Goal: Task Accomplishment & Management: Manage account settings

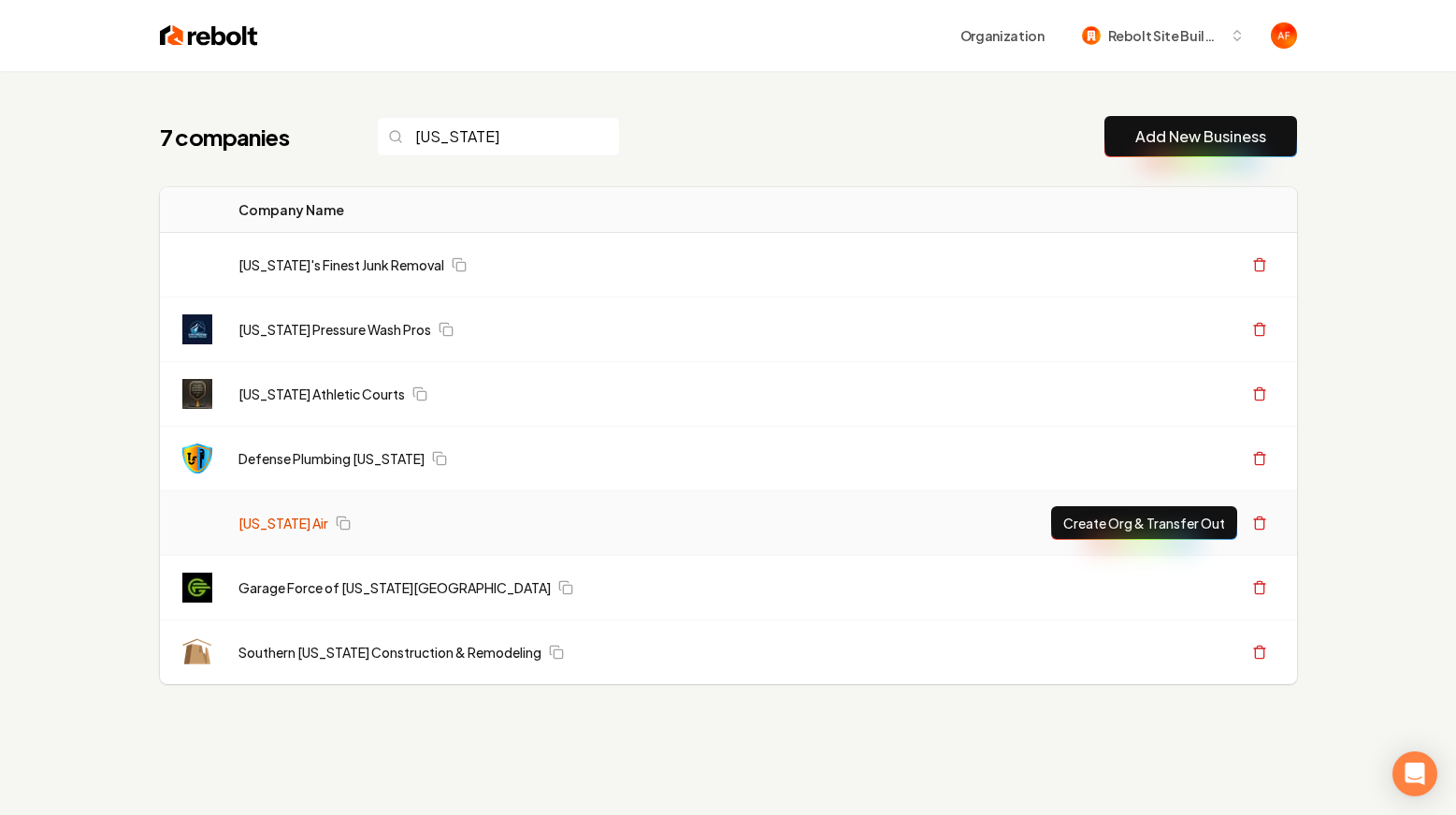
type input "[US_STATE]"
click at [243, 514] on link "[US_STATE] Air" at bounding box center [283, 522] width 89 height 18
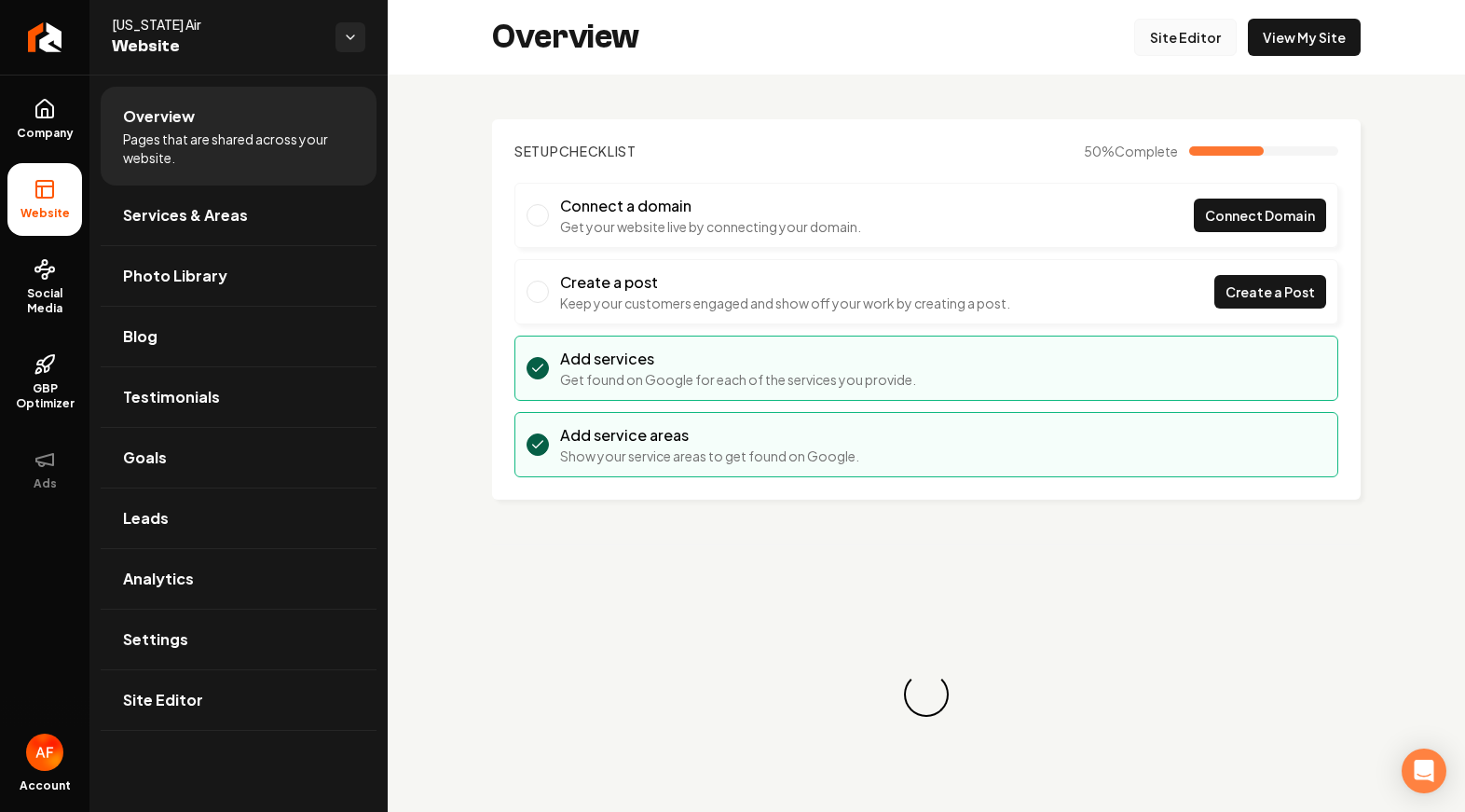
click at [1186, 47] on link "Site Editor" at bounding box center [1186, 37] width 103 height 37
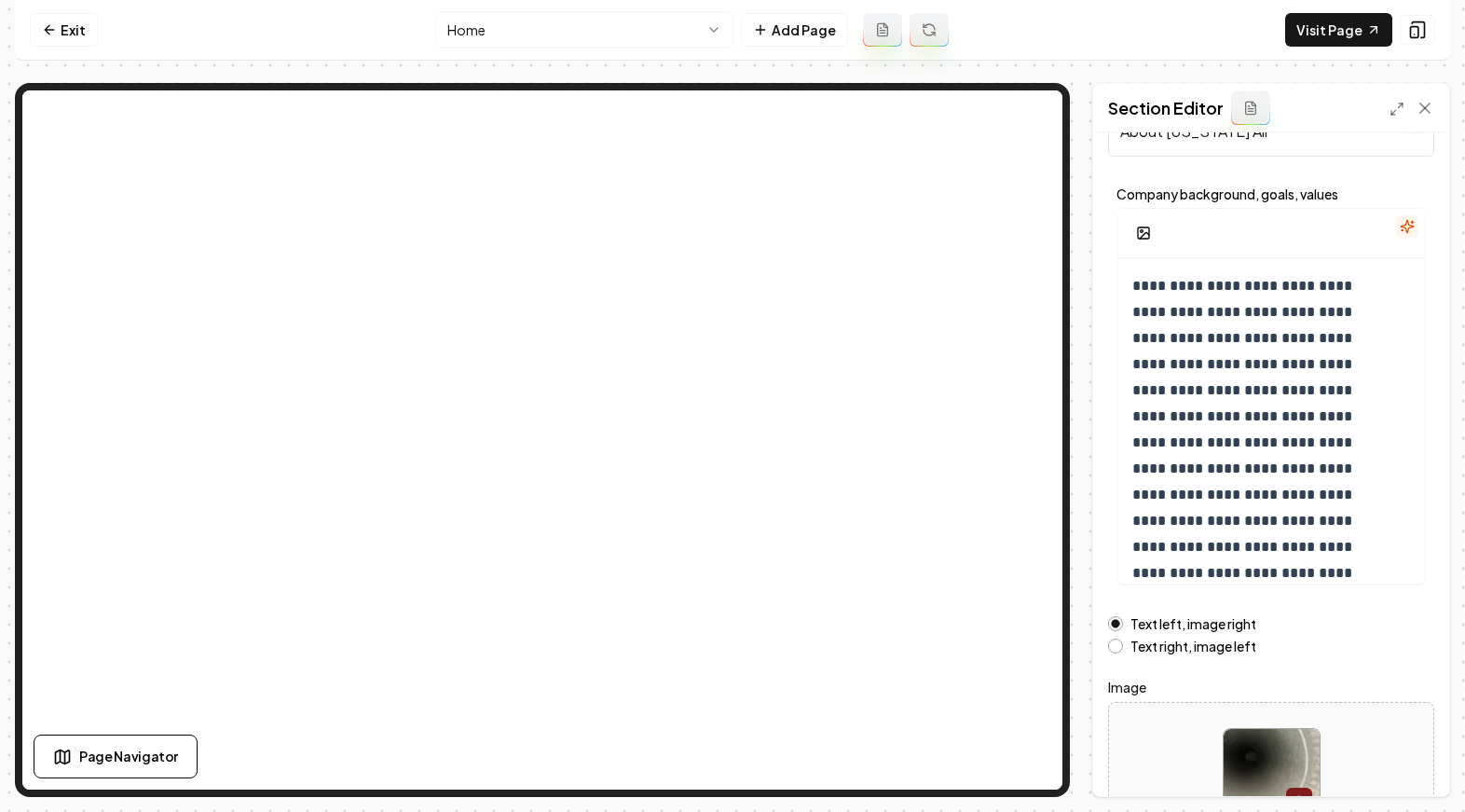
scroll to position [195, 0]
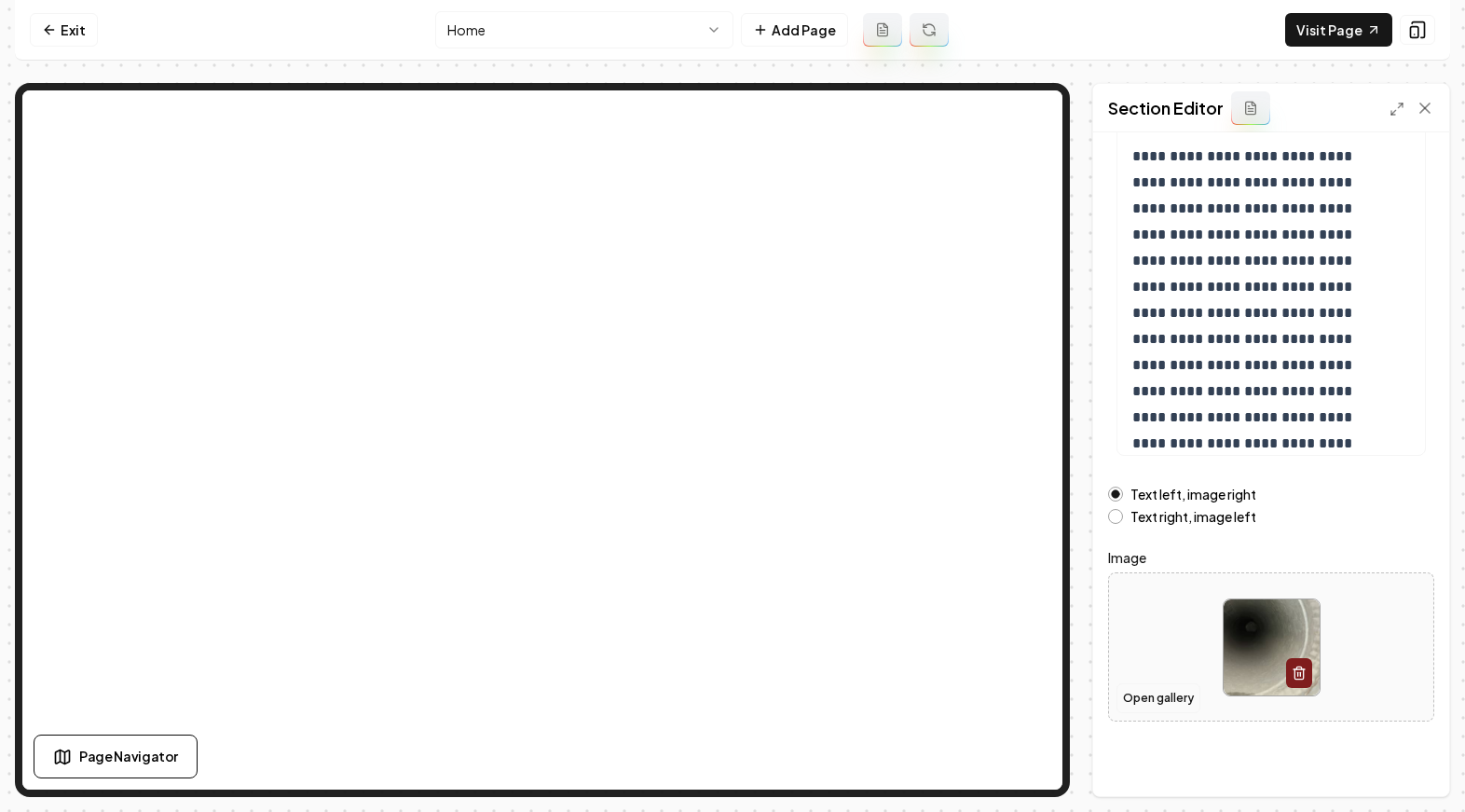
click at [1130, 706] on button "Open gallery" at bounding box center [1159, 698] width 84 height 30
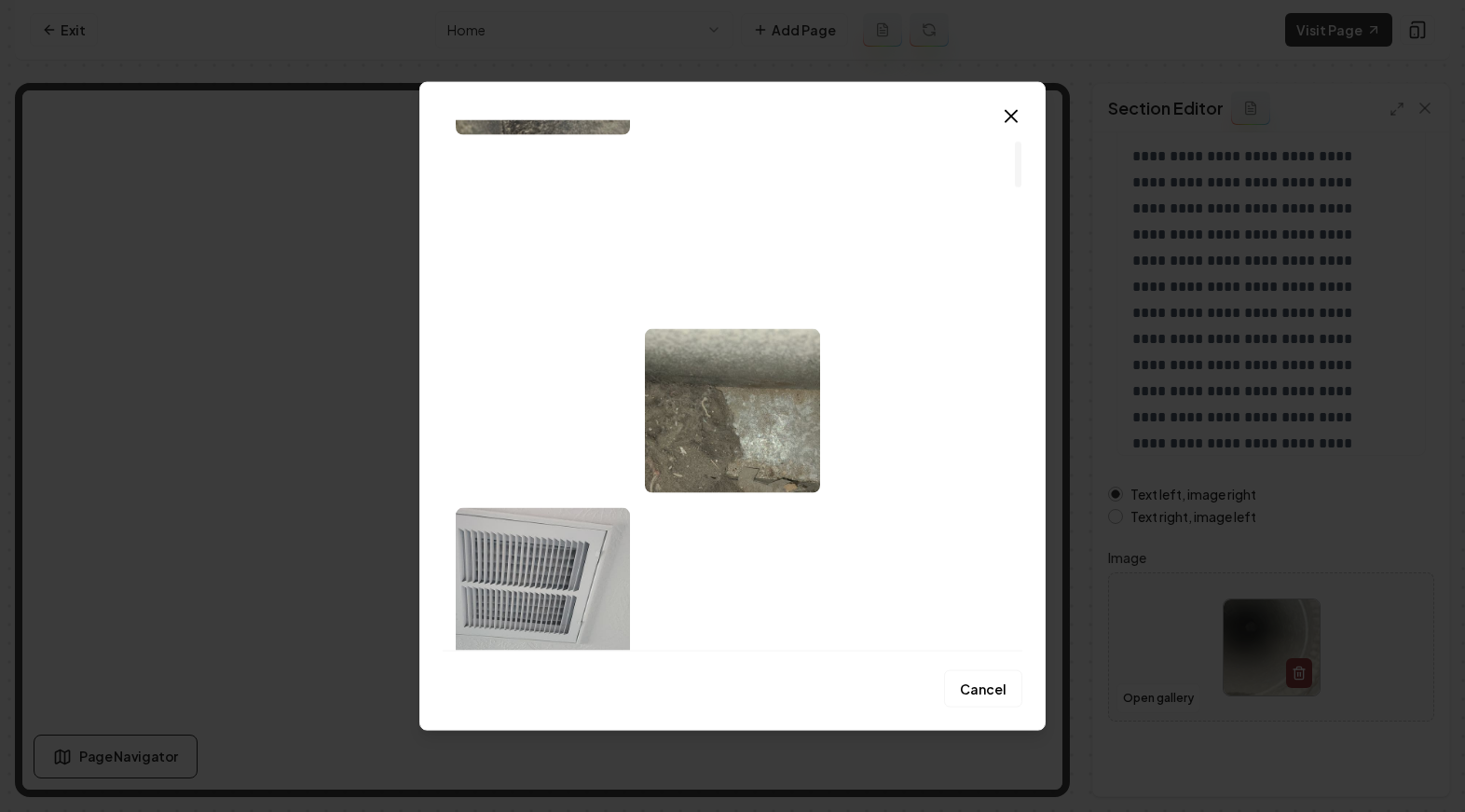
scroll to position [234, 0]
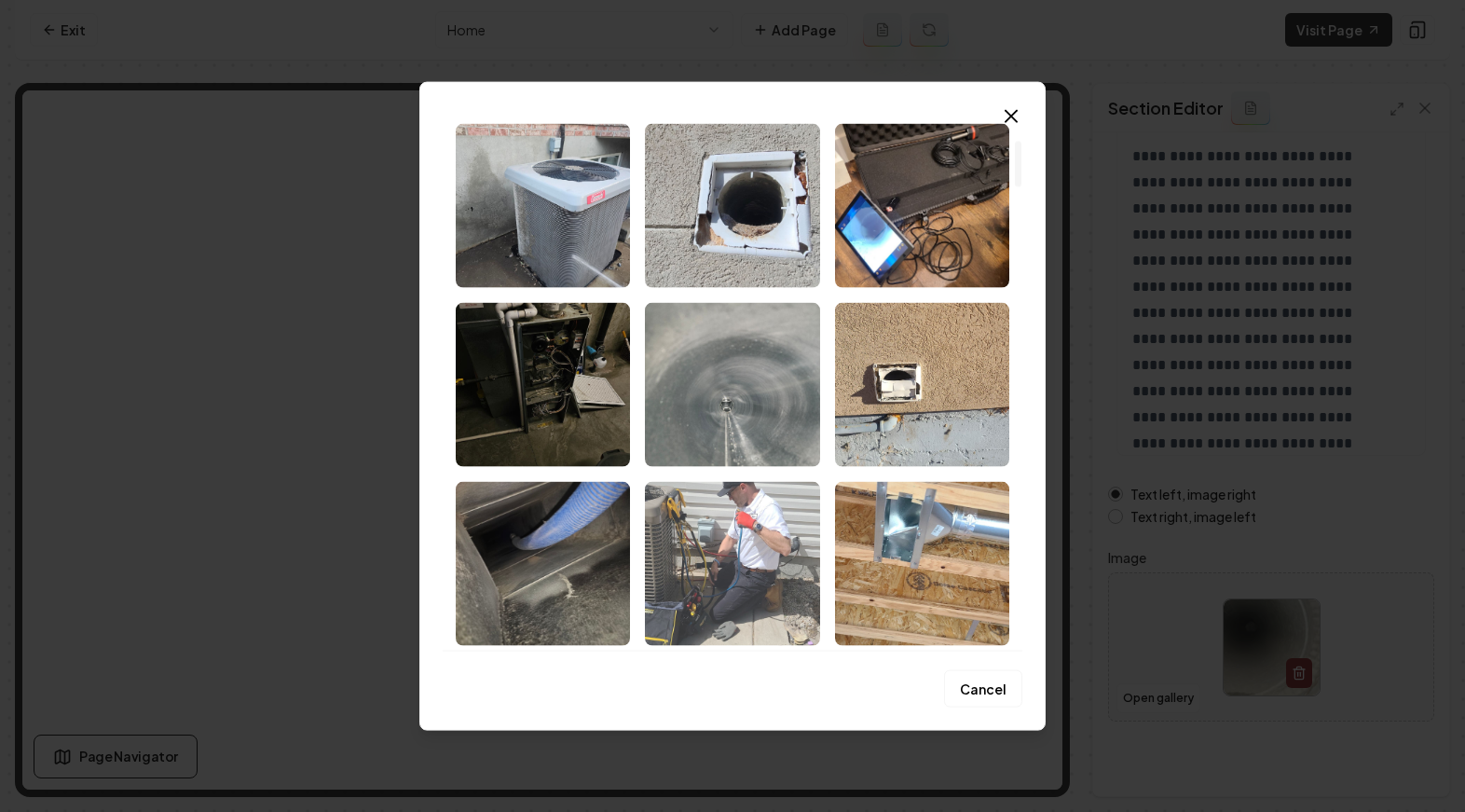
click at [786, 514] on img "Select image image_68cad80c5c7cd75eb88d5058.jpeg" at bounding box center [732, 562] width 174 height 164
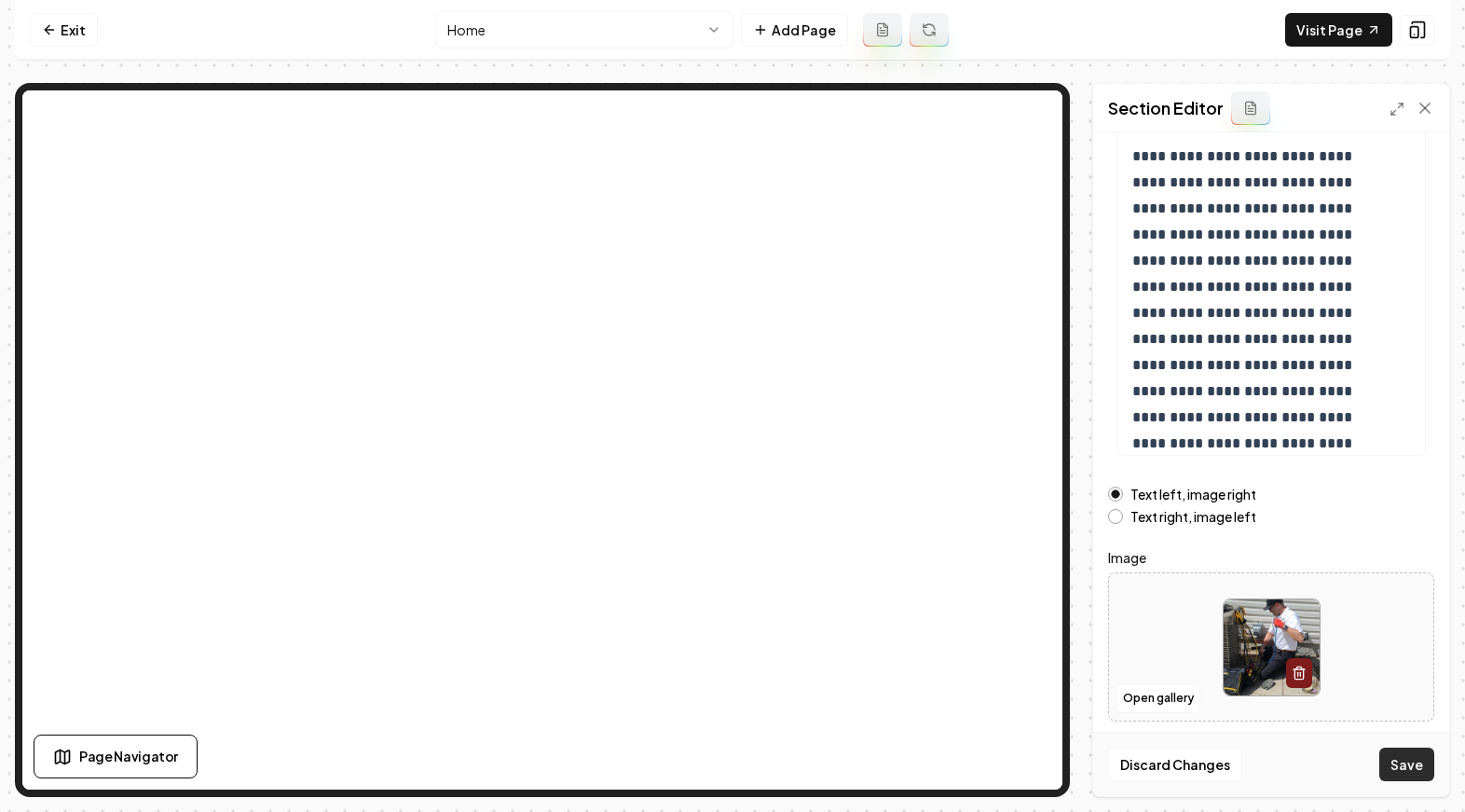
click at [1405, 765] on button "Save" at bounding box center [1407, 765] width 55 height 34
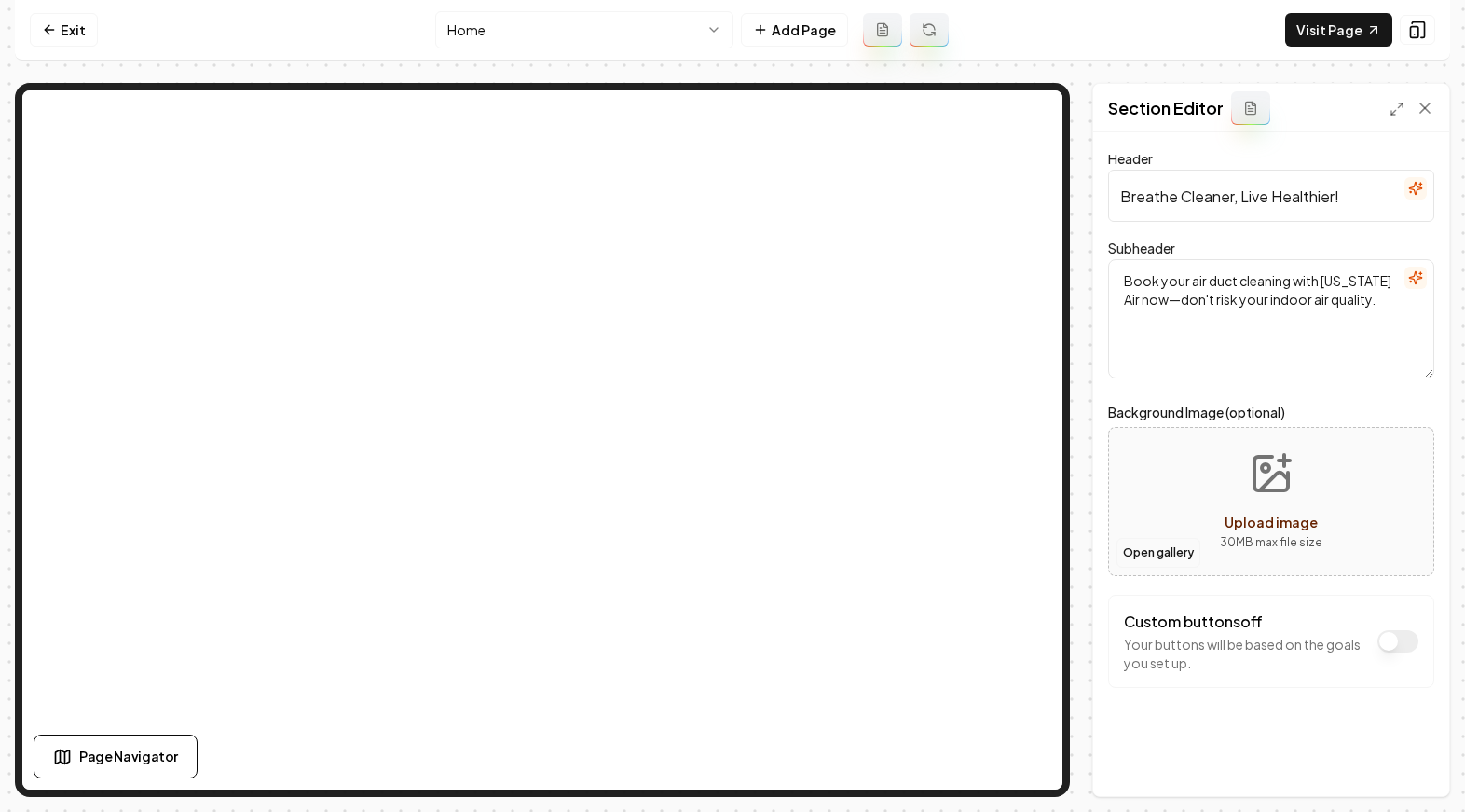
click at [1141, 553] on button "Open gallery" at bounding box center [1159, 552] width 84 height 30
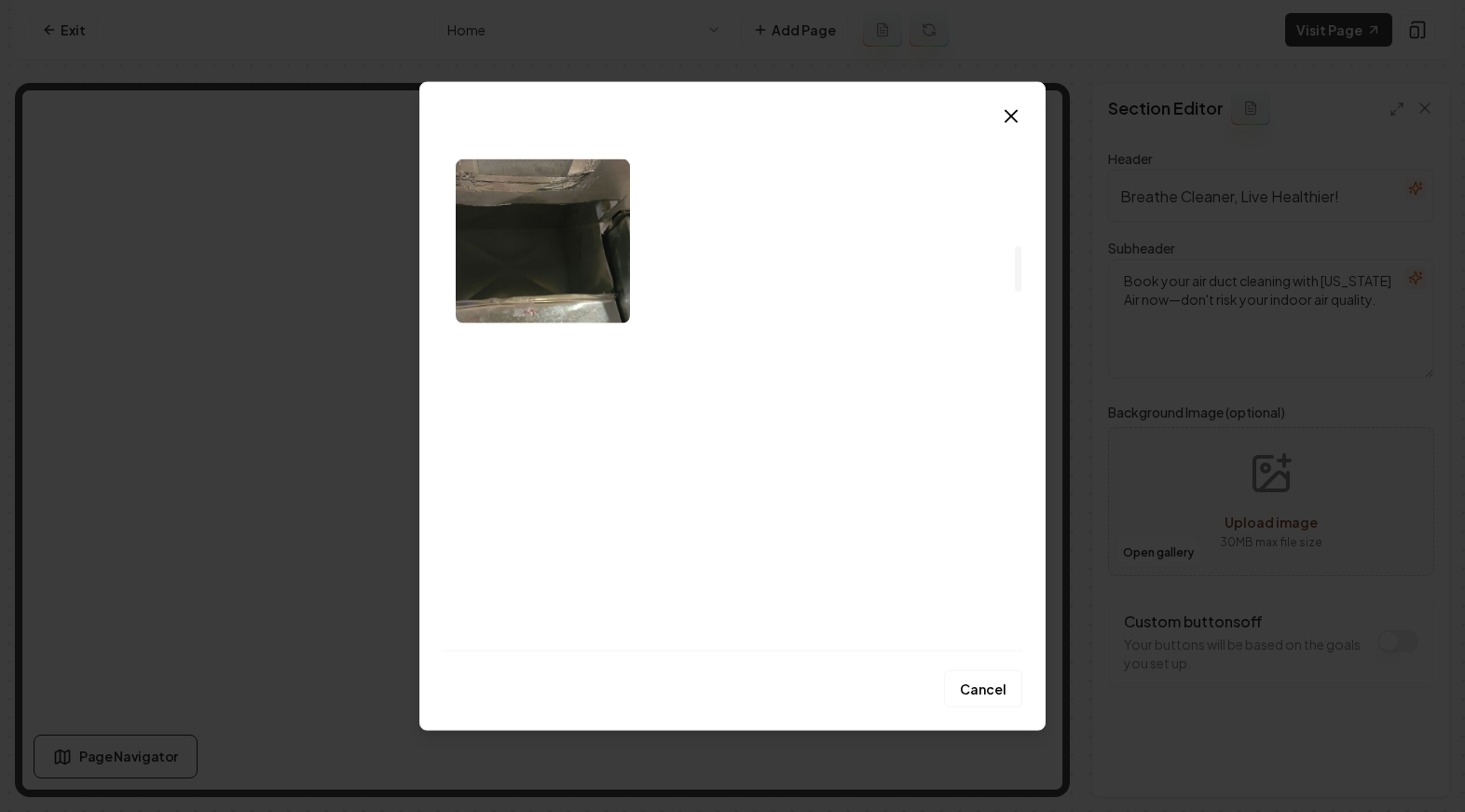
scroll to position [2110, 0]
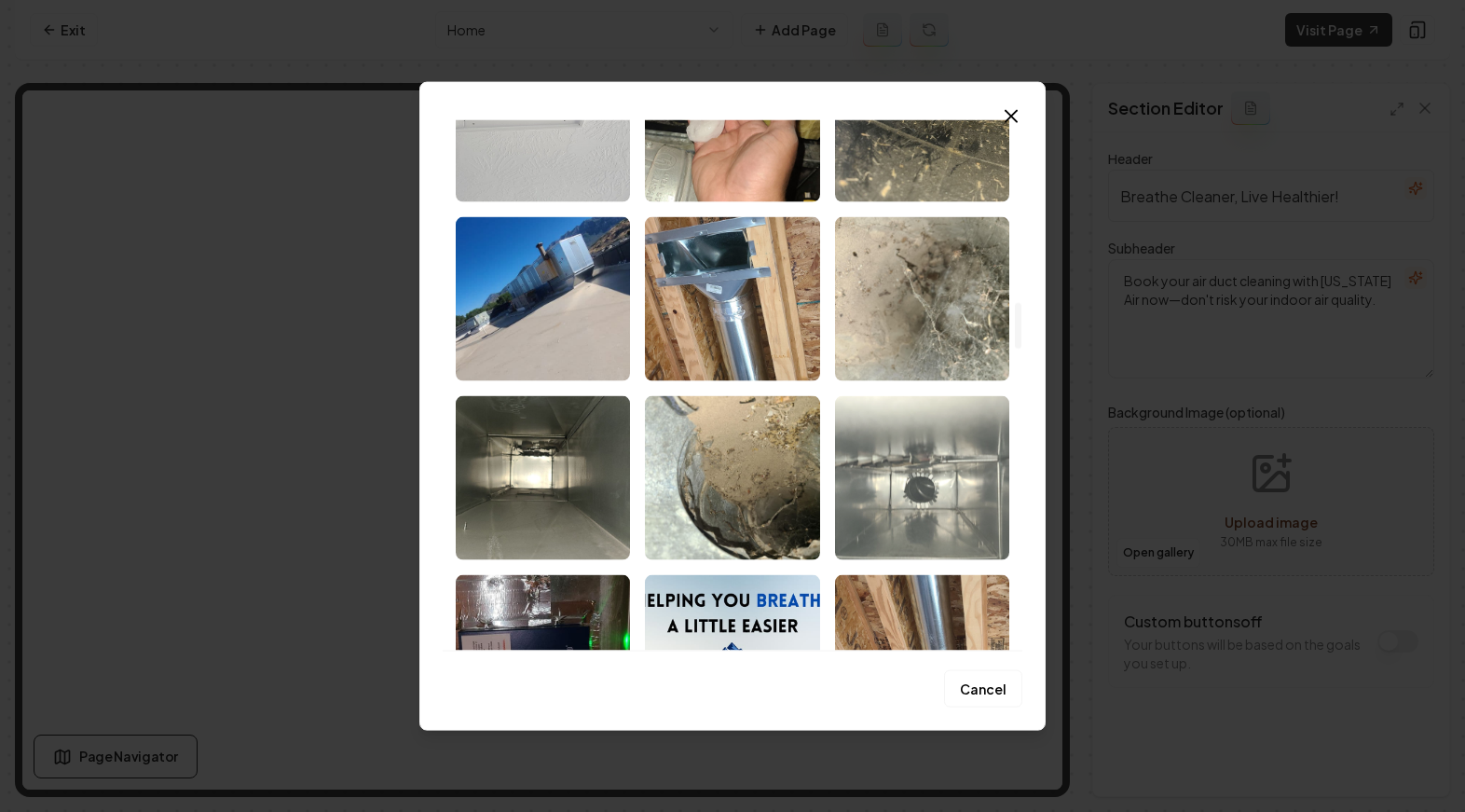
click at [938, 454] on img "Select image image_68cad80b5c7cd75eb88d4ad7.jpeg" at bounding box center [922, 477] width 174 height 164
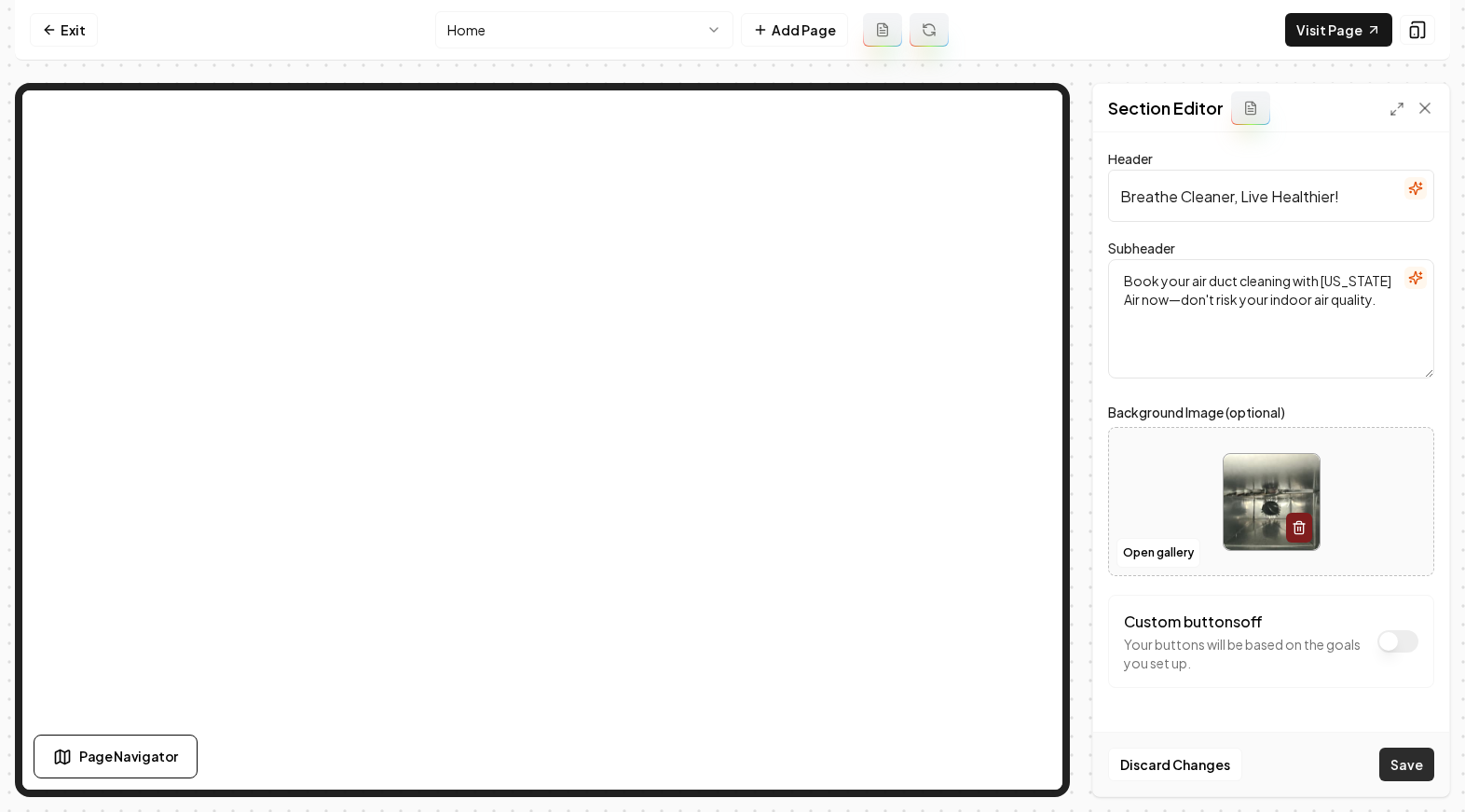
click at [1397, 749] on button "Save" at bounding box center [1407, 765] width 55 height 34
click at [61, 22] on link "Exit" at bounding box center [64, 29] width 68 height 34
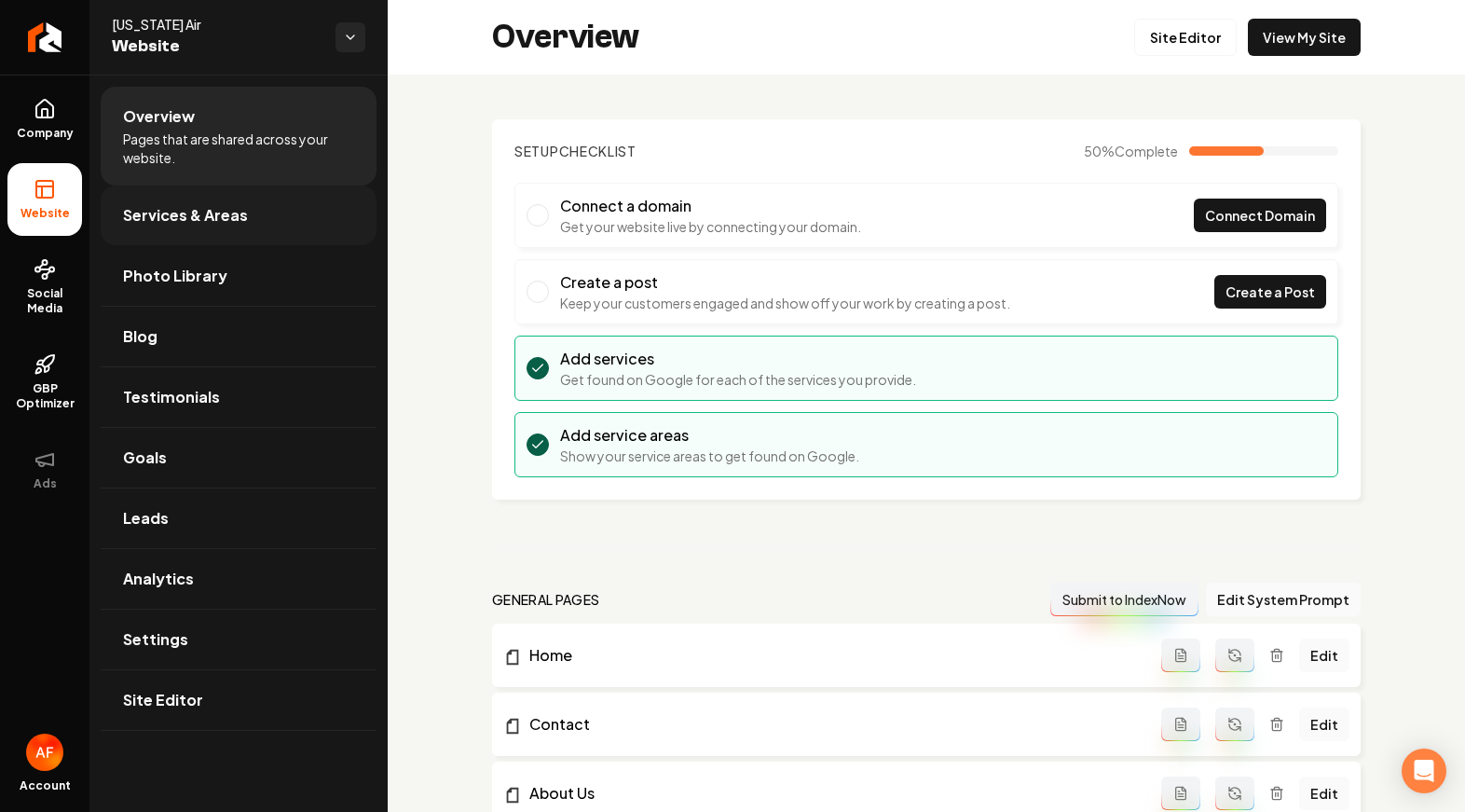
click at [151, 221] on span "Services & Areas" at bounding box center [185, 215] width 125 height 22
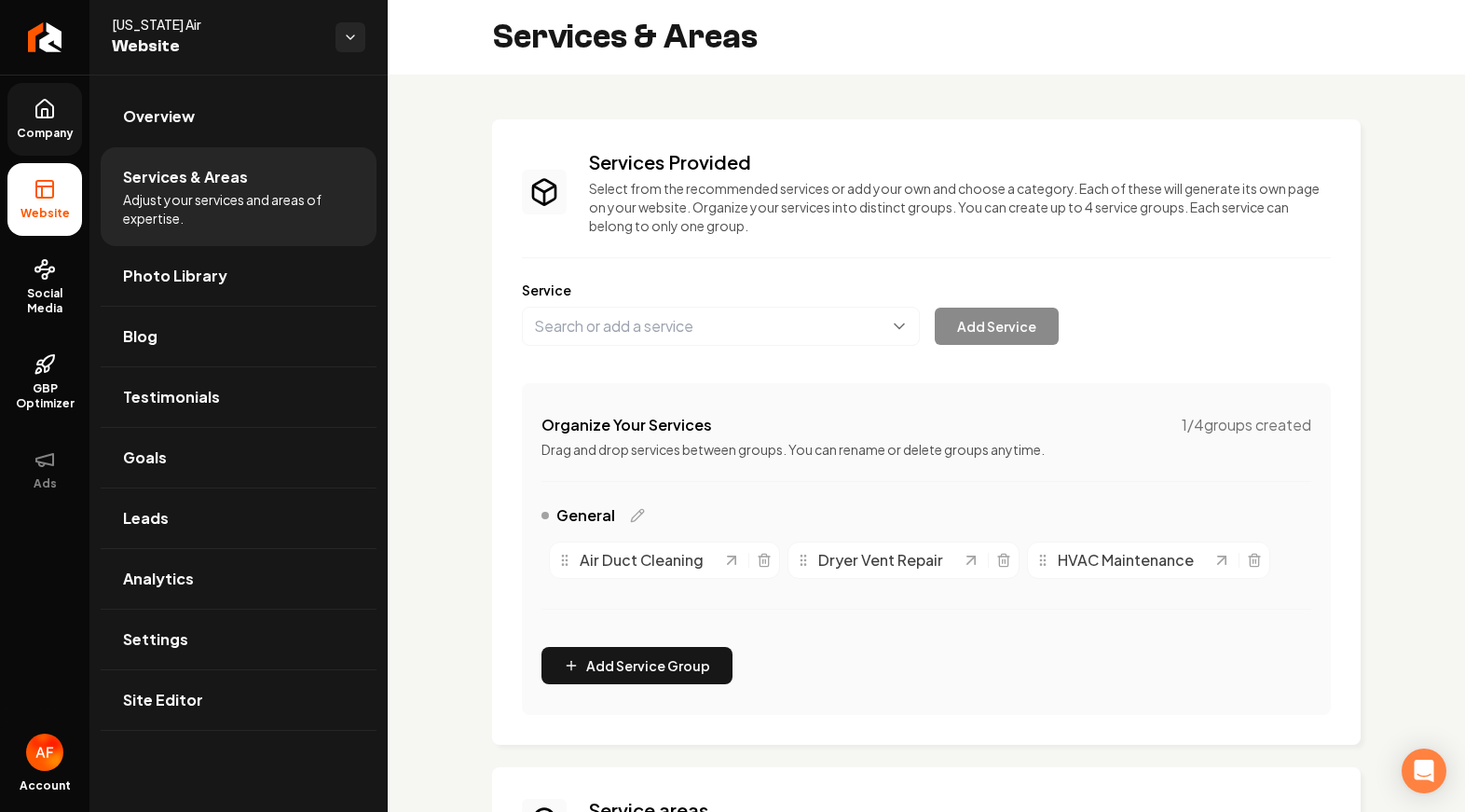
click at [79, 124] on link "Company" at bounding box center [45, 119] width 75 height 73
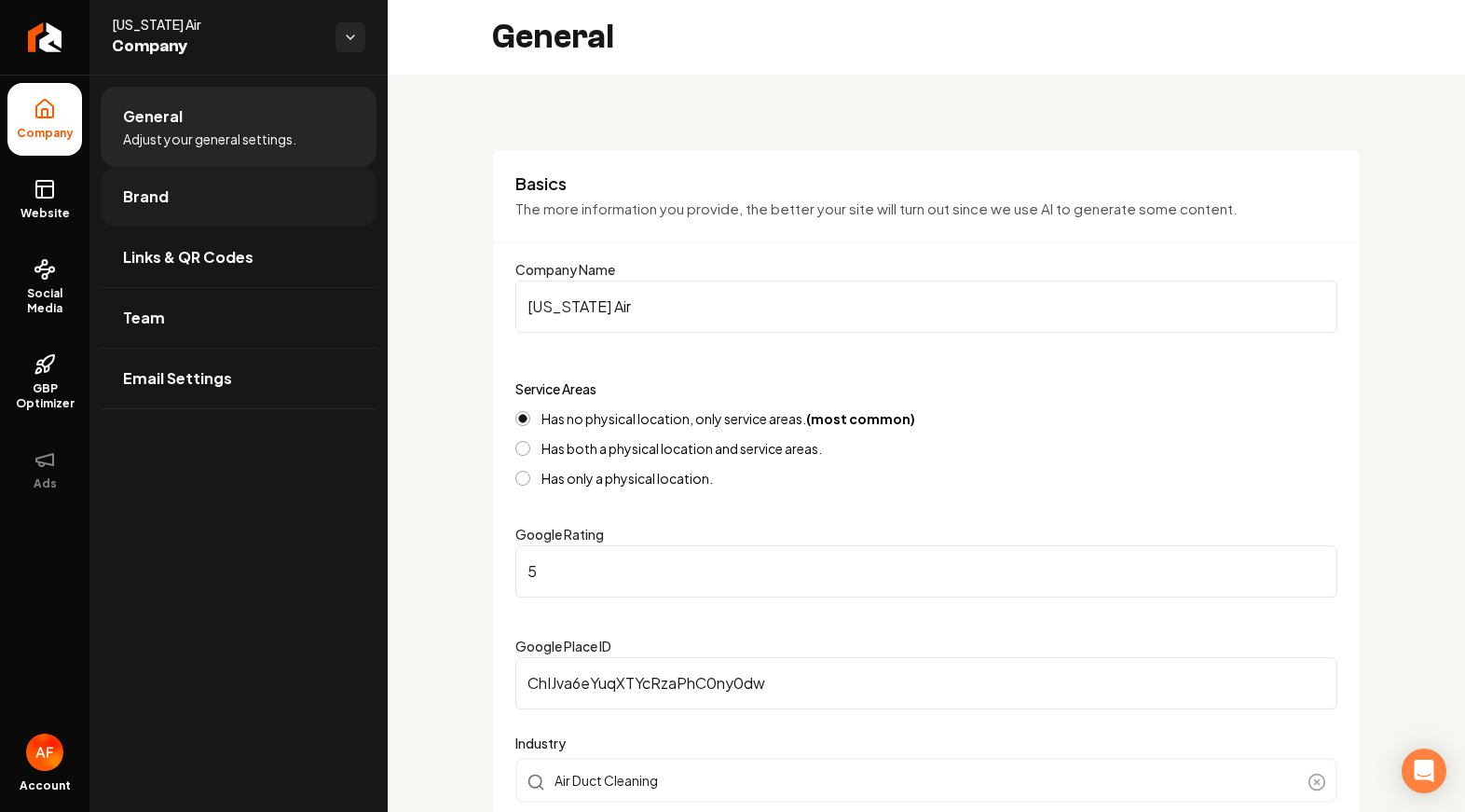
click at [137, 205] on span "Brand" at bounding box center [145, 196] width 46 height 22
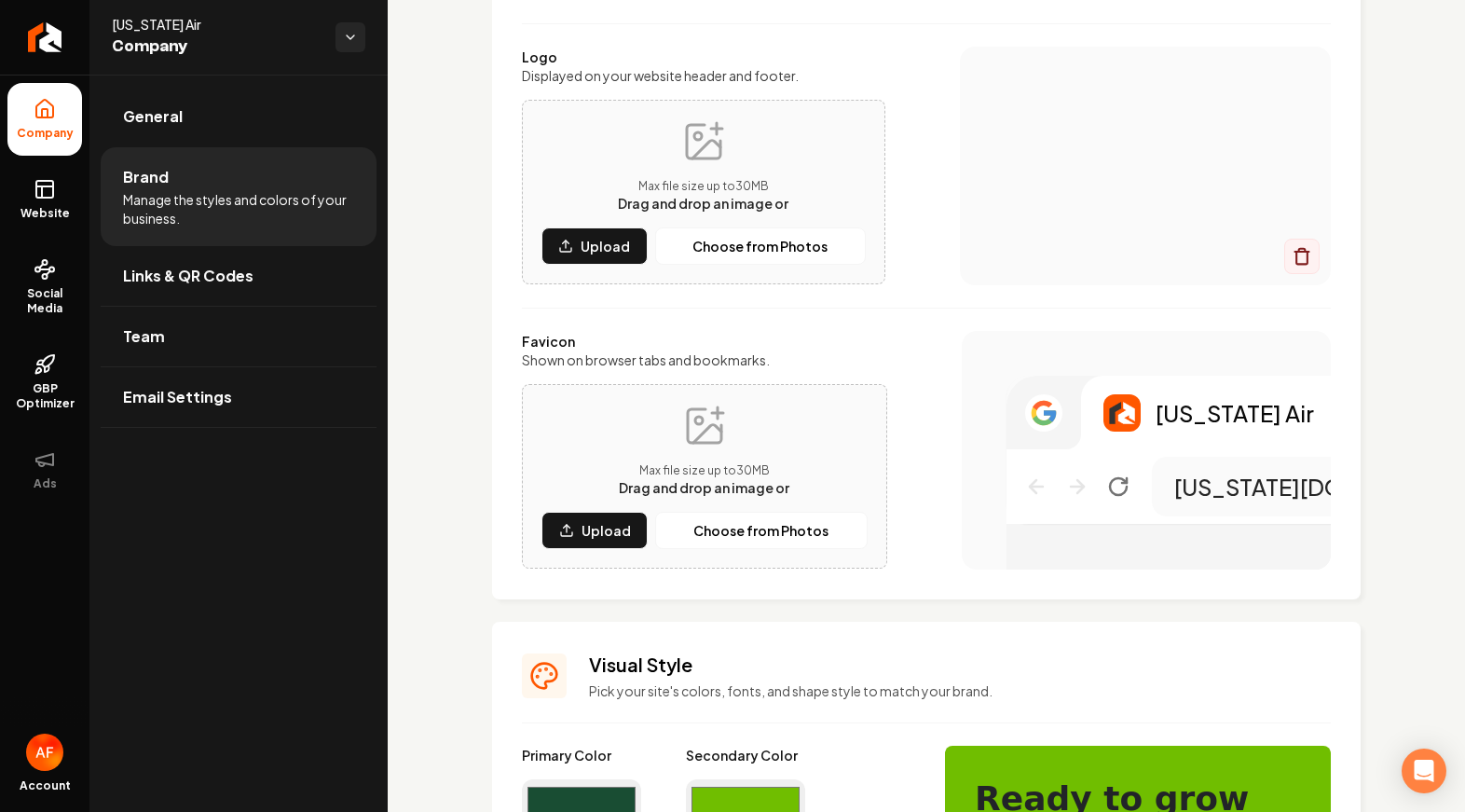
scroll to position [201, 0]
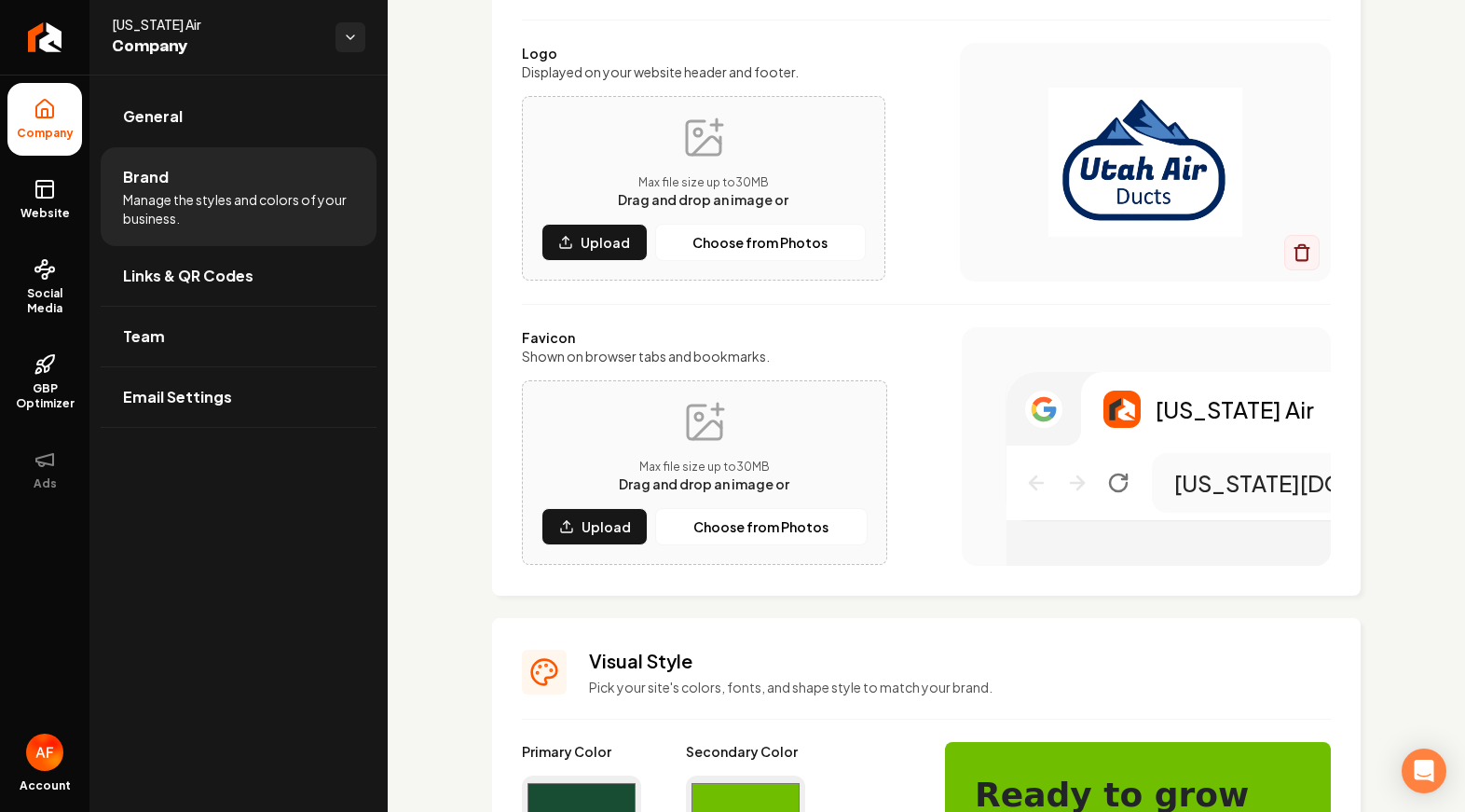
click at [601, 789] on input "#194d33" at bounding box center [581, 801] width 119 height 52
click at [577, 805] on input "#194d33" at bounding box center [581, 801] width 119 height 52
type input "#4c83c5"
click at [767, 798] on input "#70be00" at bounding box center [745, 801] width 119 height 52
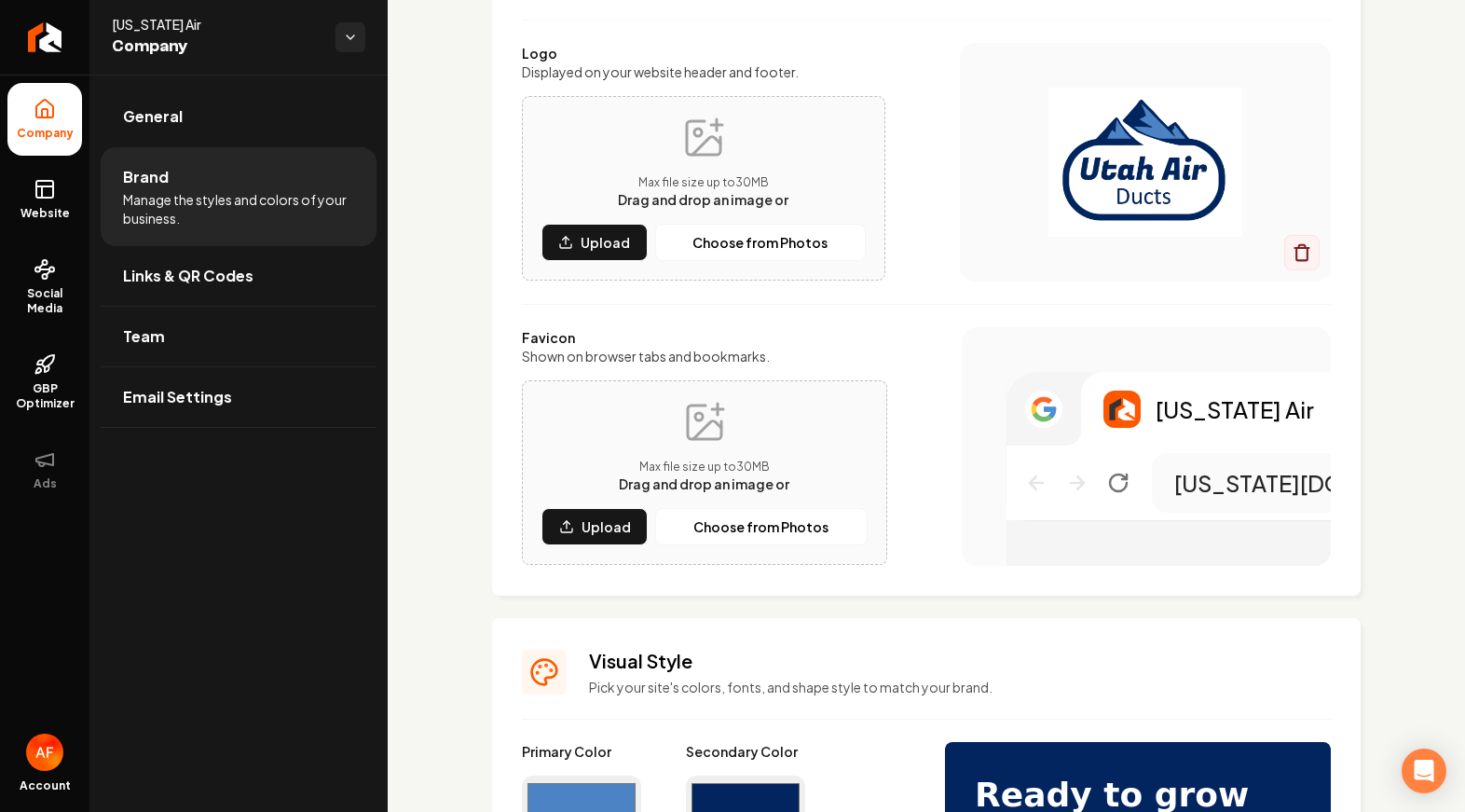
type input "#02245f"
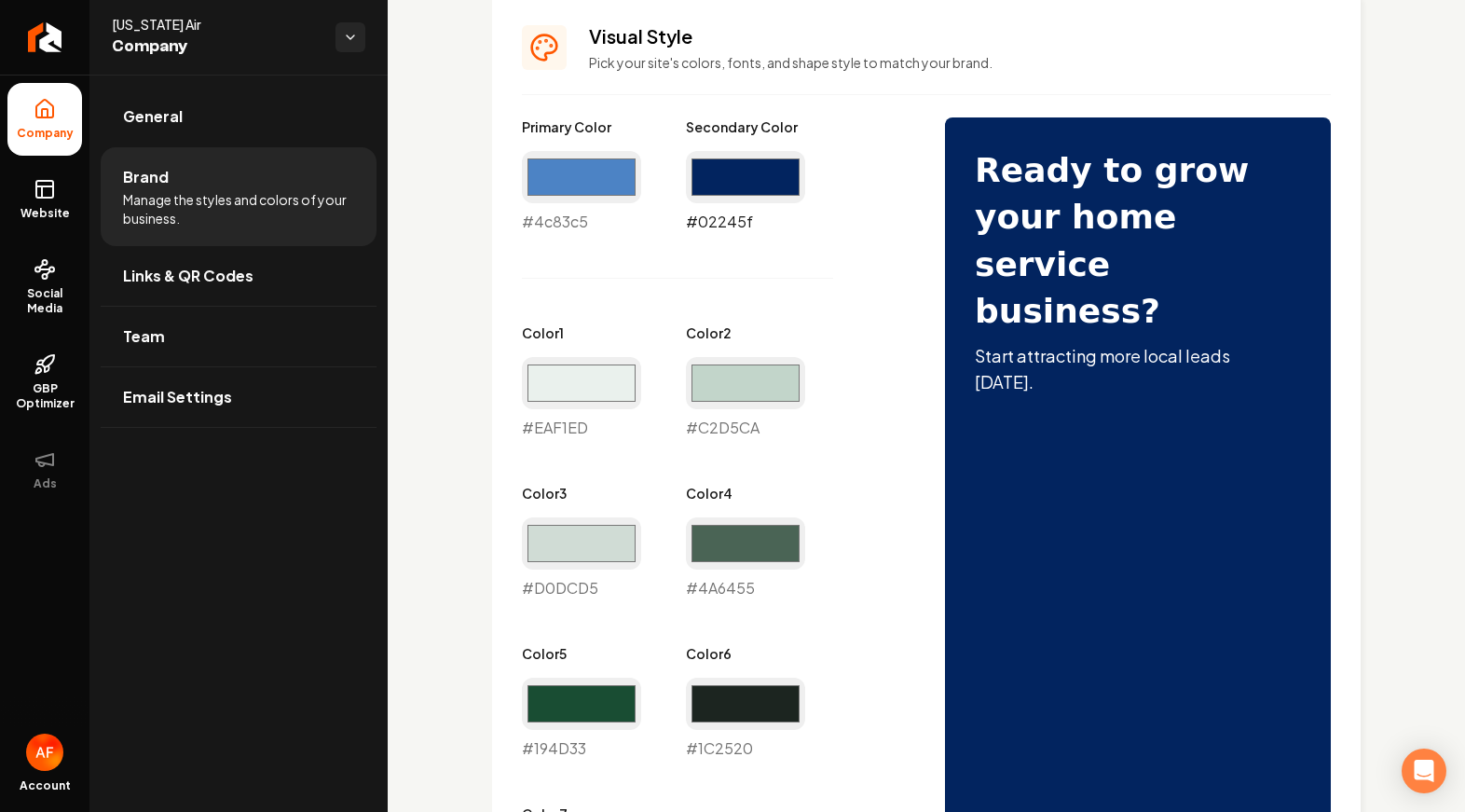
scroll to position [826, 0]
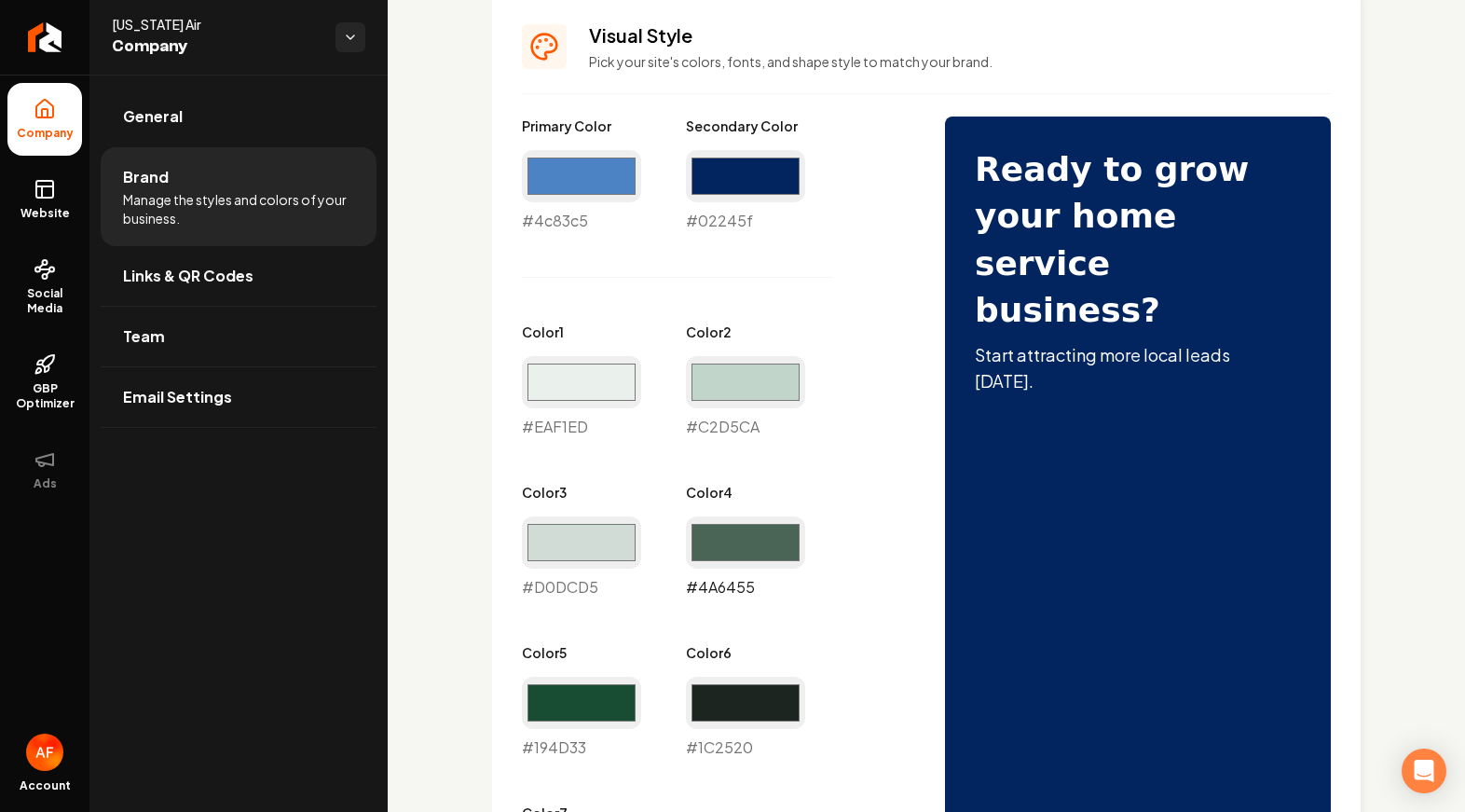
click at [742, 532] on input "#4a6455" at bounding box center [745, 543] width 119 height 52
type input "#4c83c5"
click at [577, 549] on input "#d0dcd5" at bounding box center [581, 543] width 119 height 52
click at [596, 522] on input "#bed3ee" at bounding box center [581, 543] width 119 height 52
type input "#c4d6ee"
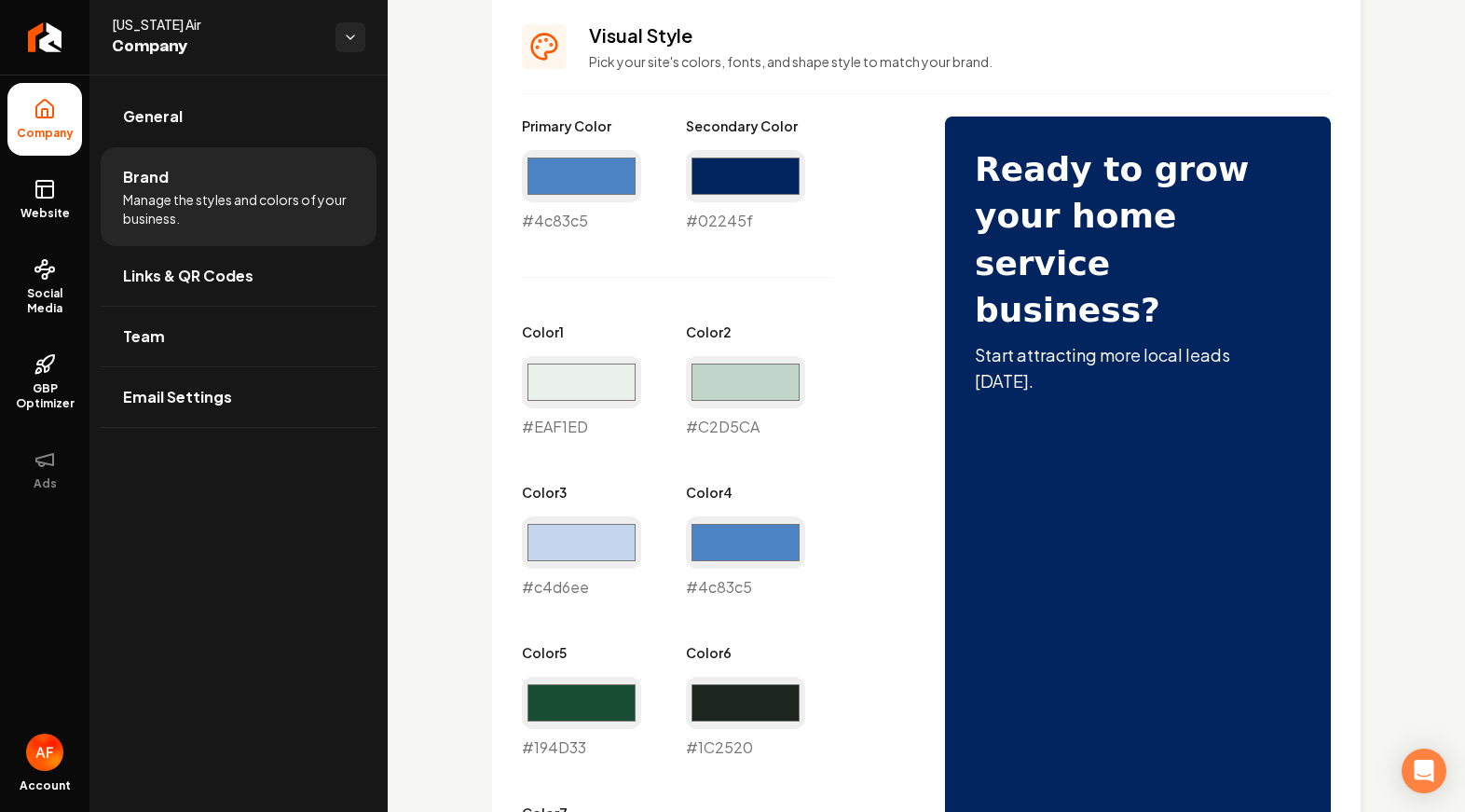
click at [664, 433] on div "Primary Color #4c83c5 #4c83c5 Secondary Color #02245f #02245f Color 1 #eaf1ed #…" at bounding box center [715, 517] width 386 height 802
click at [701, 385] on input "#c2d5ca" at bounding box center [745, 382] width 119 height 52
type input "#c4d6ee"
click at [599, 390] on input "#eaf1ed" at bounding box center [581, 382] width 119 height 52
click at [789, 403] on input "#c4d6ee" at bounding box center [745, 382] width 119 height 52
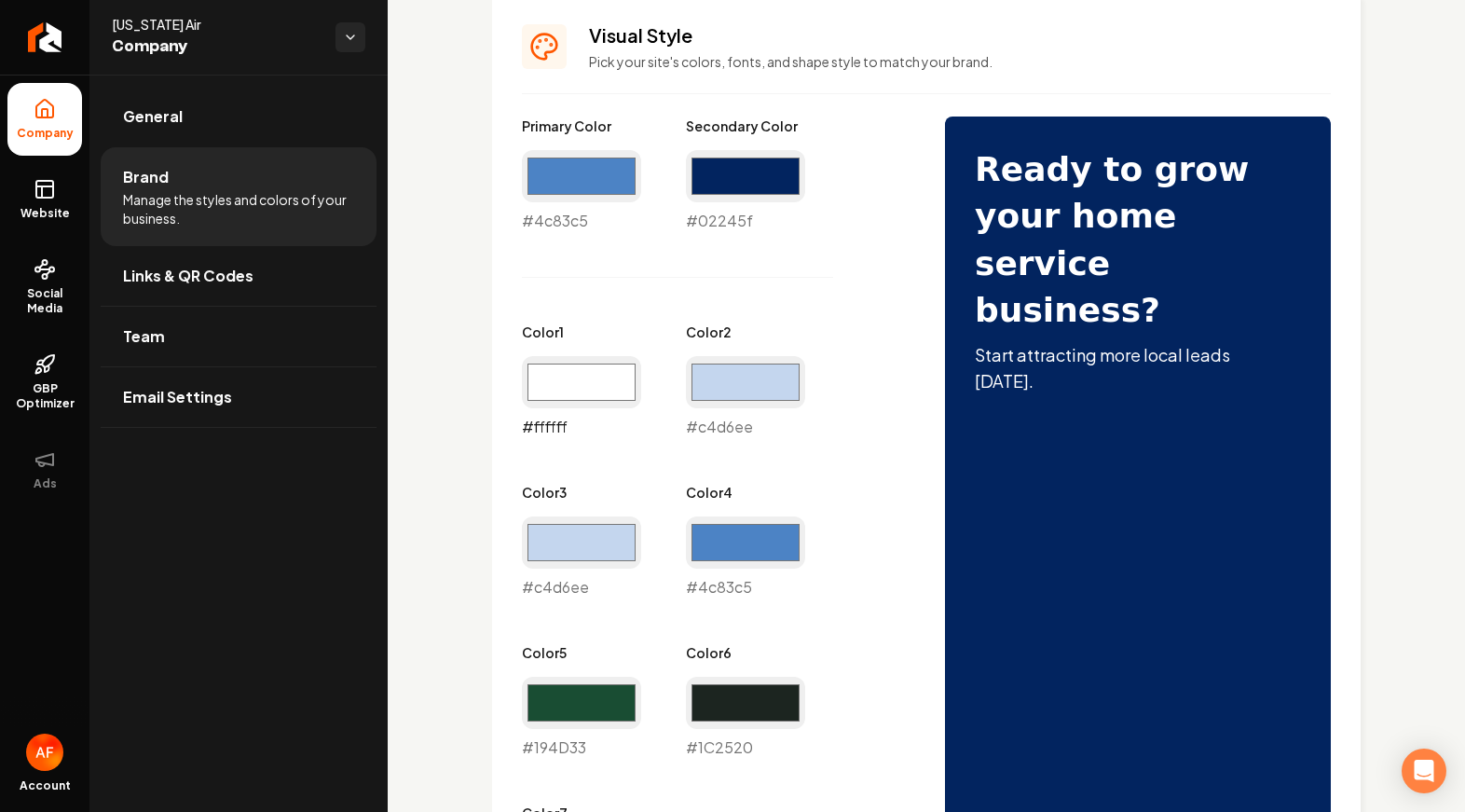
click at [612, 386] on input "#ffffff" at bounding box center [581, 382] width 119 height 52
type input "#c4d6ee"
click at [857, 479] on div "Primary Color #4c83c5 #4c83c5 Secondary Color #02245f #02245f Color 1 #c4d6ee #…" at bounding box center [715, 517] width 386 height 802
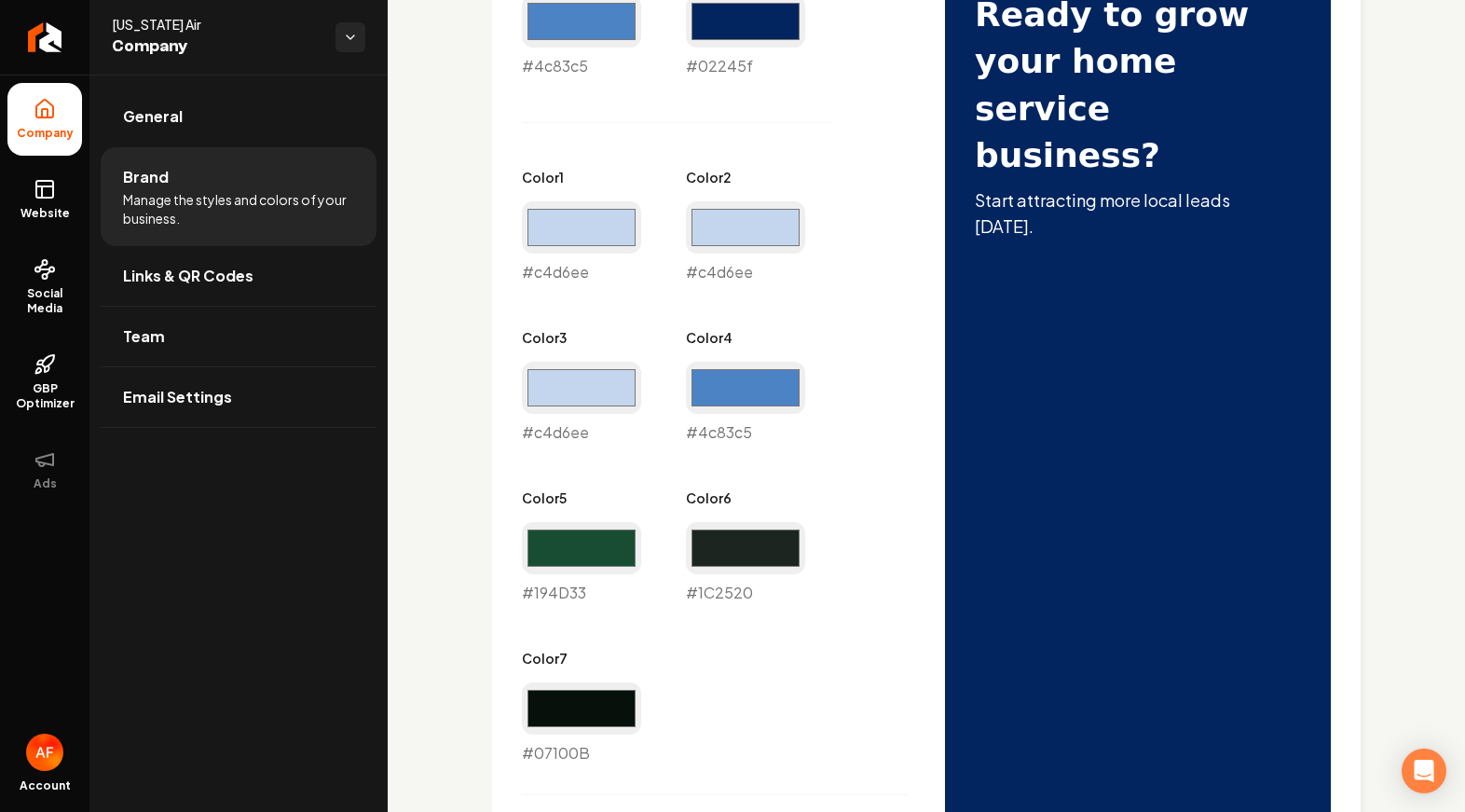
scroll to position [990, 0]
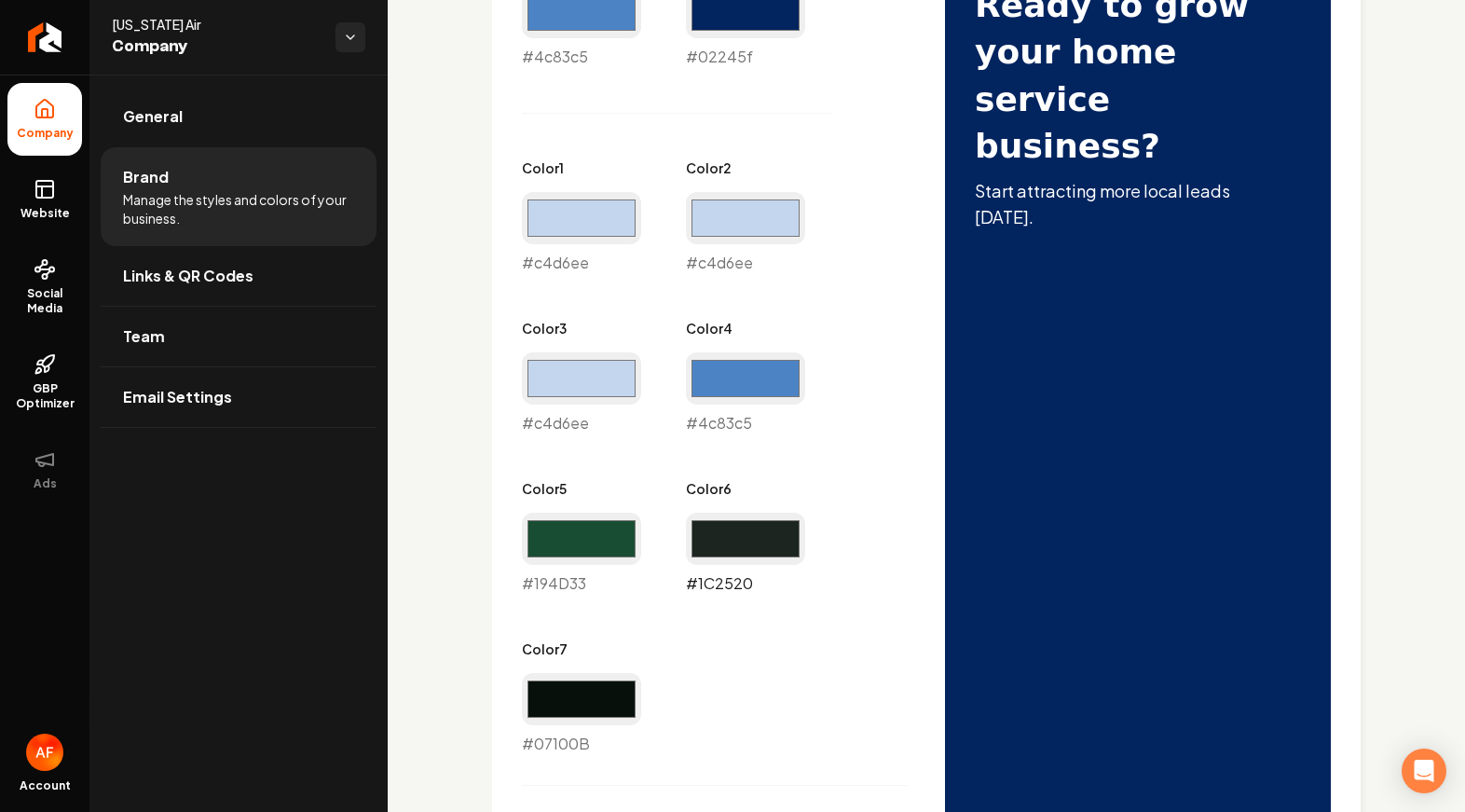
click at [759, 536] on input "#1c2520" at bounding box center [745, 539] width 119 height 52
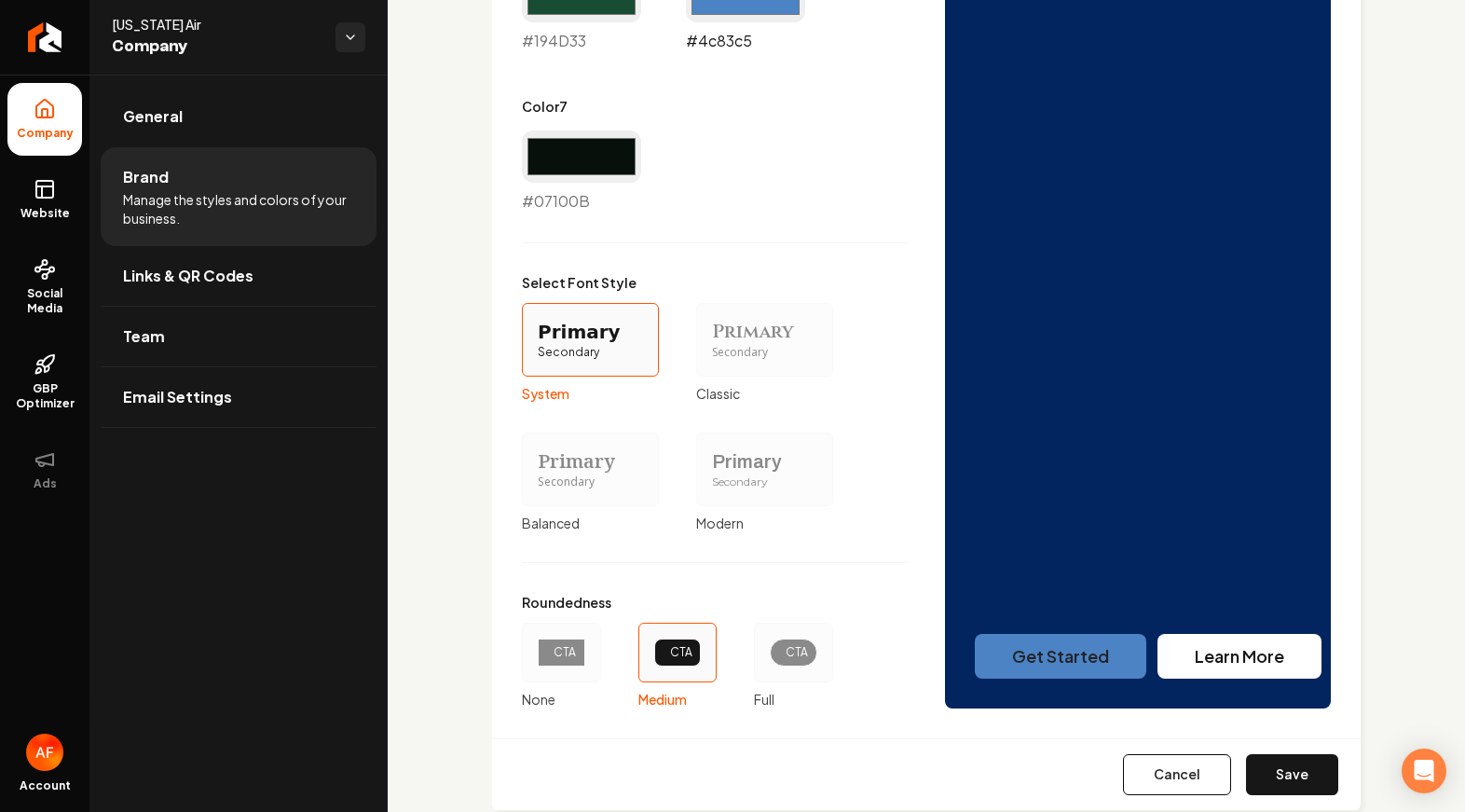
scroll to position [1210, 0]
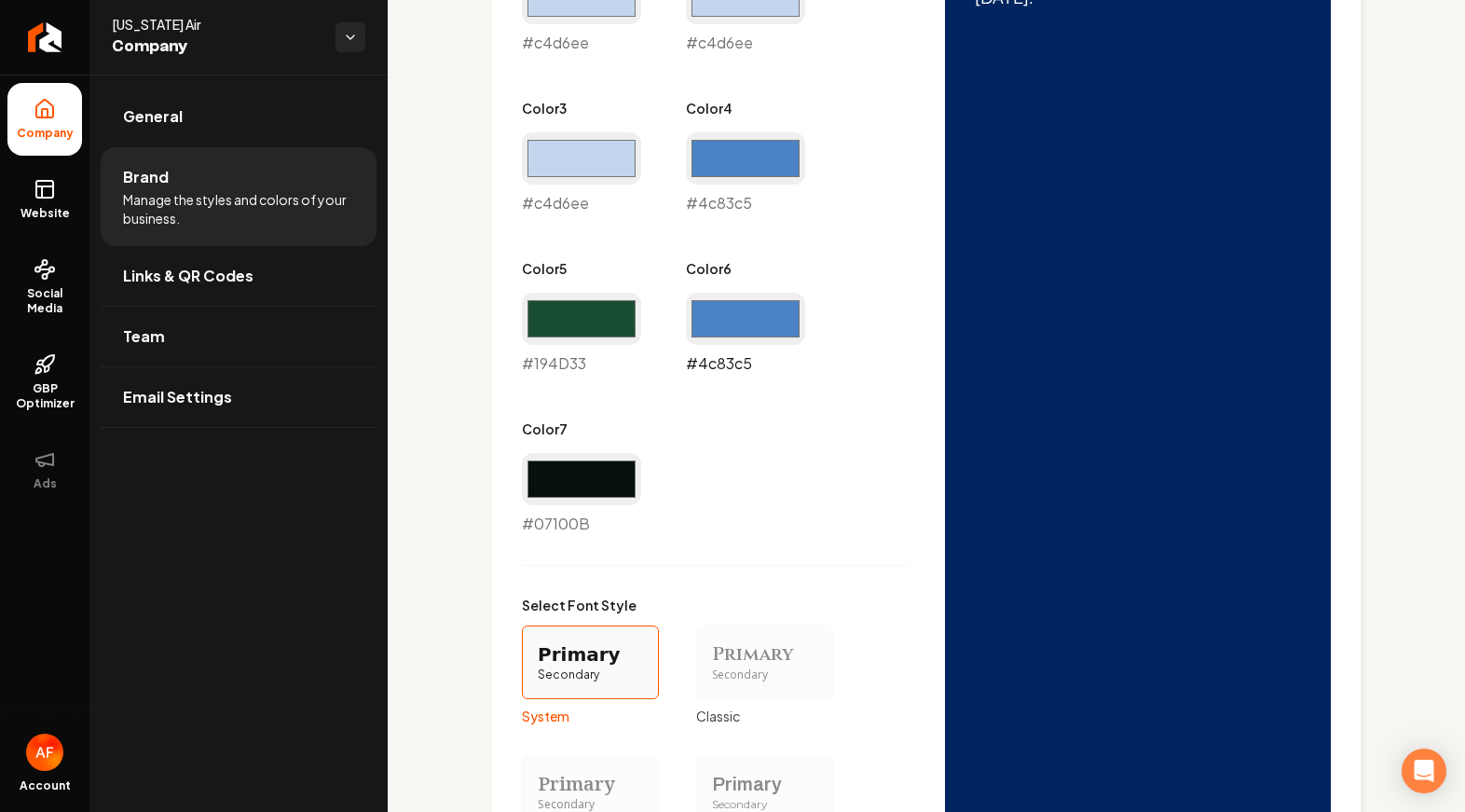
click at [774, 333] on input "#4c83c5" at bounding box center [745, 319] width 119 height 52
type input "#71aef9"
drag, startPoint x: 810, startPoint y: 299, endPoint x: 872, endPoint y: 333, distance: 70.7
click at [811, 299] on div "Primary Color #4c83c5 #4c83c5 Secondary Color #02245f #02245f Color 1 #c4d6ee #…" at bounding box center [715, 134] width 386 height 802
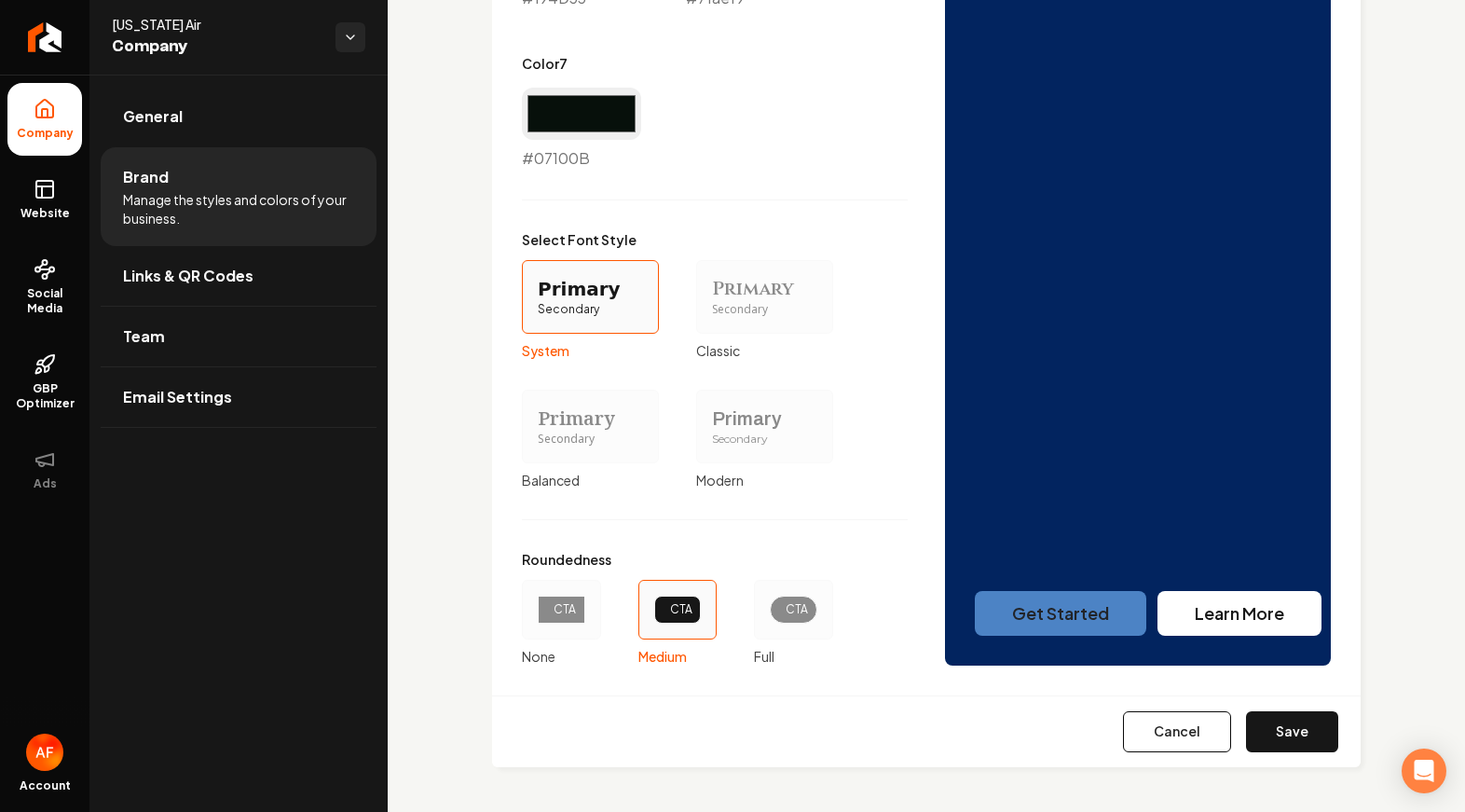
click at [809, 616] on div "CTA" at bounding box center [794, 609] width 79 height 60
click at [768, 616] on button "CTA Full" at bounding box center [760, 609] width 15 height 15
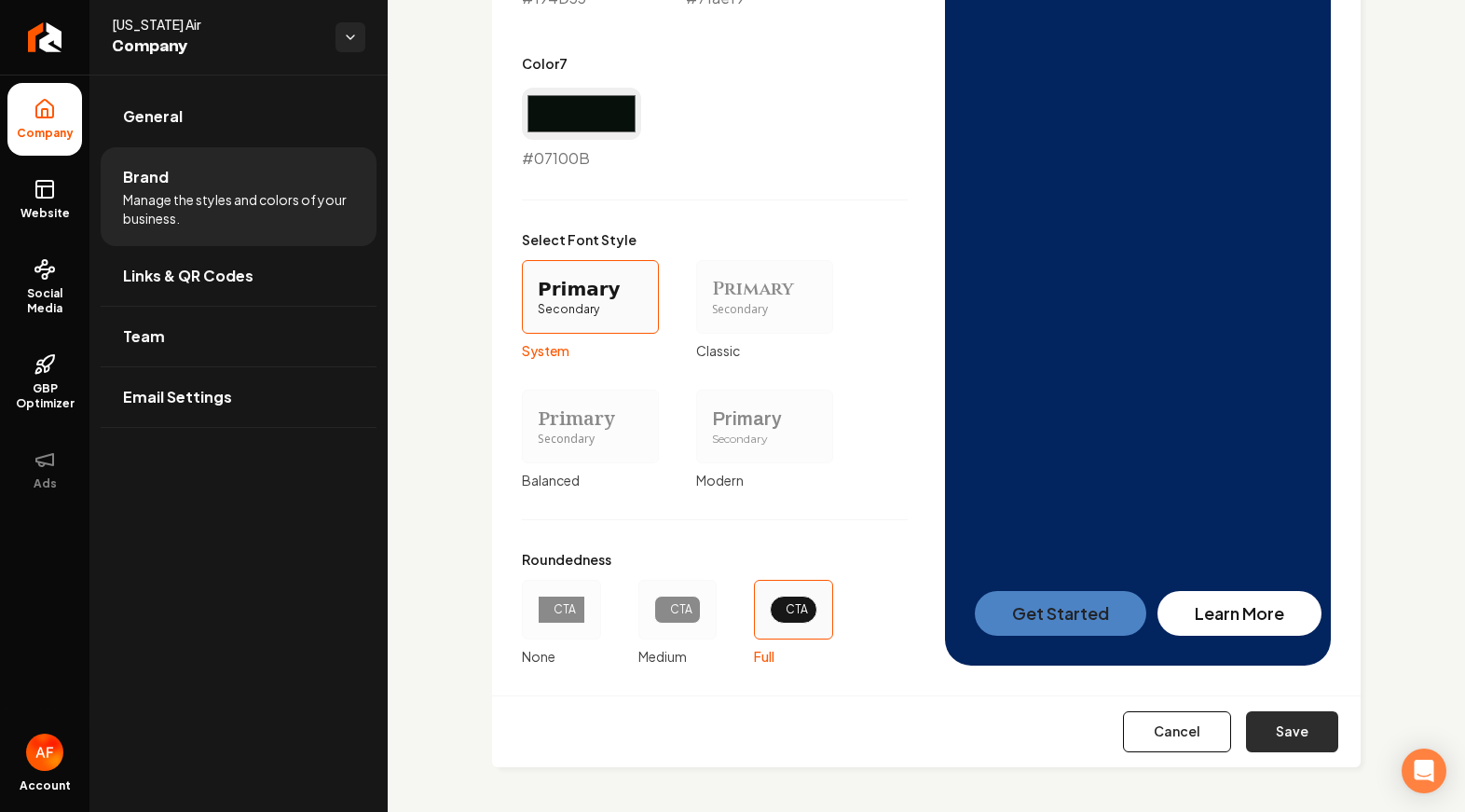
click at [1246, 729] on button "Save" at bounding box center [1292, 732] width 92 height 41
type input "#194d33"
type input "#07100b"
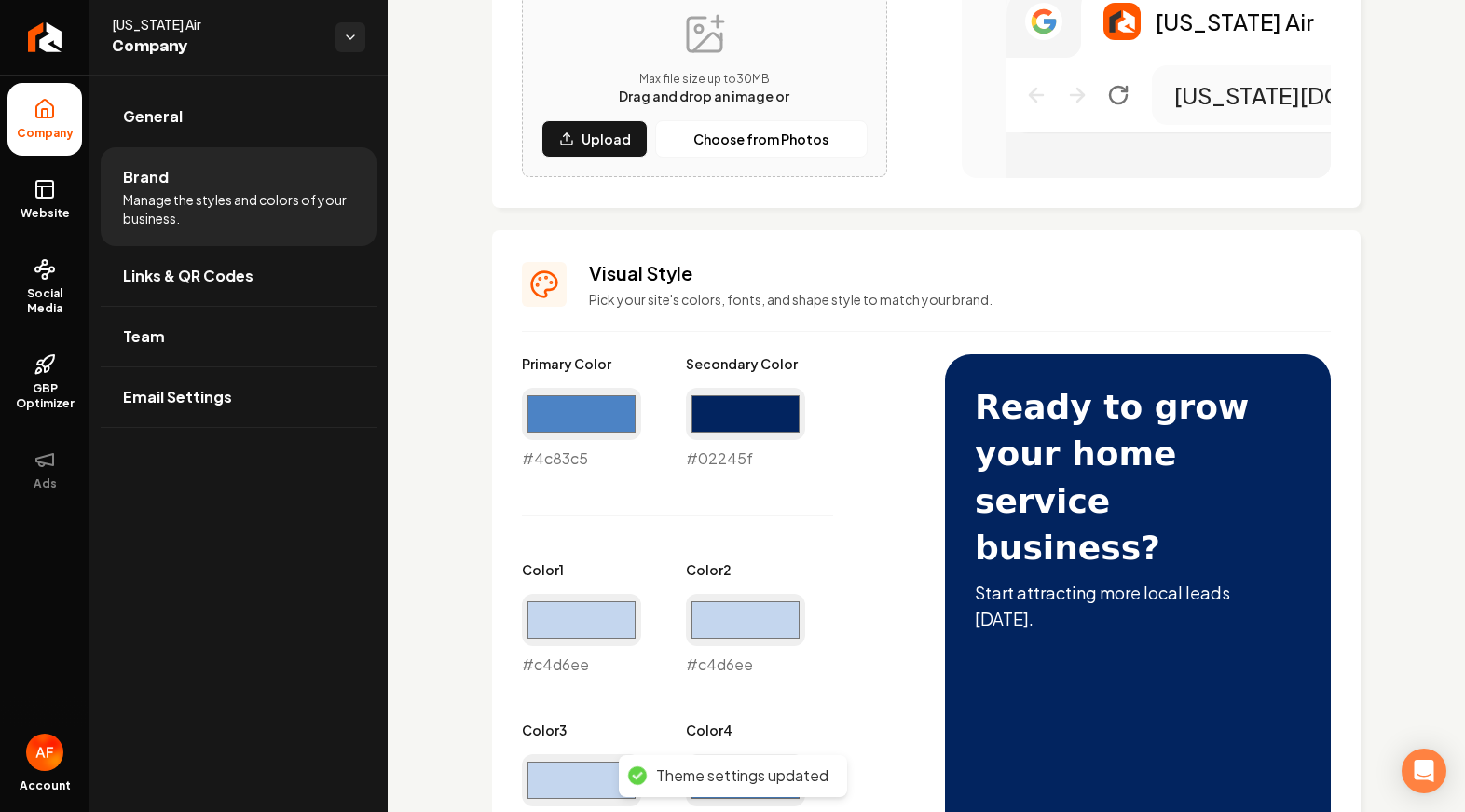
scroll to position [0, 0]
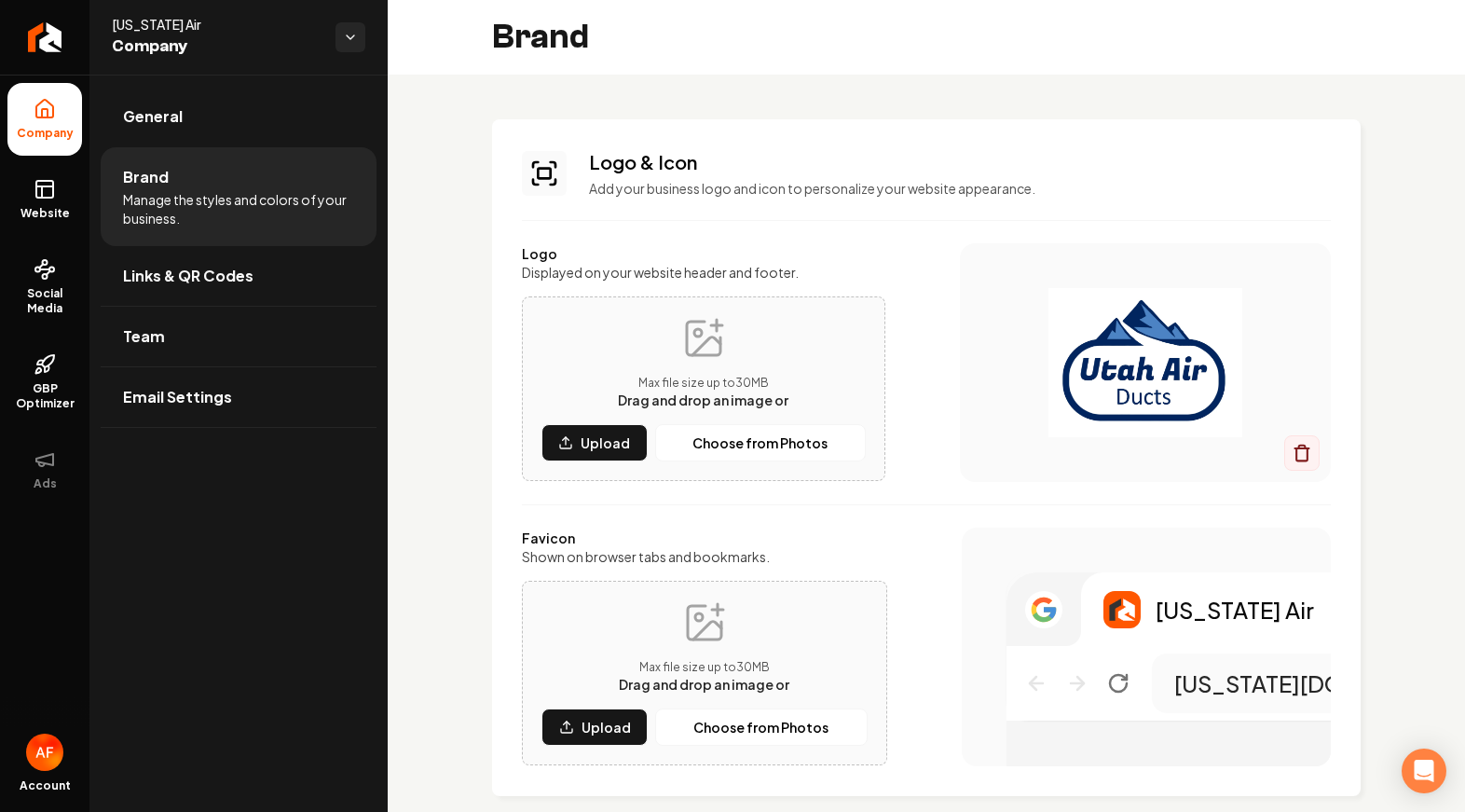
drag, startPoint x: 66, startPoint y: 207, endPoint x: 82, endPoint y: 199, distance: 17.9
click at [66, 207] on span "Website" at bounding box center [45, 213] width 64 height 15
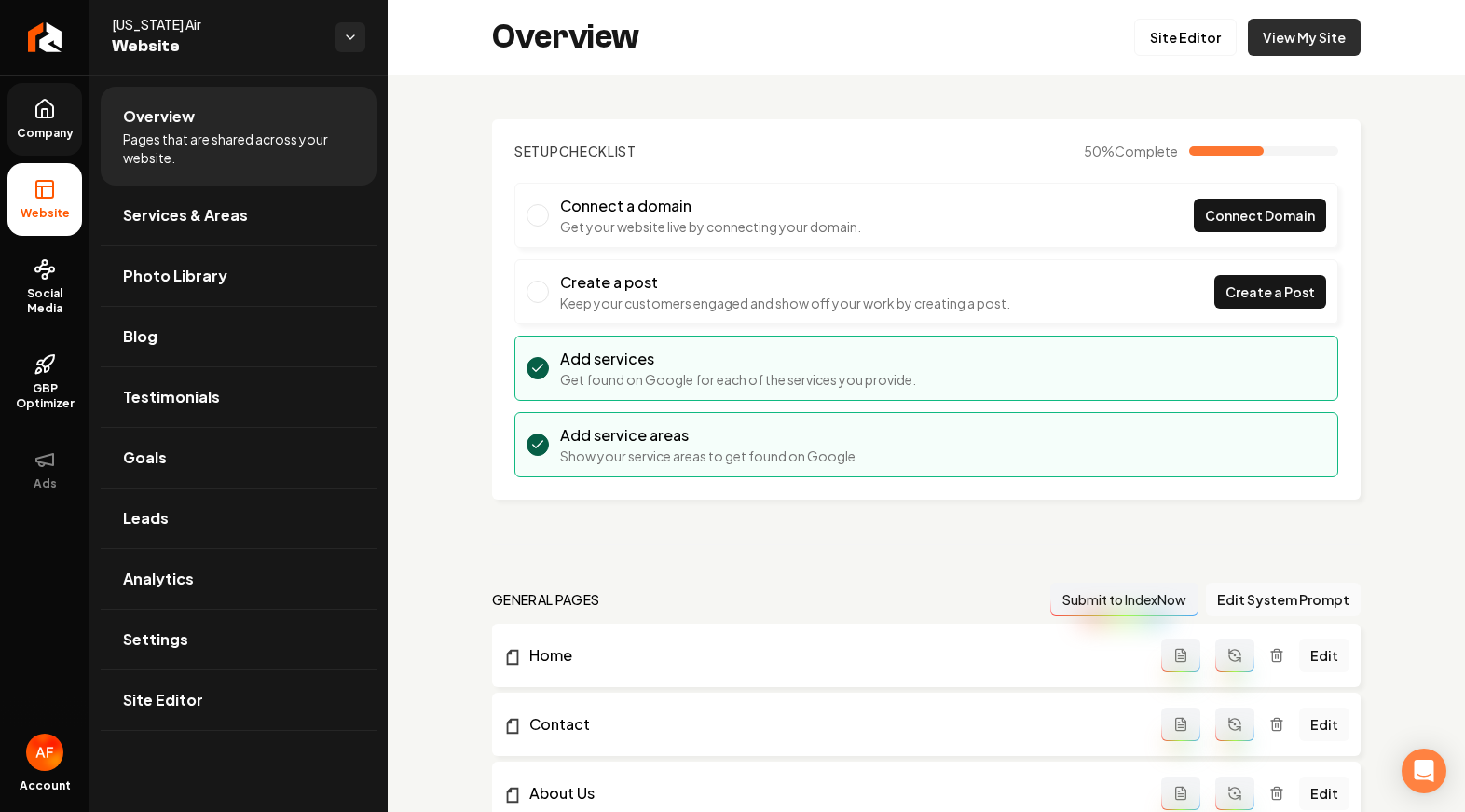
click at [1336, 28] on link "View My Site" at bounding box center [1304, 37] width 112 height 37
click at [31, 133] on span "Company" at bounding box center [46, 133] width 72 height 15
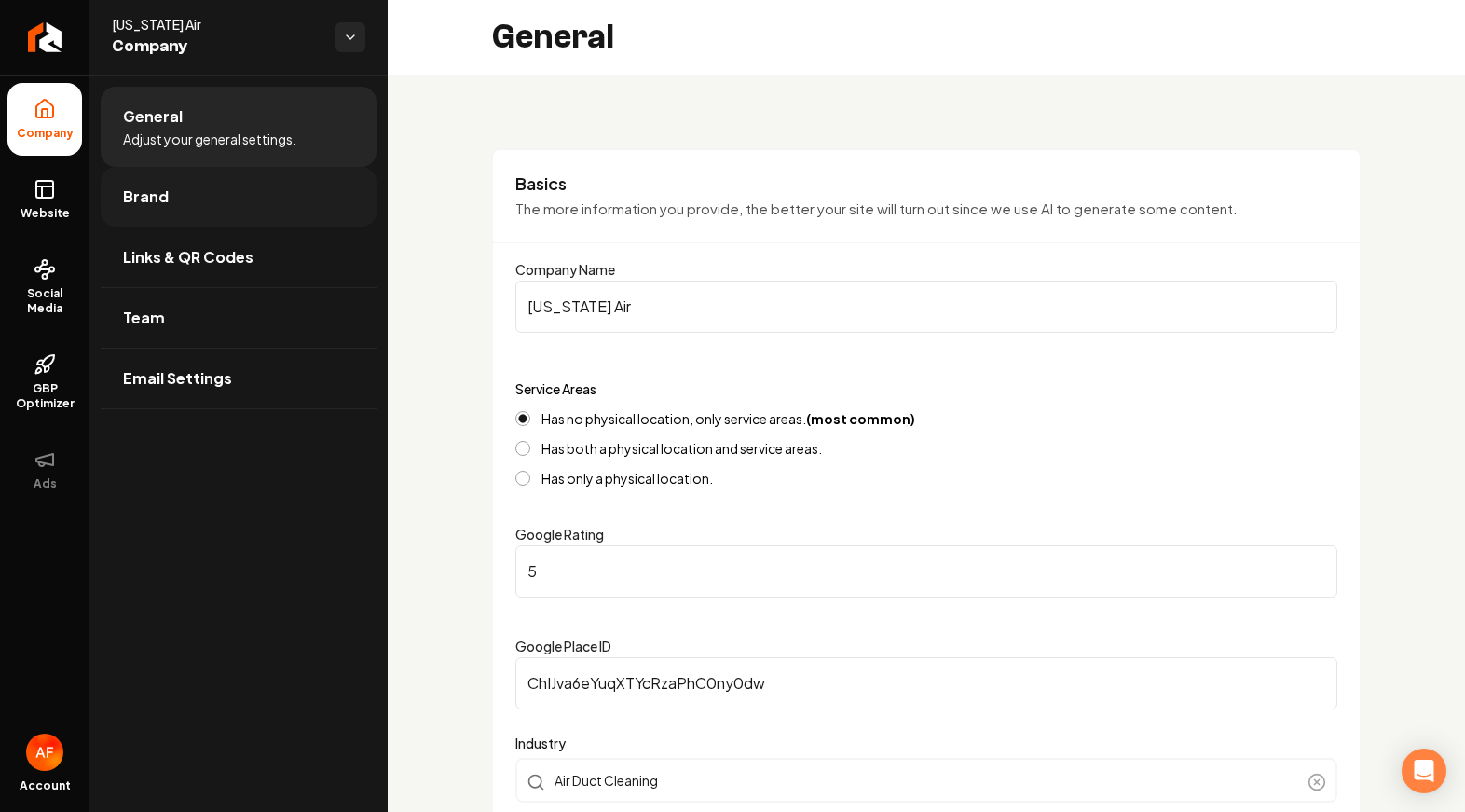
click at [227, 202] on link "Brand" at bounding box center [238, 197] width 276 height 60
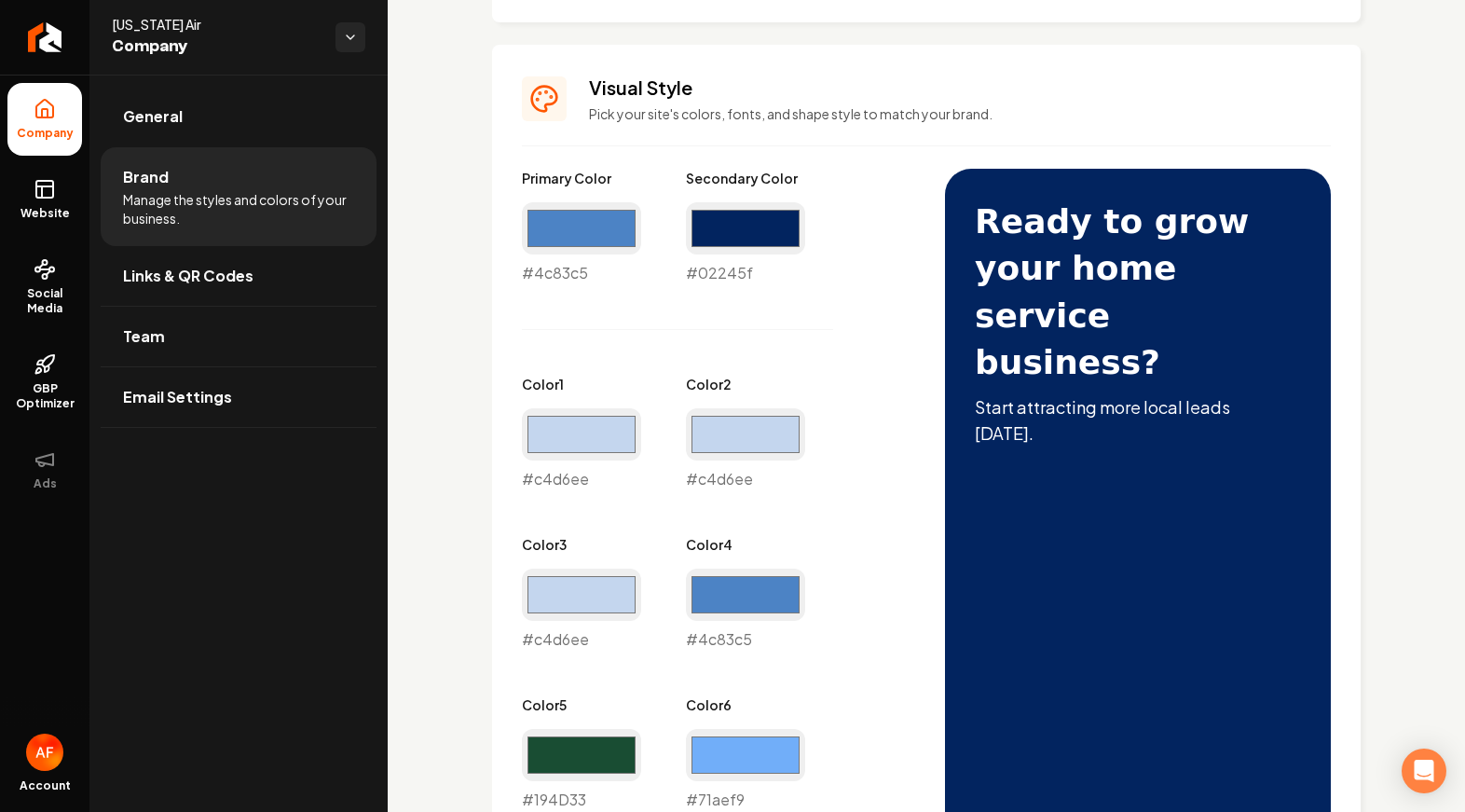
scroll to position [993, 0]
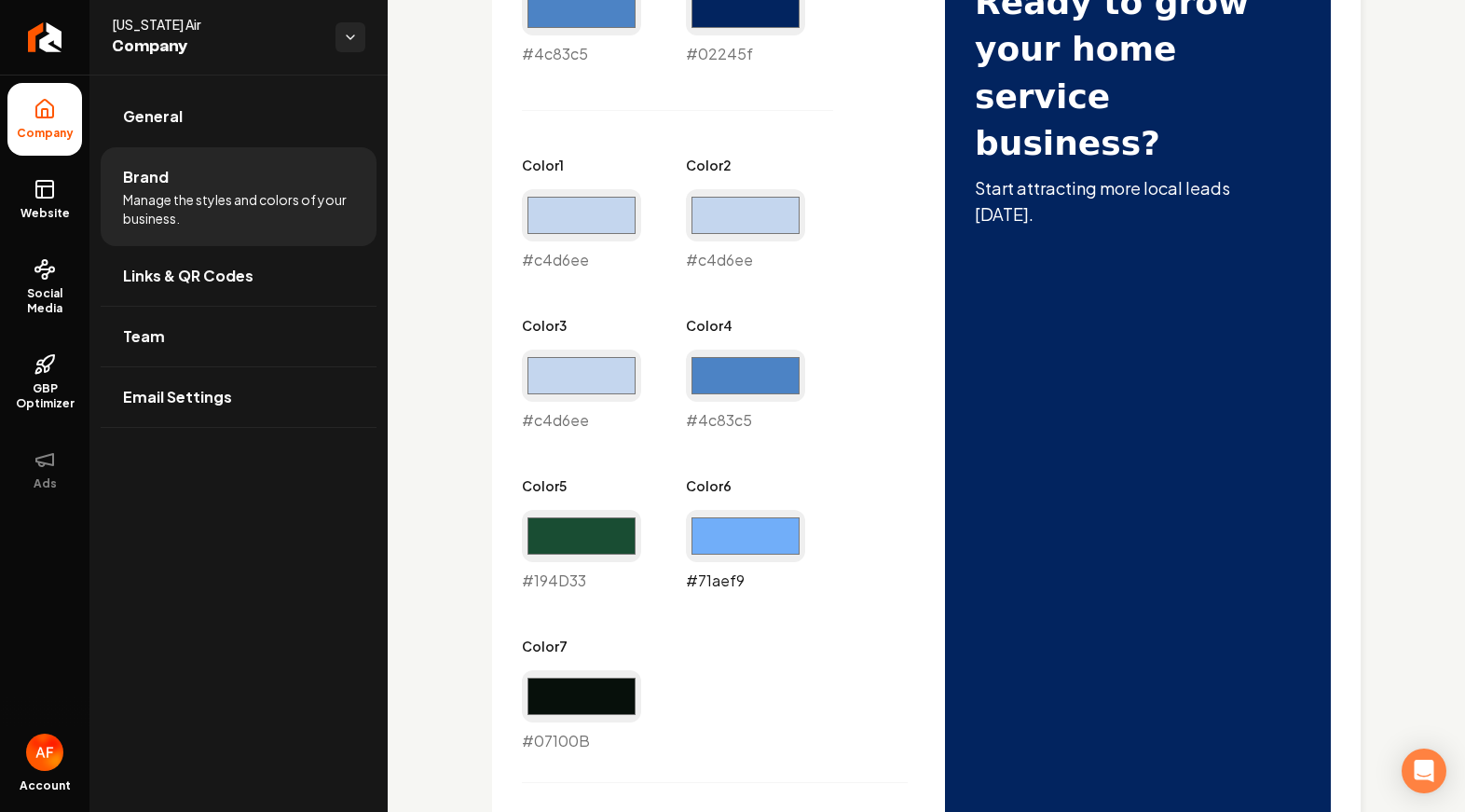
click at [764, 529] on input "#71aef9" at bounding box center [745, 536] width 119 height 52
type input "#02245f"
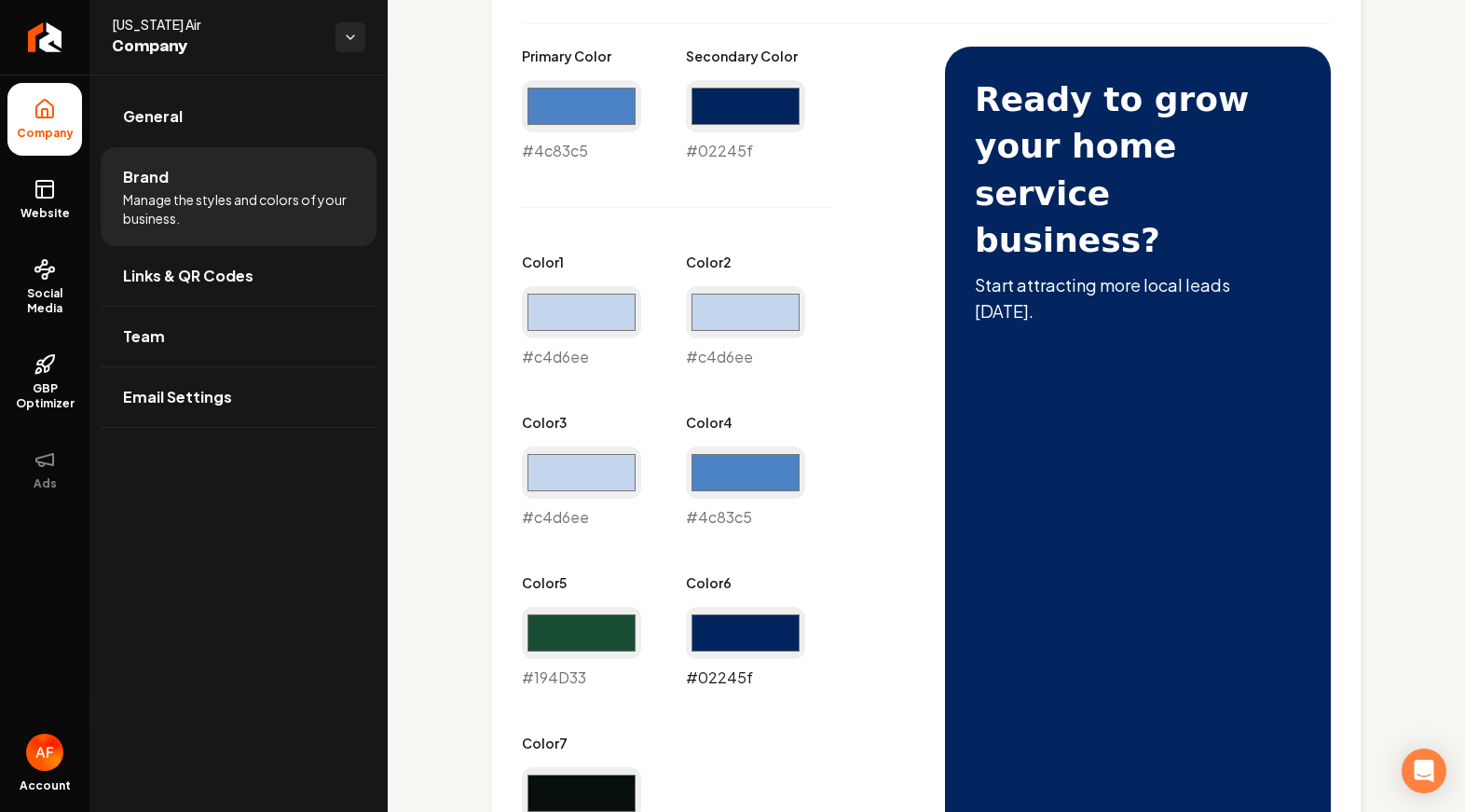
scroll to position [863, 0]
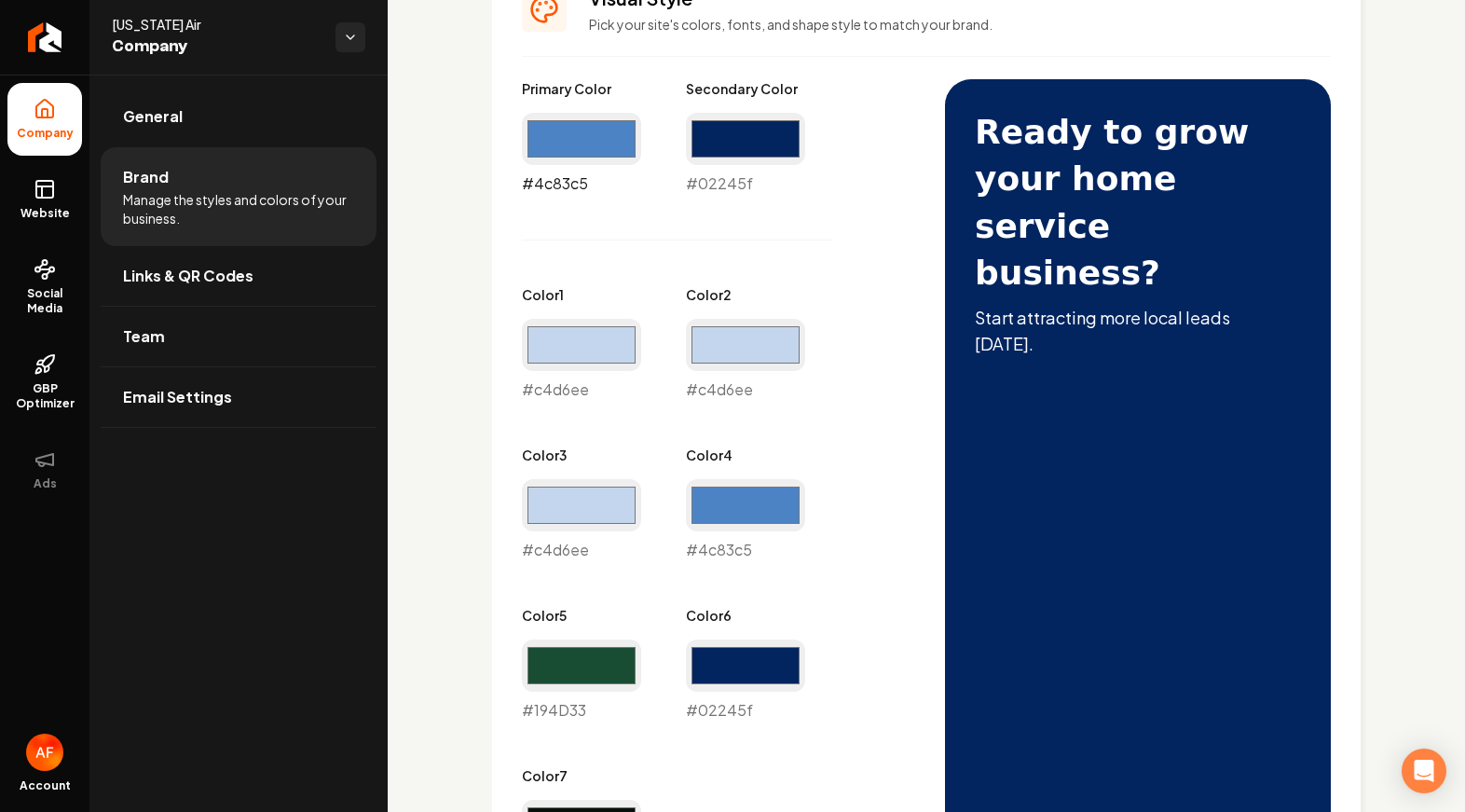
click at [579, 141] on input "#4c83c5" at bounding box center [581, 139] width 119 height 52
type input "#76aaea"
click at [834, 170] on div "Primary Color #76aaea #76aaea Secondary Color #02245f #02245f Color 1 #c4d6ee #…" at bounding box center [715, 481] width 386 height 802
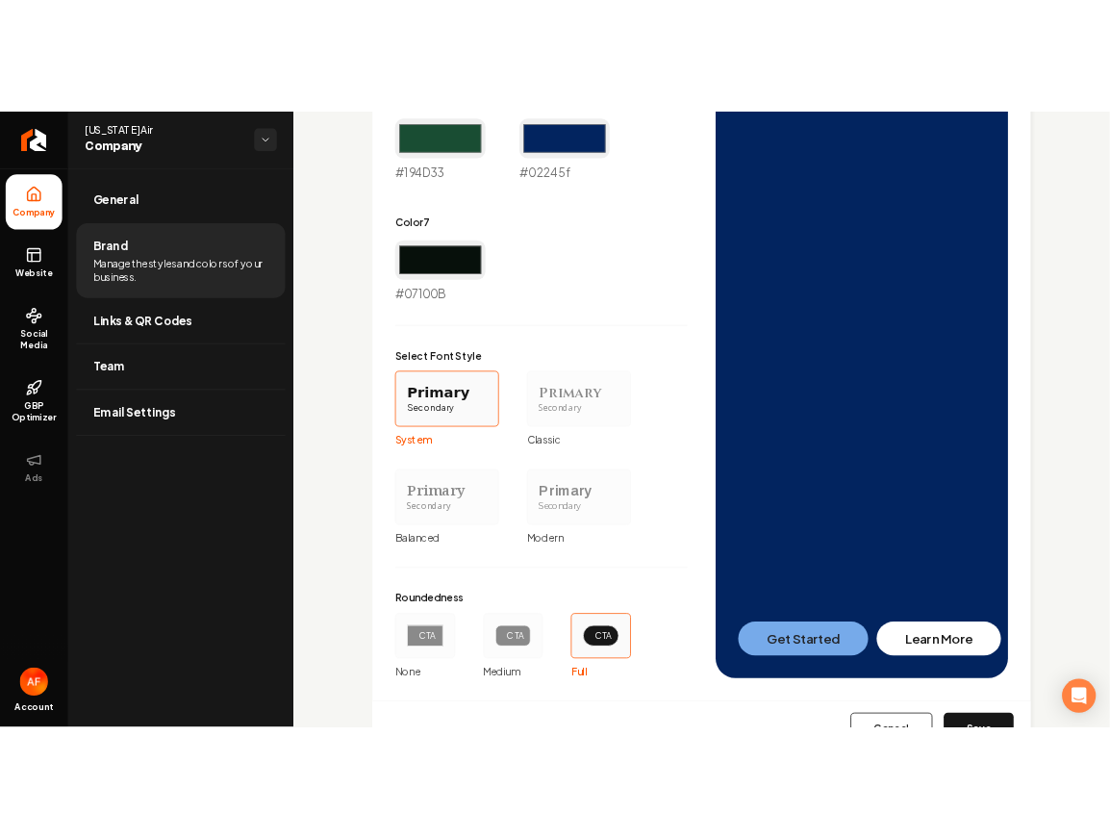
scroll to position [1626, 0]
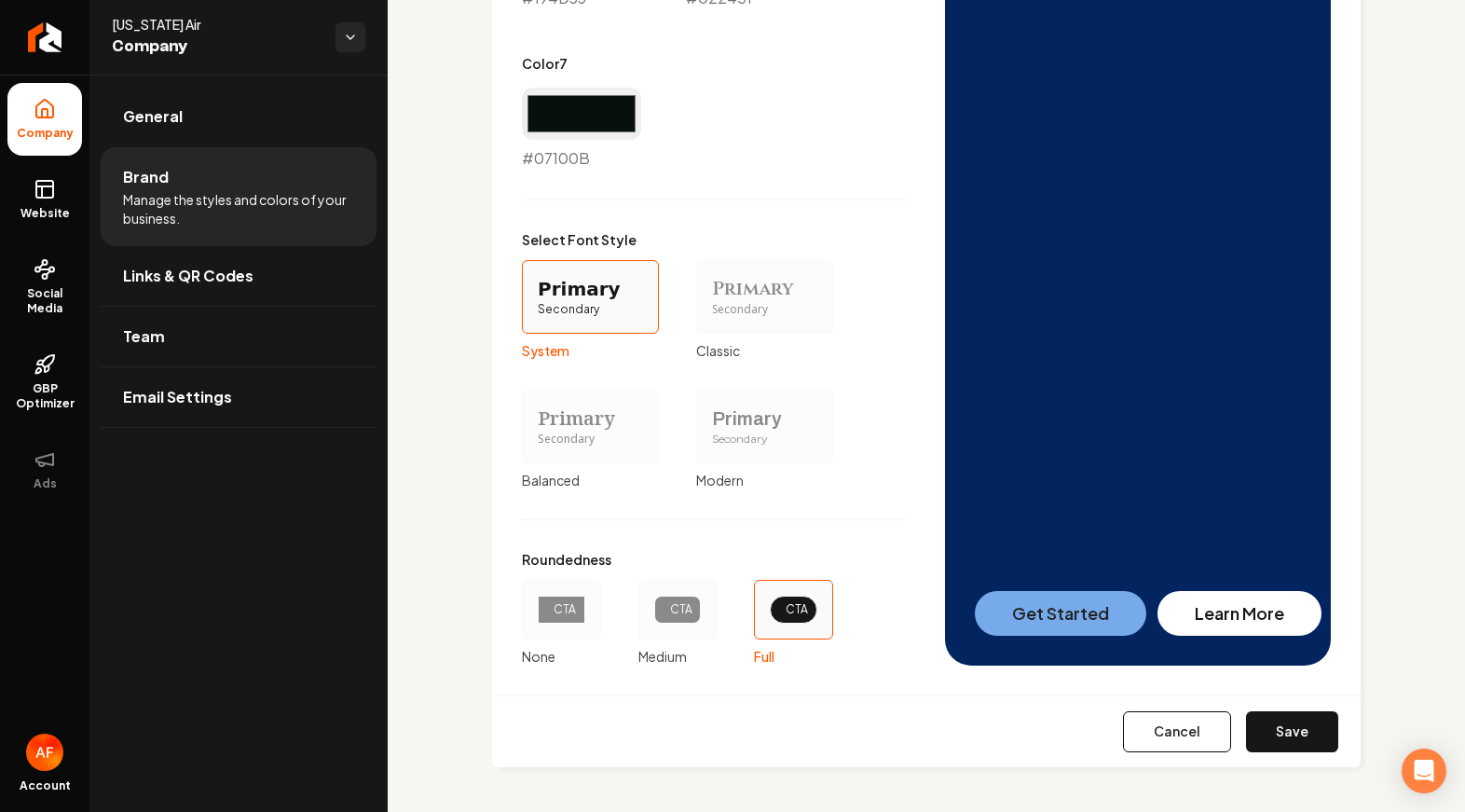
click at [1297, 747] on button "Save" at bounding box center [1292, 732] width 92 height 41
type input "#194d33"
type input "#07100b"
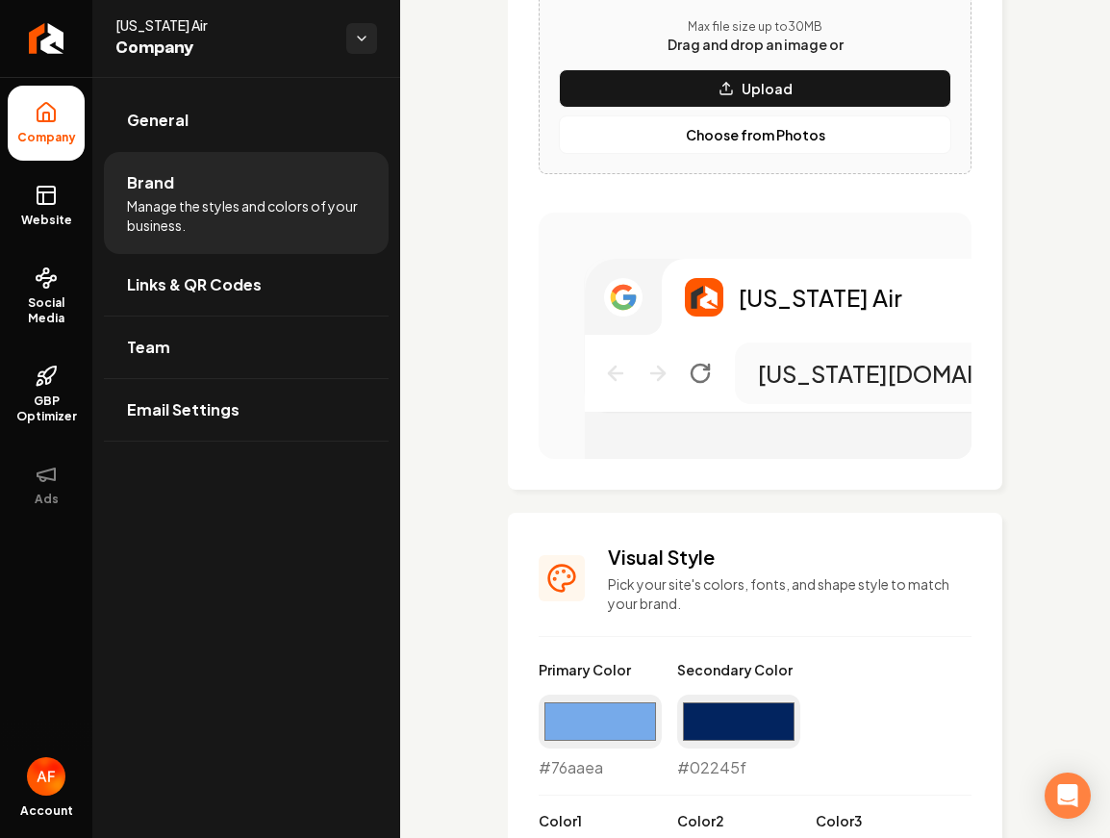
scroll to position [307, 0]
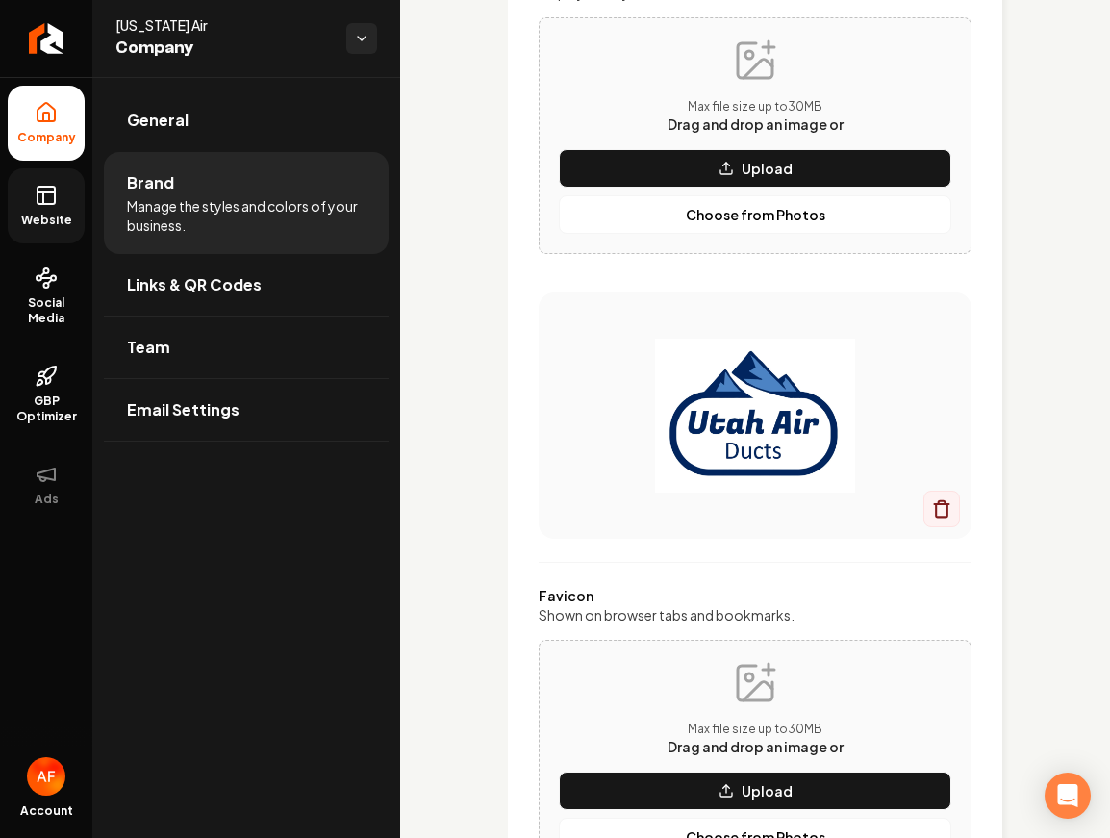
click at [22, 203] on link "Website" at bounding box center [46, 205] width 77 height 75
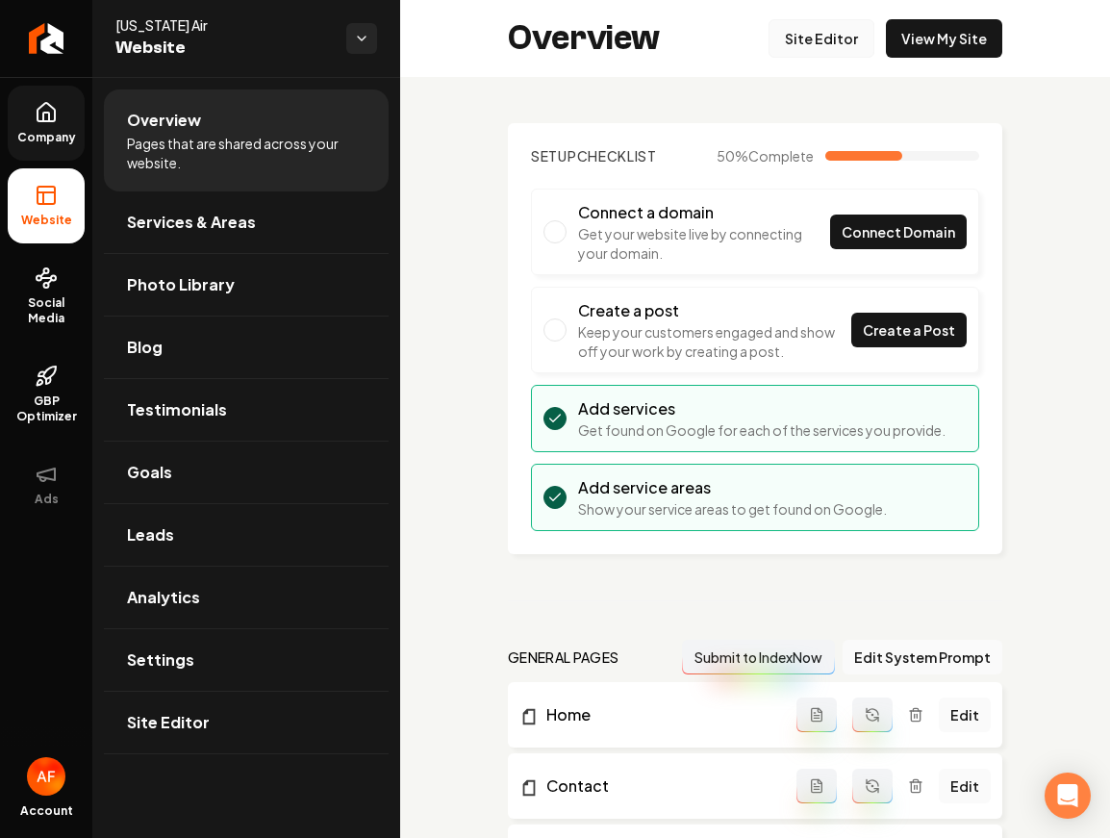
click at [825, 37] on link "Site Editor" at bounding box center [822, 38] width 106 height 38
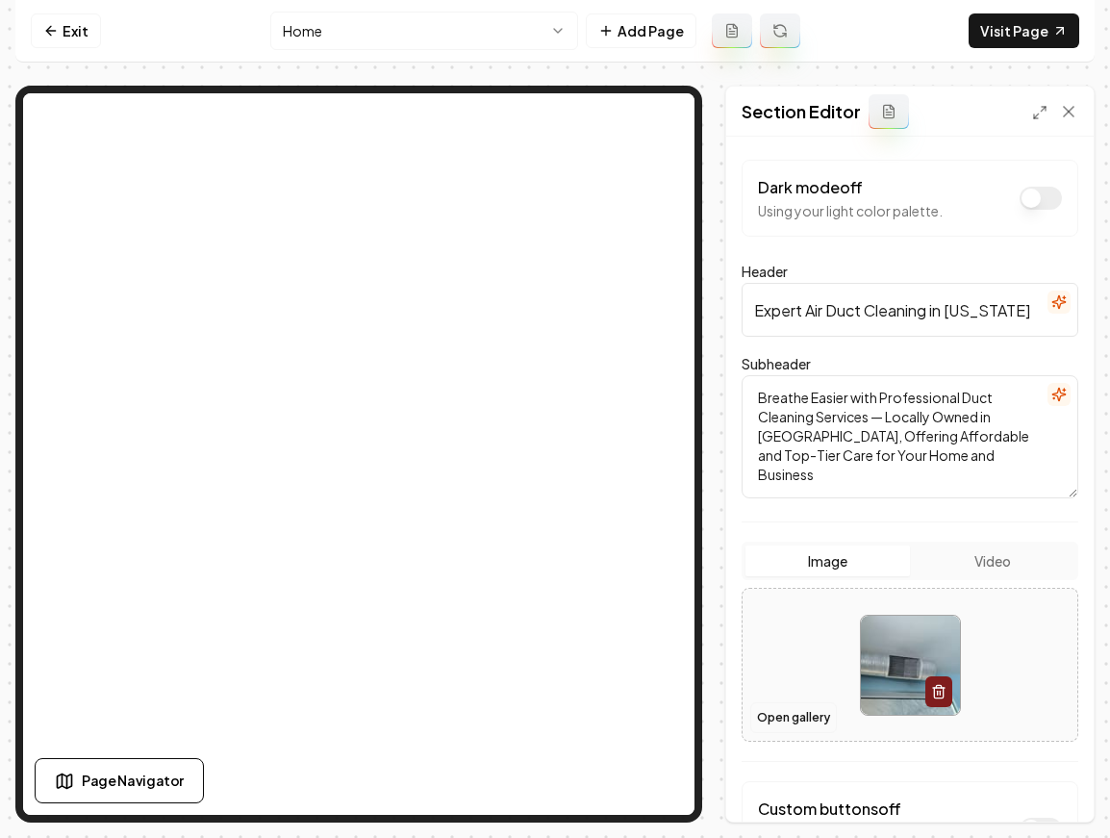
click at [792, 717] on button "Open gallery" at bounding box center [793, 717] width 87 height 31
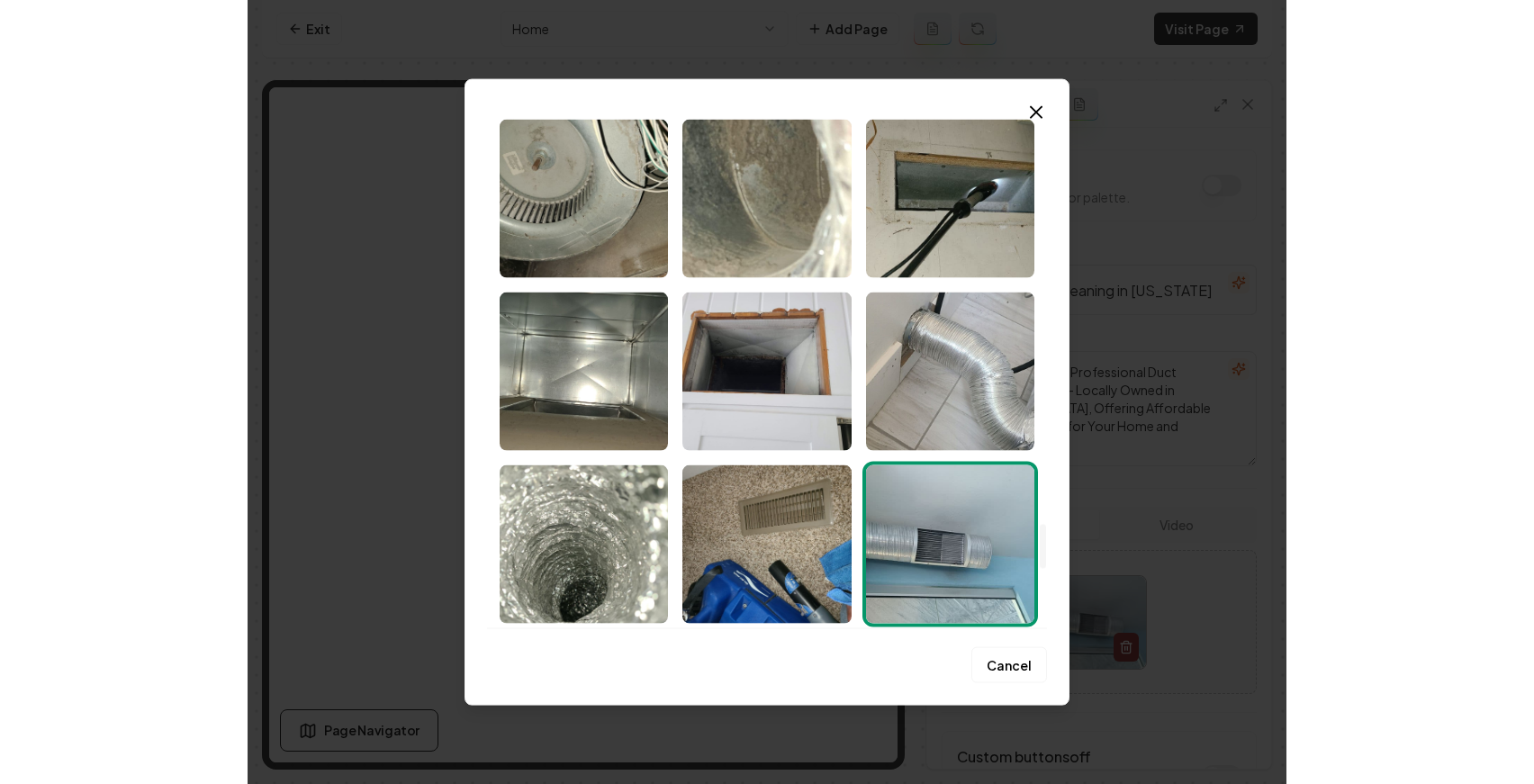
scroll to position [5413, 0]
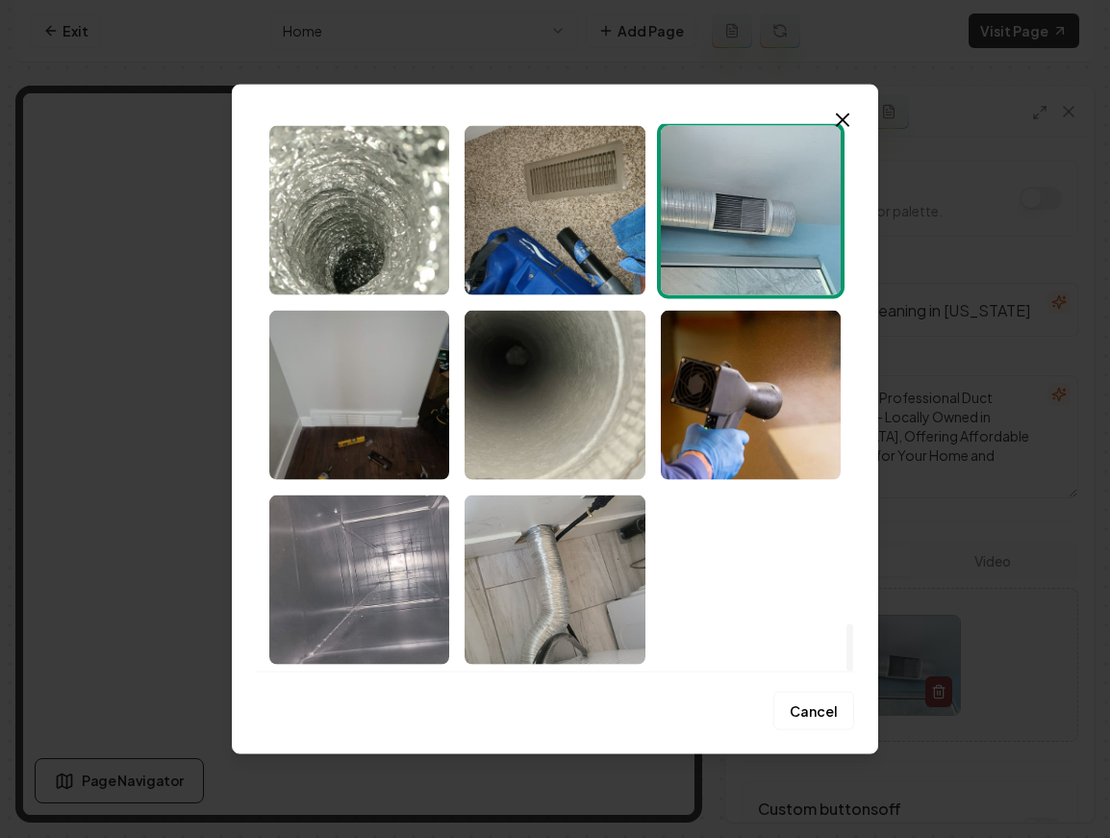
click at [408, 595] on img "Select image image_68cad8095c7cd75eb88d35e3.jpeg" at bounding box center [359, 578] width 180 height 169
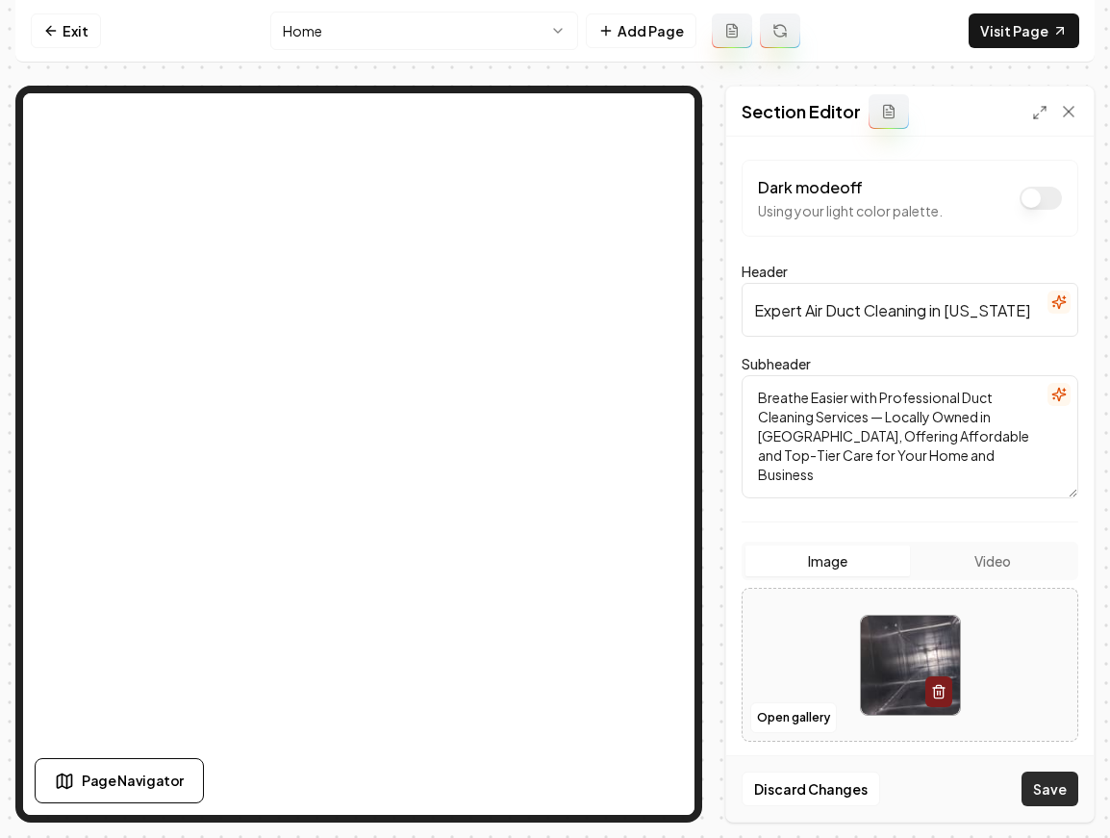
click at [1046, 785] on button "Save" at bounding box center [1050, 789] width 57 height 35
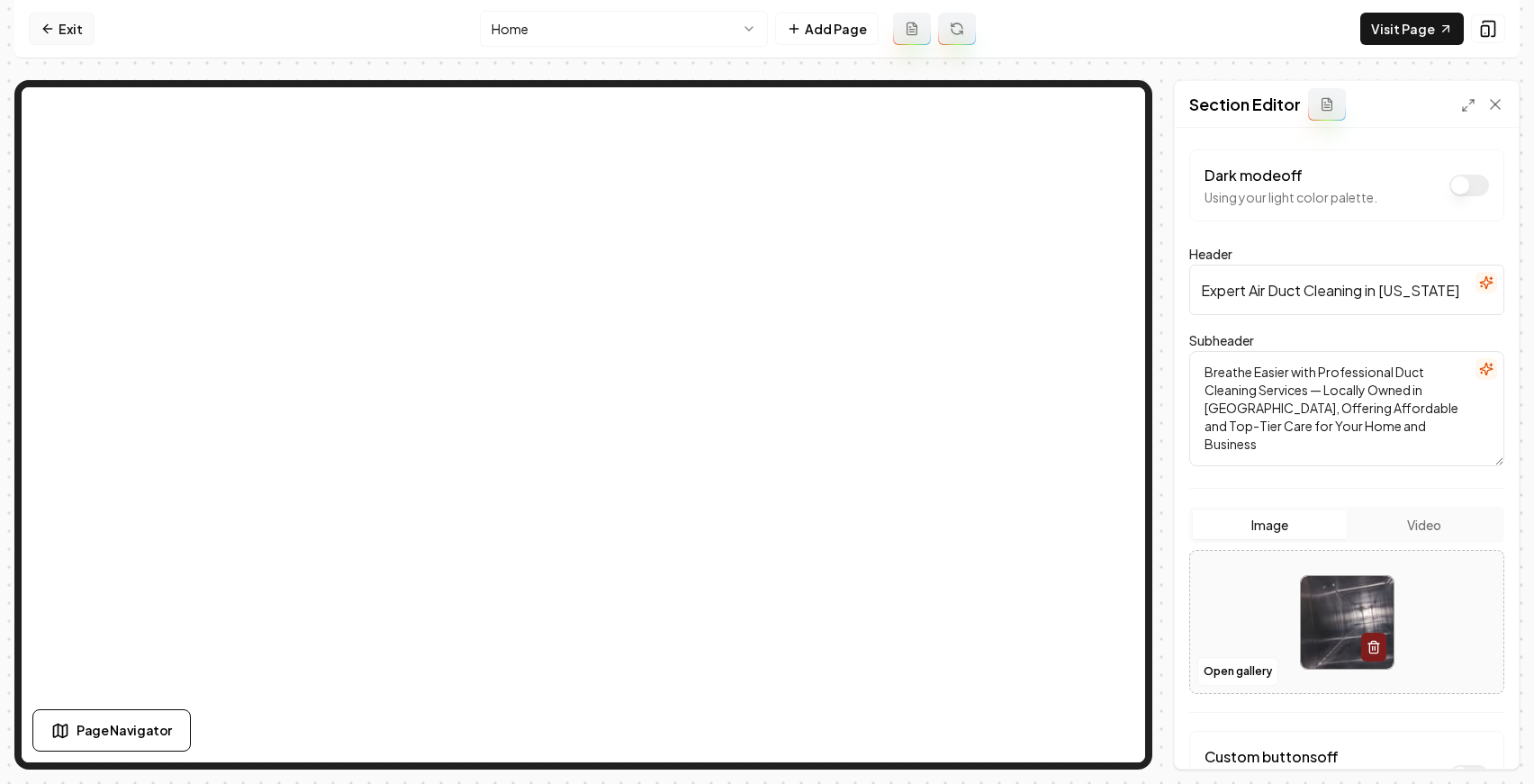
click at [42, 40] on link "Exit" at bounding box center [62, 28] width 66 height 33
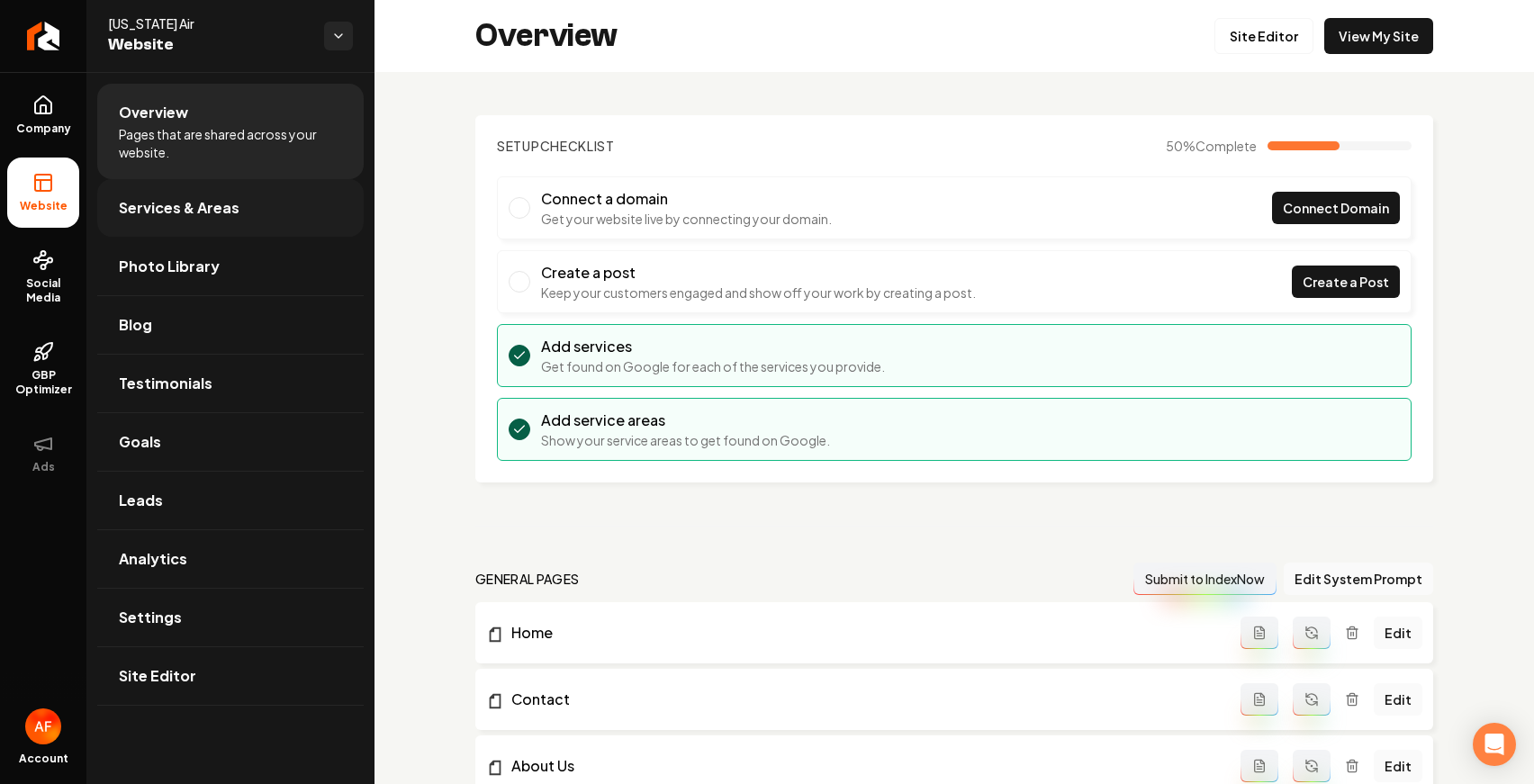
click at [246, 229] on link "Services & Areas" at bounding box center [230, 208] width 267 height 58
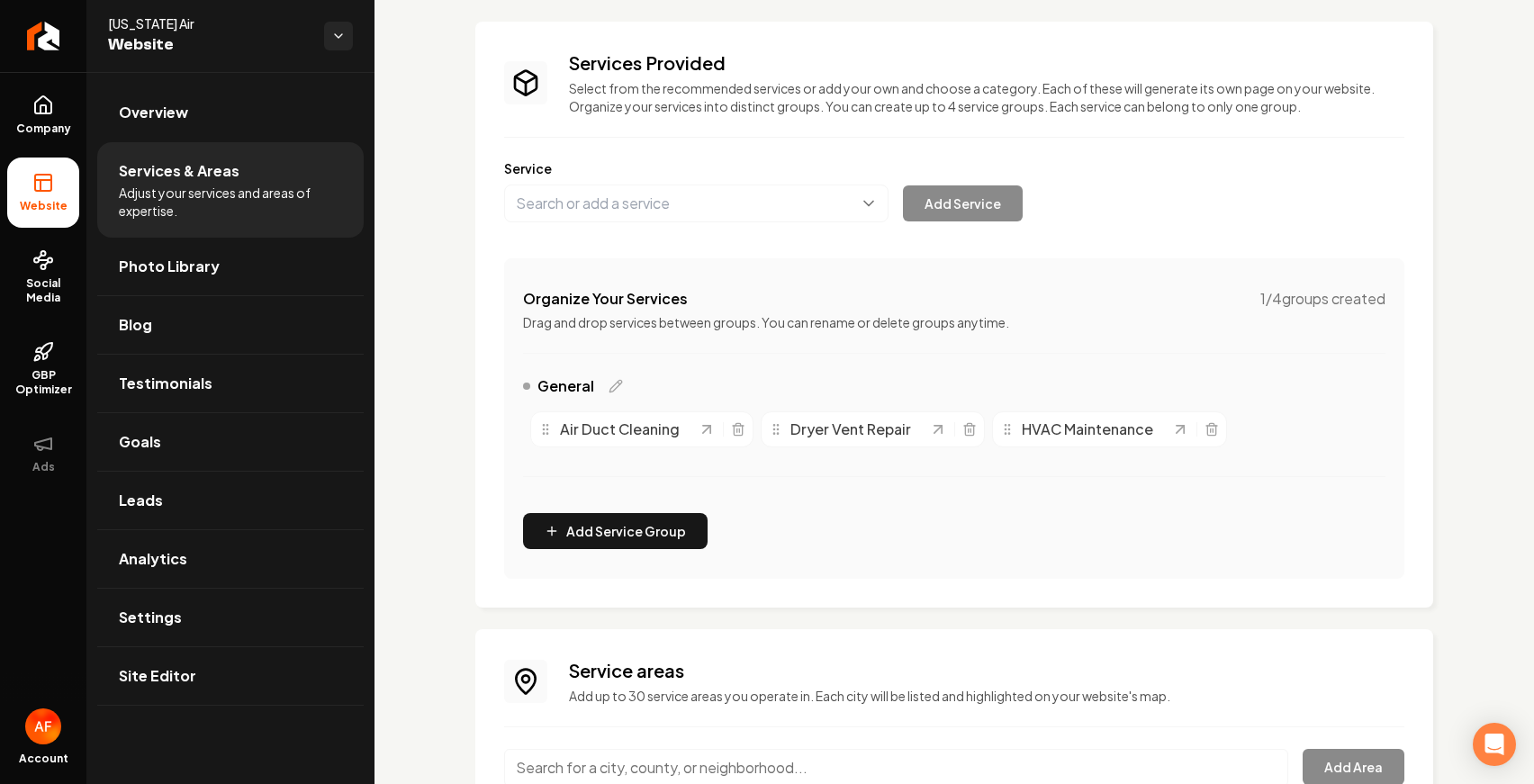
scroll to position [253, 0]
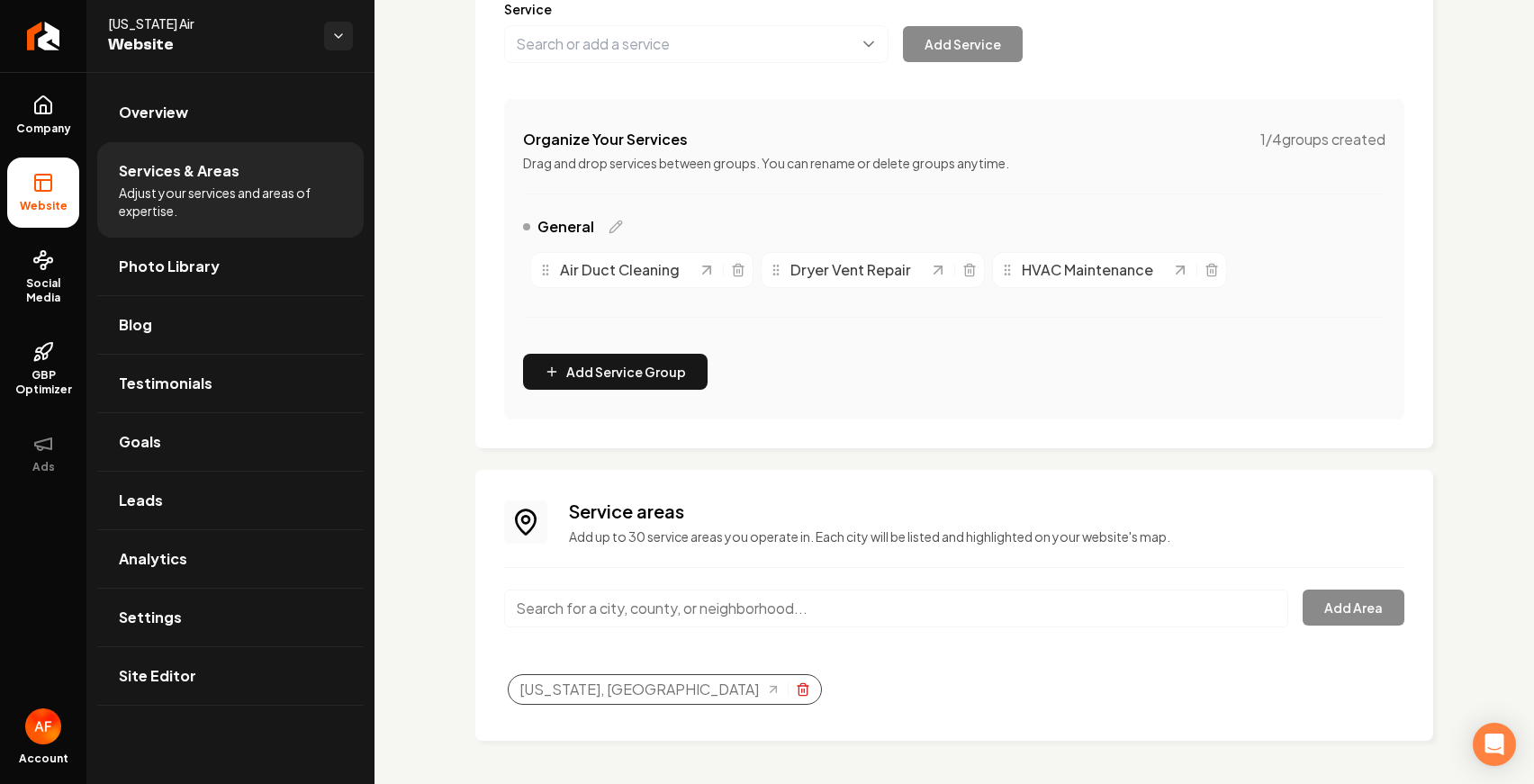
click at [796, 690] on icon "Selected tags" at bounding box center [802, 689] width 14 height 14
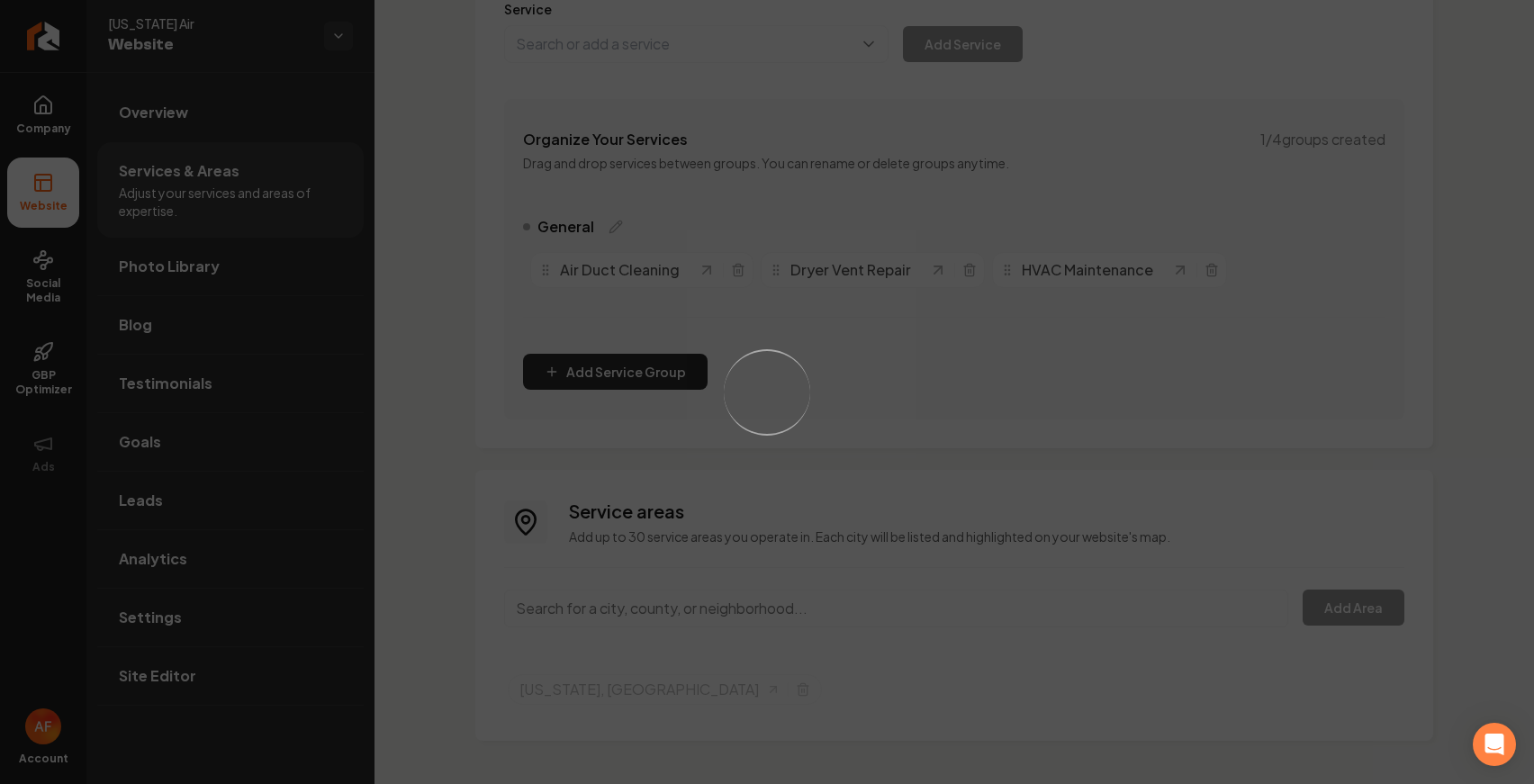
scroll to position [215, 0]
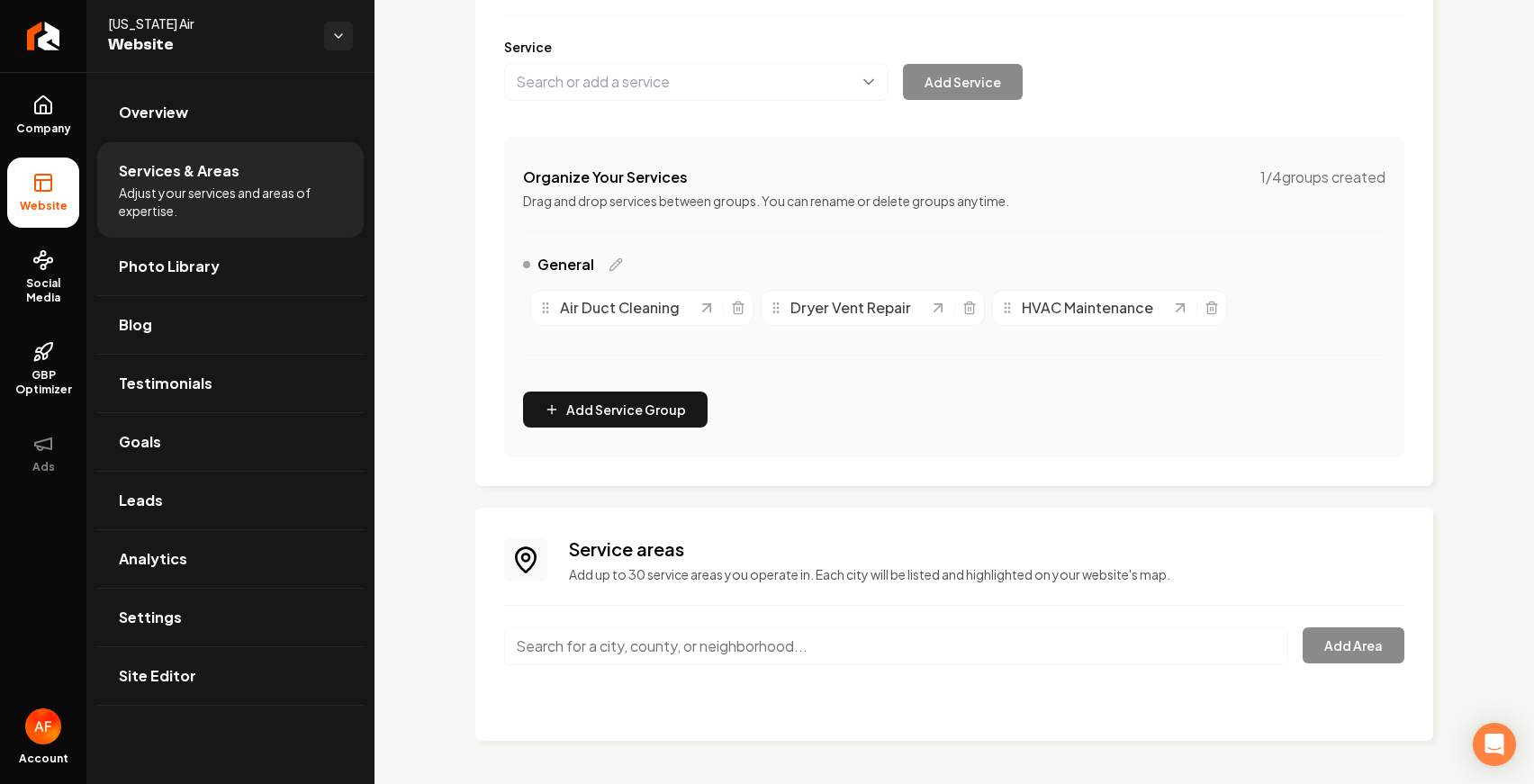
click at [635, 644] on input "Main content area" at bounding box center [897, 646] width 784 height 37
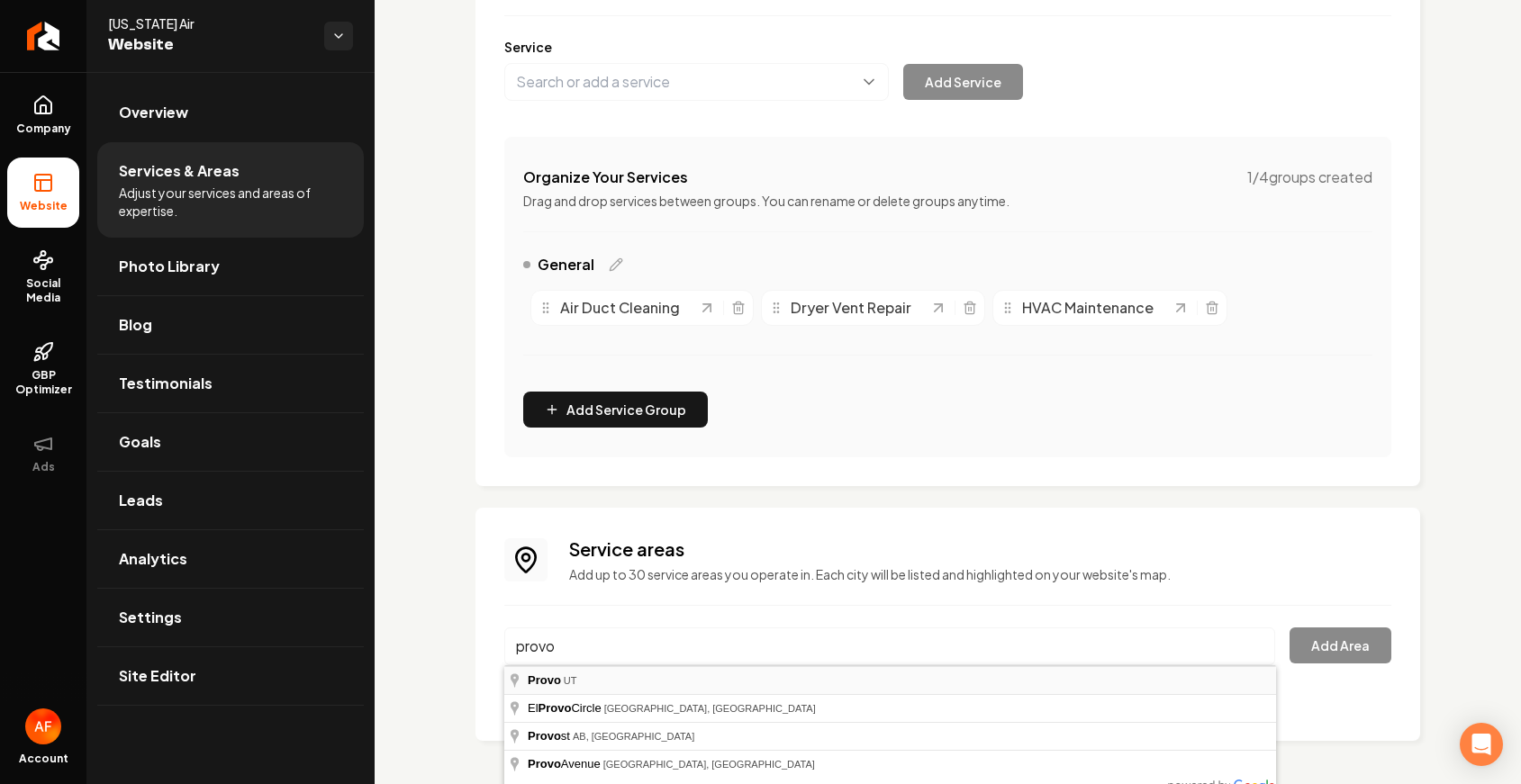
type input "Provo, UT"
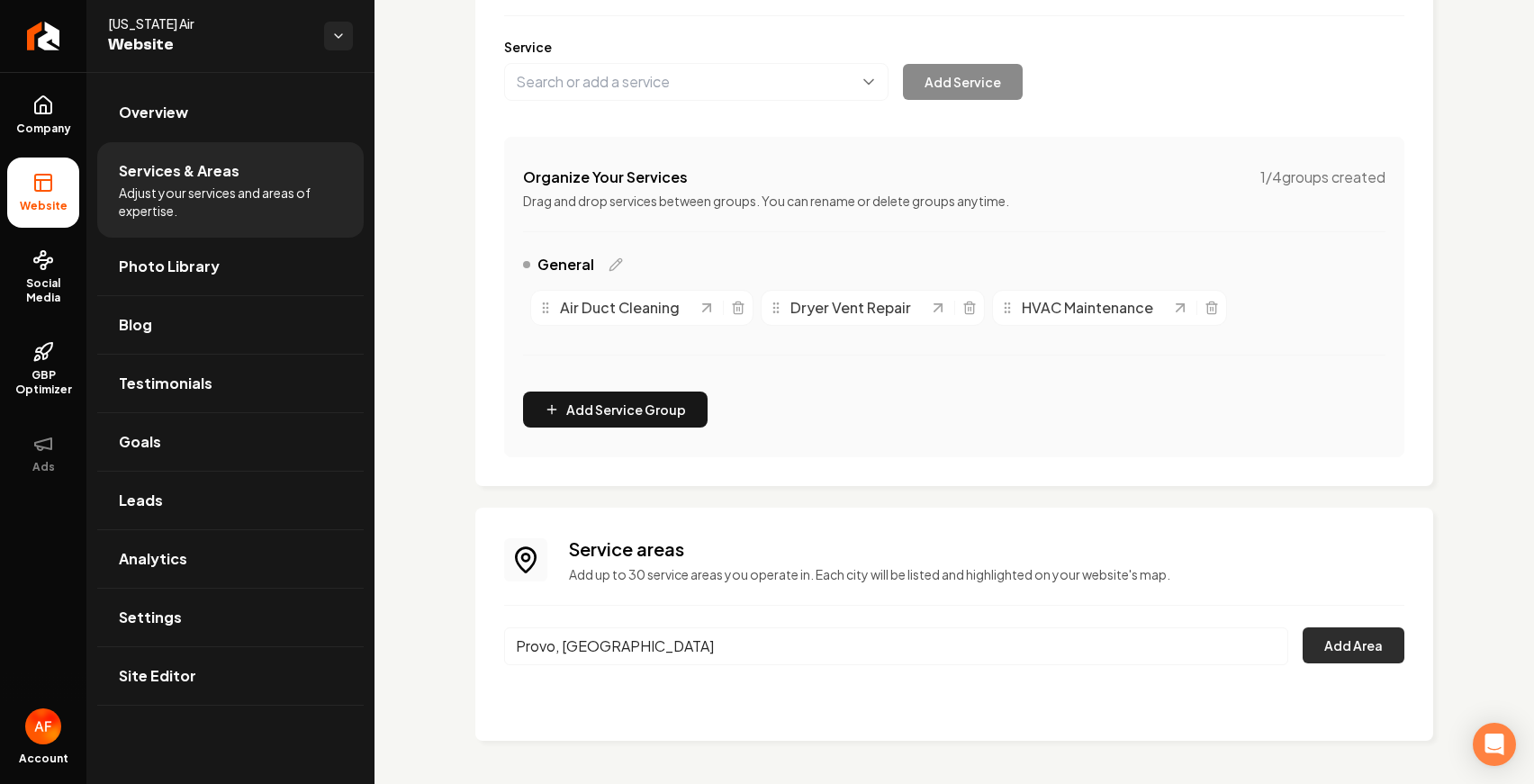
click at [1360, 651] on button "Add Area" at bounding box center [1353, 646] width 102 height 36
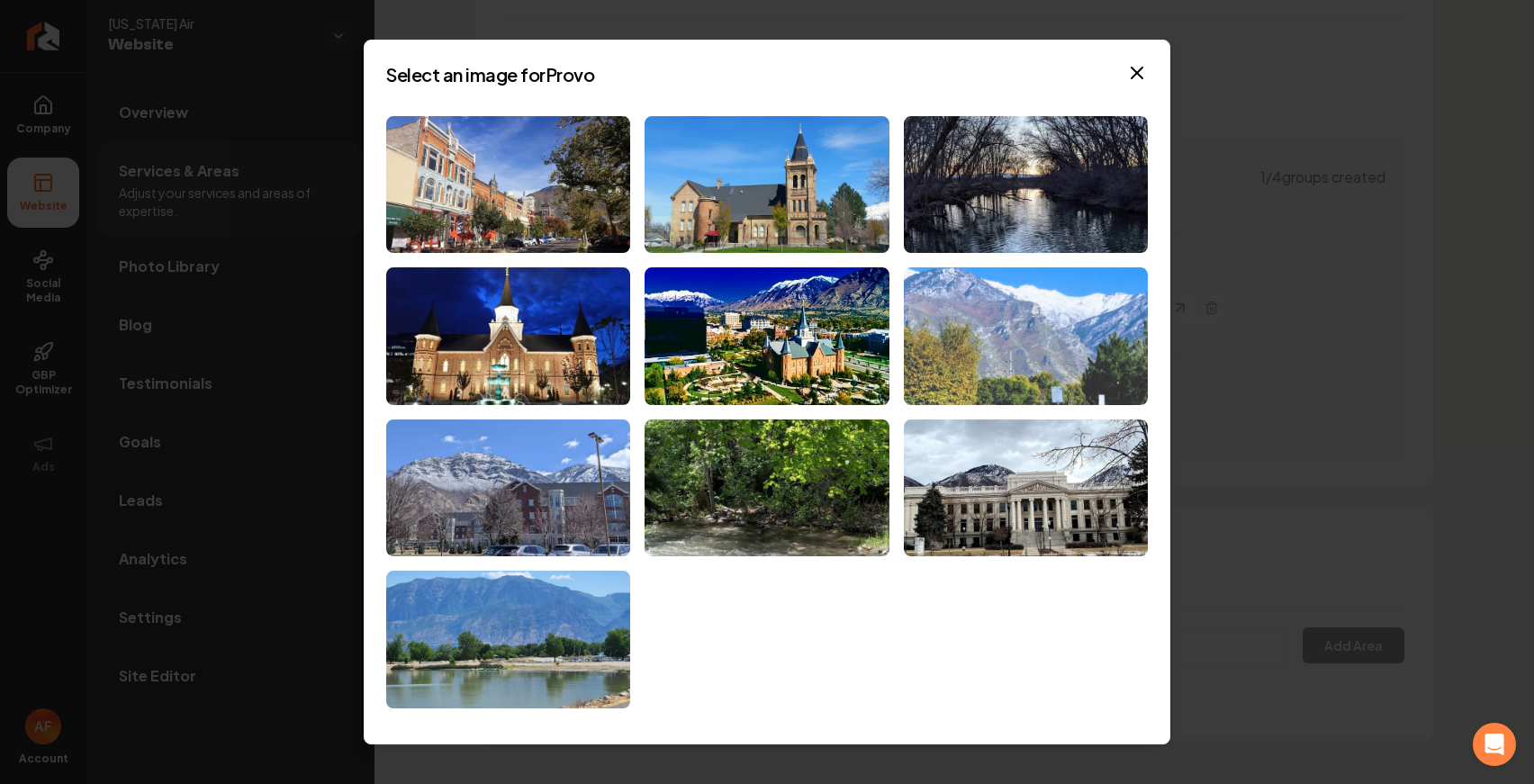
click at [1030, 351] on img at bounding box center [1026, 336] width 244 height 138
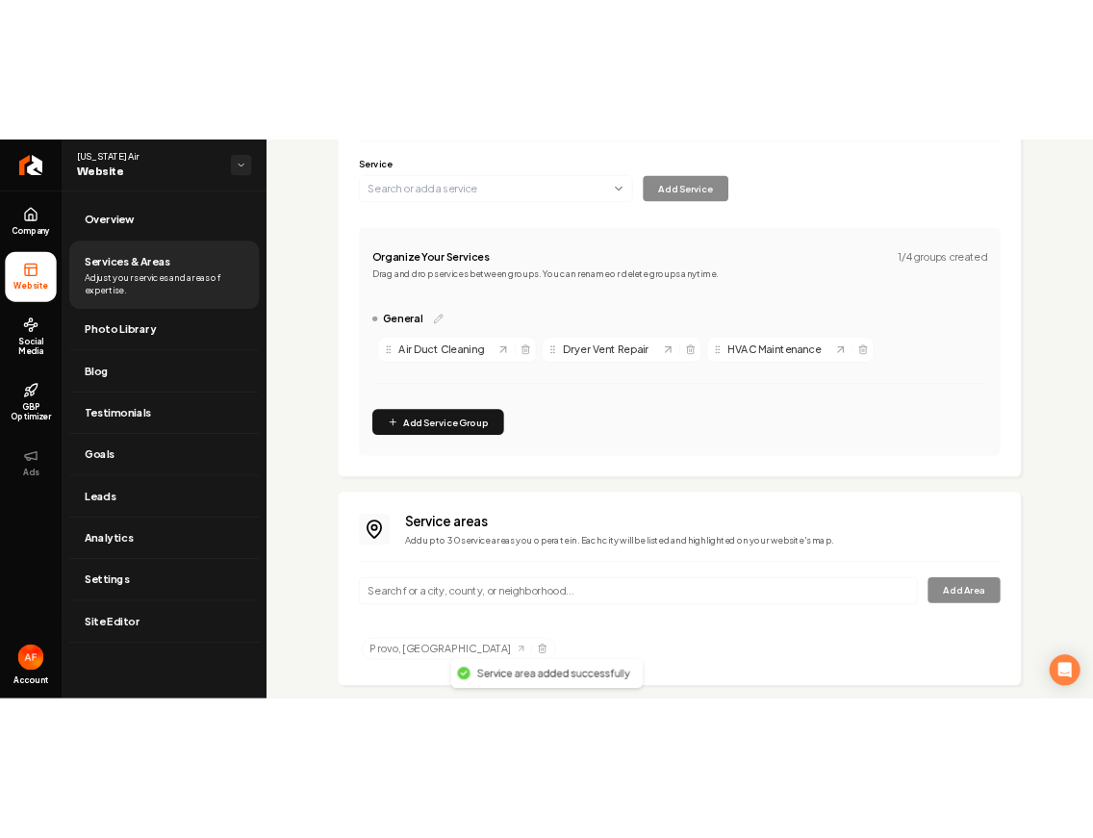
scroll to position [270, 0]
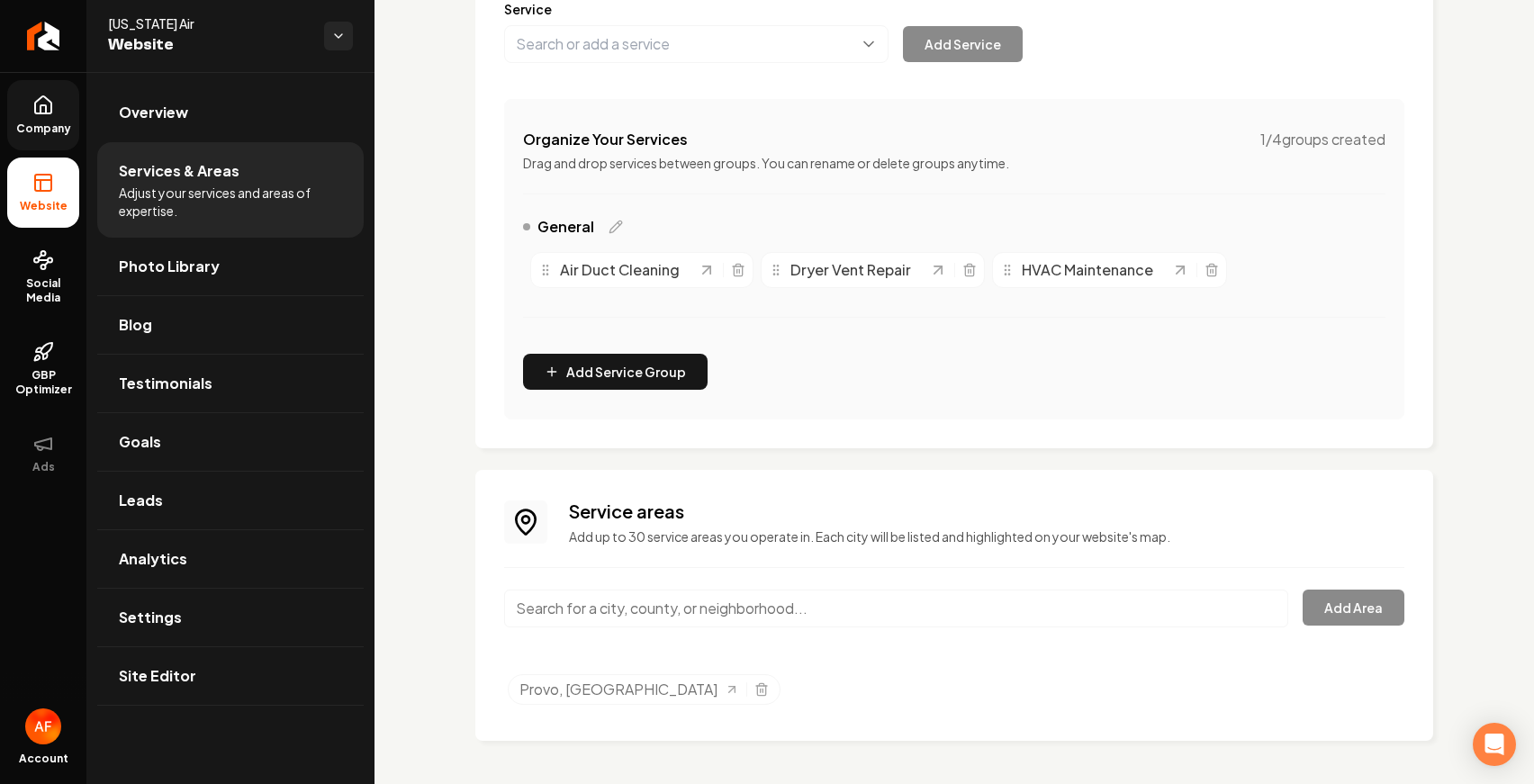
click at [43, 122] on span "Company" at bounding box center [44, 128] width 69 height 14
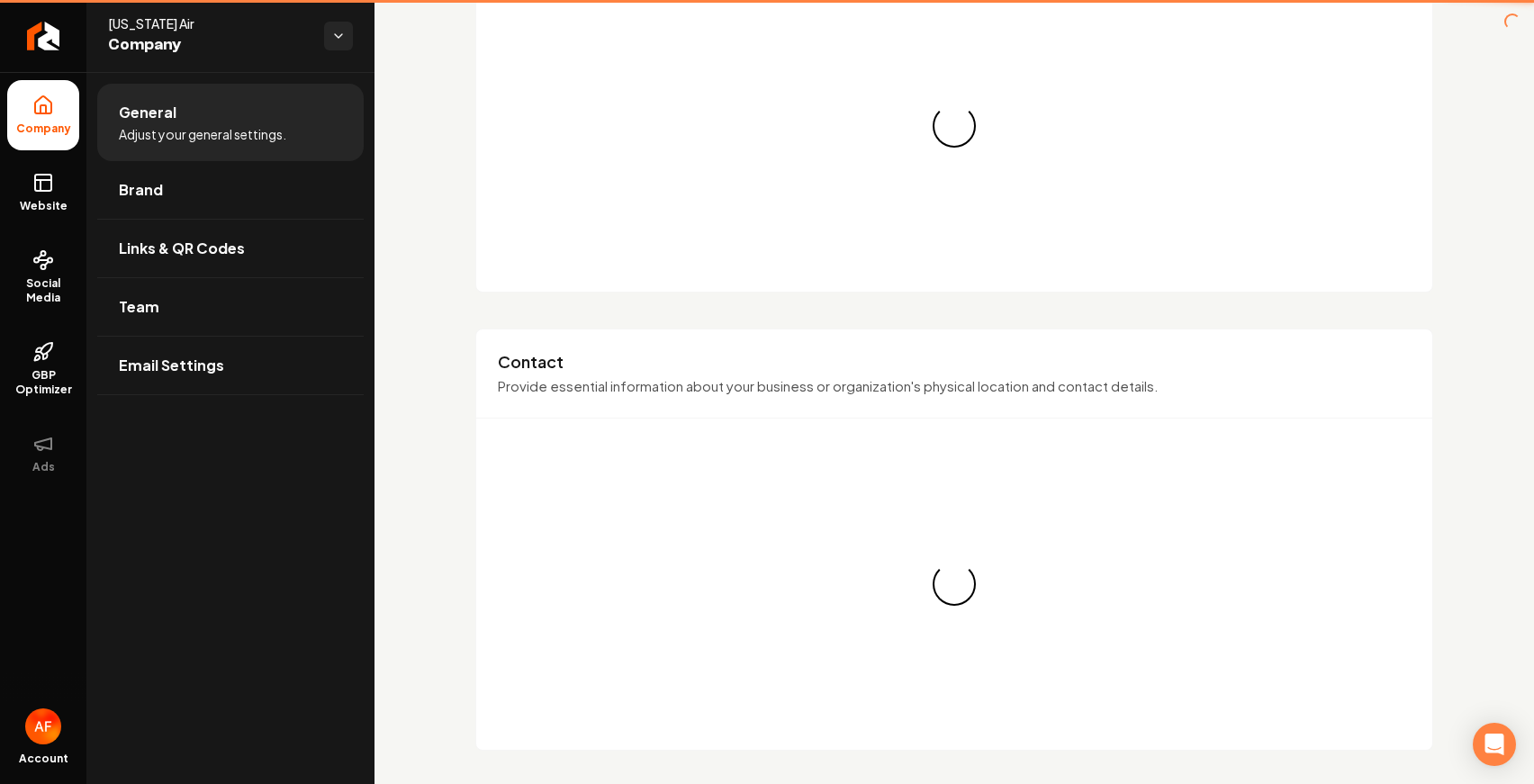
click at [45, 213] on link "Website" at bounding box center [43, 192] width 72 height 70
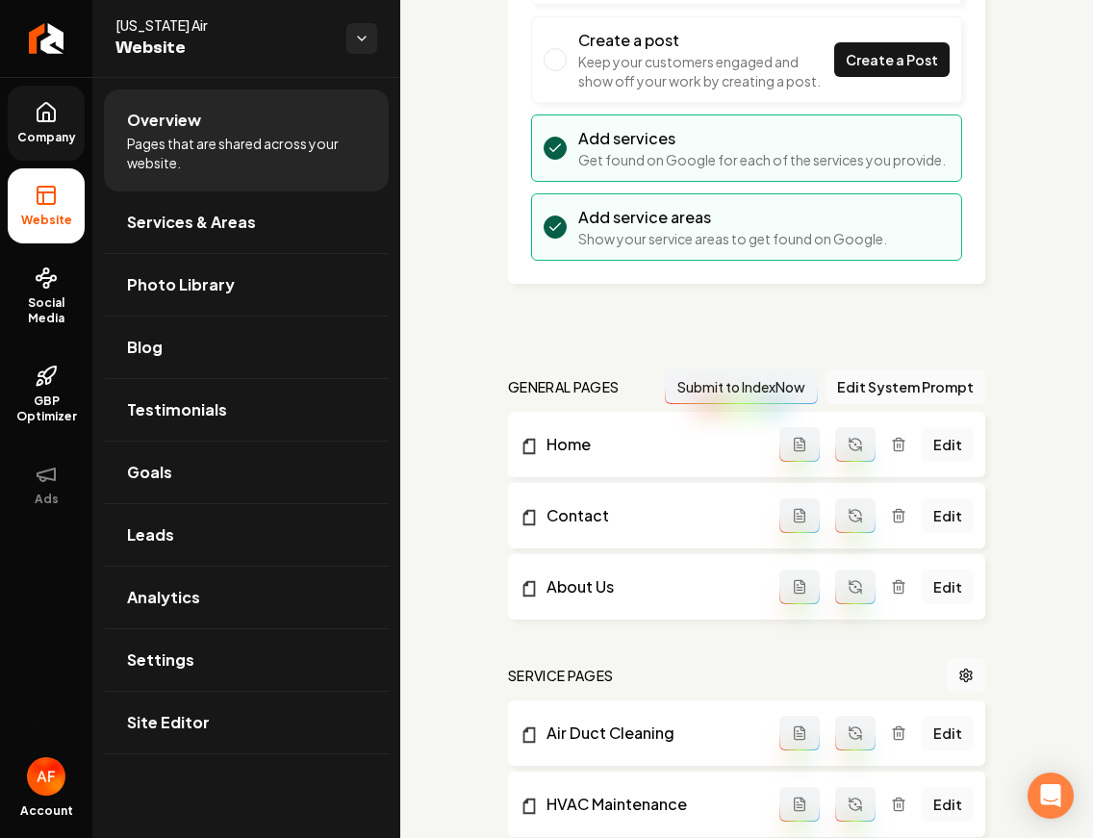
click at [76, 122] on link "Company" at bounding box center [46, 123] width 77 height 75
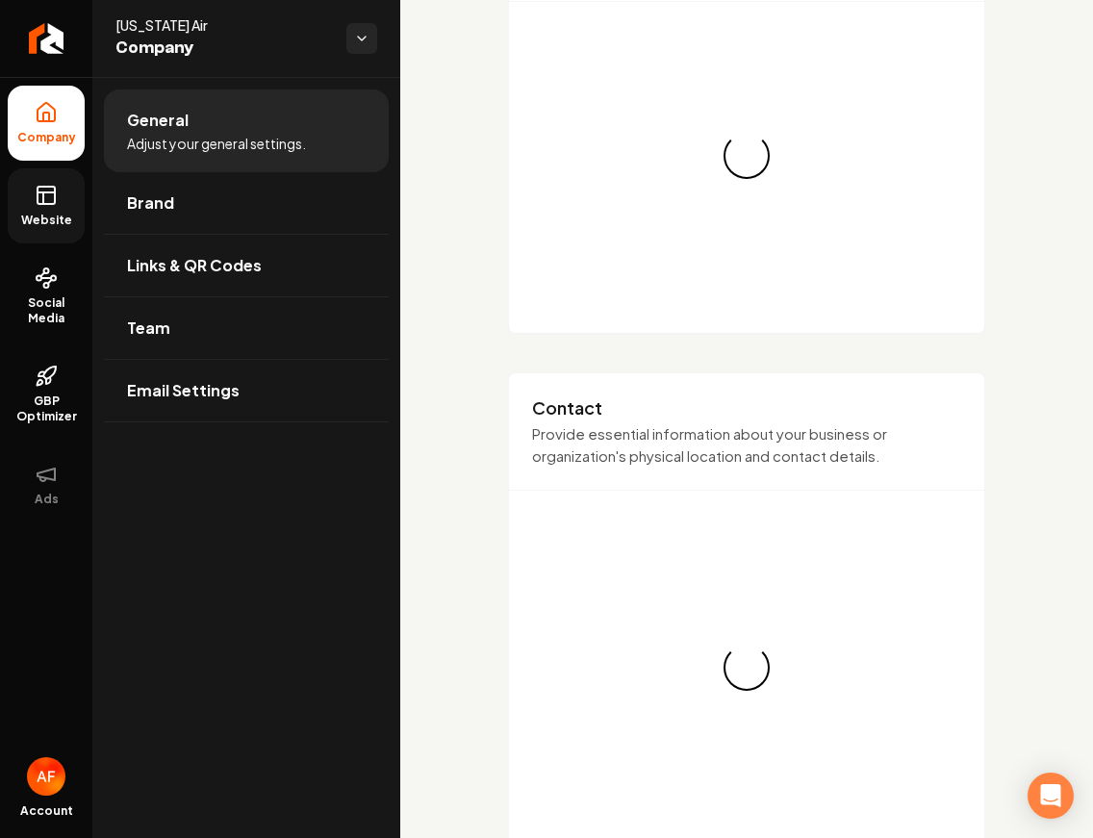
click at [56, 232] on link "Website" at bounding box center [46, 205] width 77 height 75
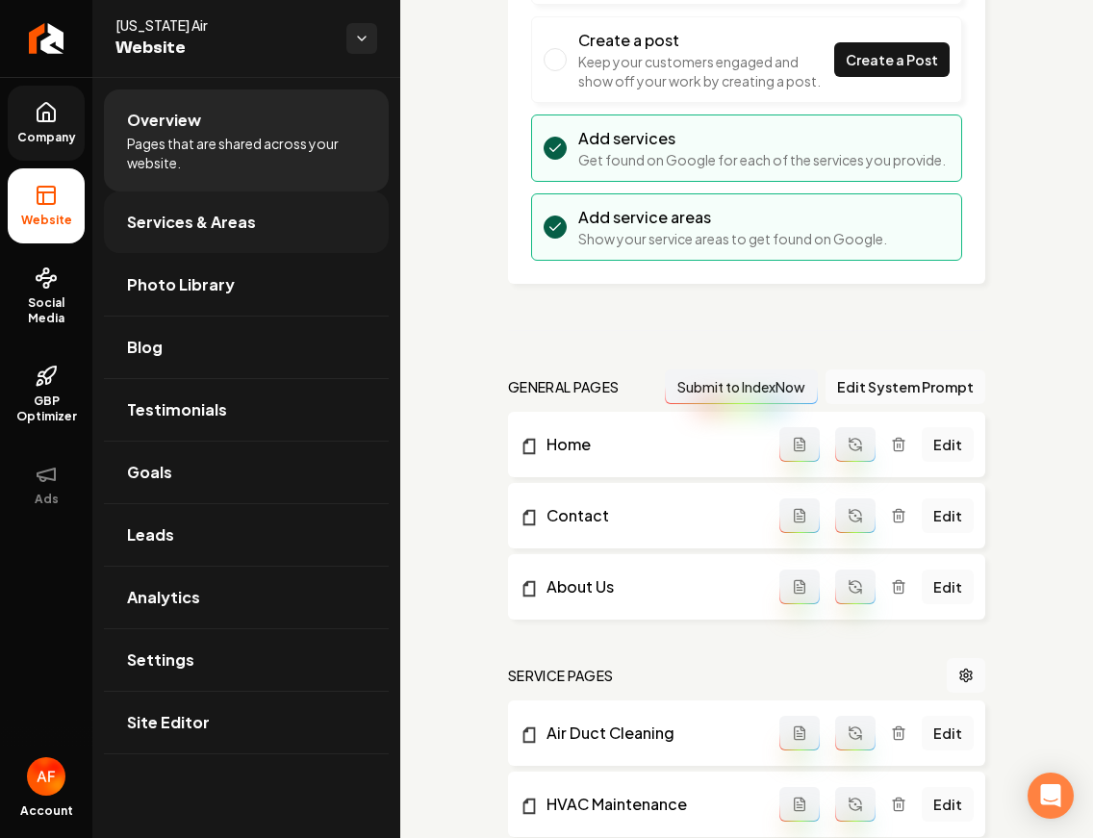
click at [185, 236] on link "Services & Areas" at bounding box center [246, 222] width 285 height 62
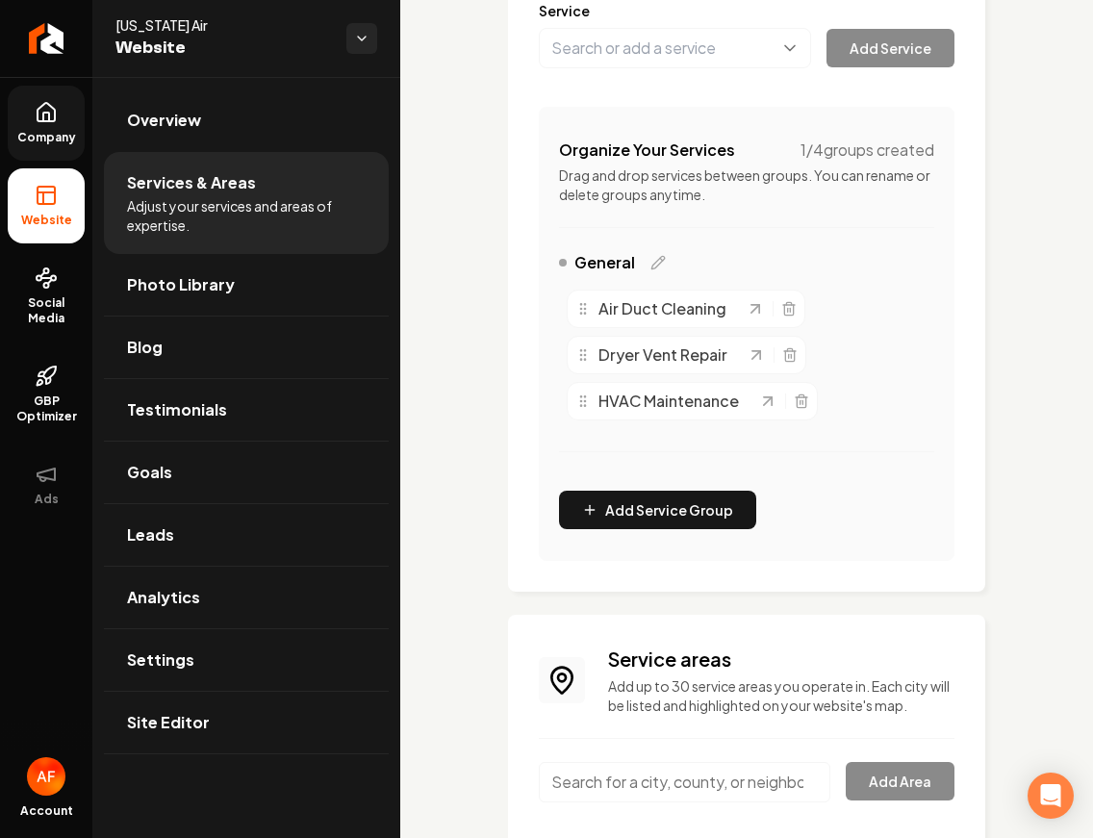
scroll to position [474, 0]
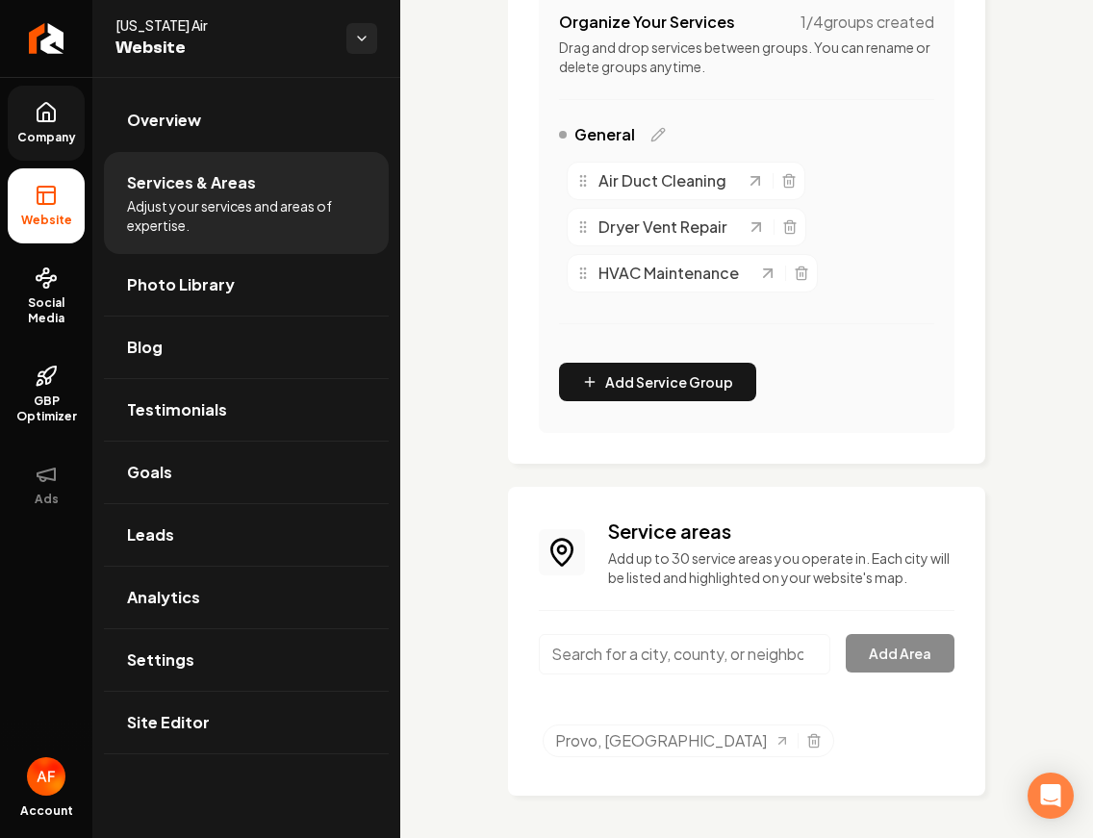
click at [649, 676] on div "Main content area" at bounding box center [684, 665] width 291 height 63
click at [654, 664] on input "Main content area" at bounding box center [684, 654] width 291 height 40
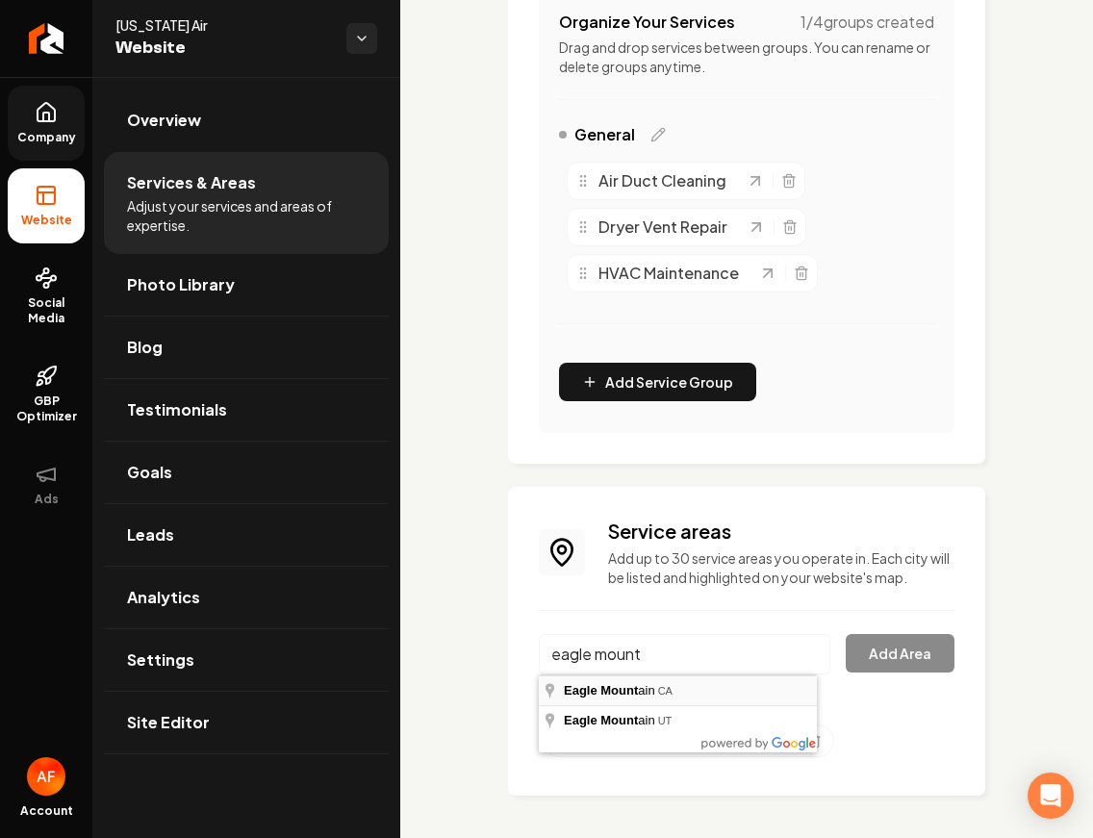
type input "Eagle Mountain, CA"
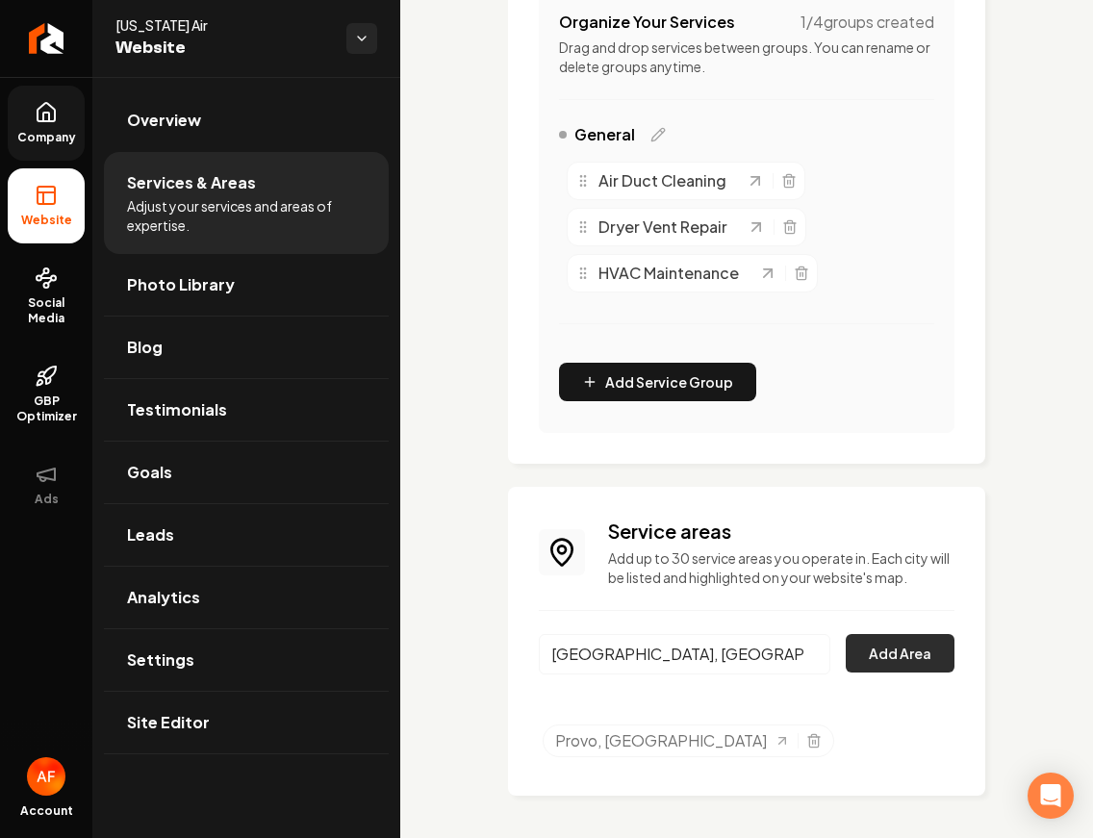
click at [899, 646] on button "Add Area" at bounding box center [900, 653] width 109 height 38
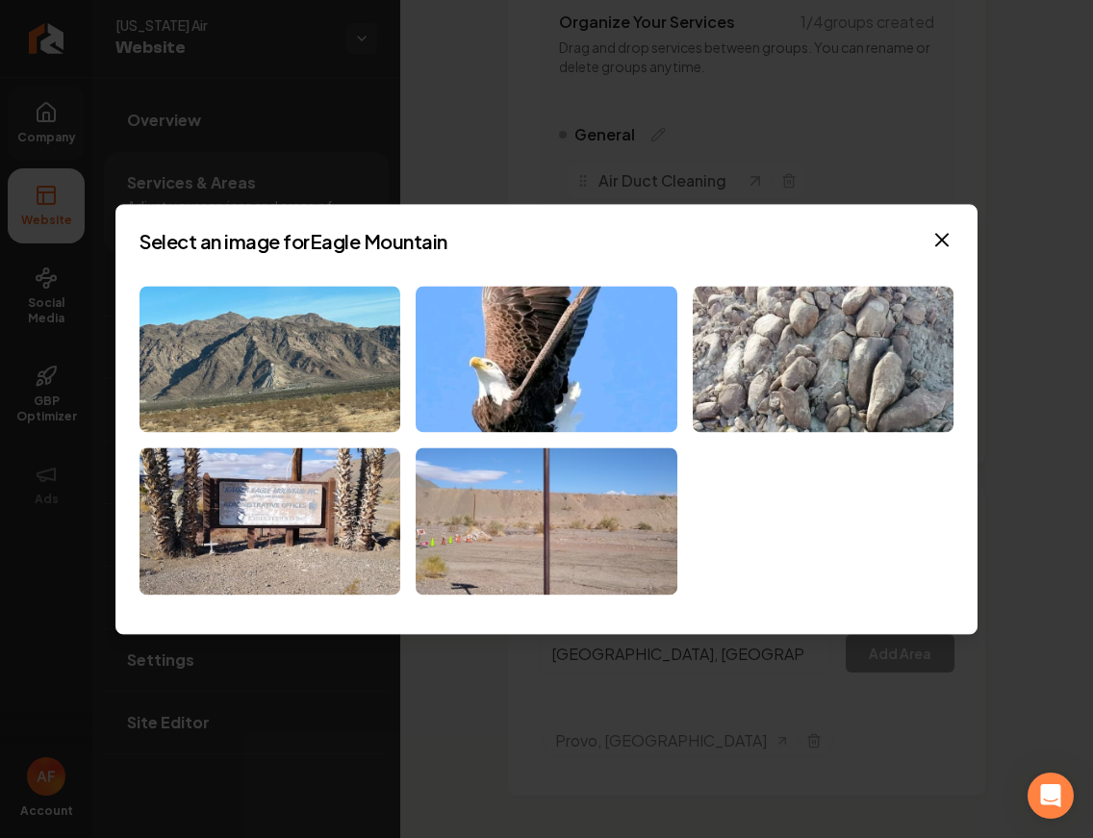
click at [936, 242] on icon "button" at bounding box center [941, 239] width 23 height 23
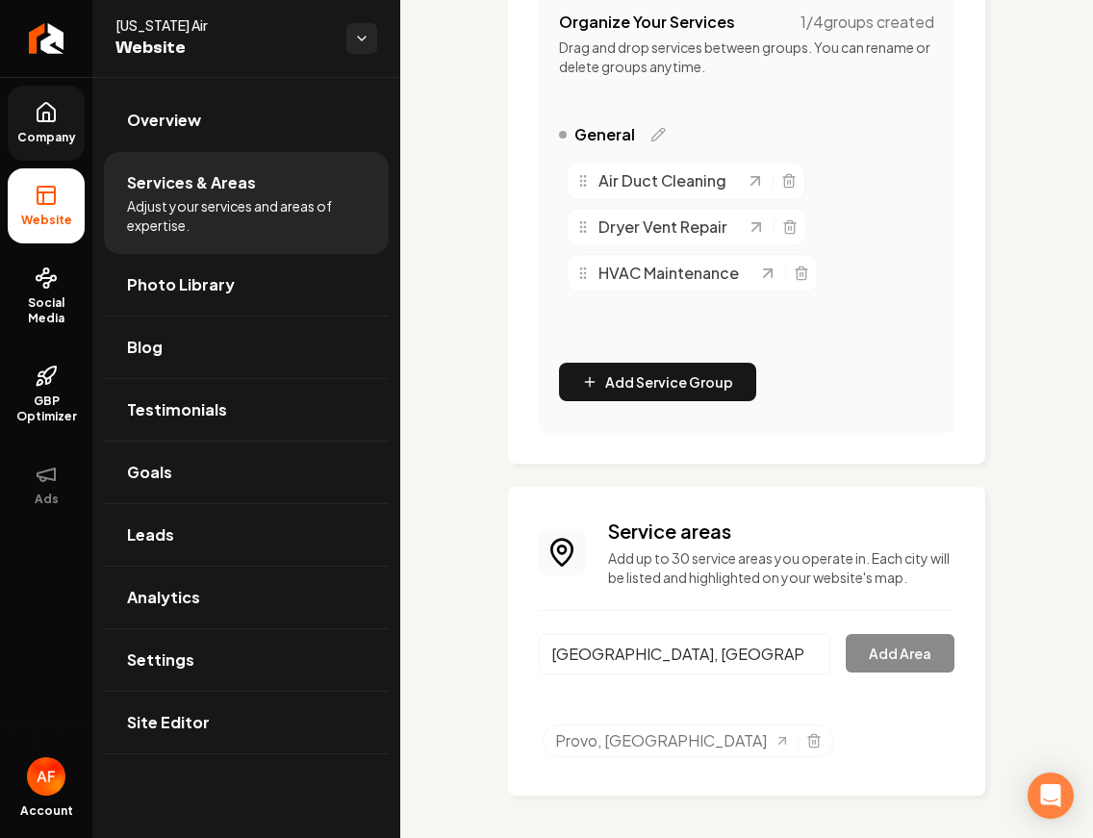
drag, startPoint x: 693, startPoint y: 655, endPoint x: 780, endPoint y: 652, distance: 87.6
click at [697, 654] on input "Eagle Mountain, CA" at bounding box center [684, 654] width 291 height 40
click at [799, 653] on input "Eagle Mountain, CA" at bounding box center [684, 654] width 291 height 40
click at [692, 651] on input "Main content area" at bounding box center [684, 654] width 291 height 40
click at [645, 686] on div "Main content area" at bounding box center [684, 665] width 291 height 63
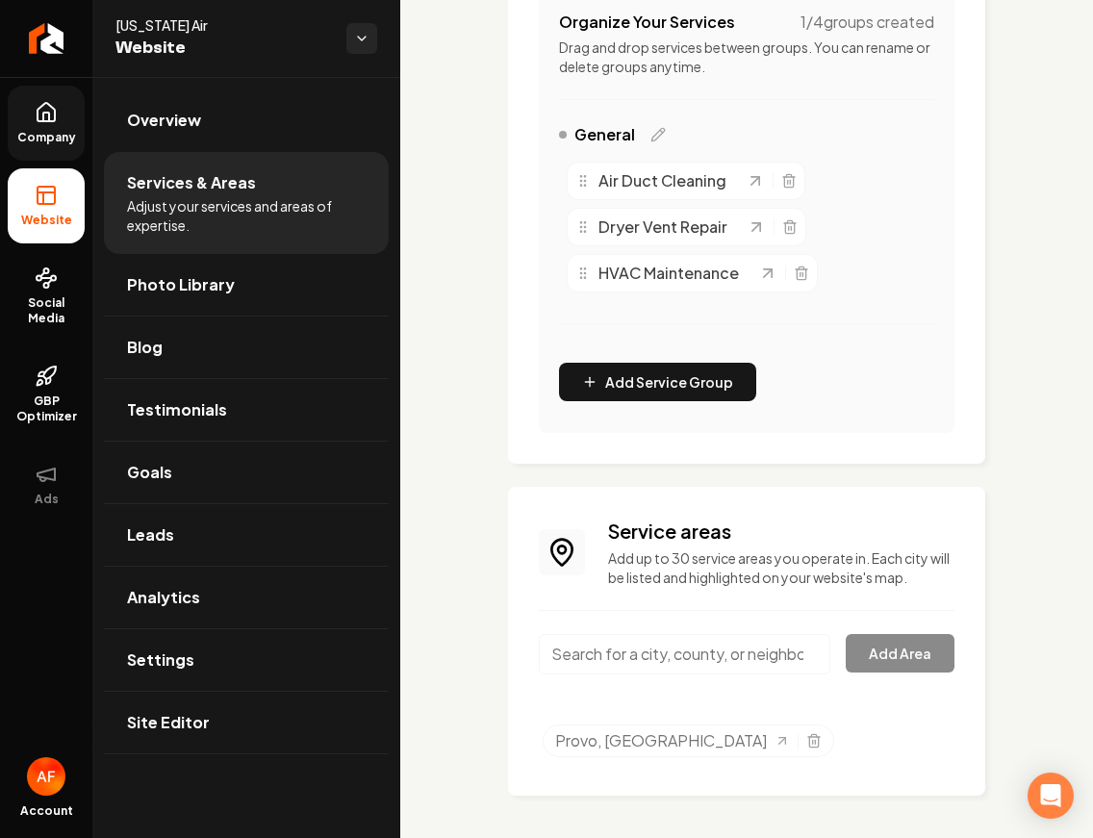
click at [640, 659] on input "Main content area" at bounding box center [684, 654] width 291 height 40
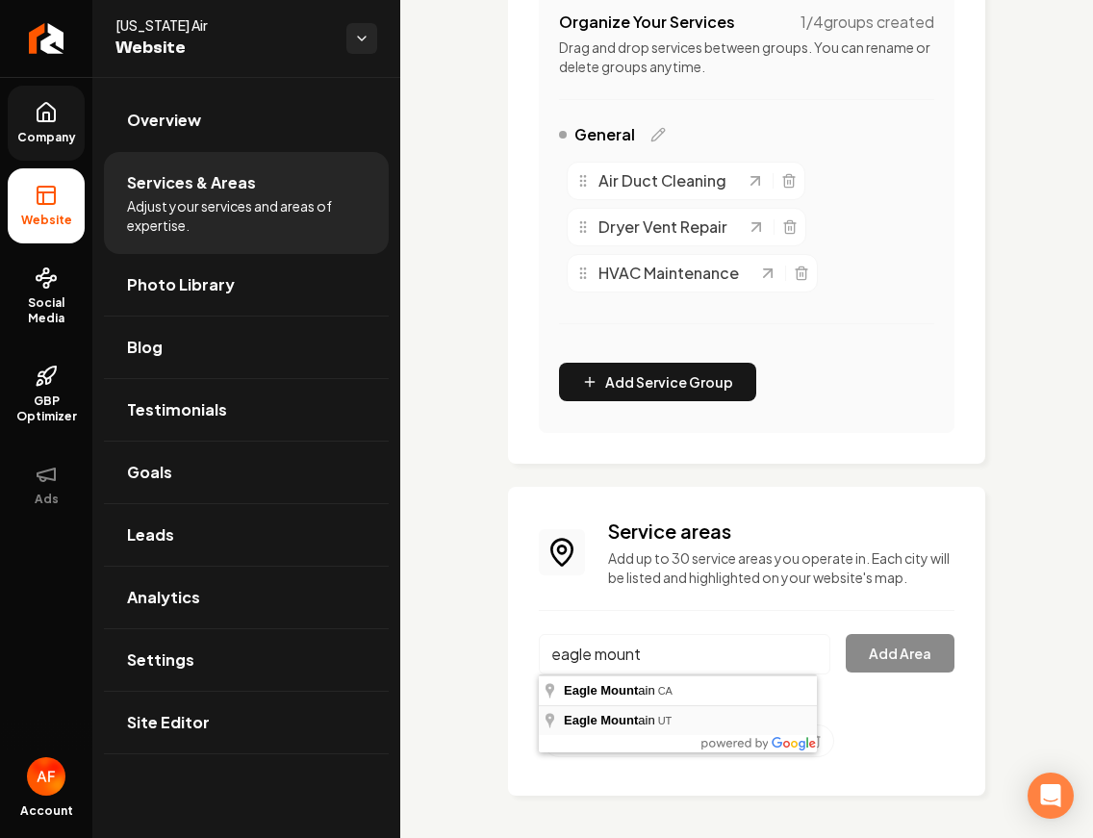
type input "Eagle Mountain, UT"
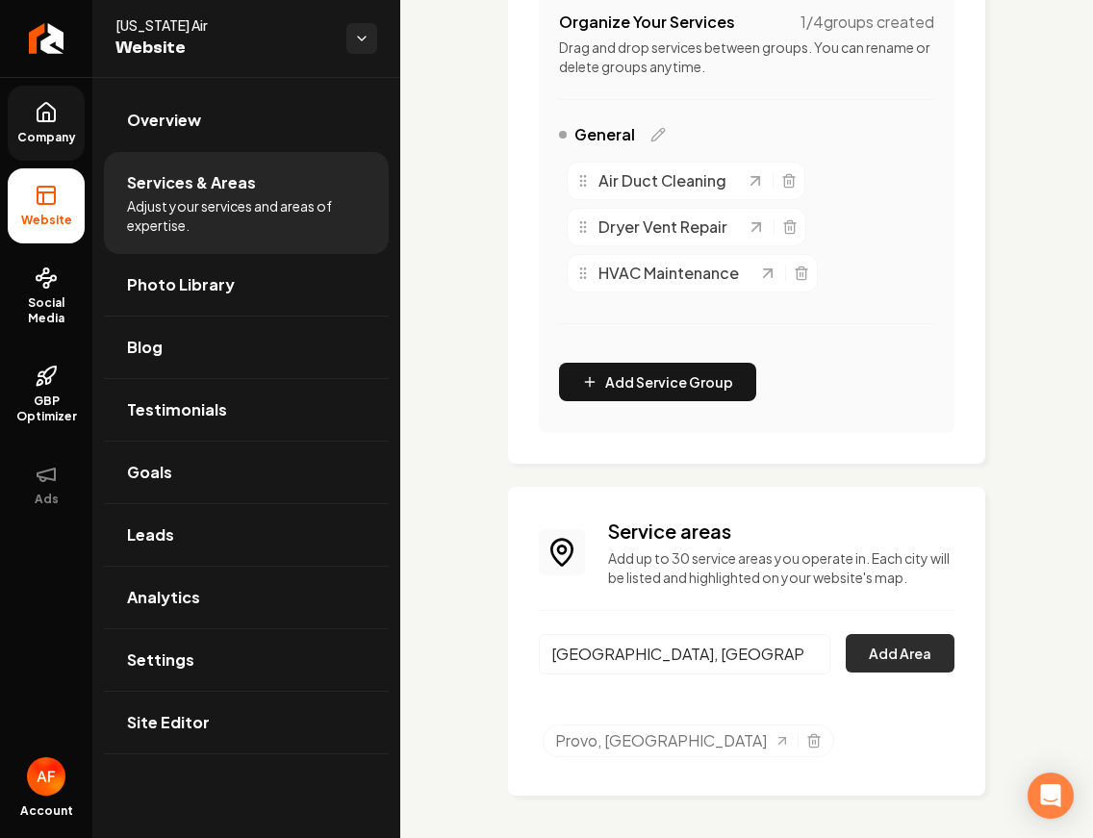
click at [874, 651] on button "Add Area" at bounding box center [900, 653] width 109 height 38
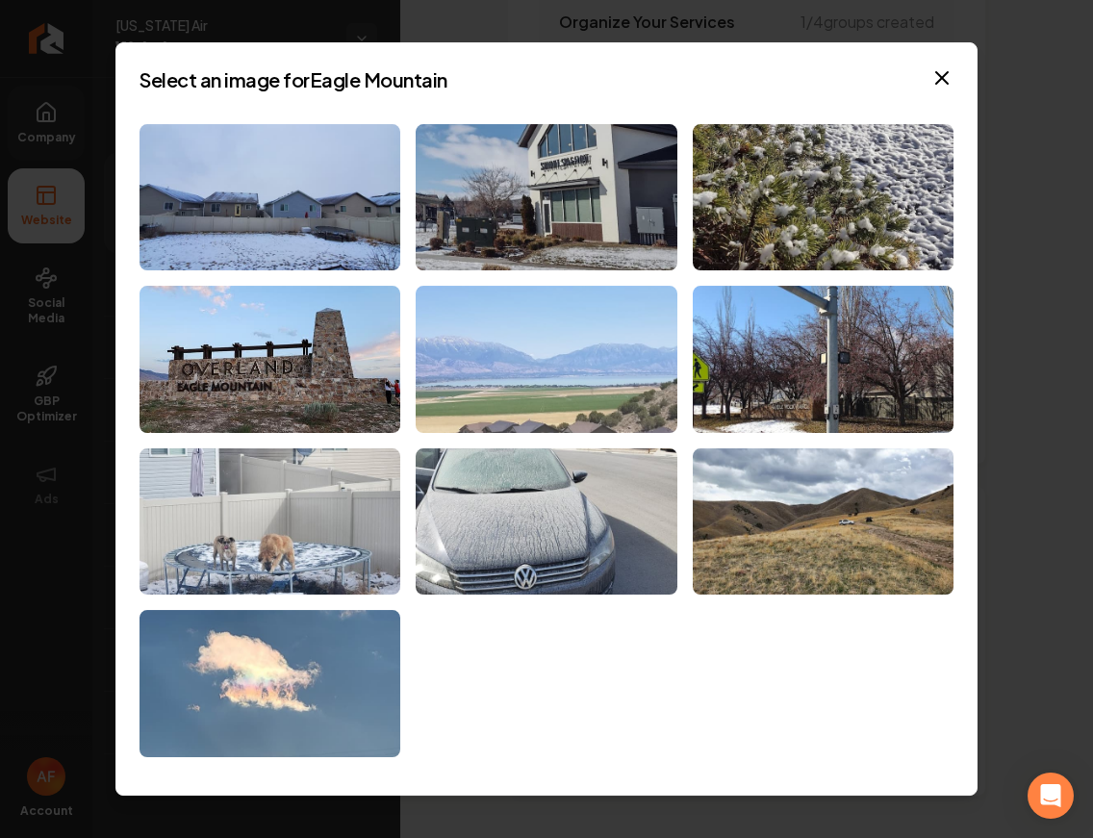
click at [571, 413] on img at bounding box center [546, 359] width 261 height 147
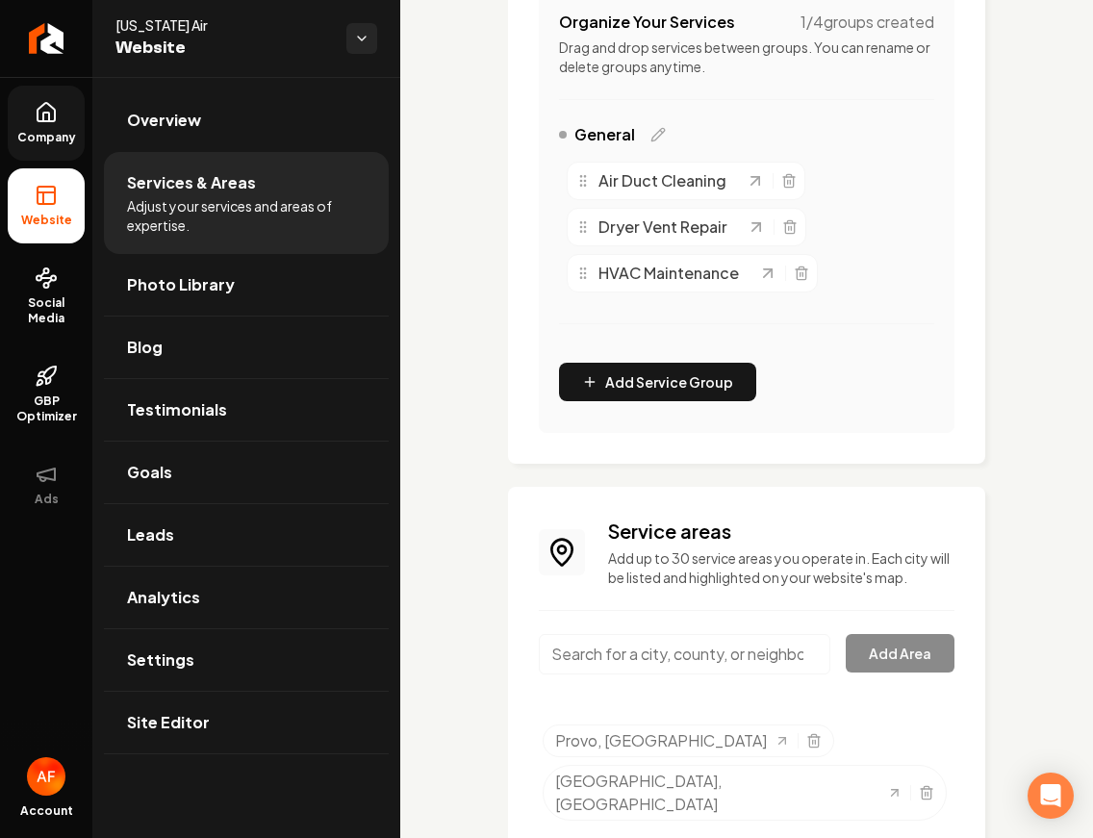
click at [690, 654] on input "Main content area" at bounding box center [684, 654] width 291 height 40
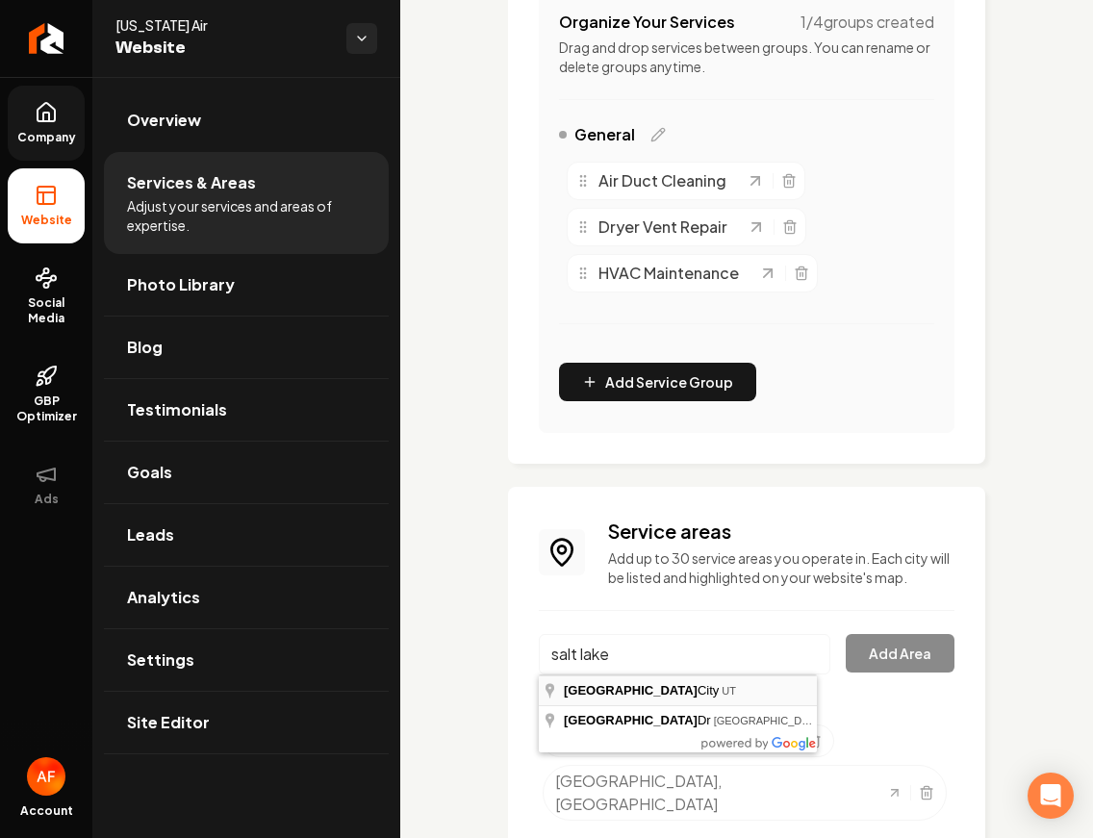
type input "Salt Lake City, UT"
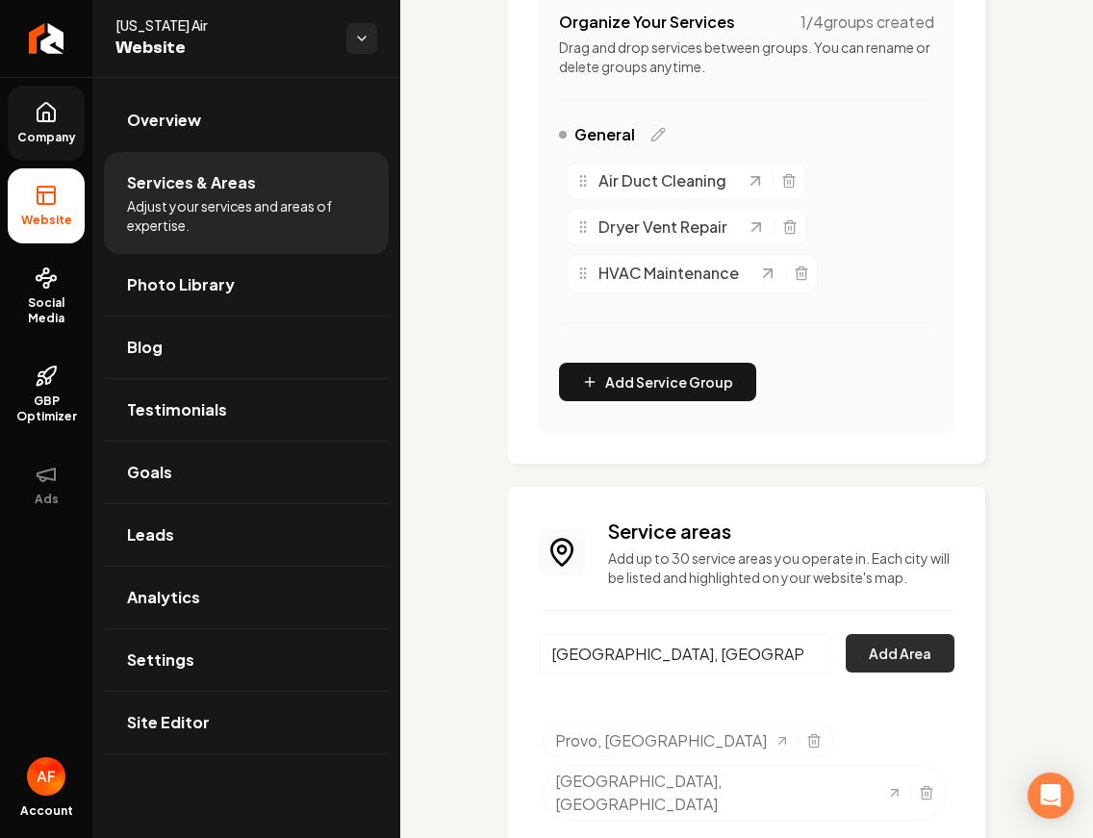
click at [929, 665] on button "Add Area" at bounding box center [900, 653] width 109 height 38
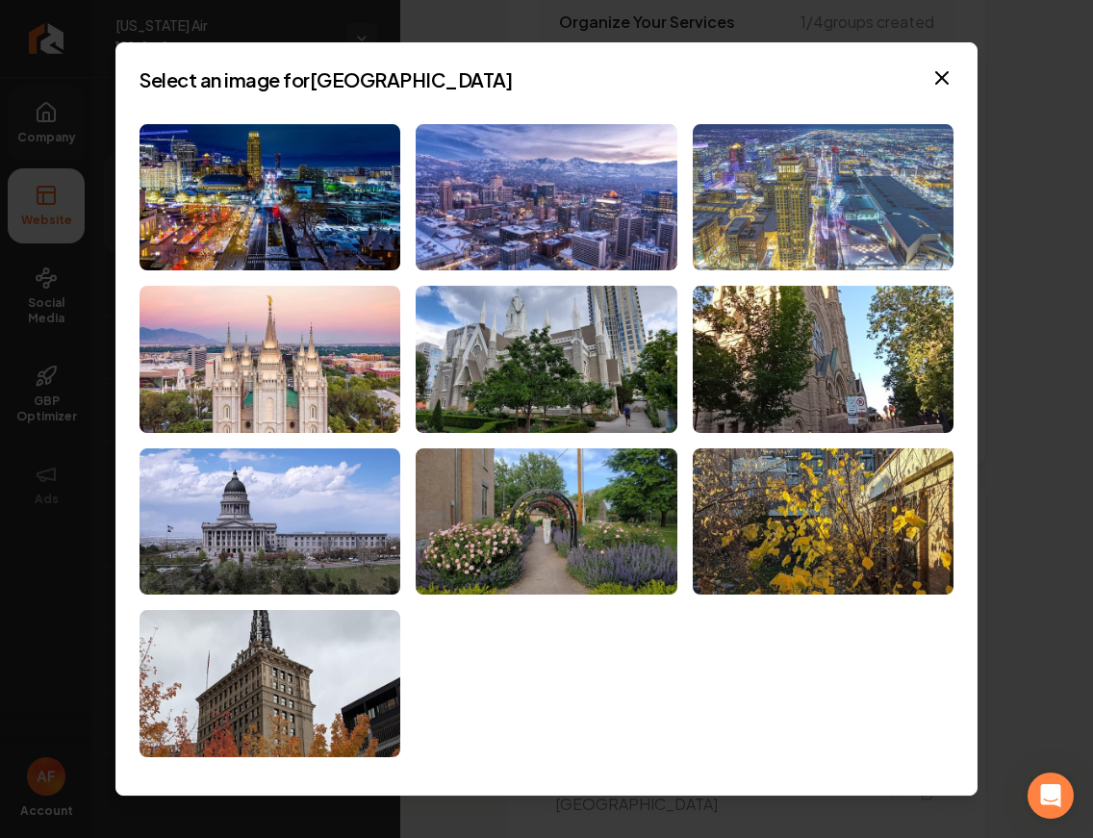
click at [907, 212] on img at bounding box center [823, 197] width 261 height 147
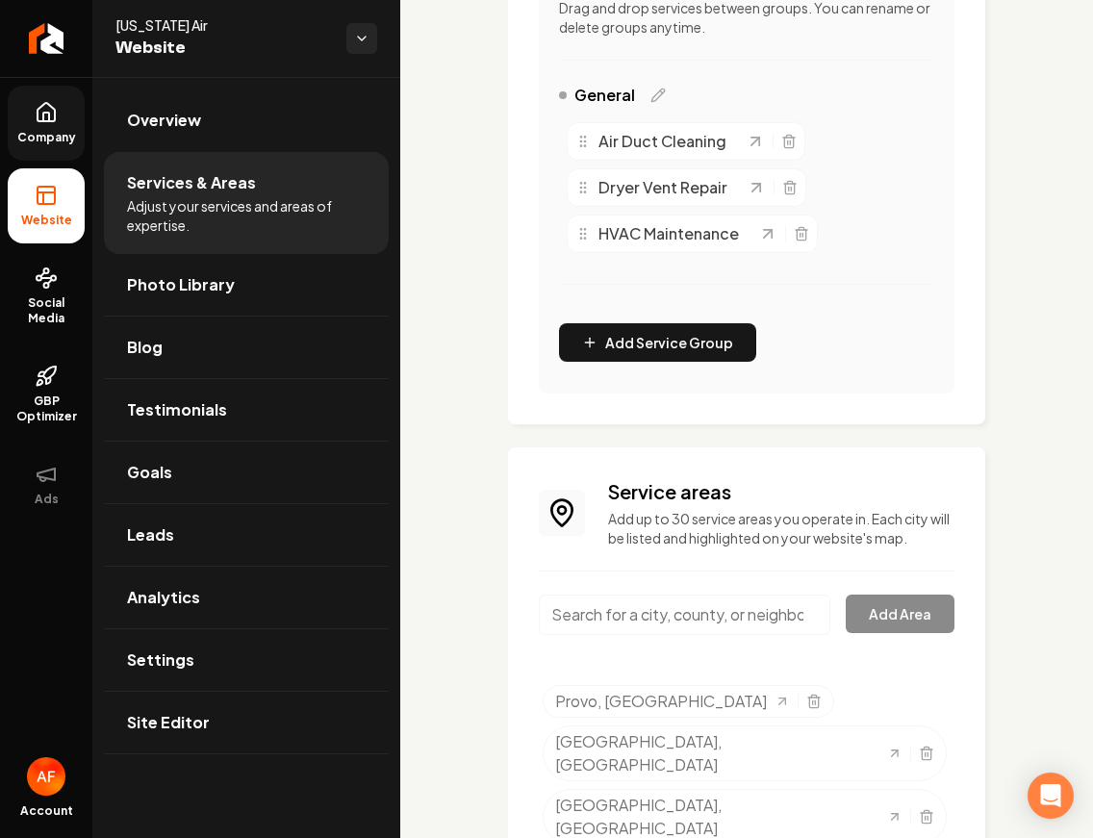
scroll to position [519, 0]
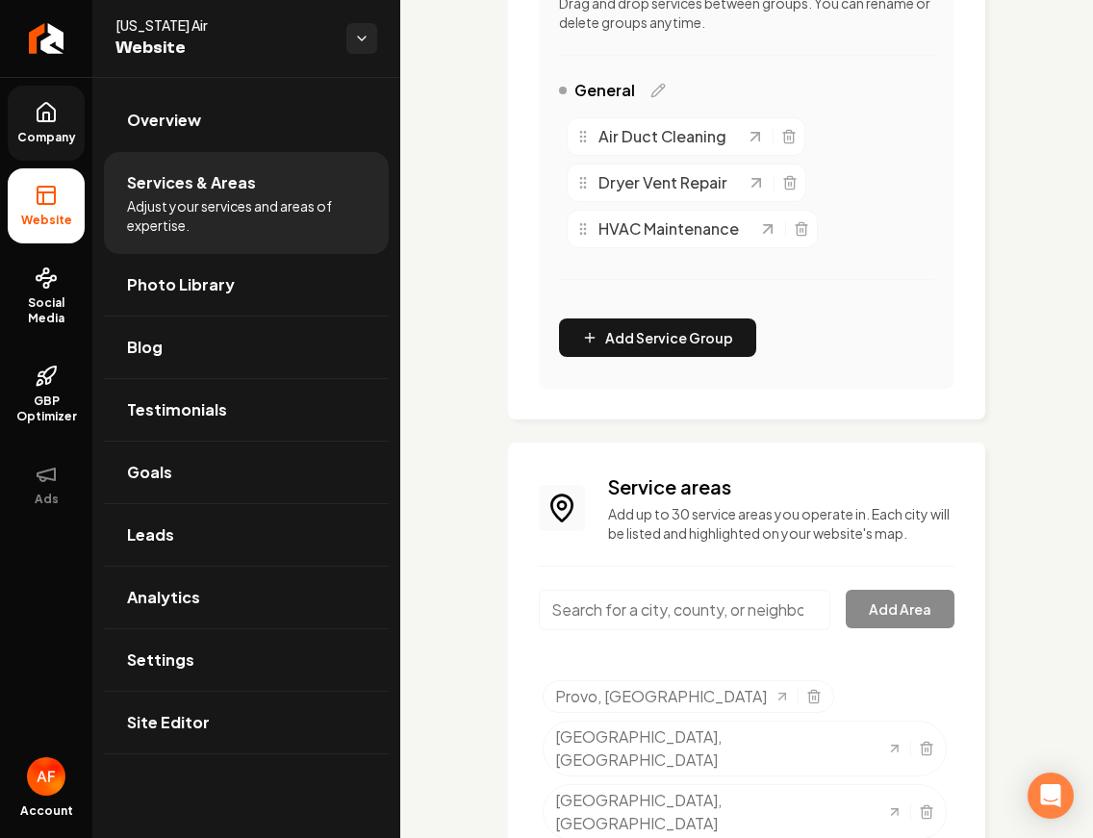
click at [672, 615] on input "Main content area" at bounding box center [684, 610] width 291 height 40
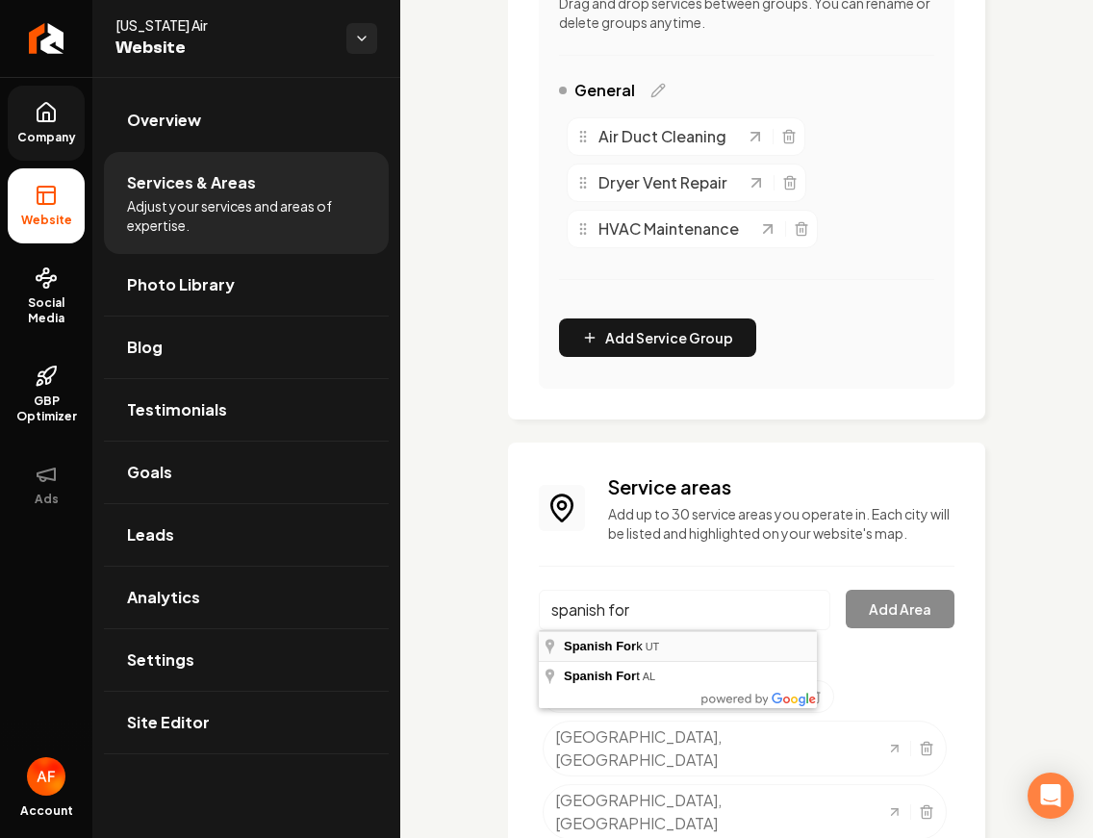
type input "Spanish Fork, UT"
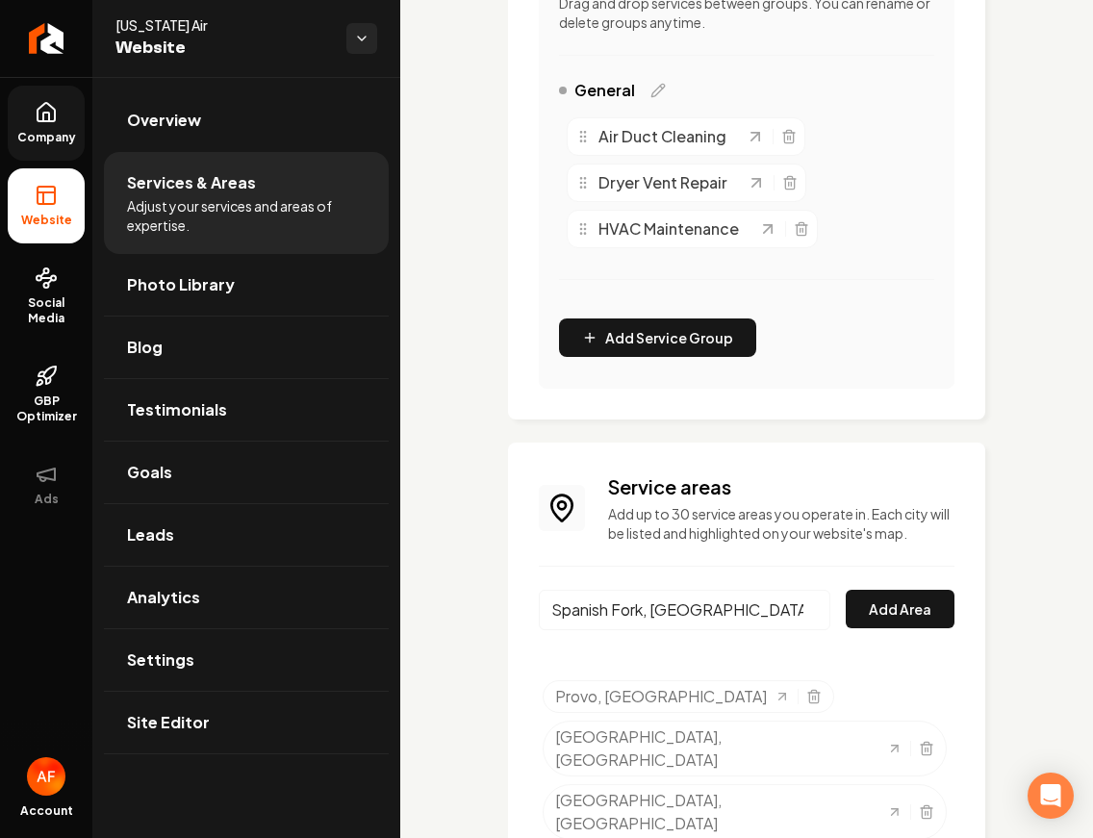
click at [814, 618] on input "Spanish Fork, UT" at bounding box center [684, 610] width 291 height 40
click at [870, 611] on button "Add Area" at bounding box center [900, 609] width 109 height 38
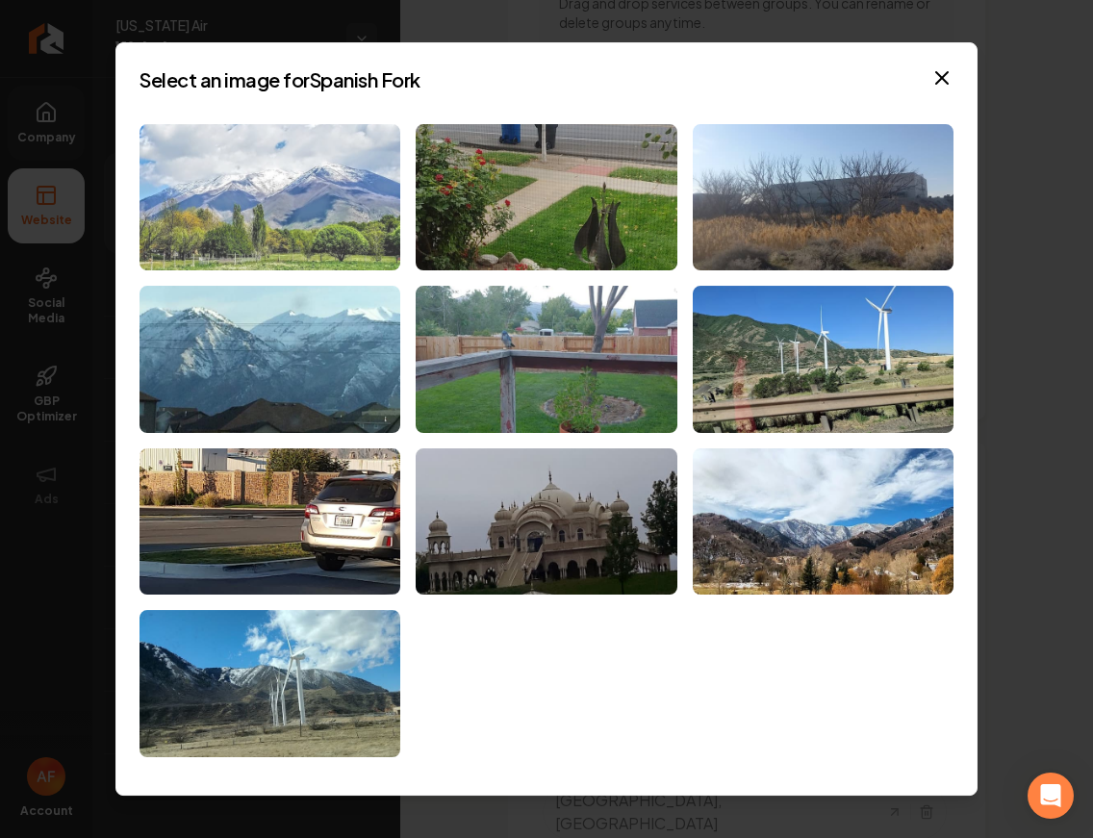
click at [308, 195] on img at bounding box center [269, 197] width 261 height 147
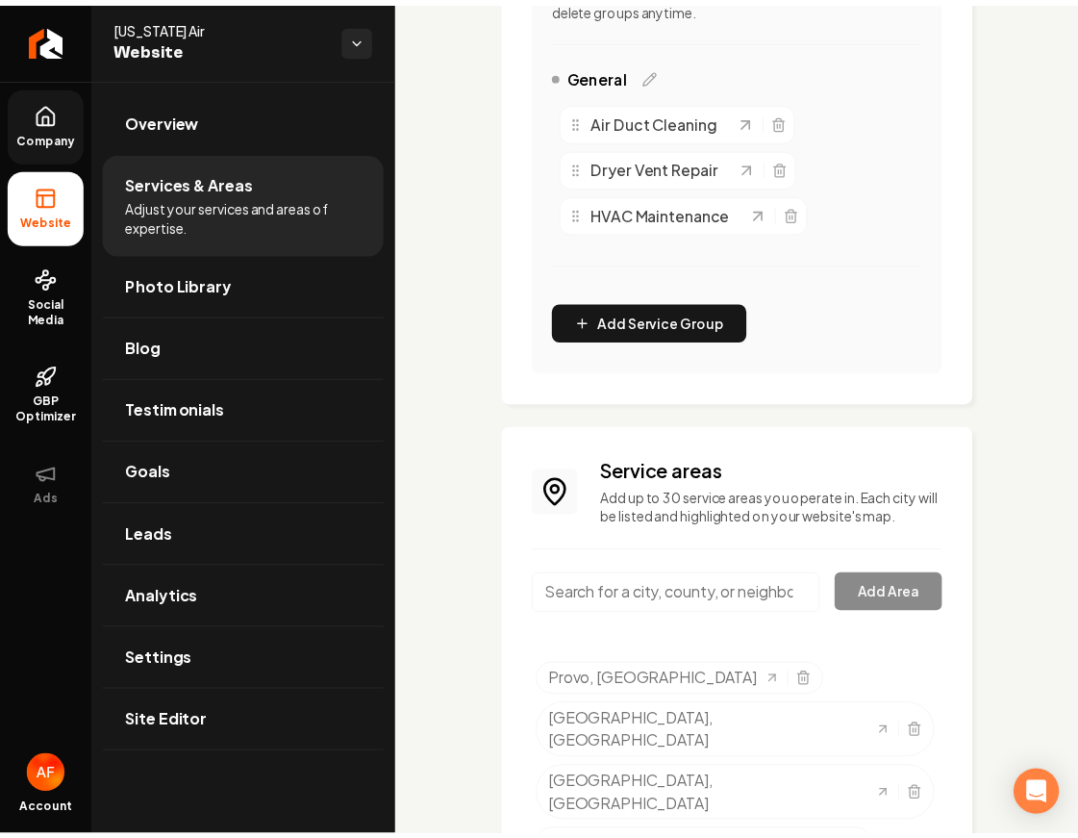
scroll to position [559, 0]
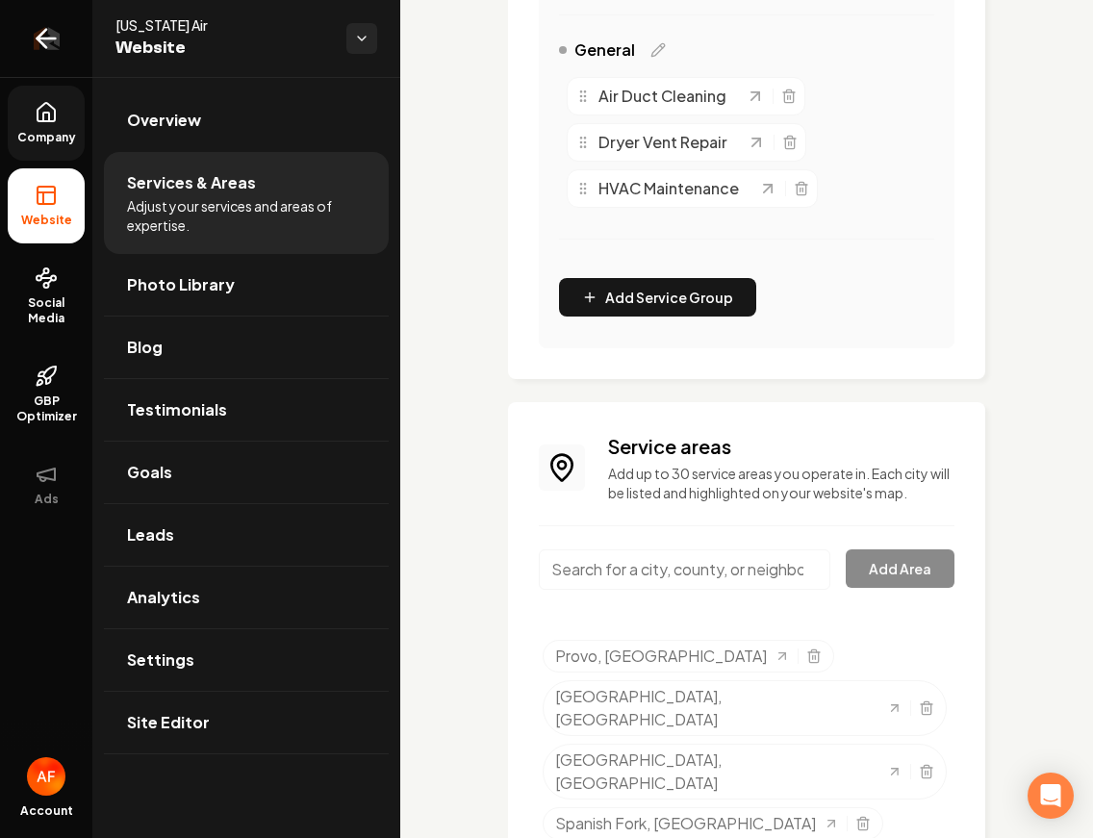
click at [26, 38] on link "Return to dashboard" at bounding box center [46, 38] width 92 height 77
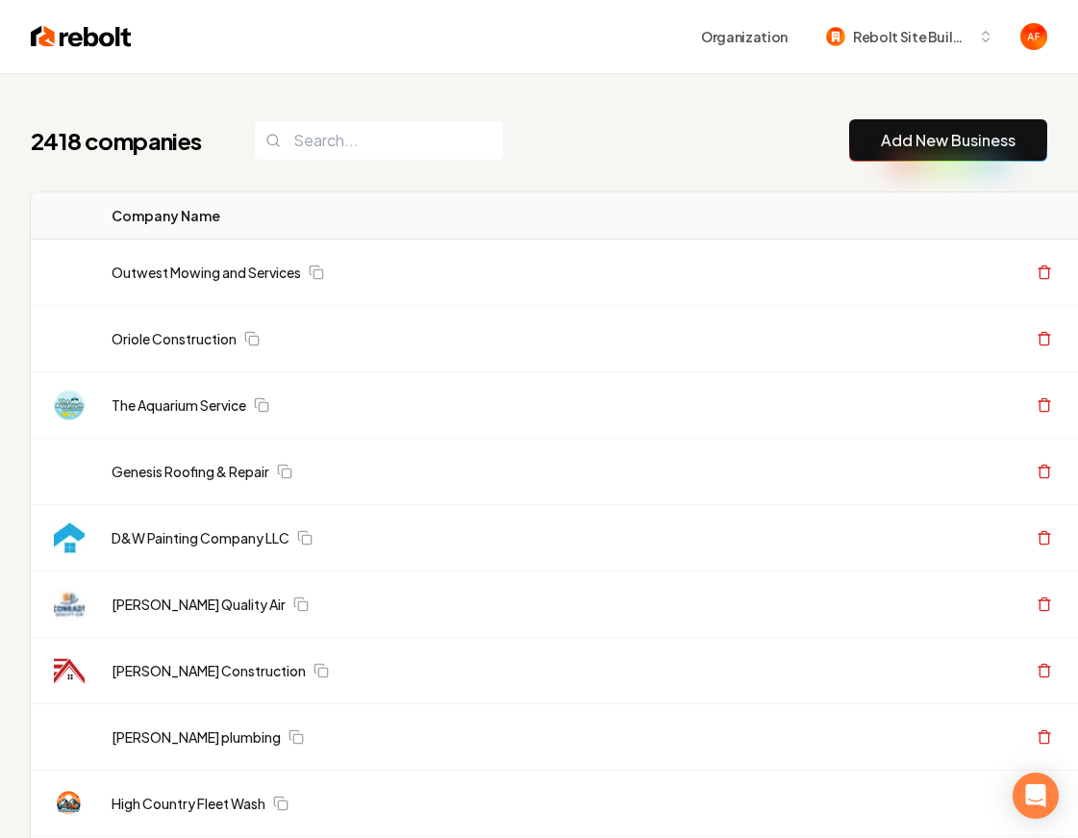
click at [688, 151] on div "2418 companies Add New Business" at bounding box center [539, 140] width 1017 height 42
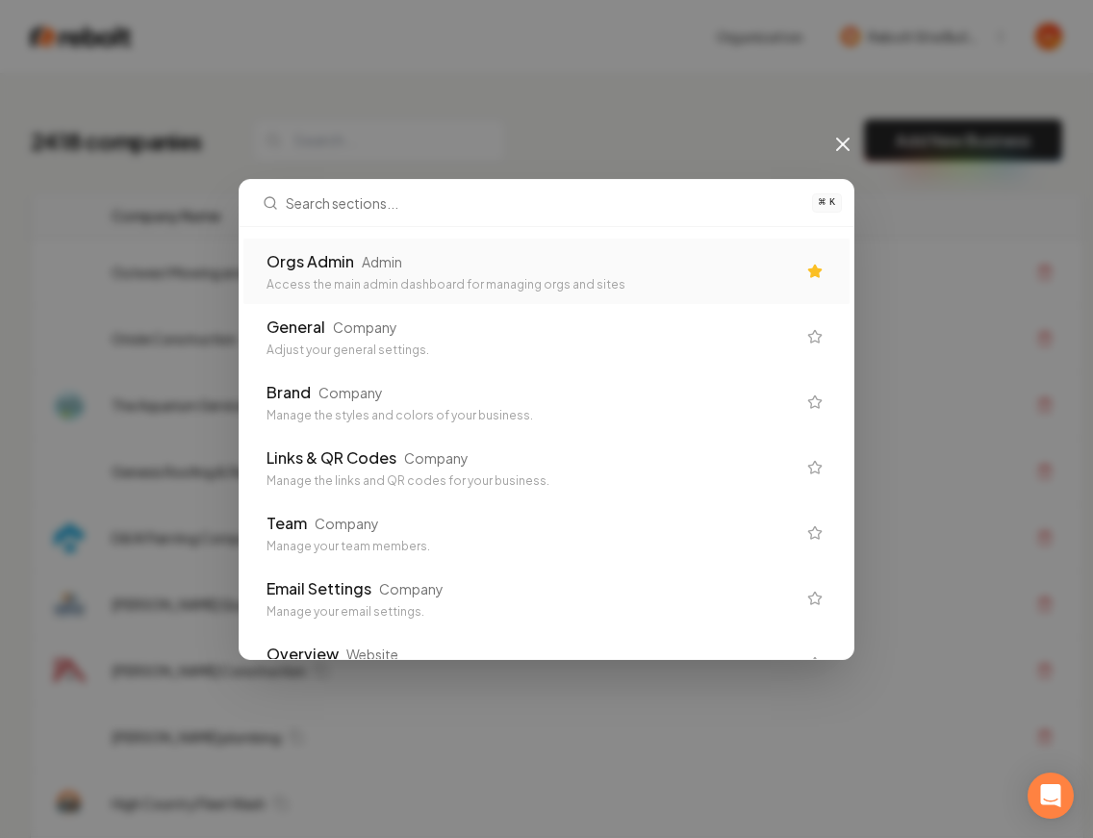
click at [661, 259] on div "Orgs Admin Admin" at bounding box center [530, 261] width 529 height 23
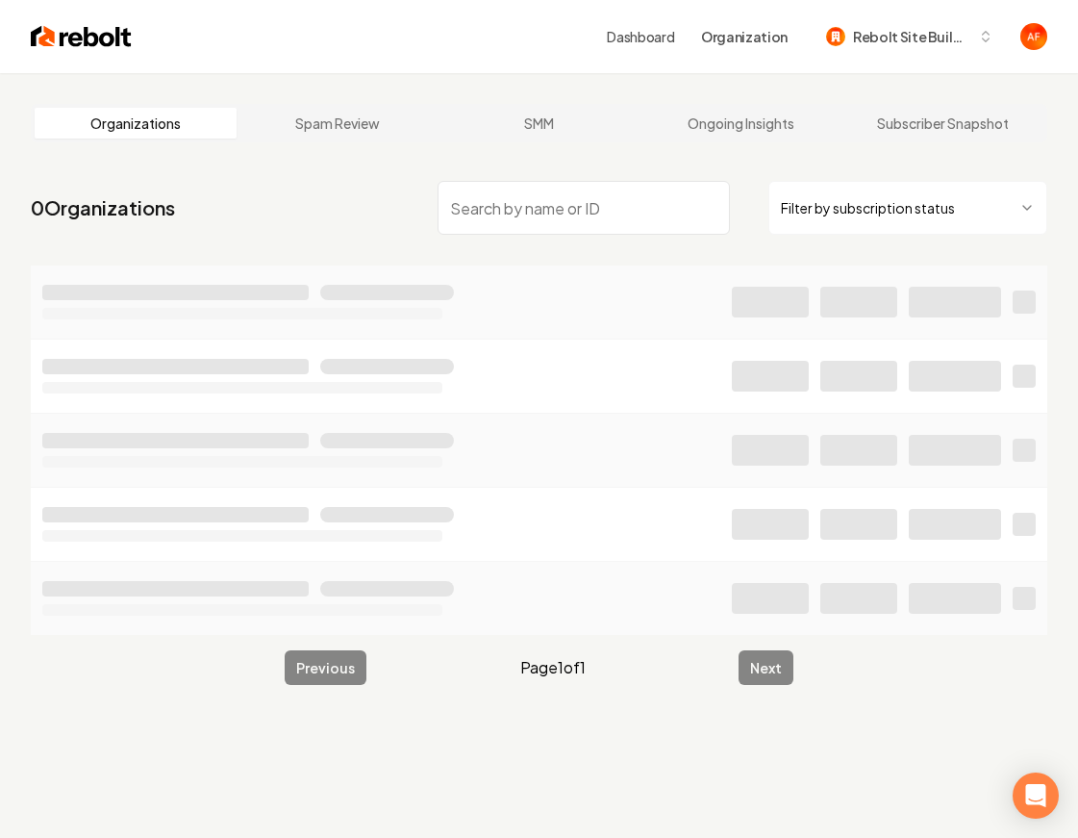
drag, startPoint x: 388, startPoint y: 160, endPoint x: 479, endPoint y: 186, distance: 95.0
click at [388, 161] on main "Organizations Spam Review SMM Ongoing Insights Subscriber Snapshot 0 Organizati…" at bounding box center [539, 394] width 1078 height 643
click at [502, 190] on input "search" at bounding box center [584, 208] width 292 height 54
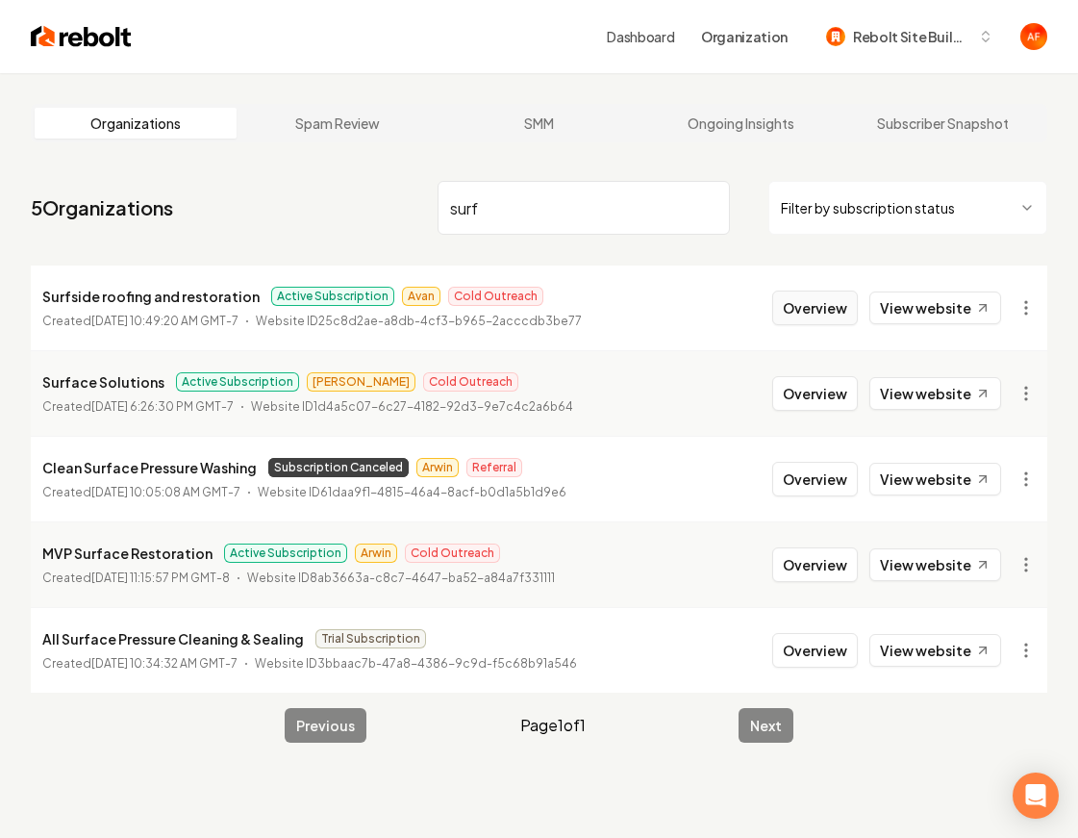
type input "surf"
click at [831, 310] on button "Overview" at bounding box center [816, 308] width 86 height 35
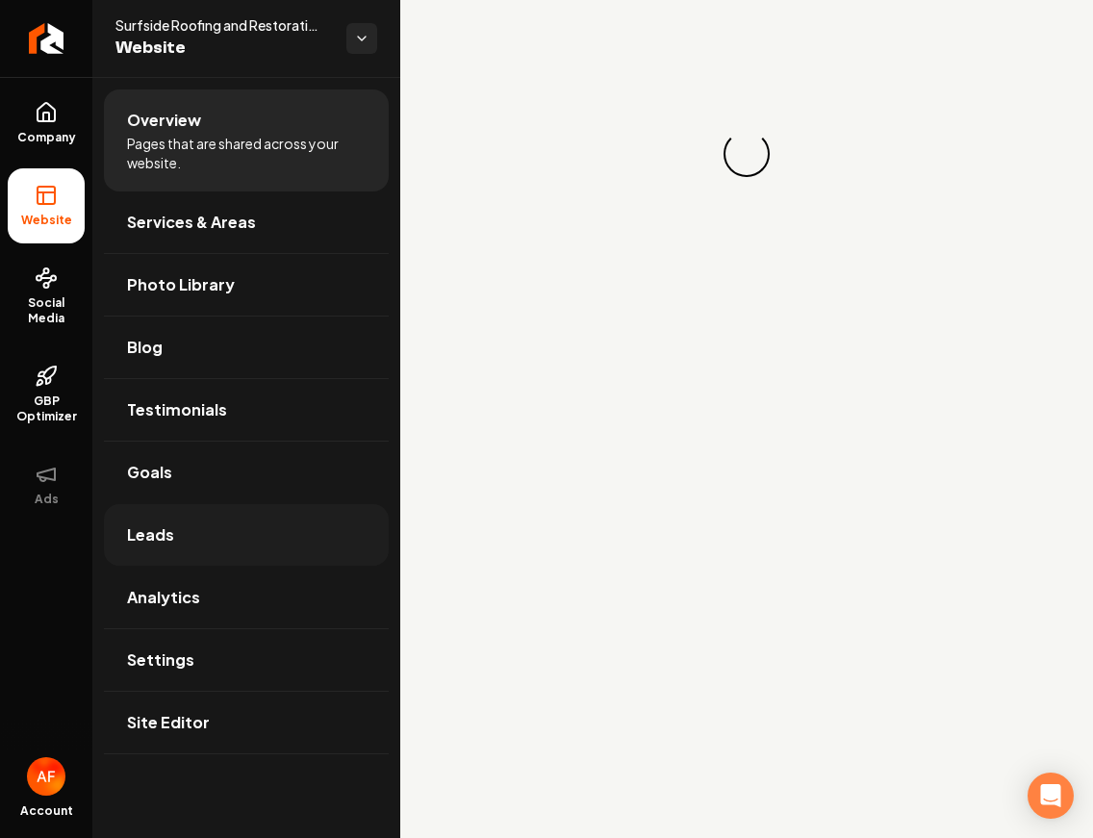
click at [123, 512] on link "Leads" at bounding box center [246, 535] width 285 height 62
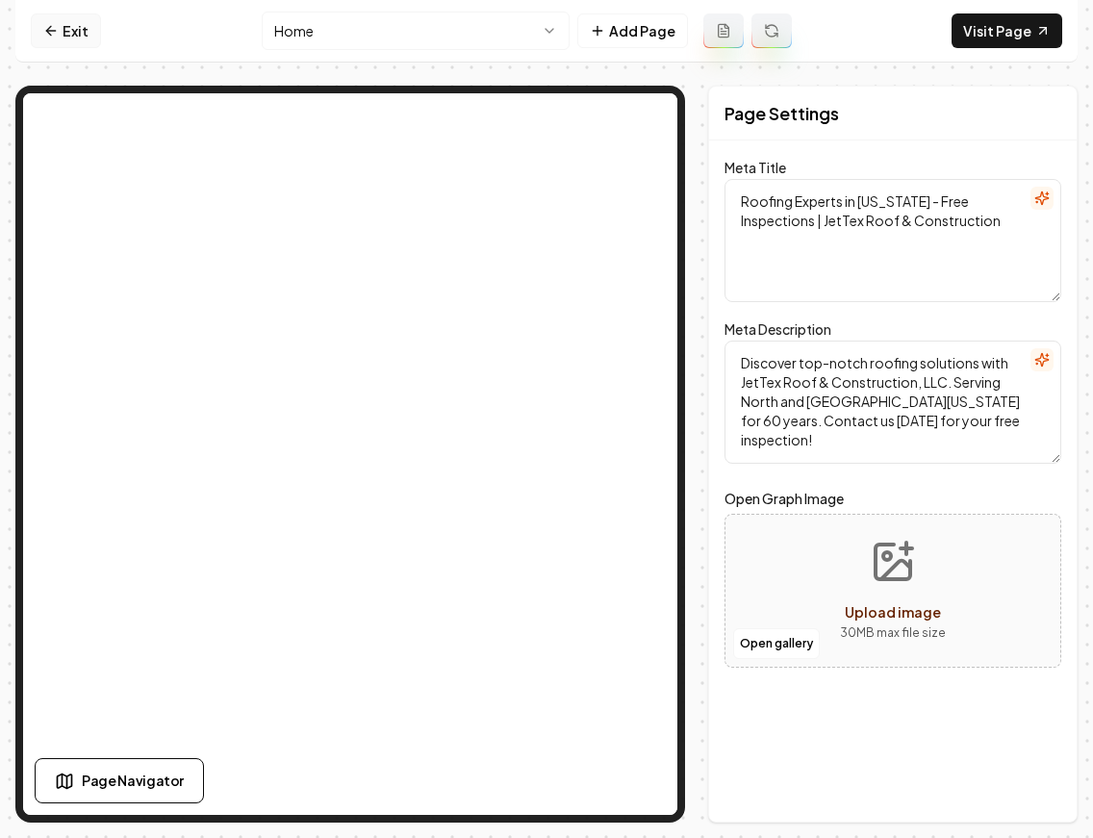
click at [73, 28] on link "Exit" at bounding box center [66, 30] width 70 height 35
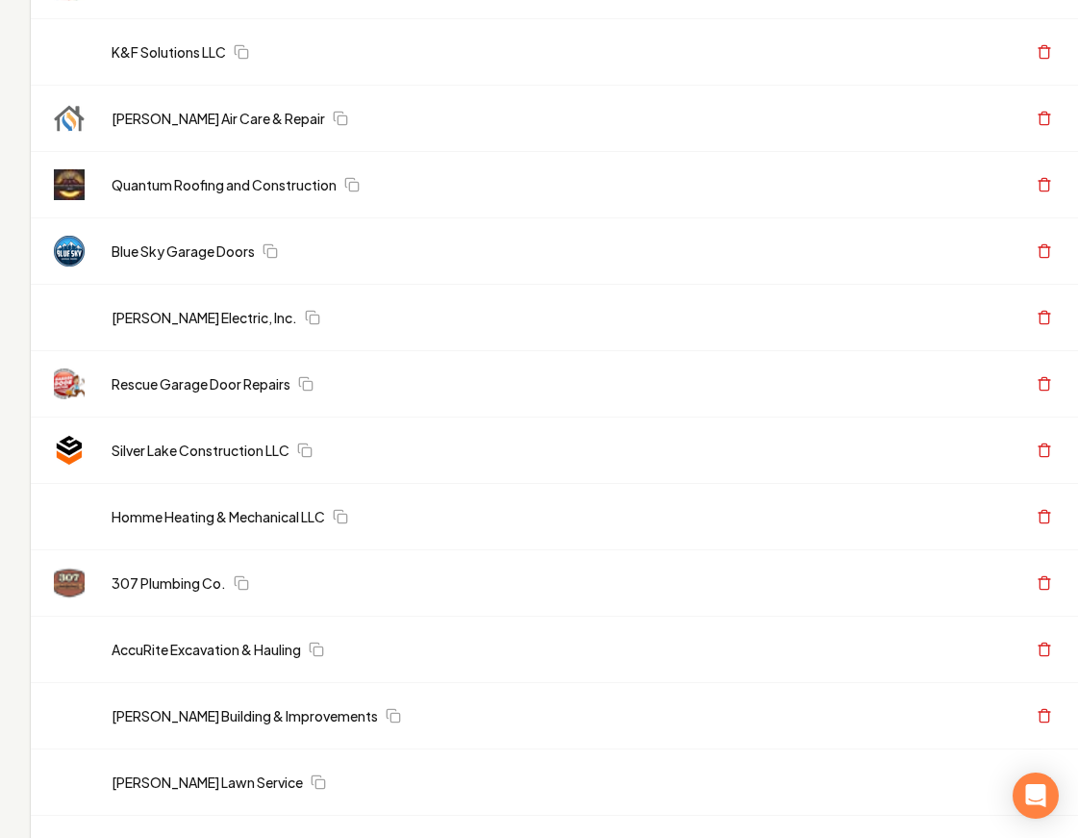
scroll to position [14864, 0]
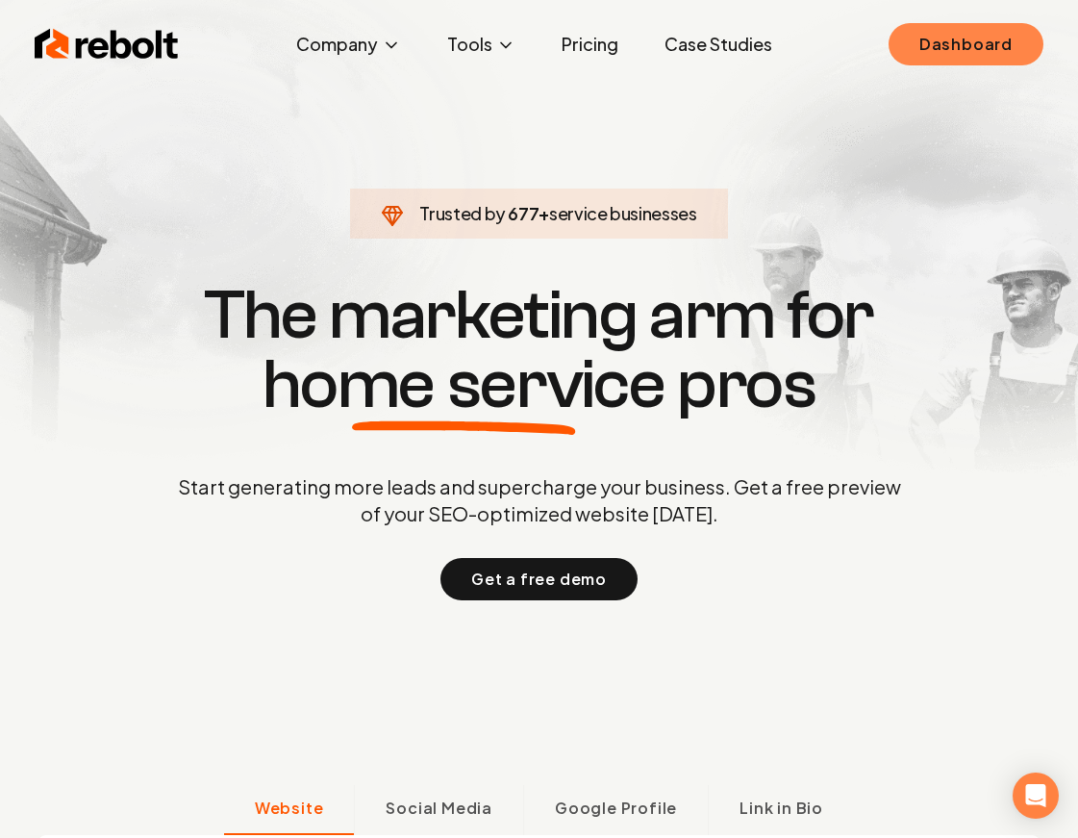
click at [933, 44] on link "Dashboard" at bounding box center [966, 44] width 155 height 42
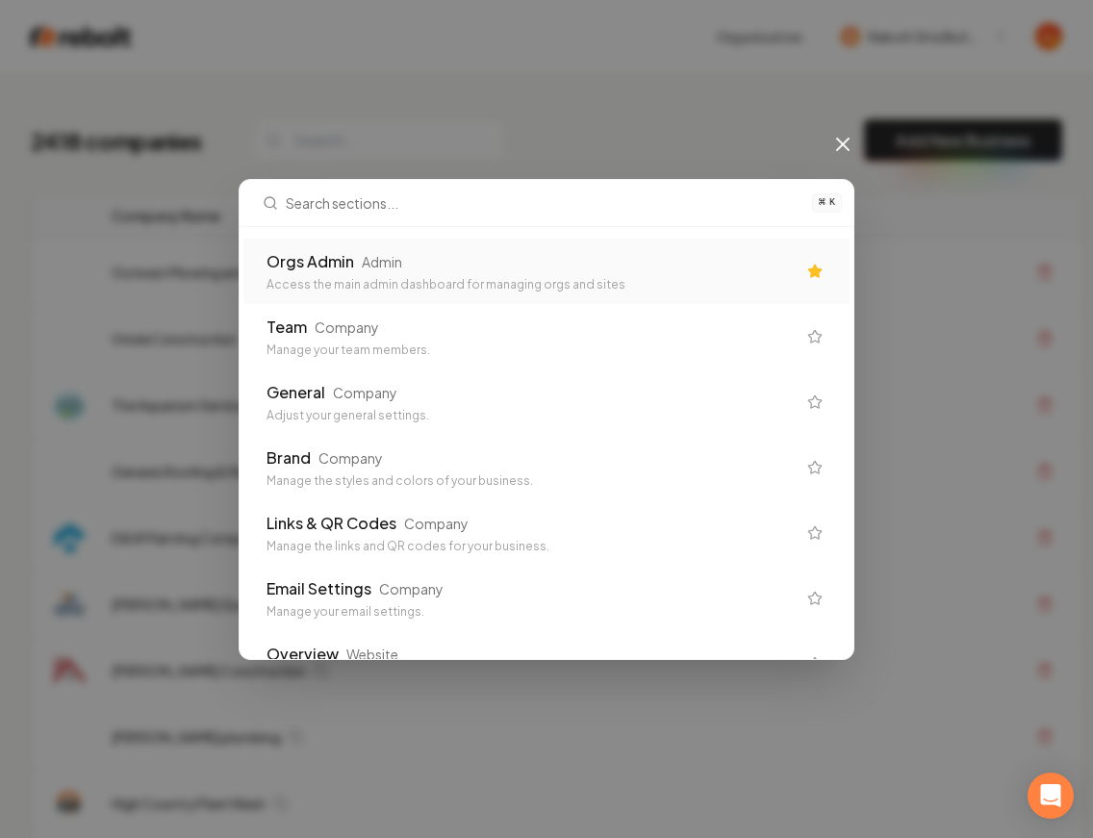
click at [681, 286] on div "Access the main admin dashboard for managing orgs and sites" at bounding box center [530, 284] width 529 height 15
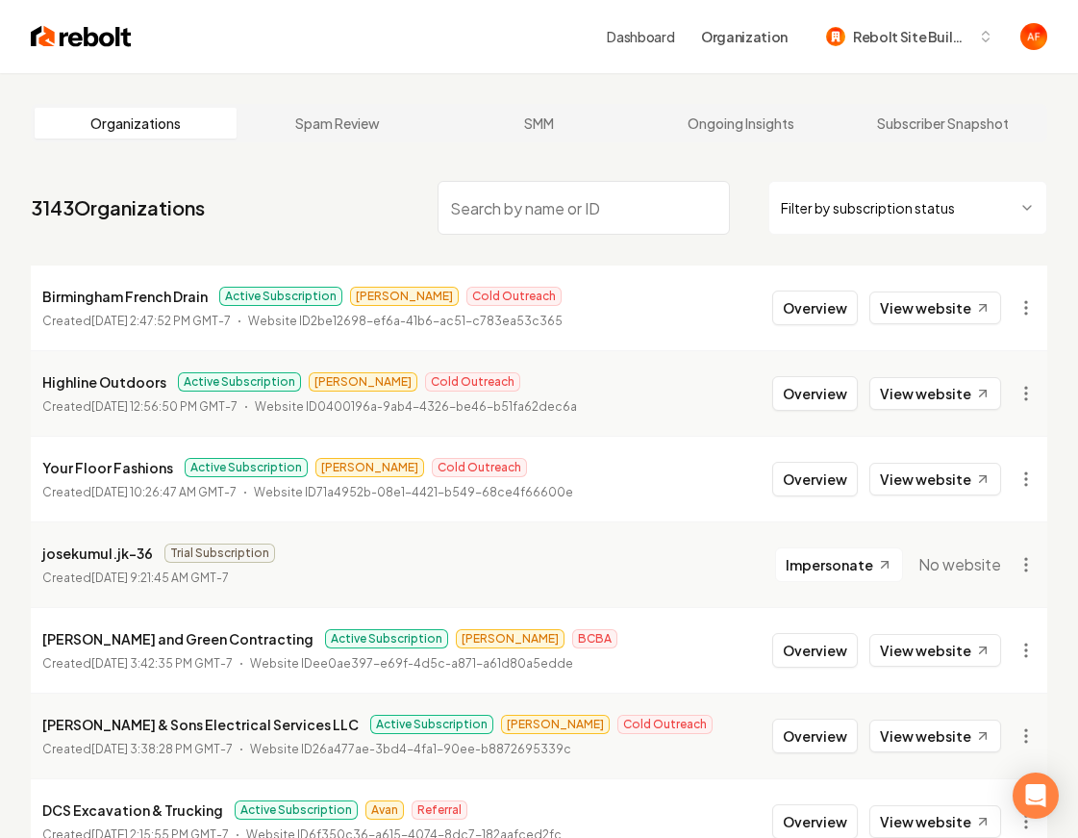
click at [853, 218] on html "Dashboard Organization Rebolt Site Builder Organizations Spam Review SMM Ongoin…" at bounding box center [539, 419] width 1078 height 838
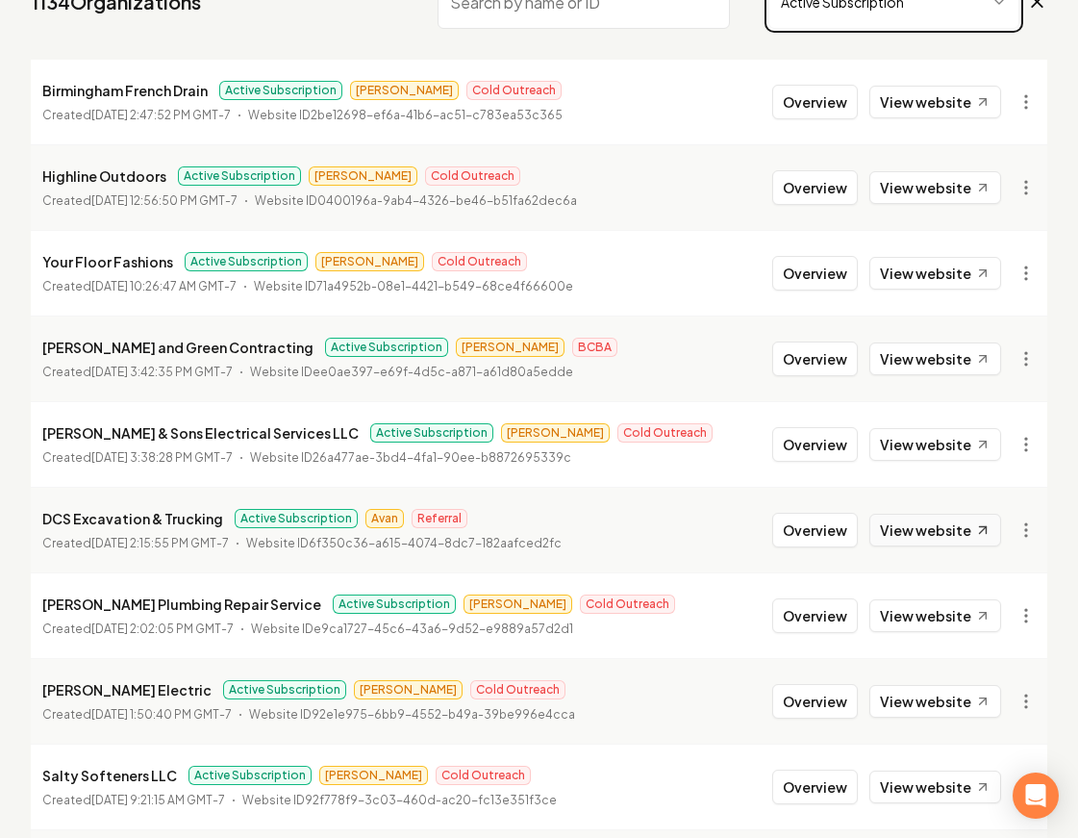
scroll to position [207, 0]
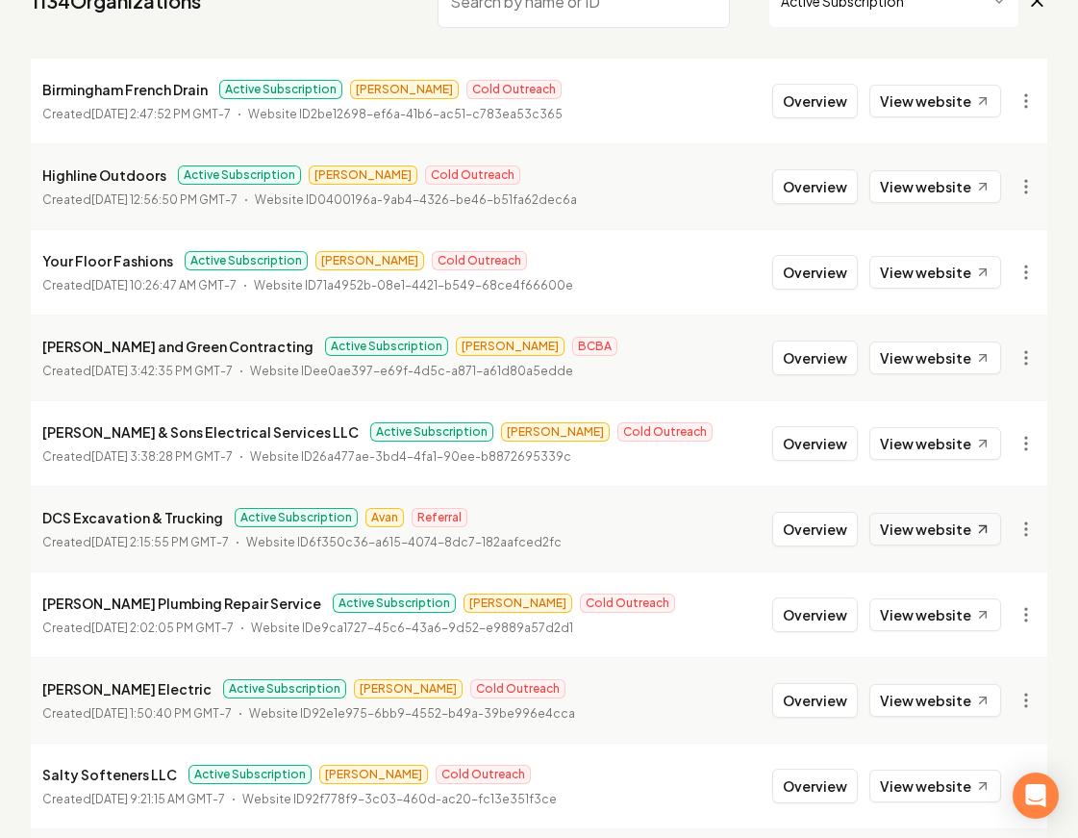
click at [900, 536] on link "View website" at bounding box center [936, 529] width 132 height 33
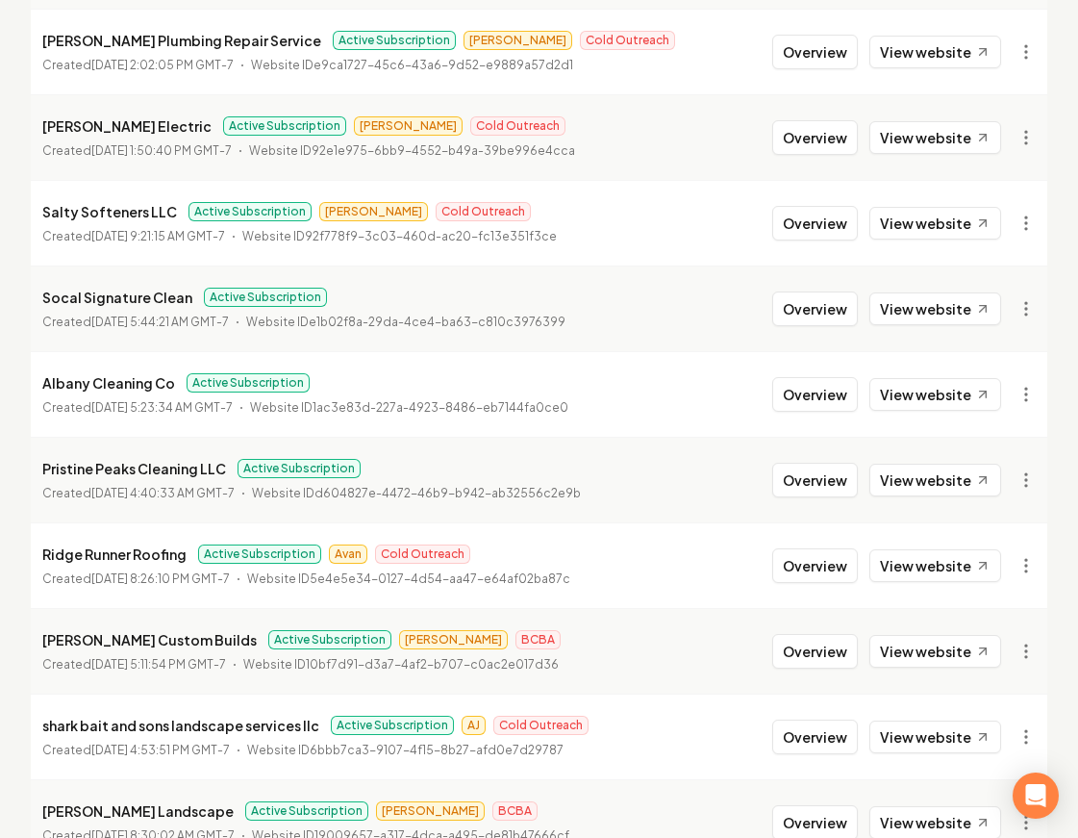
scroll to position [800, 0]
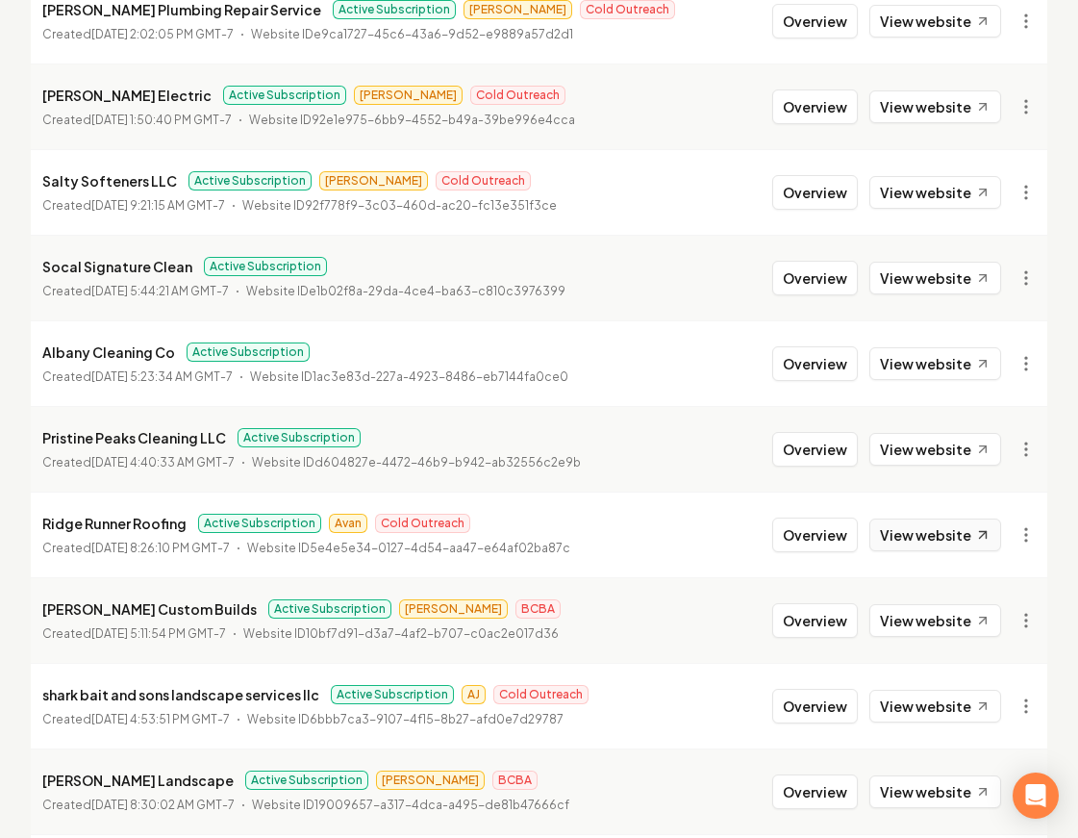
click at [935, 529] on link "View website" at bounding box center [936, 535] width 132 height 33
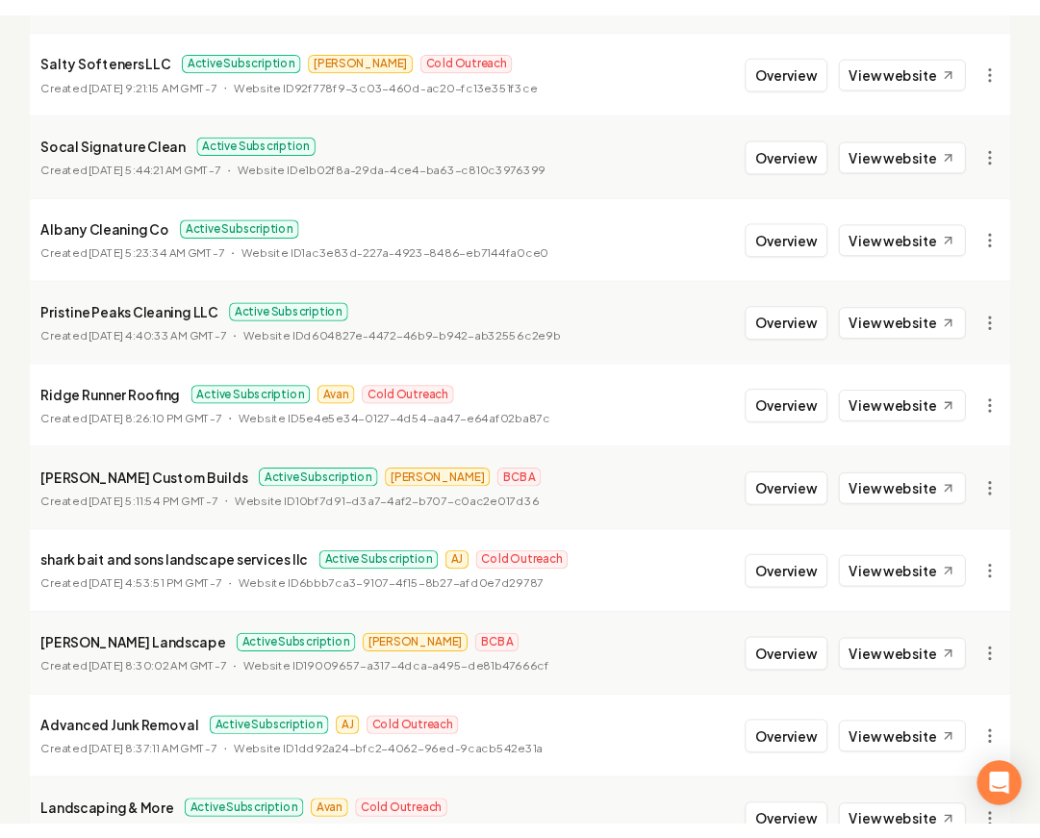
scroll to position [1450, 0]
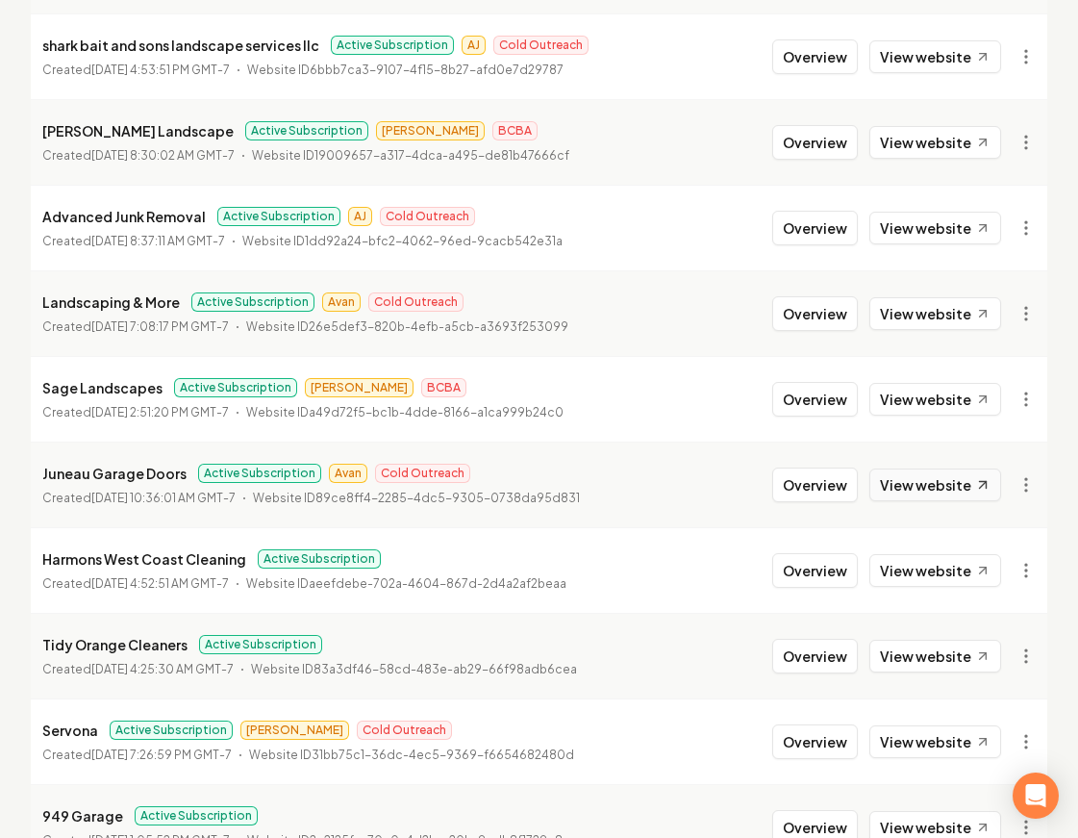
click at [903, 495] on link "View website" at bounding box center [936, 485] width 132 height 33
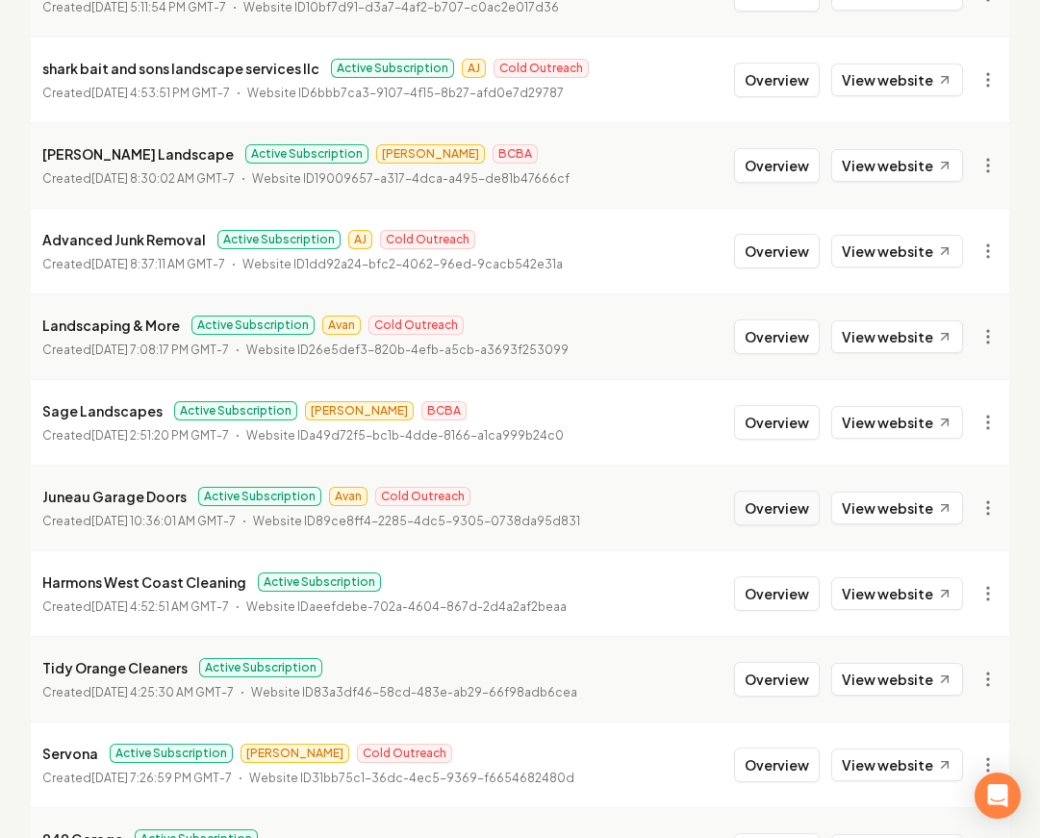
drag, startPoint x: 787, startPoint y: 474, endPoint x: 768, endPoint y: 481, distance: 20.4
click at [786, 491] on button "Overview" at bounding box center [777, 508] width 86 height 35
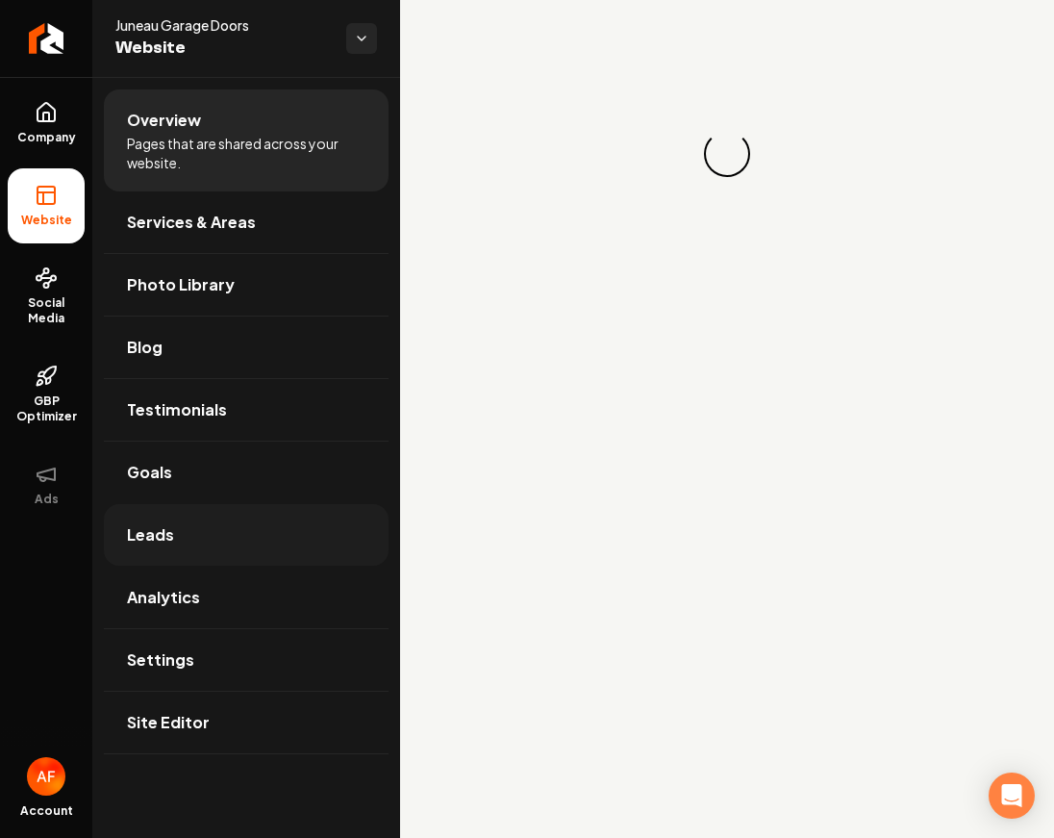
click at [198, 517] on link "Leads" at bounding box center [246, 535] width 285 height 62
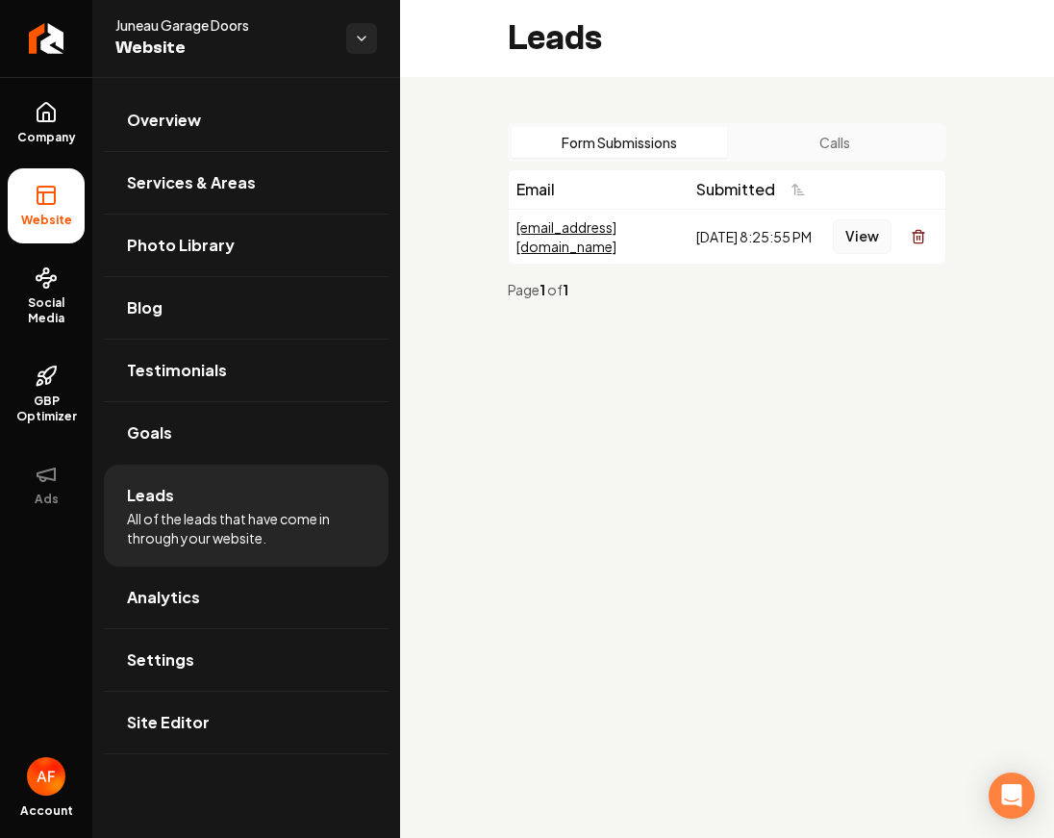
click at [874, 241] on button "View" at bounding box center [862, 236] width 59 height 35
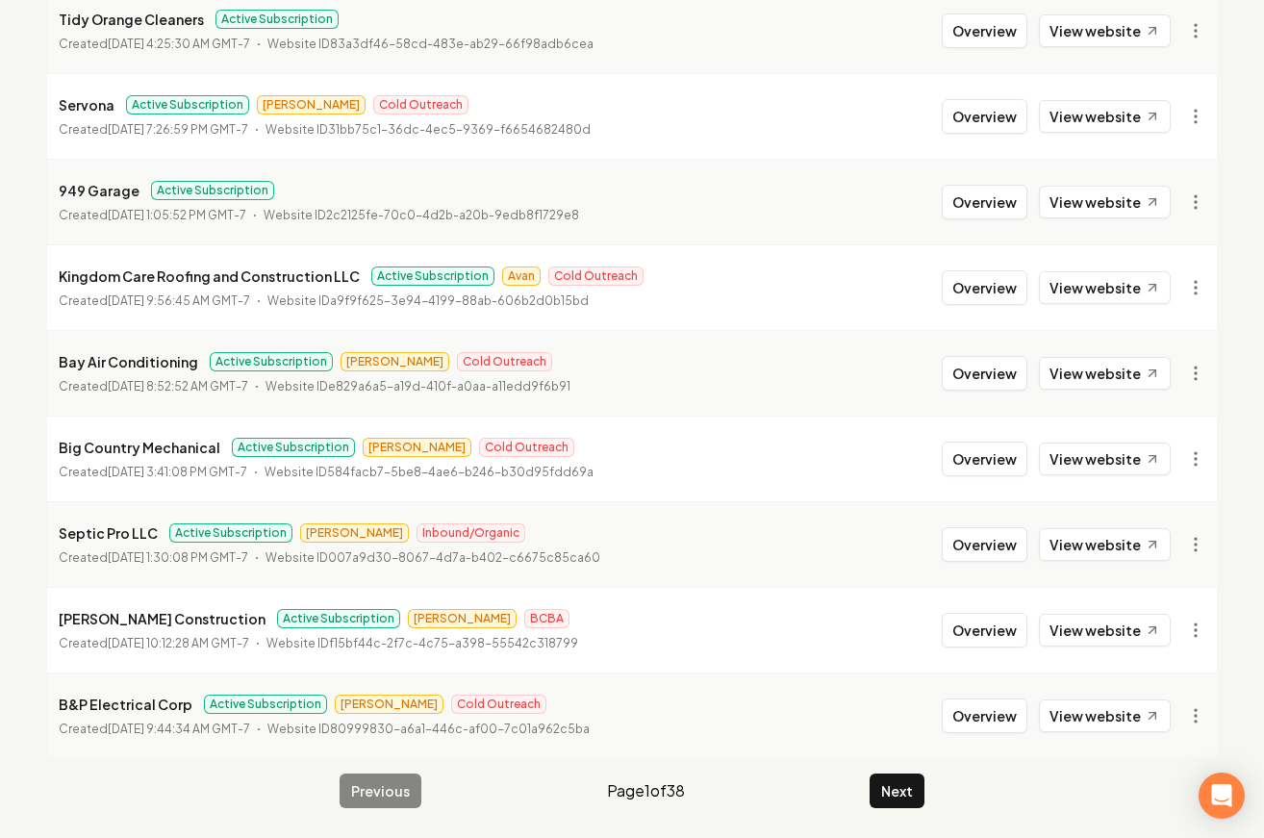
scroll to position [2076, 0]
click at [962, 276] on button "Overview" at bounding box center [985, 286] width 86 height 35
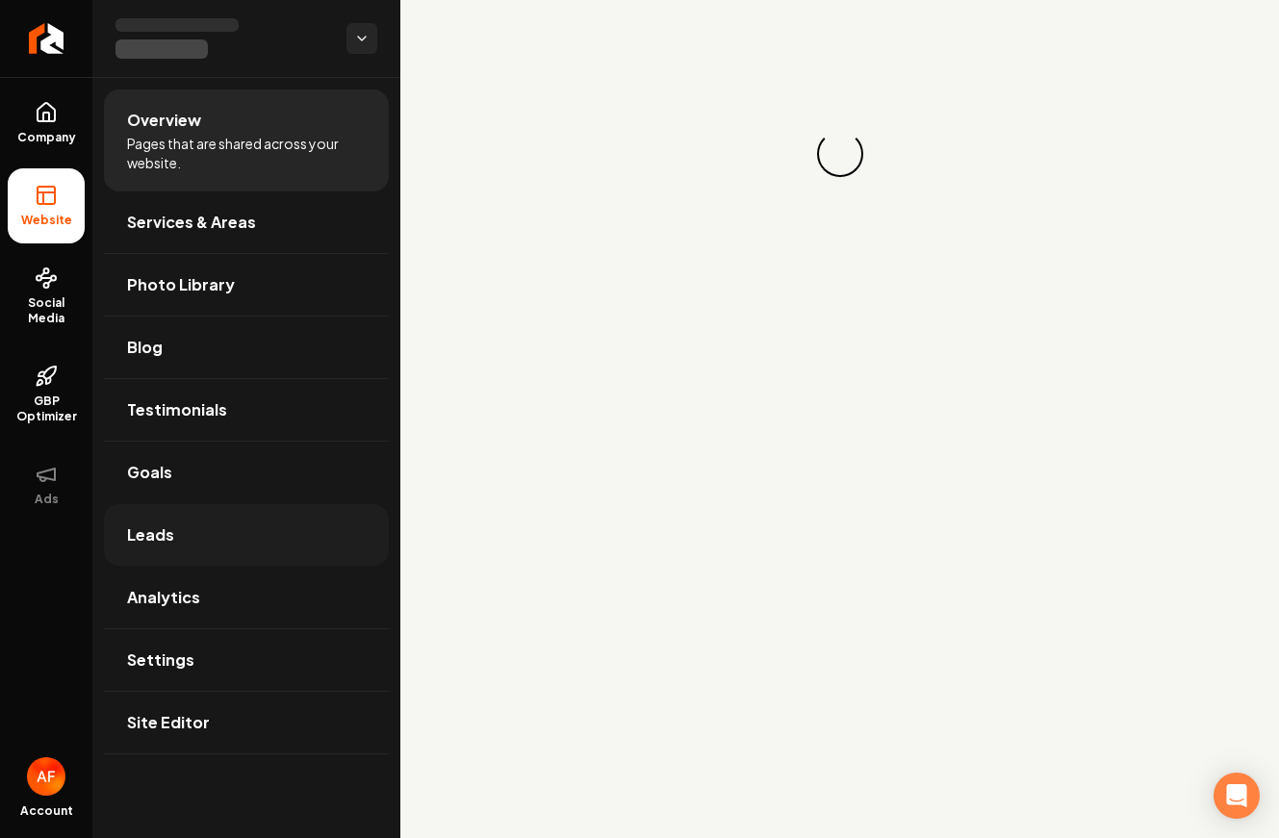
click at [273, 523] on link "Leads" at bounding box center [246, 535] width 285 height 62
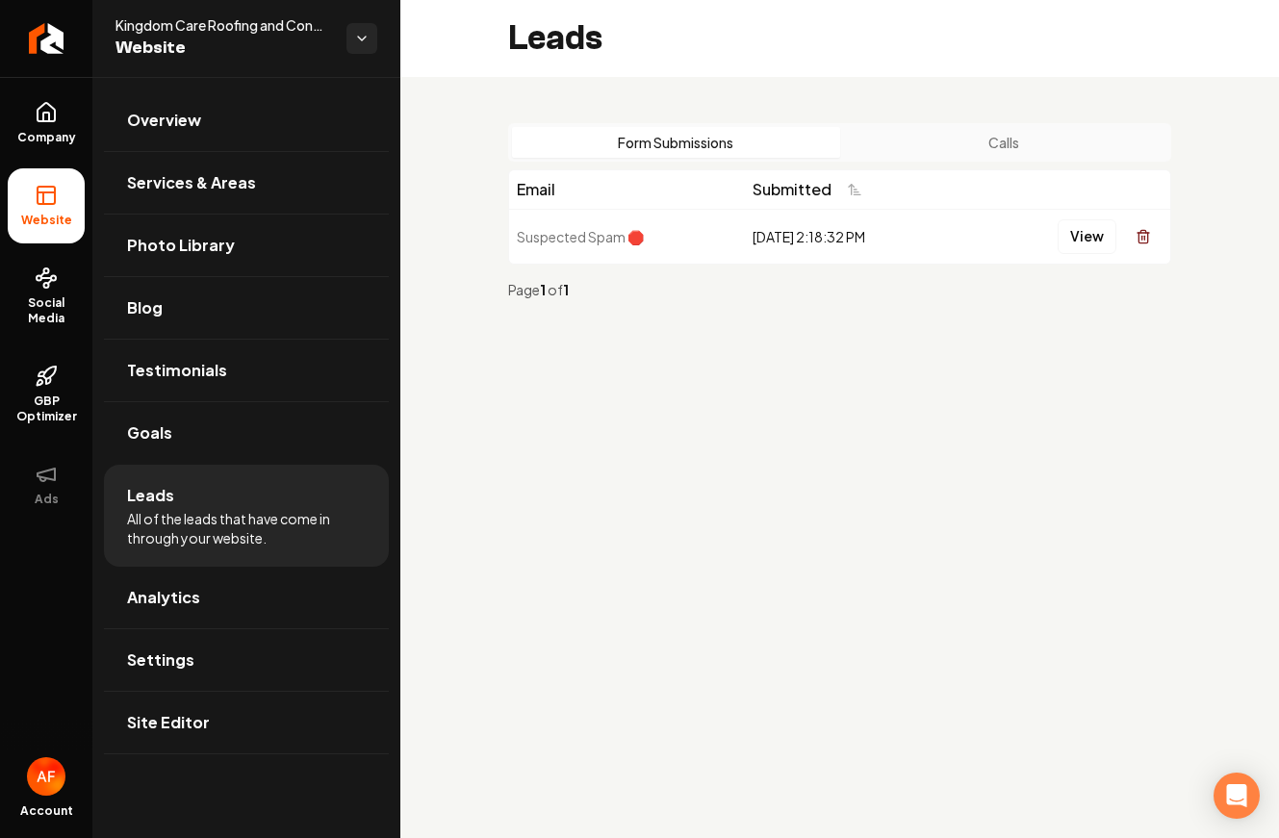
click at [1008, 127] on button "Calls" at bounding box center [1004, 142] width 328 height 31
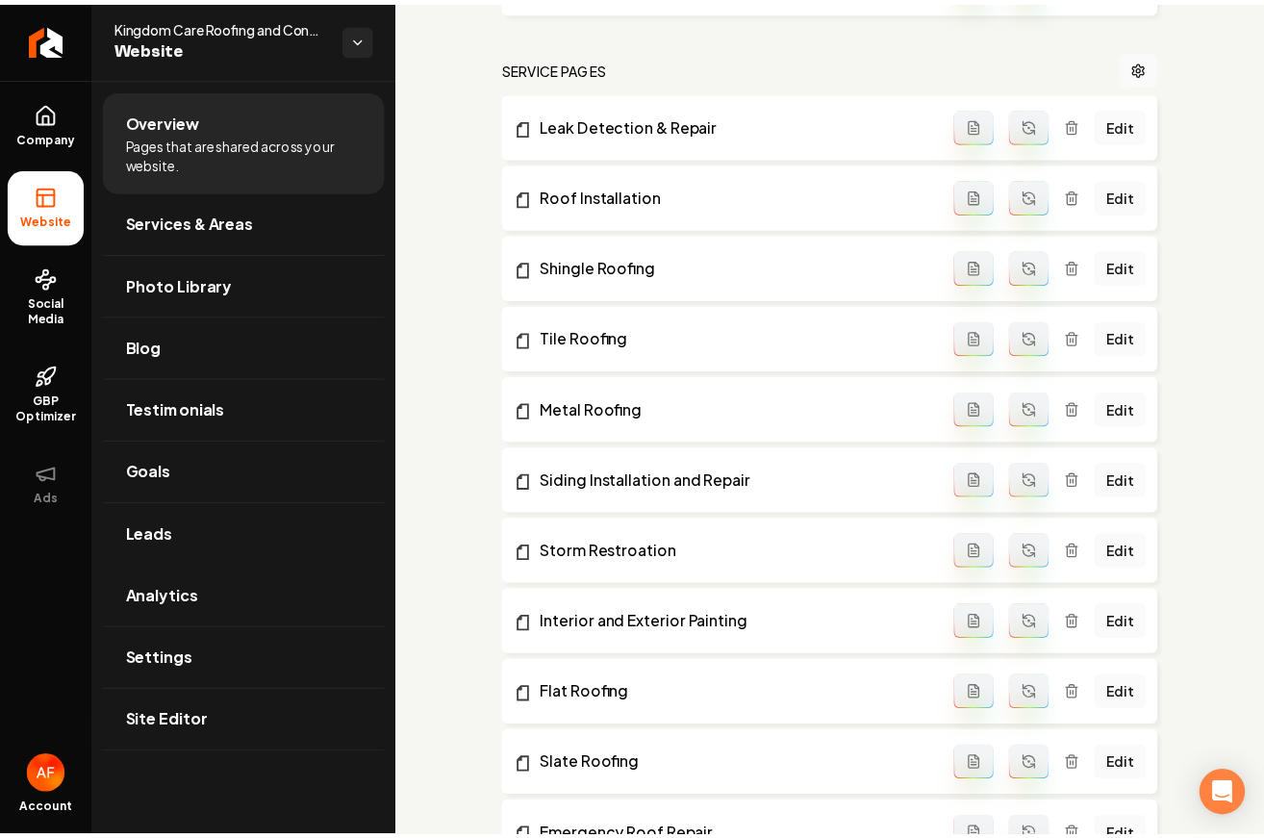
scroll to position [946, 0]
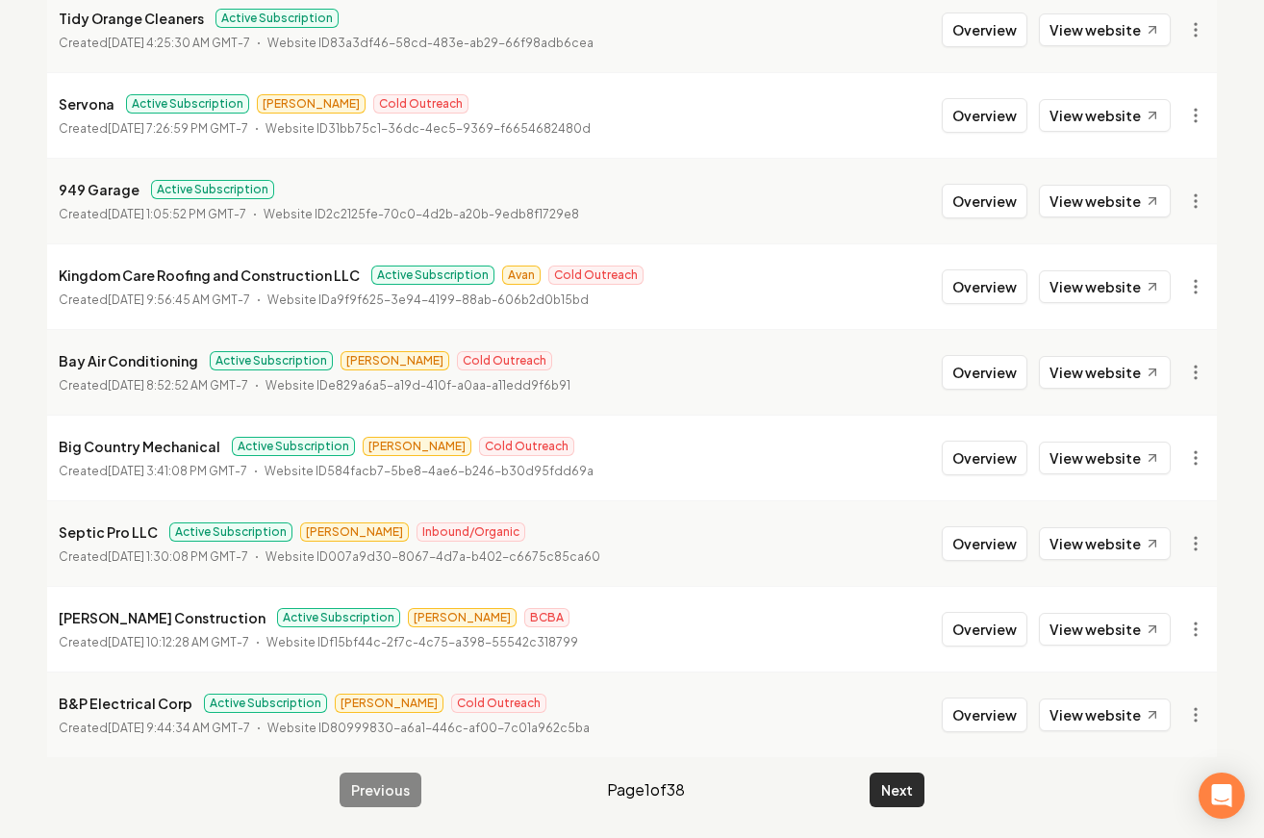
click at [878, 775] on button "Next" at bounding box center [897, 790] width 55 height 35
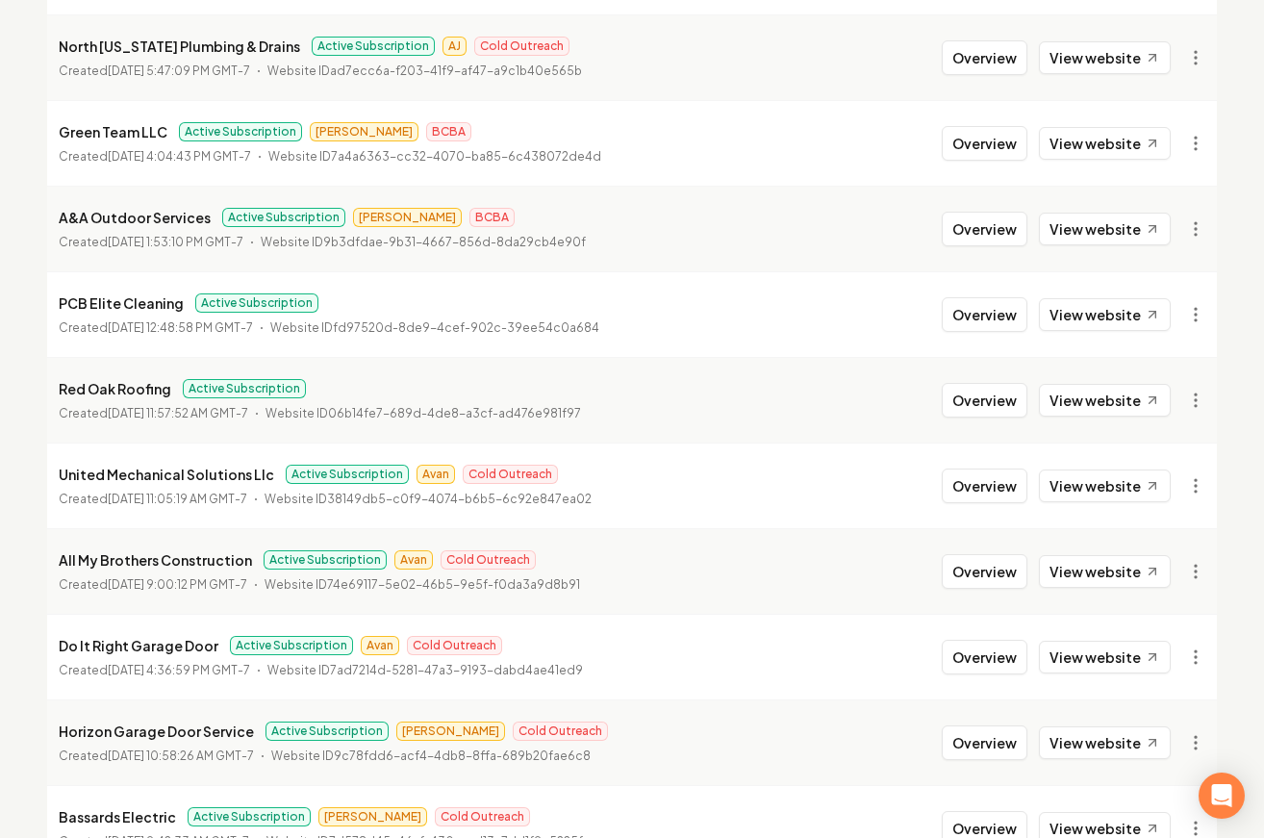
scroll to position [1374, 0]
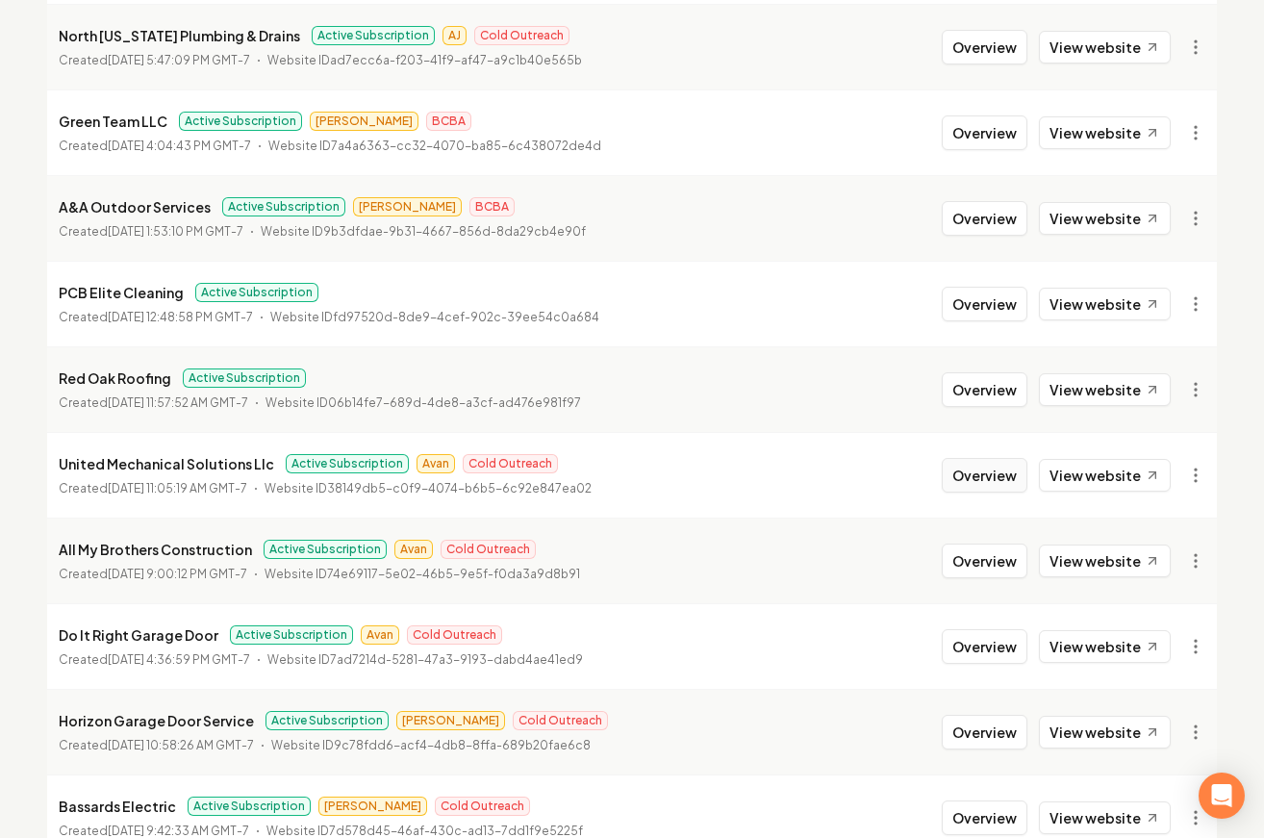
click at [996, 470] on button "Overview" at bounding box center [985, 475] width 86 height 35
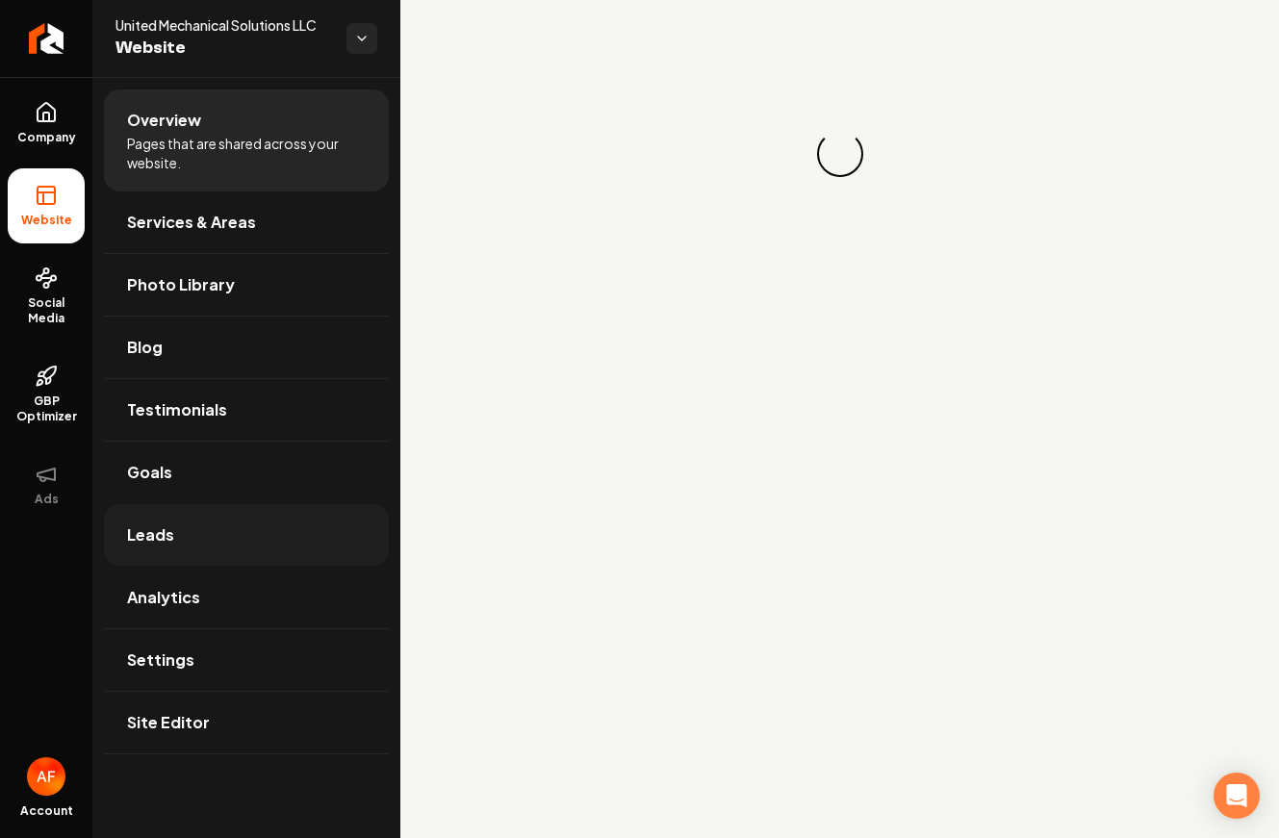
click at [225, 565] on link "Leads" at bounding box center [246, 535] width 285 height 62
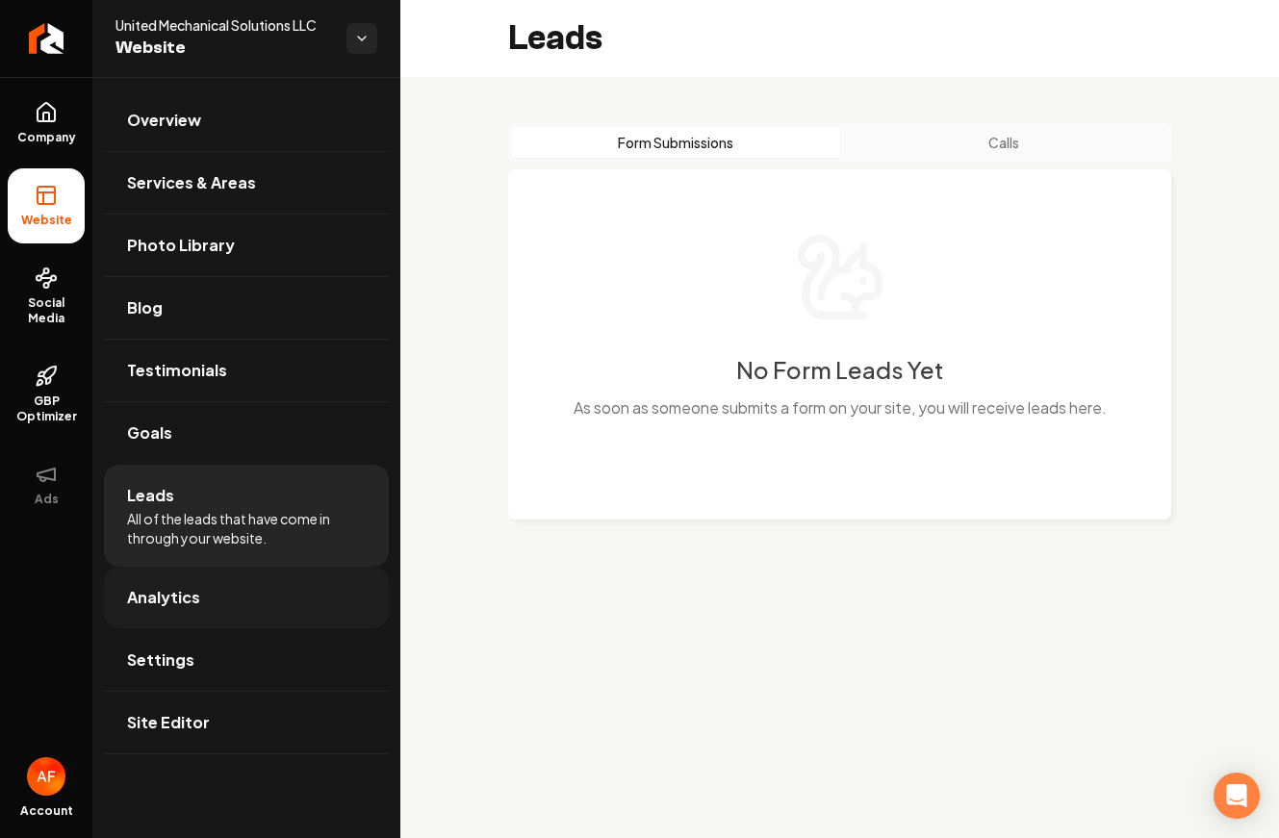
click at [246, 581] on link "Analytics" at bounding box center [246, 598] width 285 height 62
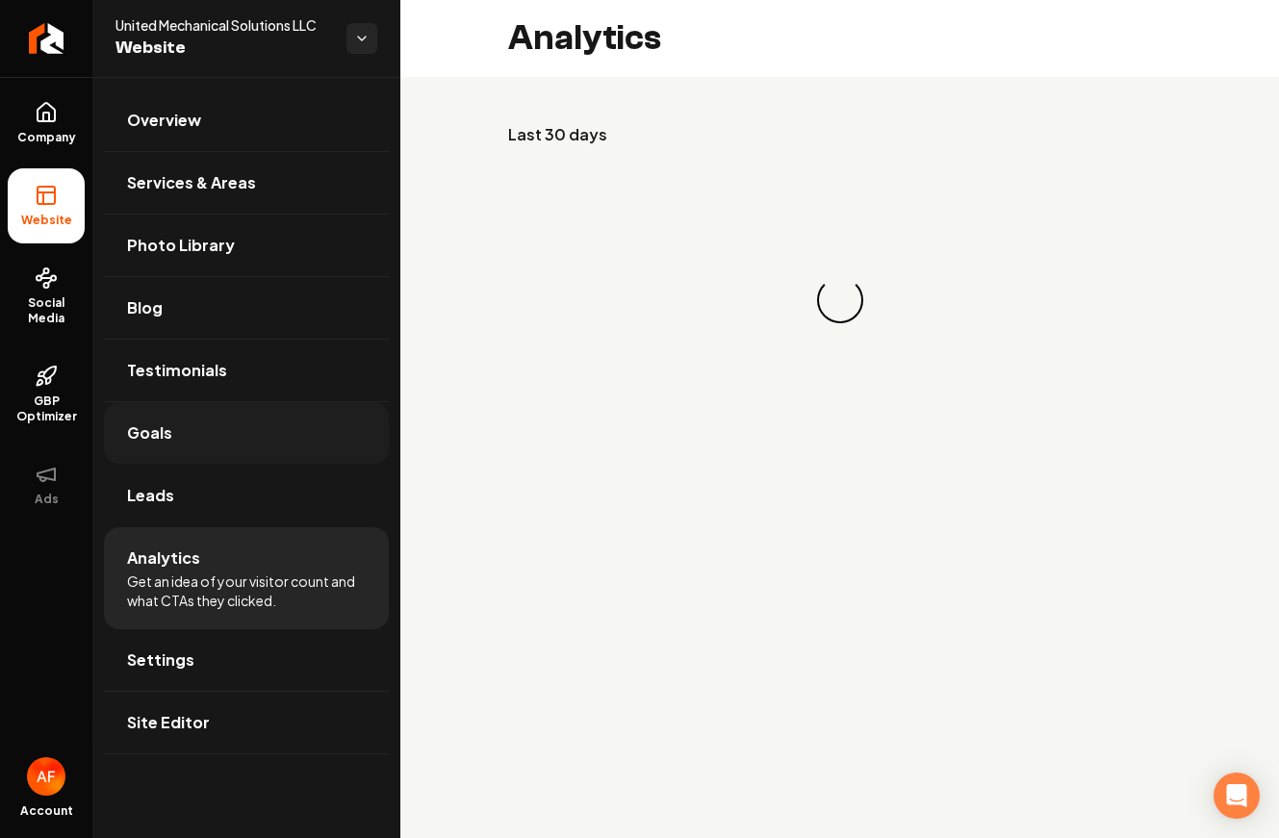
drag, startPoint x: 146, startPoint y: 511, endPoint x: 219, endPoint y: 457, distance: 90.8
click at [146, 511] on link "Leads" at bounding box center [246, 496] width 285 height 62
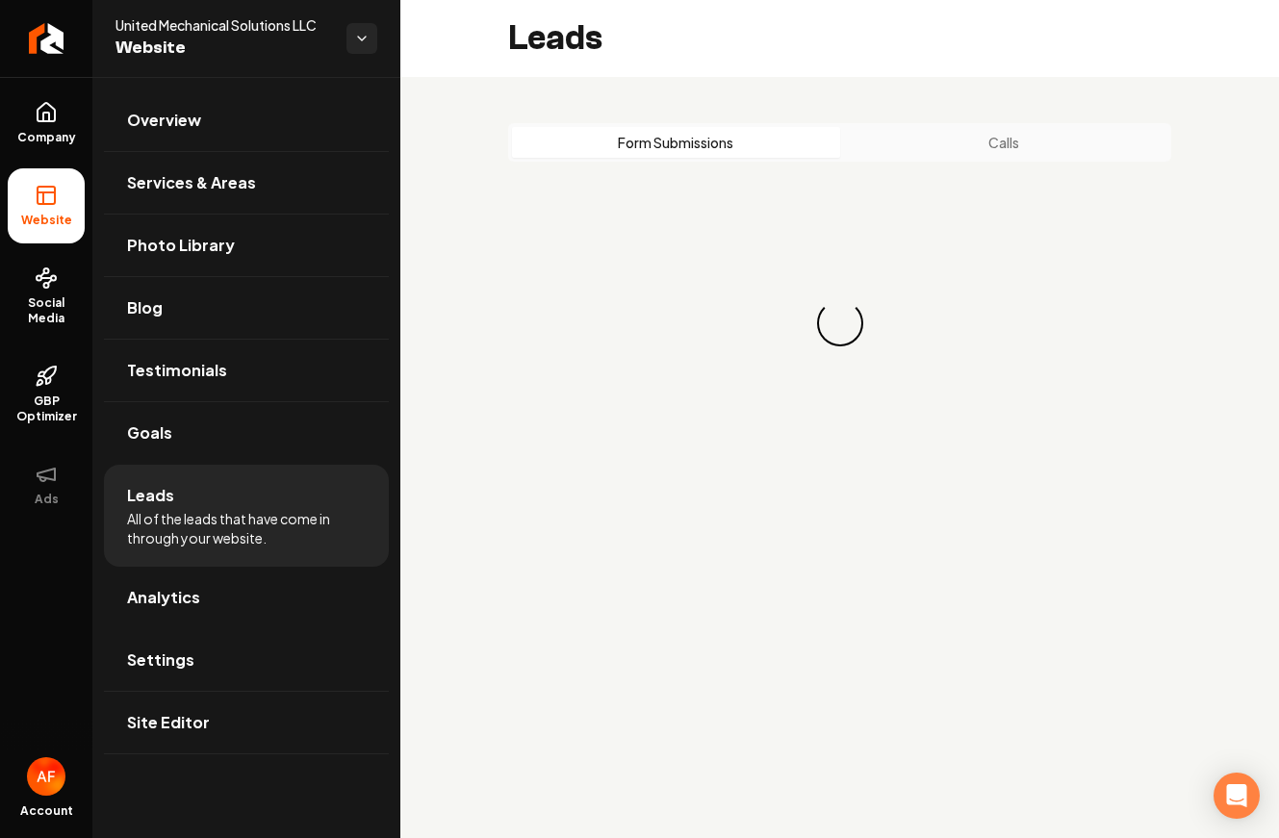
click at [1049, 141] on button "Calls" at bounding box center [1004, 142] width 328 height 31
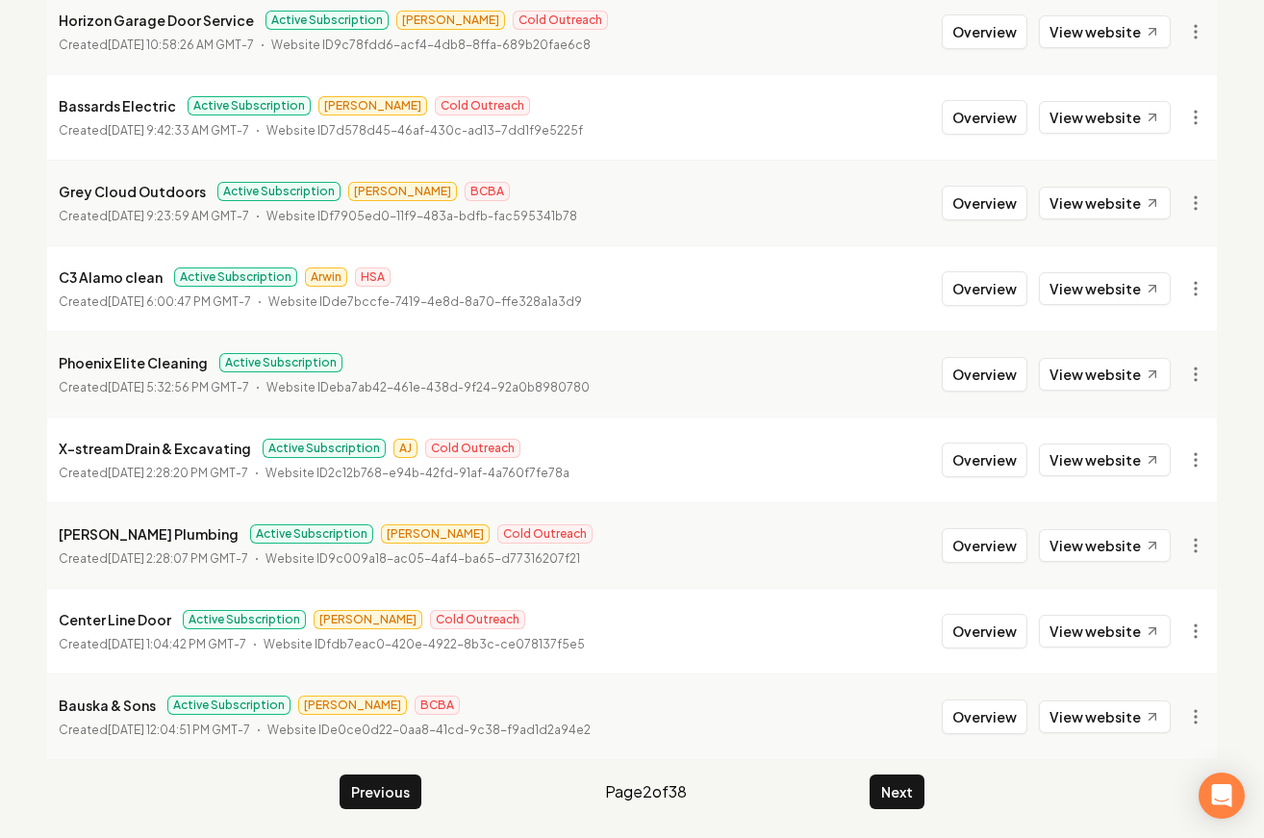
scroll to position [2076, 0]
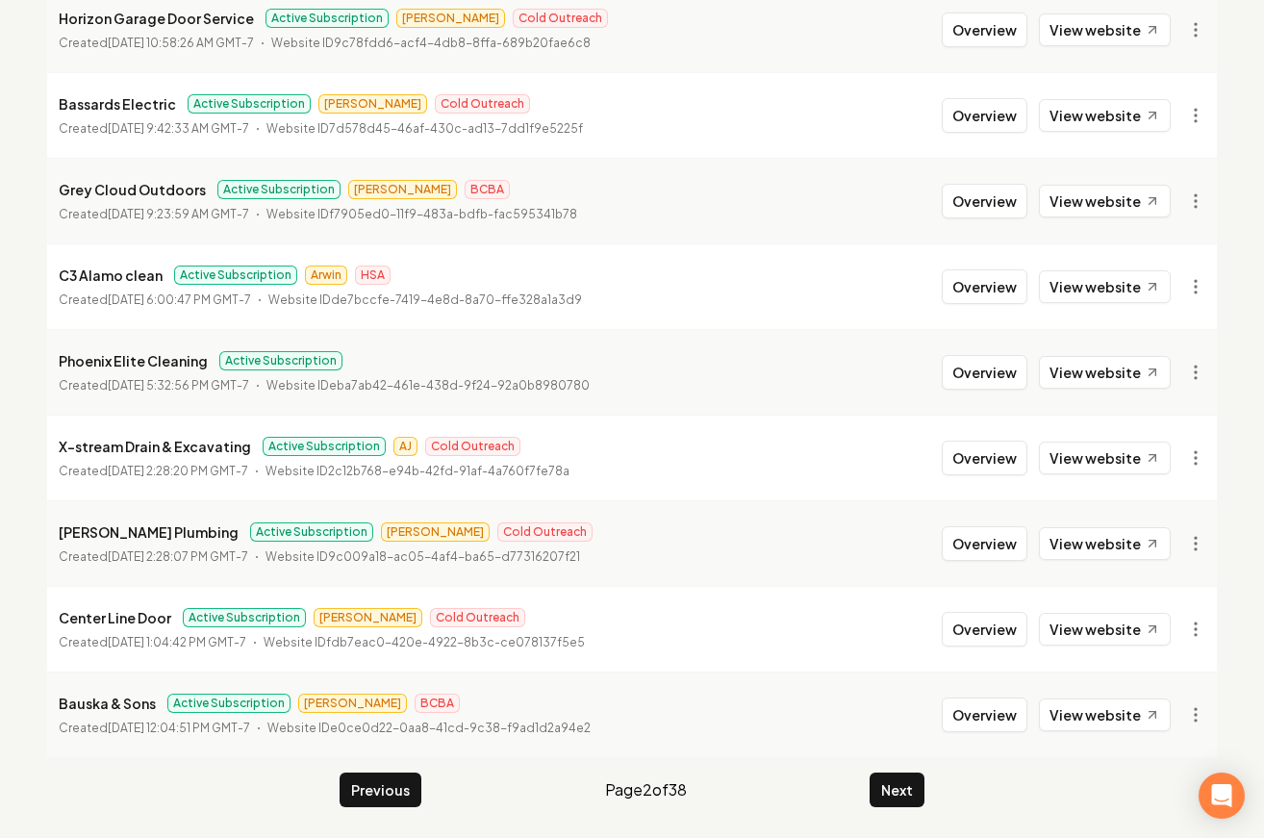
click at [909, 753] on li "Bauska & Sons Active Subscription James BCBA Created September 3, 2025, 12:04:5…" at bounding box center [632, 715] width 1170 height 86
click at [901, 781] on button "Next" at bounding box center [897, 790] width 55 height 35
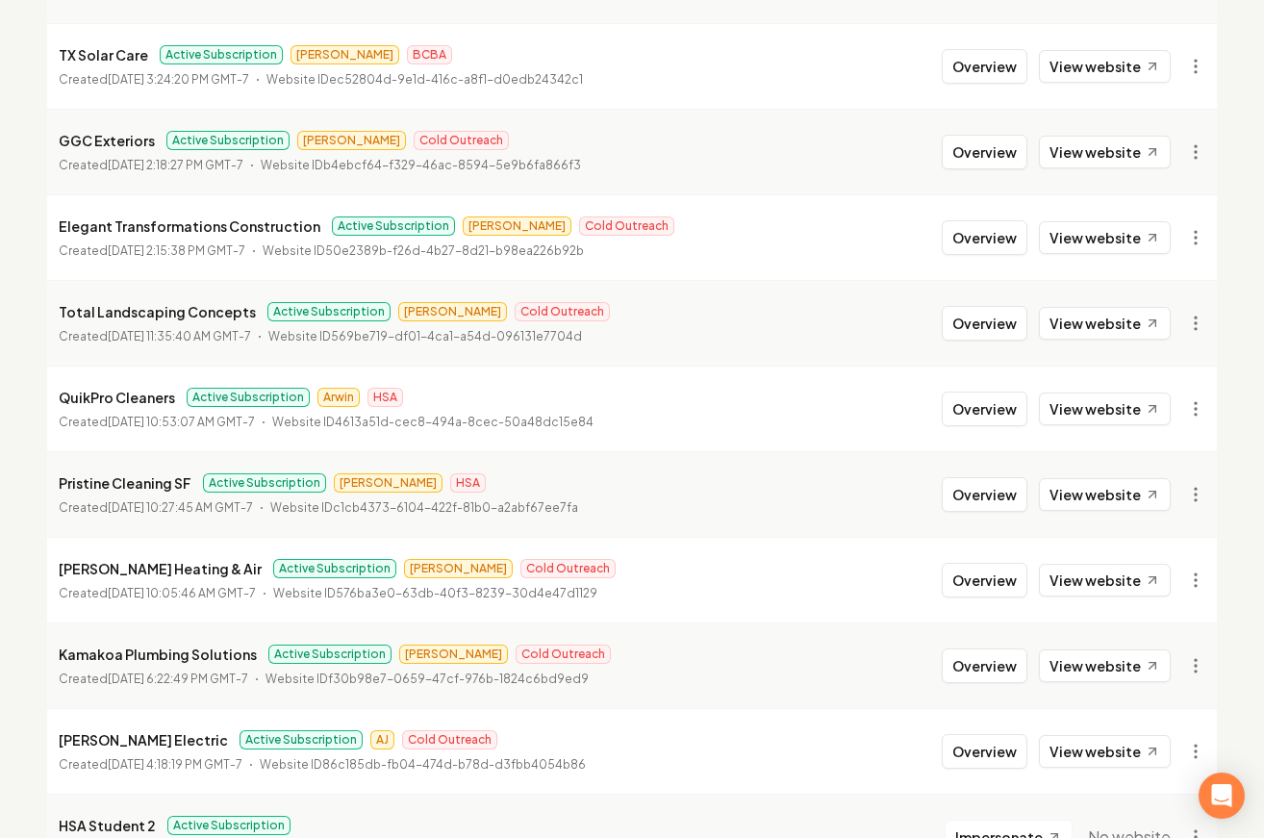
scroll to position [2027, 0]
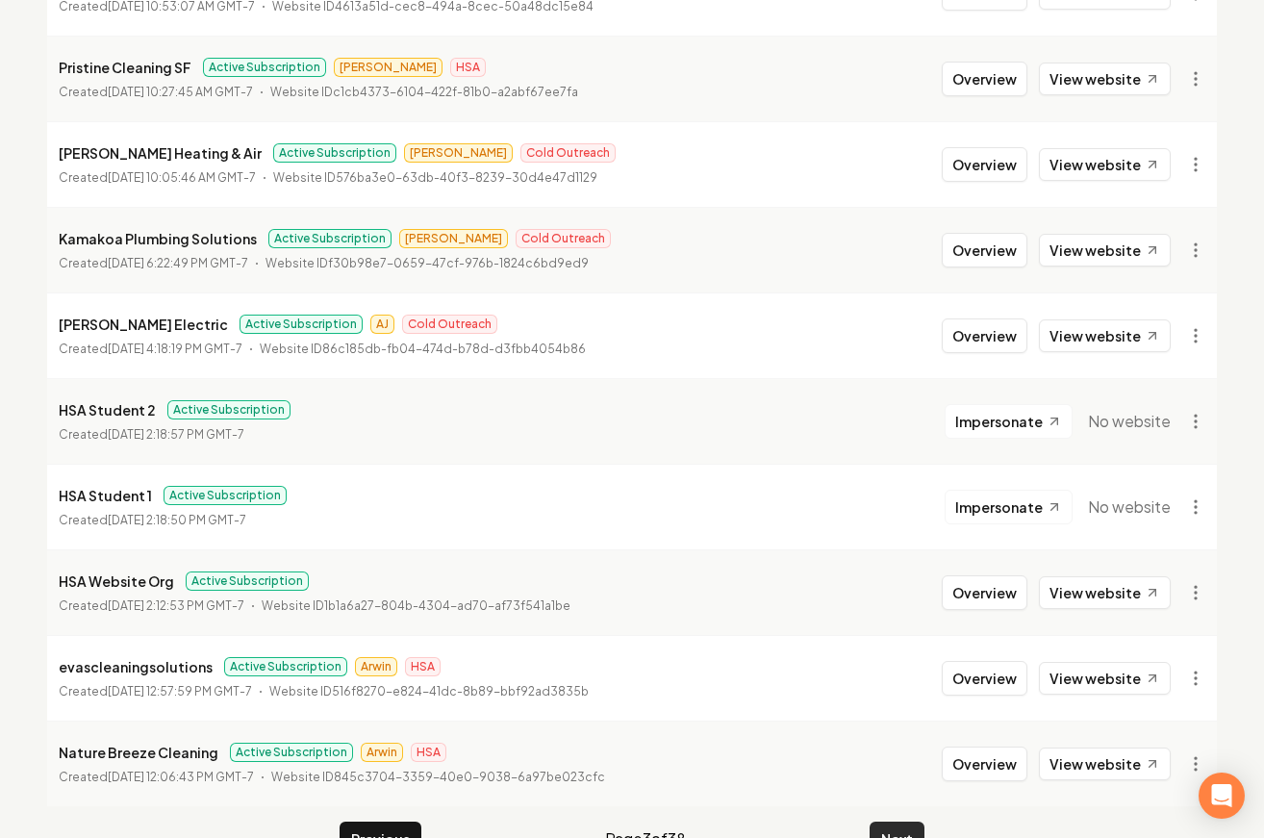
click at [904, 822] on button "Next" at bounding box center [897, 839] width 55 height 35
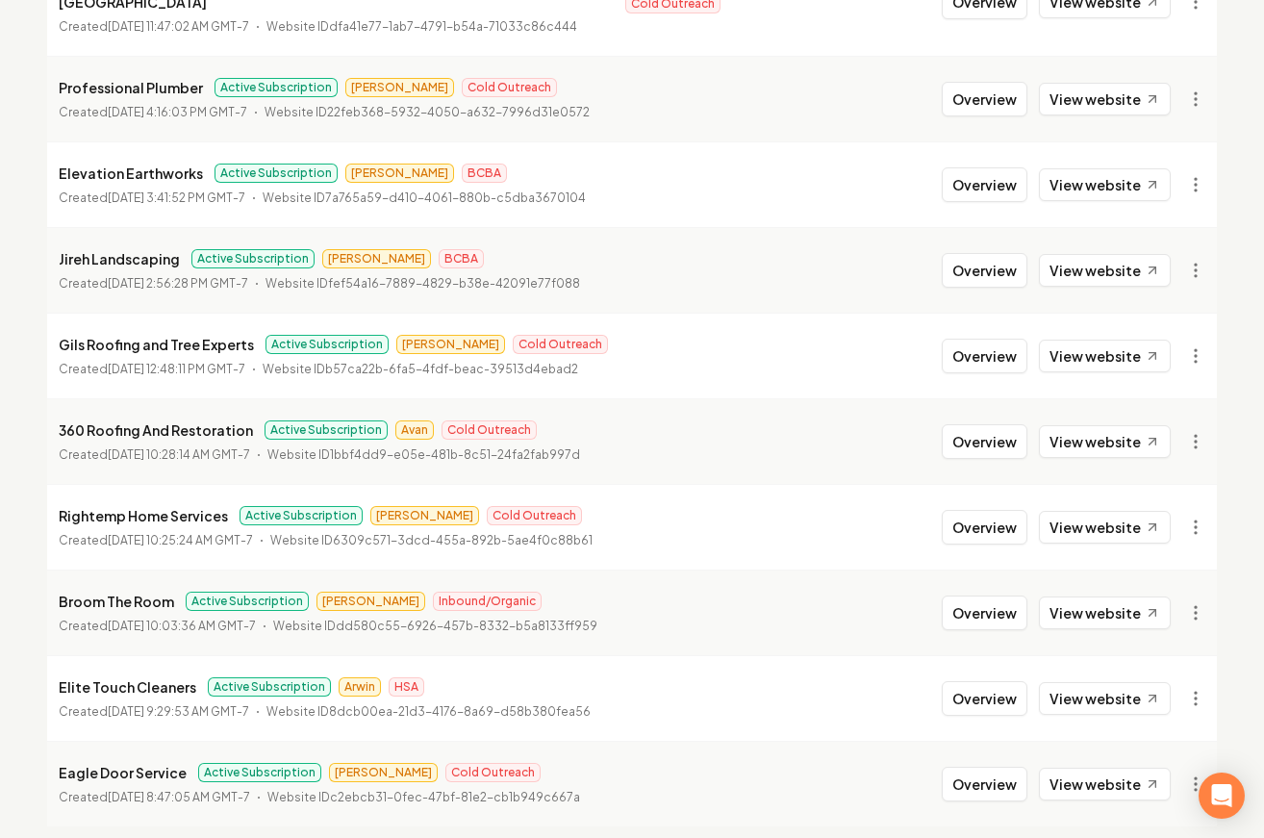
scroll to position [2031, 0]
click at [990, 423] on button "Overview" at bounding box center [985, 440] width 86 height 35
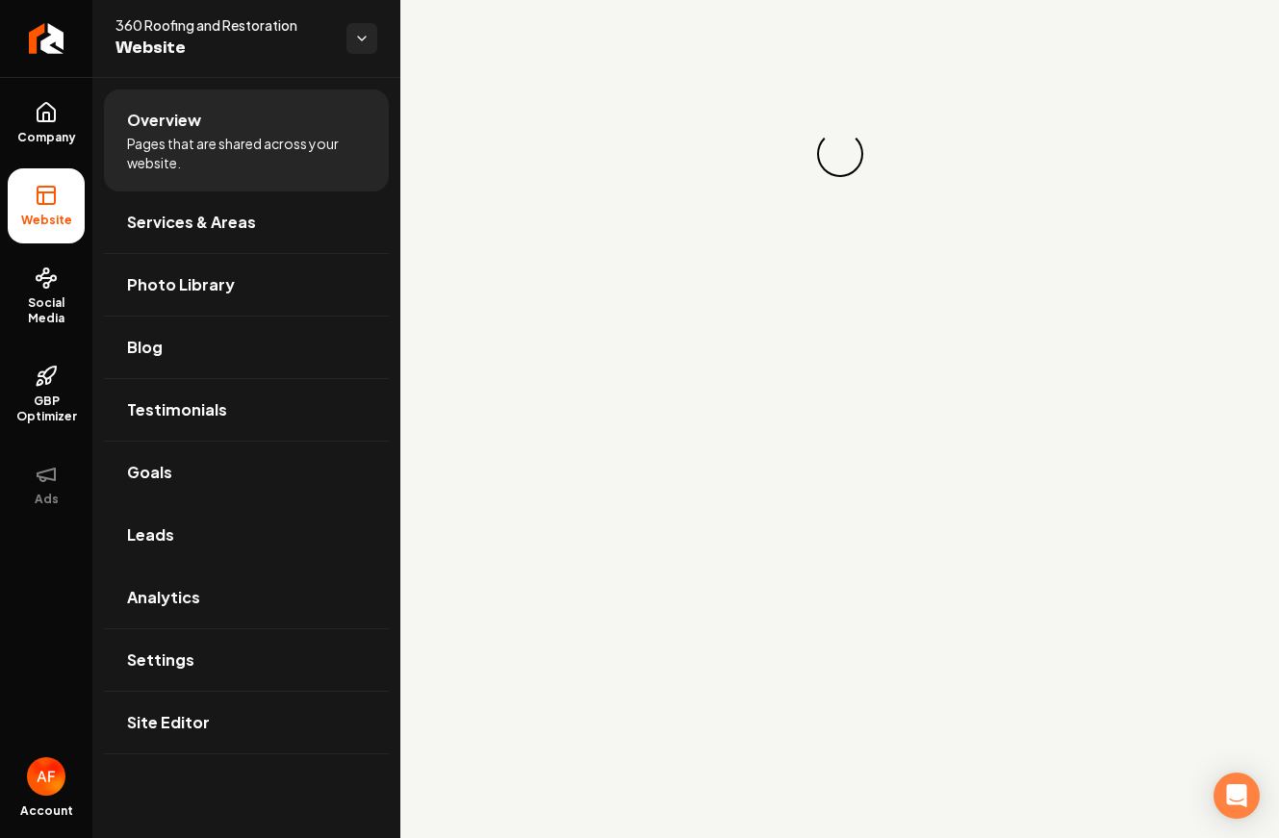
click at [141, 548] on link "Leads" at bounding box center [246, 535] width 285 height 62
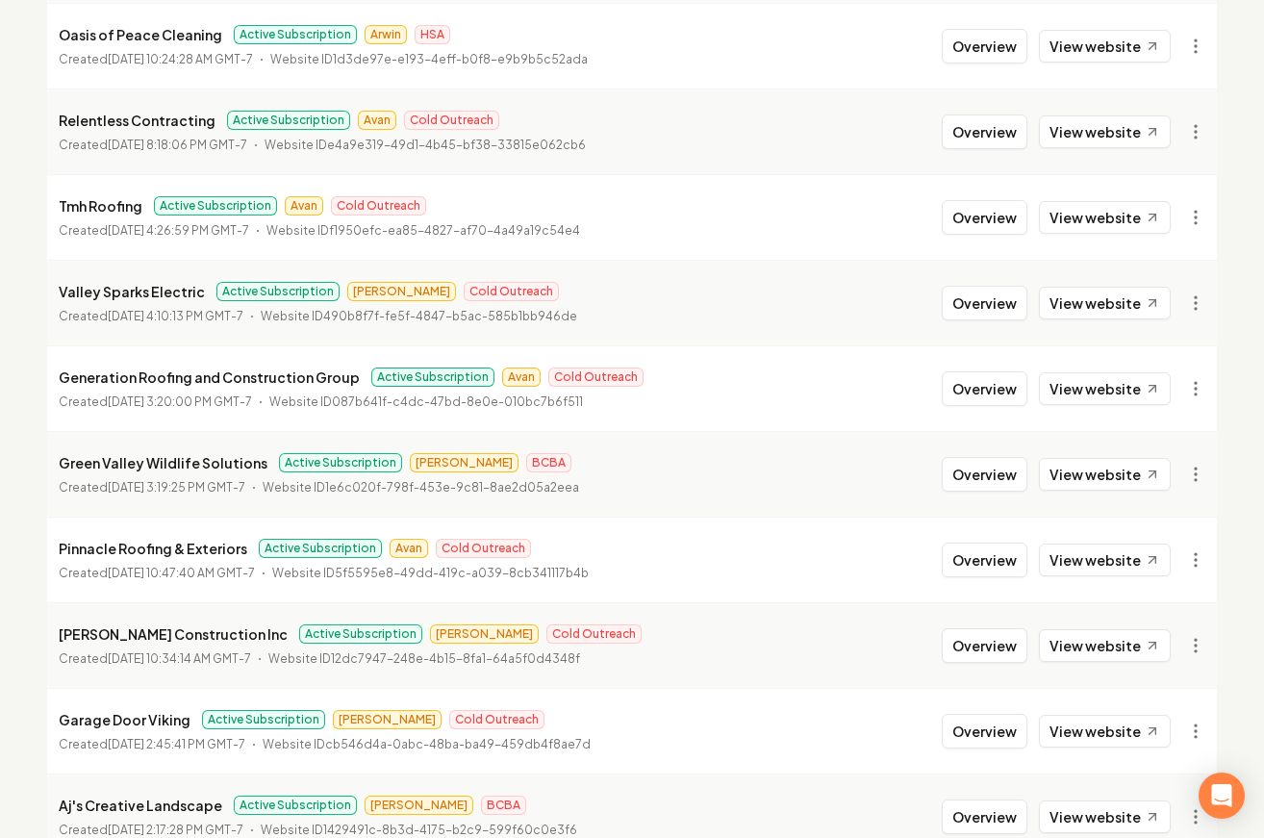
scroll to position [1124, 0]
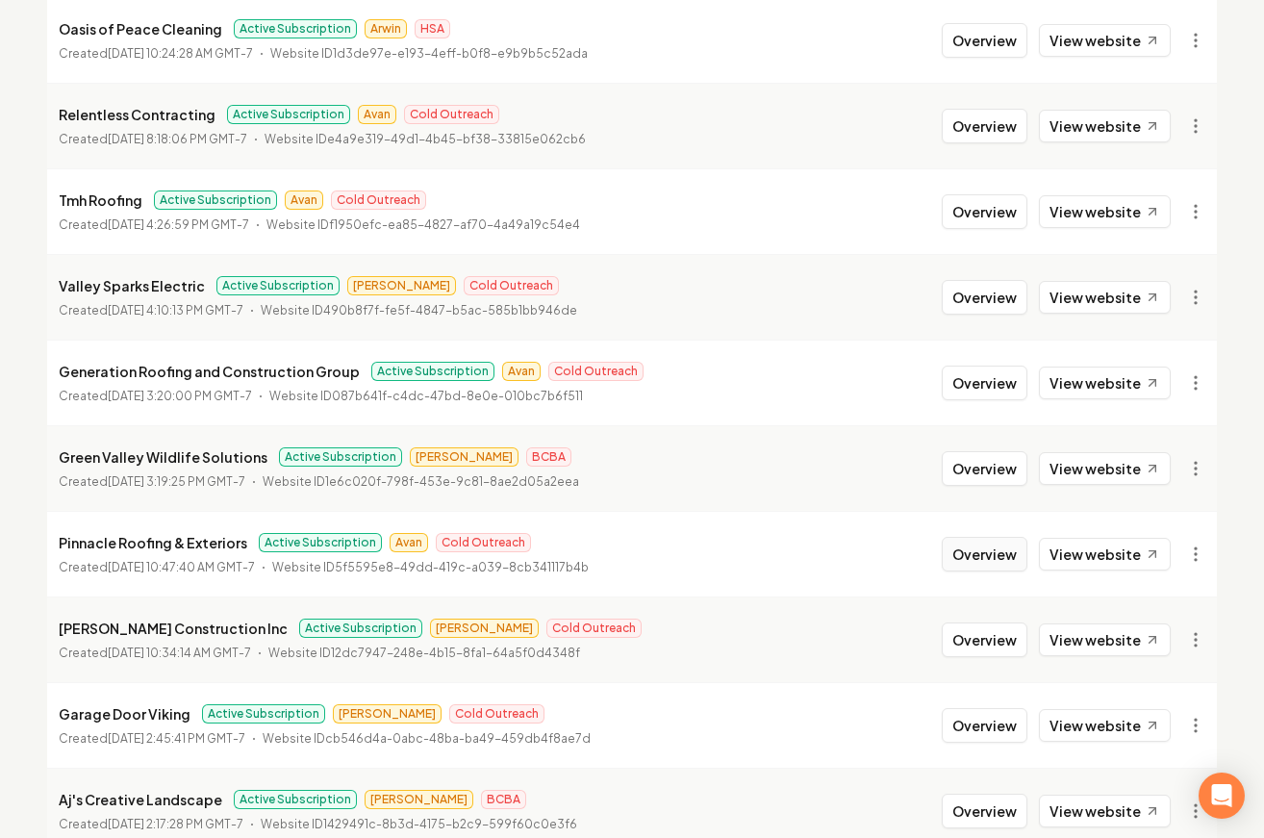
click at [967, 556] on button "Overview" at bounding box center [985, 554] width 86 height 35
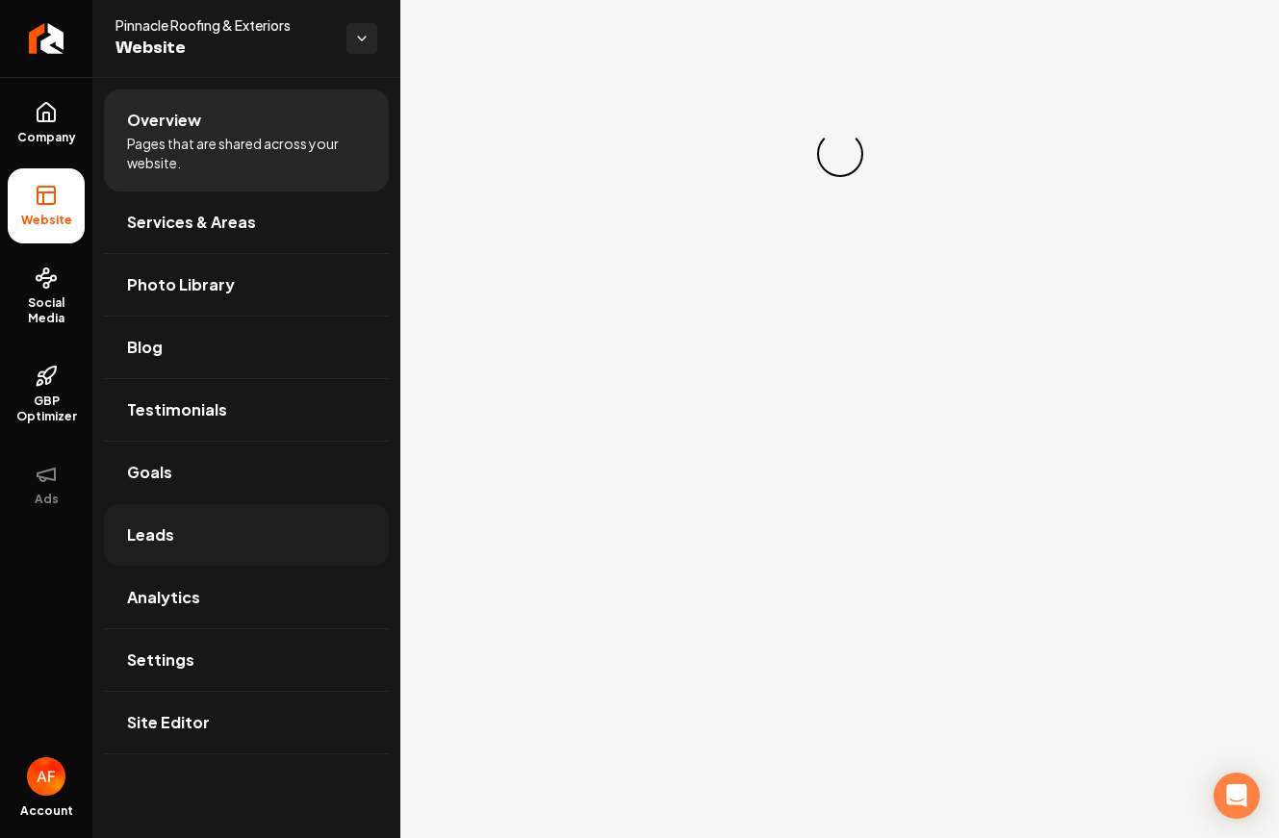
click at [239, 556] on link "Leads" at bounding box center [246, 535] width 285 height 62
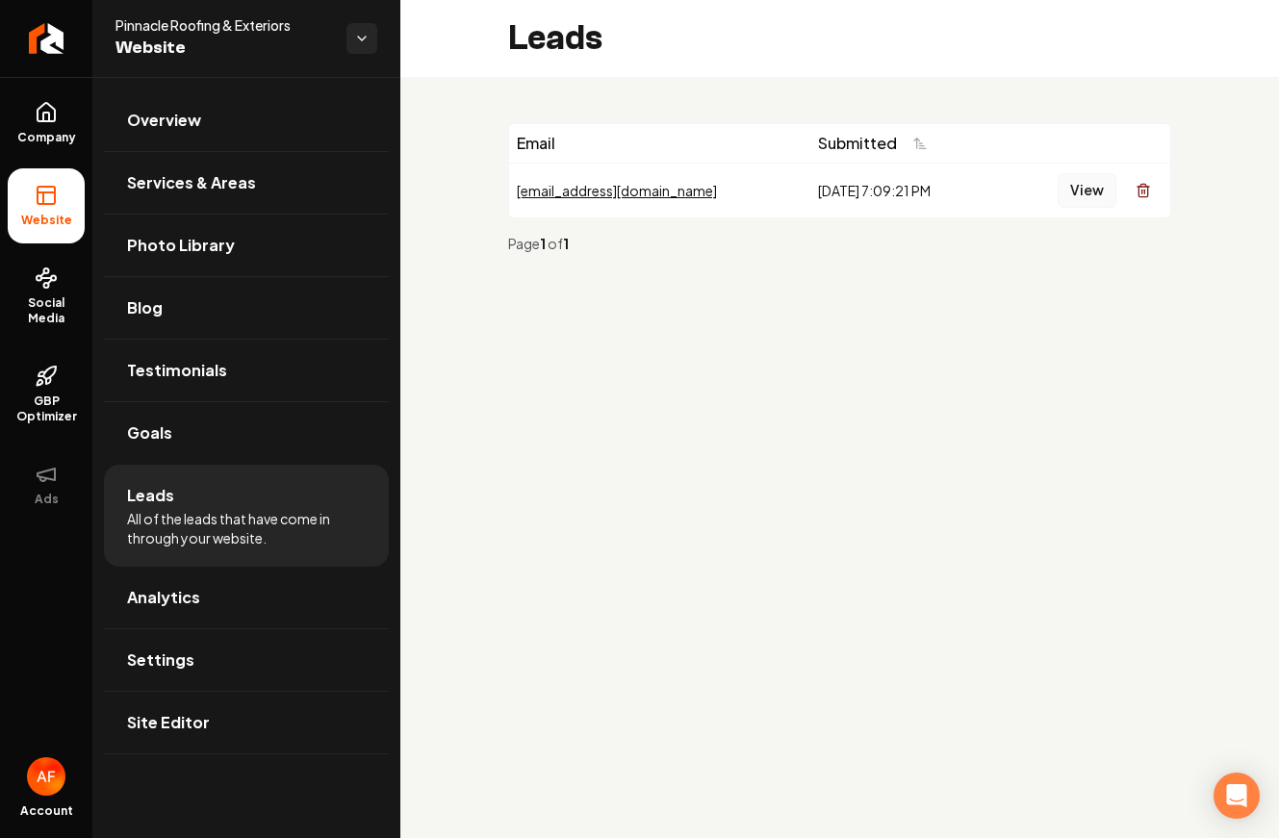
click at [1077, 181] on button "View" at bounding box center [1086, 190] width 59 height 35
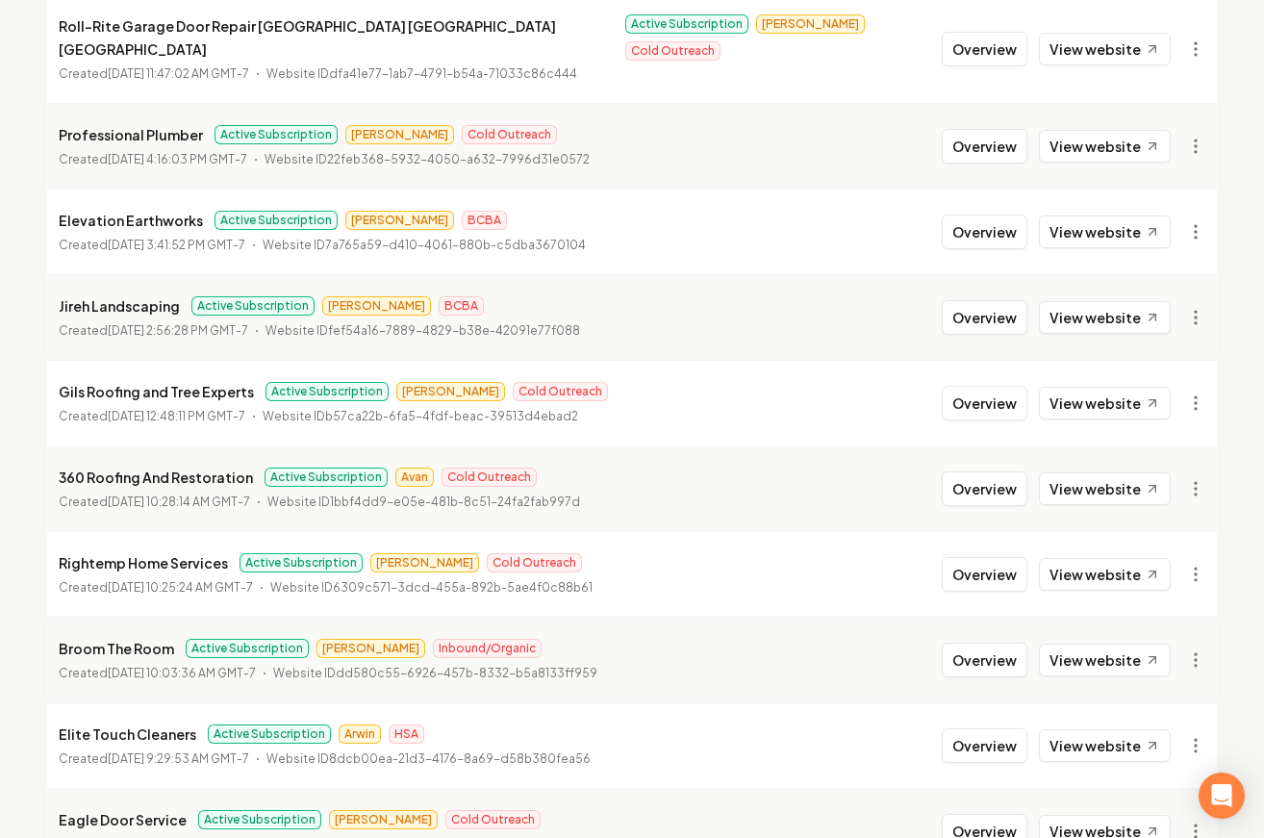
scroll to position [2076, 0]
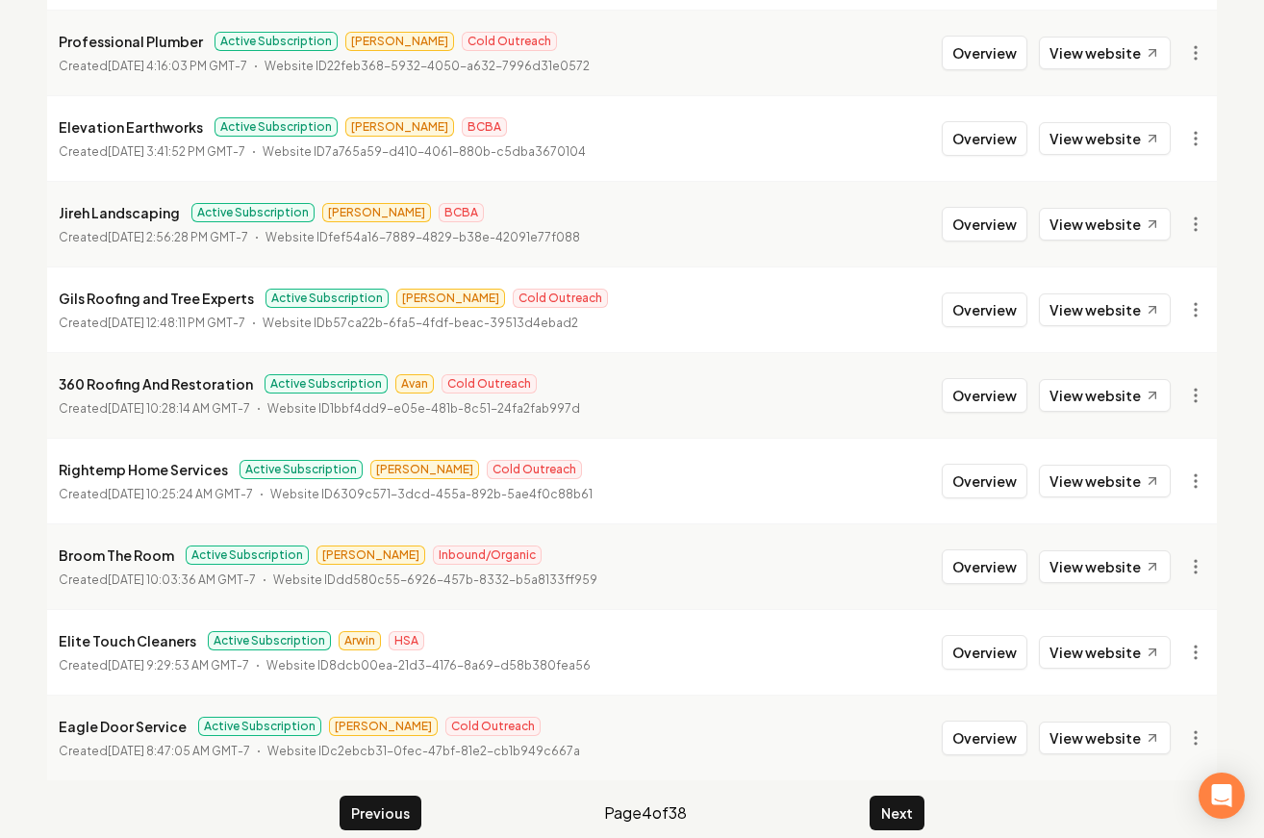
click at [897, 796] on button "Next" at bounding box center [897, 813] width 55 height 35
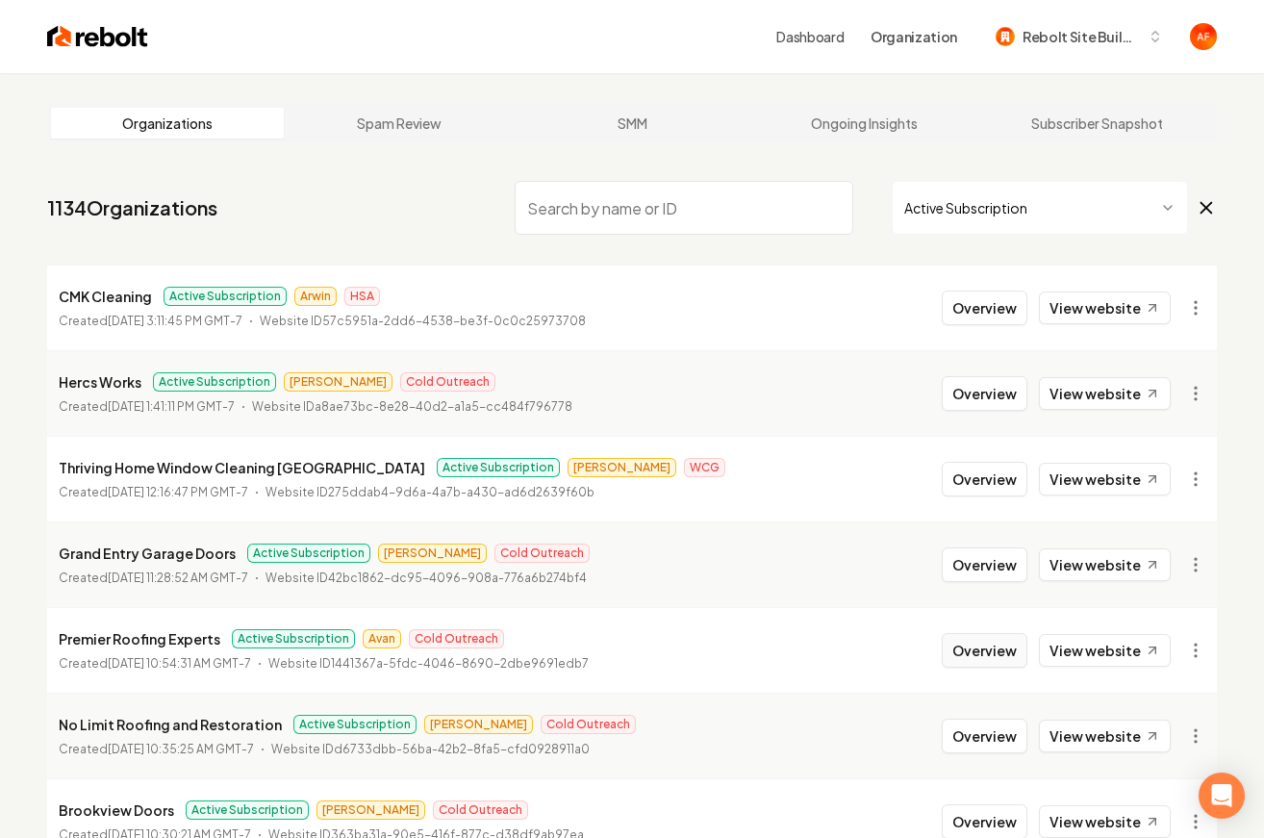
click at [1003, 668] on li "Premier Roofing Experts Active Subscription Avan Cold Outreach Created August 2…" at bounding box center [632, 650] width 1170 height 86
click at [1002, 665] on button "Overview" at bounding box center [985, 650] width 86 height 35
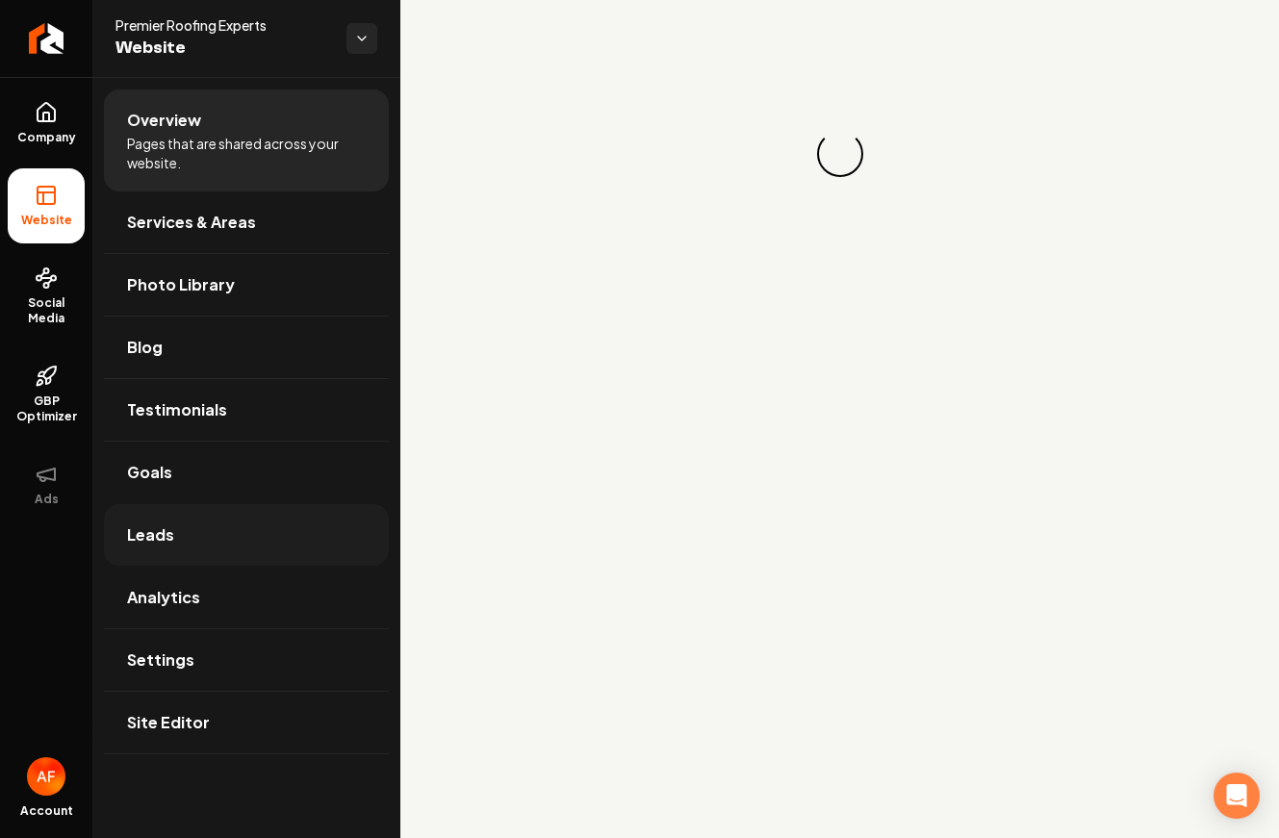
click at [265, 546] on link "Leads" at bounding box center [246, 535] width 285 height 62
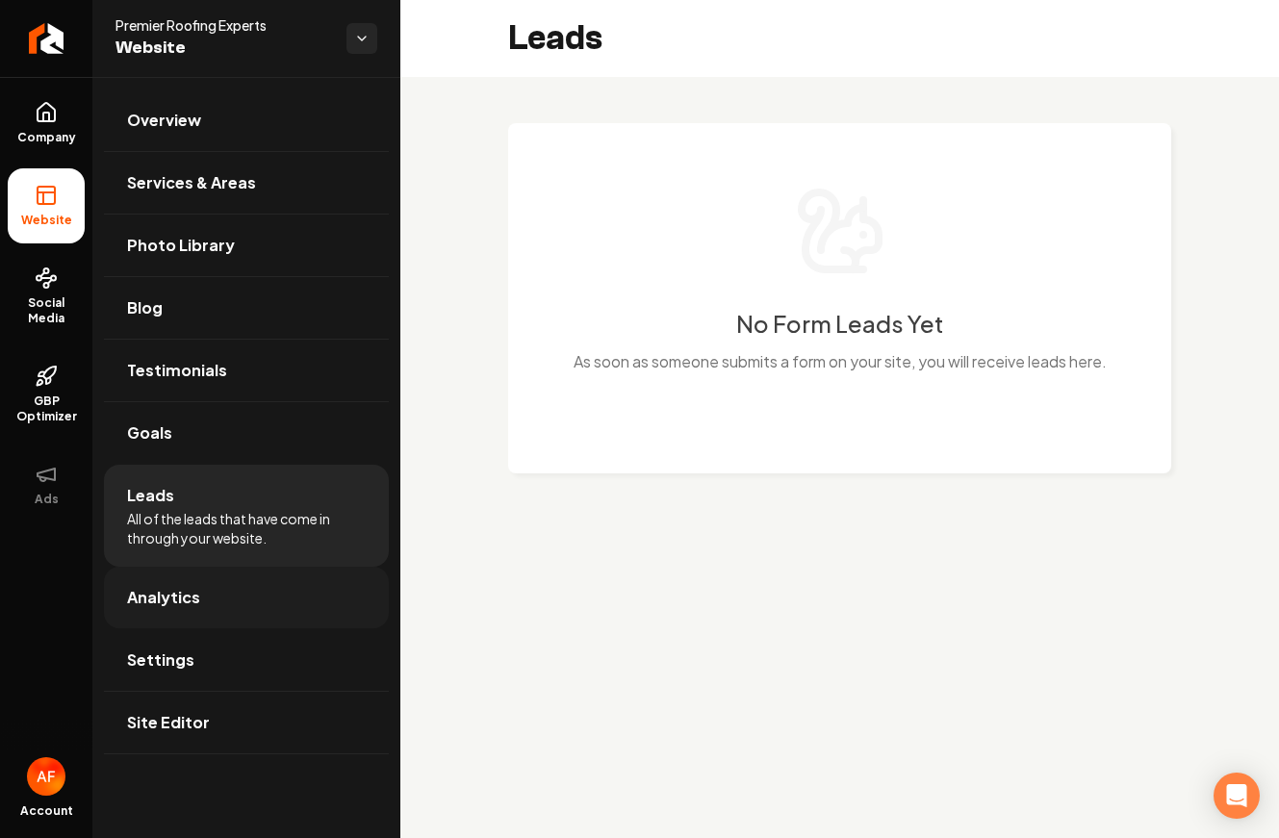
click at [250, 573] on link "Analytics" at bounding box center [246, 598] width 285 height 62
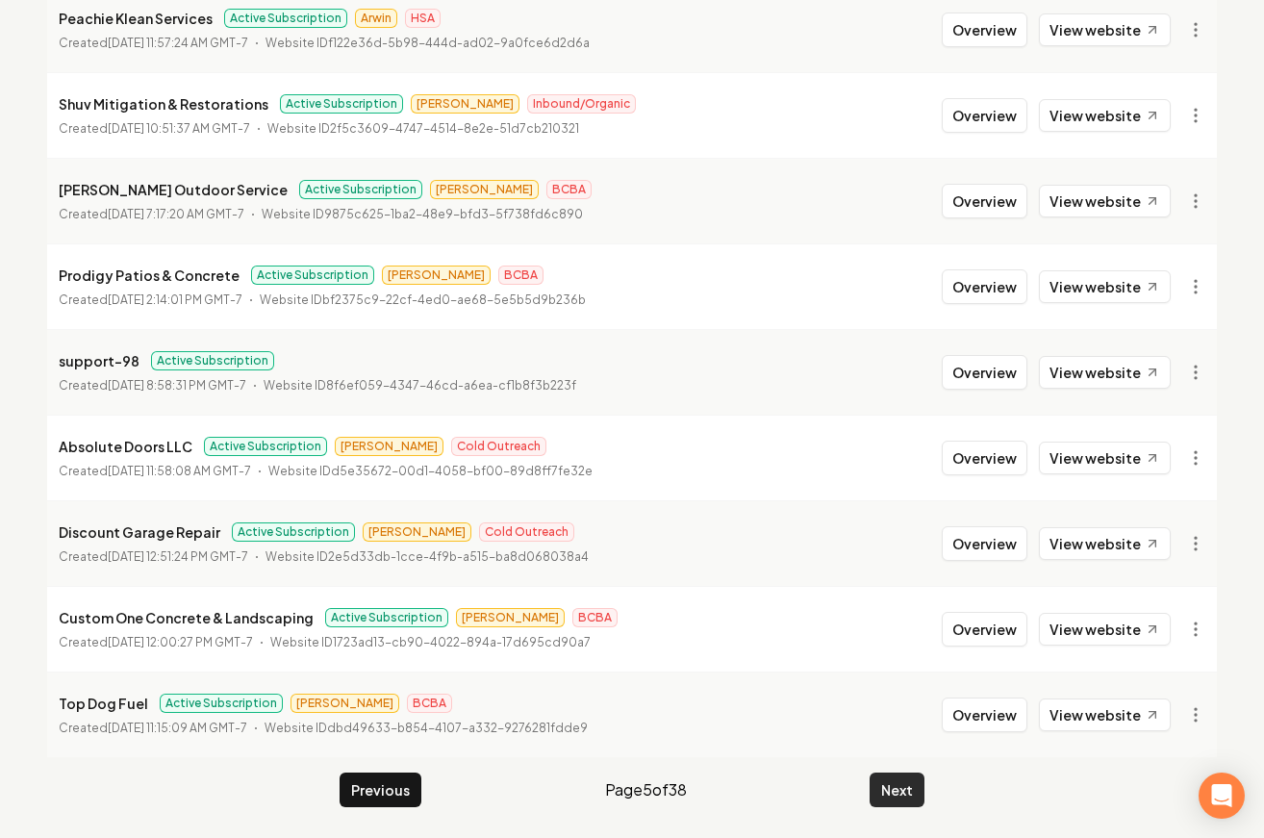
click at [901, 781] on button "Next" at bounding box center [897, 790] width 55 height 35
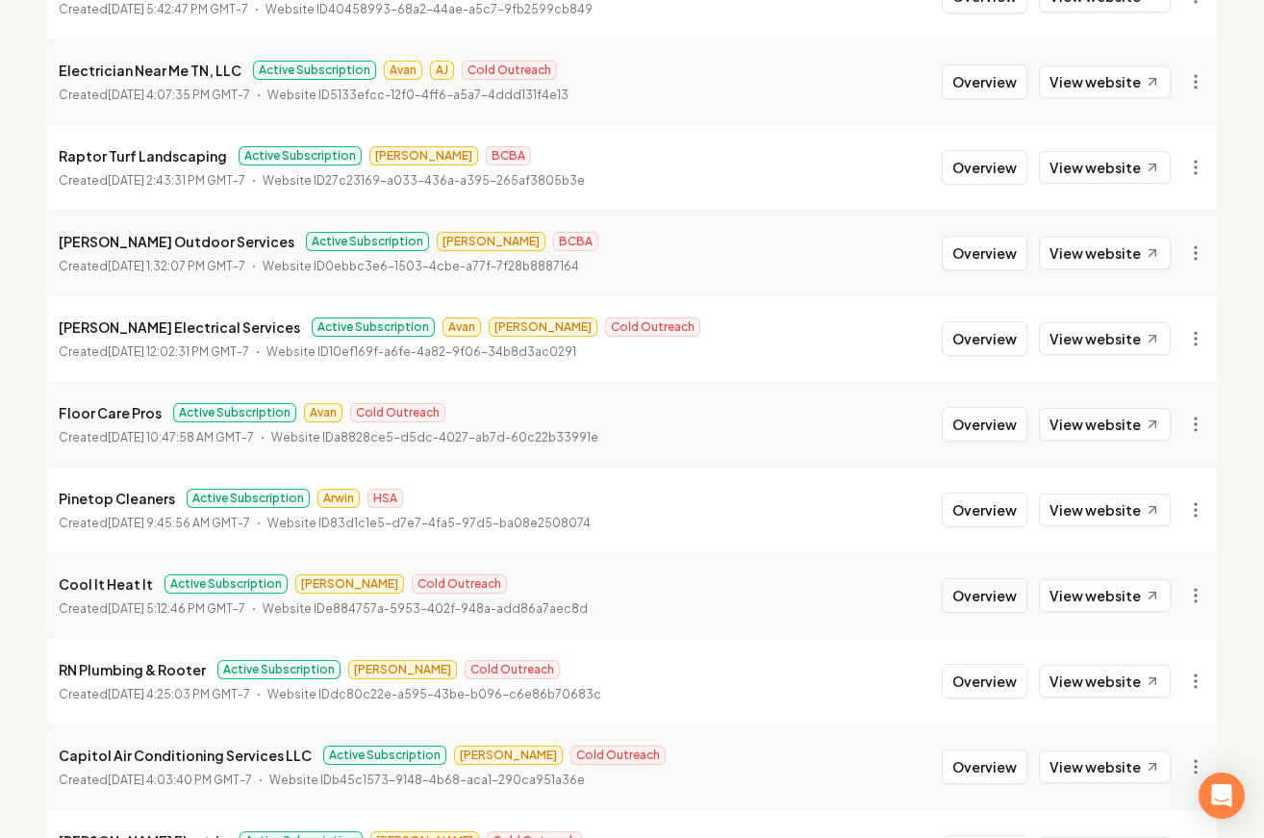
scroll to position [1834, 0]
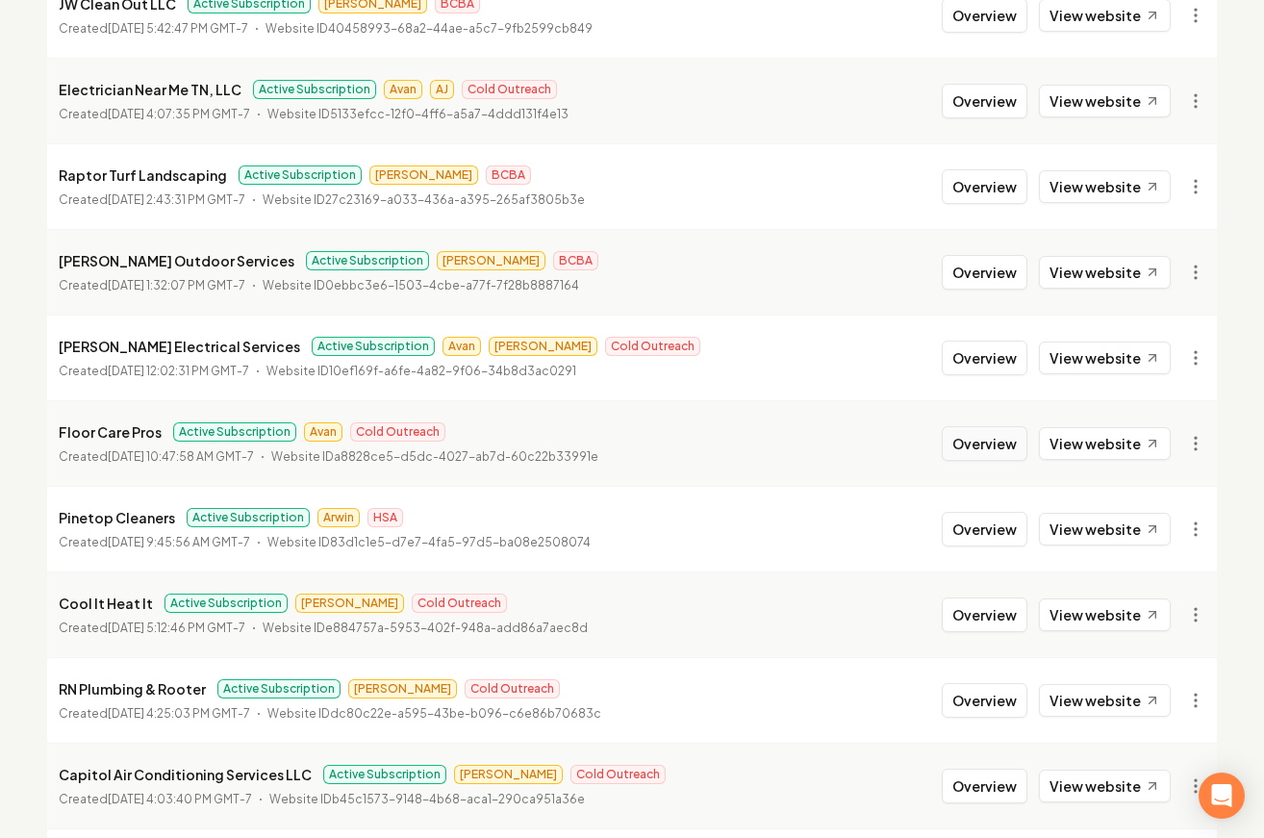
click at [975, 454] on button "Overview" at bounding box center [985, 443] width 86 height 35
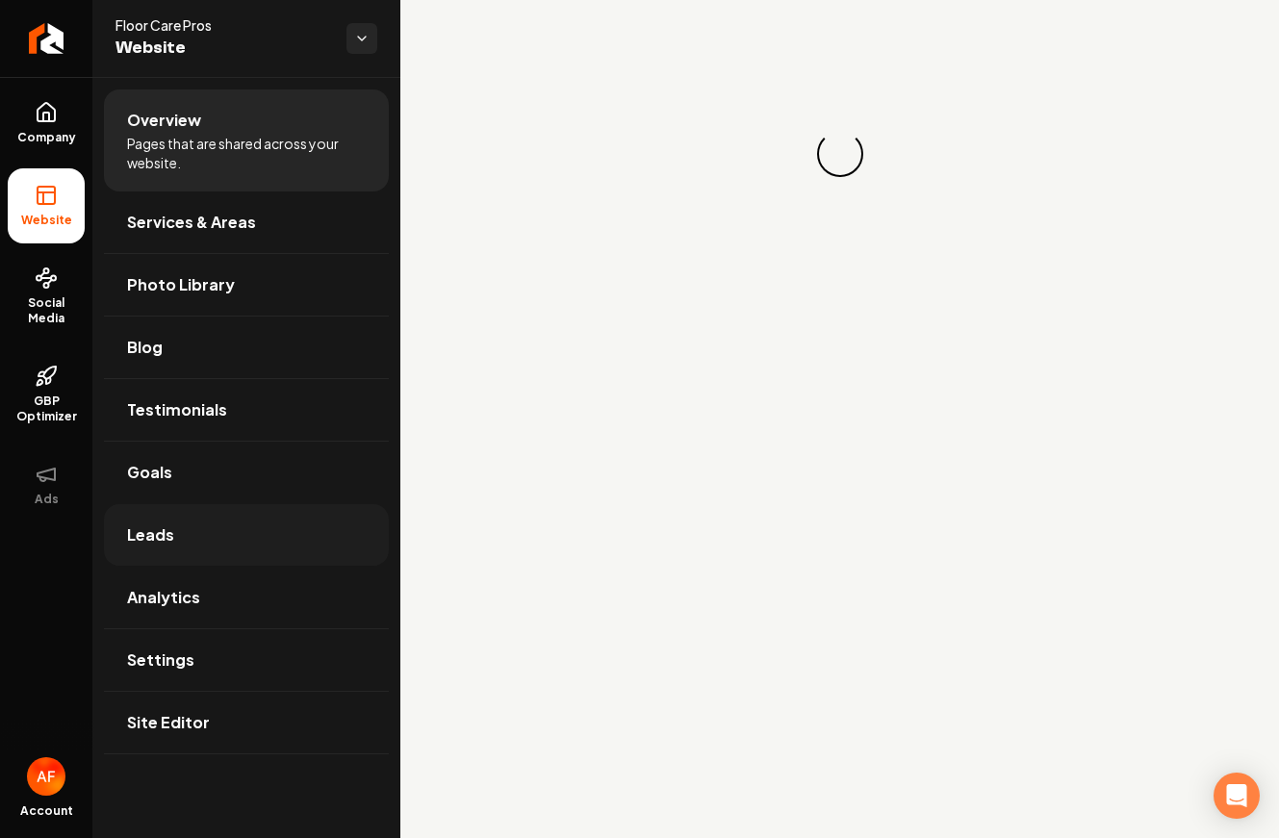
click at [287, 533] on link "Leads" at bounding box center [246, 535] width 285 height 62
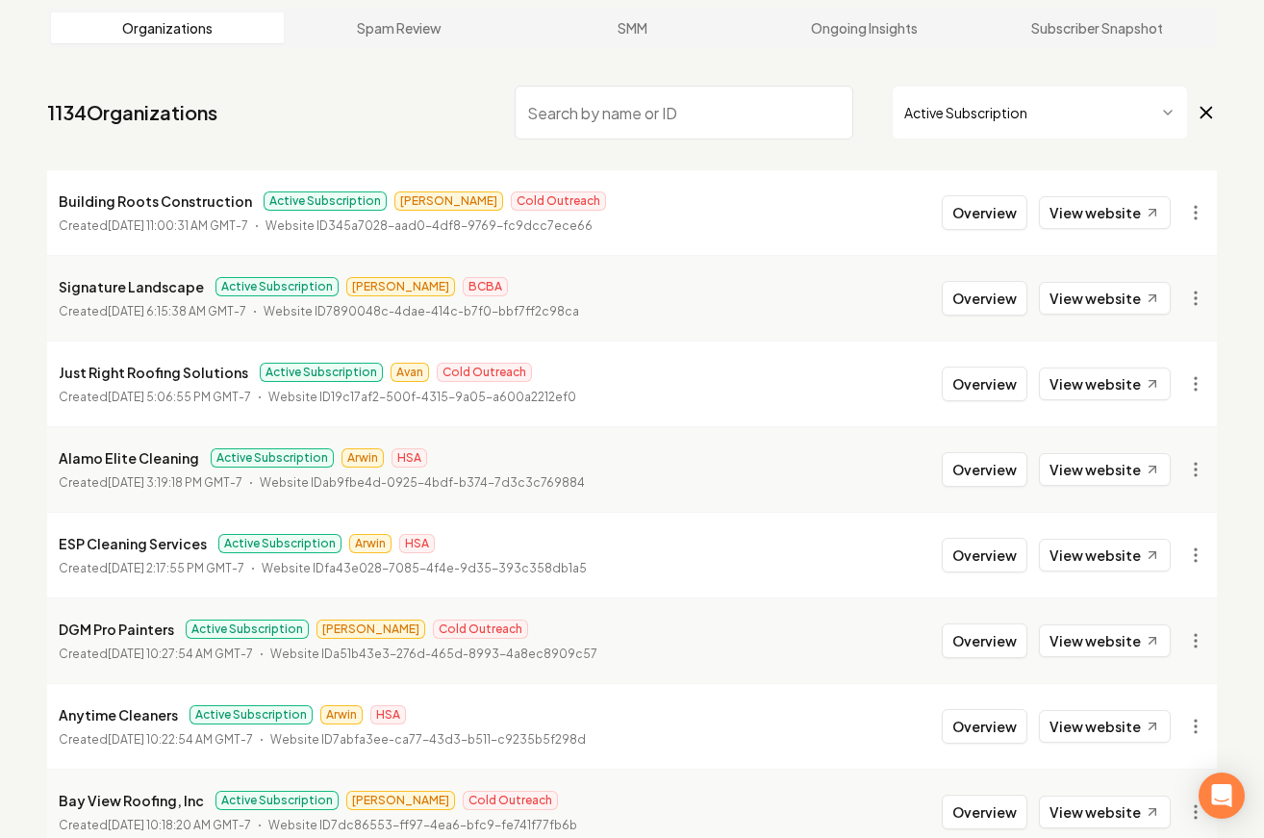
scroll to position [98, 0]
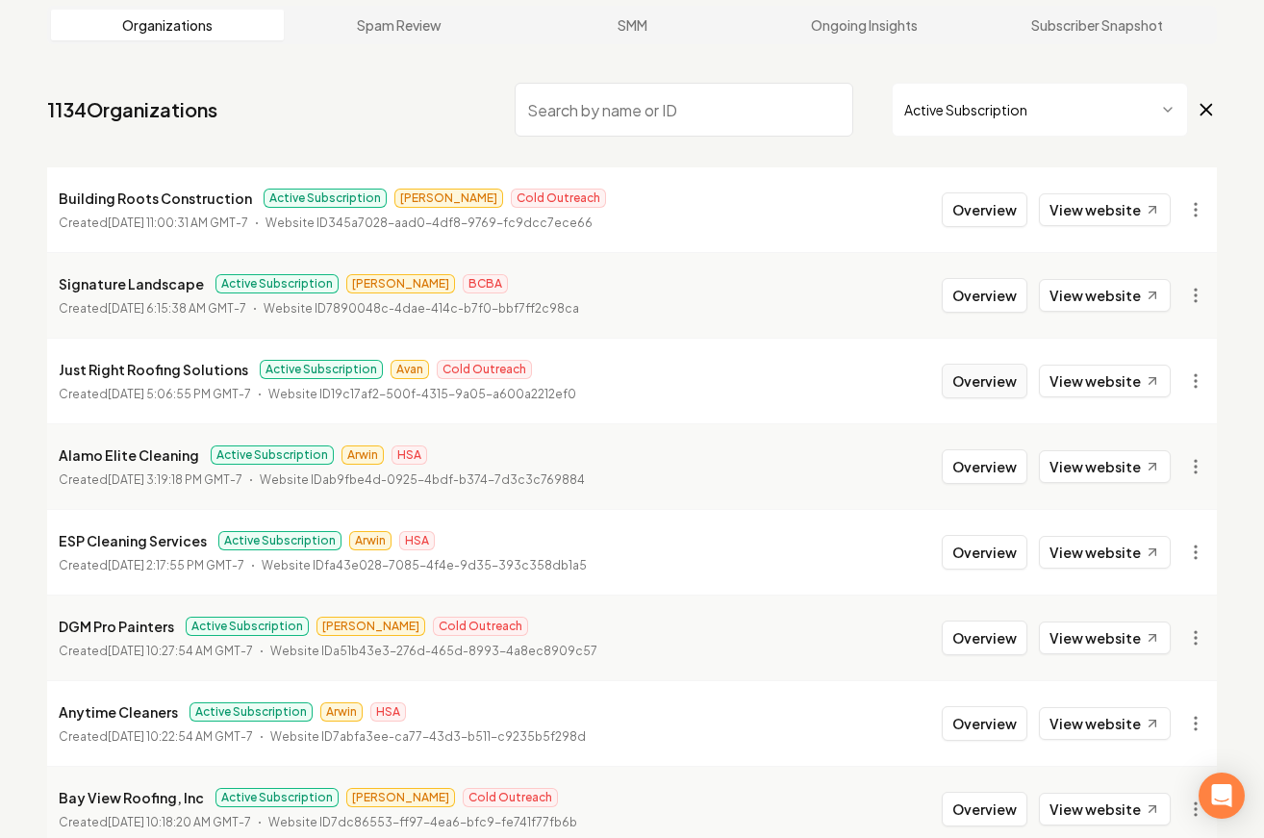
click at [959, 387] on button "Overview" at bounding box center [985, 381] width 86 height 35
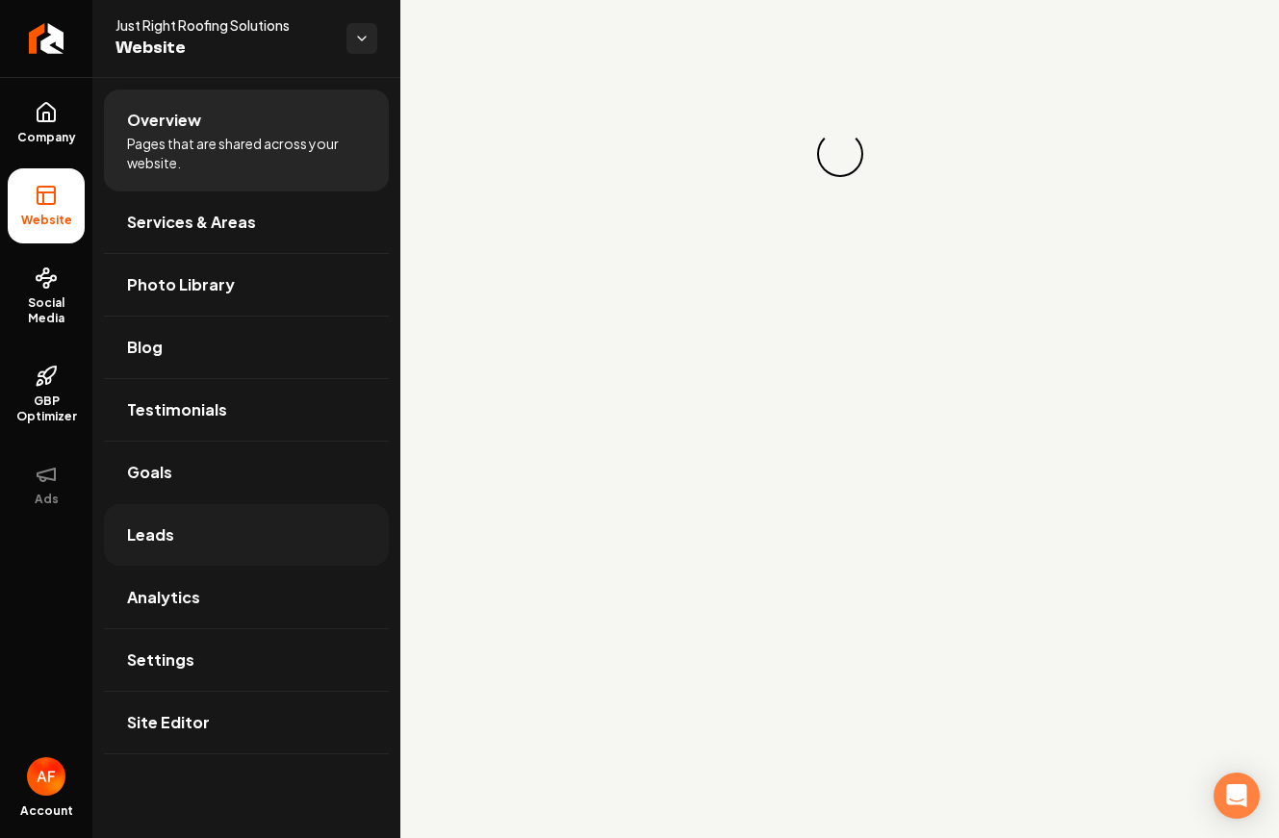
click at [266, 520] on link "Leads" at bounding box center [246, 535] width 285 height 62
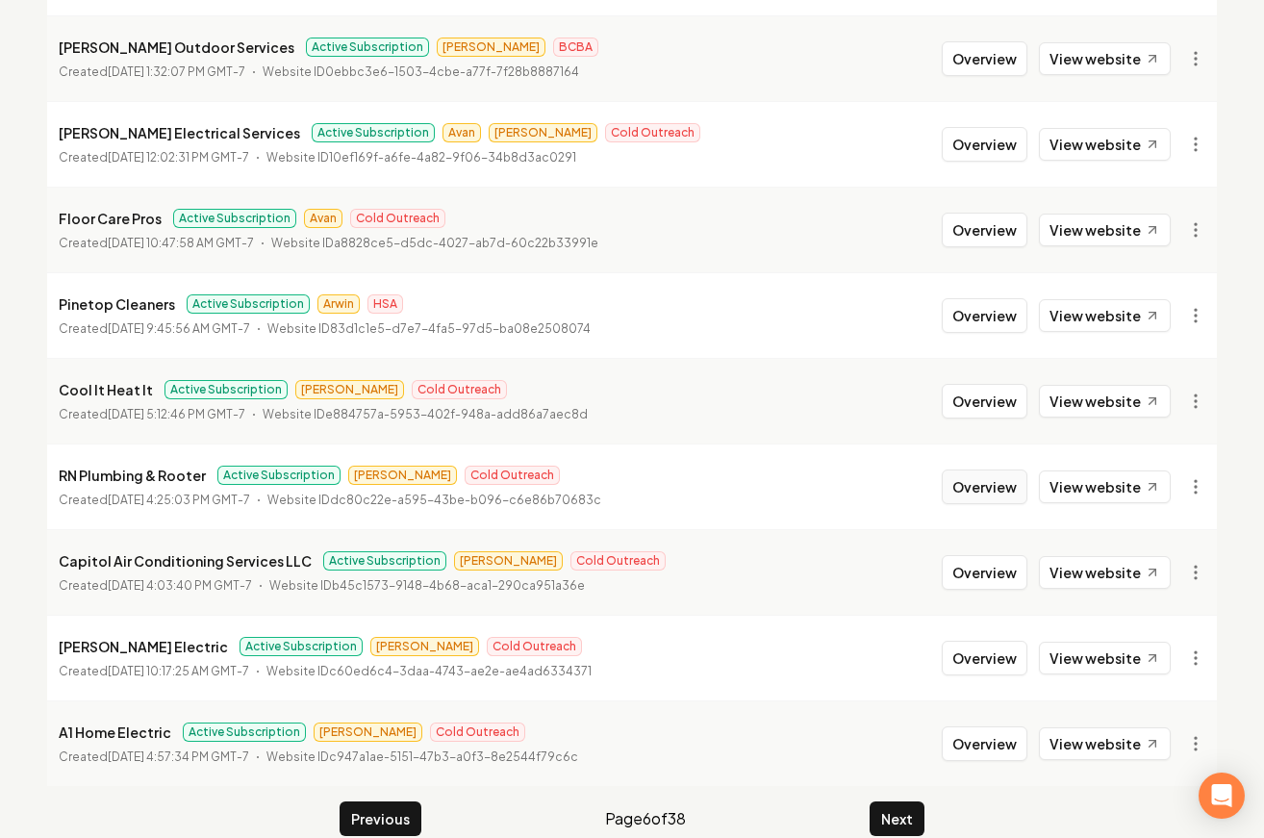
scroll to position [2076, 0]
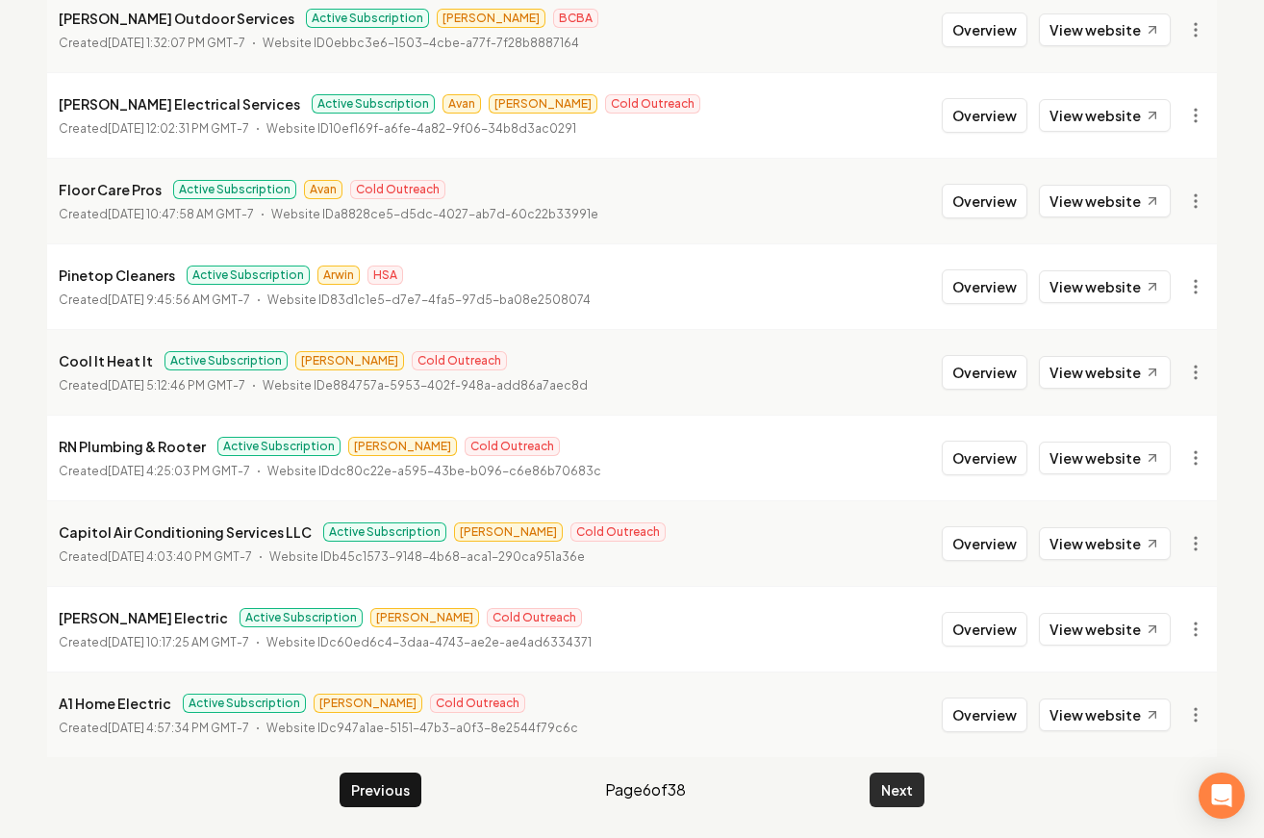
click at [902, 779] on button "Next" at bounding box center [897, 790] width 55 height 35
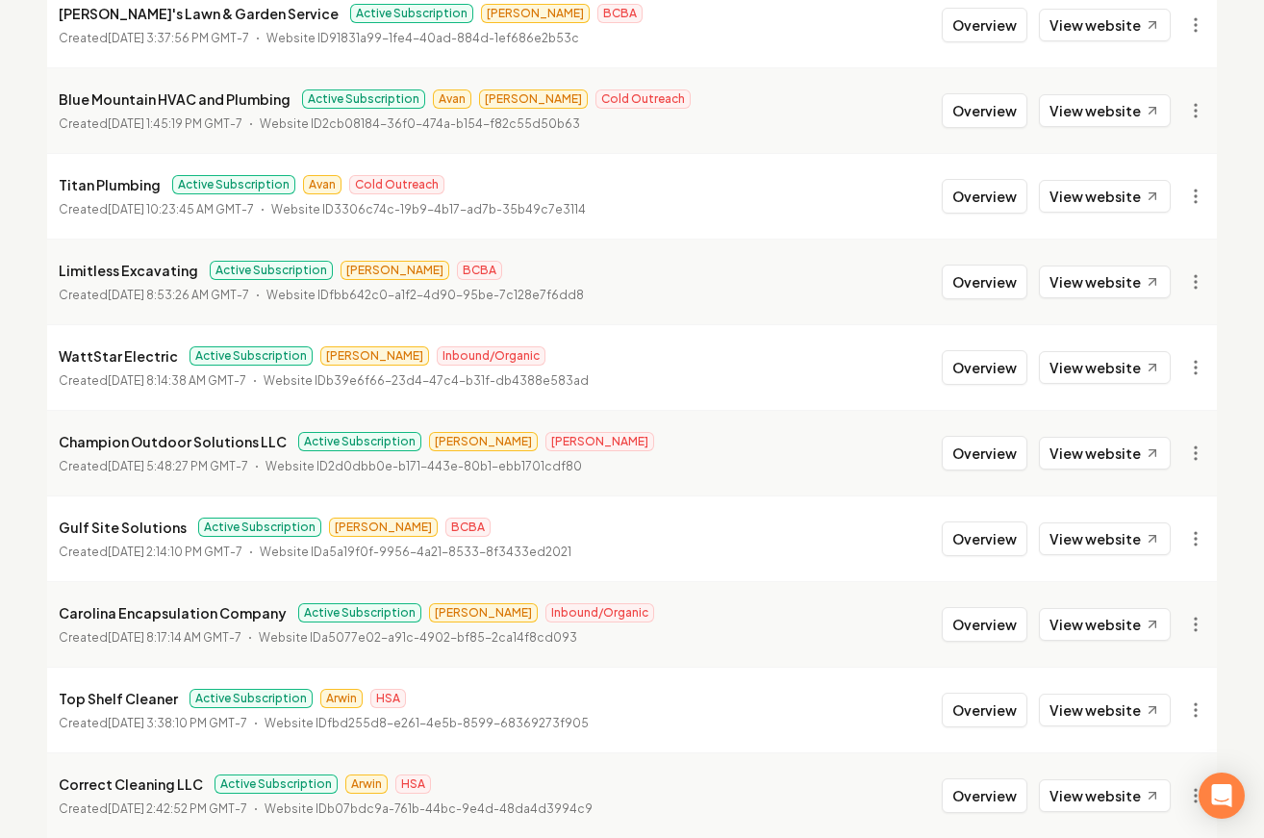
scroll to position [1040, 0]
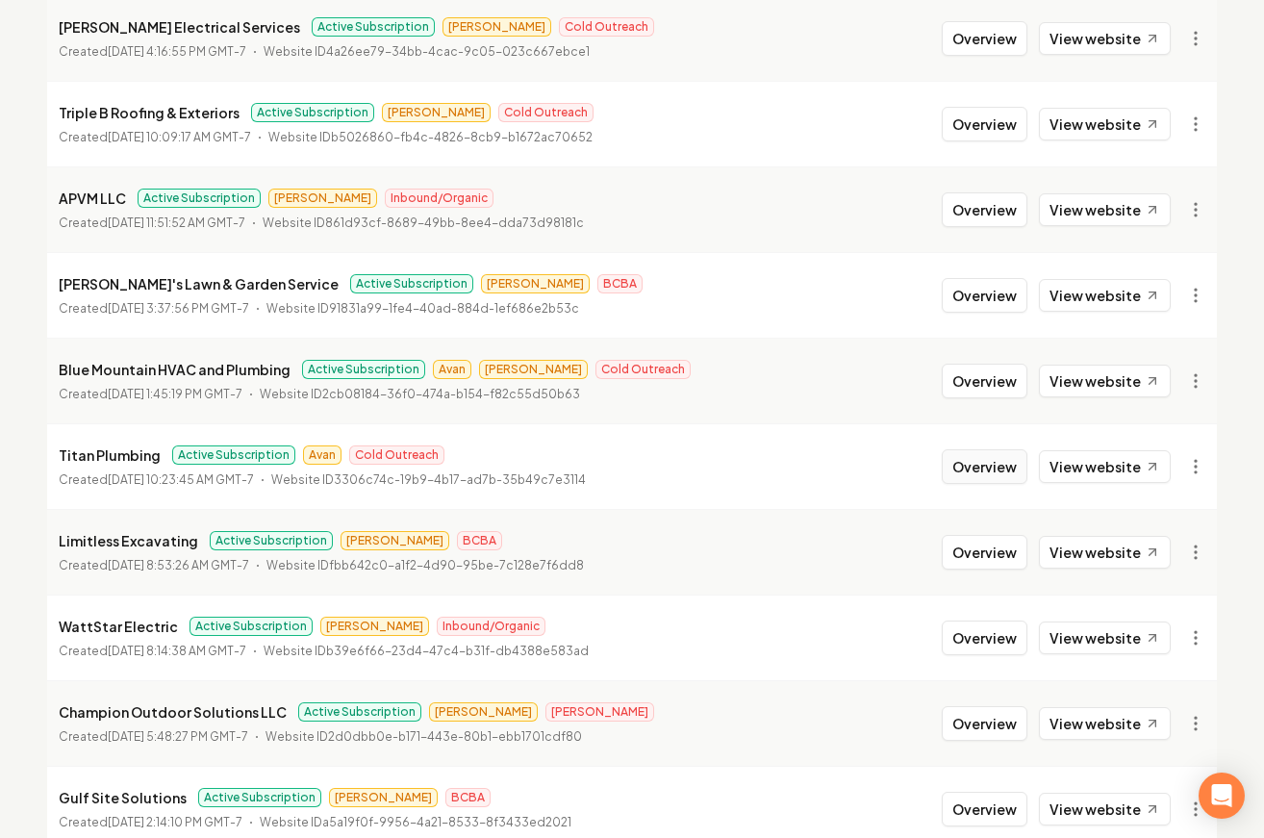
click at [1004, 454] on button "Overview" at bounding box center [985, 466] width 86 height 35
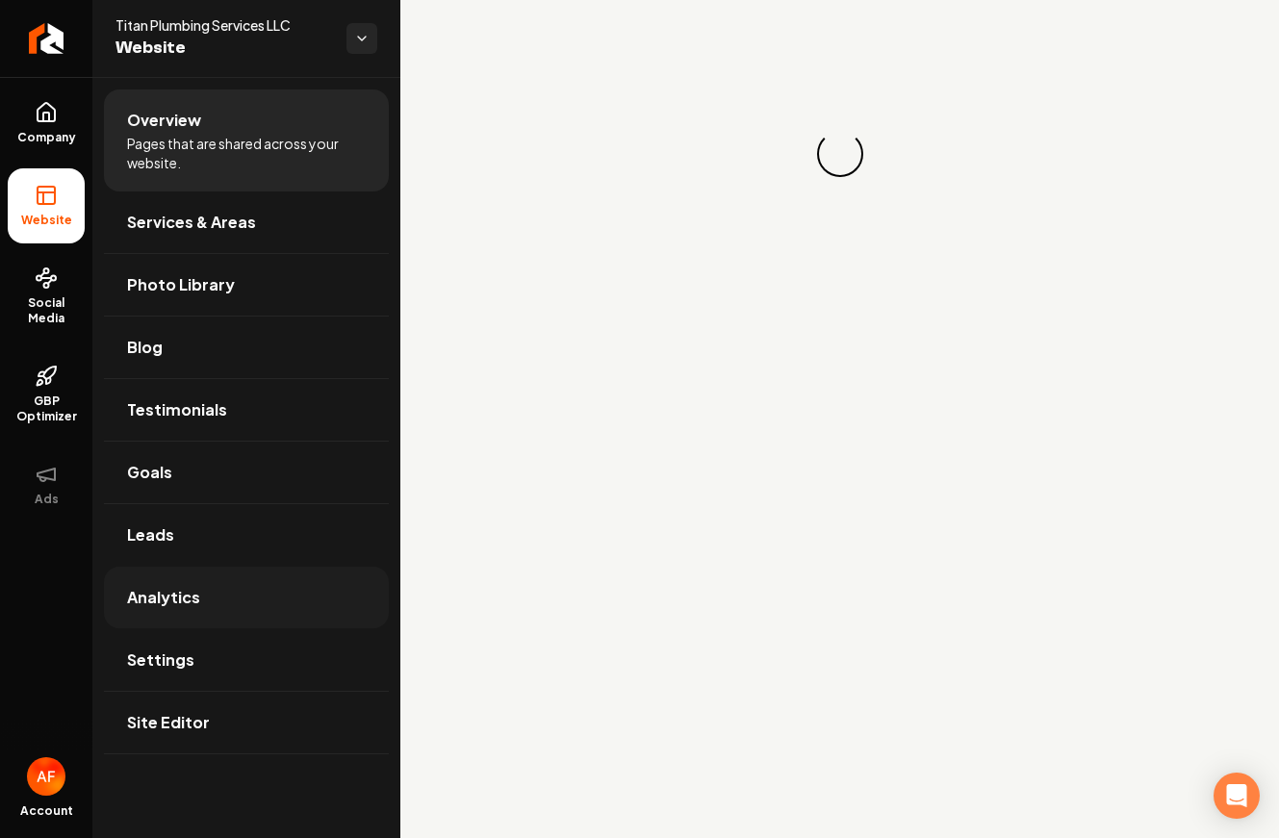
click at [299, 578] on link "Analytics" at bounding box center [246, 598] width 285 height 62
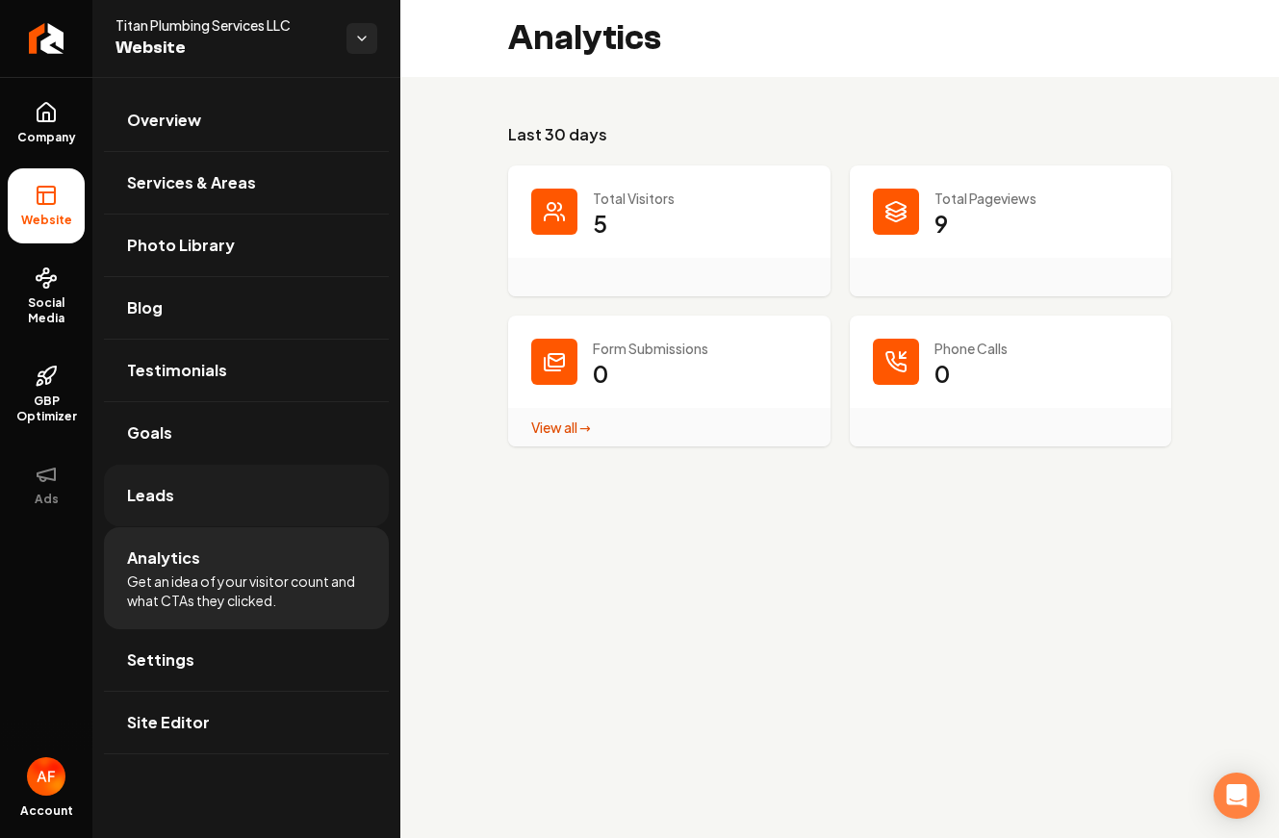
click at [235, 503] on link "Leads" at bounding box center [246, 496] width 285 height 62
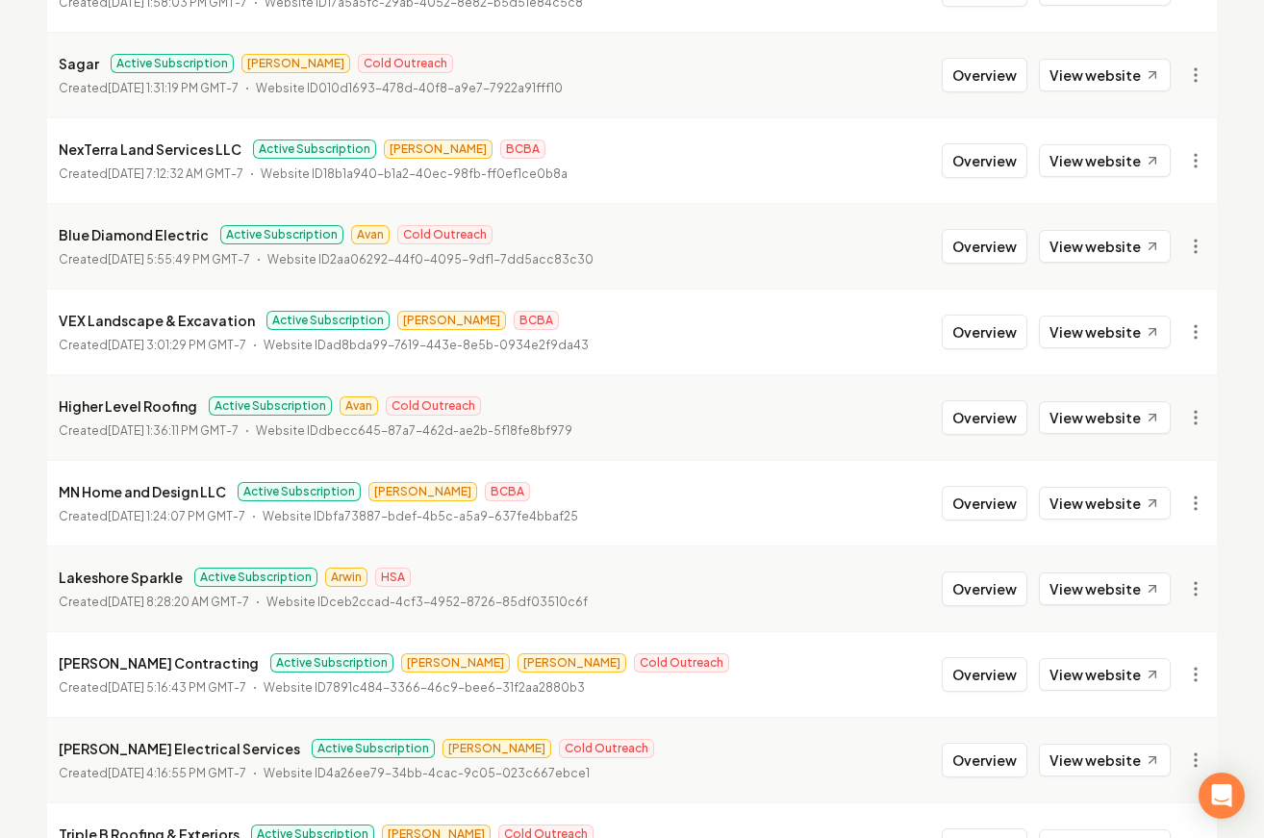
scroll to position [342, 0]
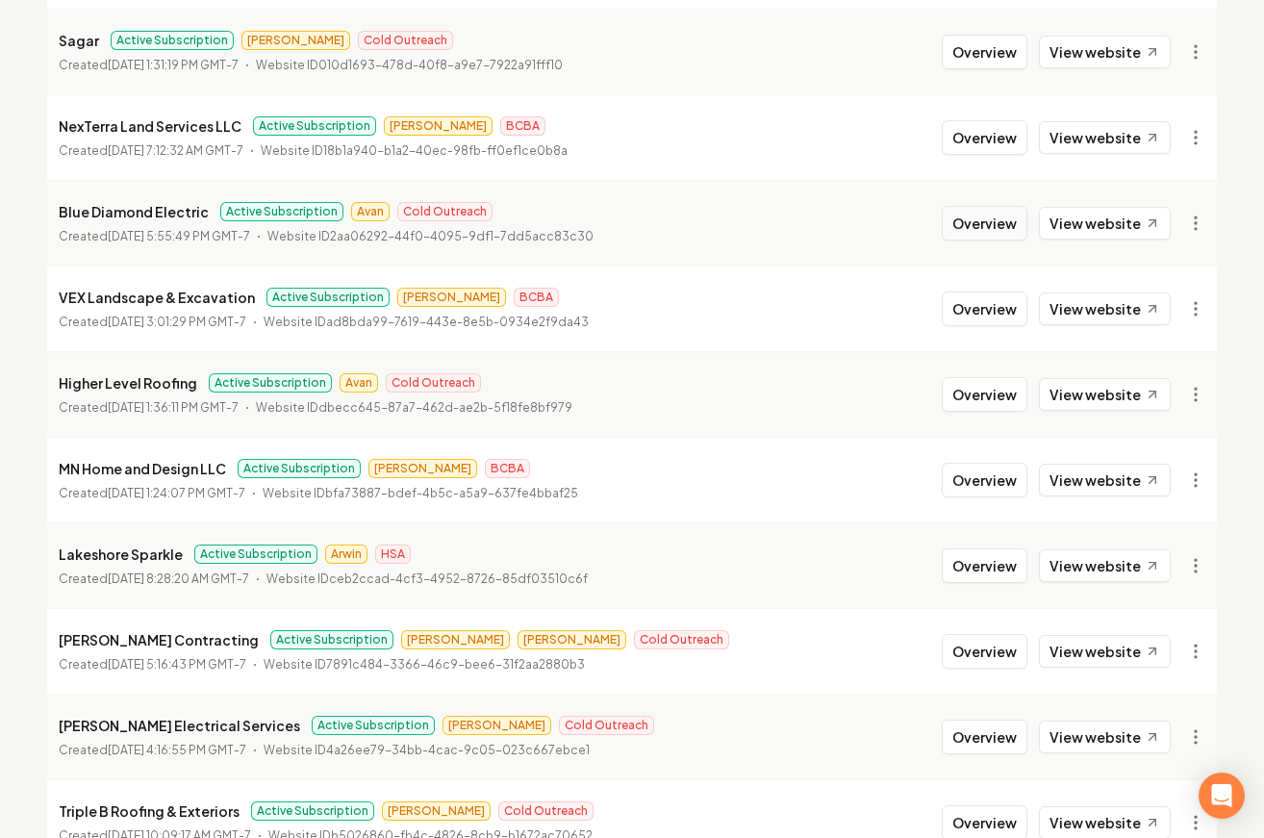
click at [976, 216] on button "Overview" at bounding box center [985, 223] width 86 height 35
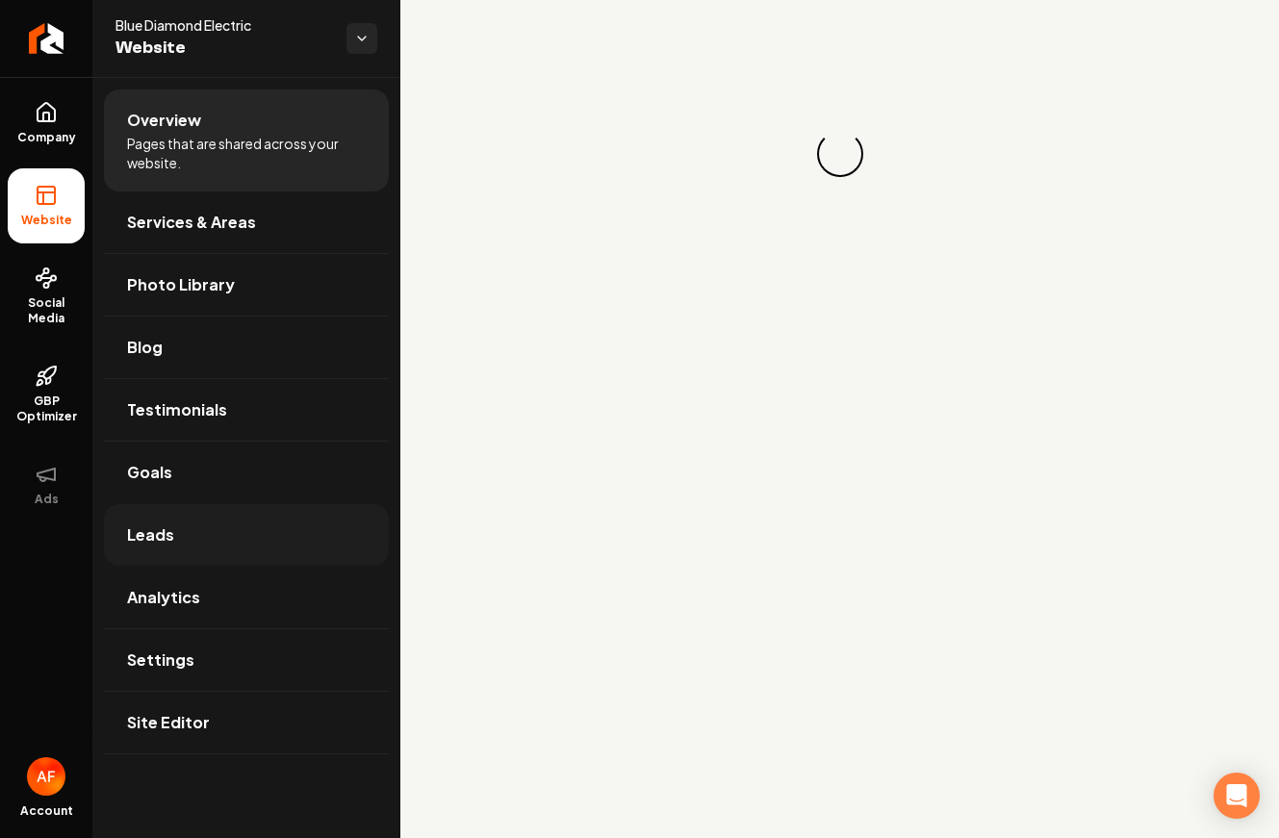
click at [264, 516] on link "Leads" at bounding box center [246, 535] width 285 height 62
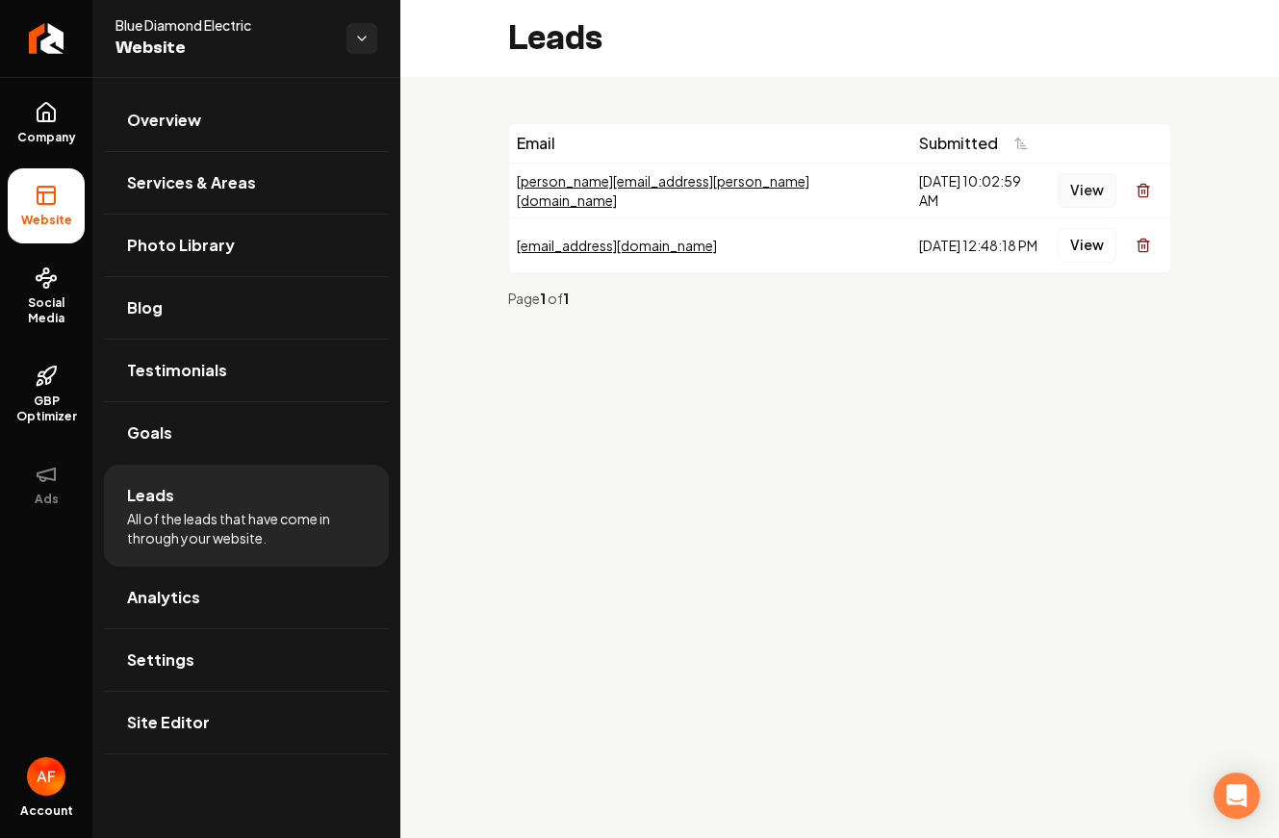
click at [1077, 198] on button "View" at bounding box center [1086, 190] width 59 height 35
click at [1073, 254] on button "View" at bounding box center [1086, 245] width 59 height 35
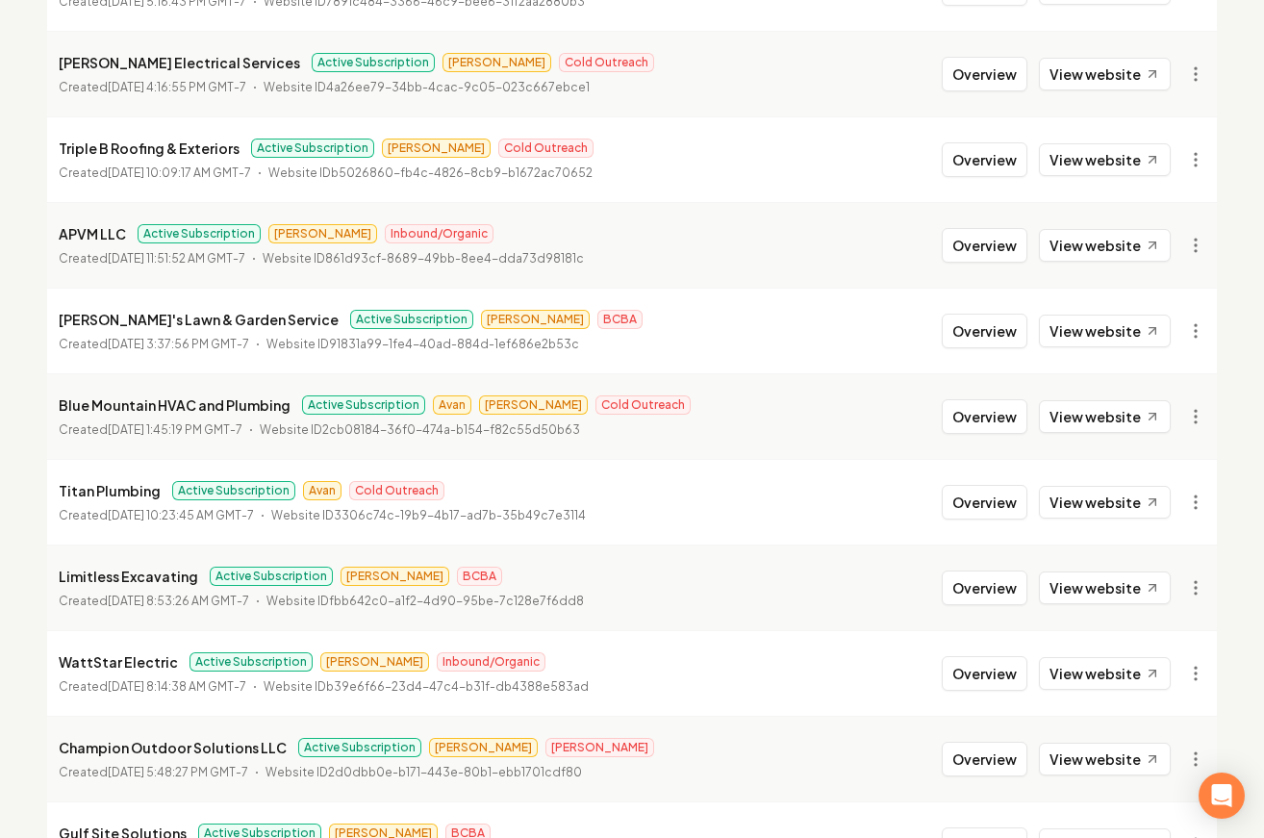
scroll to position [1074, 0]
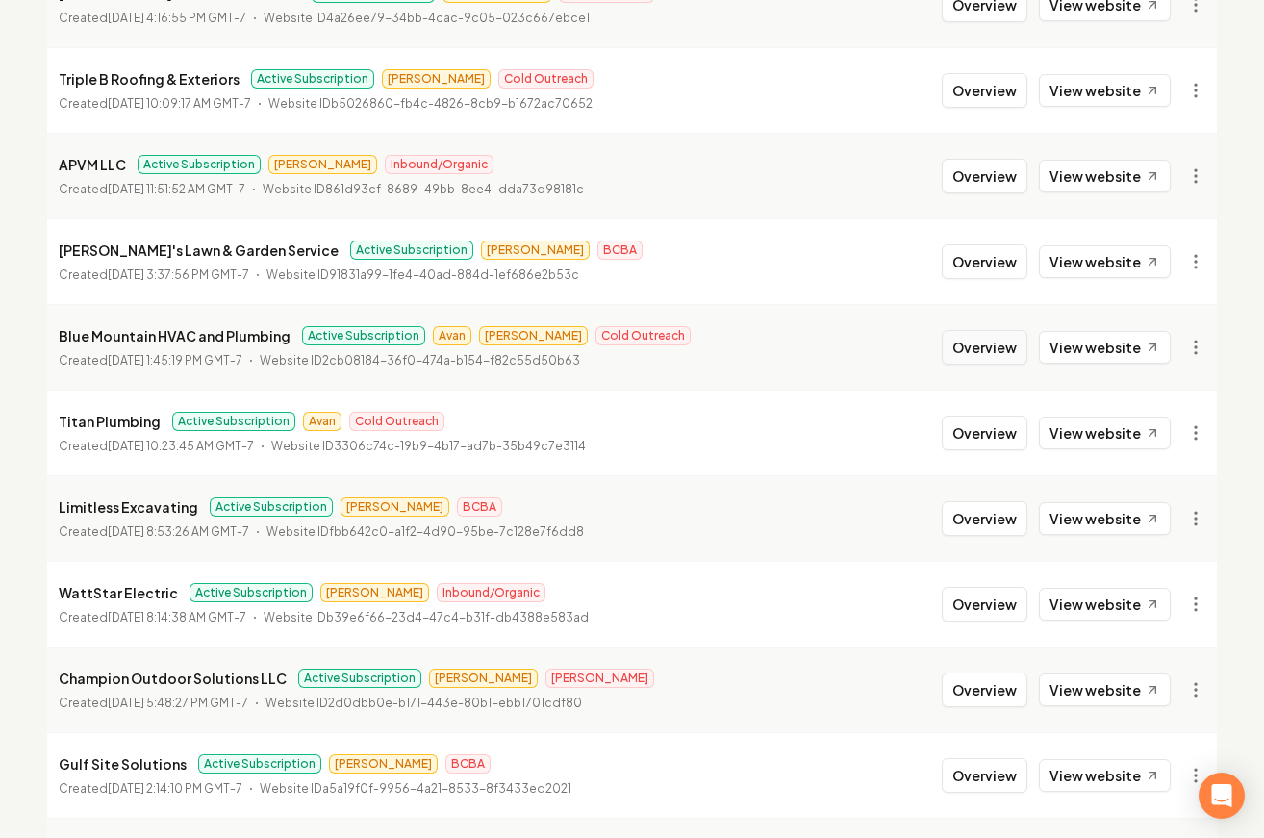
click at [983, 355] on button "Overview" at bounding box center [985, 347] width 86 height 35
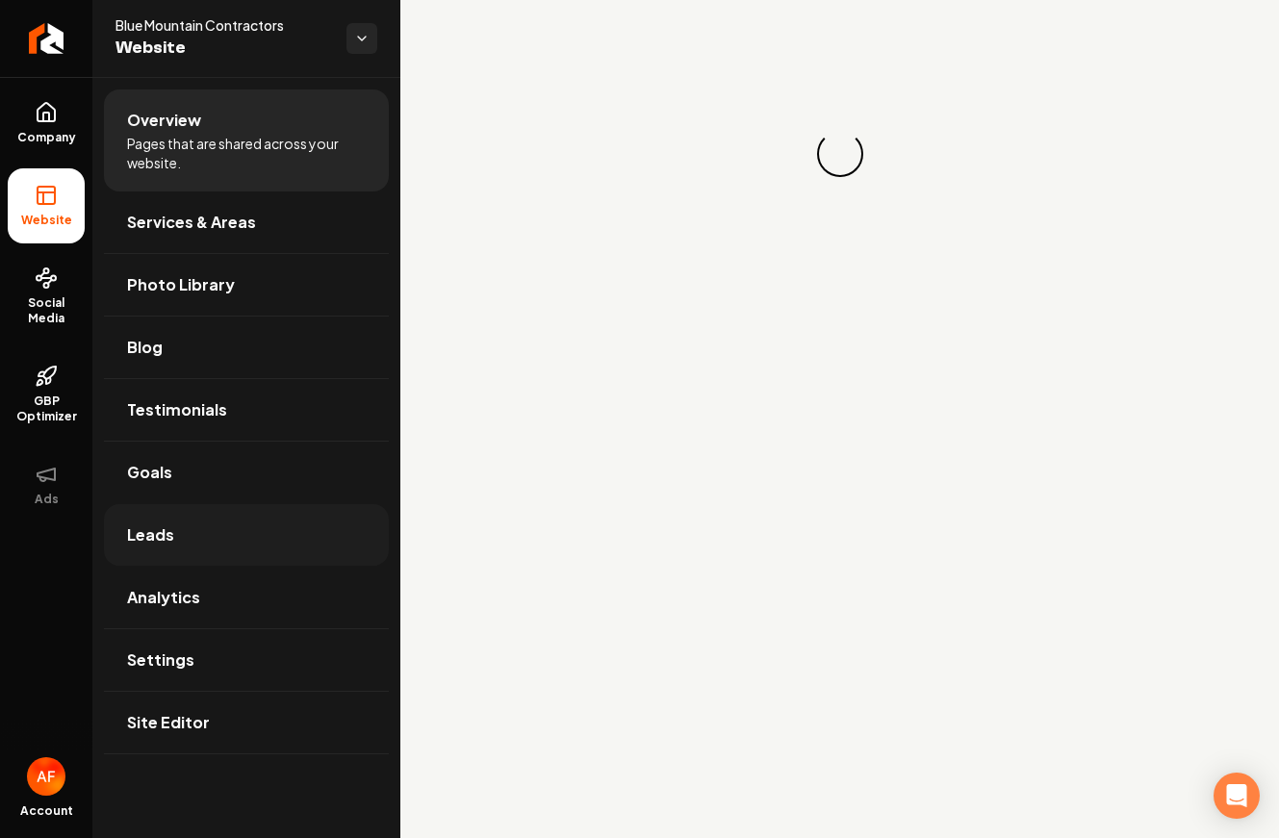
click at [180, 542] on link "Leads" at bounding box center [246, 535] width 285 height 62
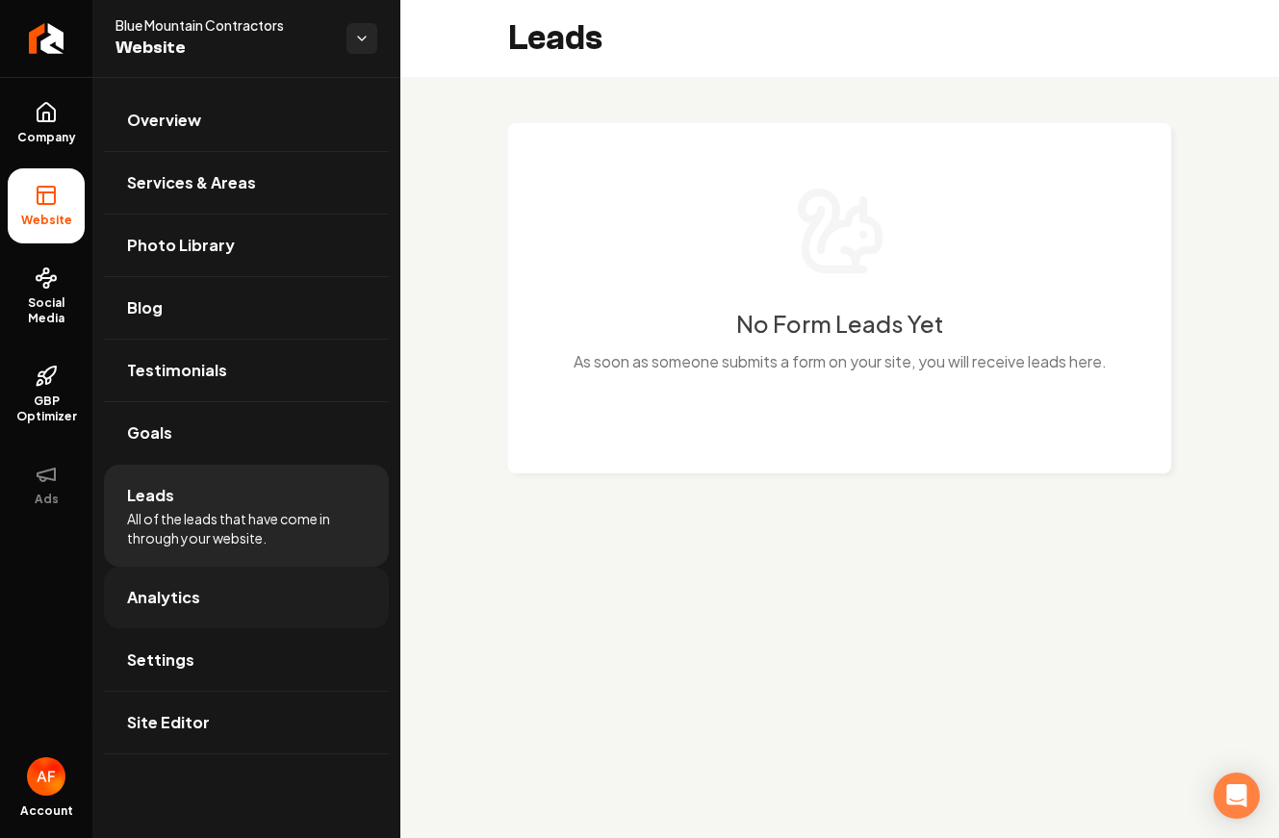
click at [237, 598] on link "Analytics" at bounding box center [246, 598] width 285 height 62
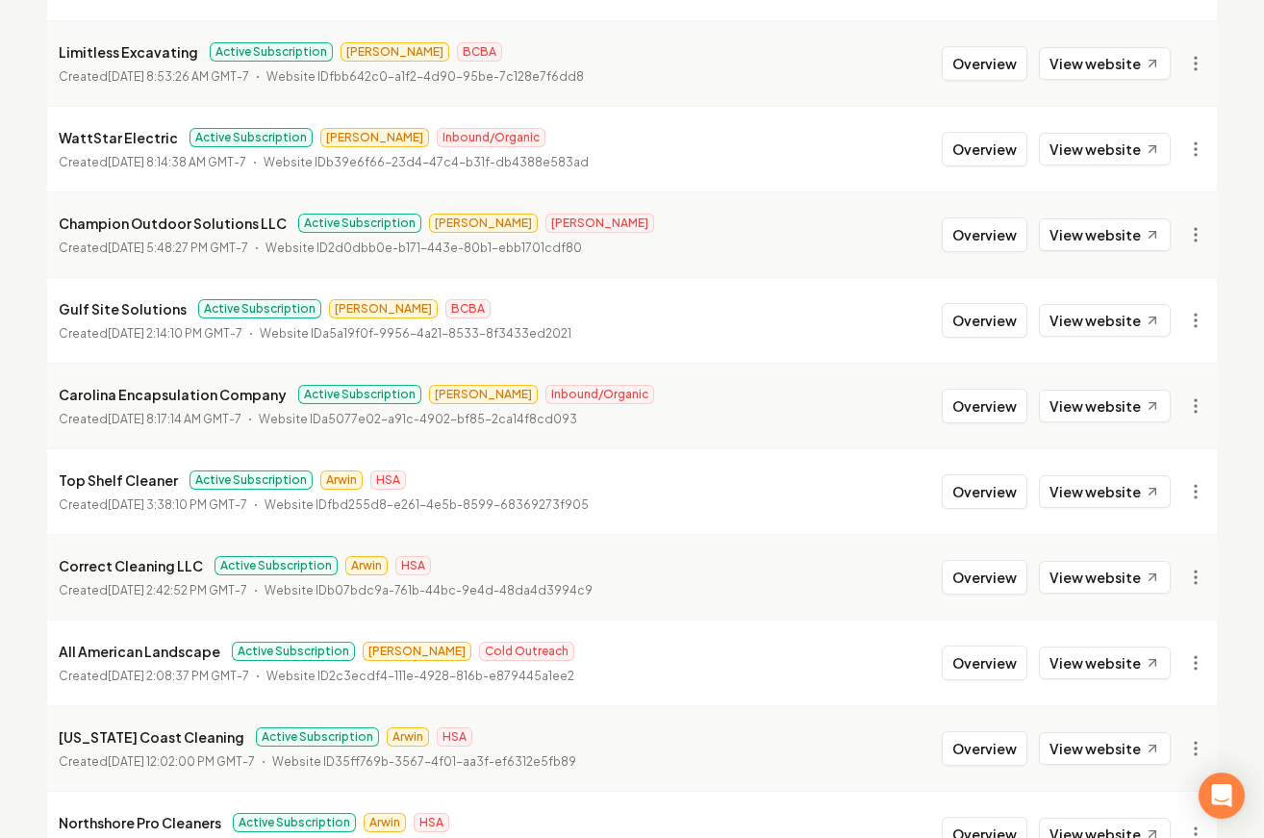
scroll to position [2076, 0]
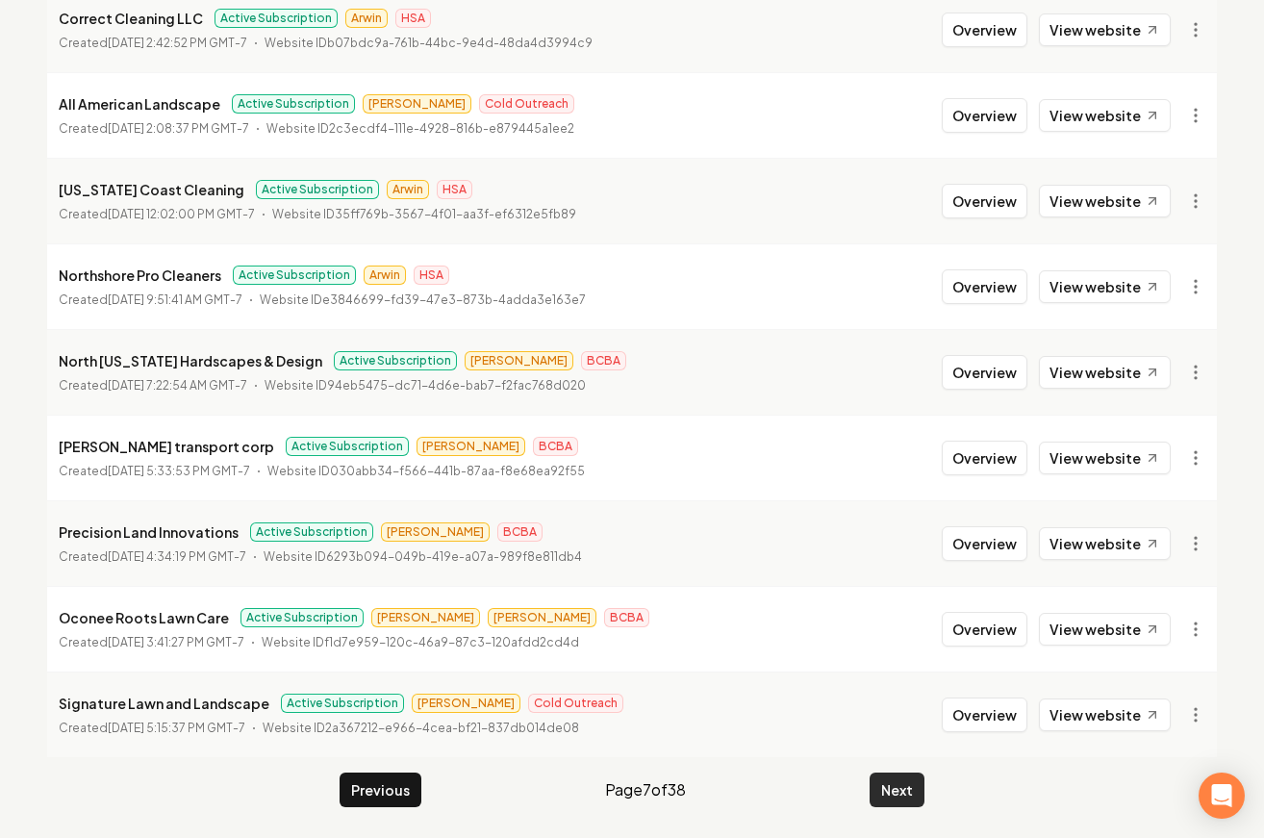
click at [874, 781] on button "Next" at bounding box center [897, 790] width 55 height 35
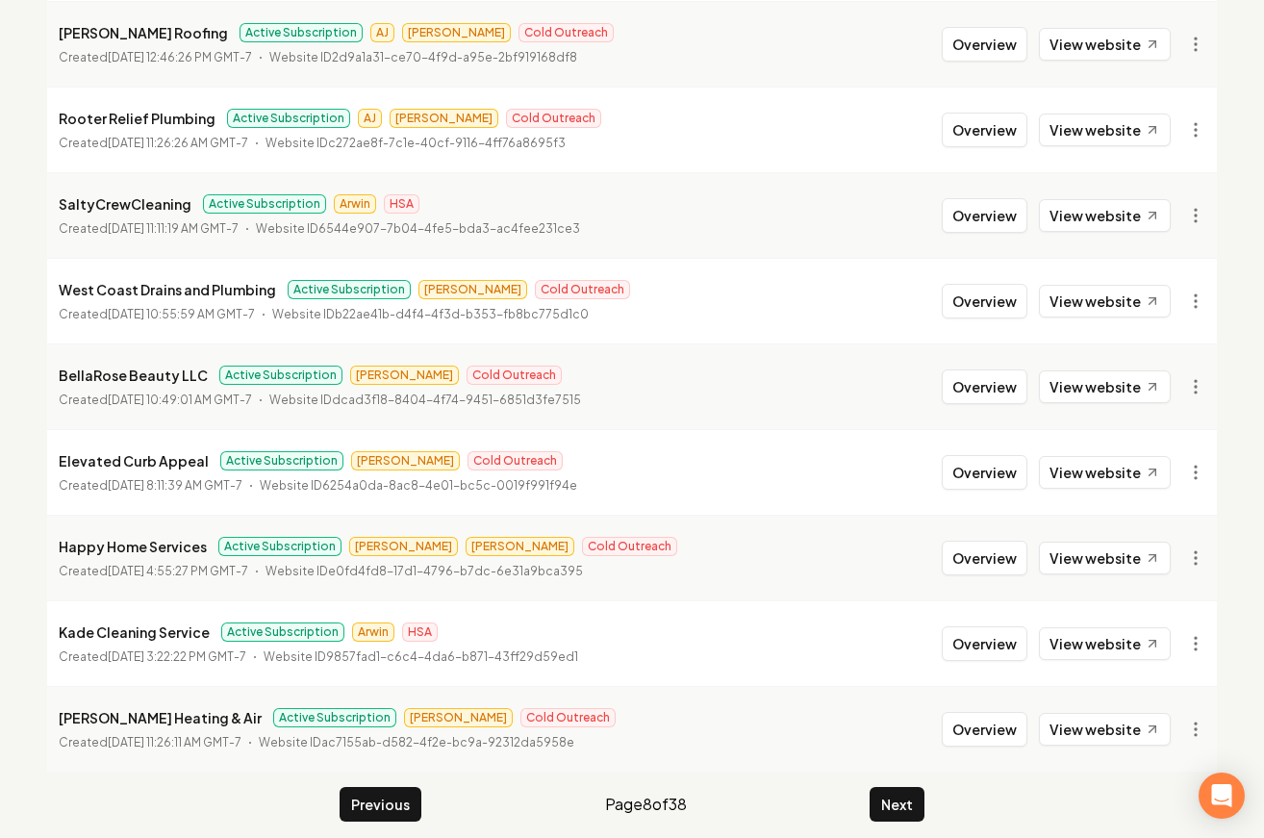
scroll to position [2076, 0]
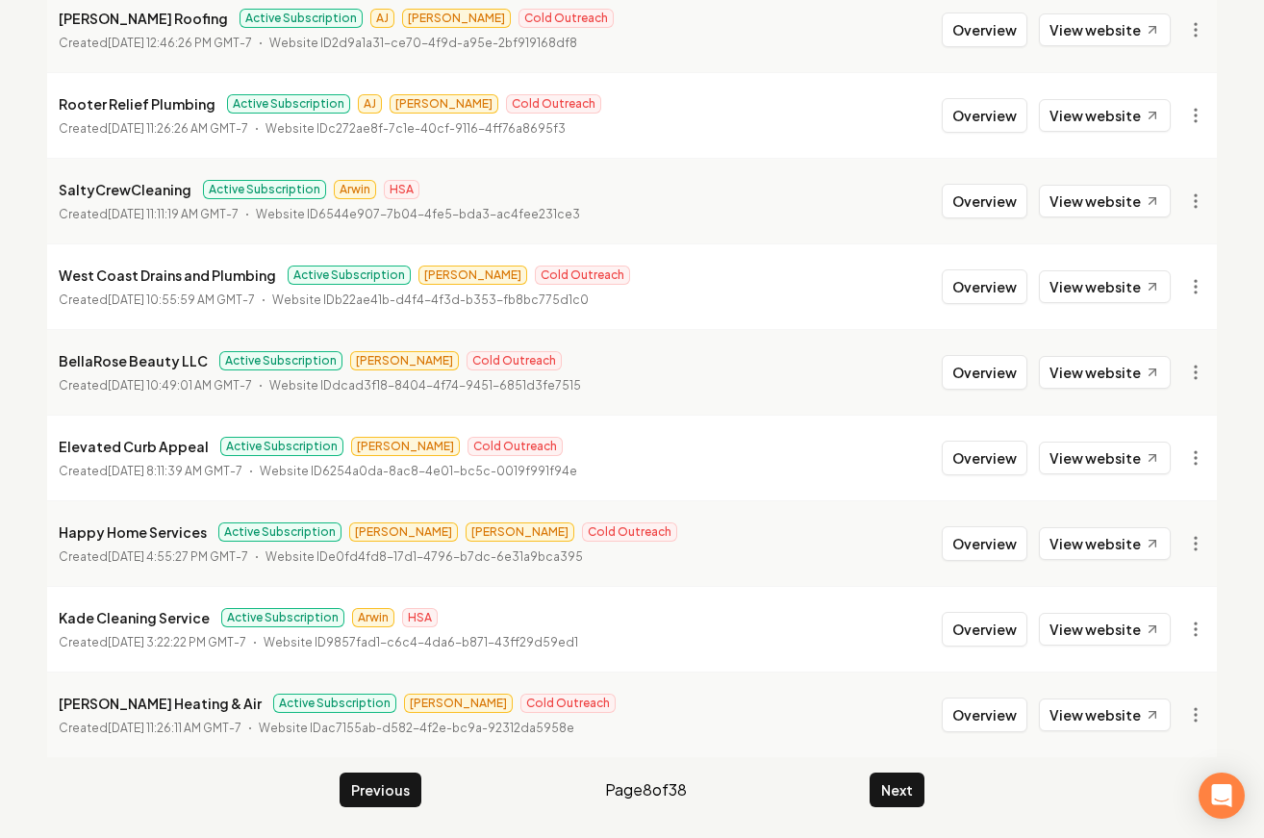
drag, startPoint x: 903, startPoint y: 829, endPoint x: 901, endPoint y: 816, distance: 13.6
click at [904, 803] on button "Next" at bounding box center [897, 790] width 55 height 35
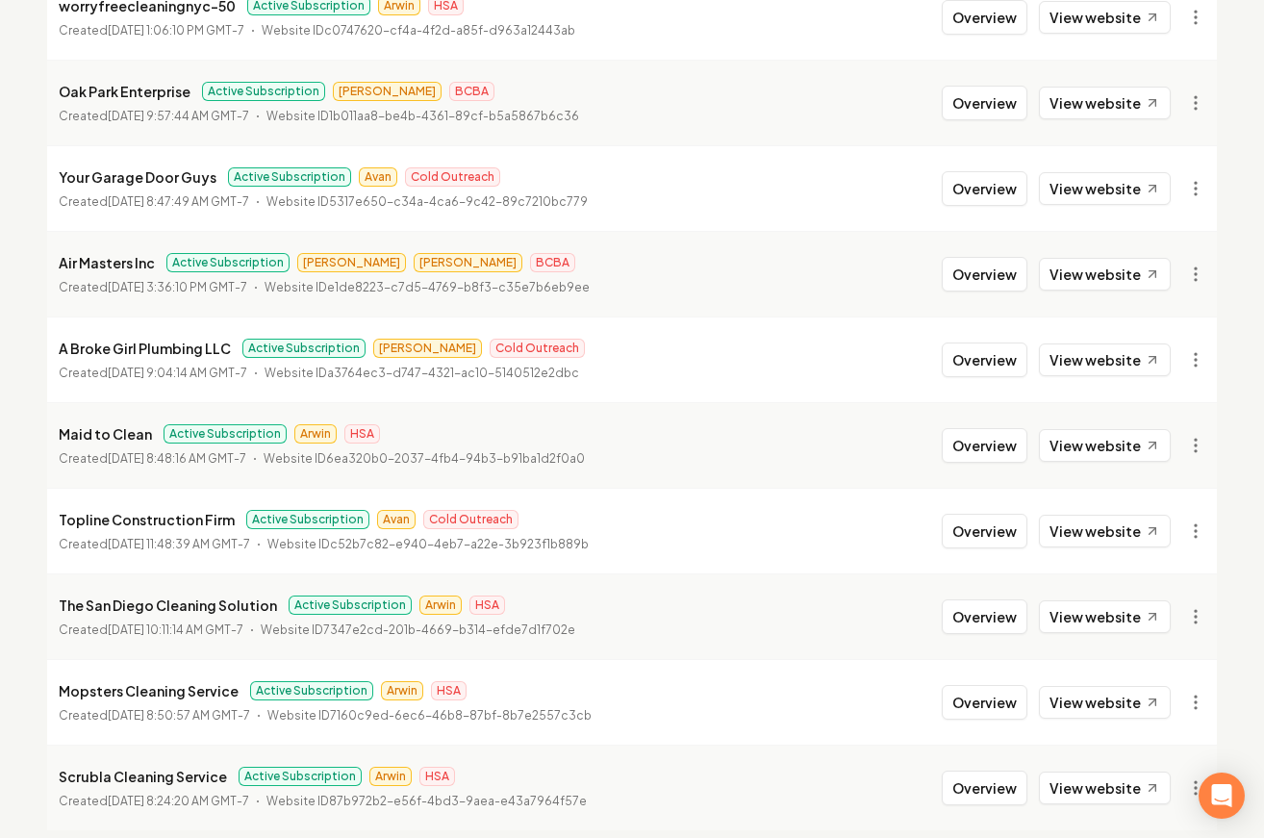
scroll to position [1956, 0]
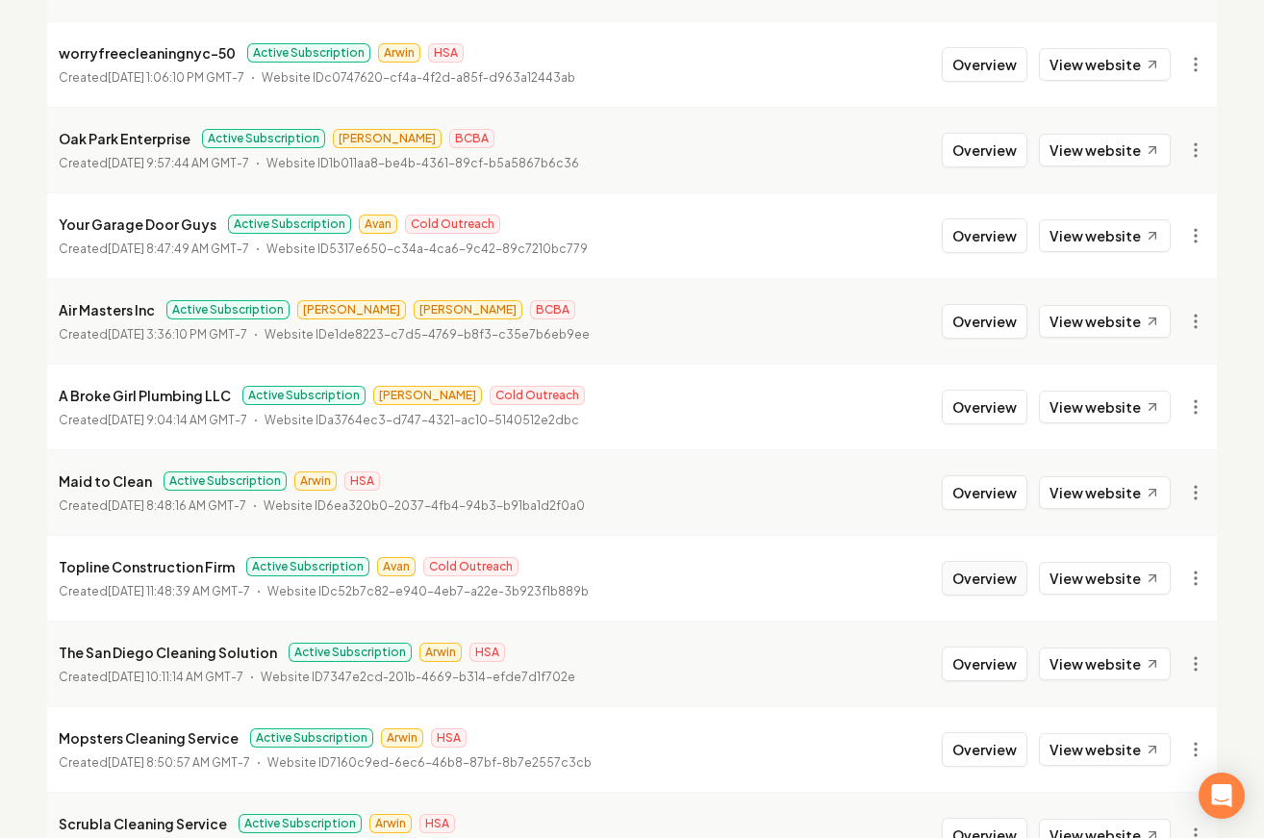
click at [950, 581] on button "Overview" at bounding box center [985, 578] width 86 height 35
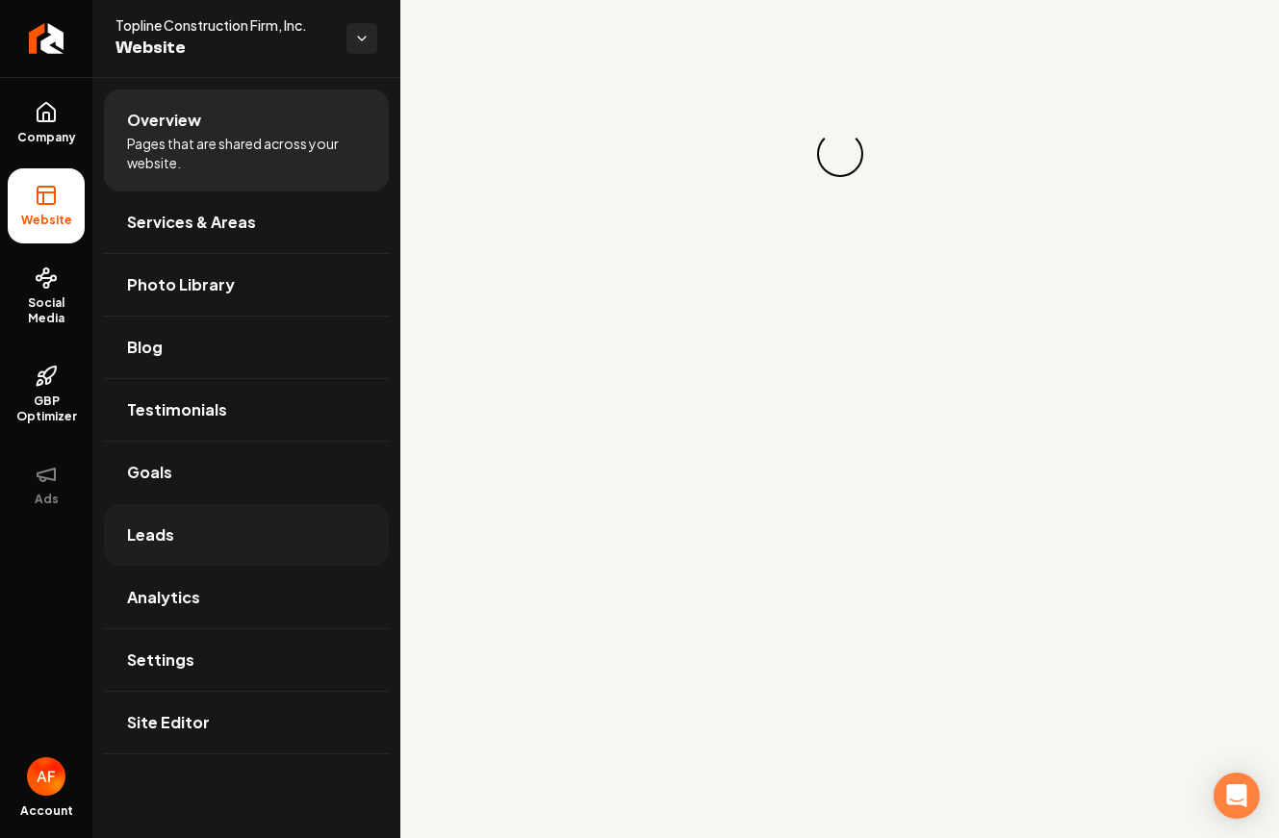
click at [241, 515] on link "Leads" at bounding box center [246, 535] width 285 height 62
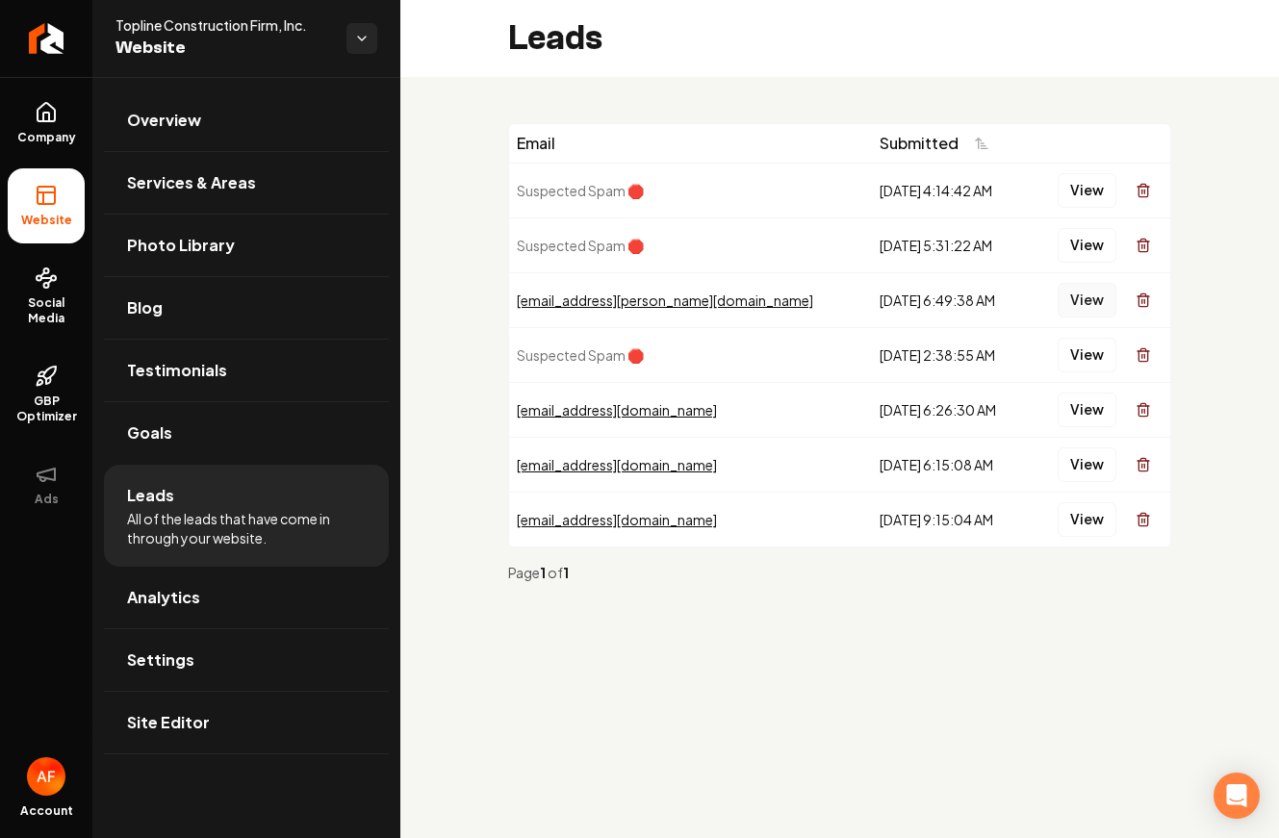
click at [1077, 287] on button "View" at bounding box center [1086, 300] width 59 height 35
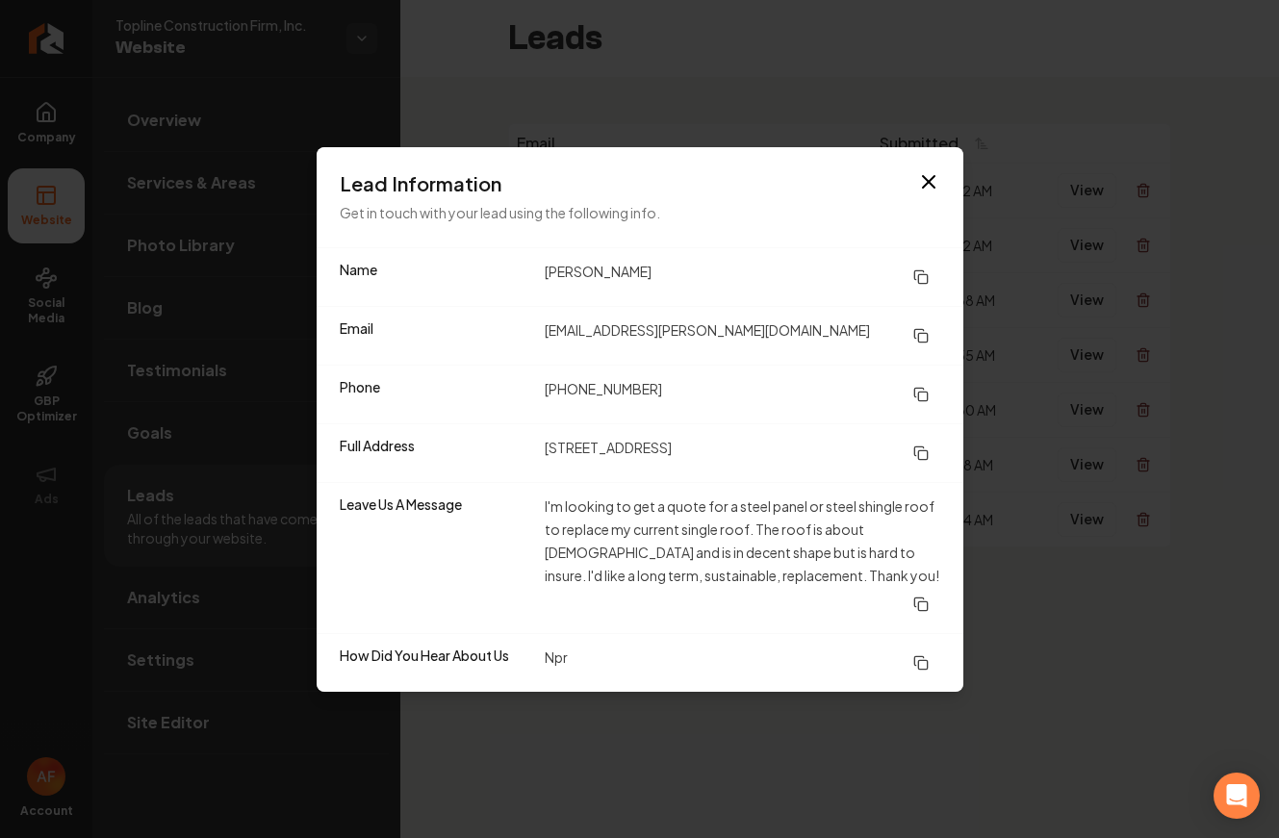
drag, startPoint x: 969, startPoint y: 140, endPoint x: 951, endPoint y: 105, distance: 39.6
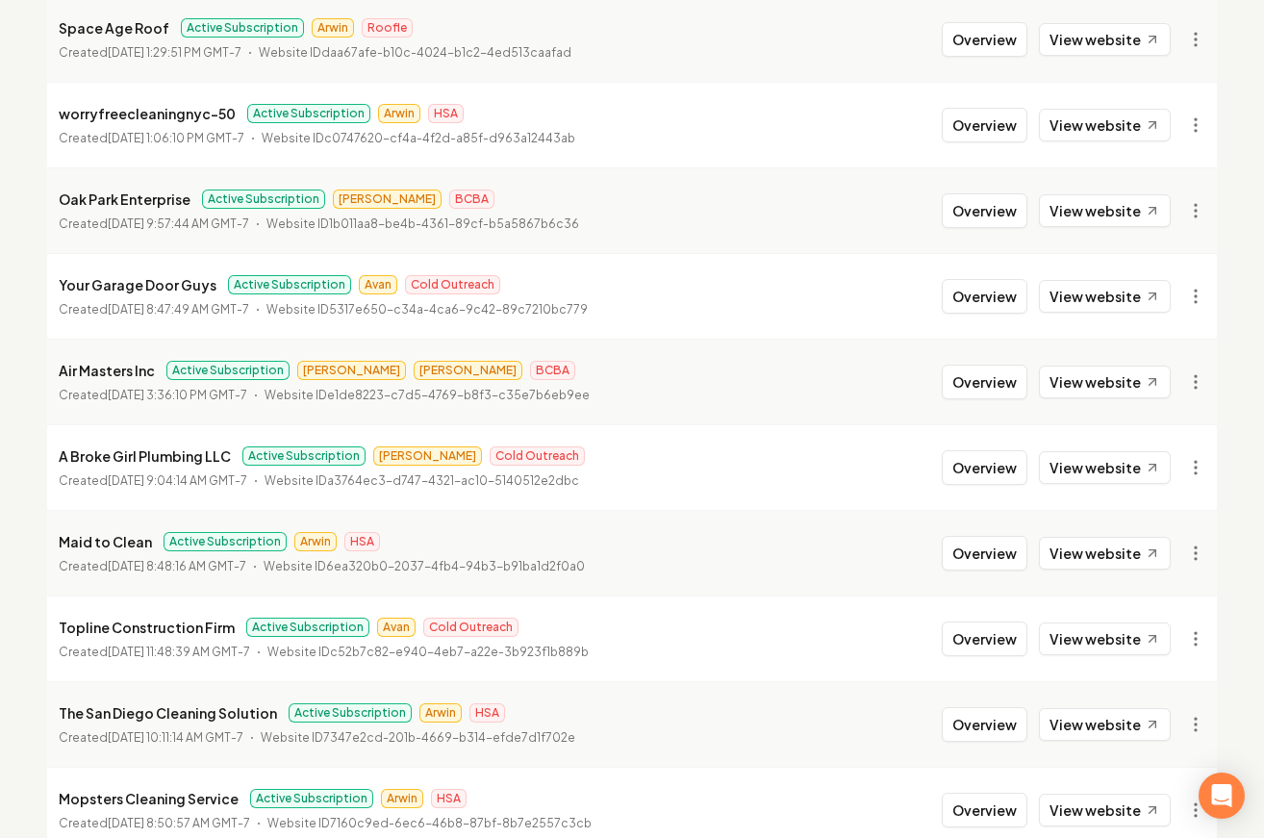
scroll to position [2076, 0]
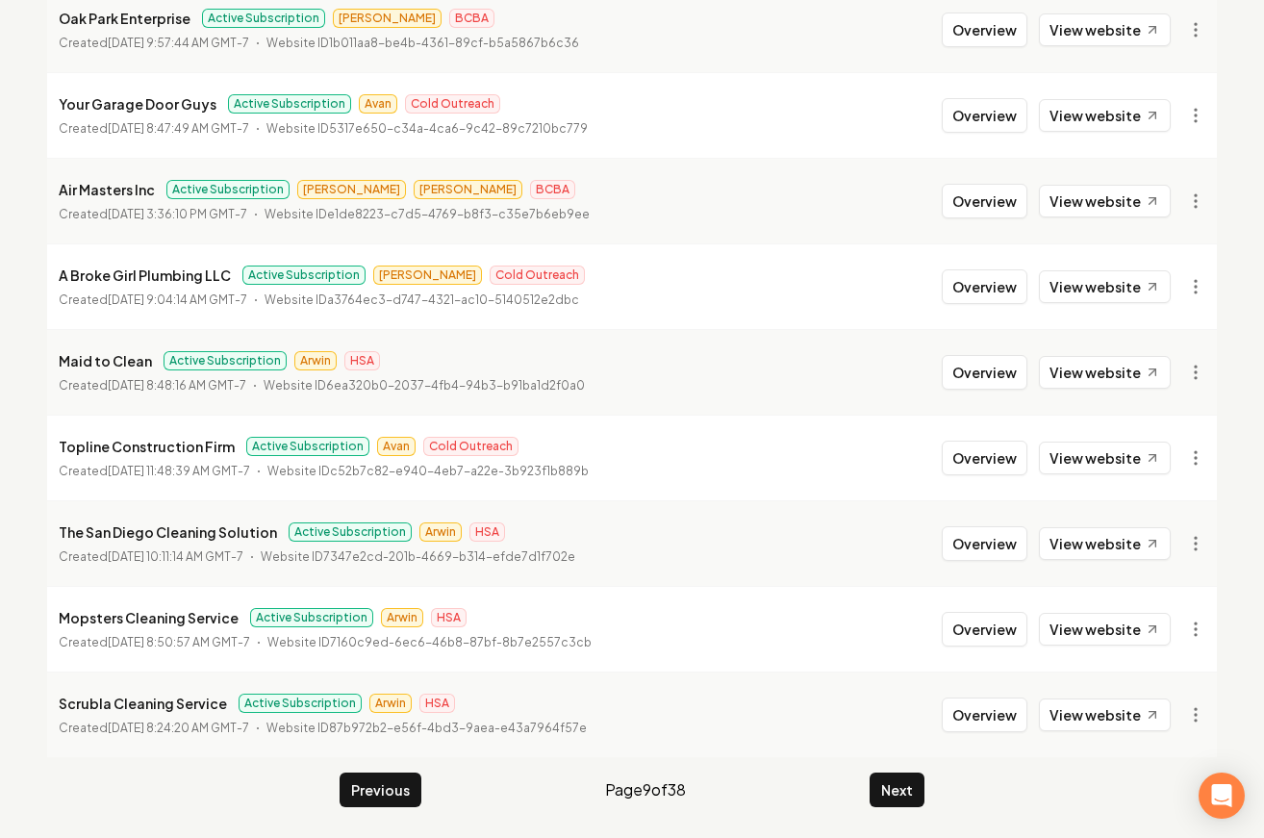
click at [898, 795] on button "Next" at bounding box center [897, 790] width 55 height 35
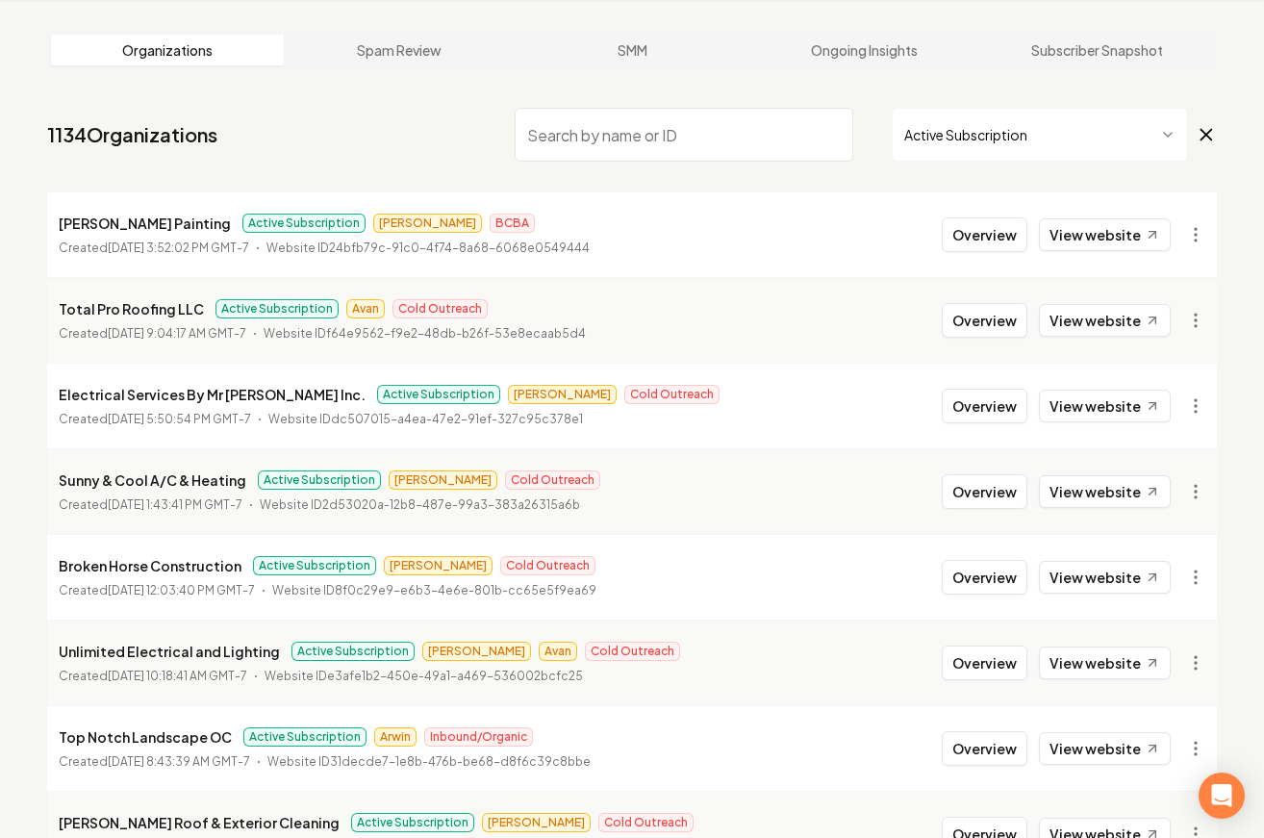
scroll to position [2076, 0]
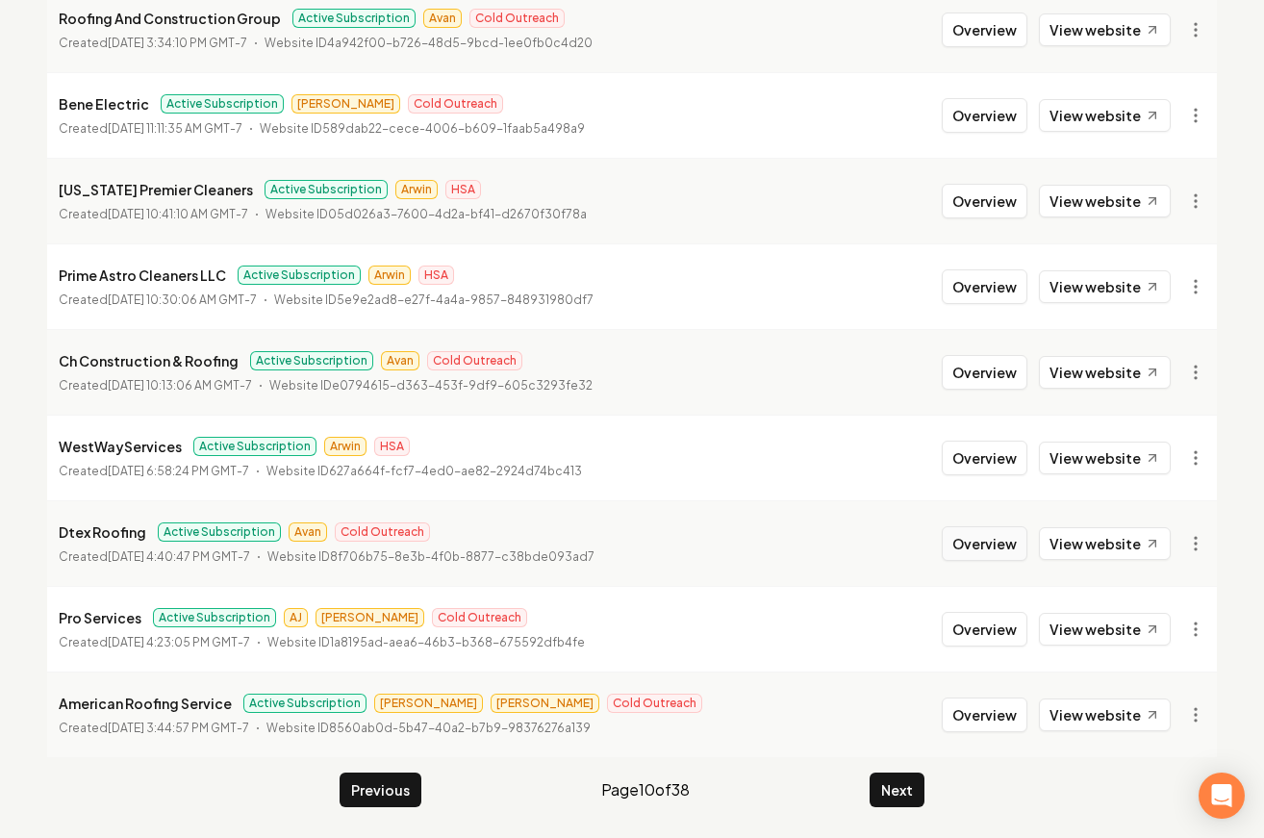
click at [994, 545] on button "Overview" at bounding box center [985, 543] width 86 height 35
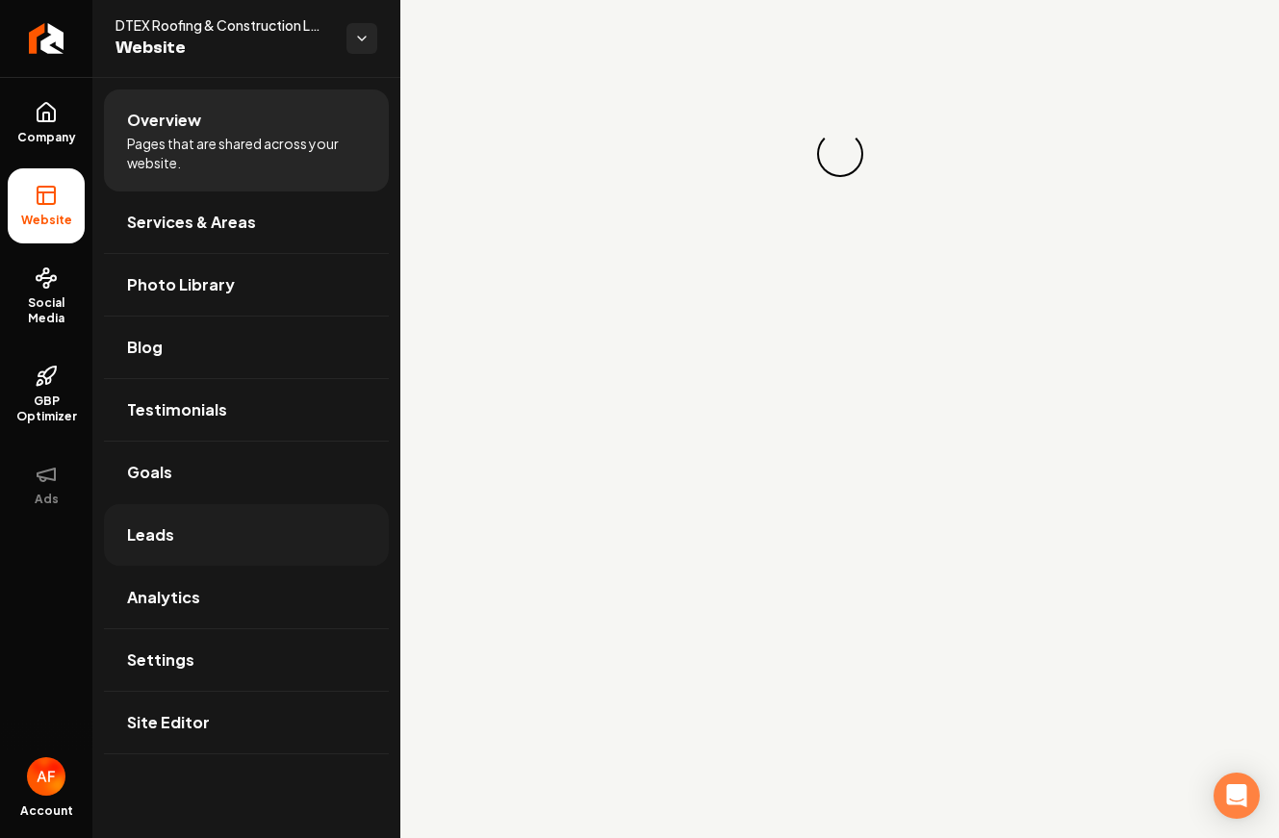
click at [279, 516] on link "Leads" at bounding box center [246, 535] width 285 height 62
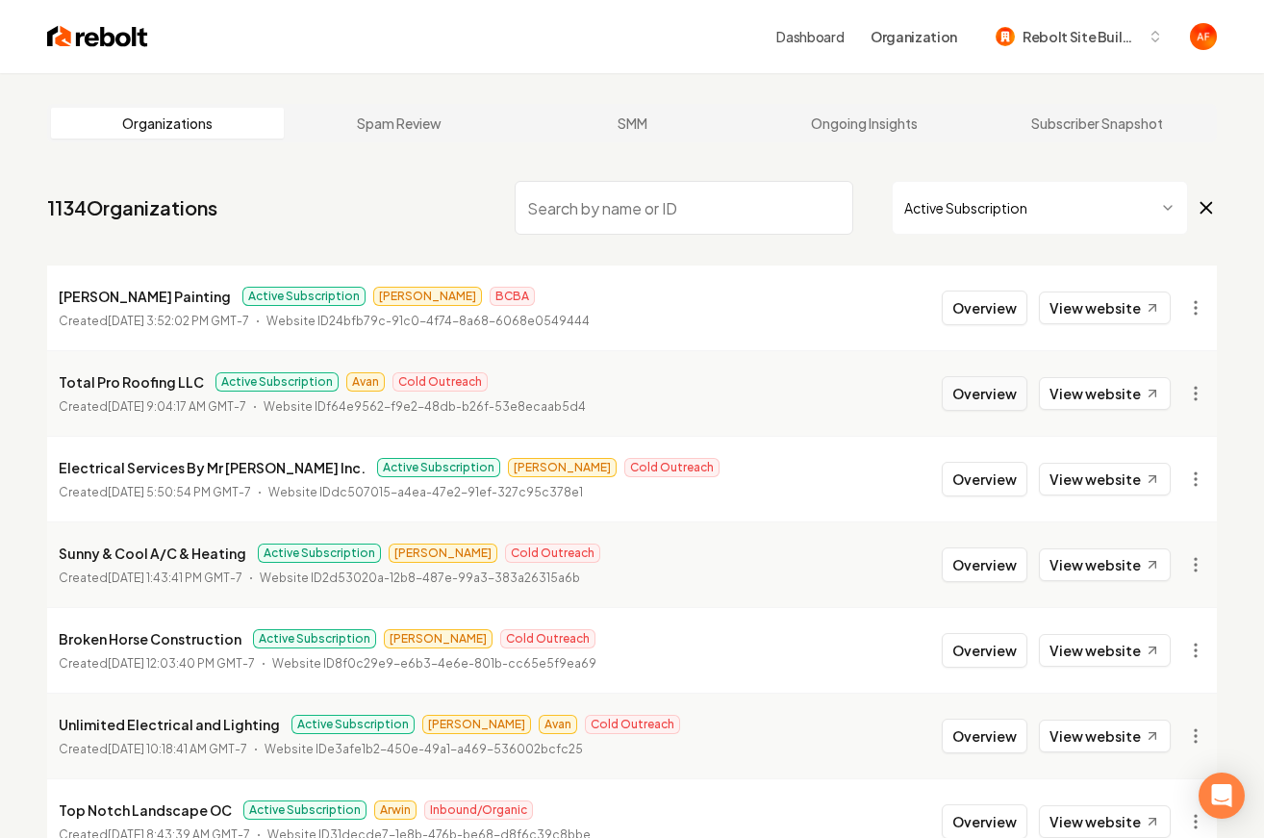
click at [976, 387] on button "Overview" at bounding box center [985, 393] width 86 height 35
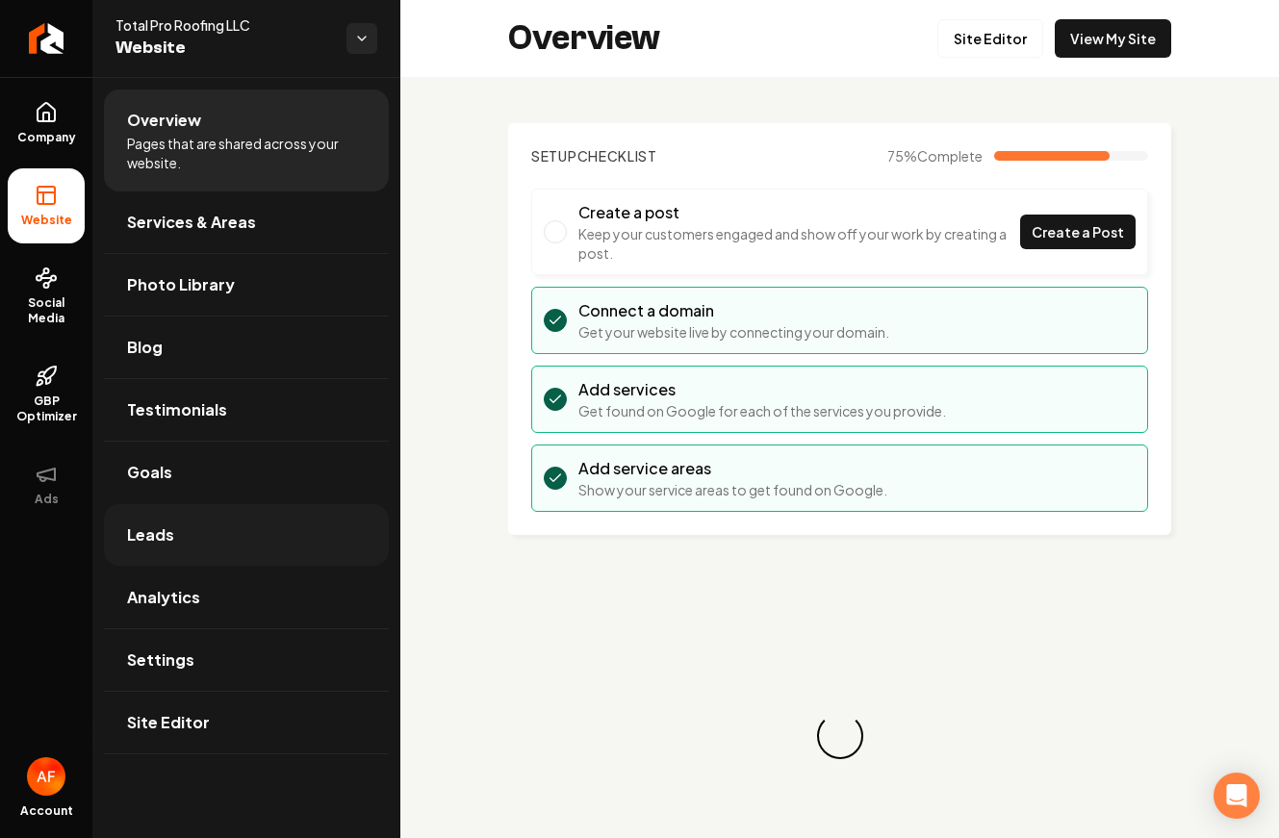
click at [192, 526] on link "Leads" at bounding box center [246, 535] width 285 height 62
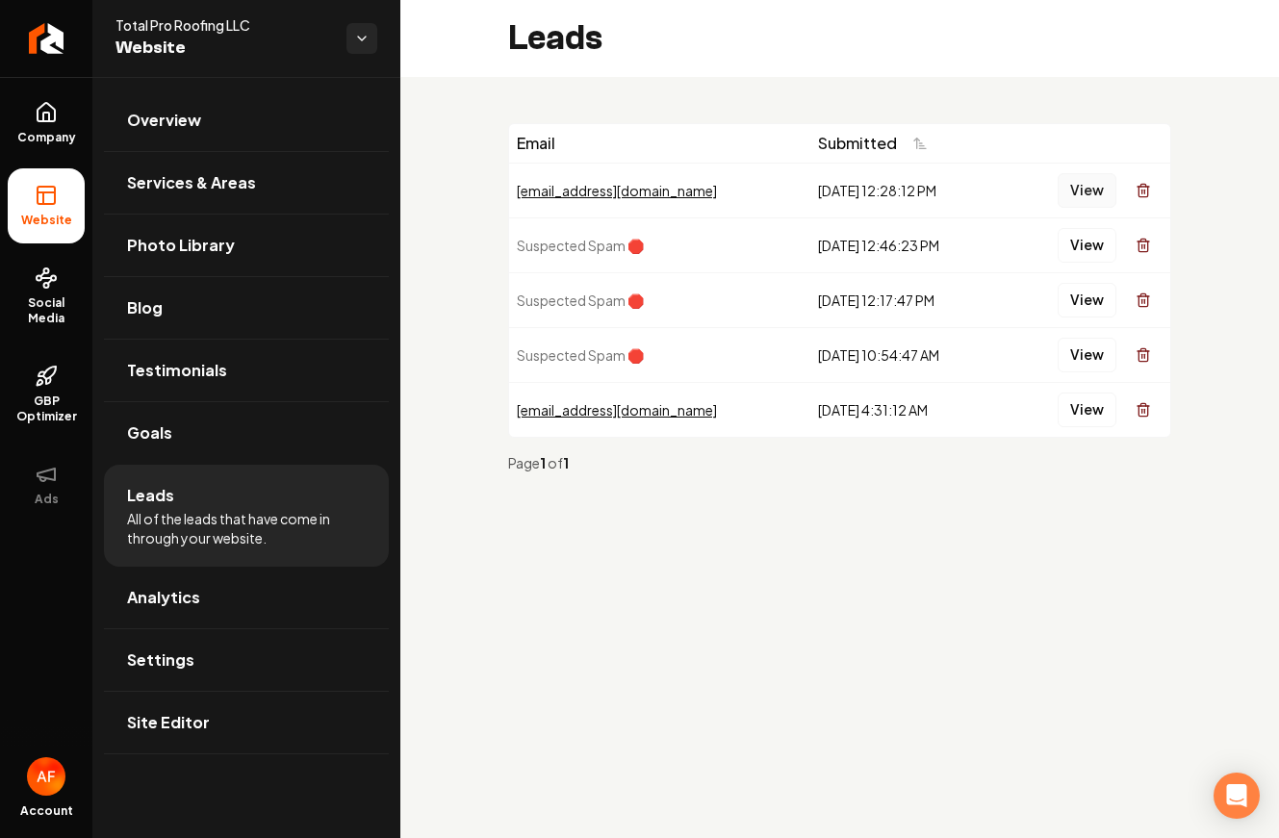
click at [1070, 188] on button "View" at bounding box center [1086, 190] width 59 height 35
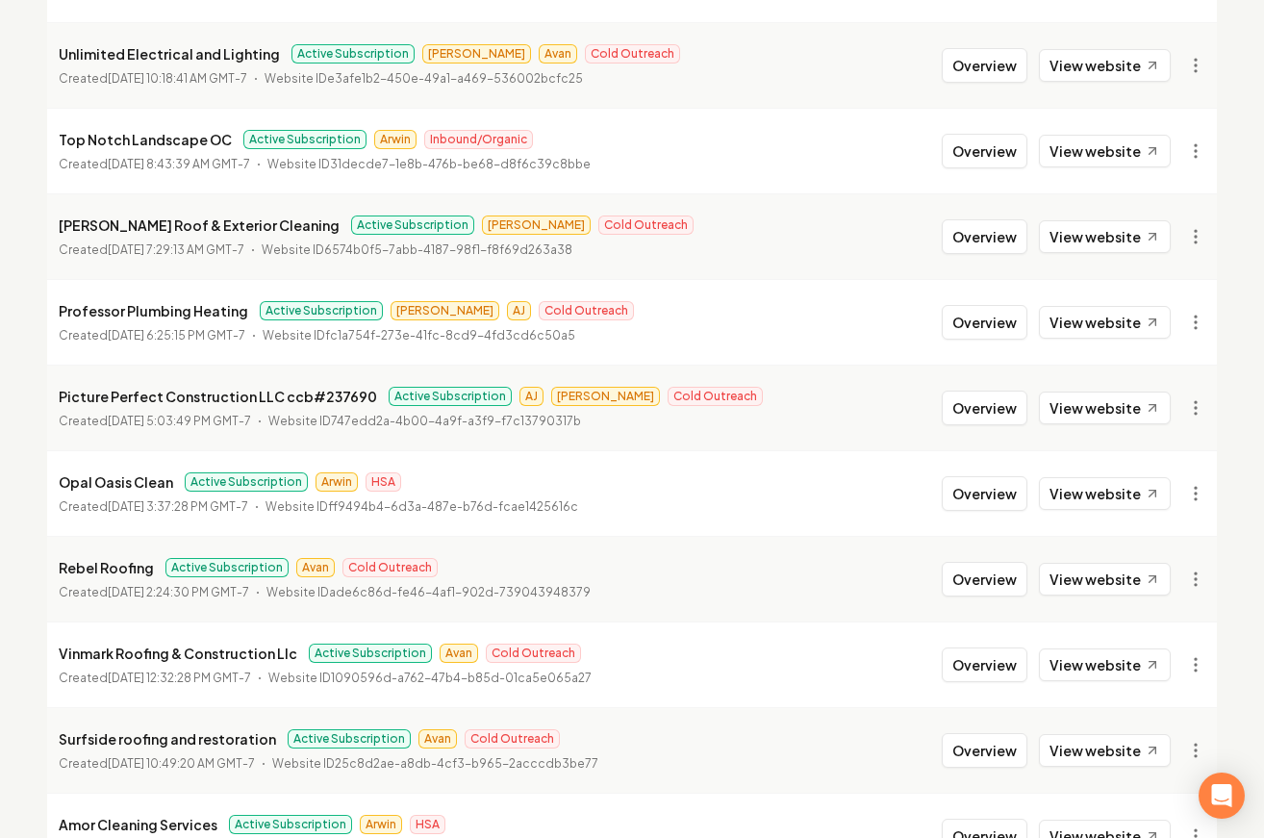
scroll to position [672, 0]
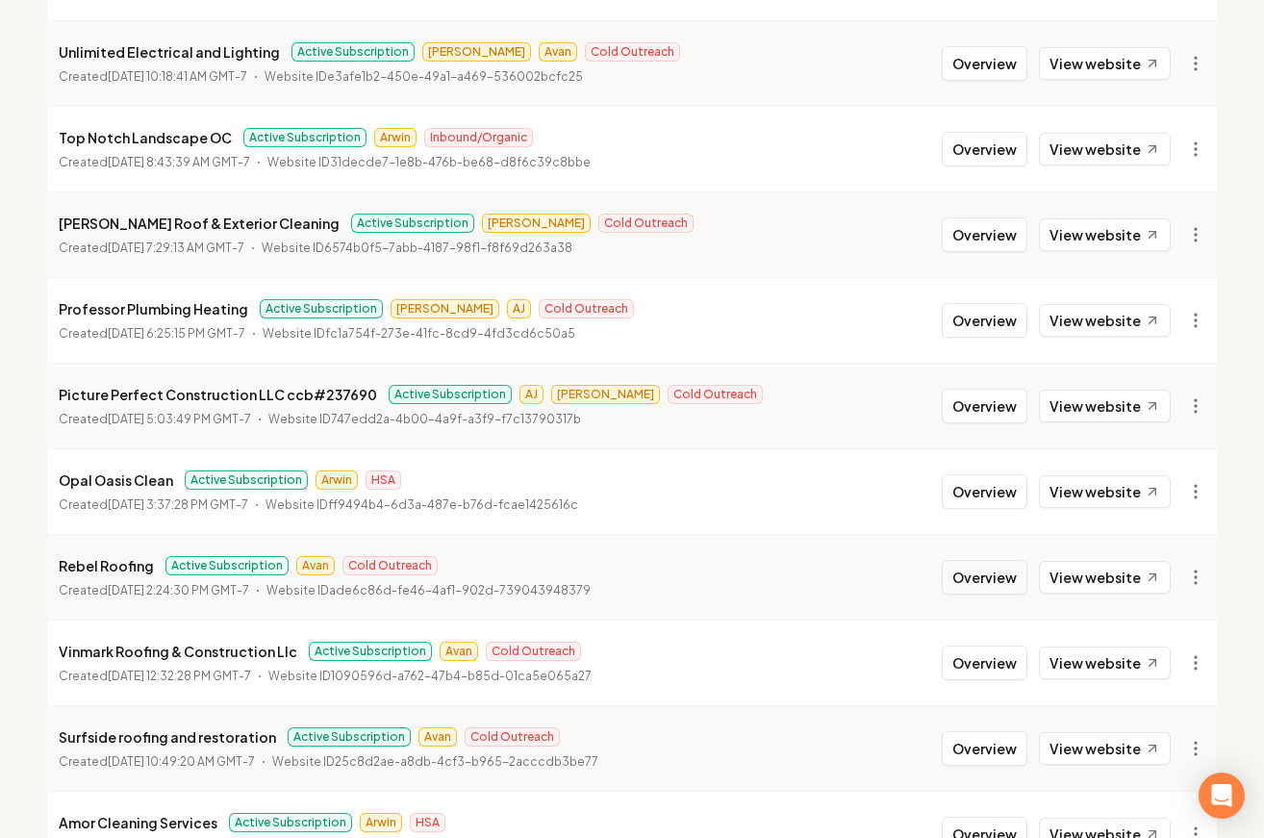
click at [983, 570] on button "Overview" at bounding box center [985, 577] width 86 height 35
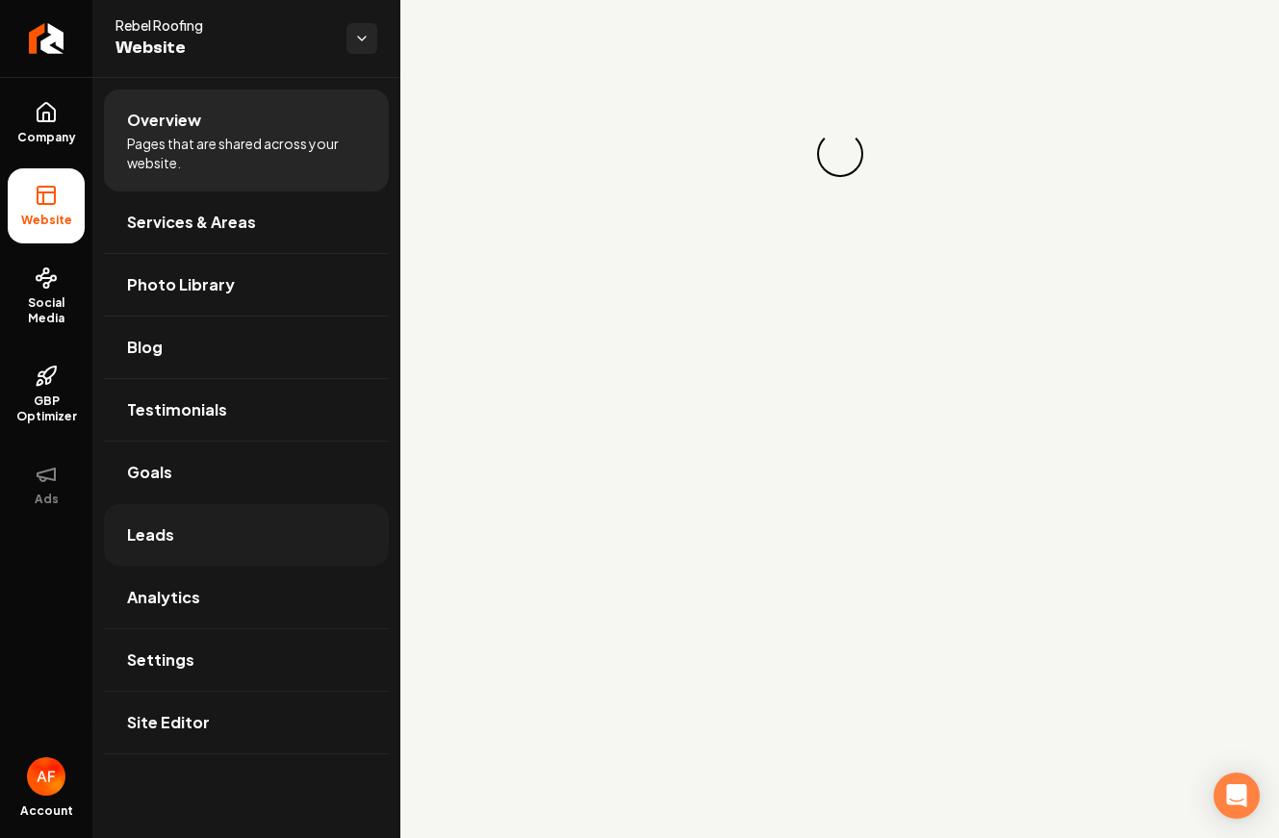
click at [255, 533] on link "Leads" at bounding box center [246, 535] width 285 height 62
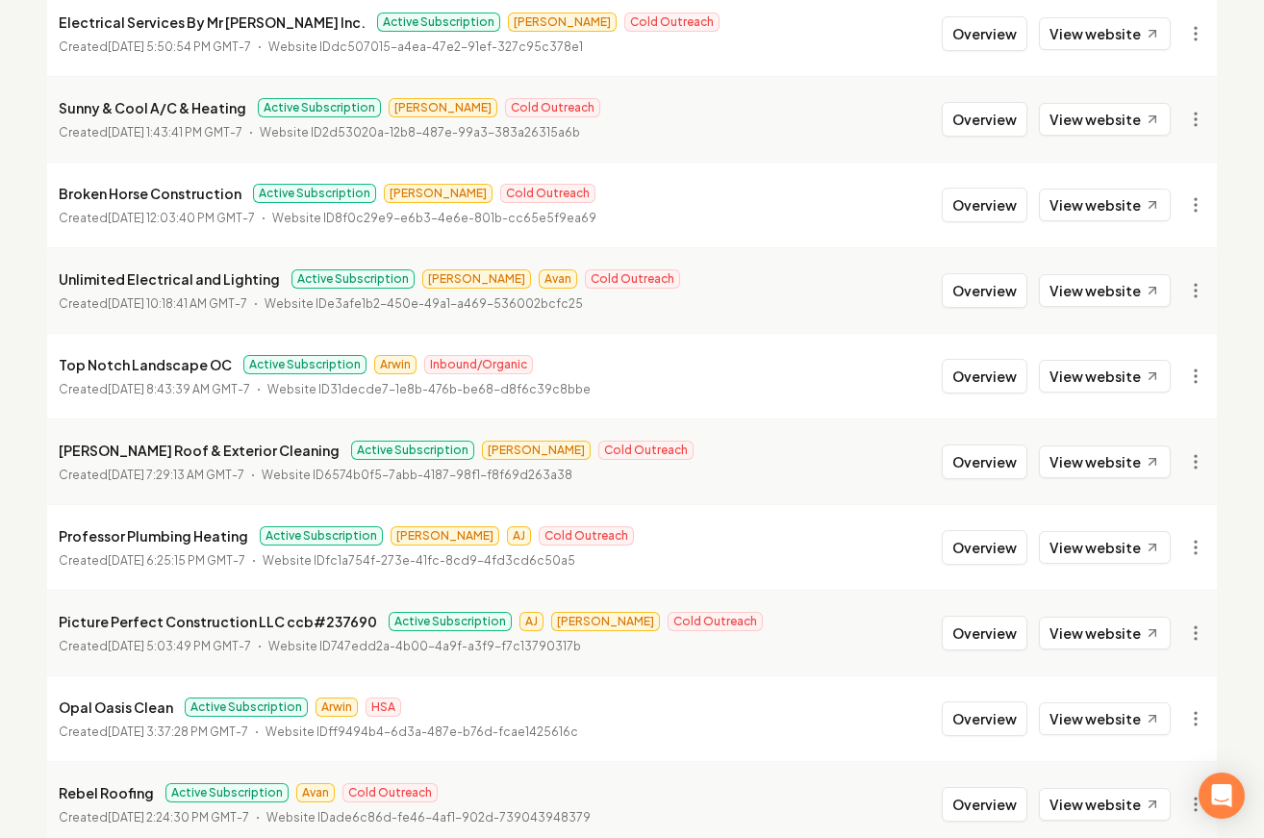
scroll to position [840, 0]
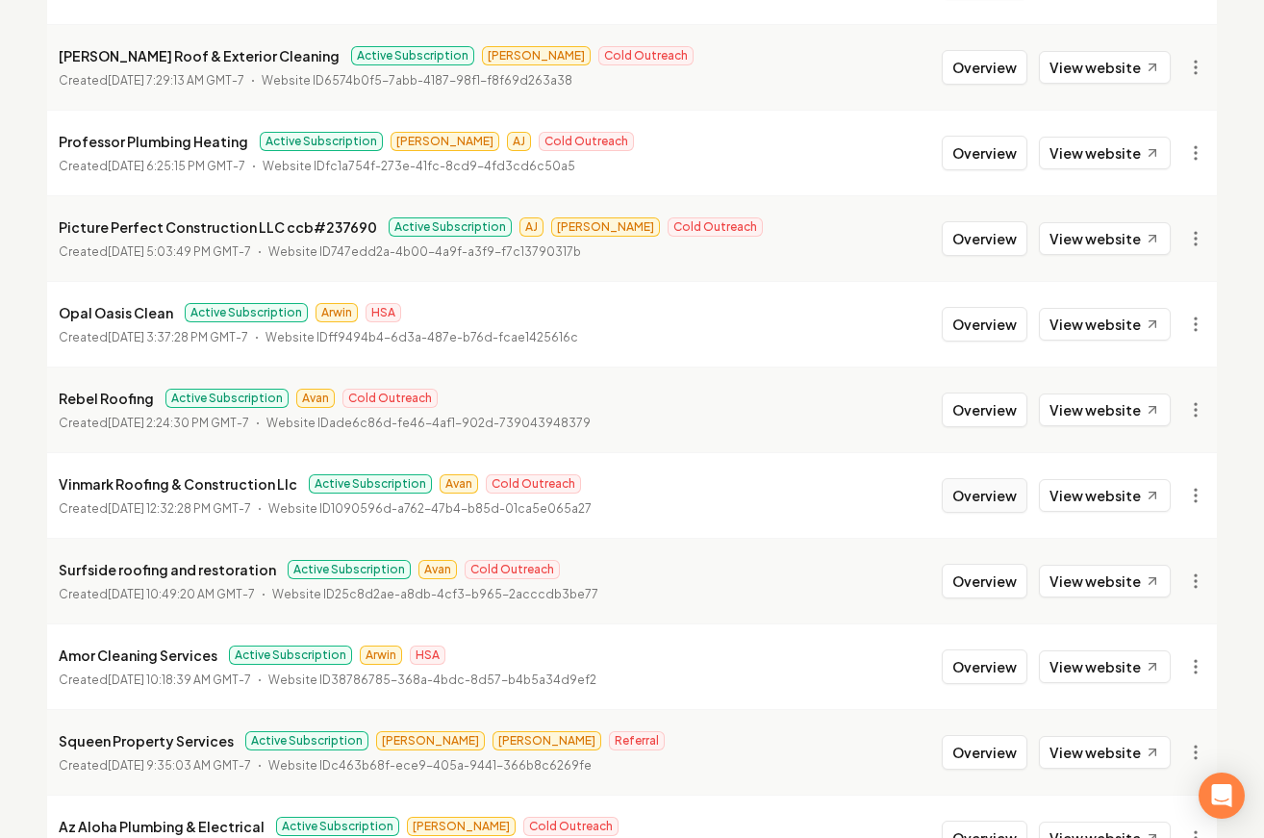
click at [986, 487] on button "Overview" at bounding box center [985, 495] width 86 height 35
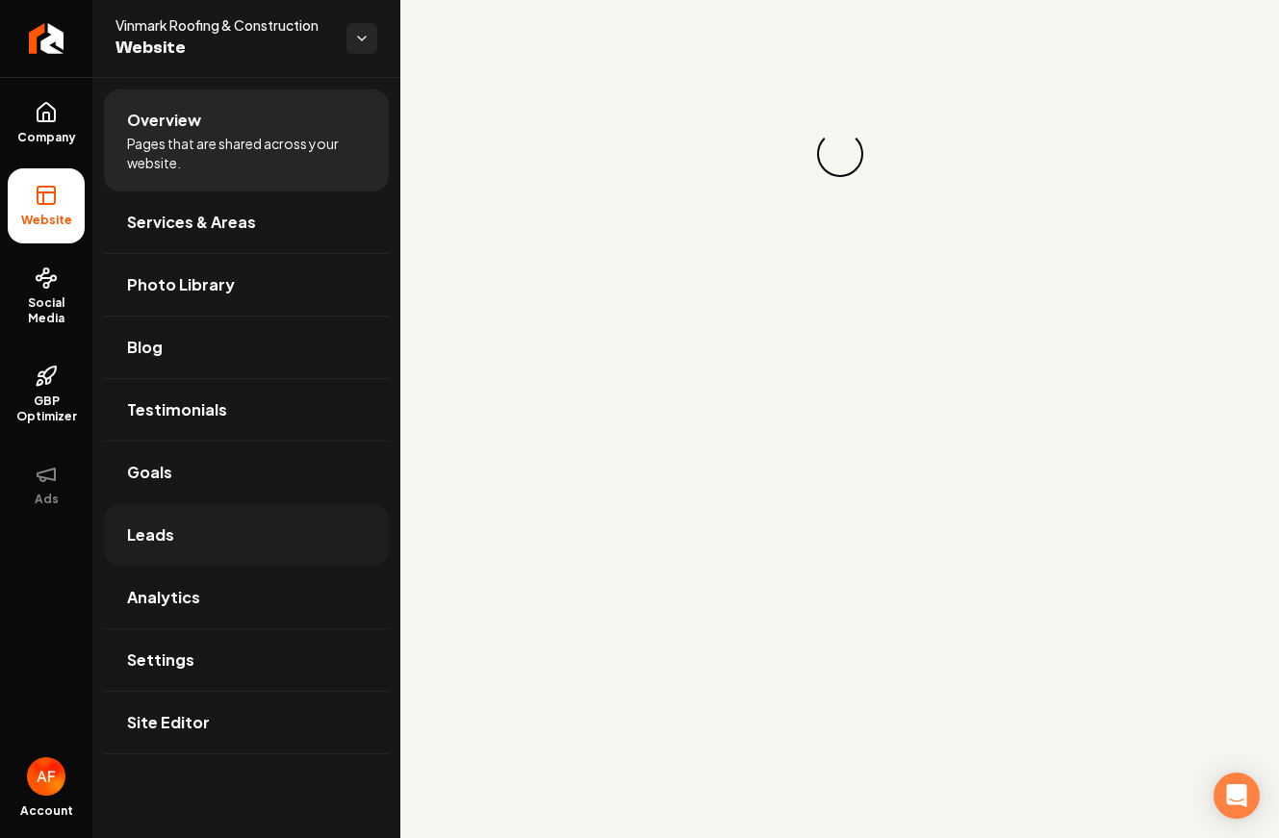
click at [231, 546] on link "Leads" at bounding box center [246, 535] width 285 height 62
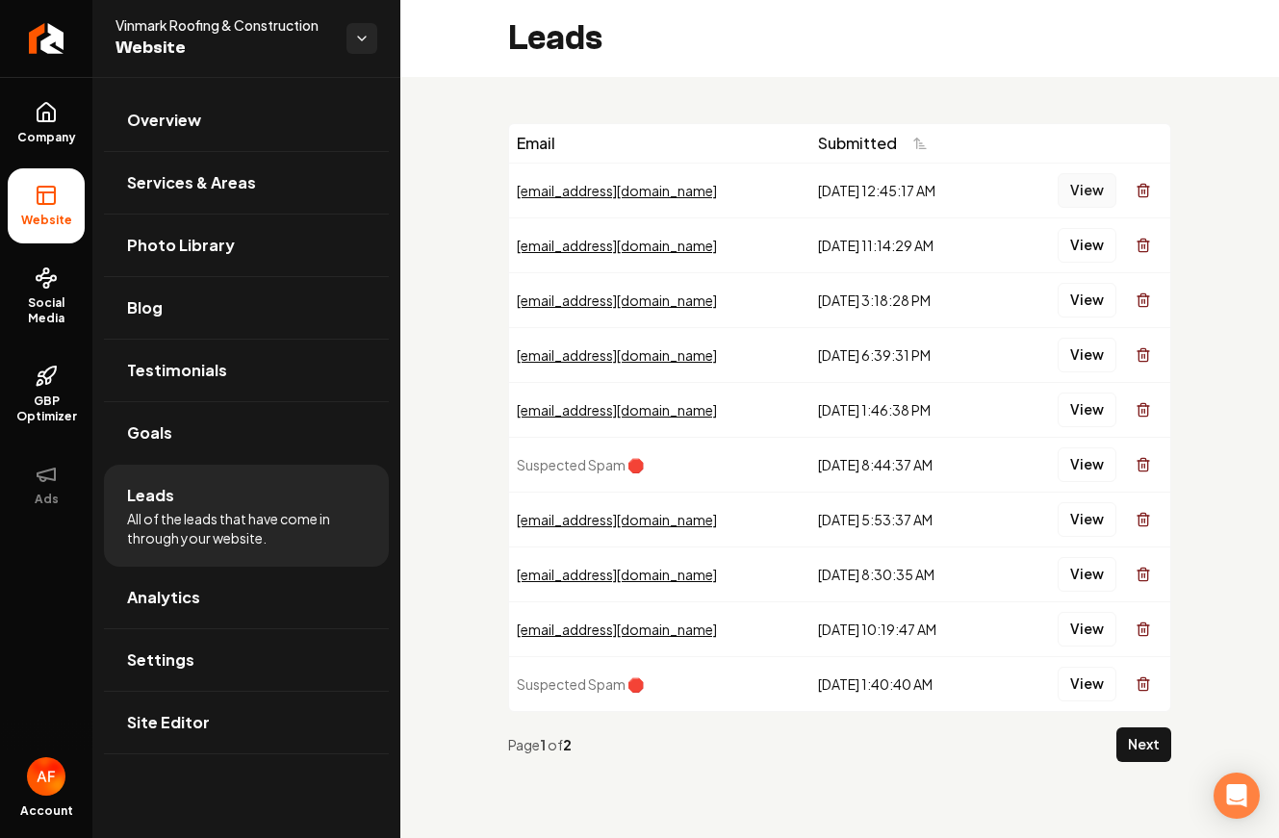
click at [1072, 190] on button "View" at bounding box center [1086, 190] width 59 height 35
click at [1073, 242] on button "View" at bounding box center [1086, 245] width 59 height 35
click at [1071, 301] on button "View" at bounding box center [1086, 300] width 59 height 35
click at [1076, 363] on button "View" at bounding box center [1086, 355] width 59 height 35
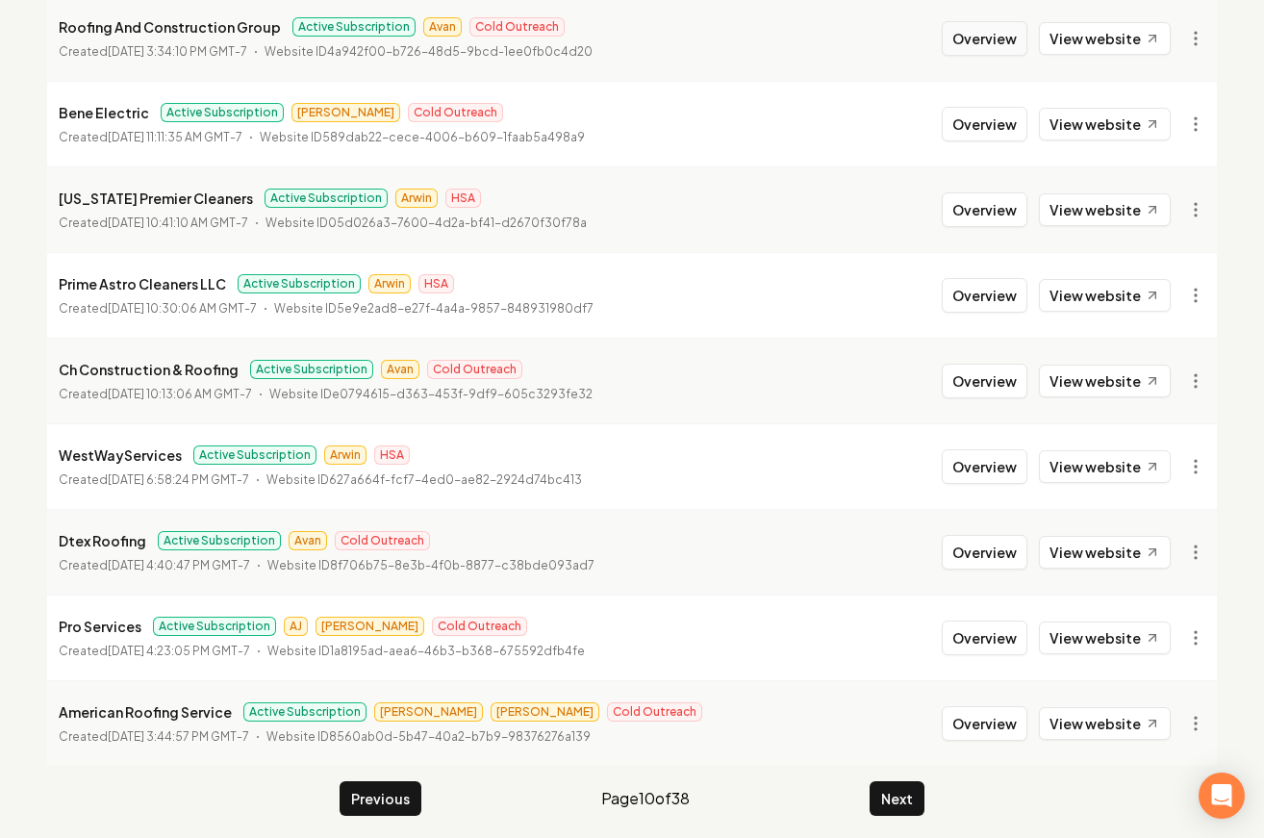
scroll to position [2076, 0]
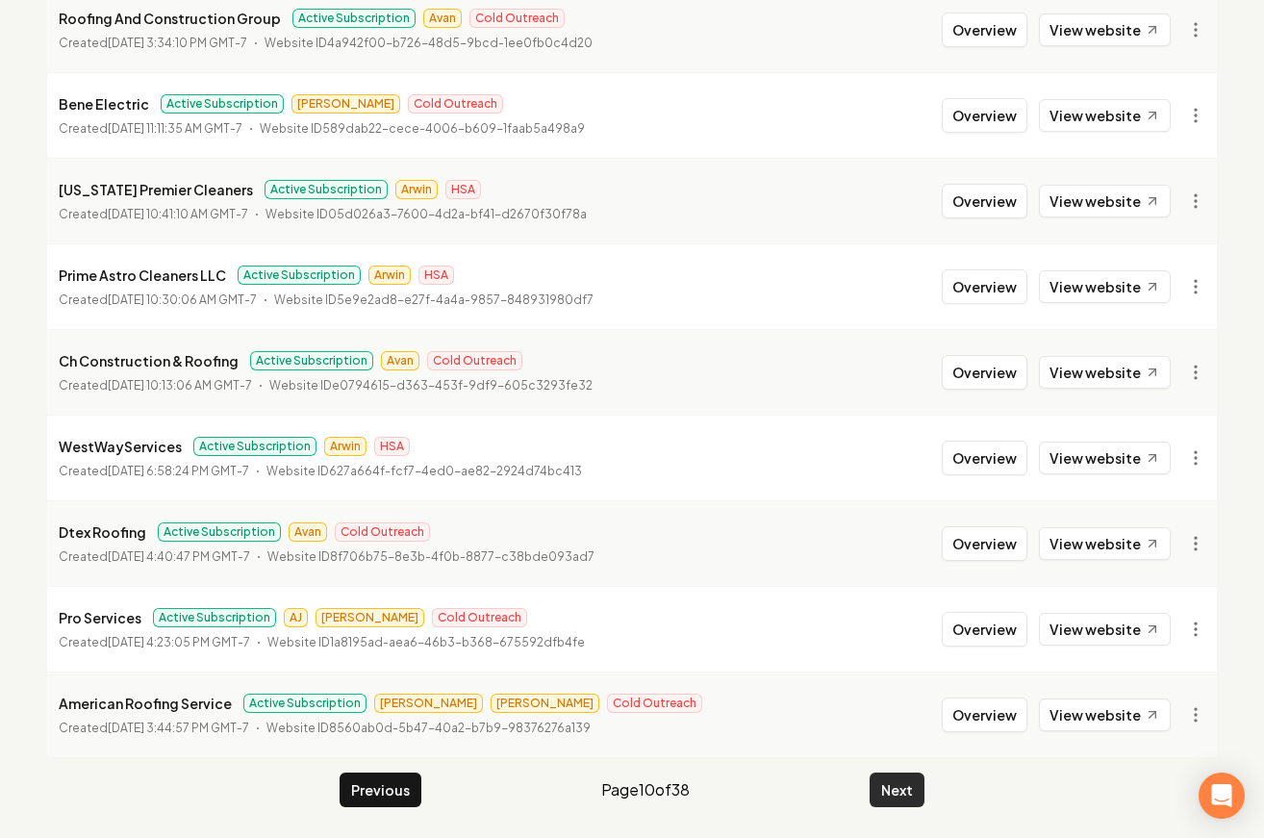
click at [894, 798] on button "Next" at bounding box center [897, 790] width 55 height 35
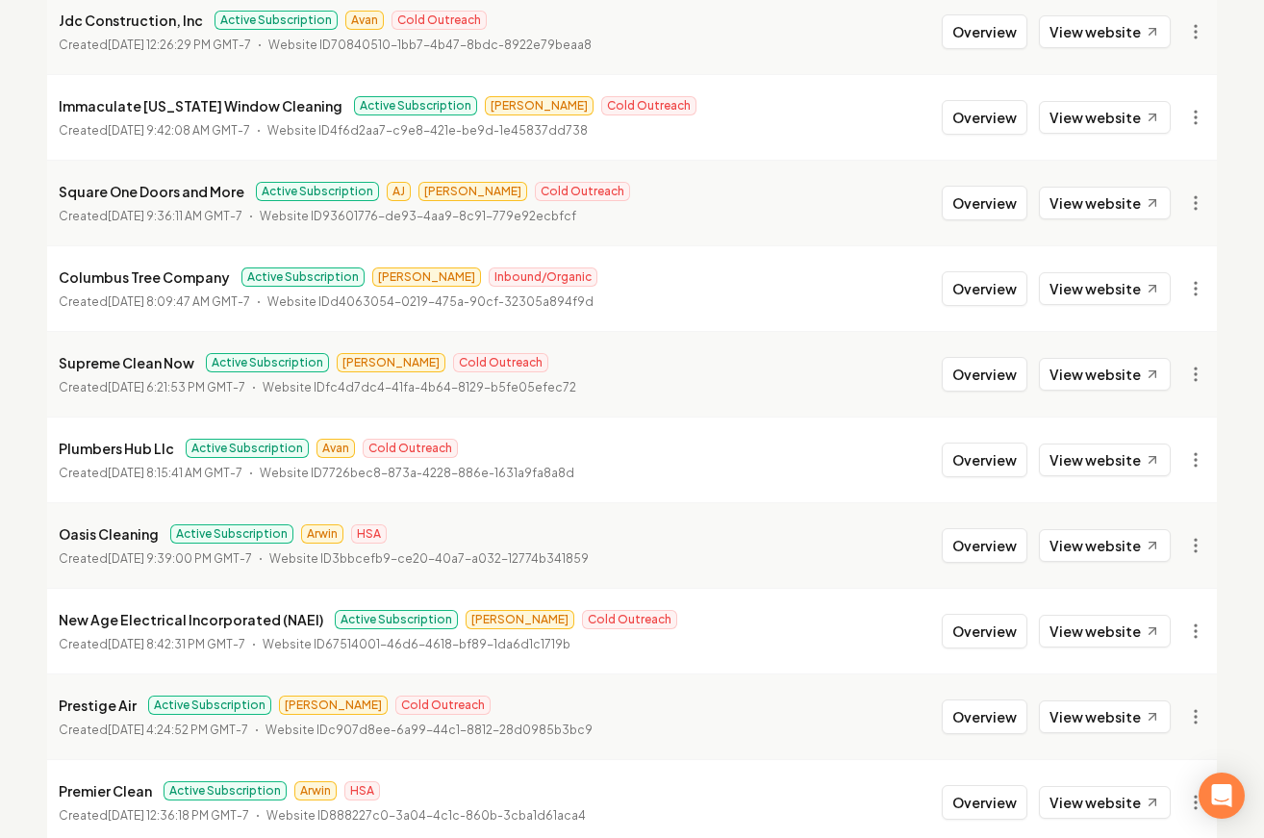
scroll to position [329, 0]
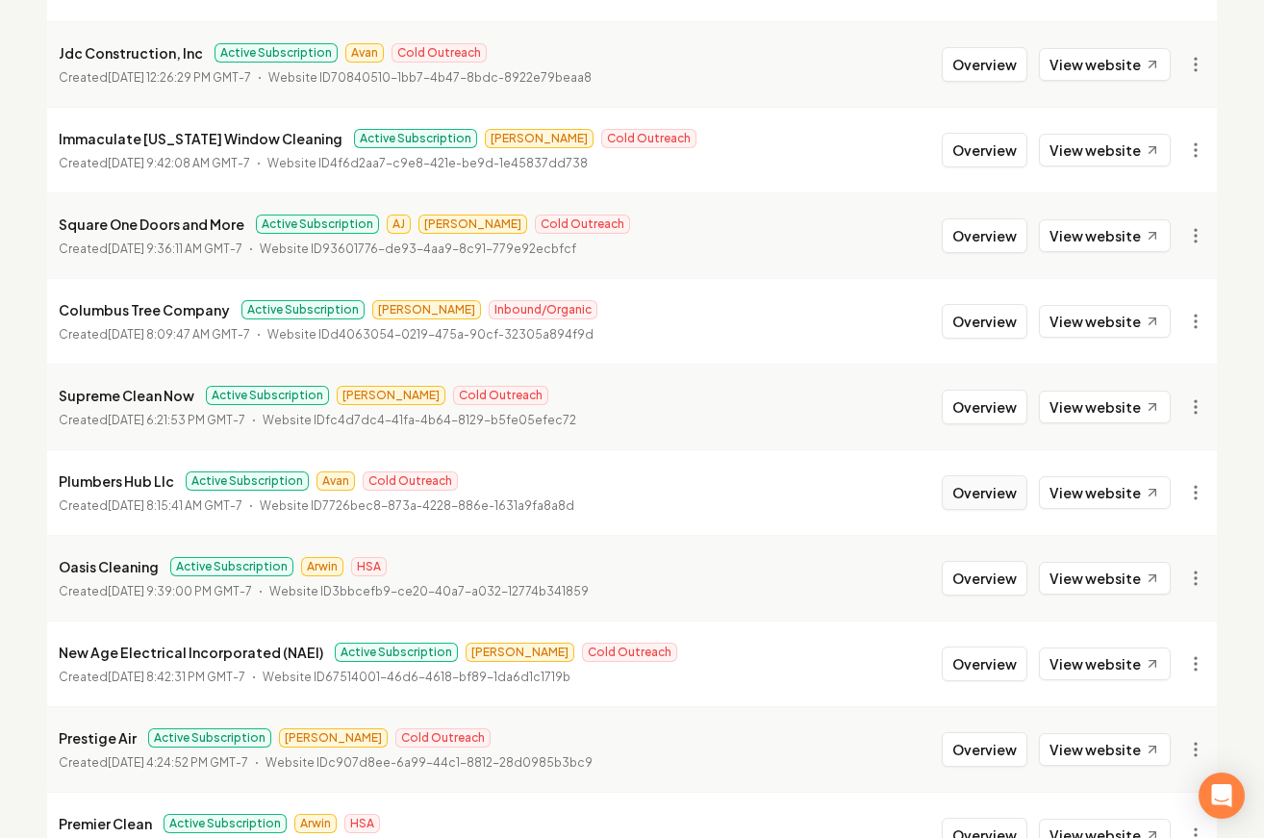
click at [1009, 492] on button "Overview" at bounding box center [985, 492] width 86 height 35
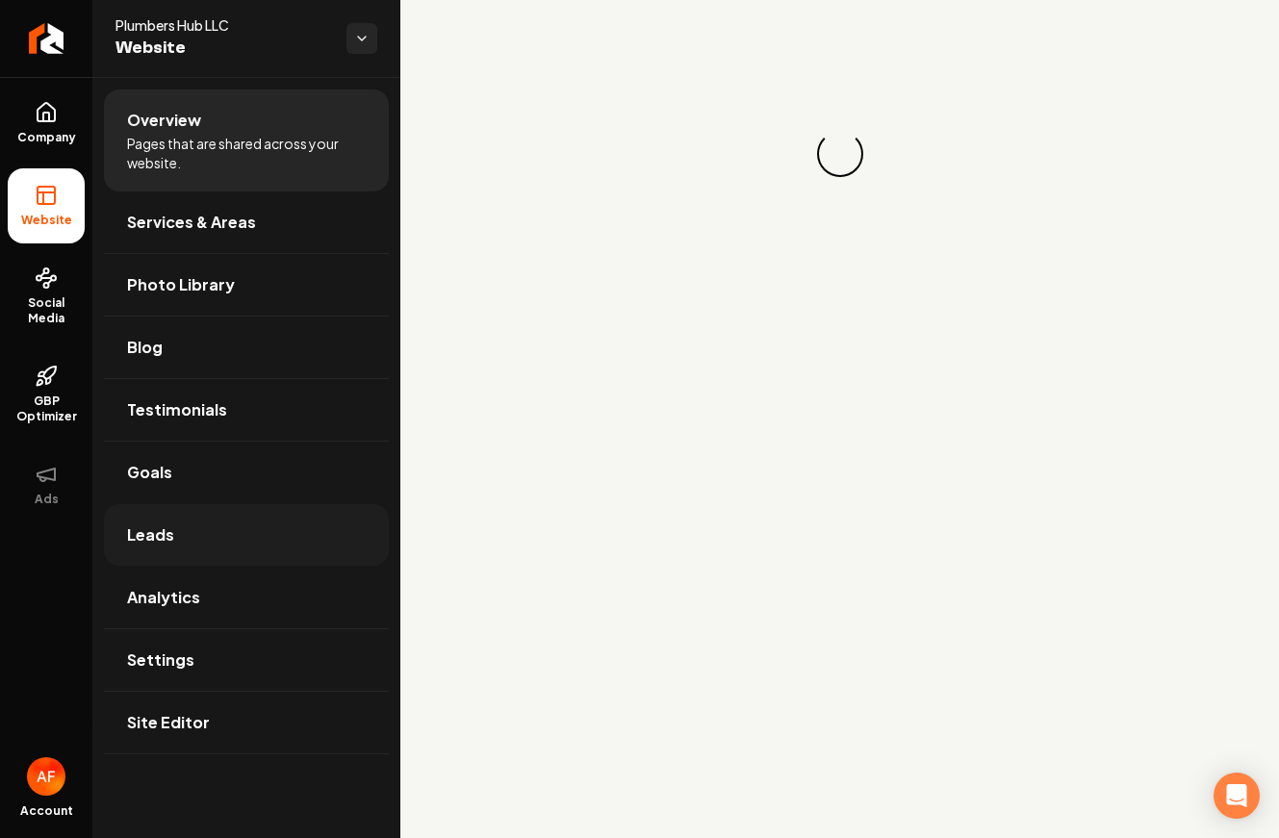
click at [159, 540] on span "Leads" at bounding box center [150, 534] width 47 height 23
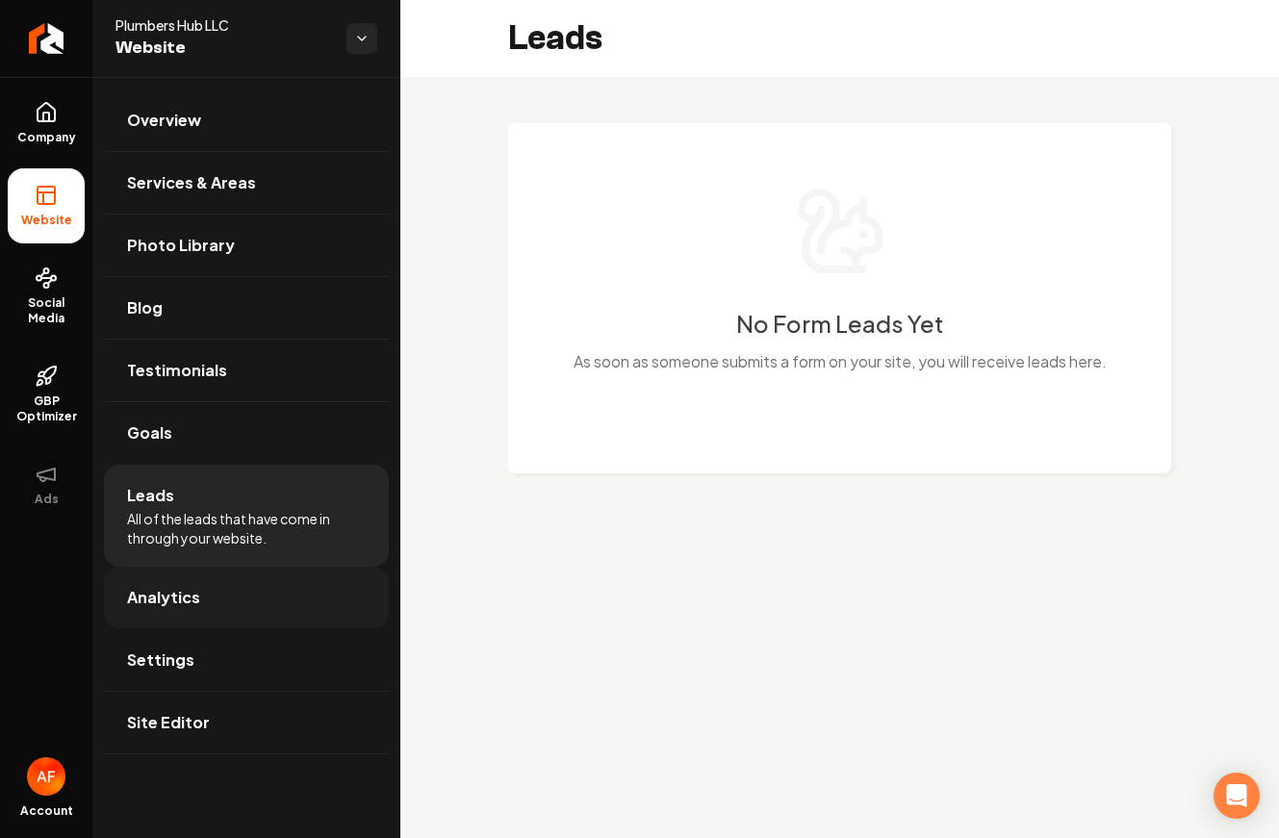
click at [195, 596] on span "Analytics" at bounding box center [163, 597] width 73 height 23
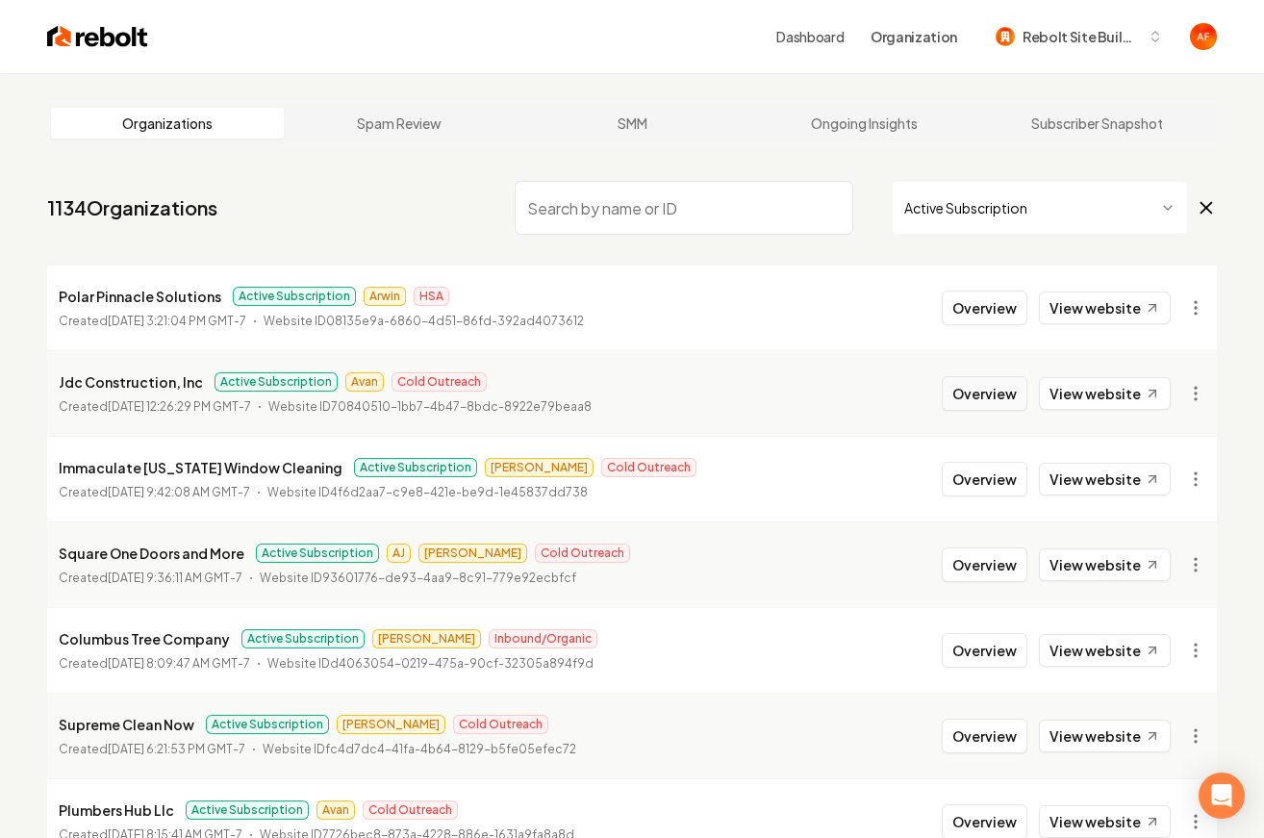
click at [957, 393] on button "Overview" at bounding box center [985, 393] width 86 height 35
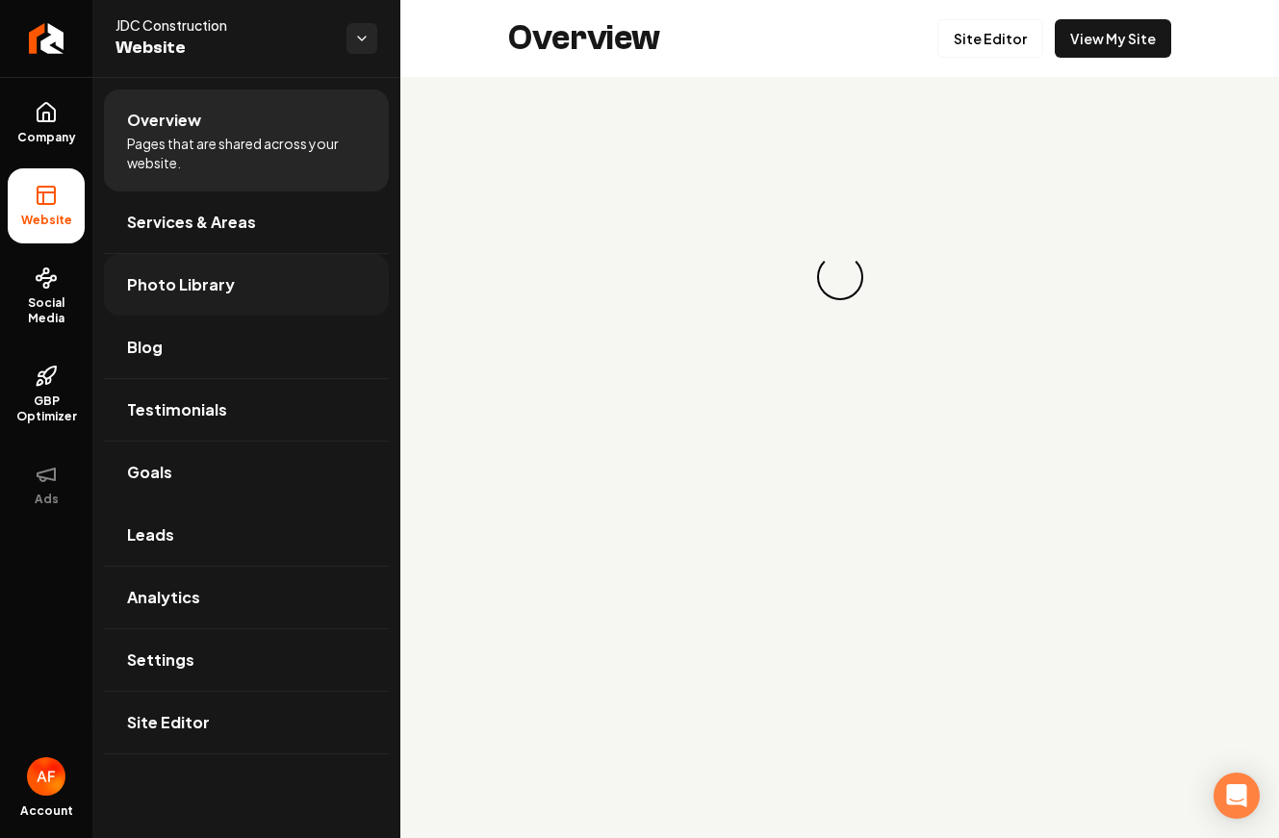
drag, startPoint x: 288, startPoint y: 539, endPoint x: 205, endPoint y: 267, distance: 283.6
click at [288, 539] on link "Leads" at bounding box center [246, 535] width 285 height 62
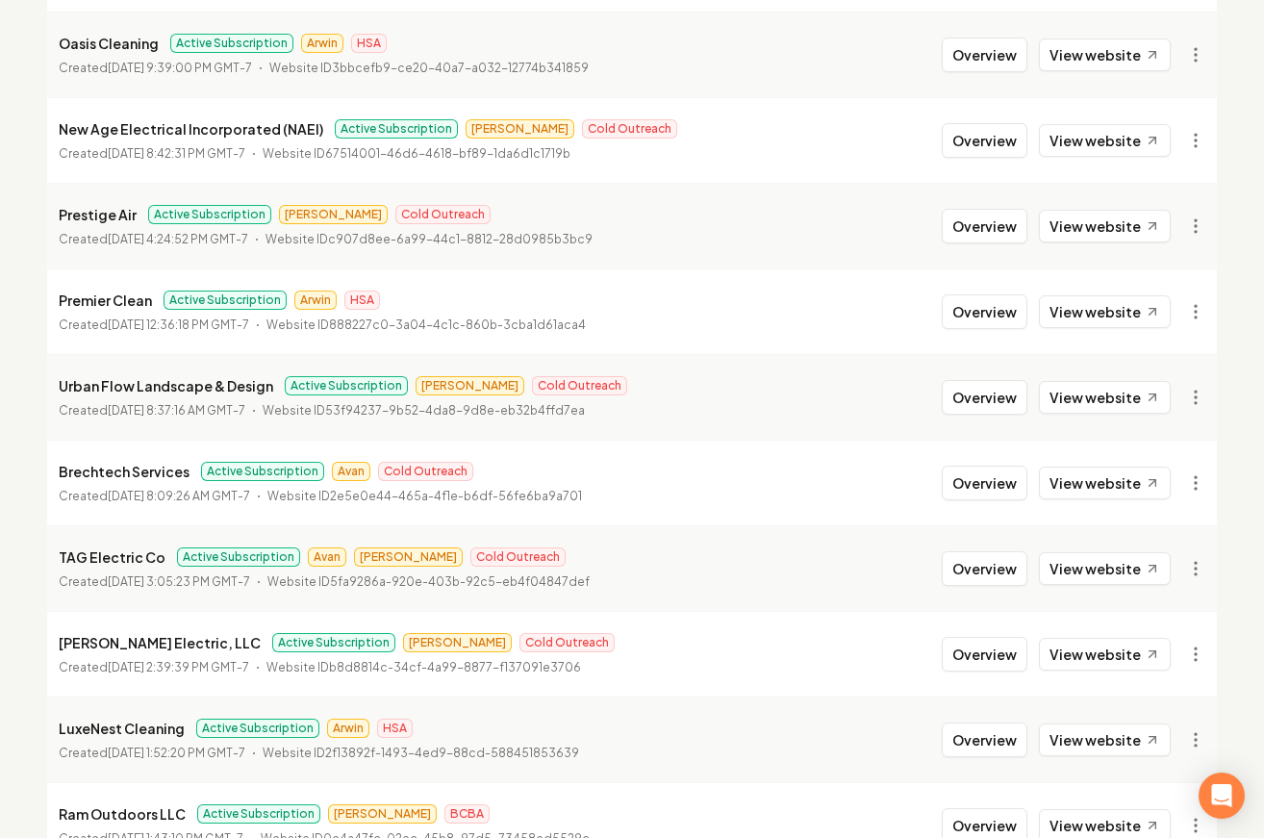
scroll to position [917, 0]
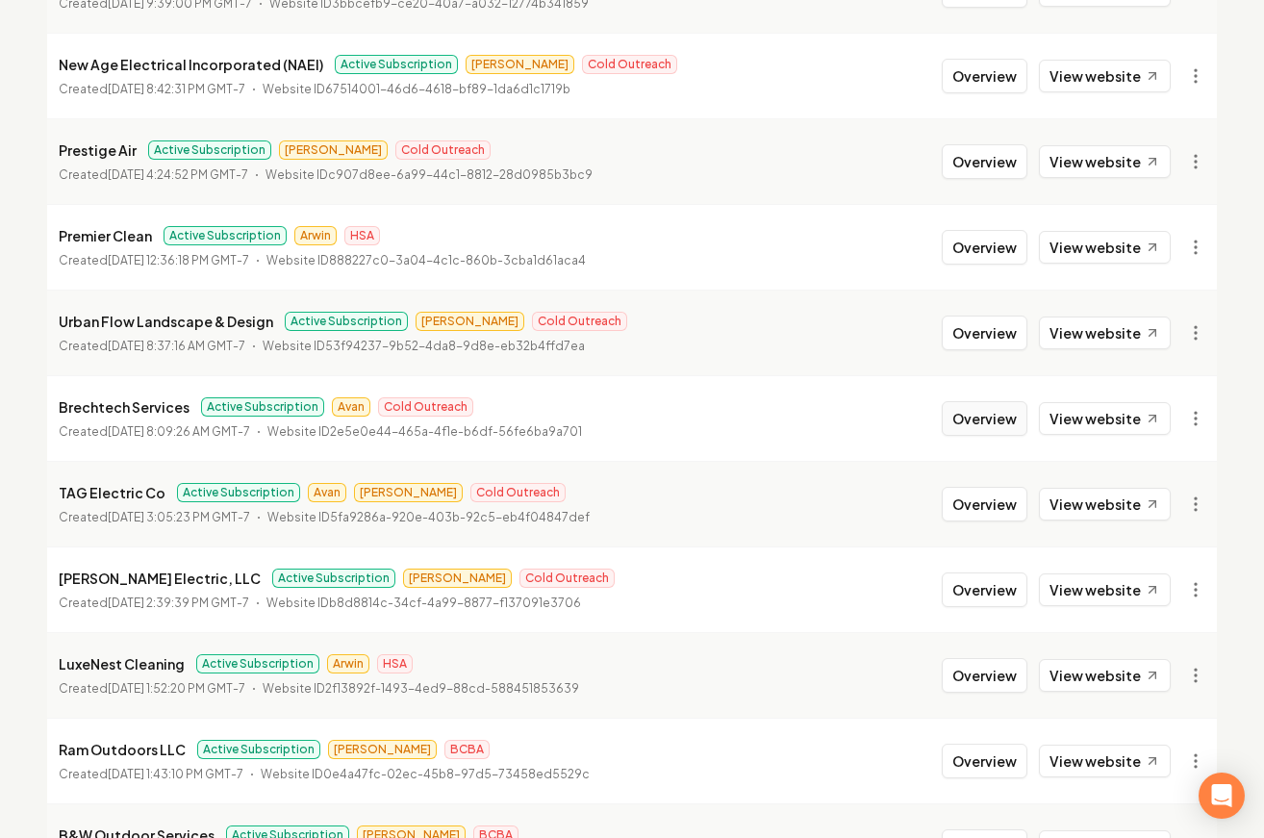
click at [975, 410] on button "Overview" at bounding box center [985, 418] width 86 height 35
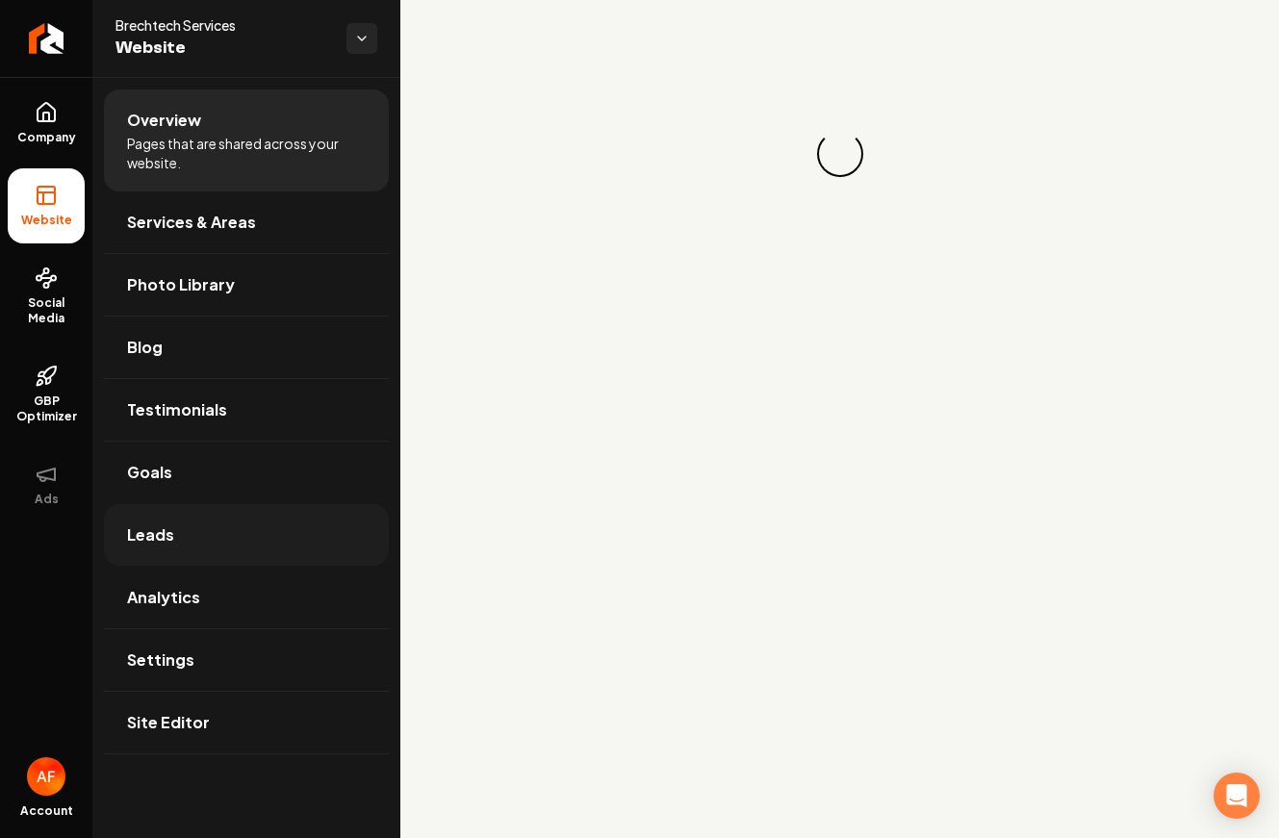
click at [291, 536] on link "Leads" at bounding box center [246, 535] width 285 height 62
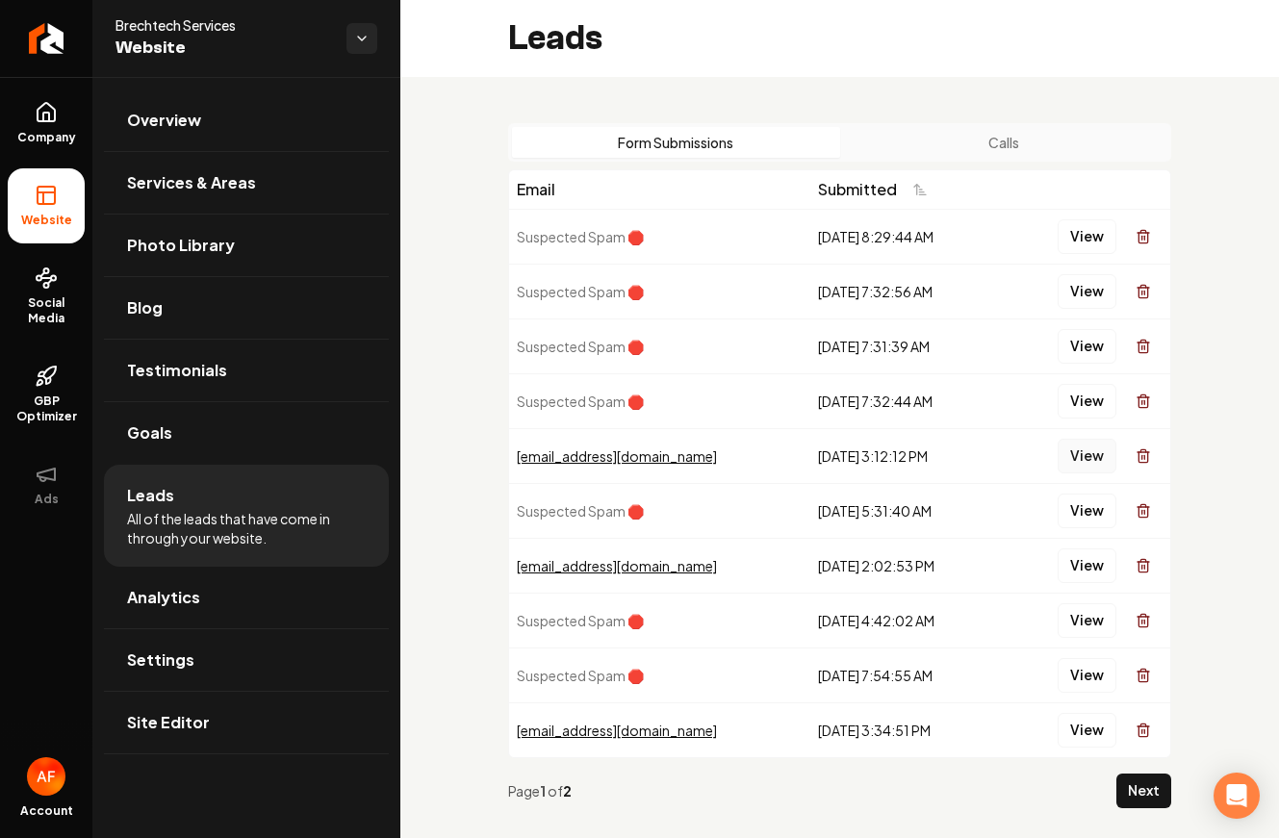
click at [1063, 447] on button "View" at bounding box center [1086, 456] width 59 height 35
click at [993, 123] on div "Form Submissions Calls" at bounding box center [839, 142] width 663 height 38
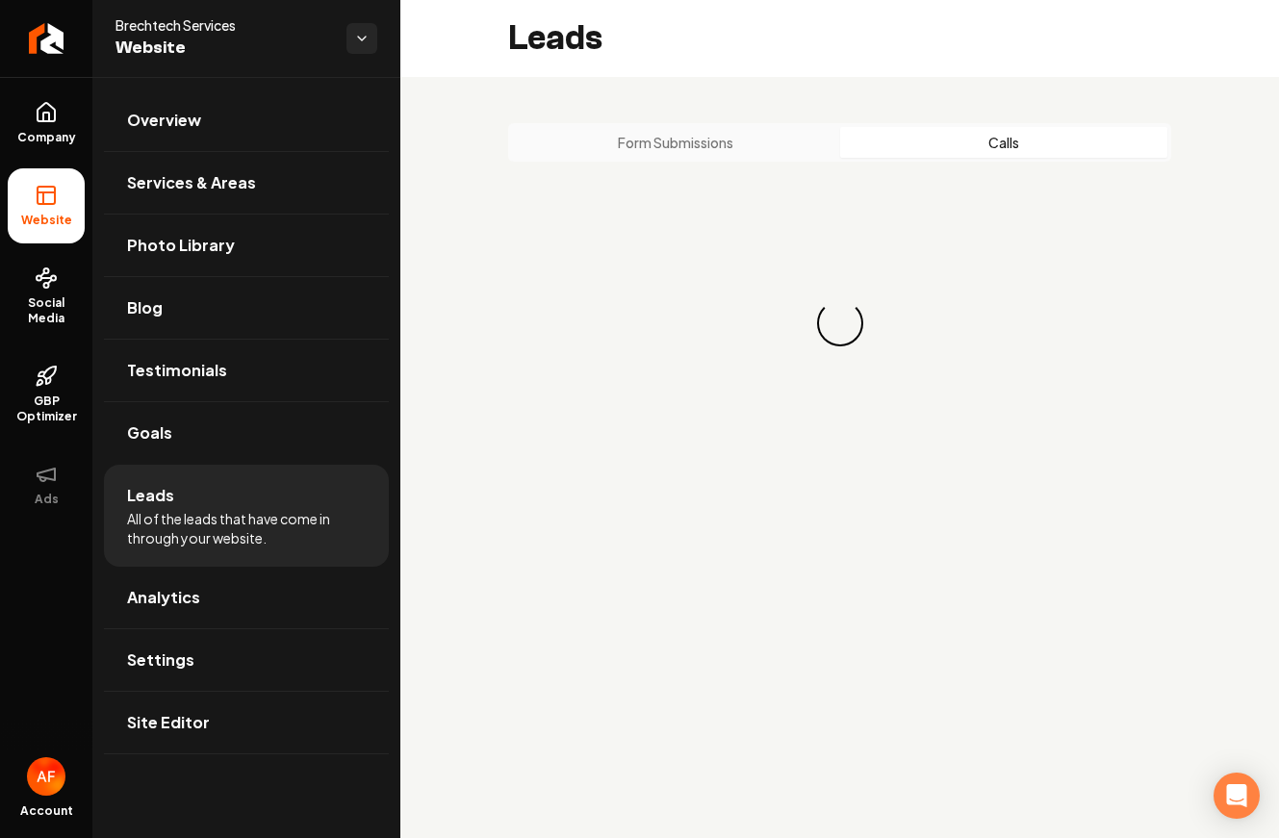
click at [992, 130] on button "Calls" at bounding box center [1004, 142] width 328 height 31
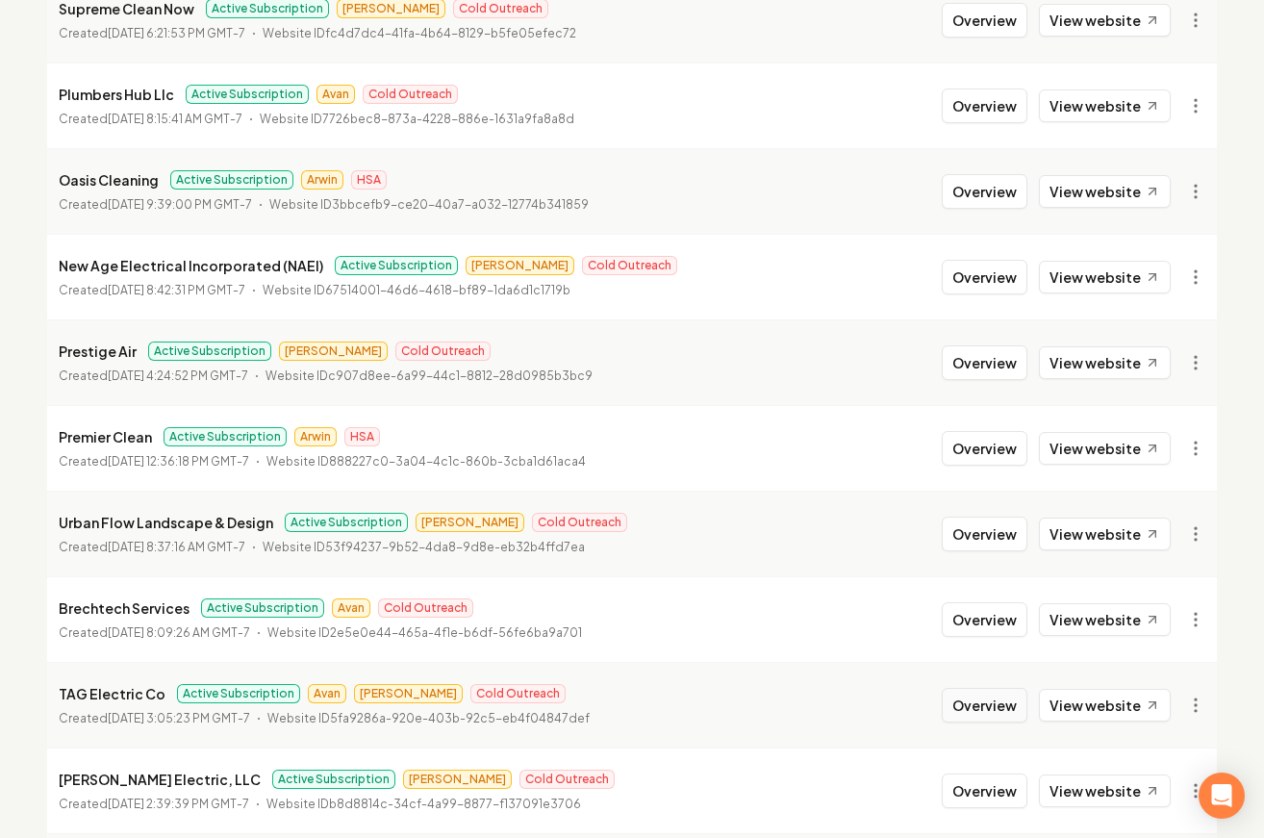
scroll to position [720, 0]
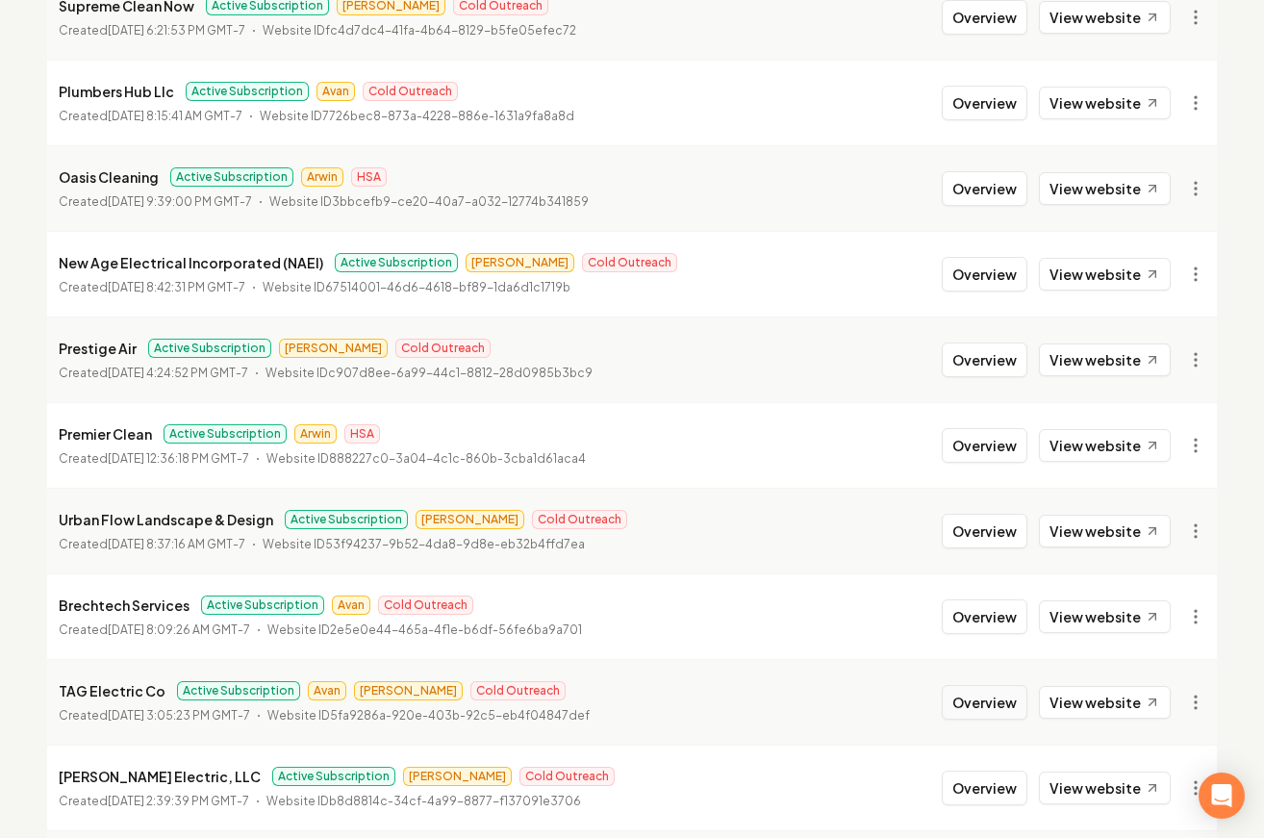
click at [967, 714] on button "Overview" at bounding box center [985, 702] width 86 height 35
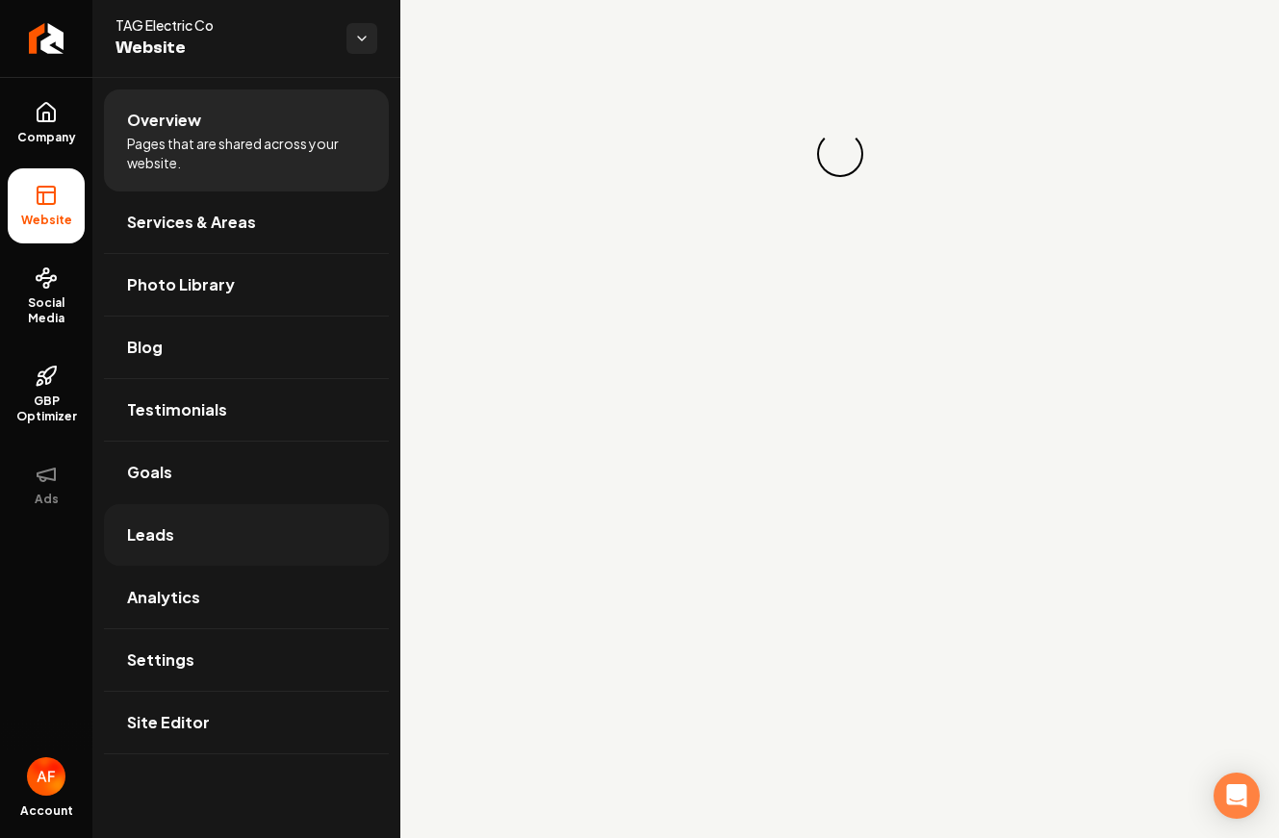
click at [239, 539] on link "Leads" at bounding box center [246, 535] width 285 height 62
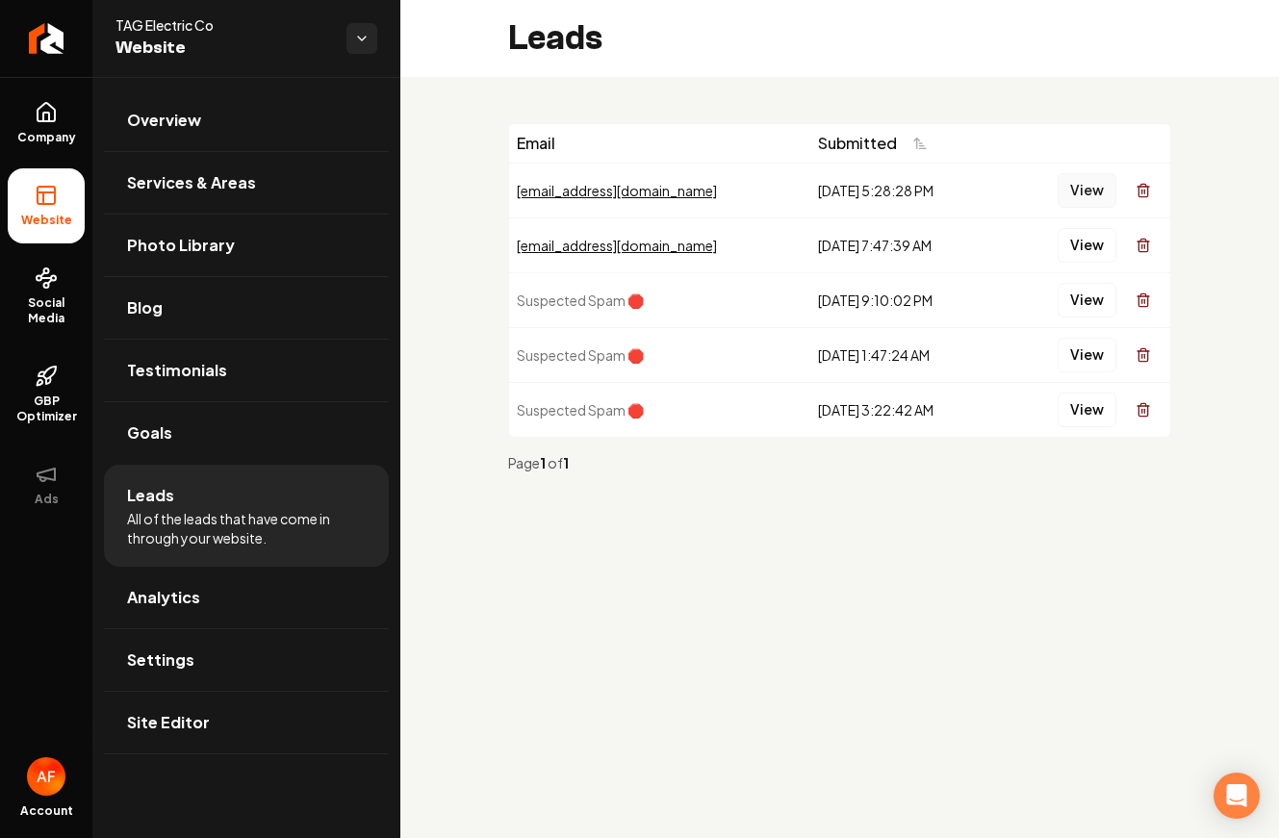
click at [1077, 205] on button "View" at bounding box center [1086, 190] width 59 height 35
click at [1077, 249] on button "View" at bounding box center [1086, 245] width 59 height 35
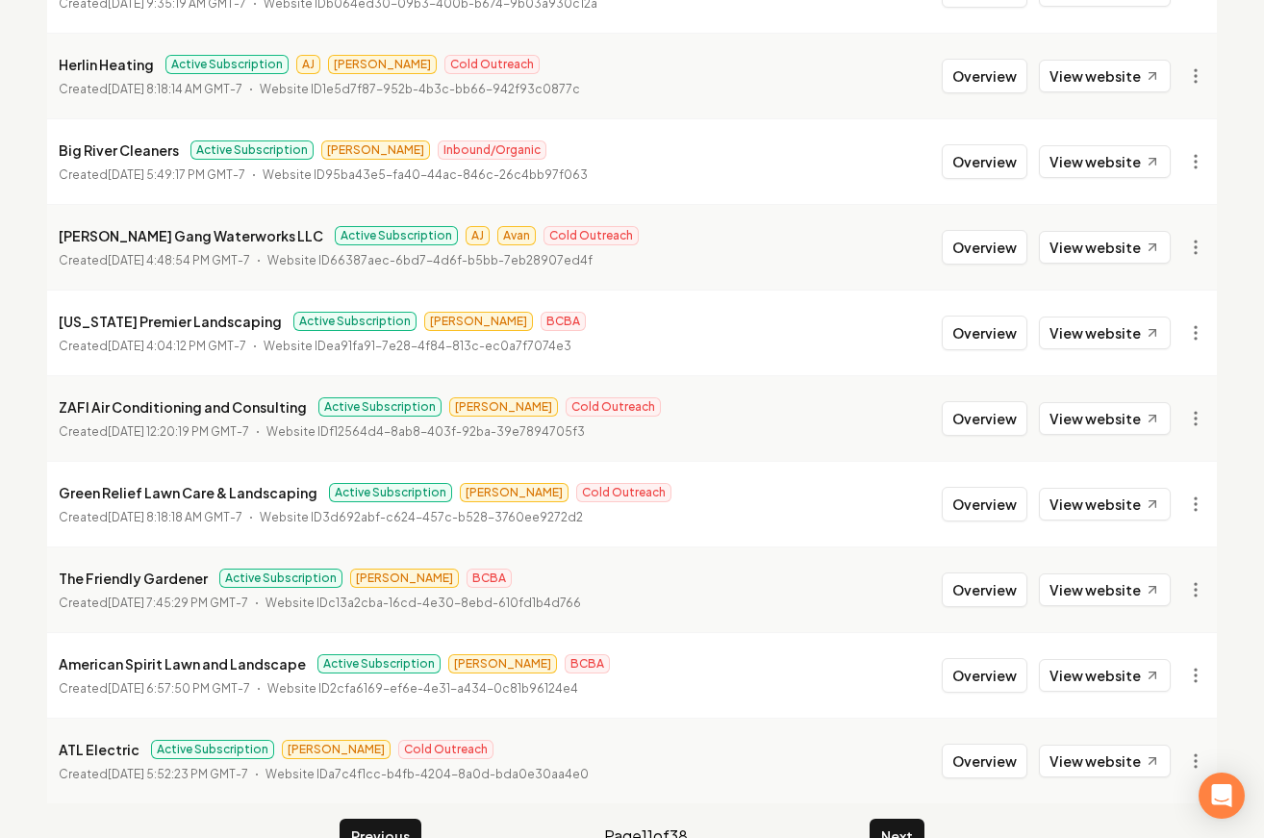
scroll to position [2076, 0]
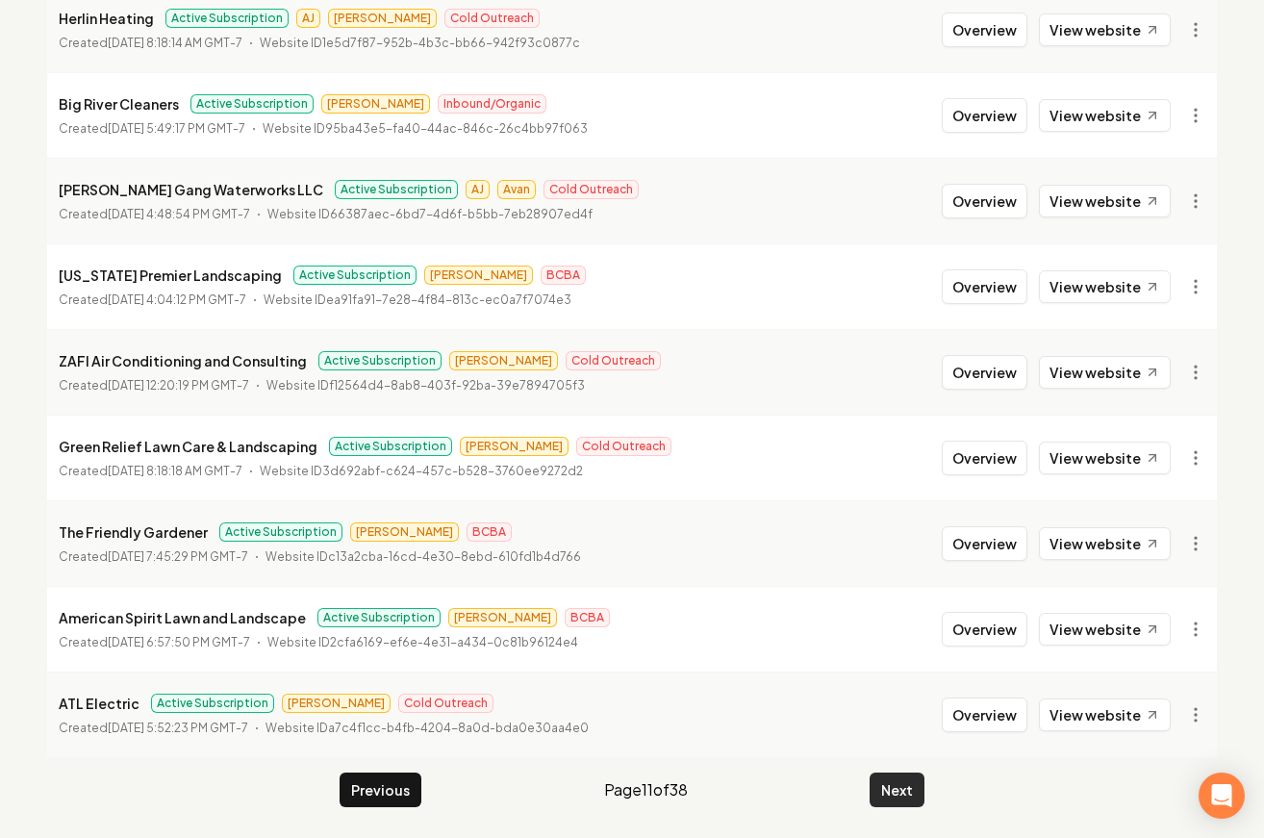
click at [908, 799] on button "Next" at bounding box center [897, 790] width 55 height 35
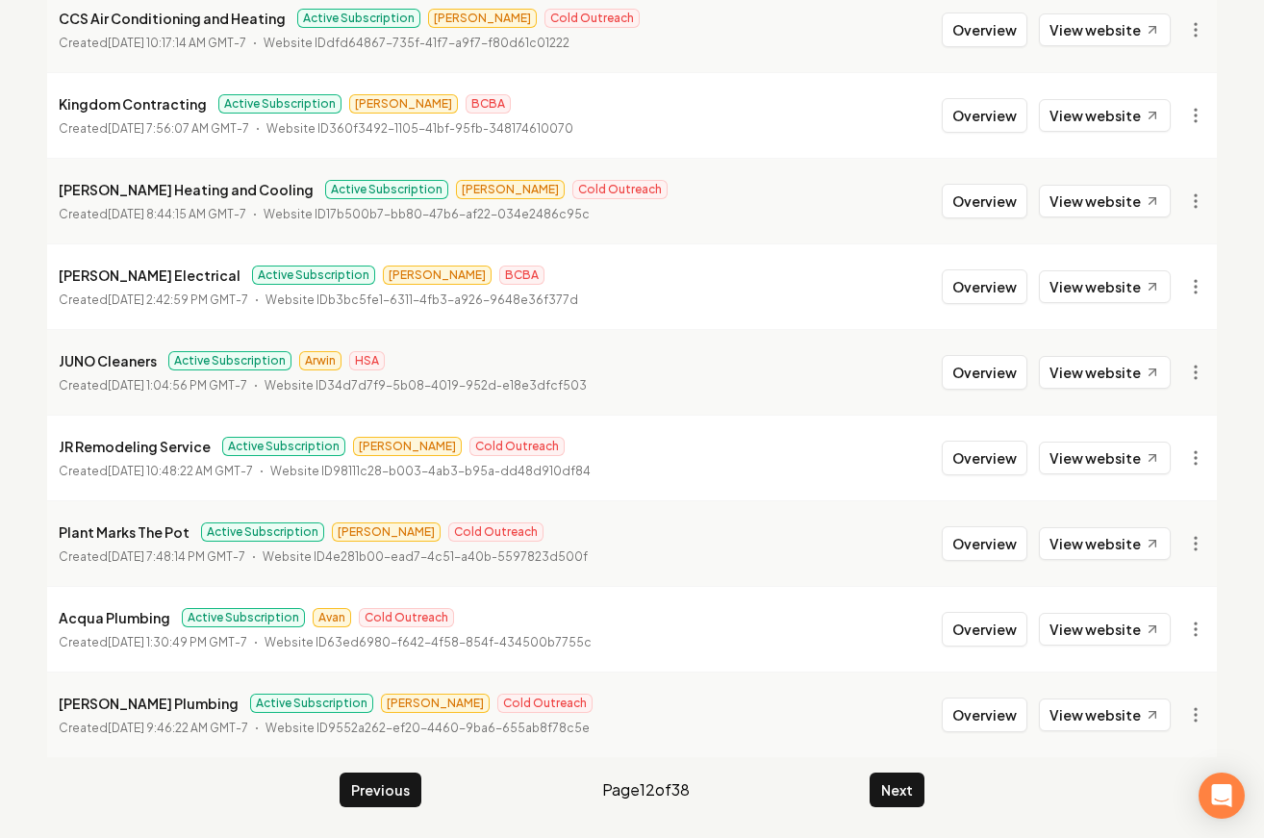
drag, startPoint x: 892, startPoint y: 762, endPoint x: 889, endPoint y: 774, distance: 12.8
click at [889, 774] on button "Next" at bounding box center [897, 790] width 55 height 35
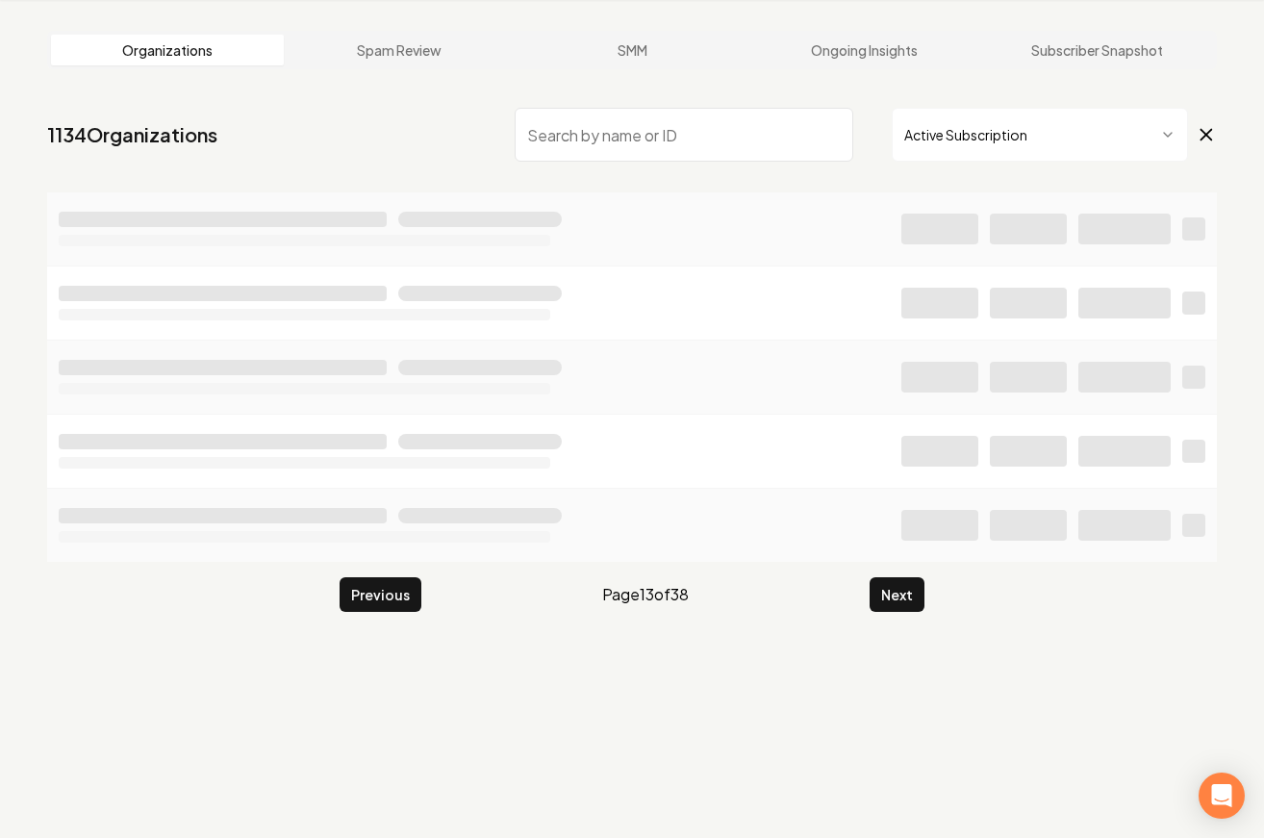
scroll to position [2076, 0]
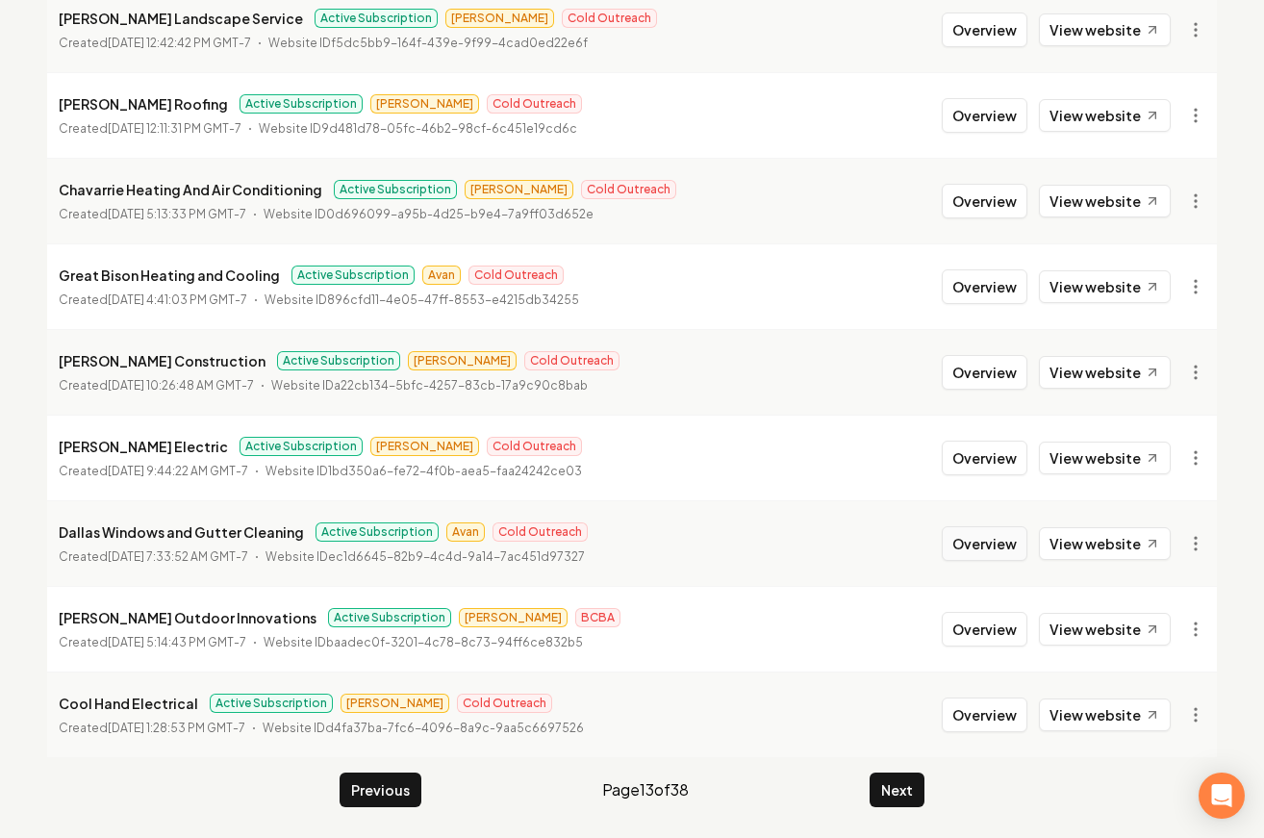
click at [986, 549] on button "Overview" at bounding box center [985, 543] width 86 height 35
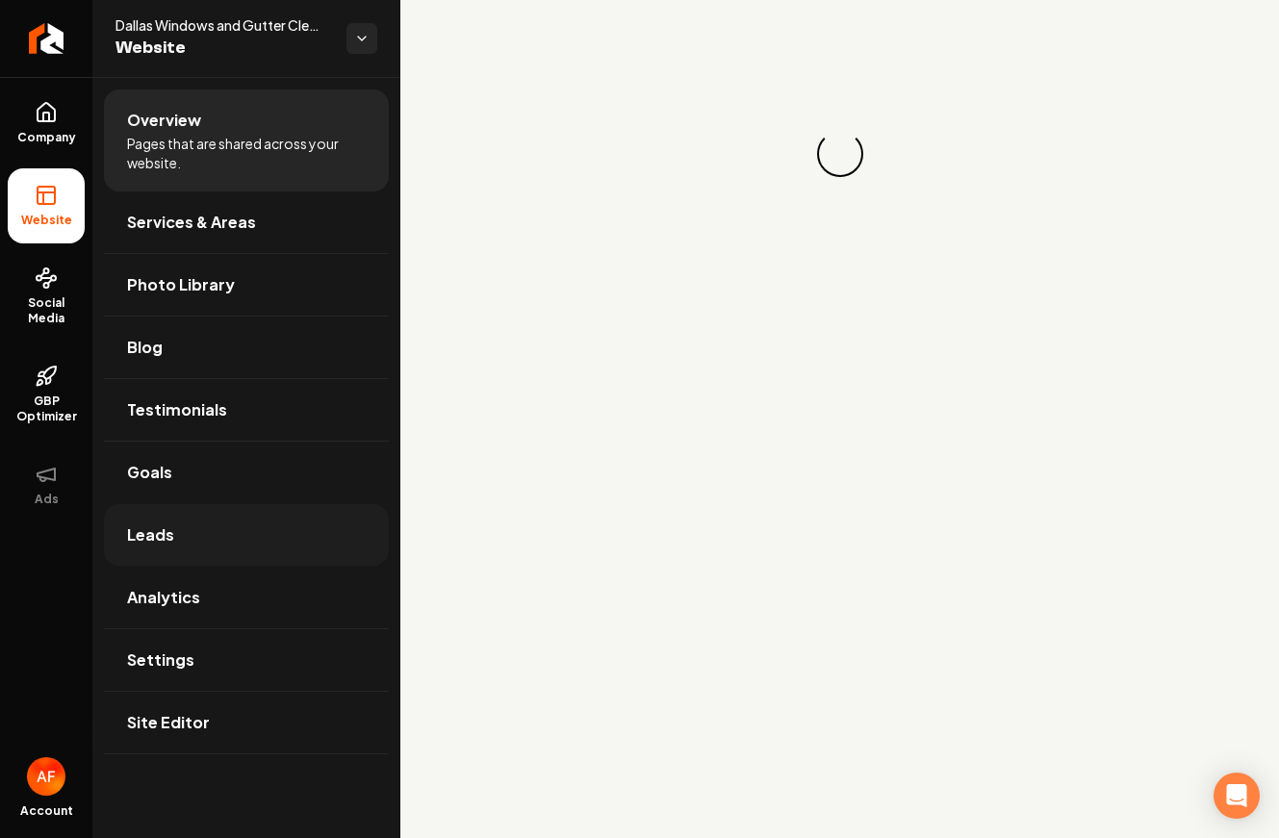
click at [284, 548] on link "Leads" at bounding box center [246, 535] width 285 height 62
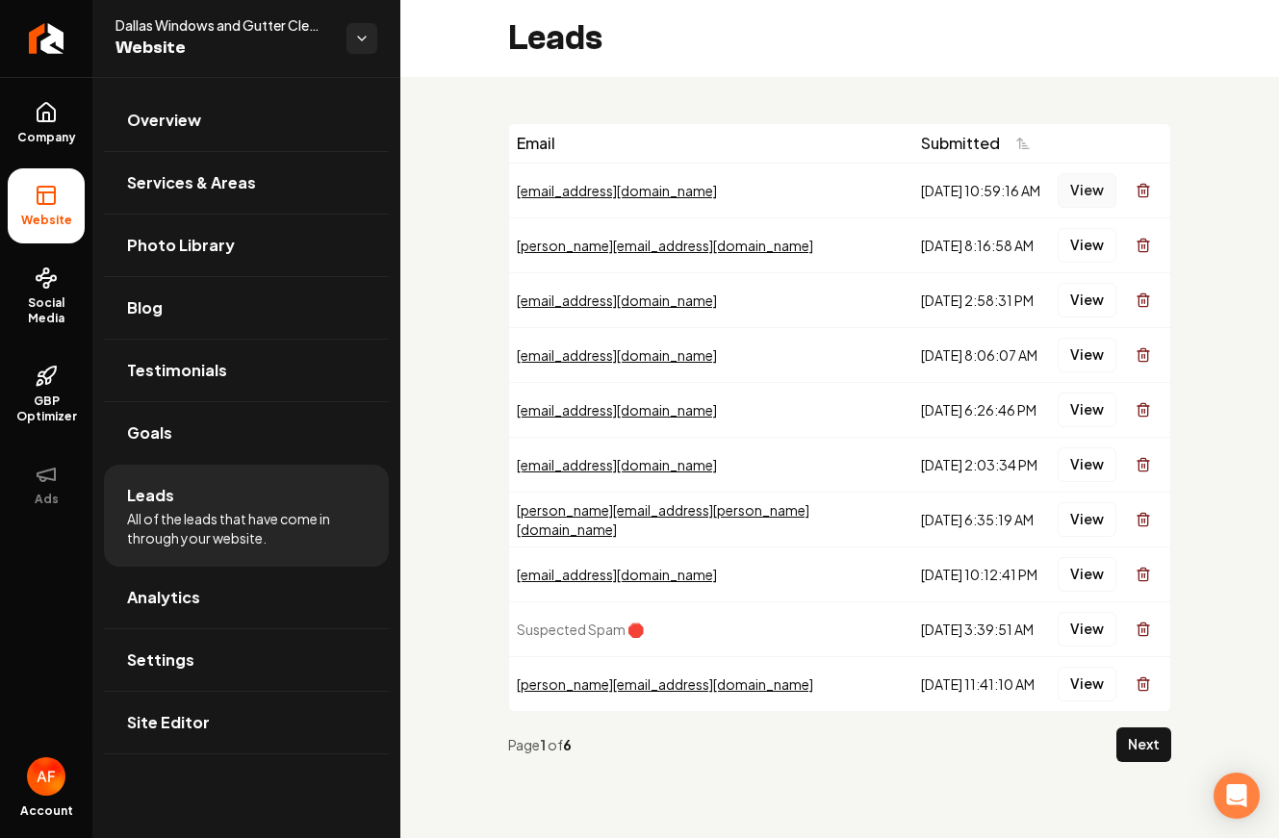
click at [1077, 190] on button "View" at bounding box center [1086, 190] width 59 height 35
click at [1077, 238] on button "View" at bounding box center [1086, 245] width 59 height 35
click at [1069, 303] on button "View" at bounding box center [1086, 300] width 59 height 35
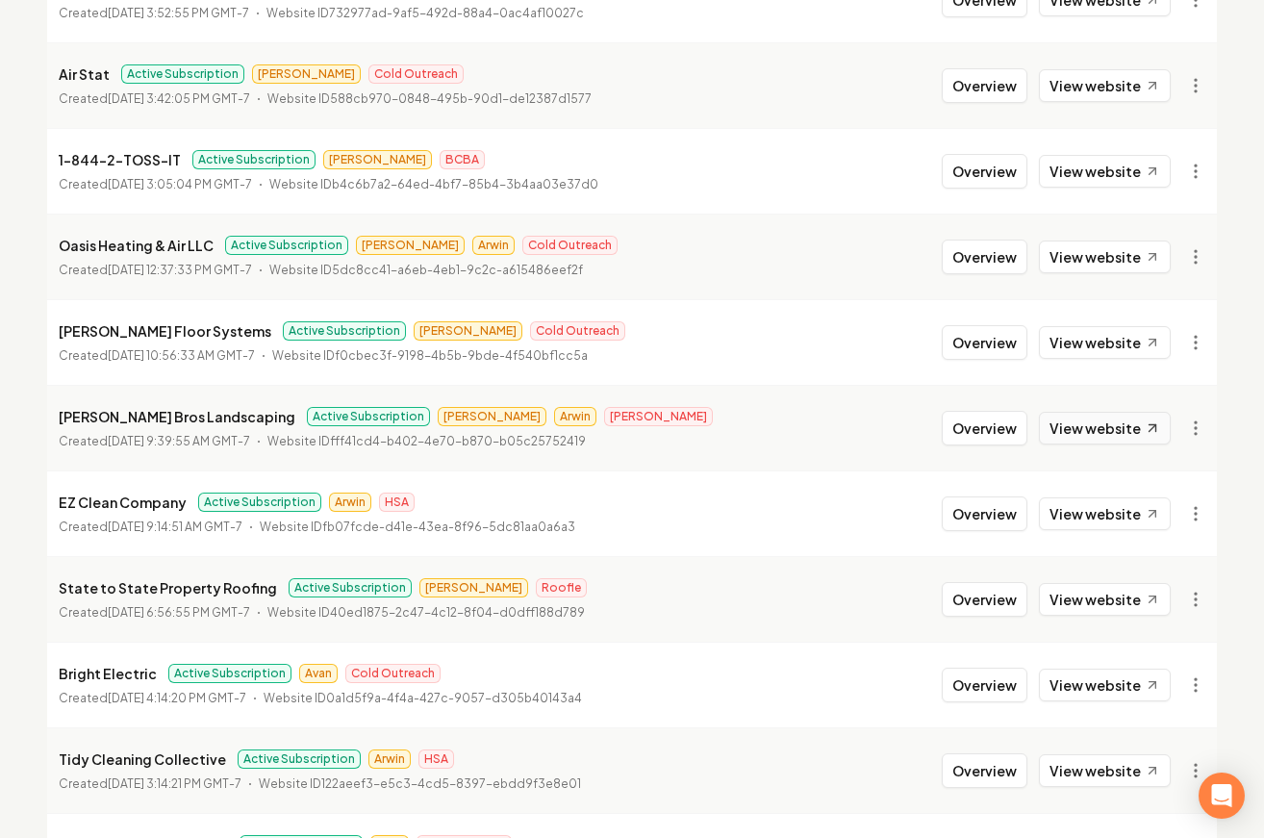
scroll to position [444, 0]
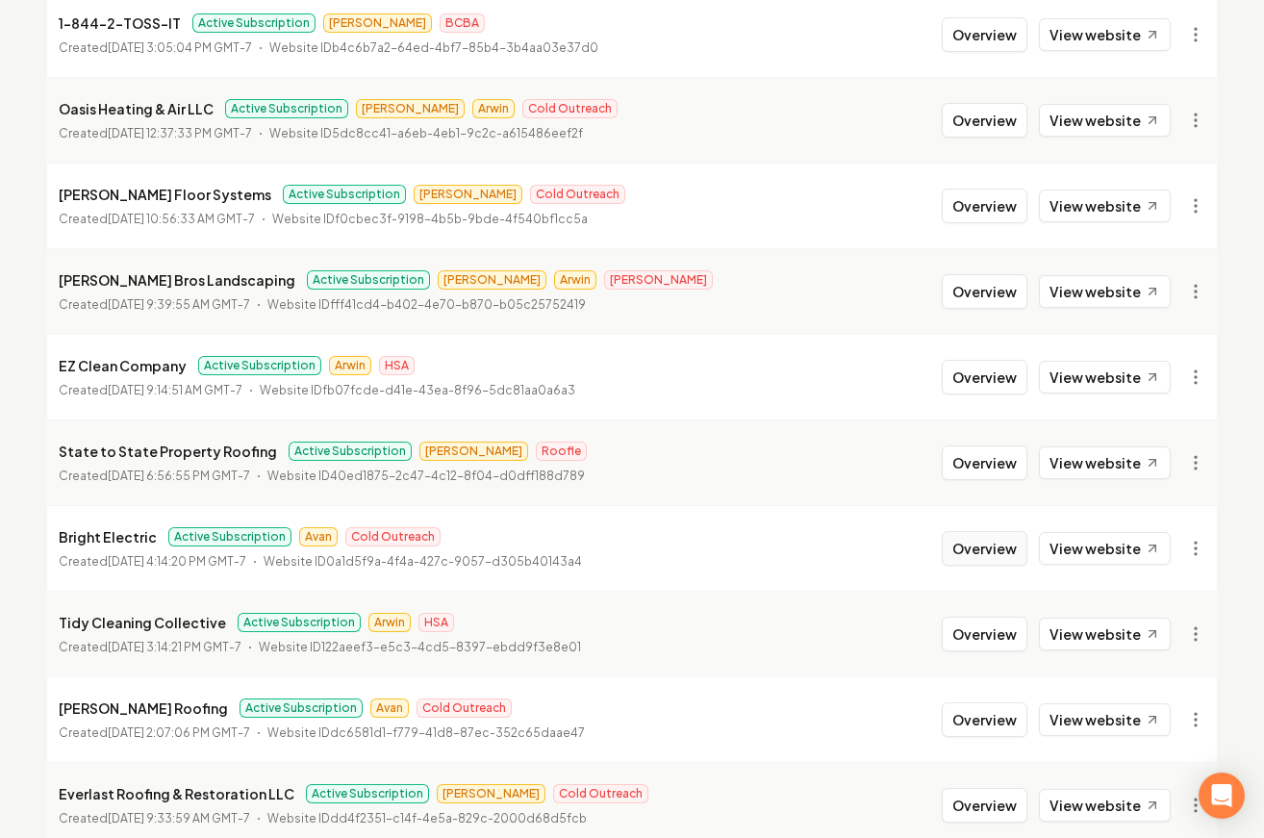
drag, startPoint x: 1002, startPoint y: 552, endPoint x: 947, endPoint y: 538, distance: 57.6
click at [1002, 552] on button "Overview" at bounding box center [985, 548] width 86 height 35
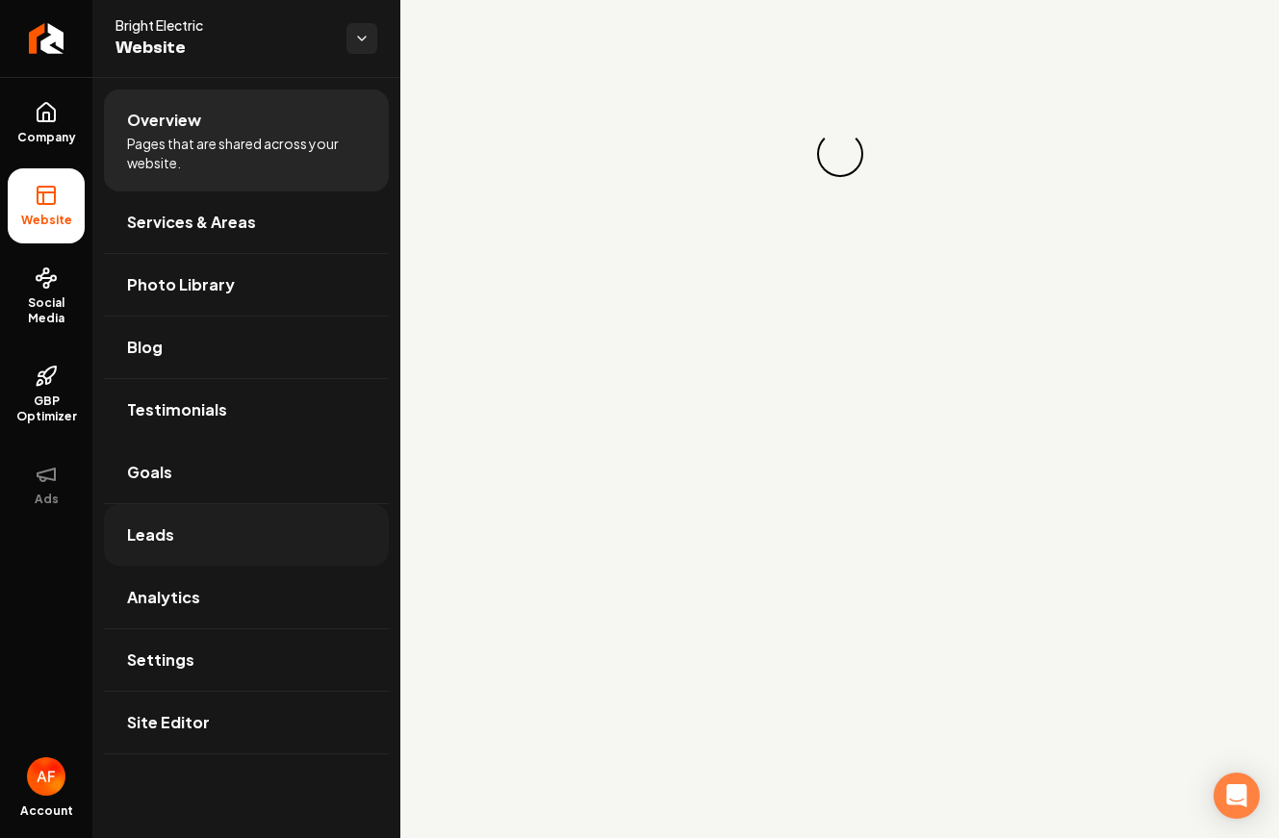
click at [273, 504] on link "Leads" at bounding box center [246, 535] width 285 height 62
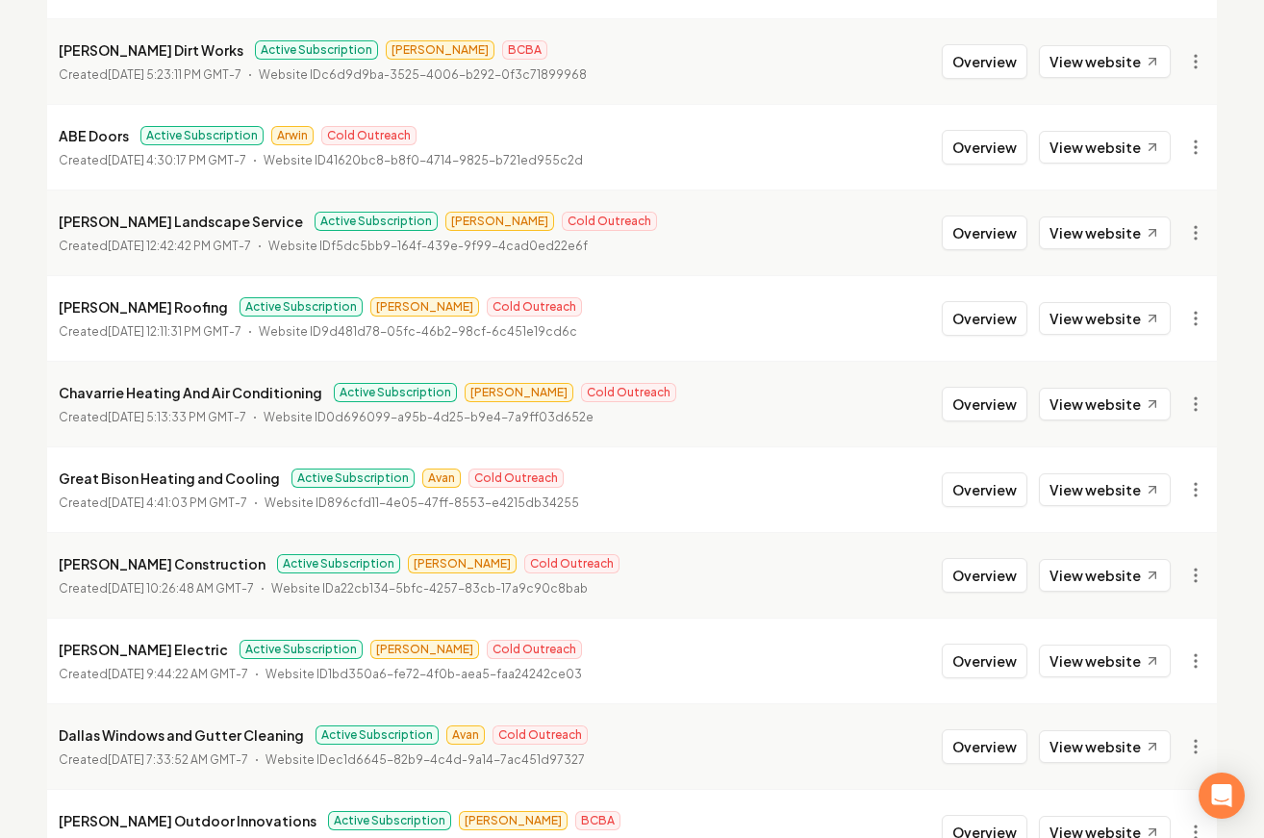
scroll to position [1916, 0]
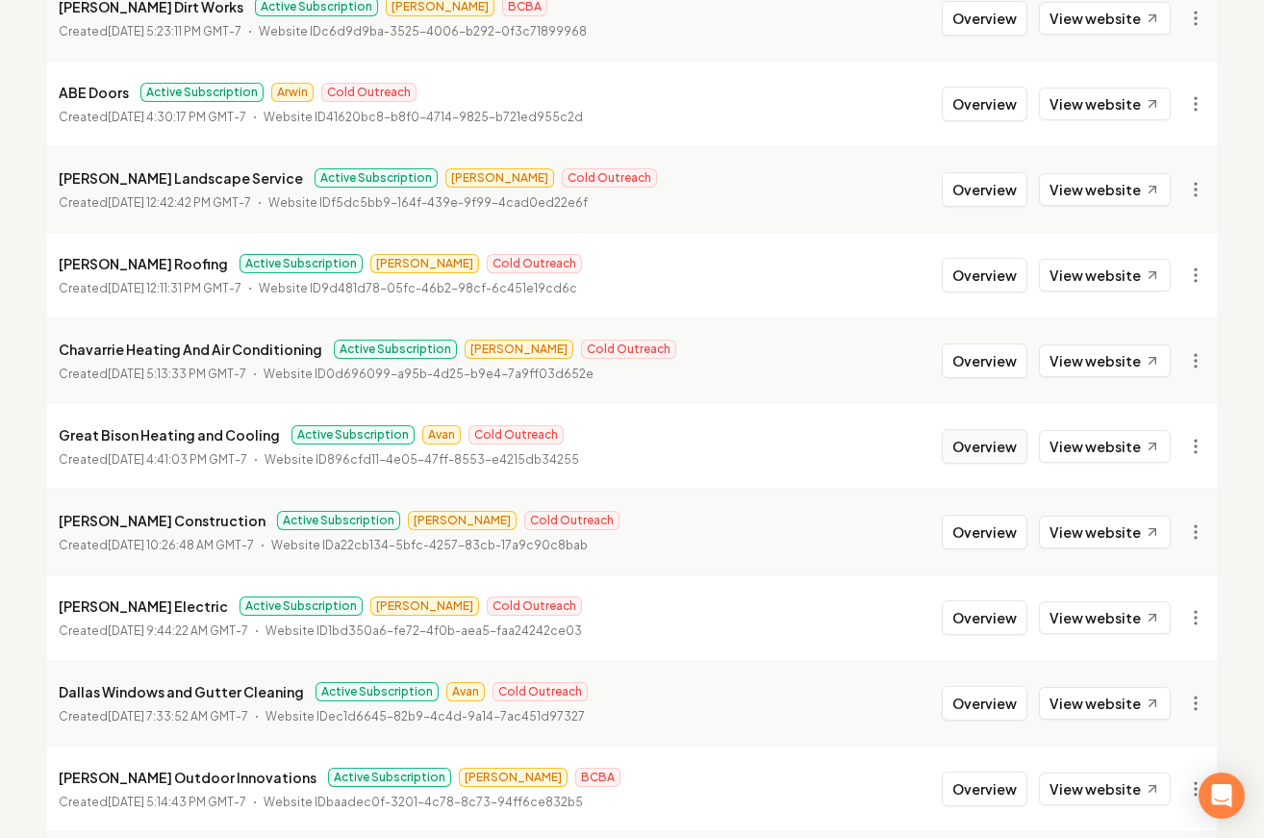
click at [987, 451] on button "Overview" at bounding box center [985, 446] width 86 height 35
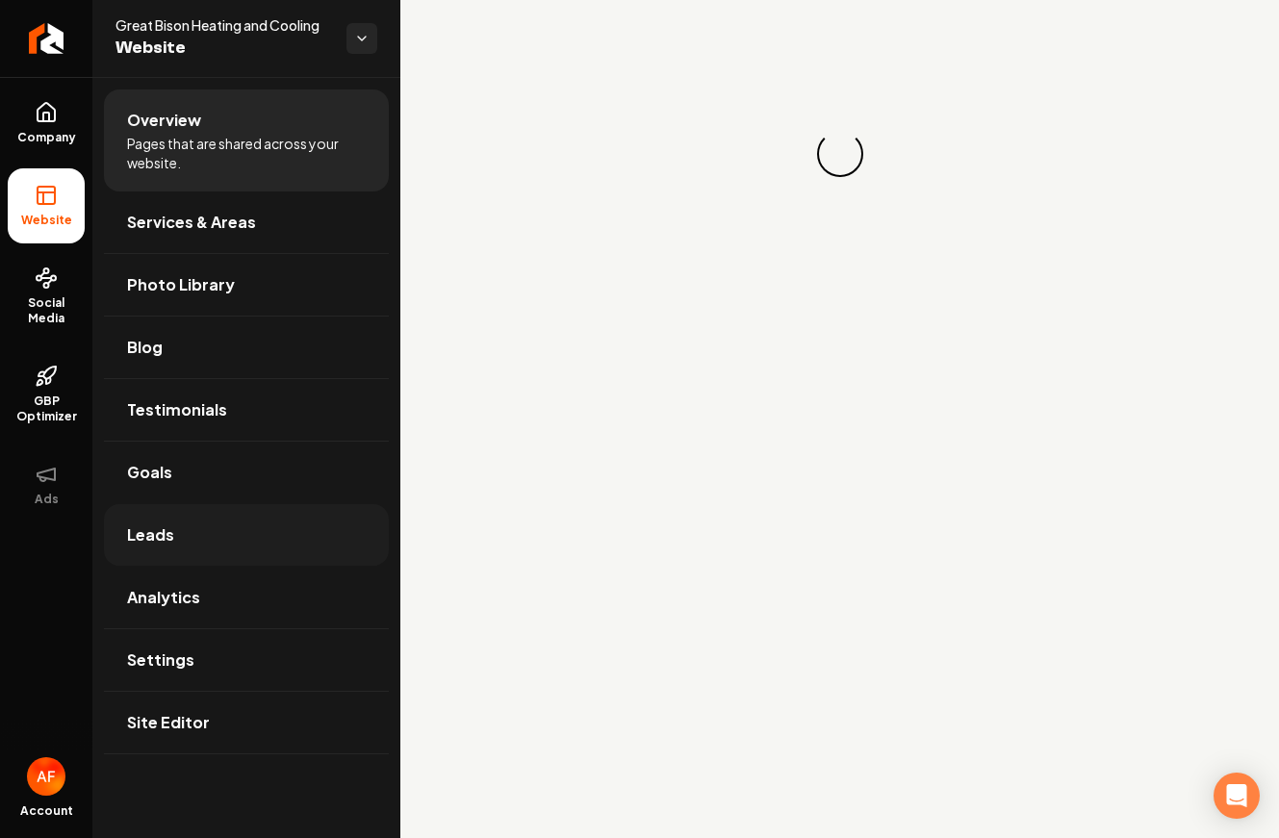
click at [197, 544] on link "Leads" at bounding box center [246, 535] width 285 height 62
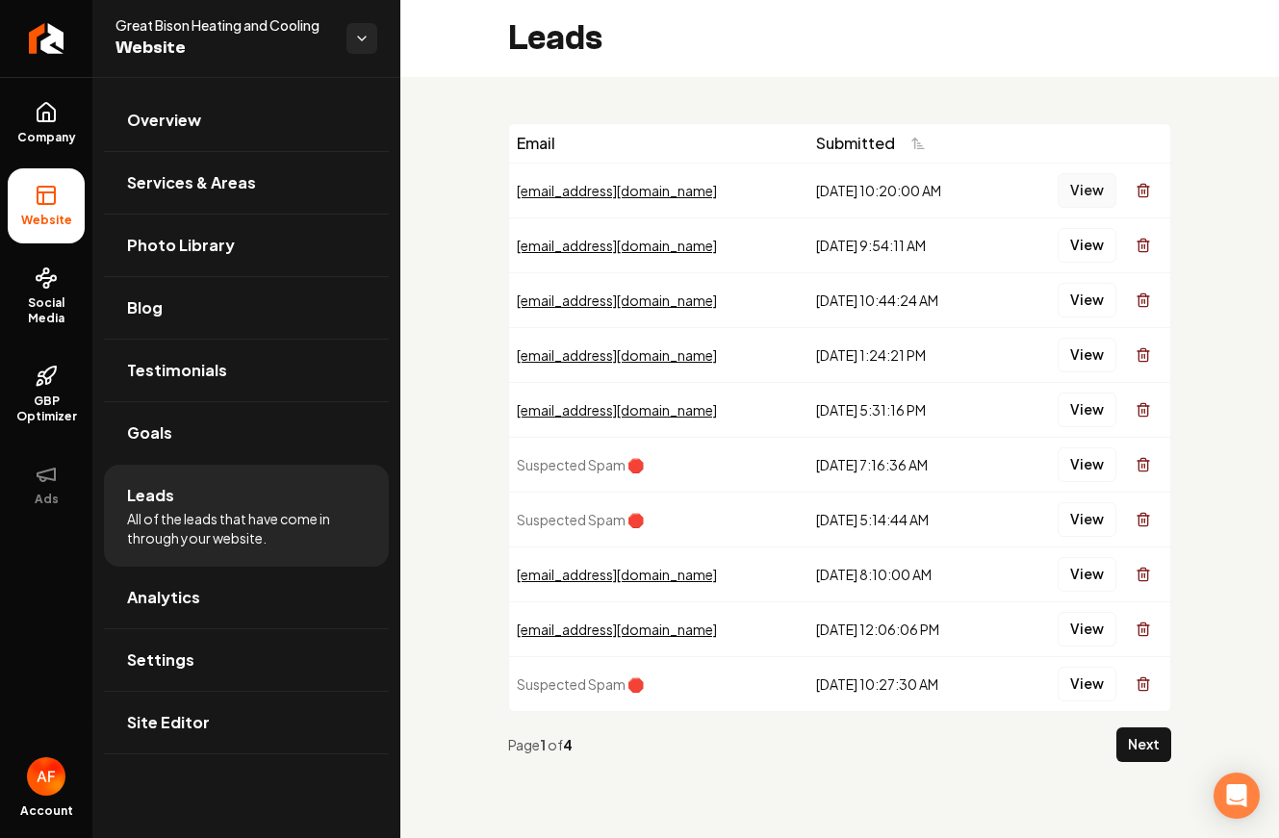
click at [1077, 197] on button "View" at bounding box center [1086, 190] width 59 height 35
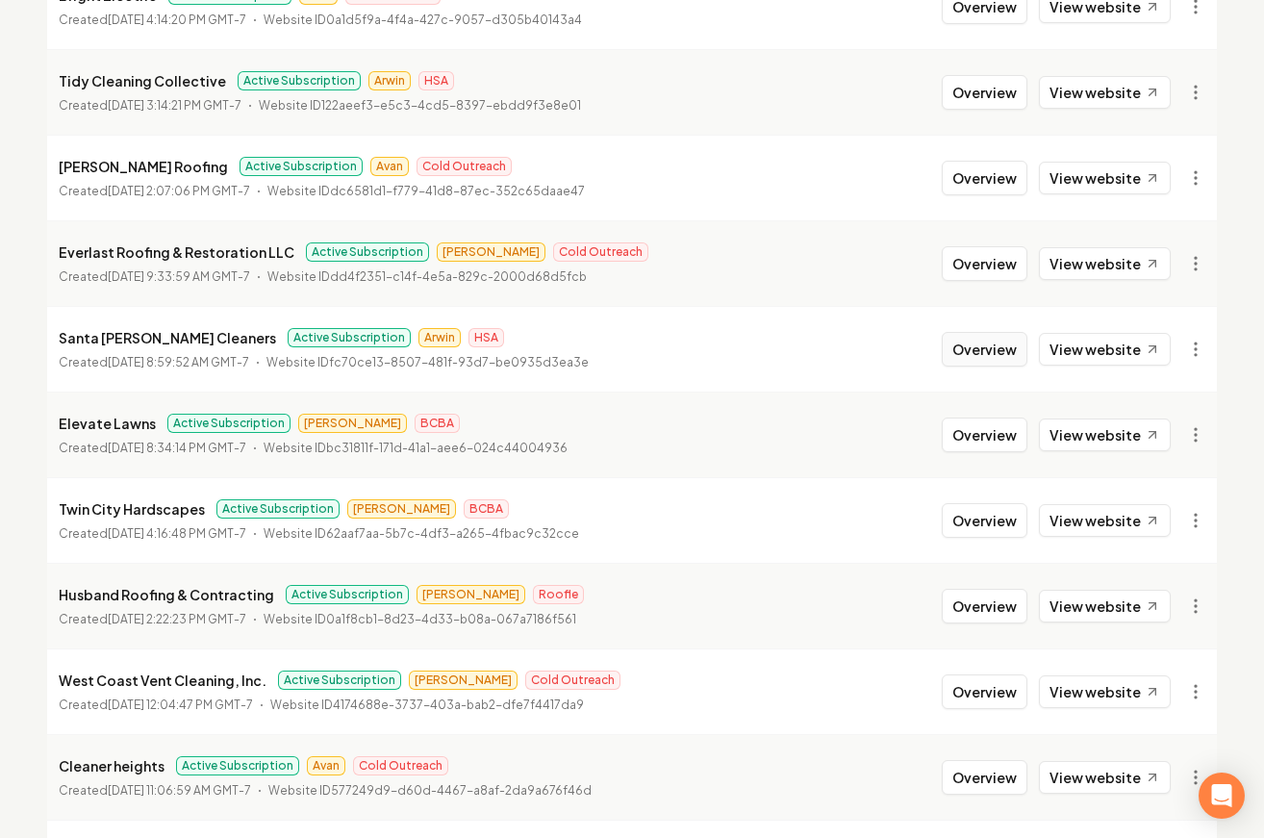
scroll to position [1986, 0]
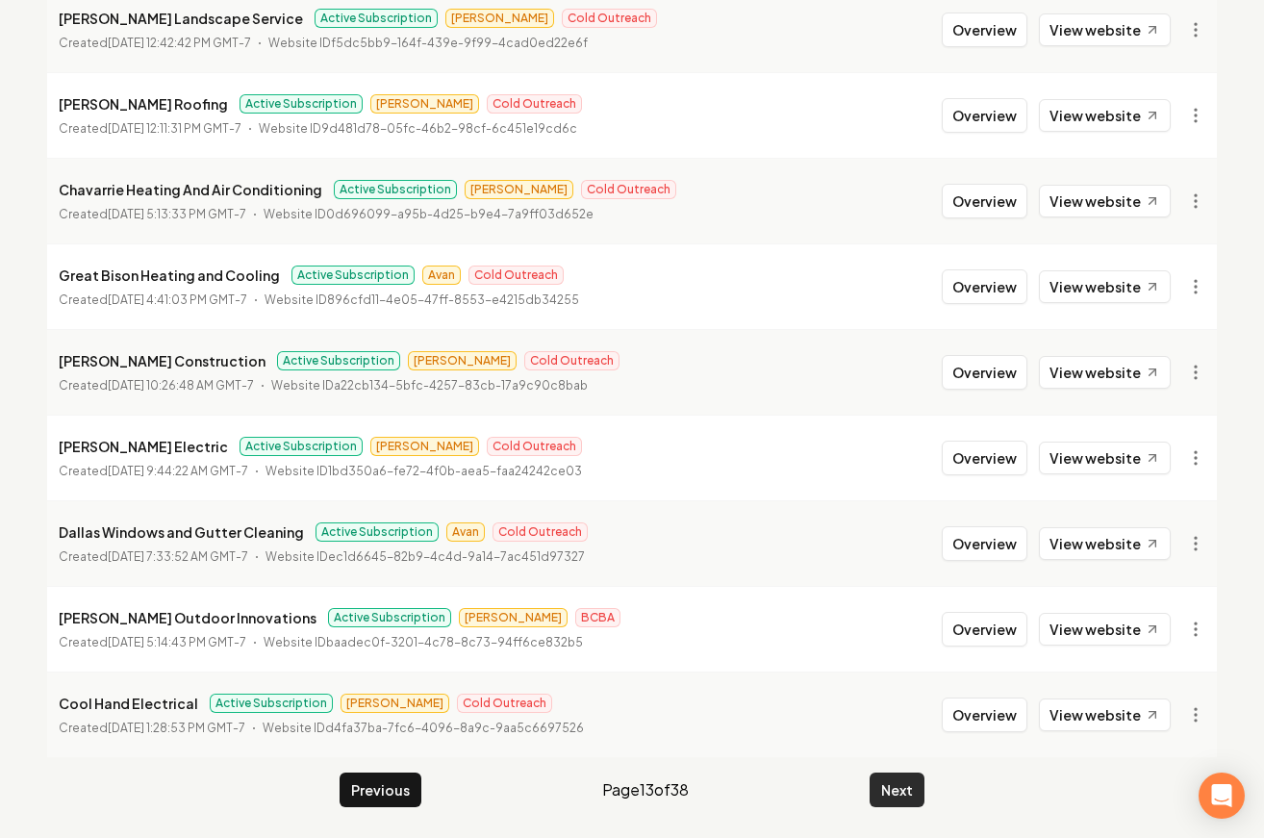
click at [900, 781] on button "Next" at bounding box center [897, 790] width 55 height 35
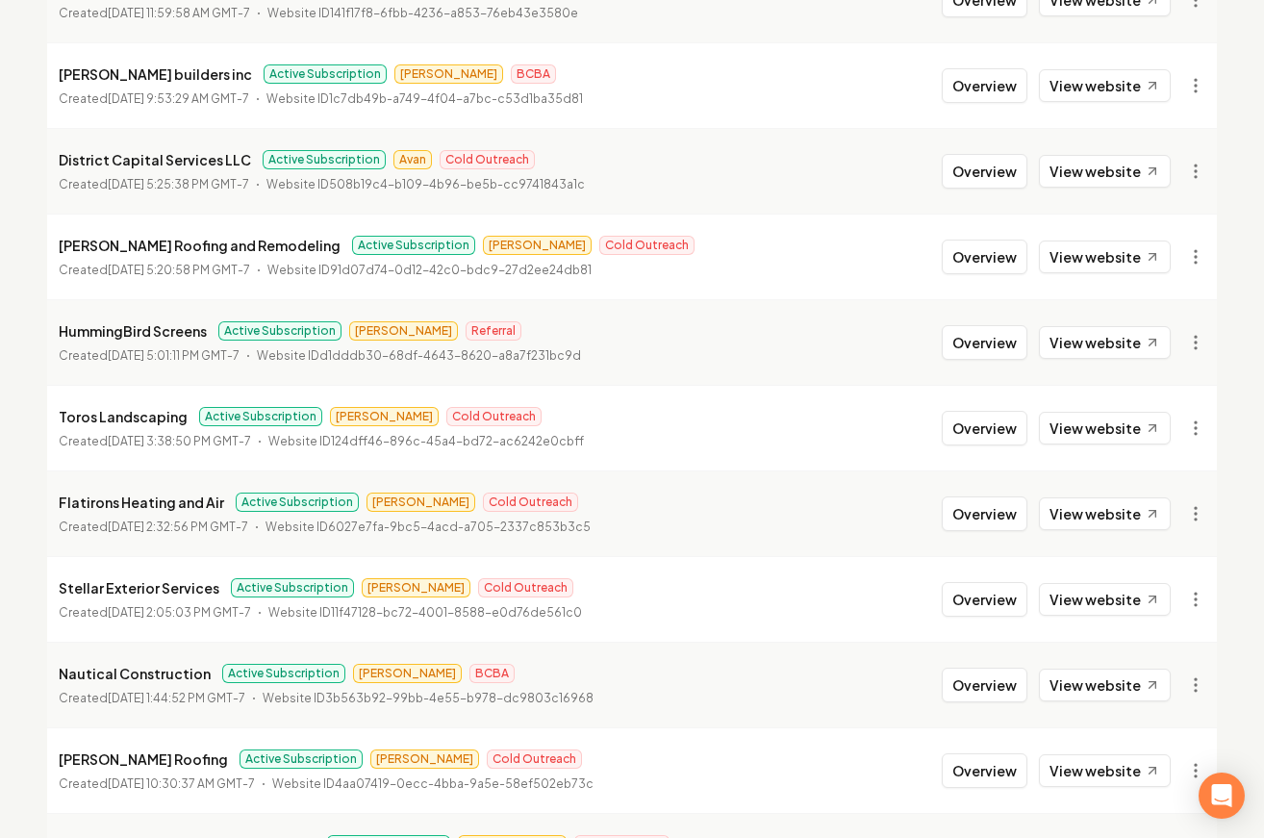
scroll to position [1609, 0]
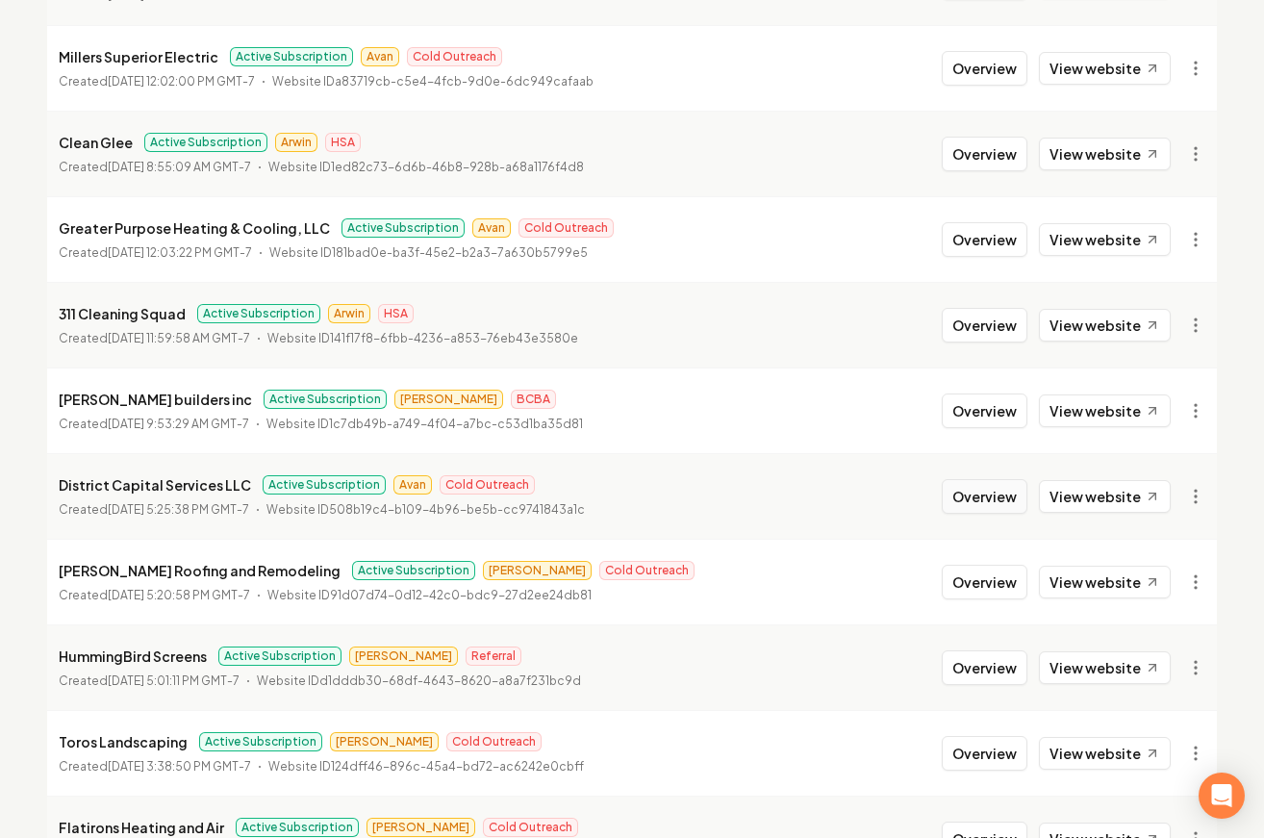
click at [987, 488] on button "Overview" at bounding box center [985, 496] width 86 height 35
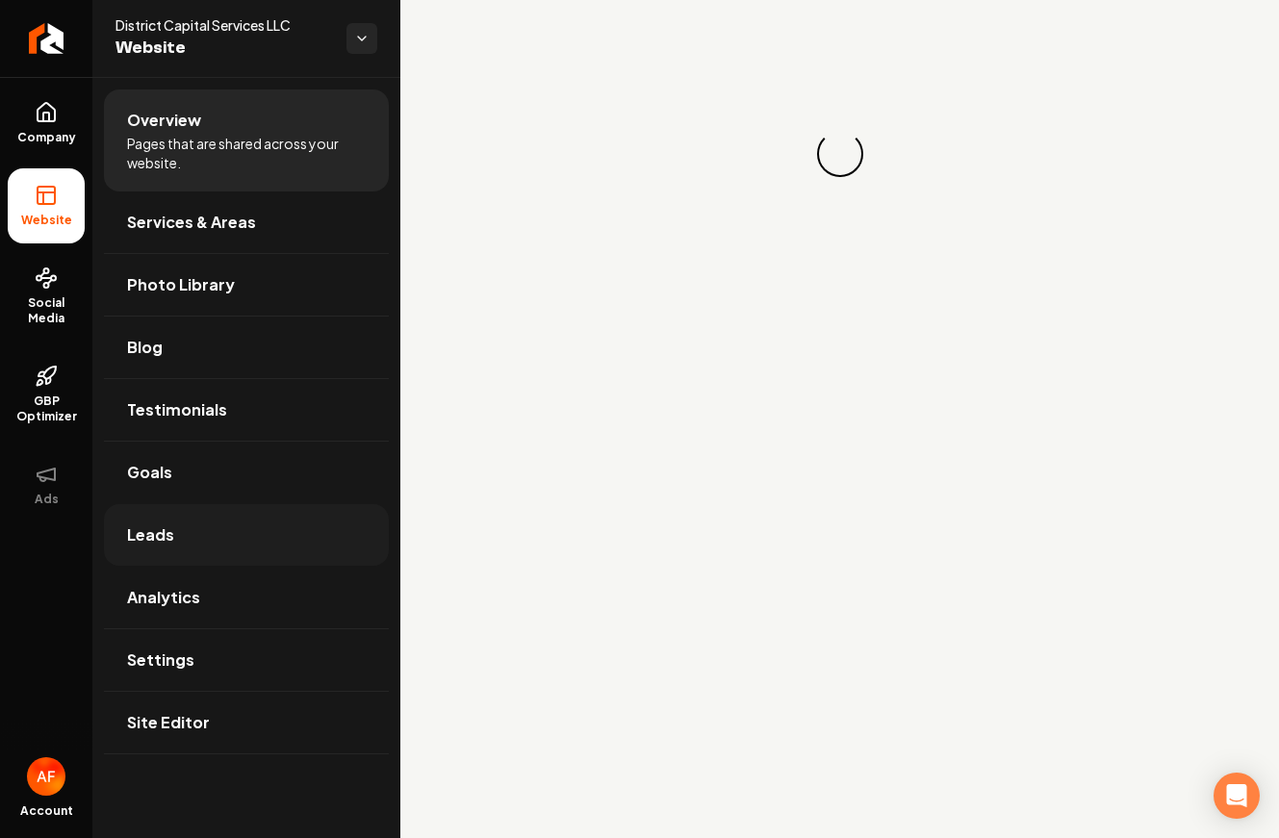
click at [187, 525] on link "Leads" at bounding box center [246, 535] width 285 height 62
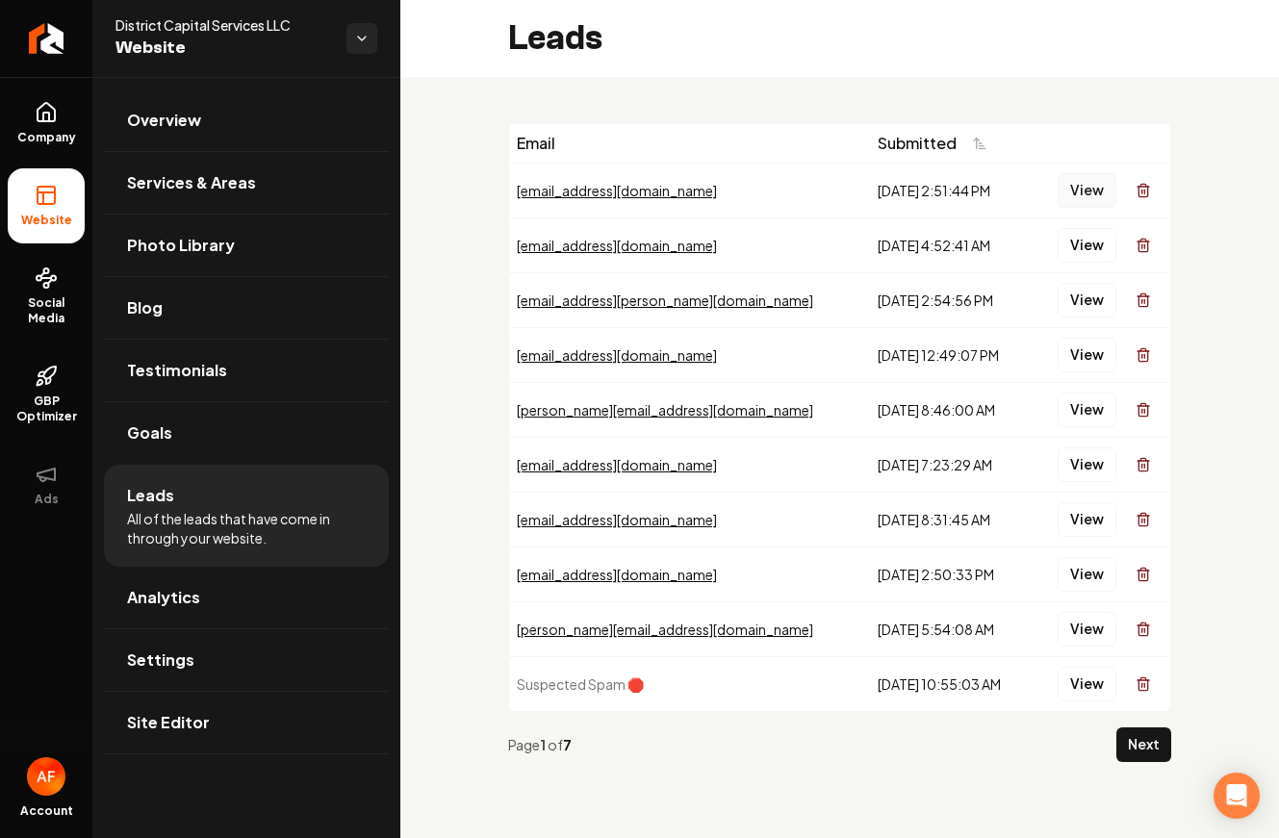
click at [1077, 190] on button "View" at bounding box center [1086, 190] width 59 height 35
click at [1077, 231] on button "View" at bounding box center [1086, 245] width 59 height 35
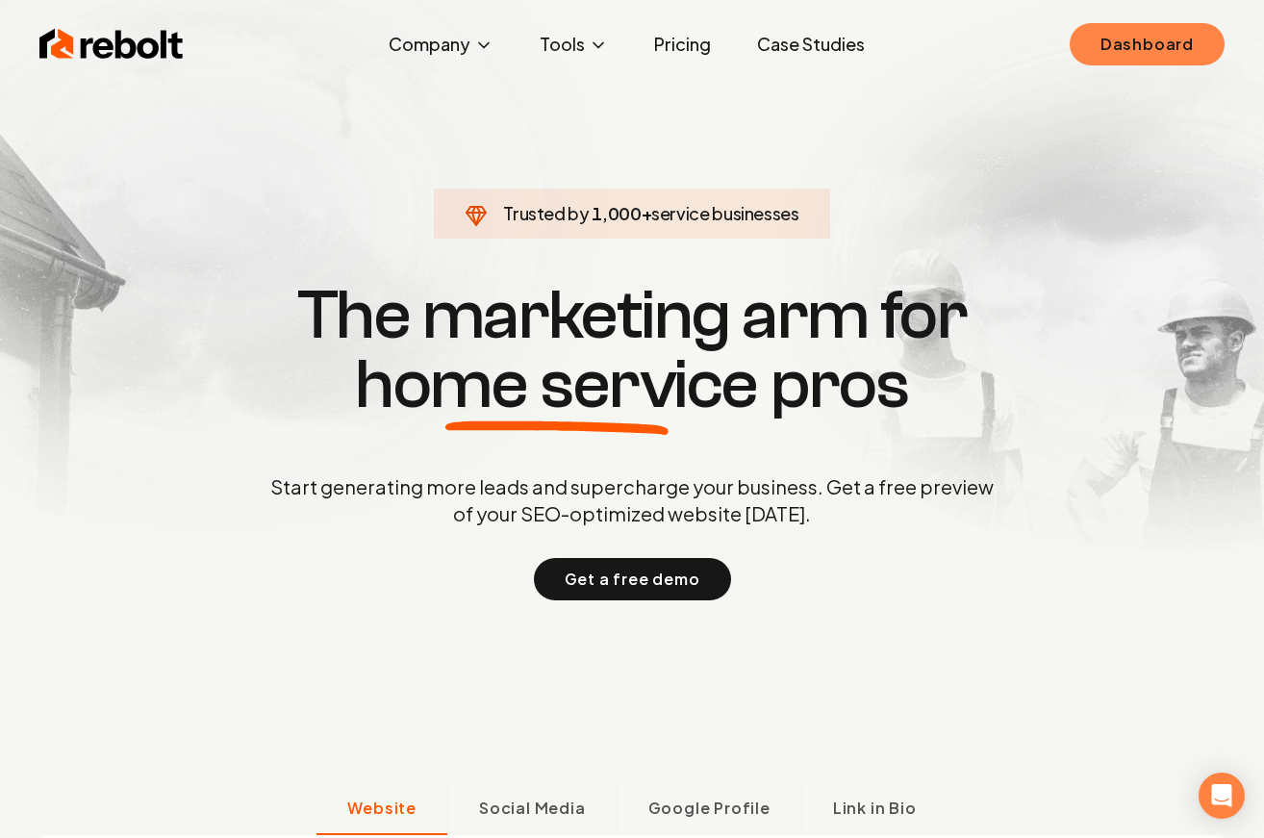
click at [1100, 39] on link "Dashboard" at bounding box center [1147, 44] width 155 height 42
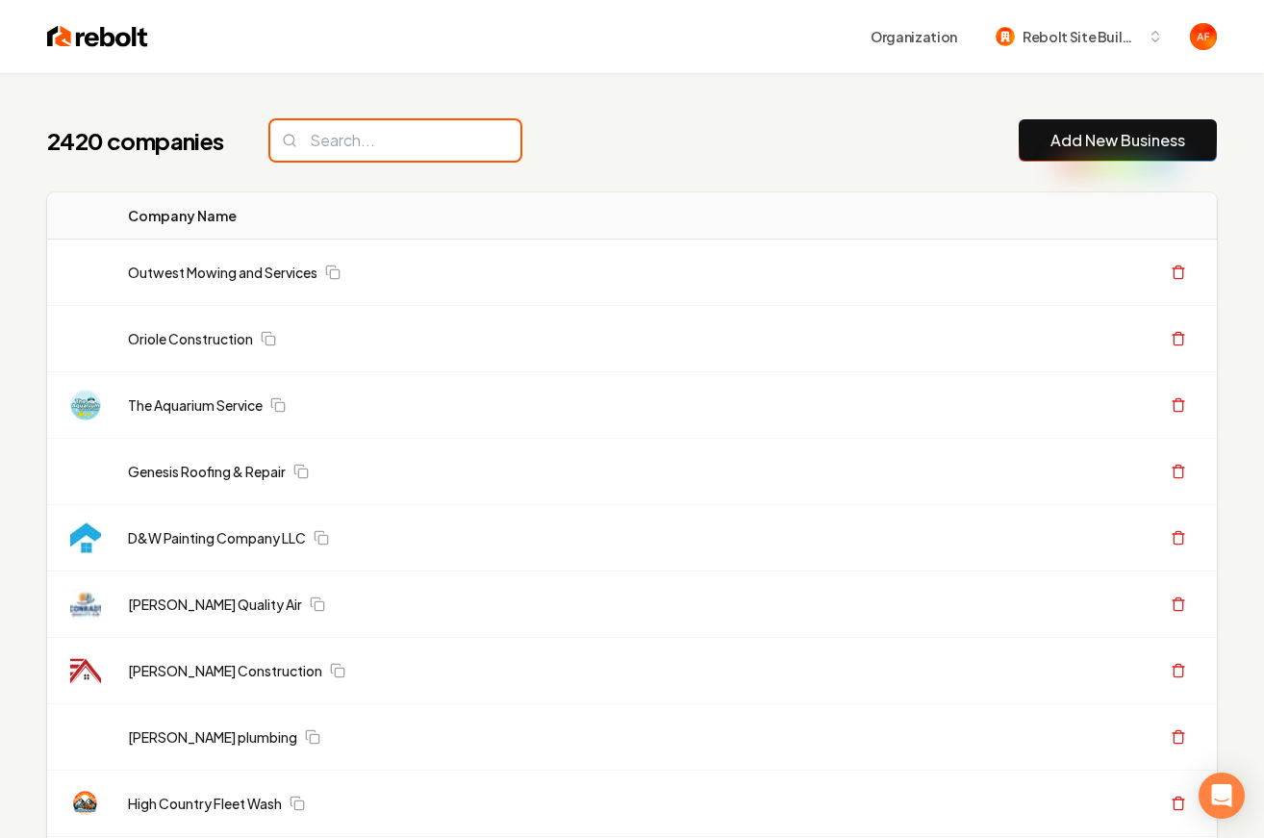
click at [273, 146] on input "search" at bounding box center [395, 140] width 250 height 40
click at [295, 150] on input "search" at bounding box center [395, 140] width 250 height 40
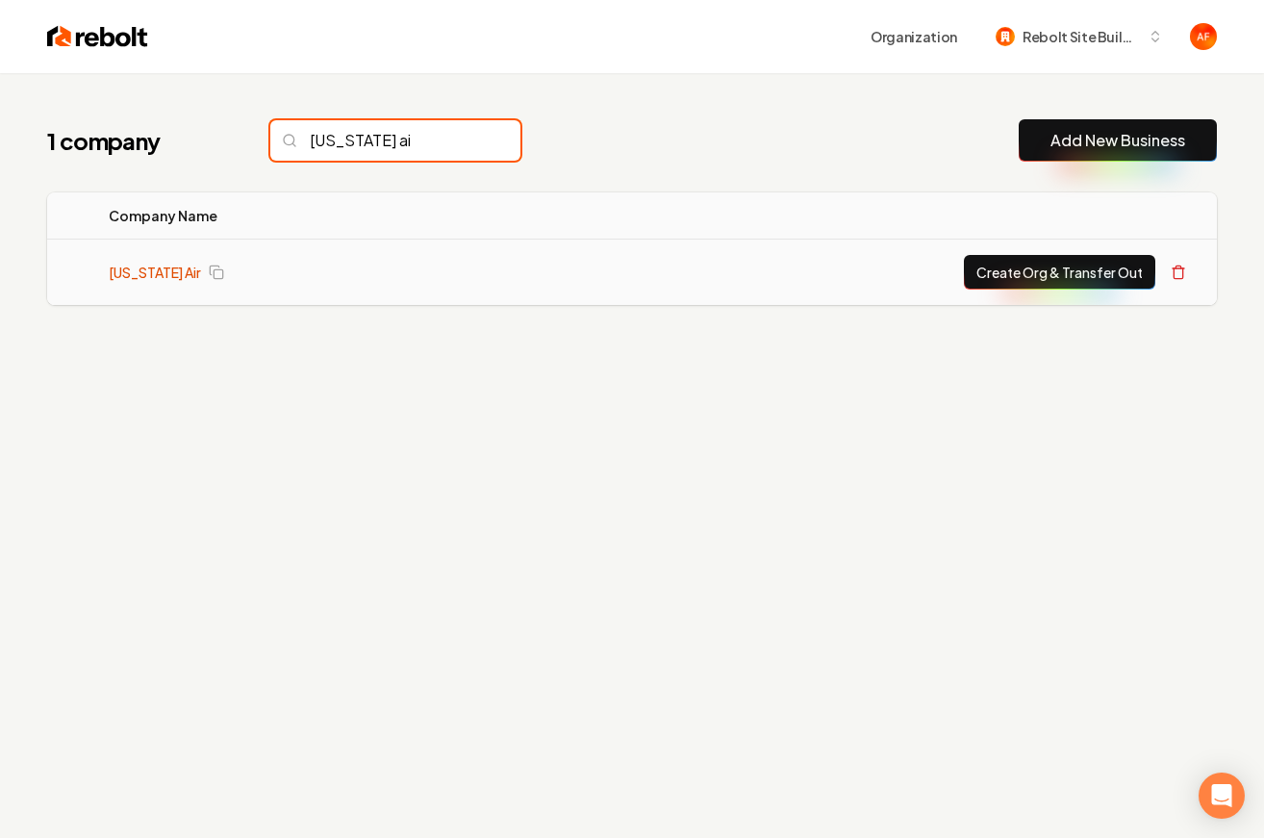
type input "utah ai"
click at [110, 279] on link "[US_STATE] Air" at bounding box center [155, 272] width 92 height 19
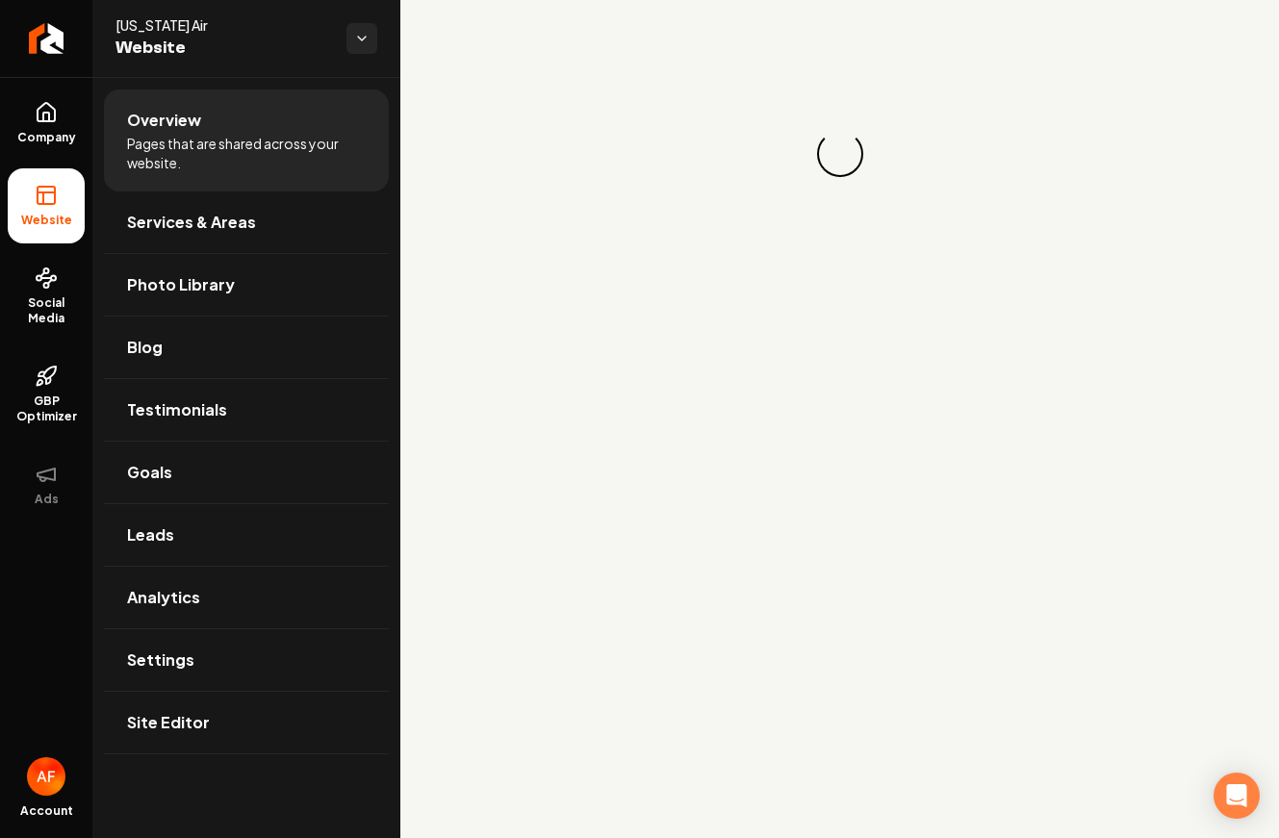
click at [1199, 65] on div "Loading... Loading..." at bounding box center [839, 154] width 878 height 308
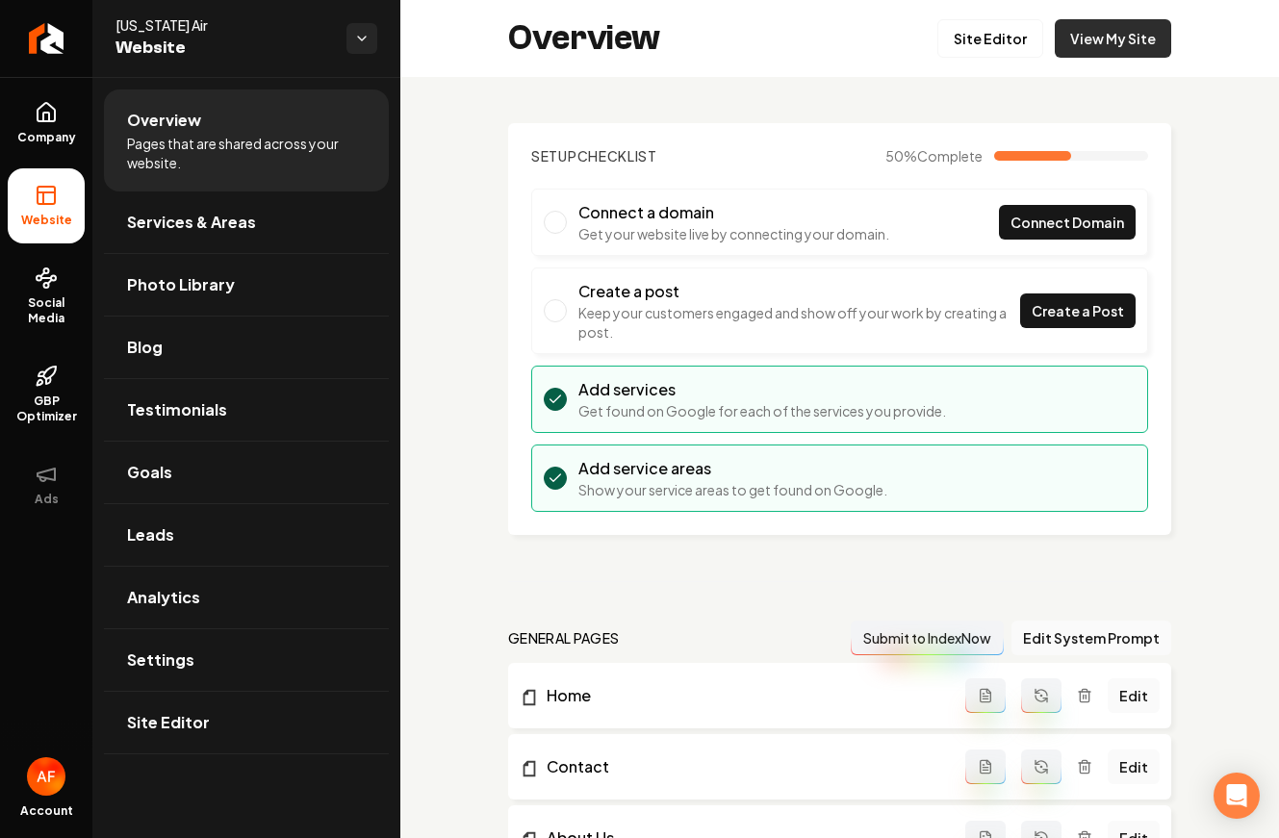
click at [1095, 39] on link "View My Site" at bounding box center [1112, 38] width 116 height 38
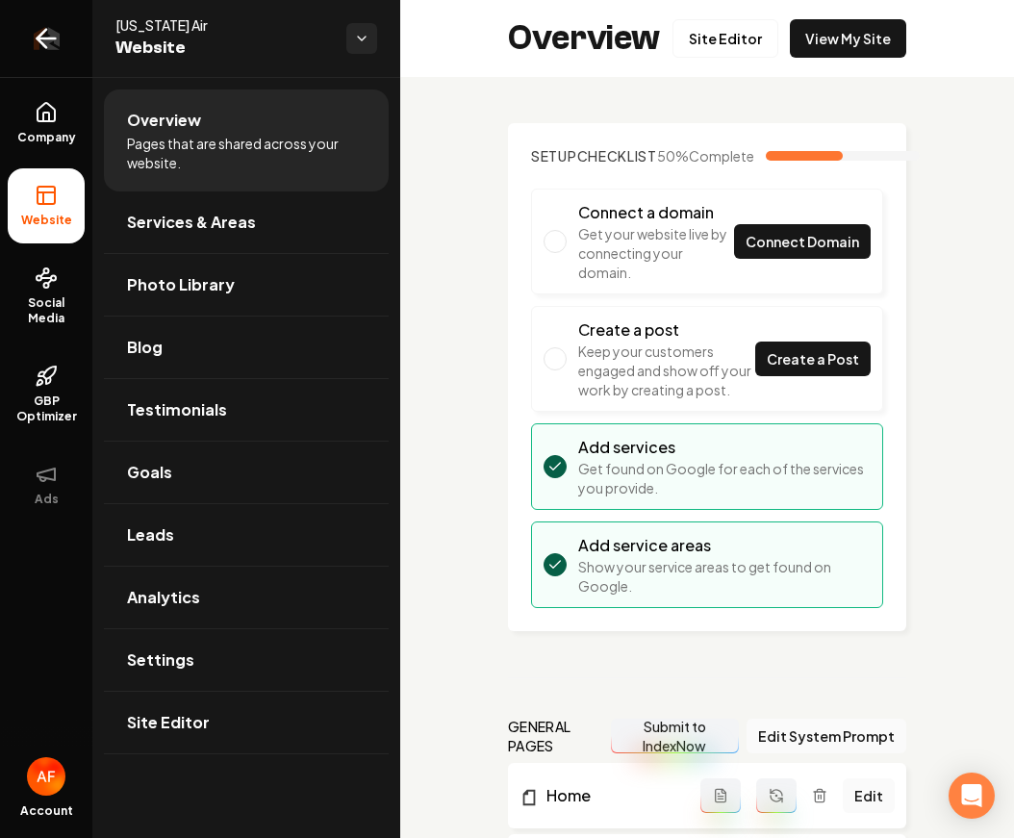
click at [57, 52] on icon "Return to dashboard" at bounding box center [46, 38] width 31 height 31
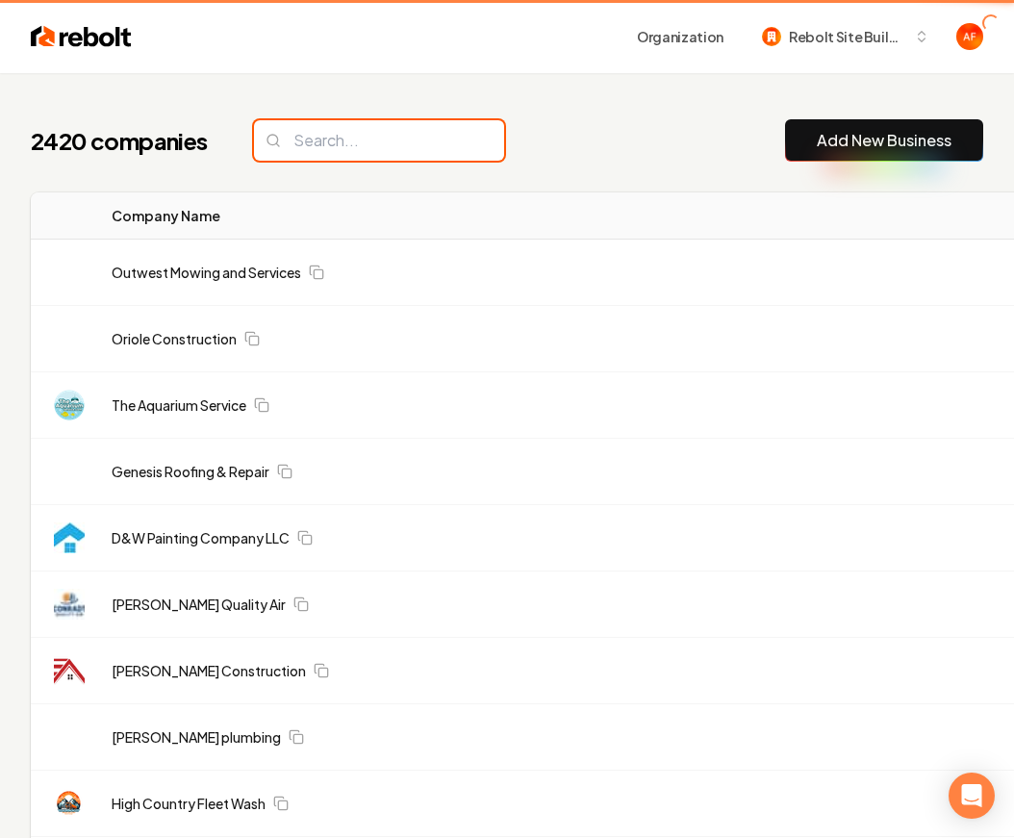
click at [397, 157] on input "search" at bounding box center [379, 140] width 250 height 40
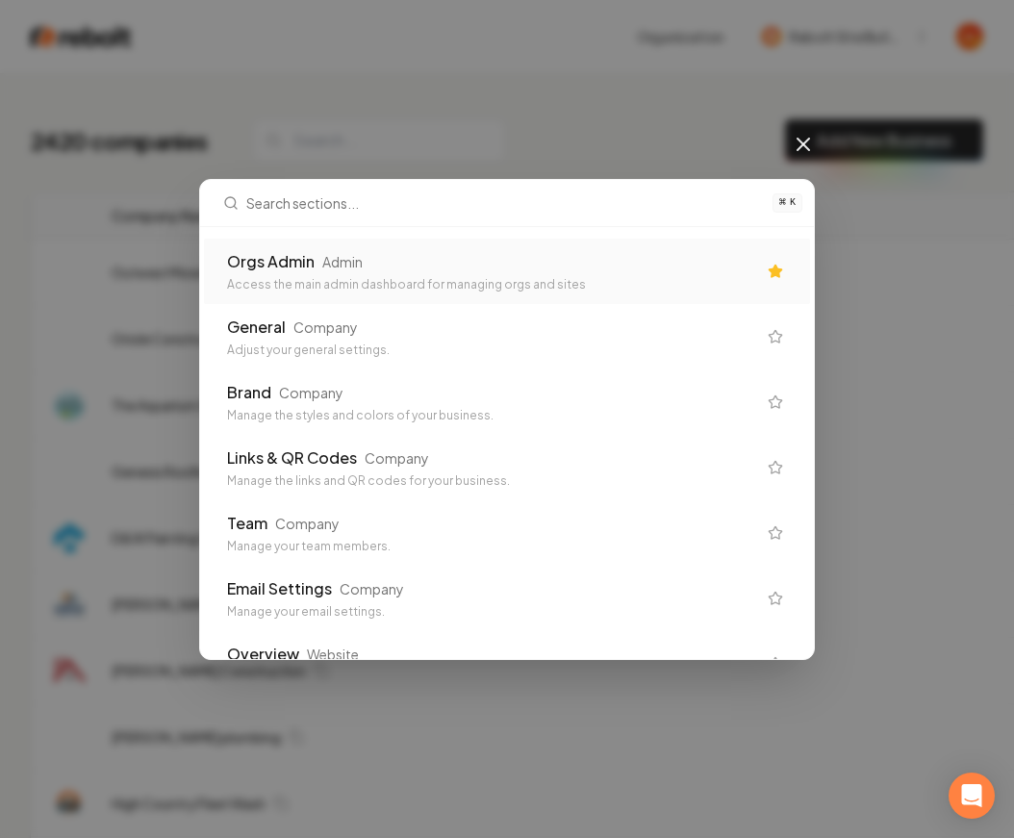
click at [408, 241] on div "Orgs Admin Admin Access the main admin dashboard for managing orgs and sites" at bounding box center [507, 271] width 606 height 65
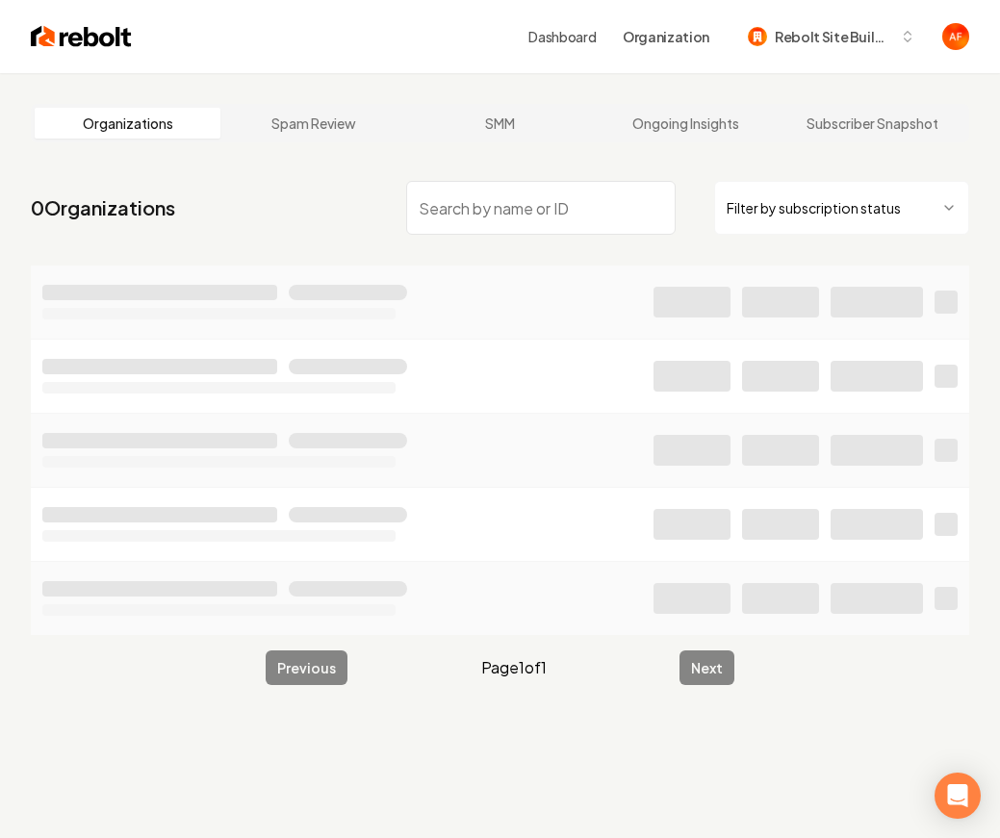
click at [545, 214] on input "search" at bounding box center [540, 208] width 269 height 54
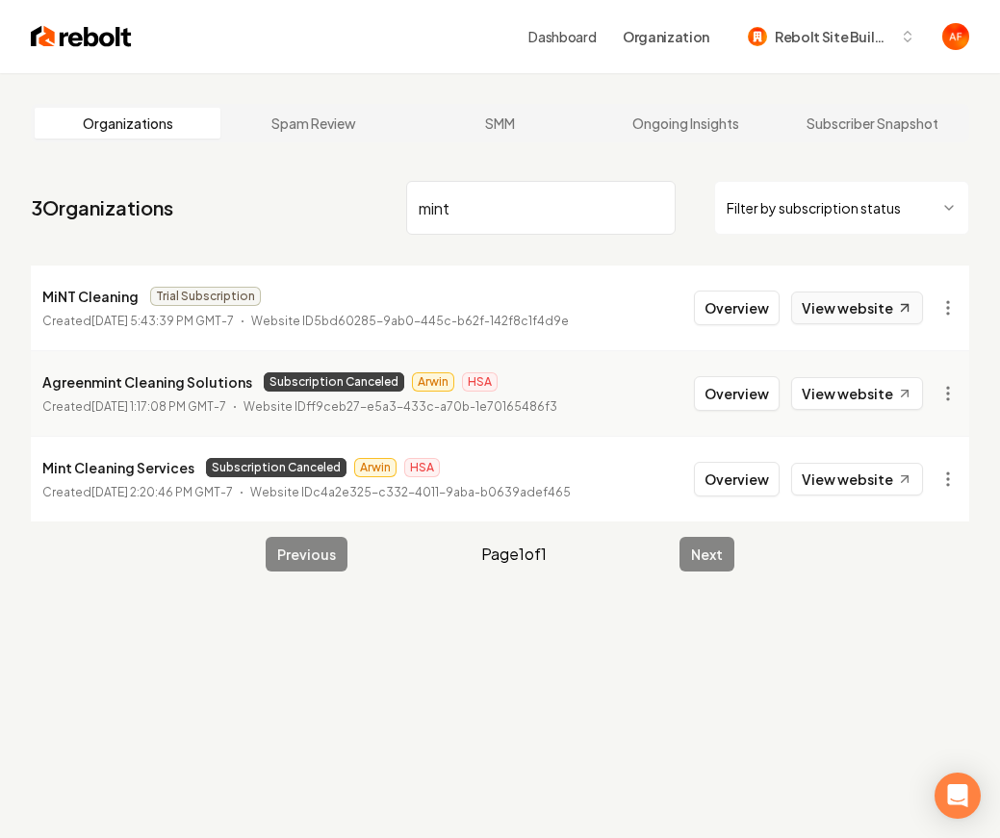
type input "mint"
click at [854, 319] on link "View website" at bounding box center [857, 307] width 132 height 33
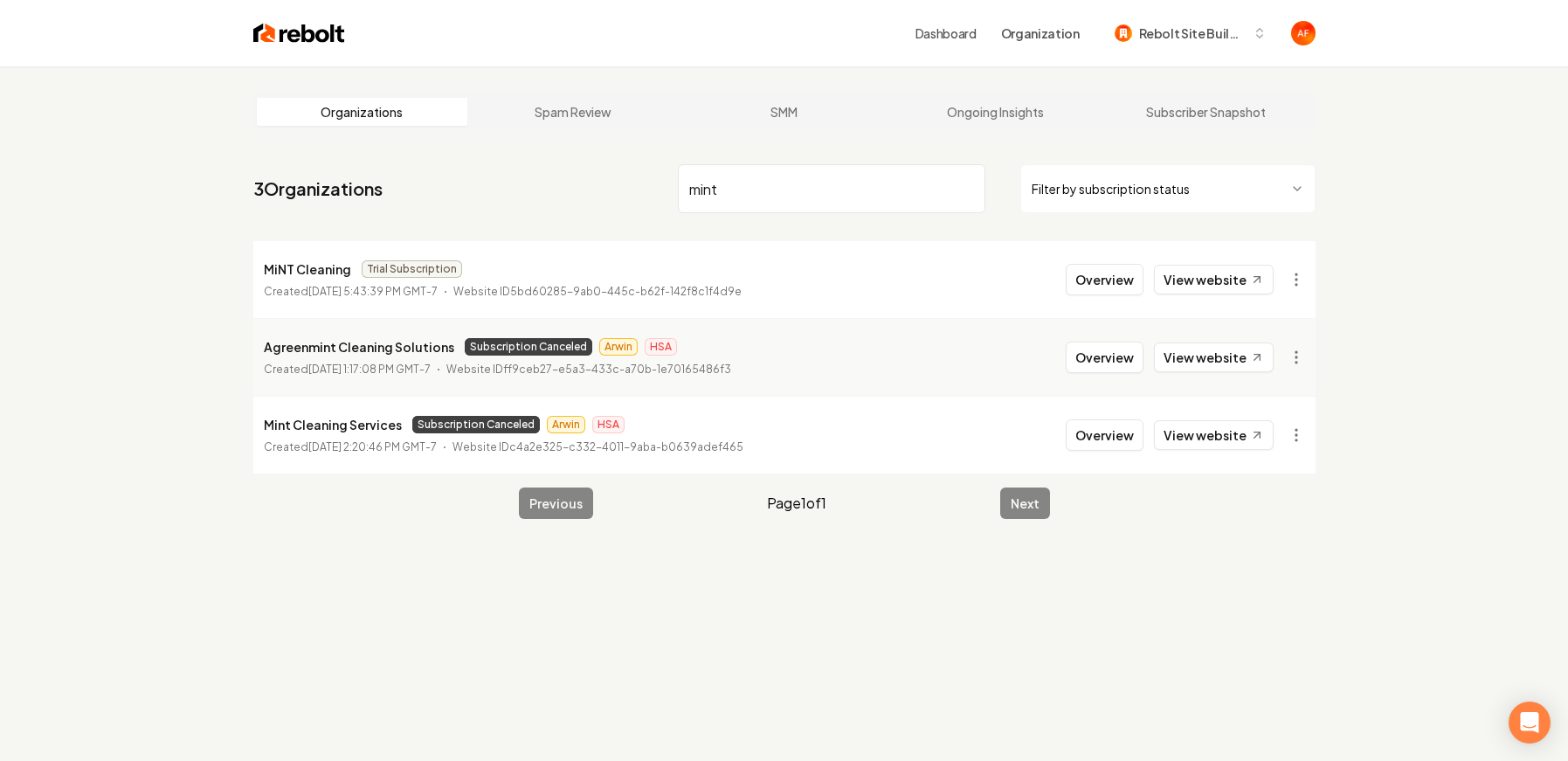
drag, startPoint x: 1116, startPoint y: 215, endPoint x: 1119, endPoint y: 205, distance: 10.4
click at [1119, 207] on nav "3 Organizations mint Filter by subscription status" at bounding box center [784, 195] width 1062 height 77
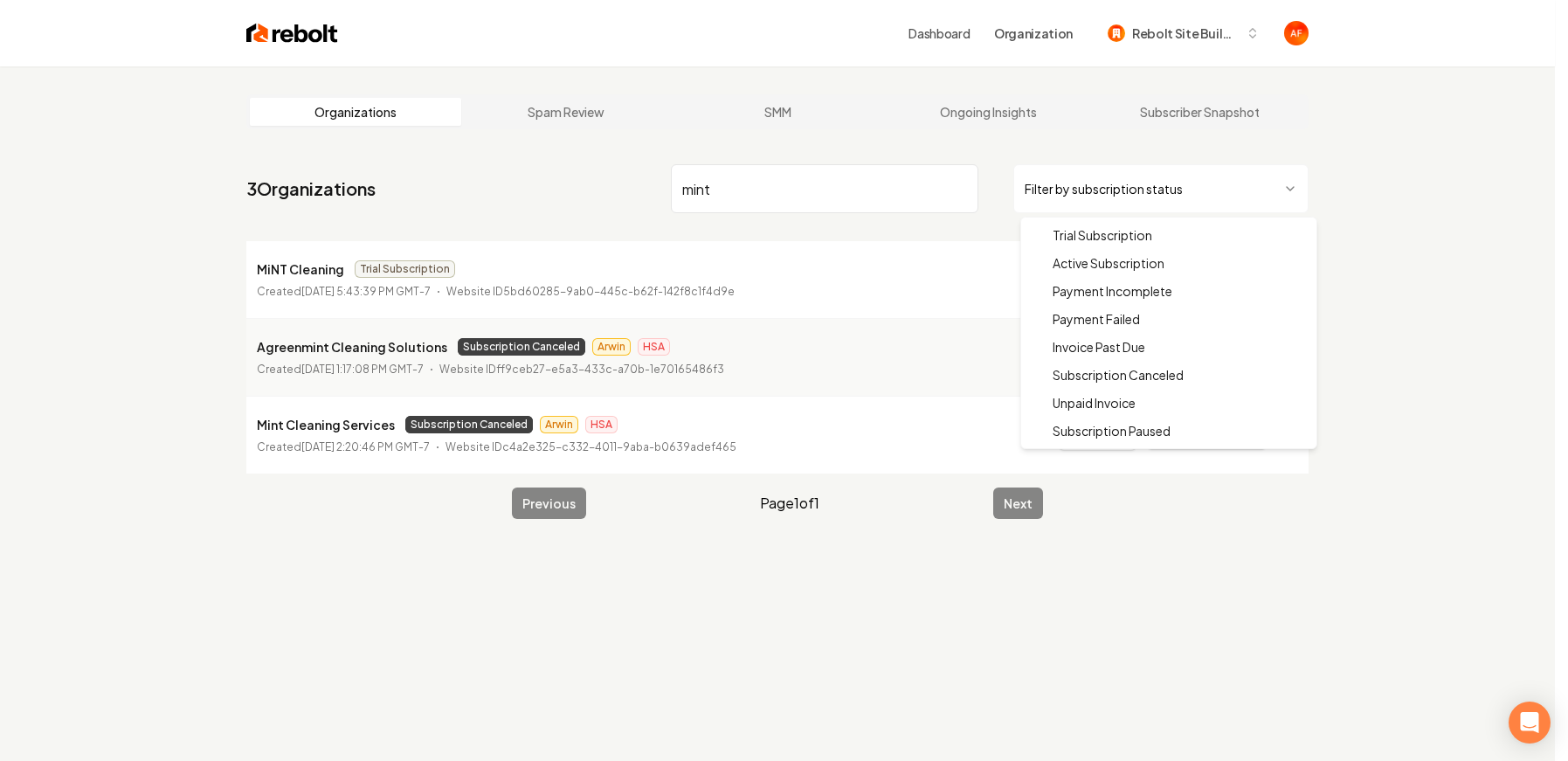
click at [1120, 204] on html "Dashboard Organization Rebolt Site Builder Organizations Spam Review SMM Ongoin…" at bounding box center [784, 380] width 1568 height 761
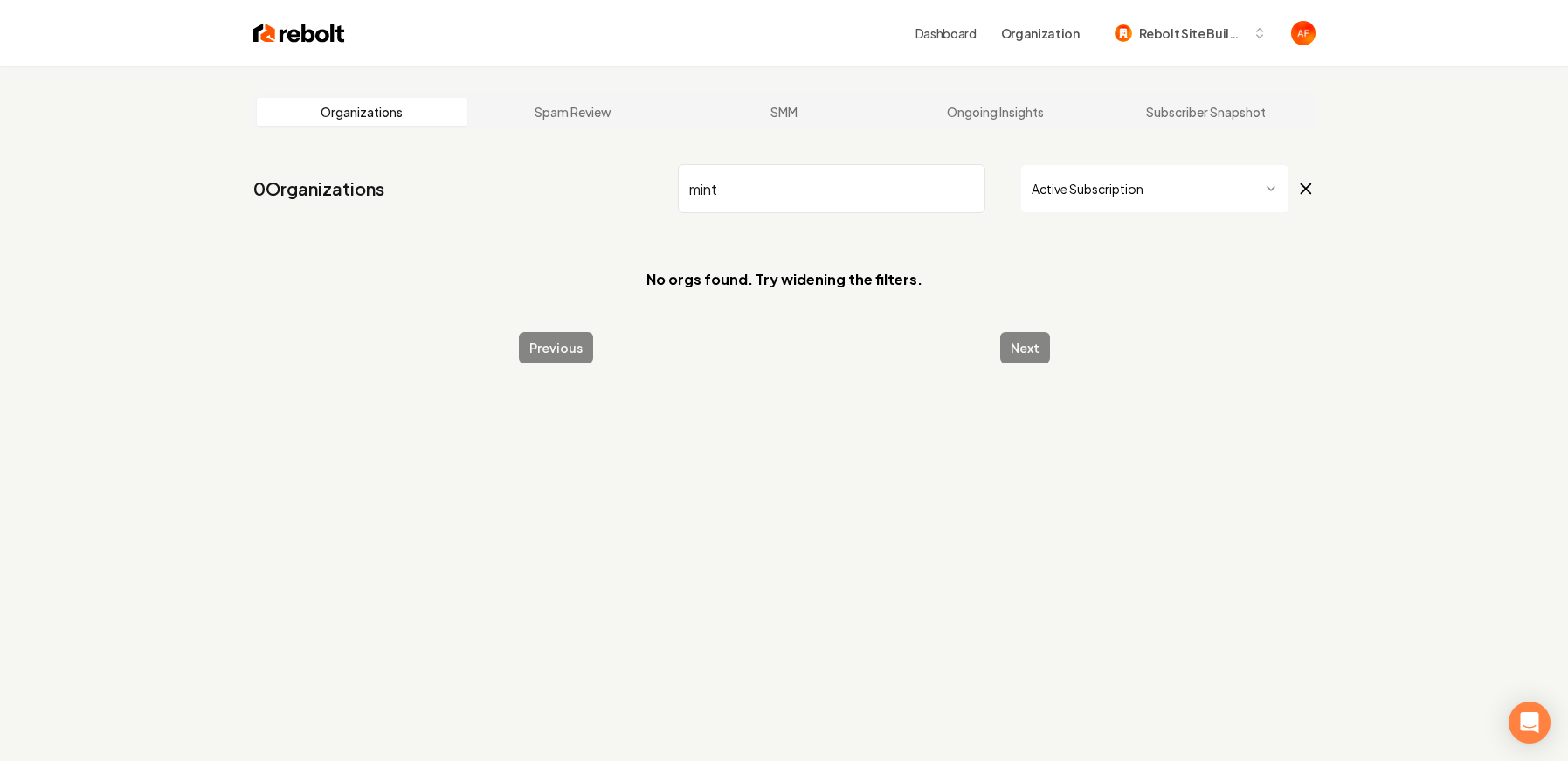
drag, startPoint x: 839, startPoint y: 194, endPoint x: 892, endPoint y: 196, distance: 53.0
click at [878, 195] on input "mint" at bounding box center [832, 189] width 308 height 49
click at [962, 193] on input "mint" at bounding box center [832, 189] width 308 height 49
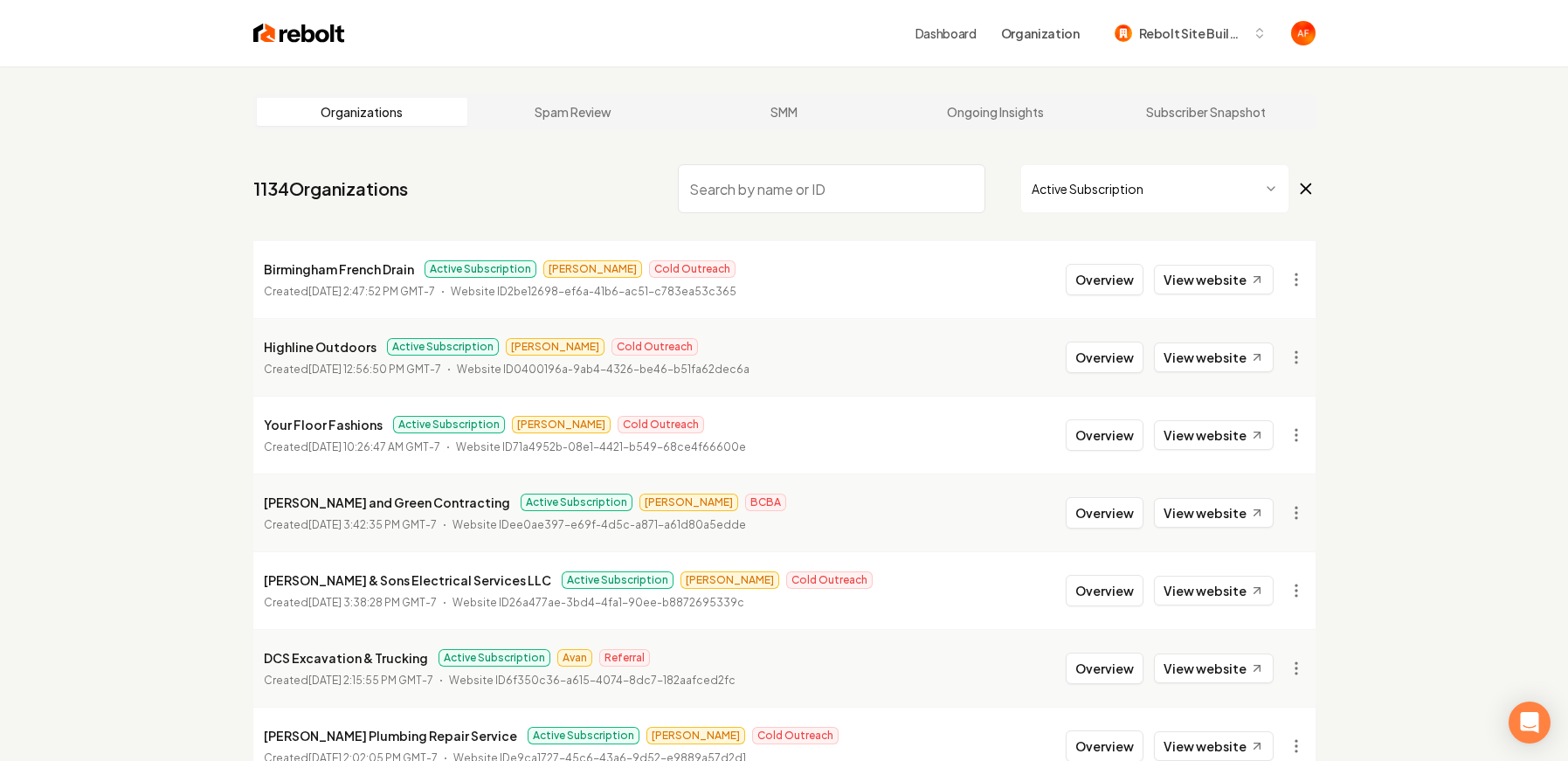
click at [784, 189] on input "search" at bounding box center [832, 189] width 308 height 49
click at [1100, 203] on html "Dashboard Organization Rebolt Site Builder Organizations Spam Review SMM Ongoin…" at bounding box center [784, 380] width 1568 height 761
click at [790, 188] on input "search" at bounding box center [832, 189] width 308 height 49
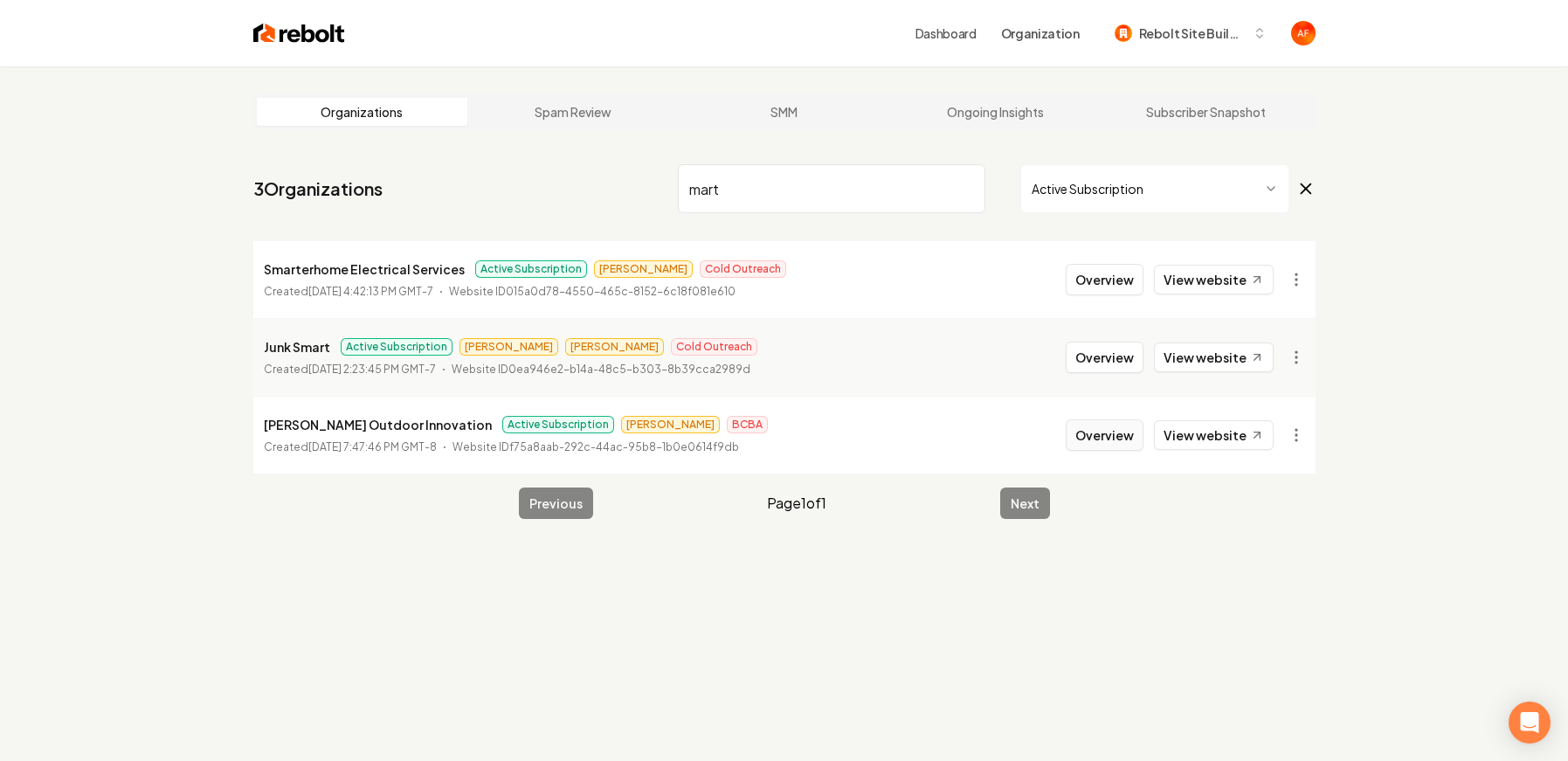
type input "mart"
click at [1107, 440] on button "Overview" at bounding box center [1105, 435] width 78 height 32
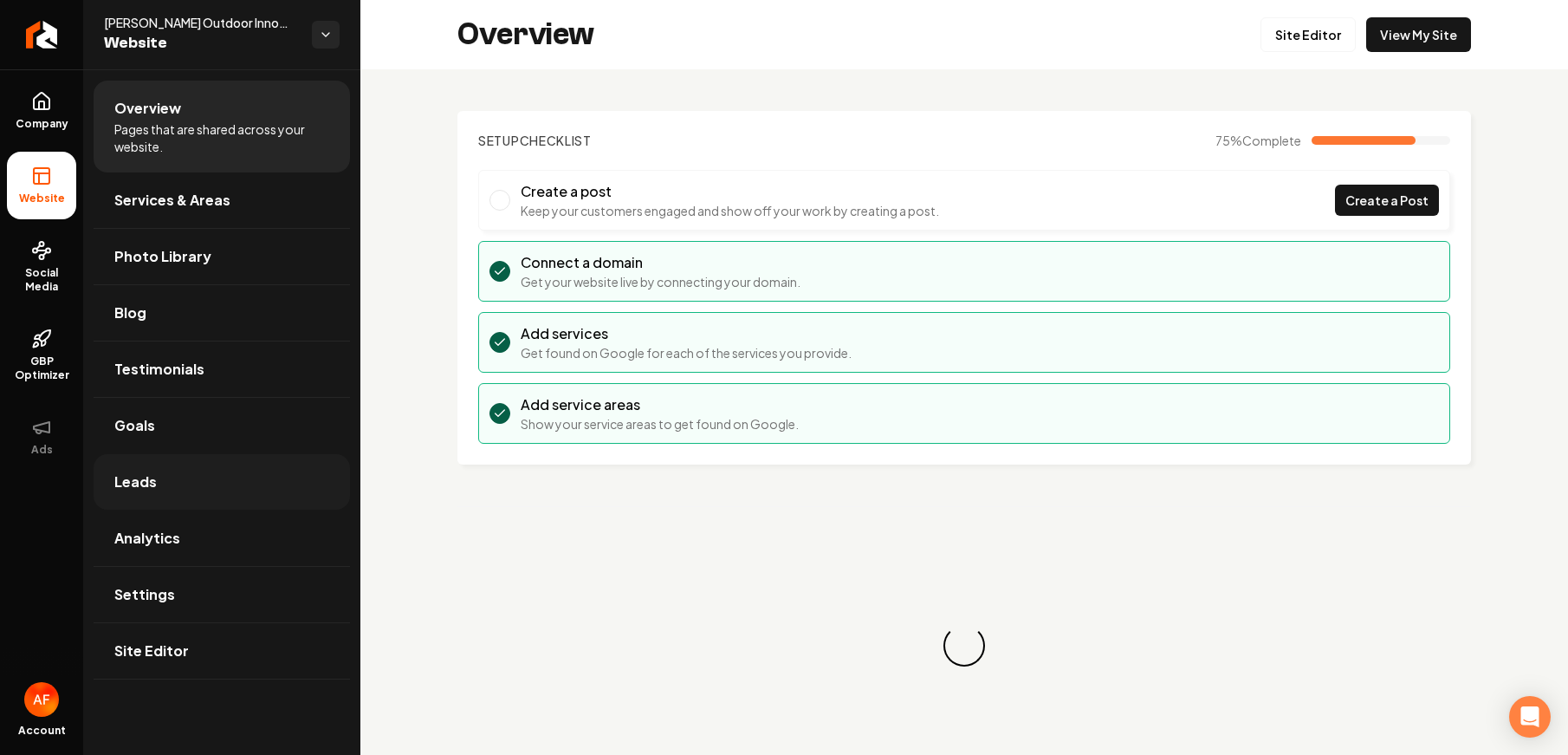
click at [212, 474] on link "Leads" at bounding box center [222, 482] width 257 height 56
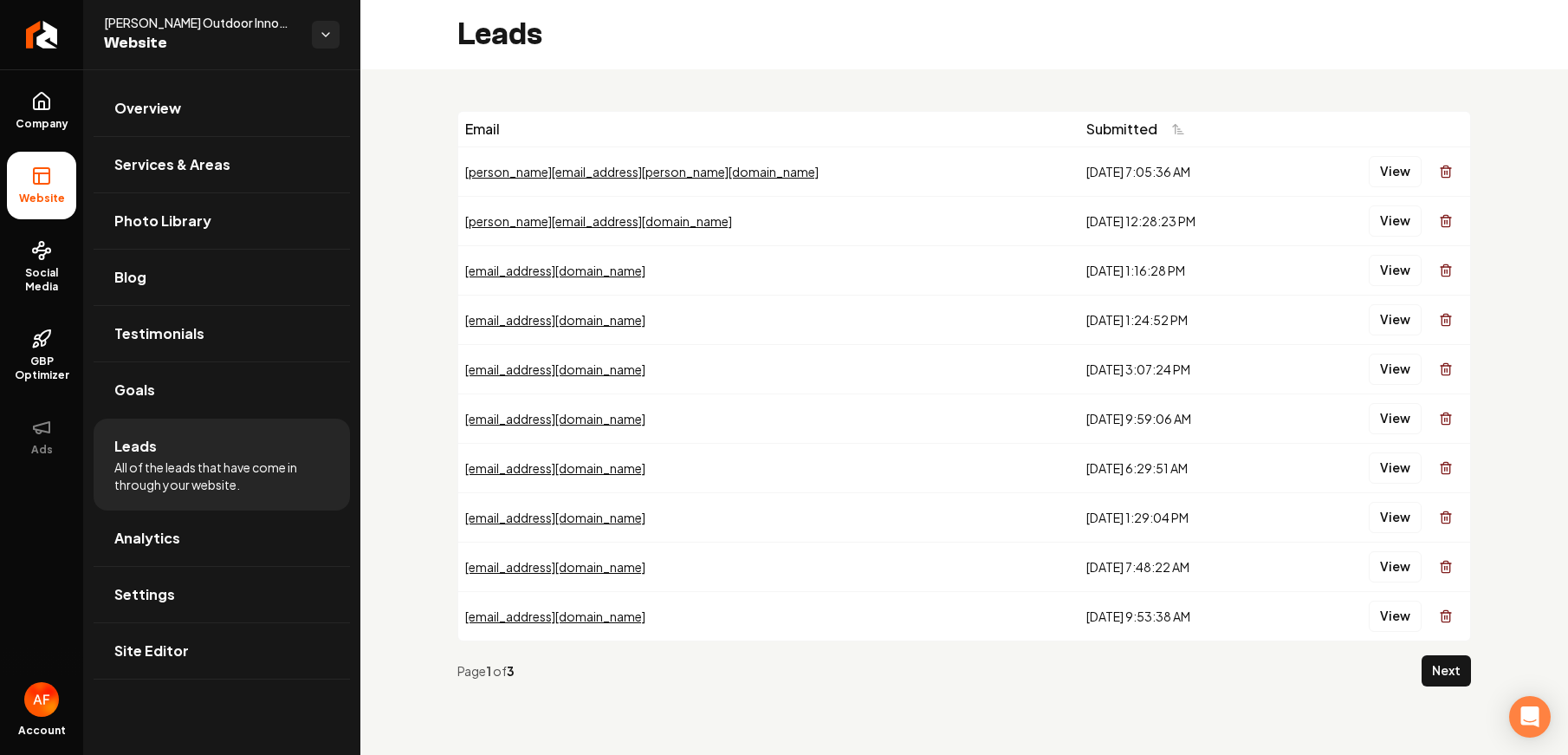
click at [1393, 192] on td "View" at bounding box center [1379, 171] width 183 height 50
click at [1390, 184] on button "View" at bounding box center [1395, 171] width 53 height 32
click at [1378, 212] on button "View" at bounding box center [1395, 221] width 53 height 32
click at [1382, 260] on button "View" at bounding box center [1395, 270] width 53 height 32
click at [1382, 311] on button "View" at bounding box center [1395, 320] width 53 height 32
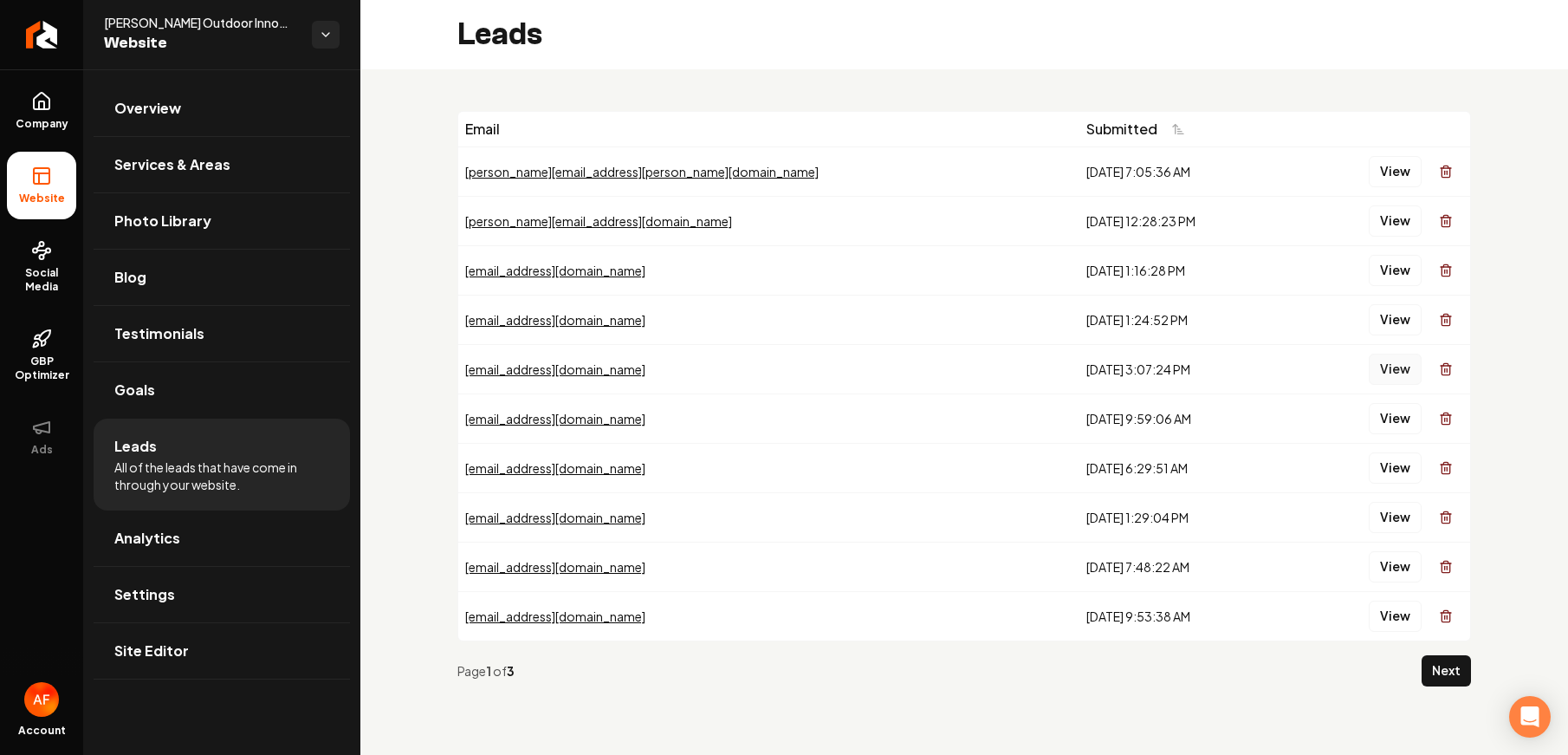
click at [1383, 368] on button "View" at bounding box center [1395, 369] width 53 height 32
click at [1383, 411] on button "View" at bounding box center [1395, 418] width 53 height 32
drag, startPoint x: 1382, startPoint y: 420, endPoint x: 1127, endPoint y: 154, distance: 368.5
click at [33, 47] on link "Return to dashboard" at bounding box center [41, 34] width 83 height 69
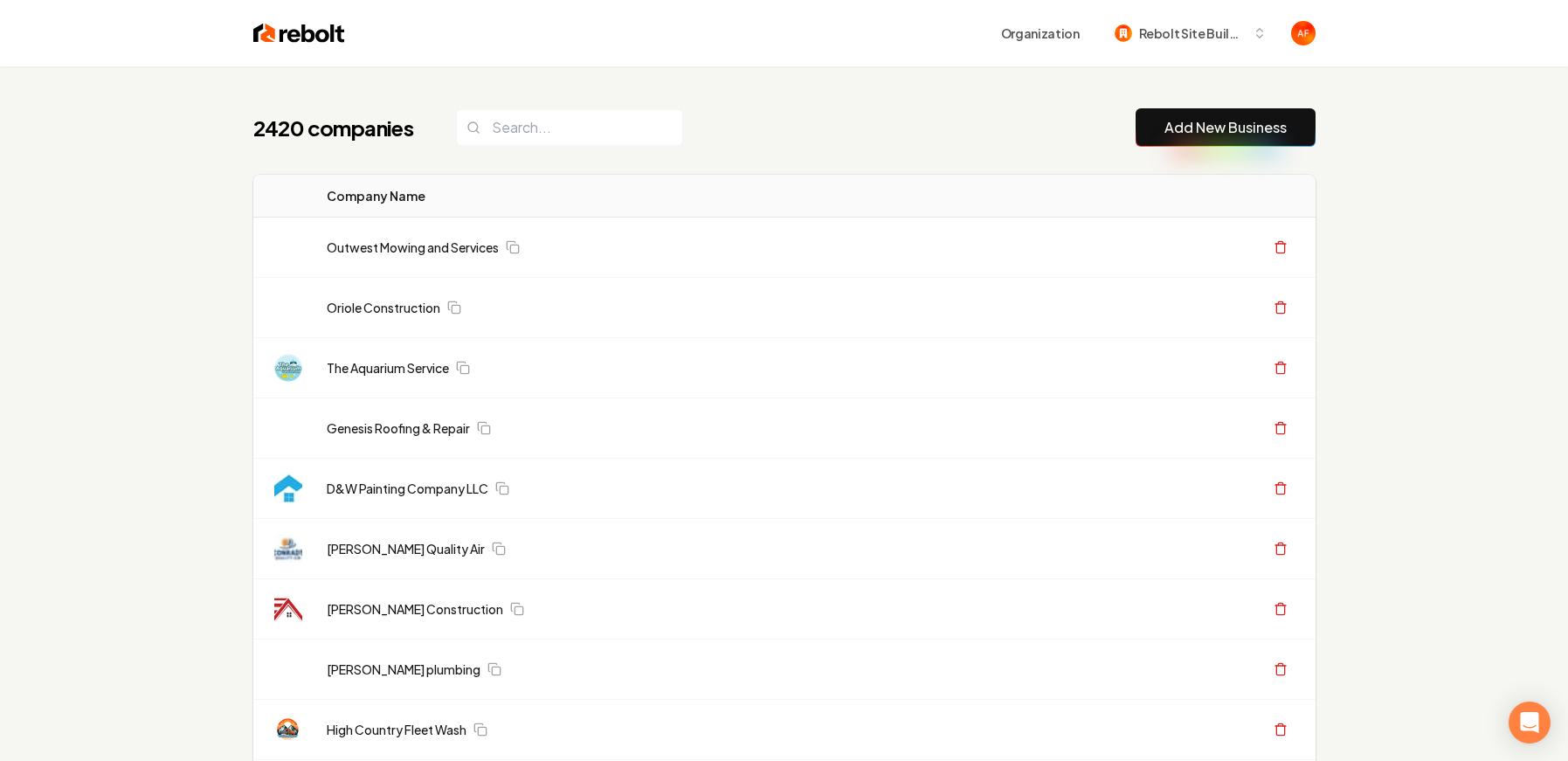
click at [271, 35] on img at bounding box center [299, 33] width 92 height 25
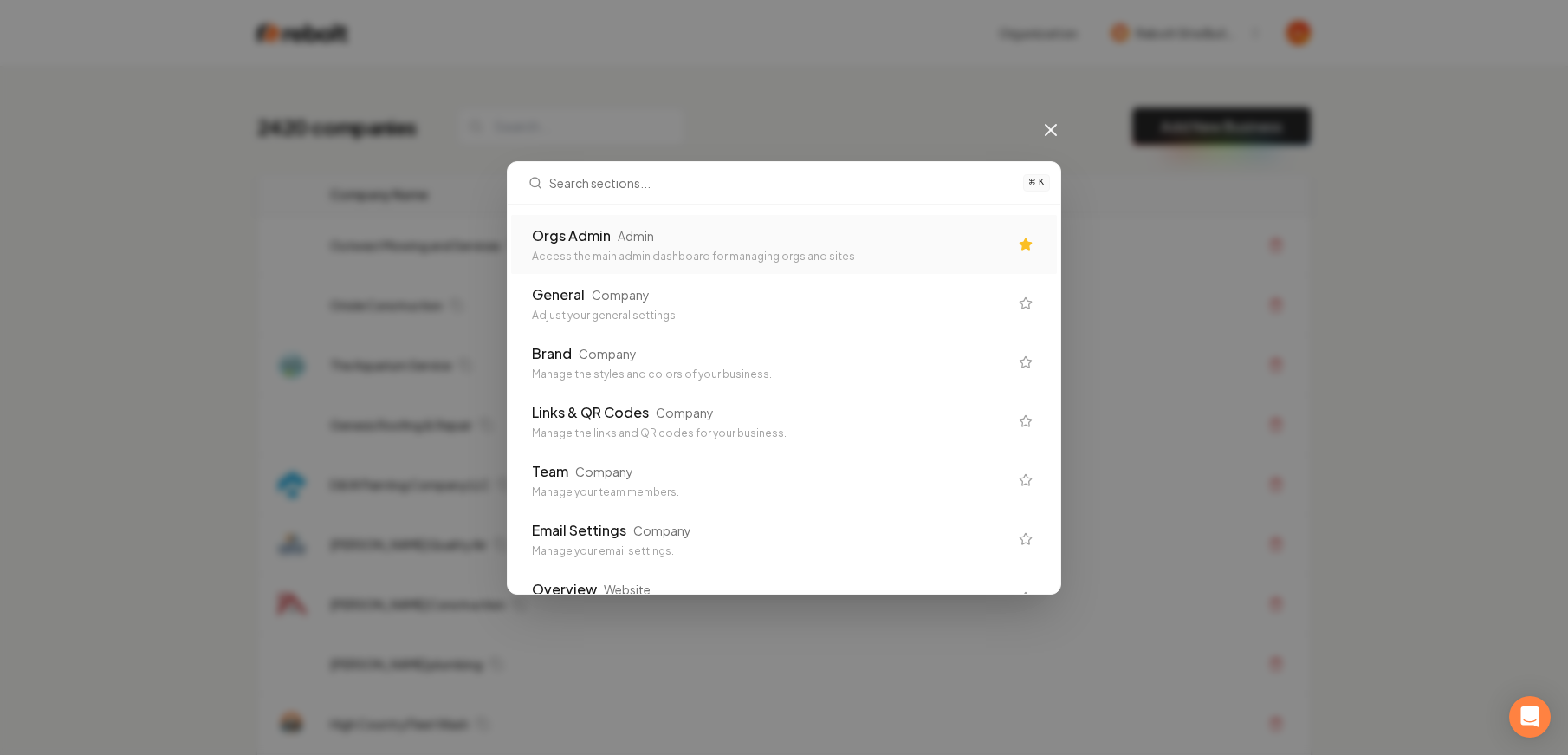
click at [929, 257] on div "Access the main admin dashboard for managing orgs and sites" at bounding box center [770, 256] width 476 height 14
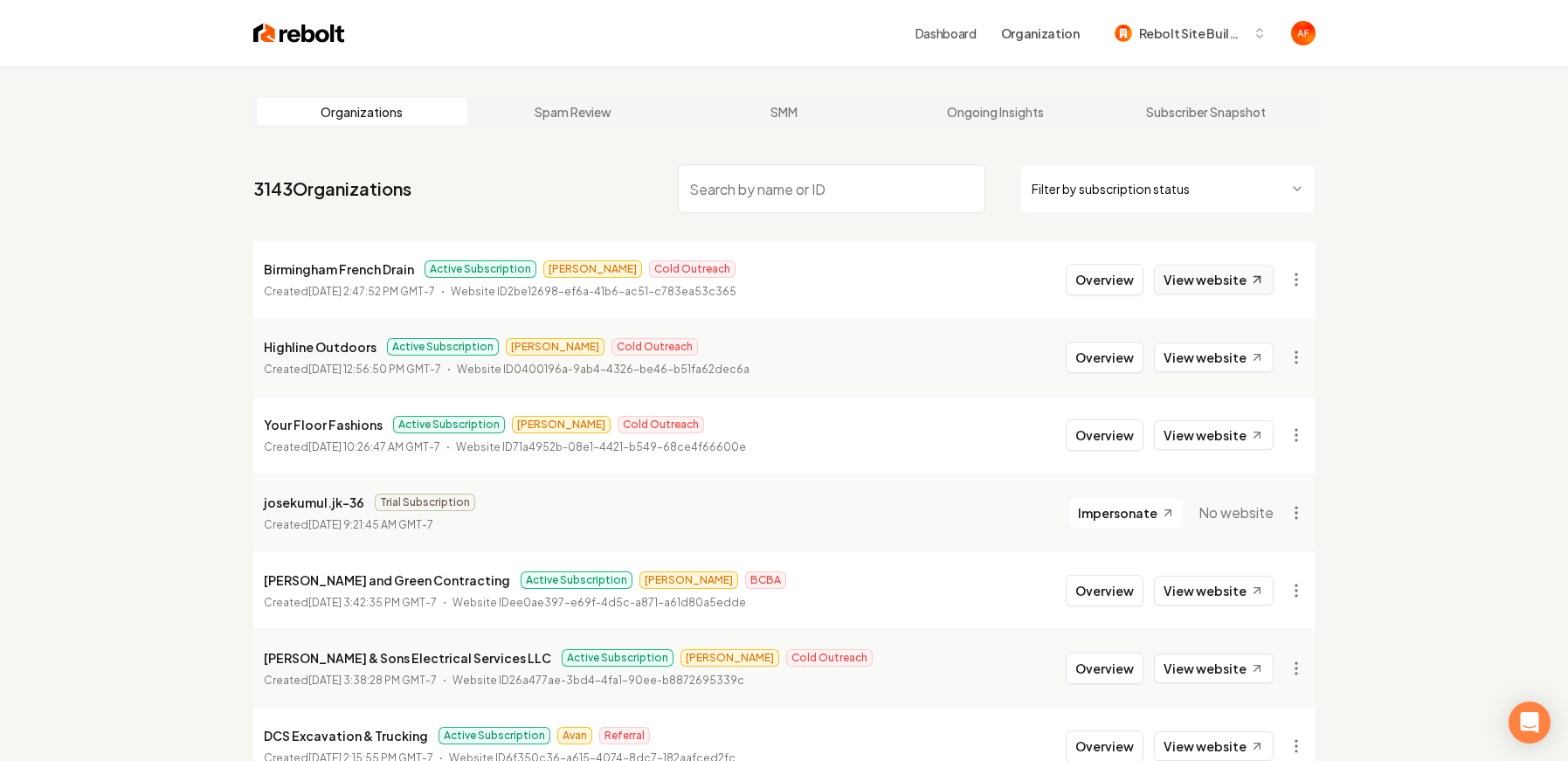
click at [1195, 284] on link "View website" at bounding box center [1214, 279] width 120 height 30
click at [1196, 351] on link "View website" at bounding box center [1214, 357] width 120 height 30
click at [1188, 351] on link "View website" at bounding box center [1214, 357] width 120 height 30
click at [1213, 432] on link "View website" at bounding box center [1214, 435] width 120 height 30
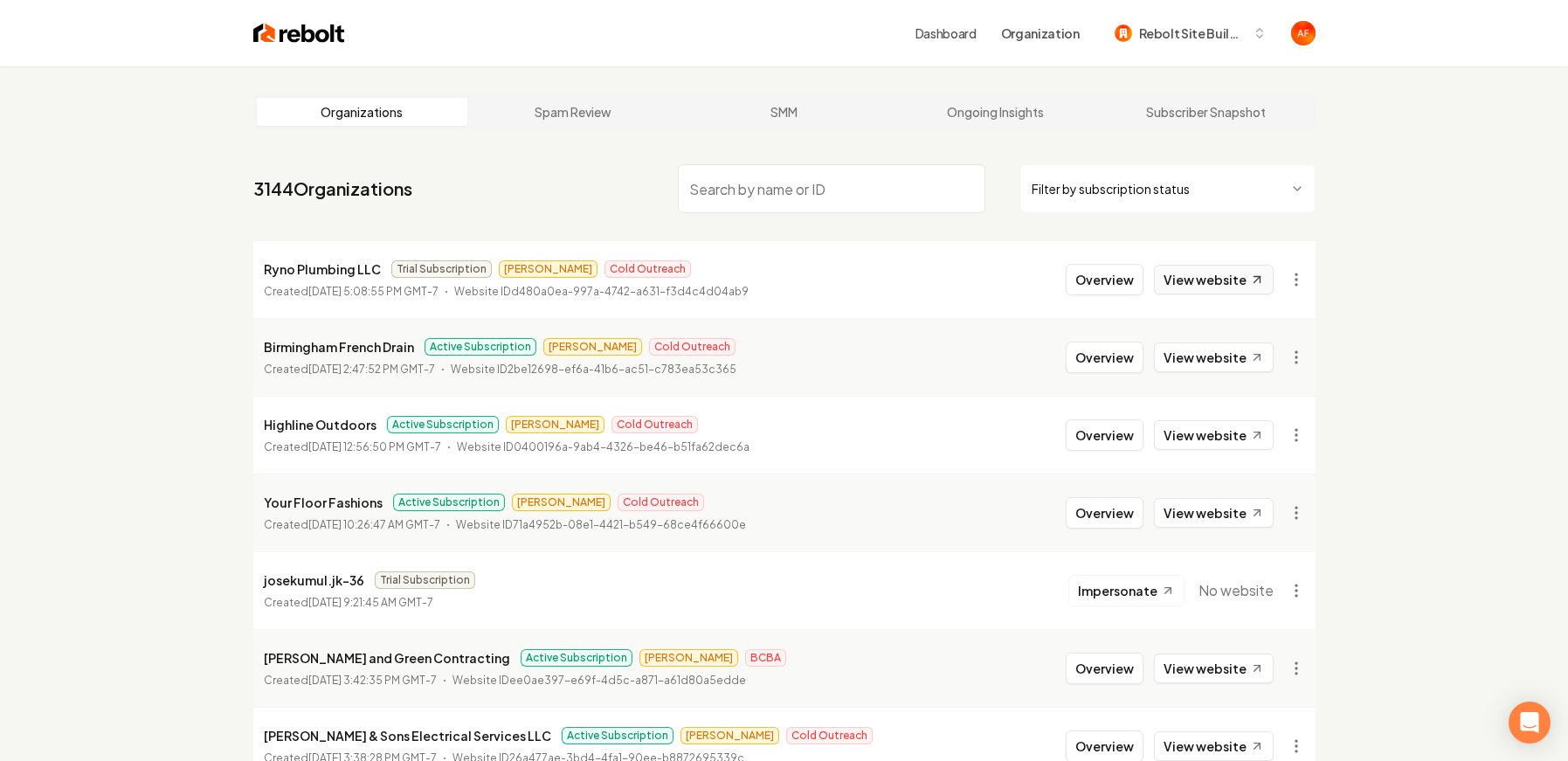
click at [1213, 276] on link "View website" at bounding box center [1214, 279] width 120 height 30
click at [1198, 353] on link "View website" at bounding box center [1214, 357] width 120 height 30
drag, startPoint x: 784, startPoint y: 656, endPoint x: 521, endPoint y: 221, distance: 508.3
click at [540, 248] on li "Ryno Plumbing LLC Active Subscription Matthew Cold Outreach Created September 1…" at bounding box center [784, 280] width 1062 height 77
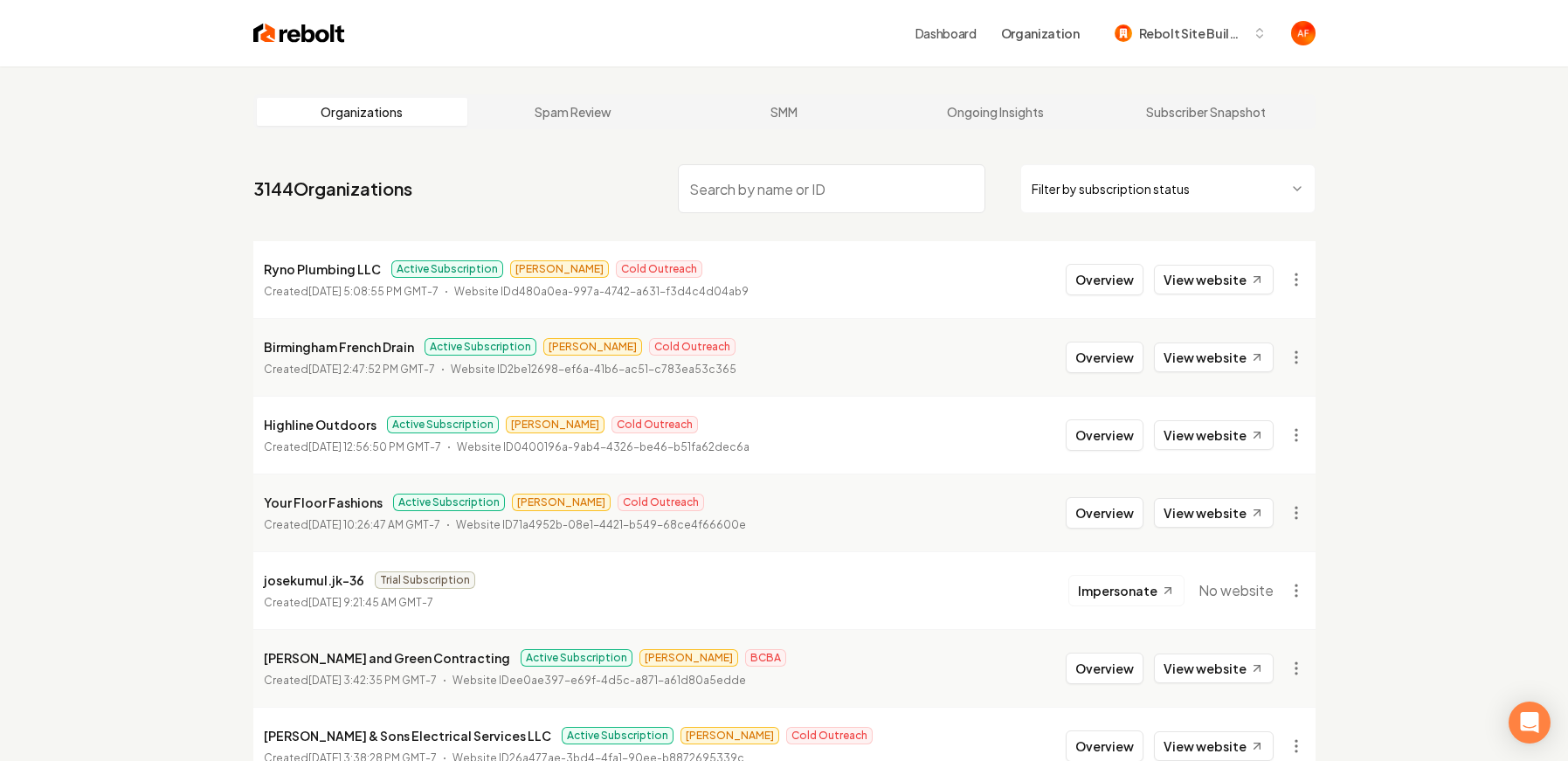
drag, startPoint x: 649, startPoint y: 458, endPoint x: 544, endPoint y: 216, distance: 263.8
click at [544, 221] on nav "3144 Organizations Filter by subscription status" at bounding box center [784, 195] width 1062 height 77
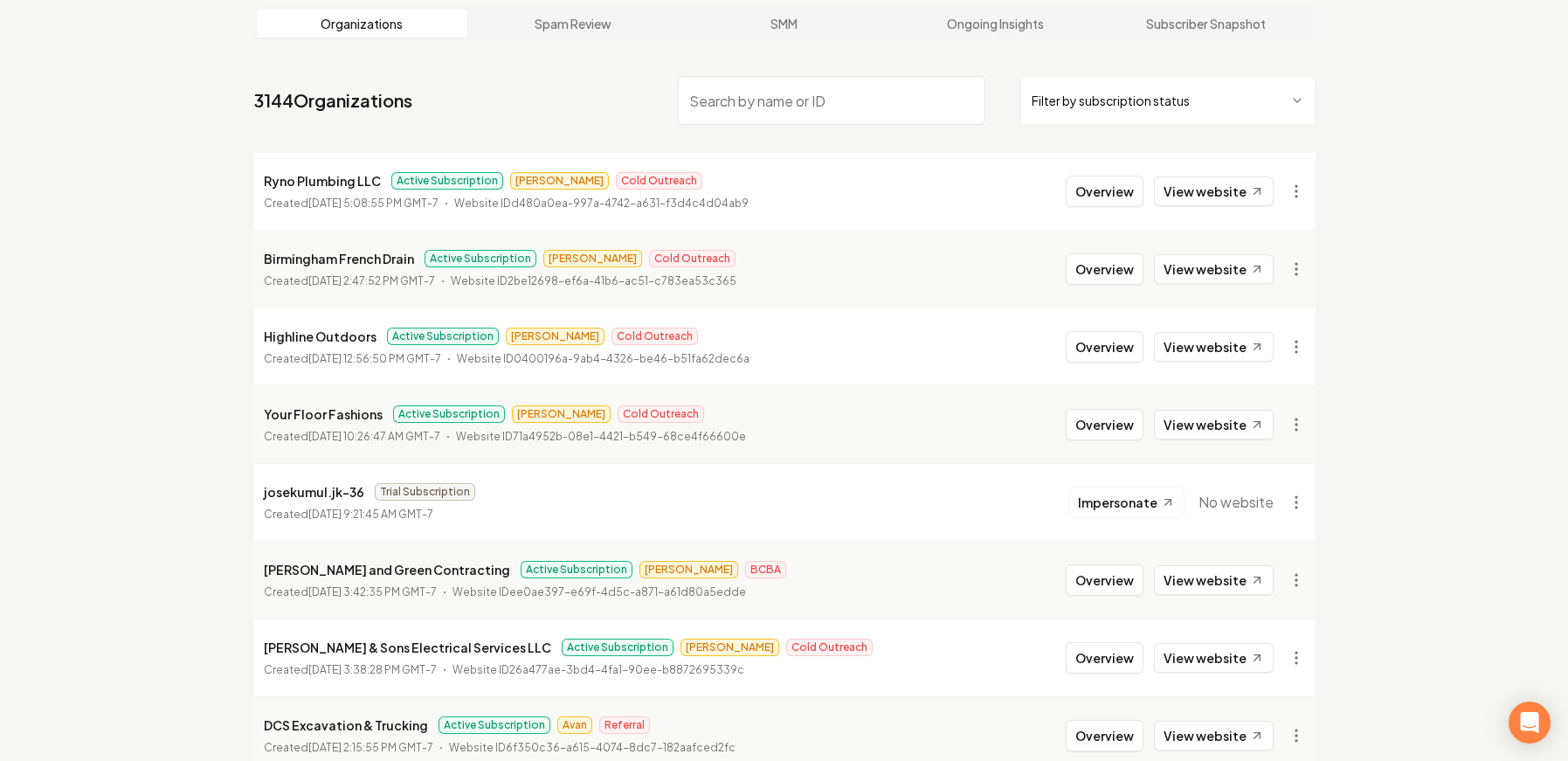
scroll to position [103, 0]
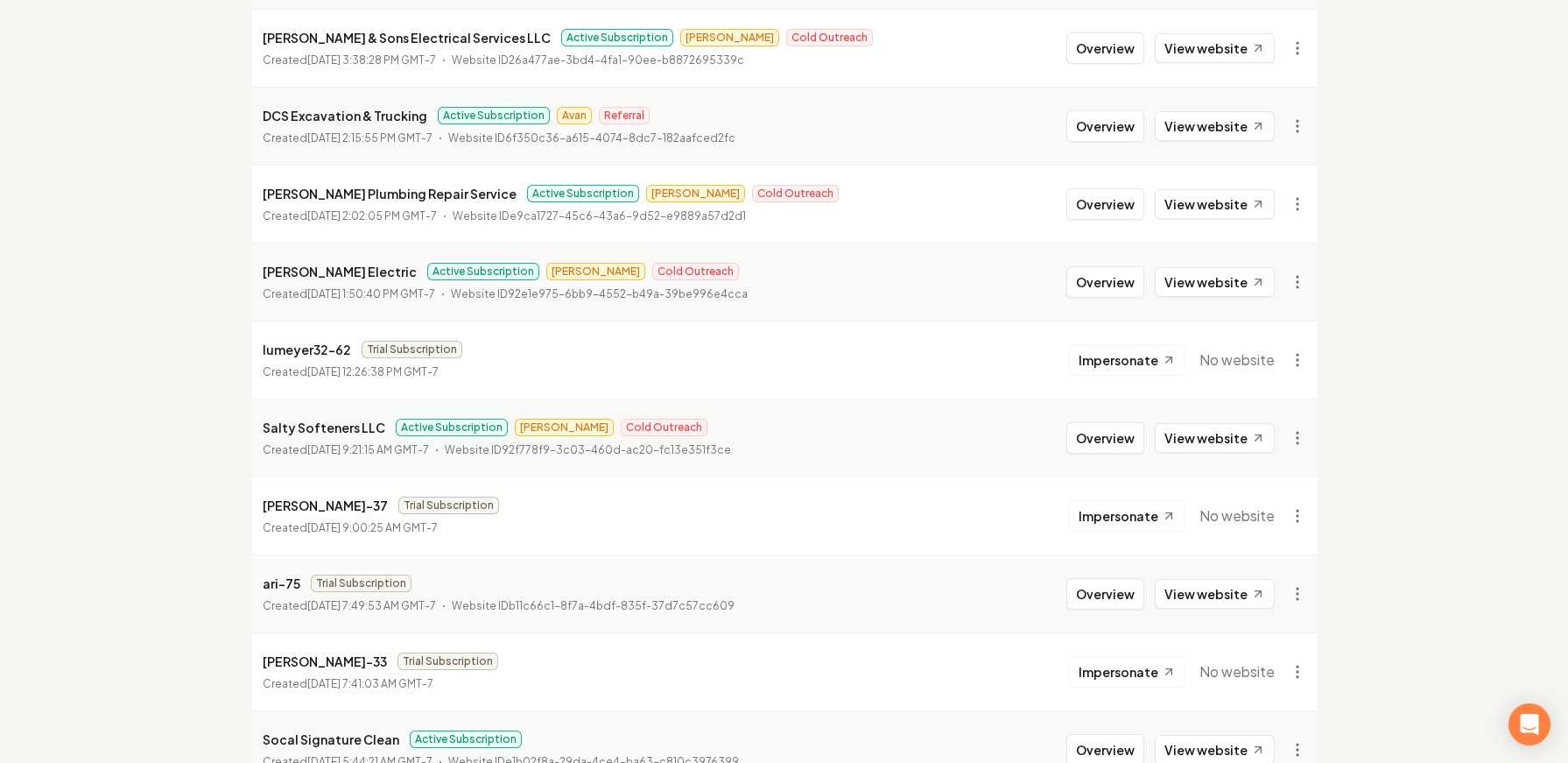
scroll to position [705, 0]
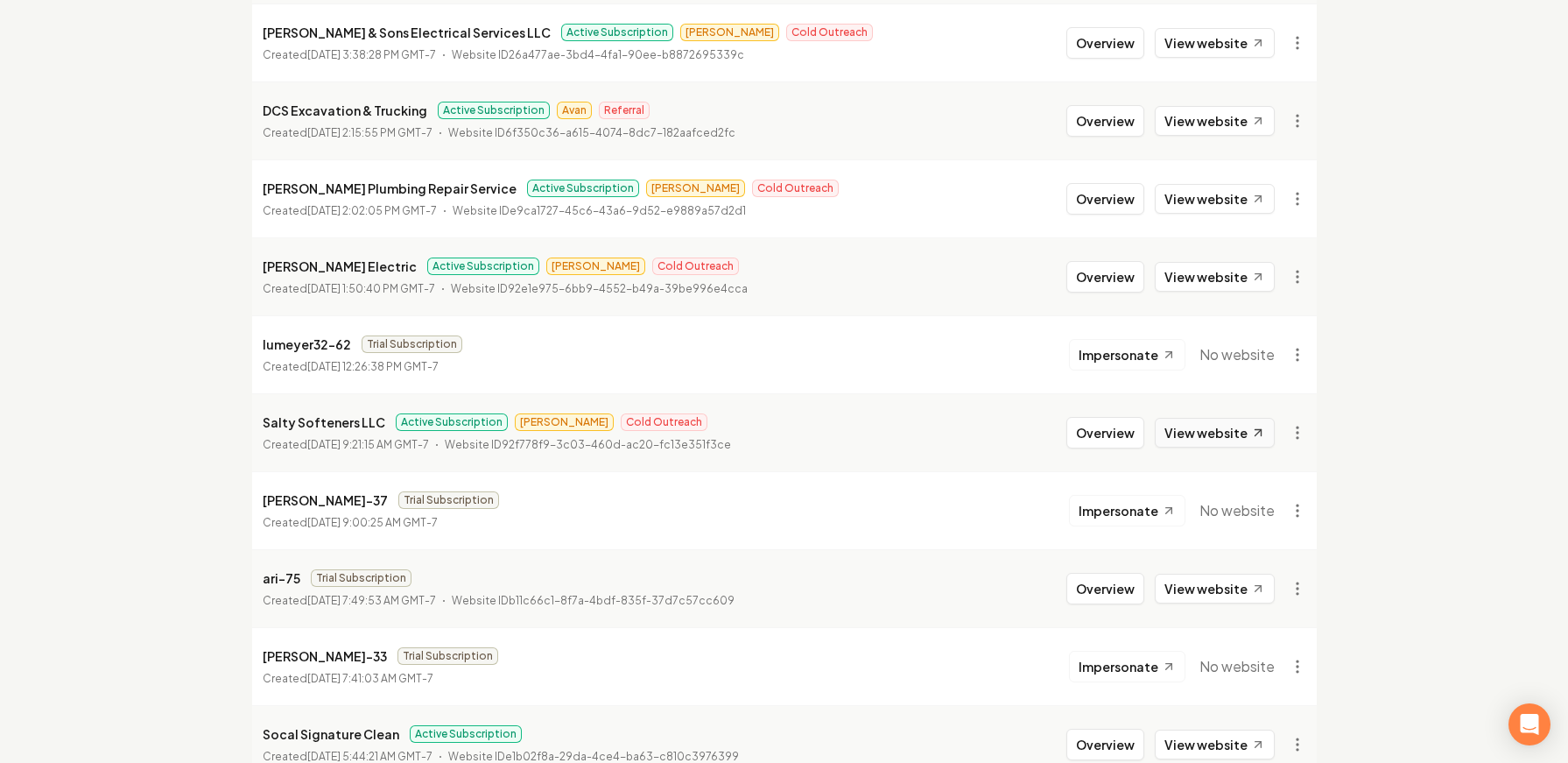
click at [1196, 442] on link "View website" at bounding box center [1215, 432] width 120 height 30
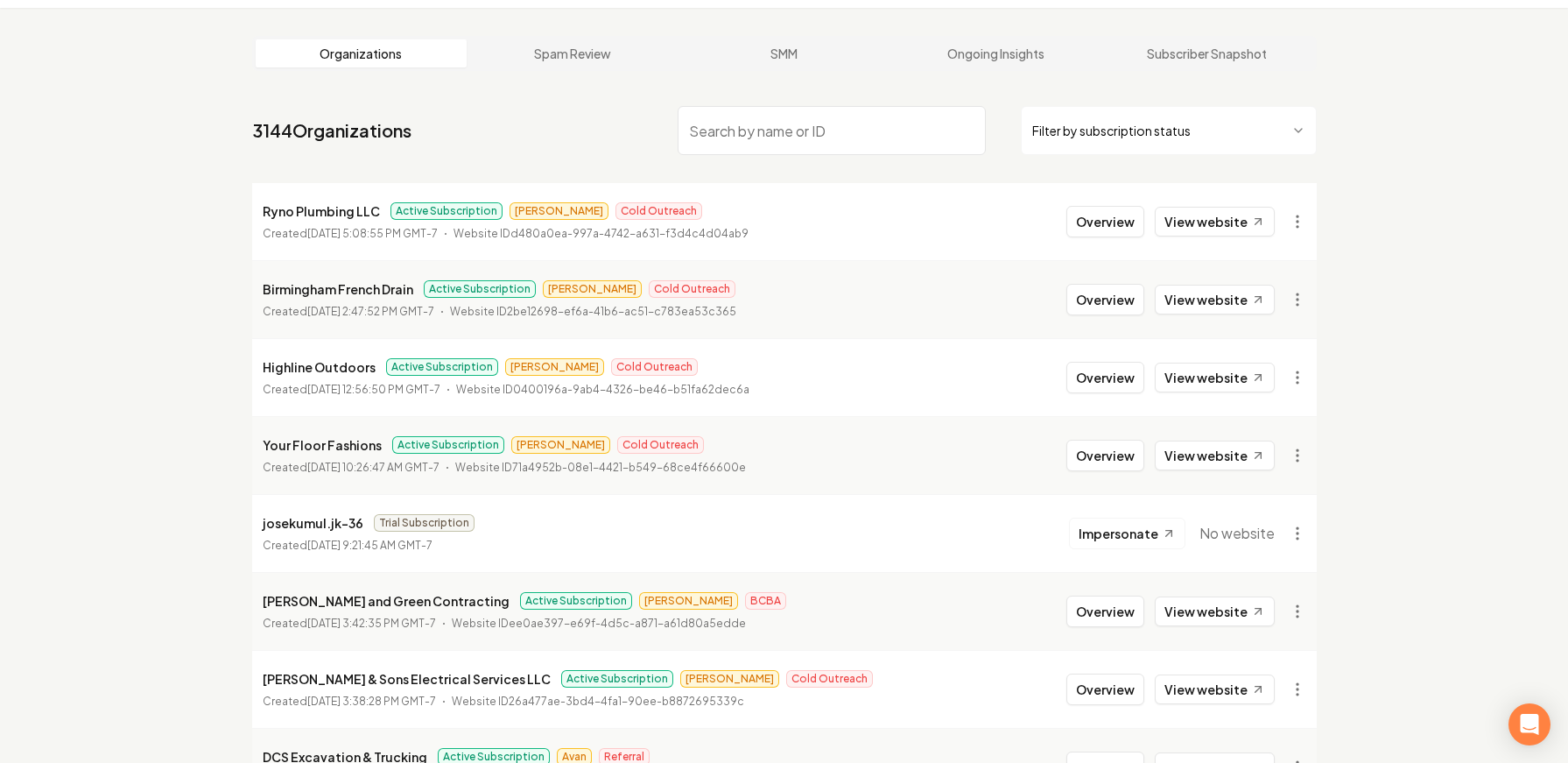
scroll to position [0, 0]
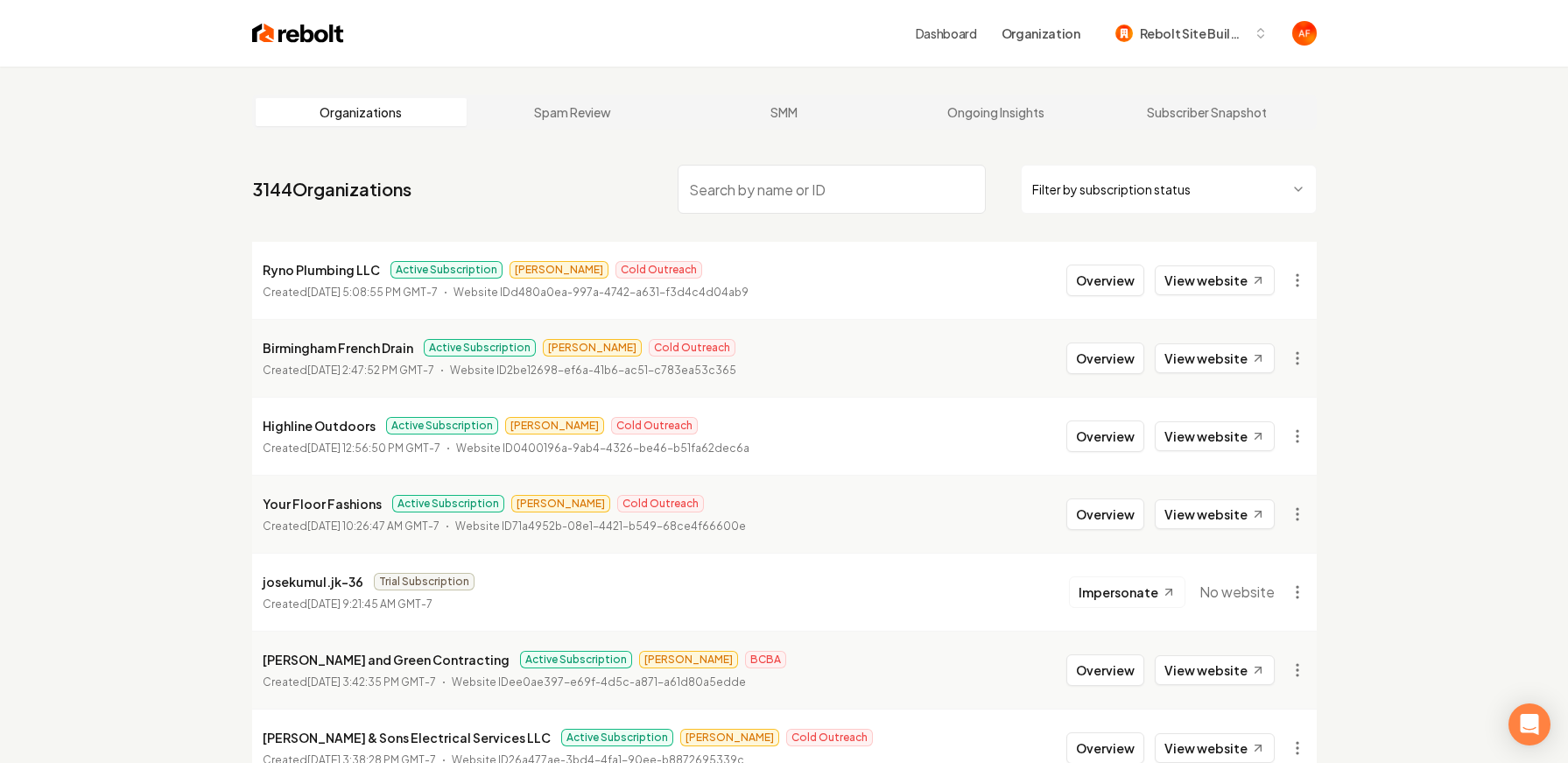
click at [291, 18] on div "Dashboard Organization Rebolt Site Builder" at bounding box center [784, 33] width 1120 height 66
click at [283, 28] on img at bounding box center [298, 33] width 92 height 25
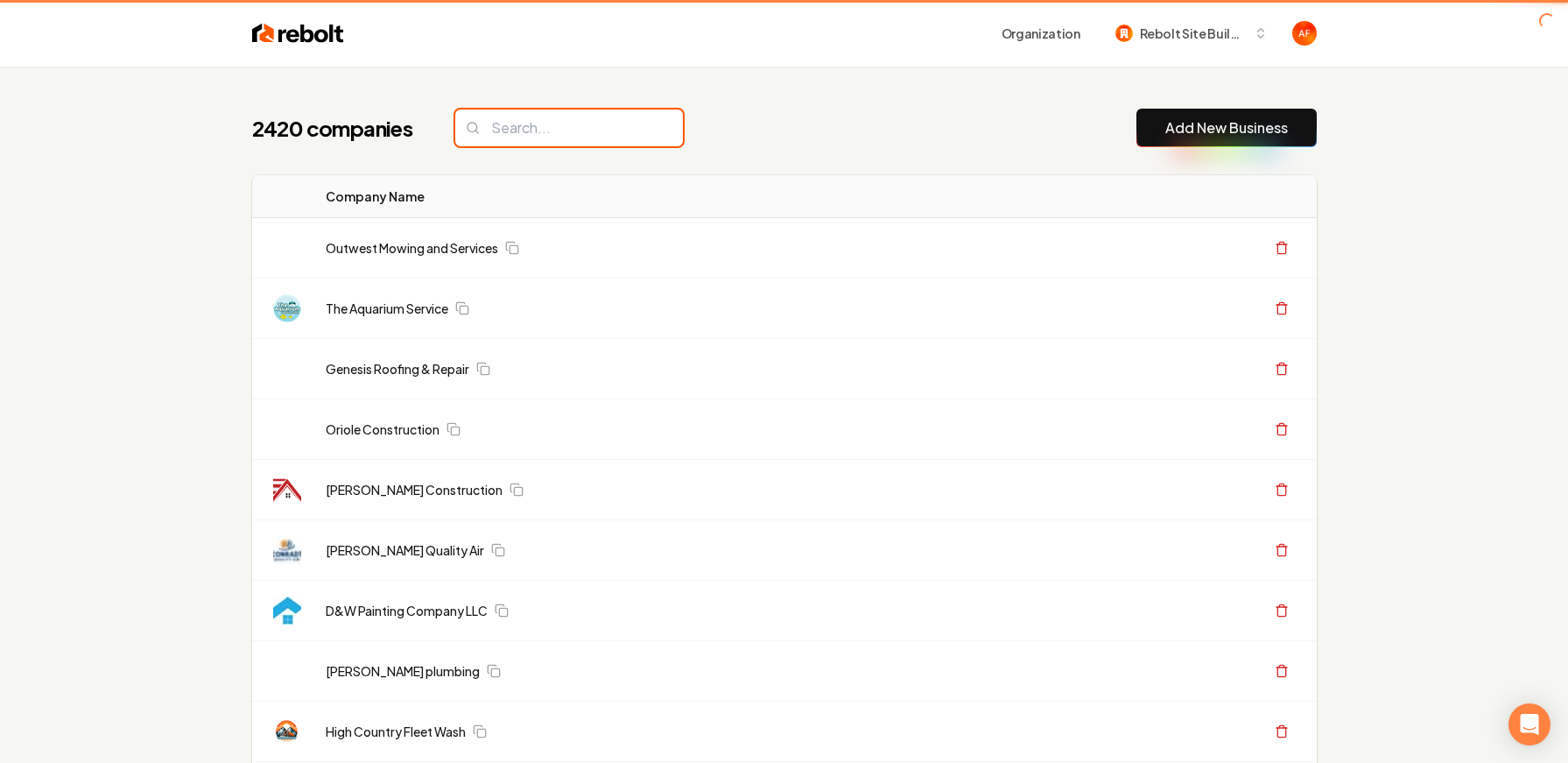
click at [612, 124] on input "search" at bounding box center [569, 127] width 228 height 36
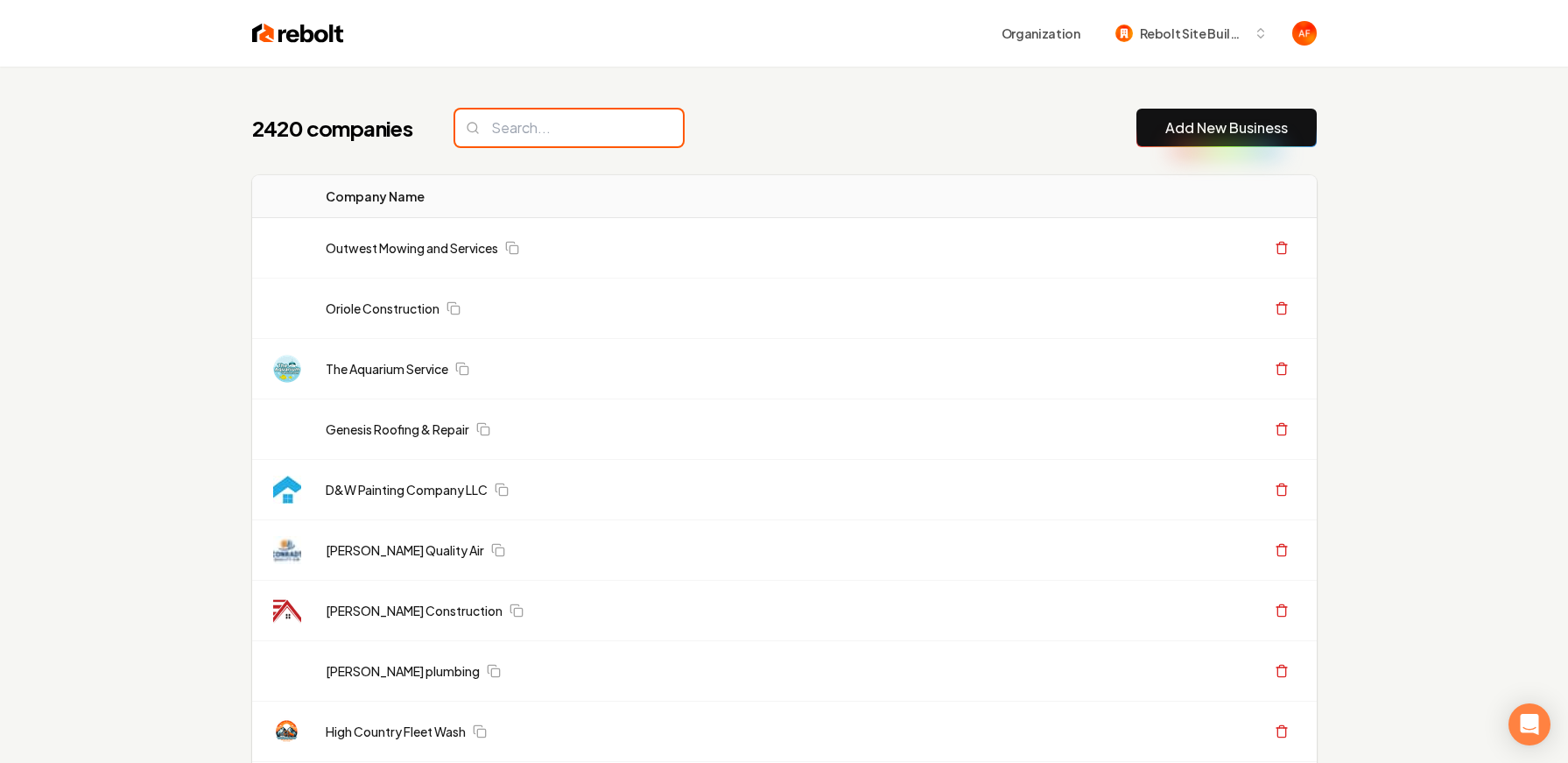
click at [594, 128] on input "search" at bounding box center [569, 127] width 228 height 36
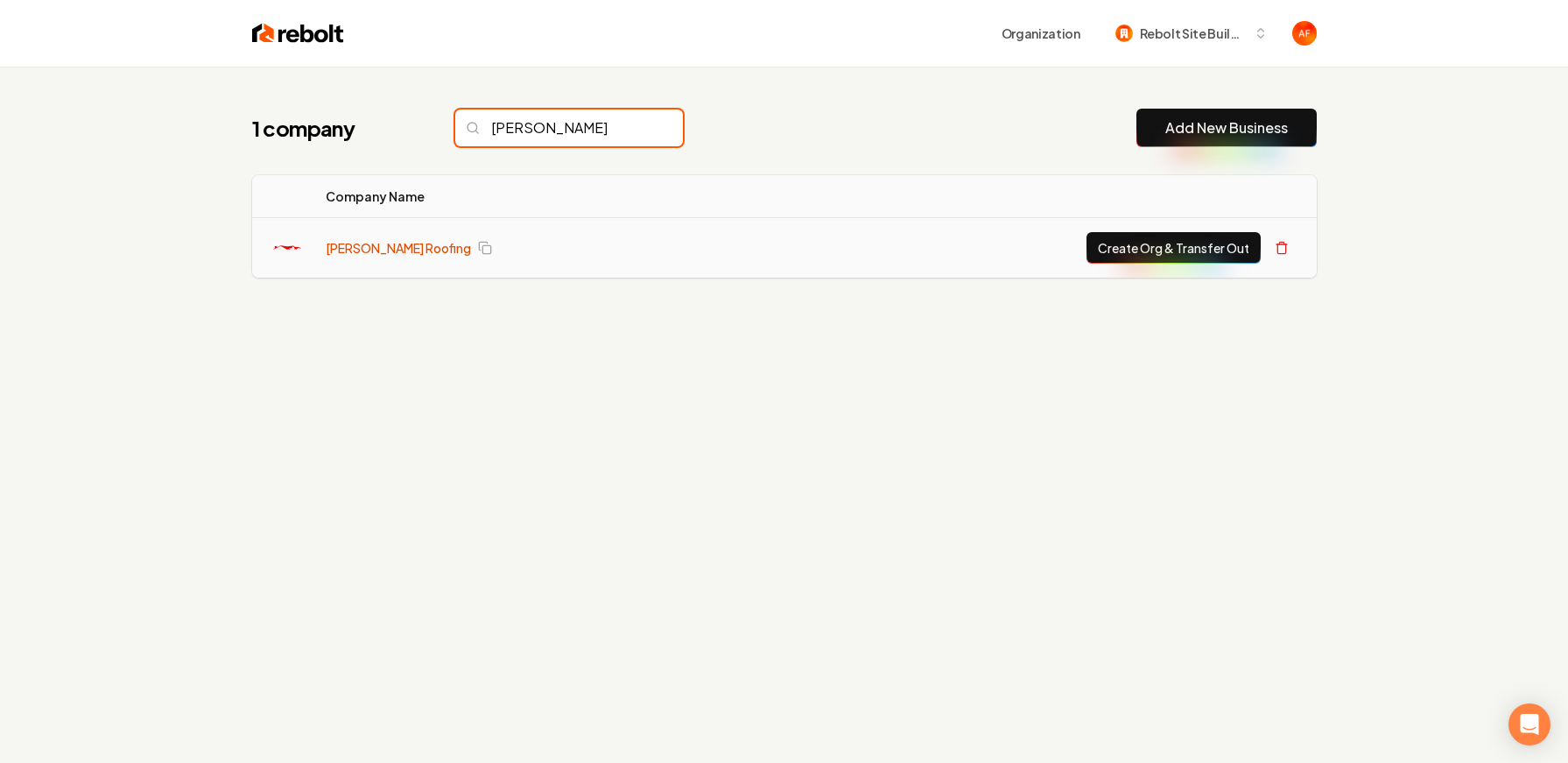
type input "ryan's"
click at [388, 250] on link "Ryan's Roofing" at bounding box center [399, 248] width 146 height 17
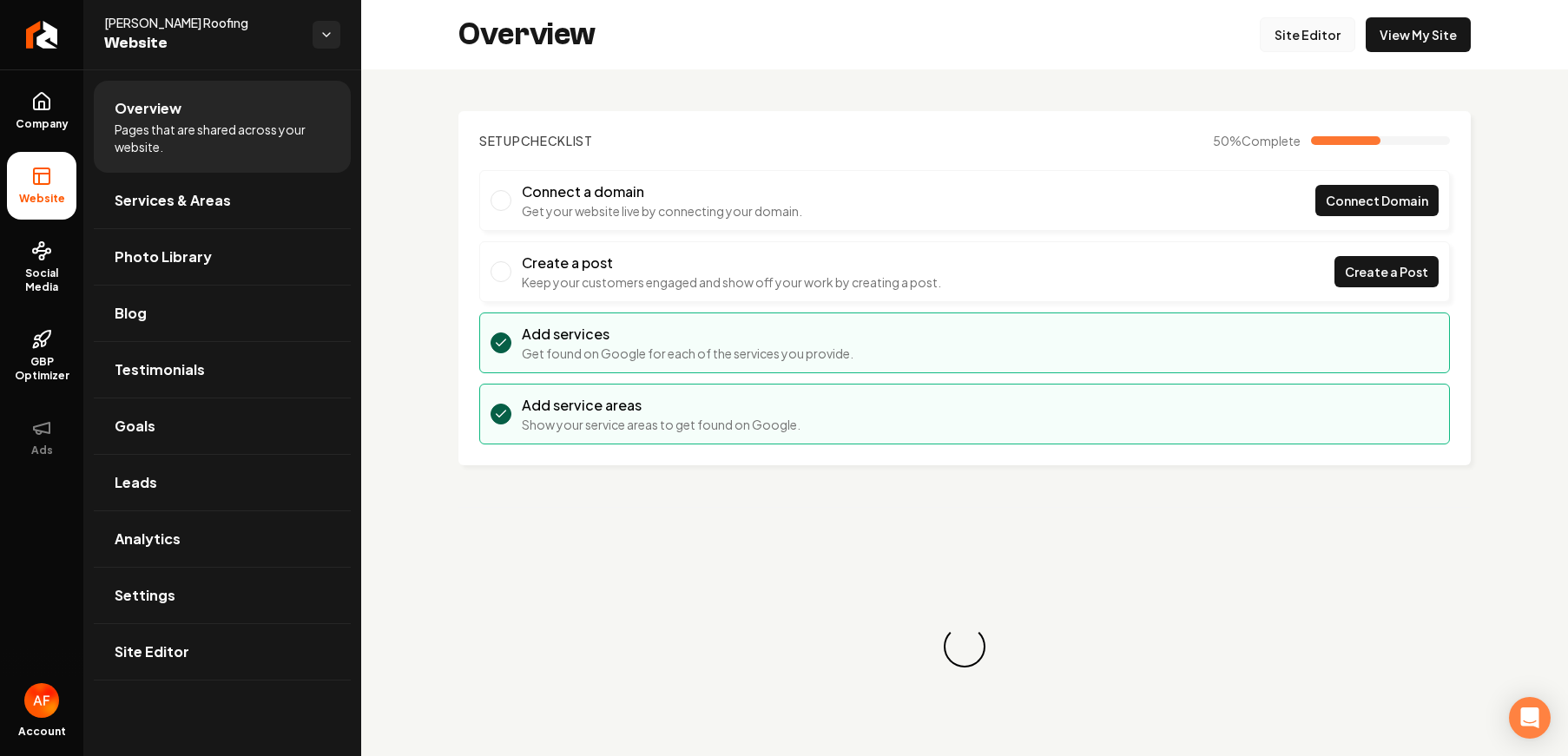
click at [1265, 41] on link "Site Editor" at bounding box center [1308, 34] width 96 height 34
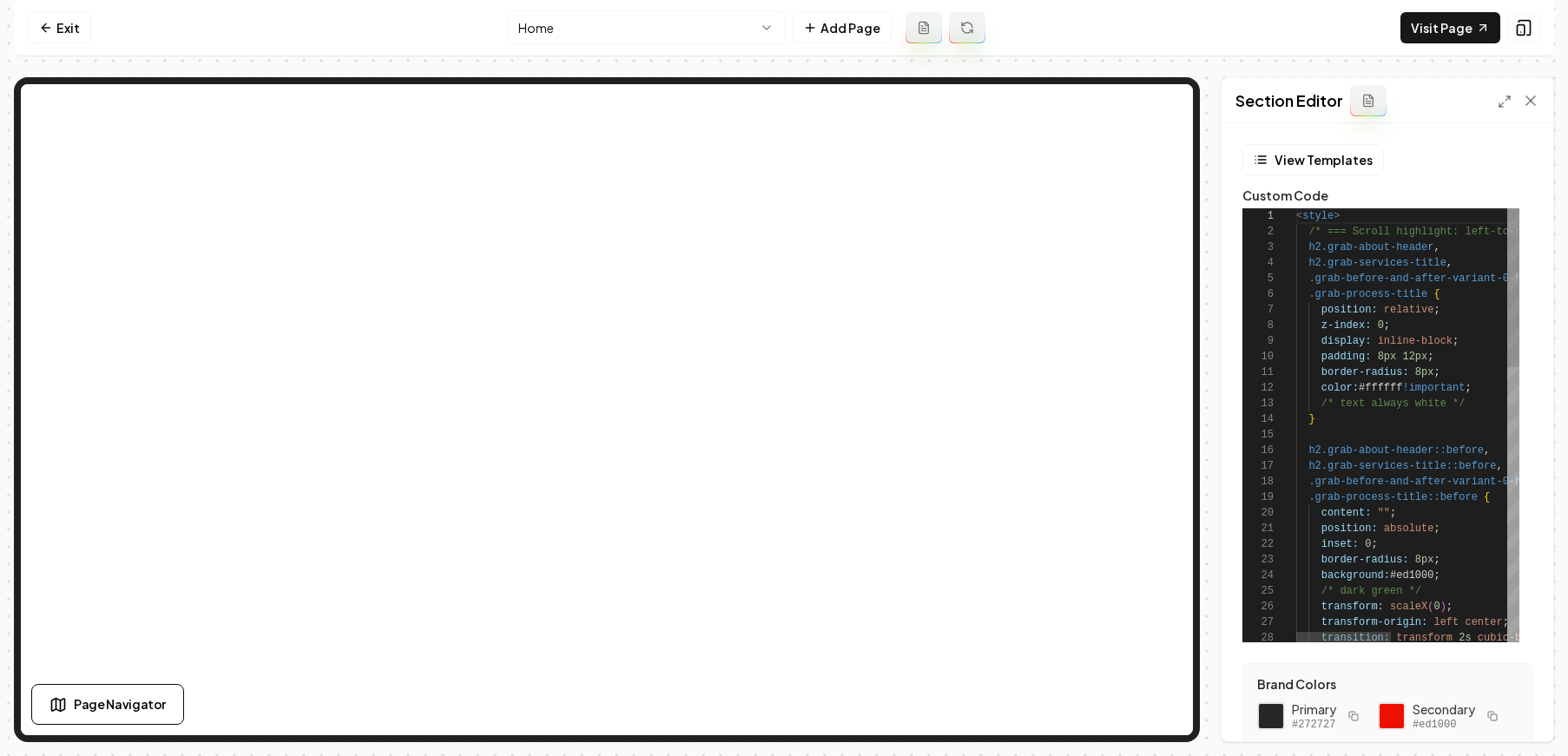
scroll to position [156, 0]
type textarea "**********"
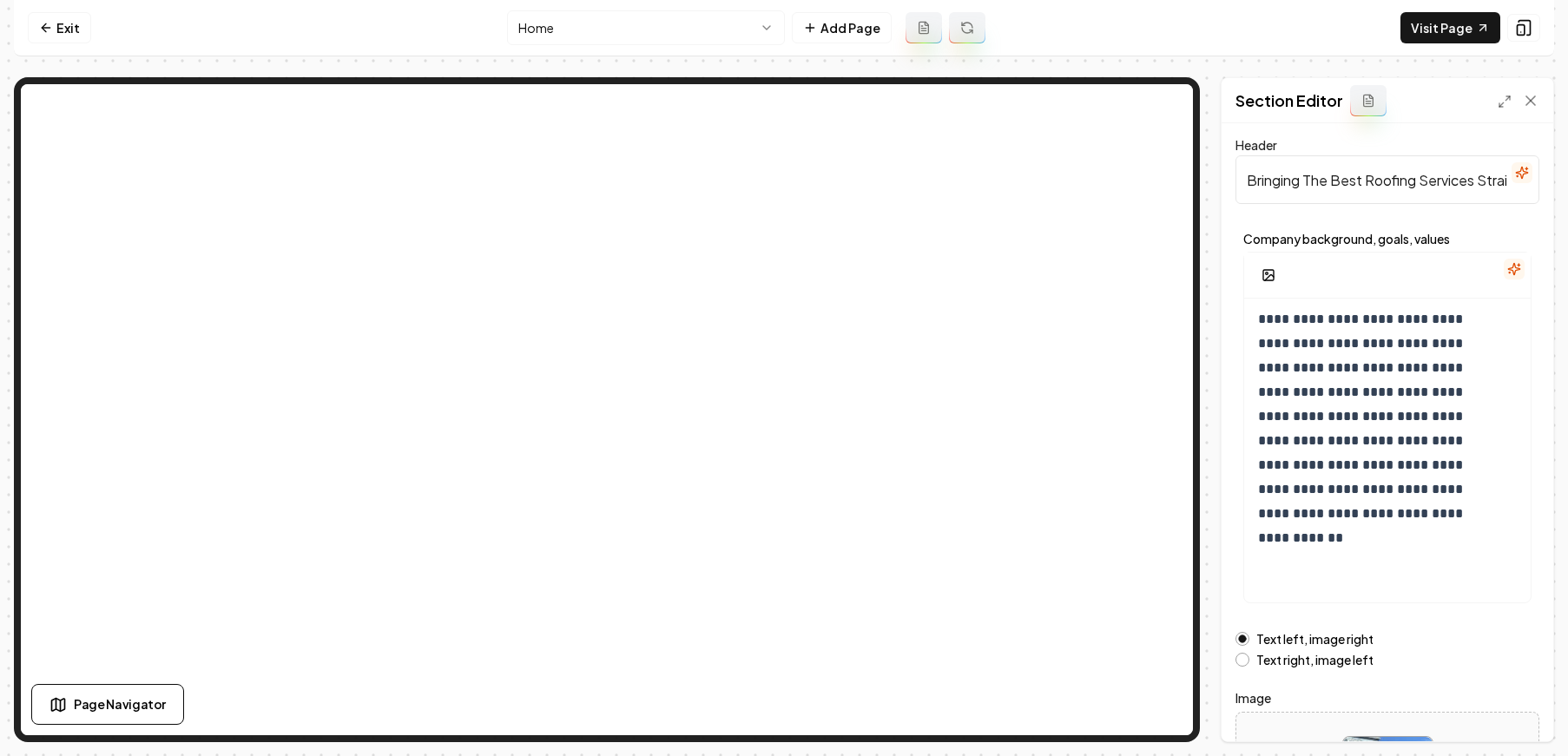
scroll to position [0, 0]
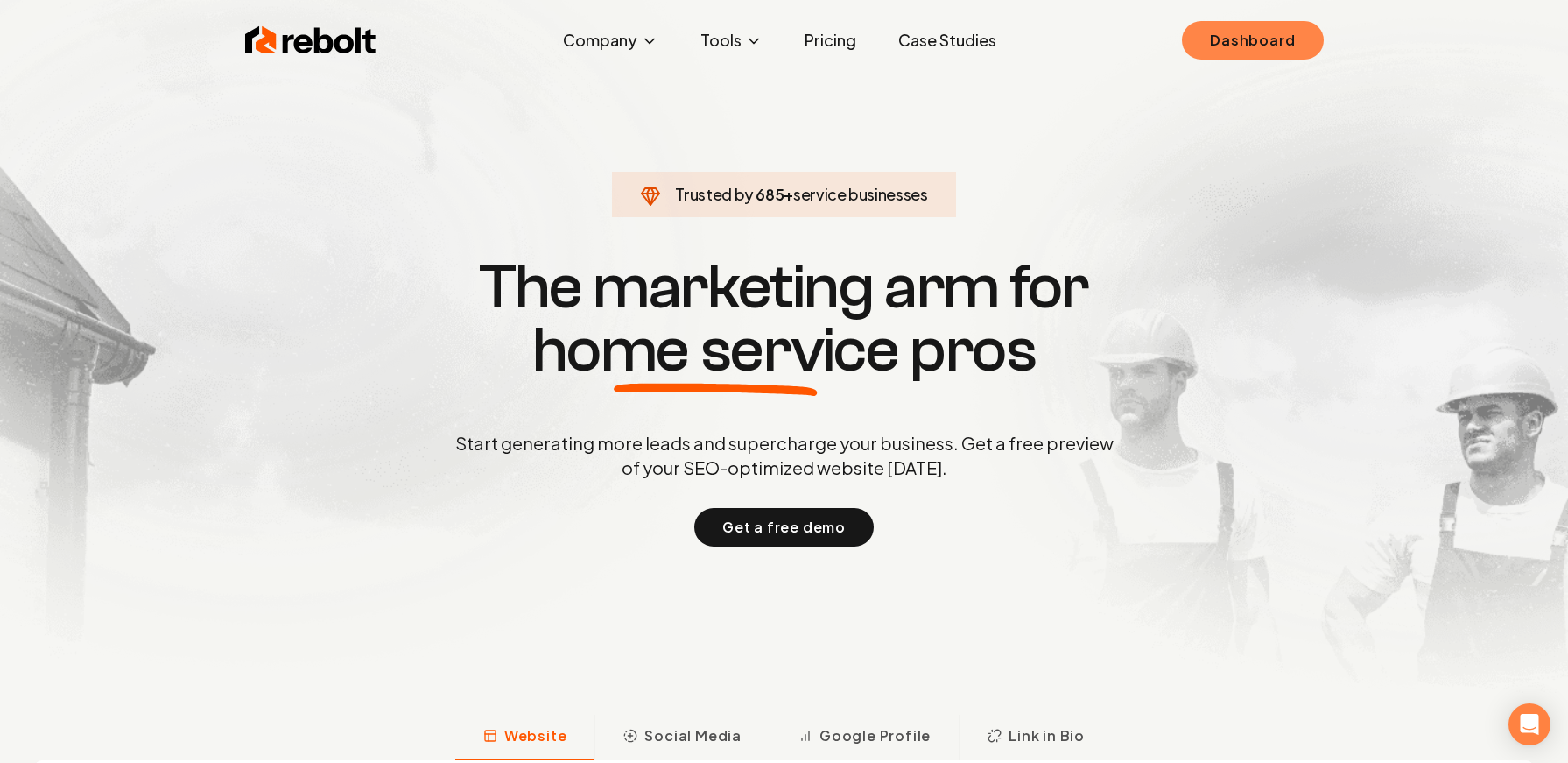
click at [1233, 49] on link "Dashboard" at bounding box center [1252, 40] width 141 height 38
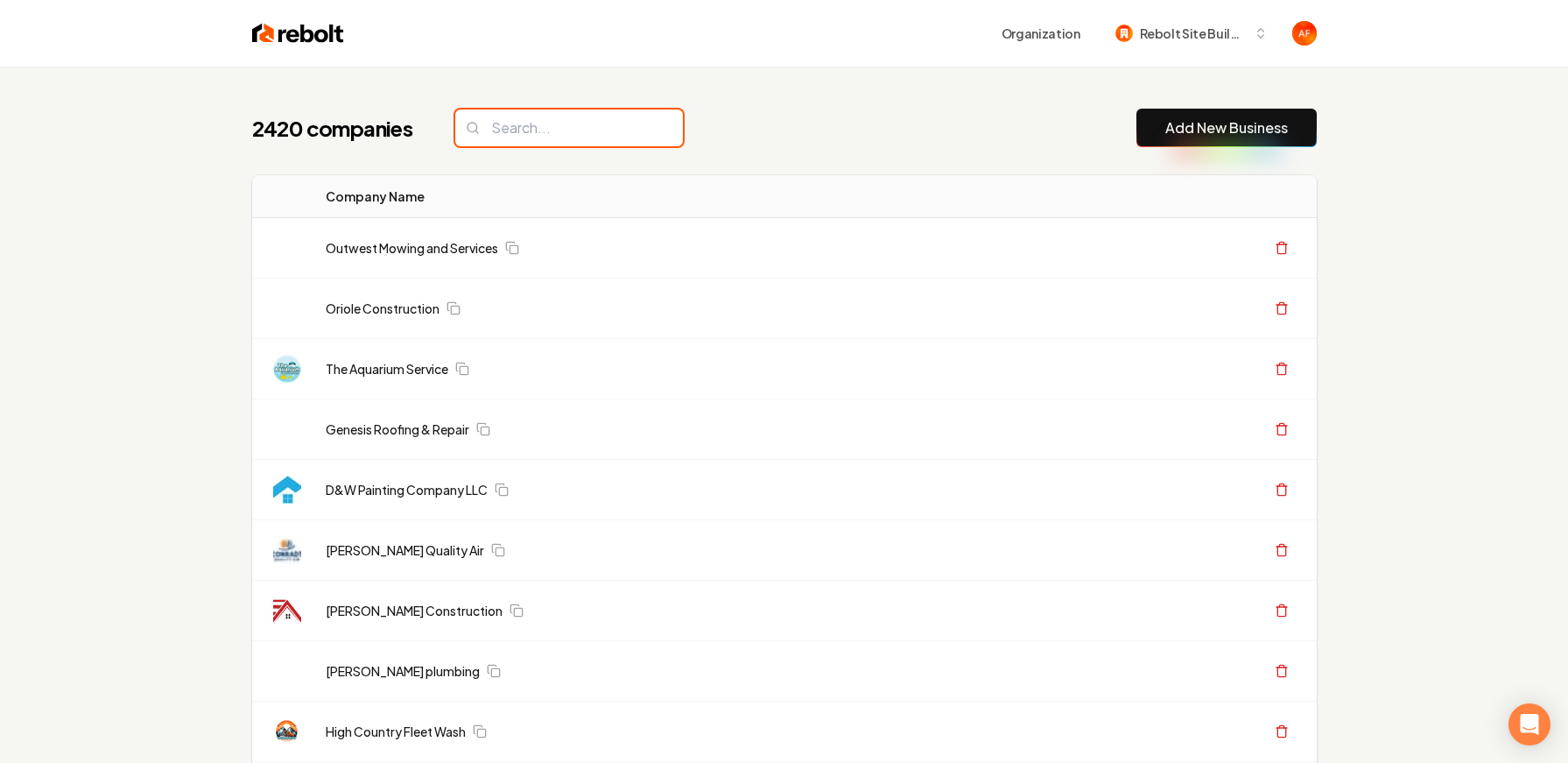
click at [569, 123] on input "search" at bounding box center [569, 127] width 228 height 36
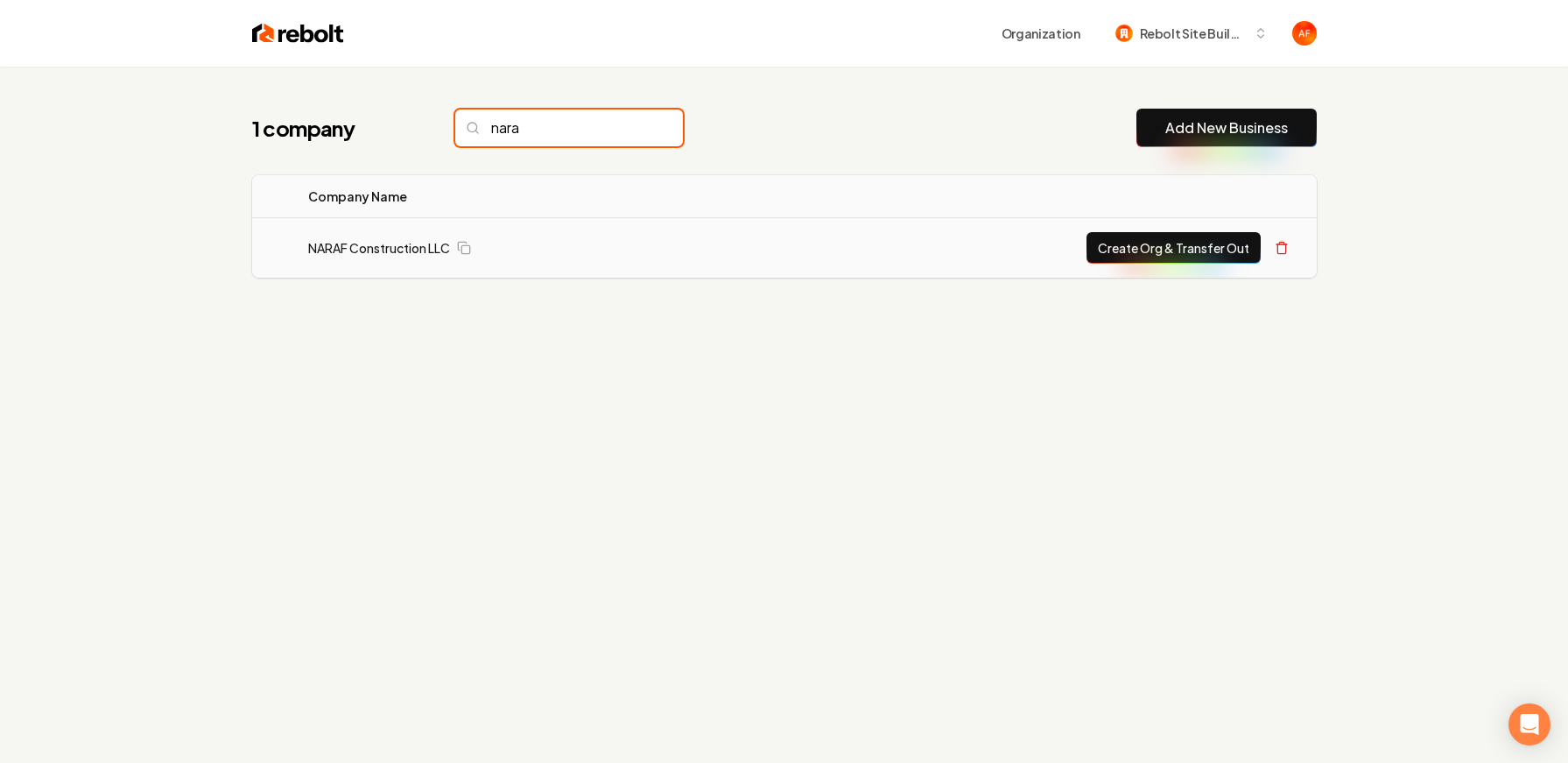
type input "nara"
click at [377, 237] on td "NARAF Construction LLC" at bounding box center [518, 249] width 448 height 60
click at [367, 249] on link "NARAF Construction LLC" at bounding box center [379, 248] width 142 height 17
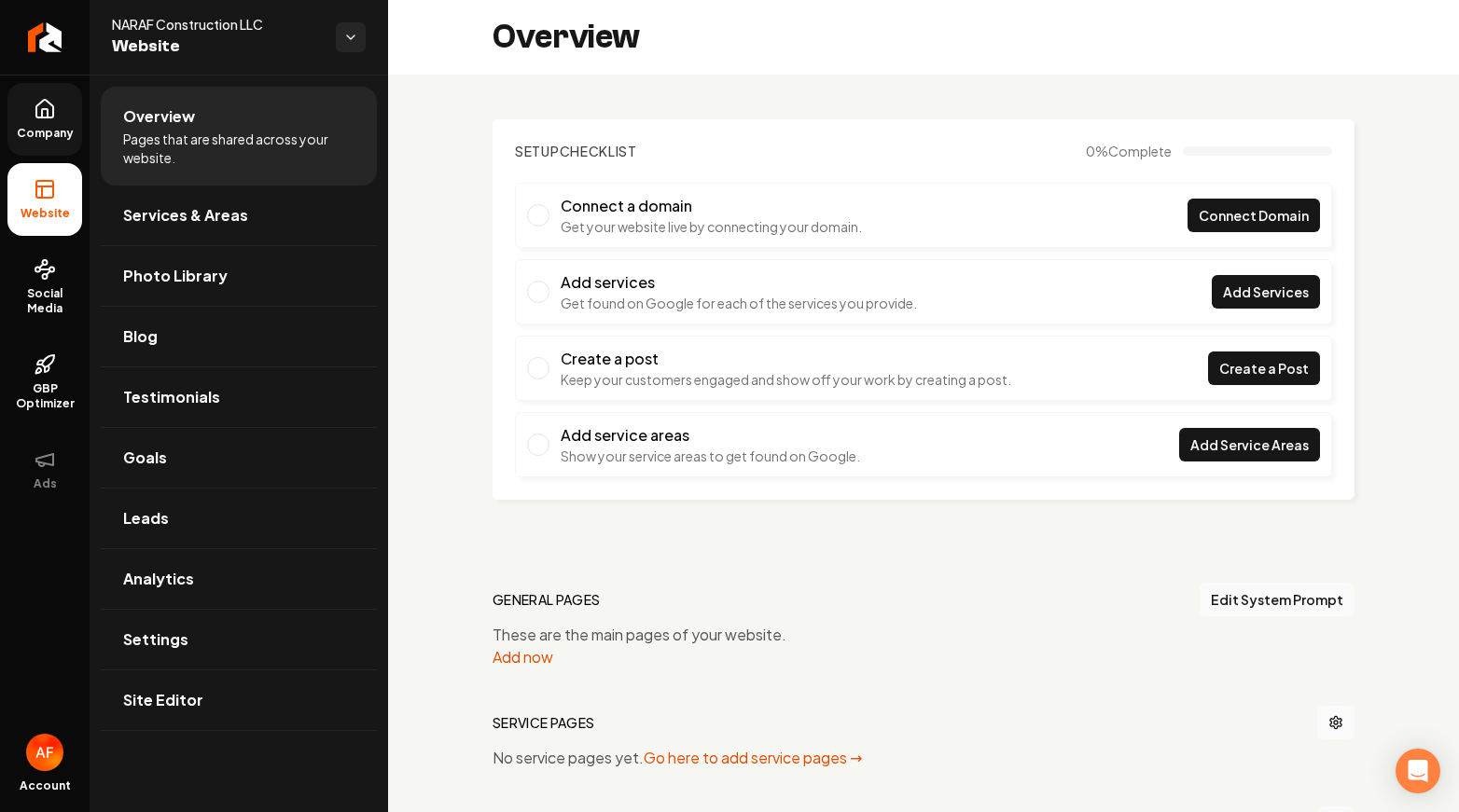
click at [53, 120] on link "Company" at bounding box center [45, 119] width 75 height 73
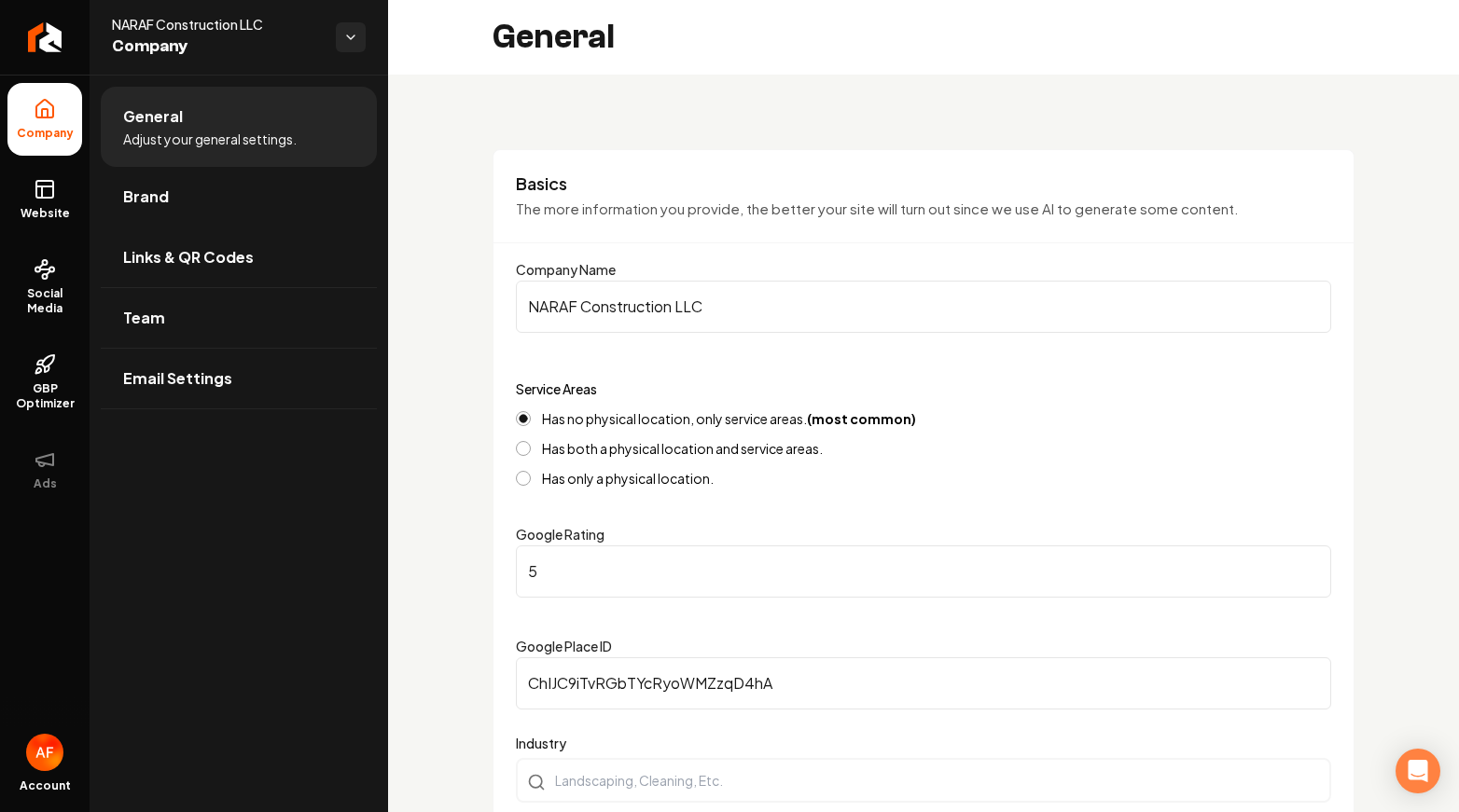
click at [160, 185] on span "Brand" at bounding box center [145, 196] width 46 height 22
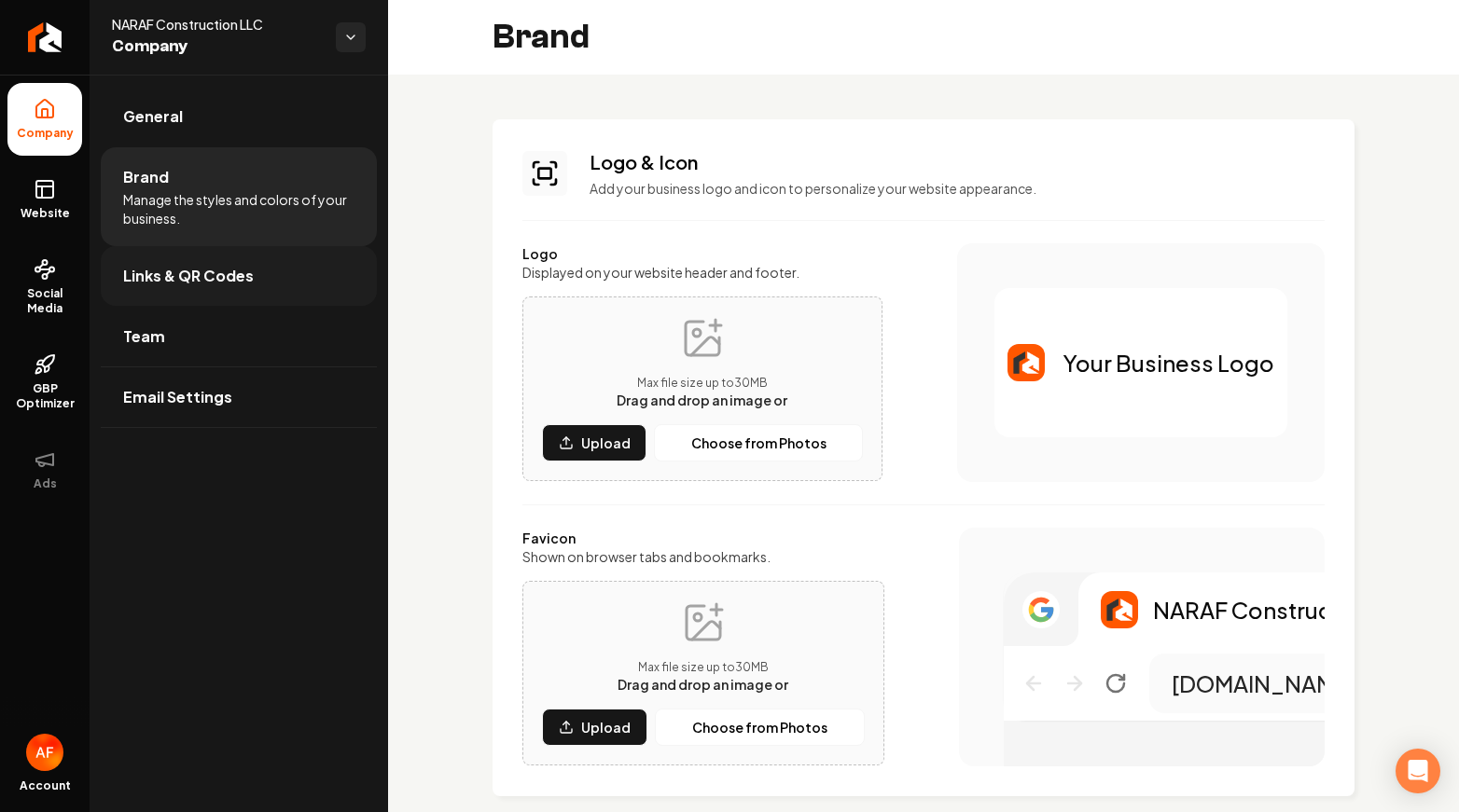
click at [183, 251] on link "Links & QR Codes" at bounding box center [238, 276] width 276 height 60
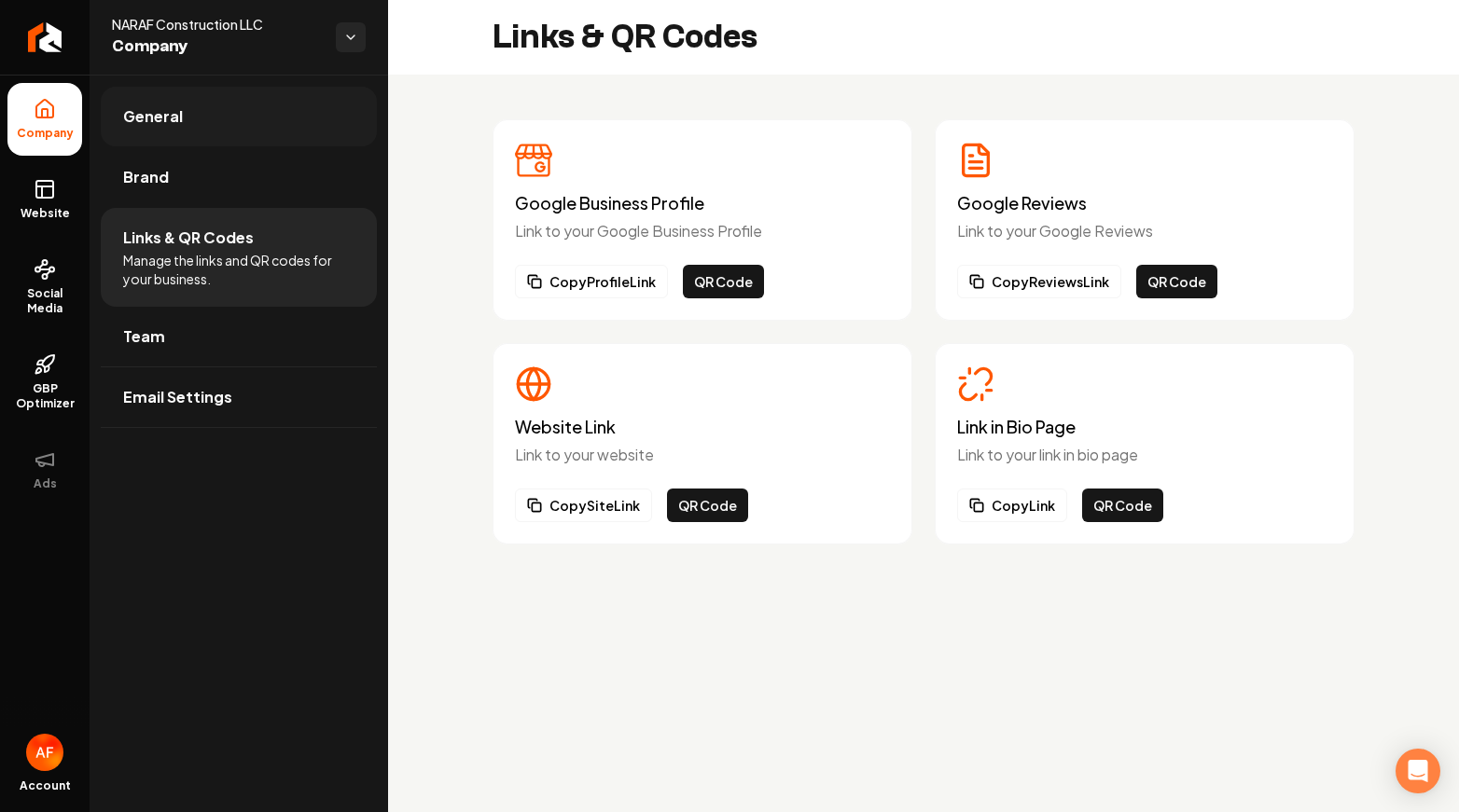
click at [171, 136] on link "General" at bounding box center [238, 116] width 276 height 60
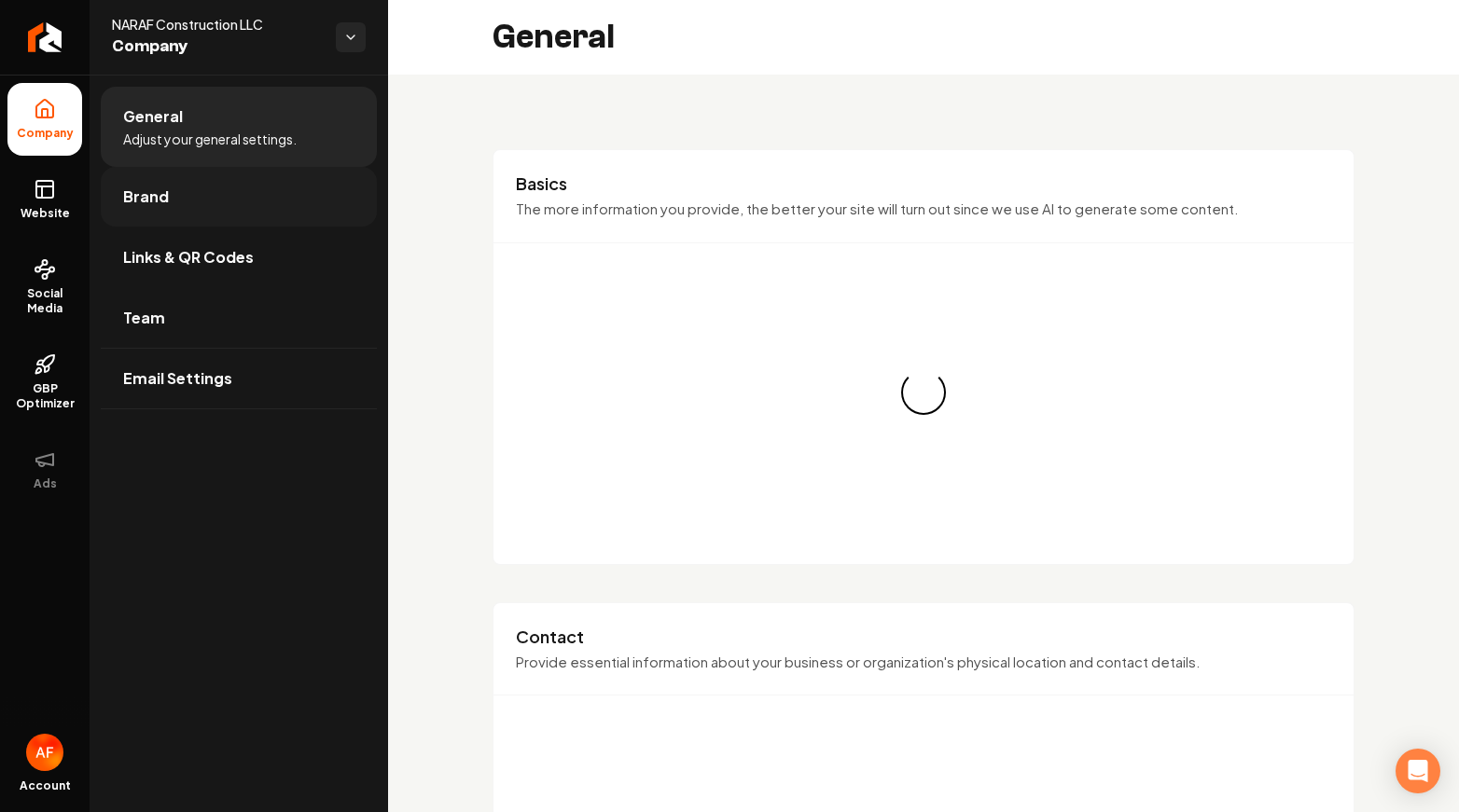
click at [164, 167] on link "Brand" at bounding box center [238, 197] width 276 height 60
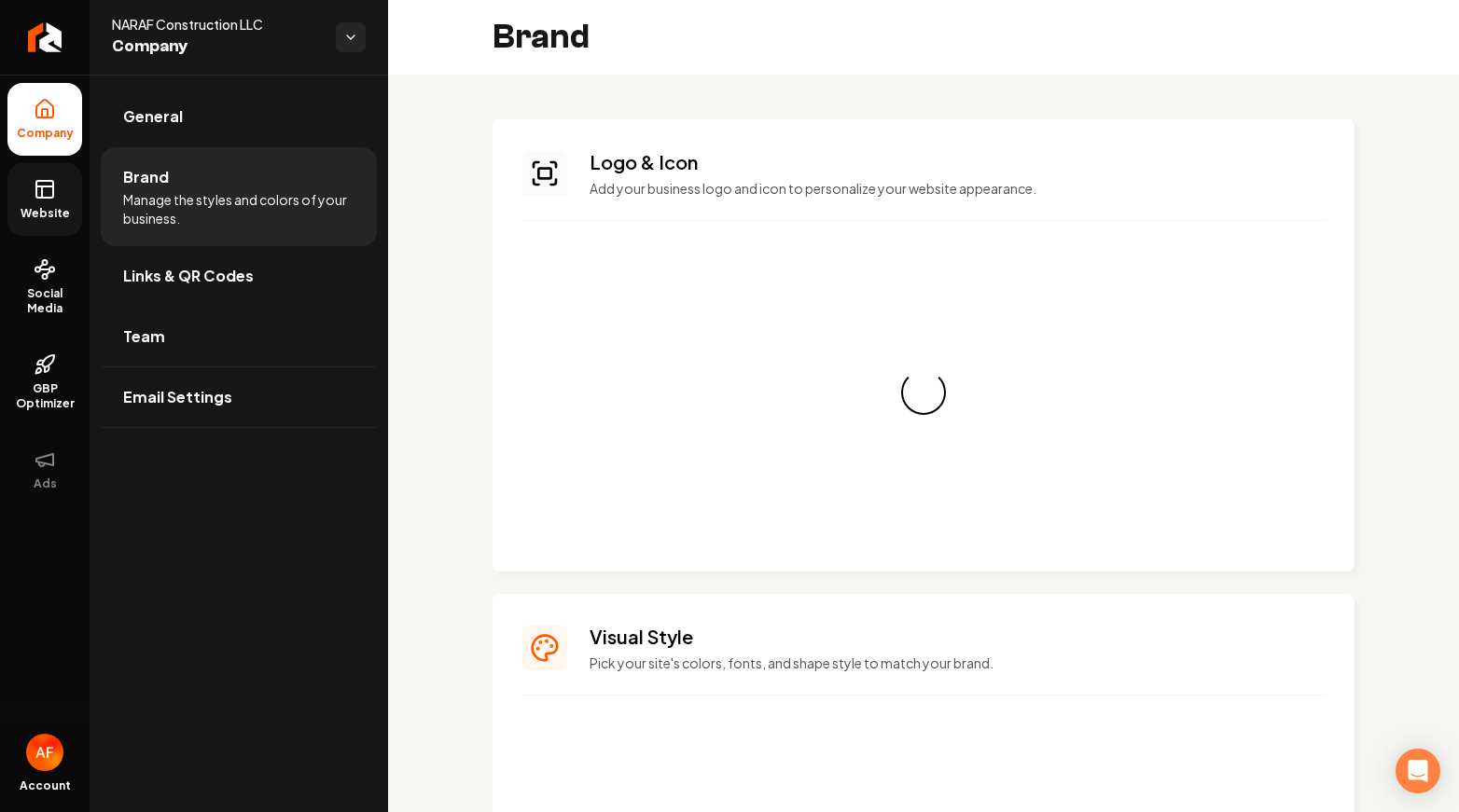
click at [53, 186] on icon at bounding box center [45, 186] width 16 height 0
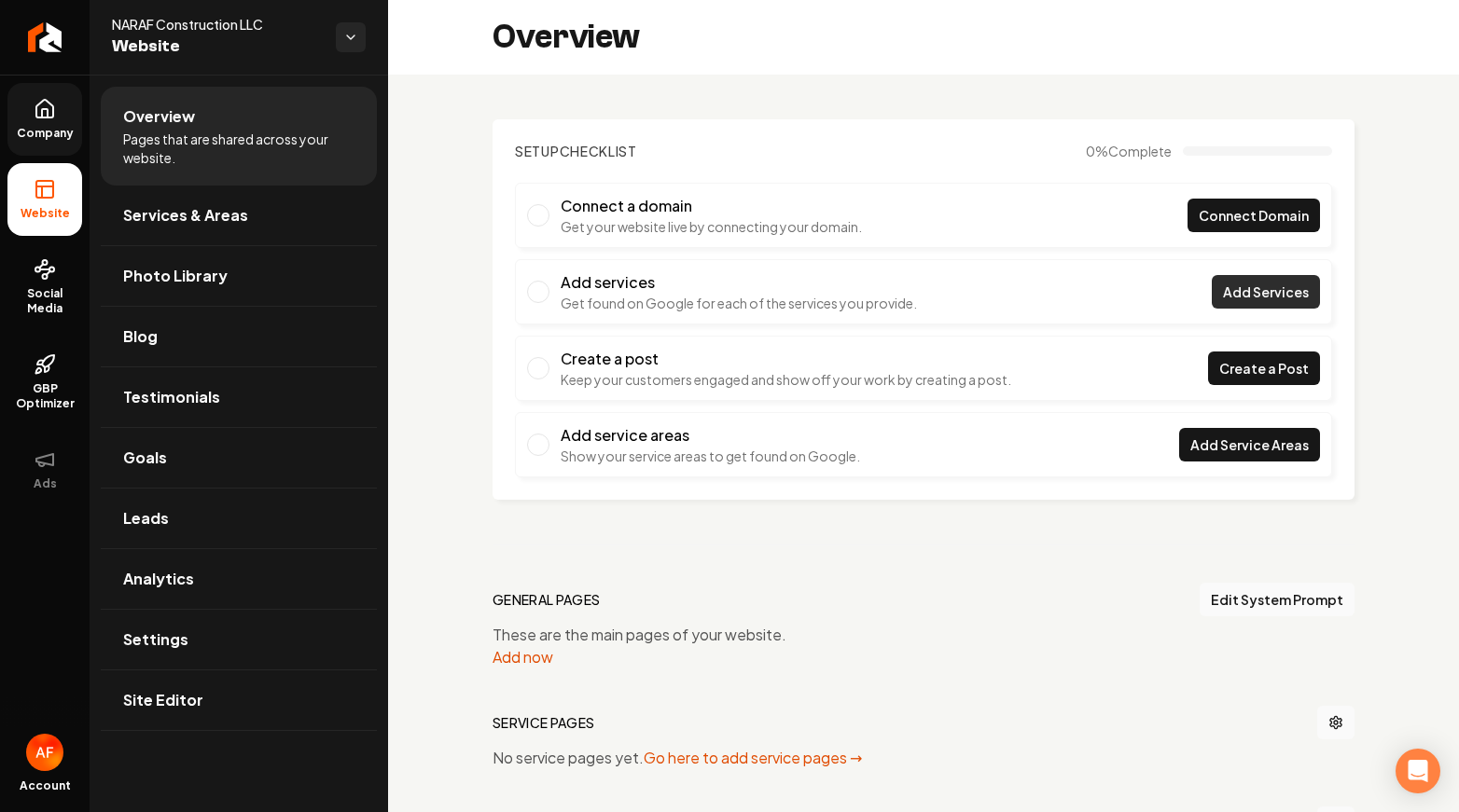
click at [1253, 291] on span "Add Services" at bounding box center [1265, 292] width 86 height 19
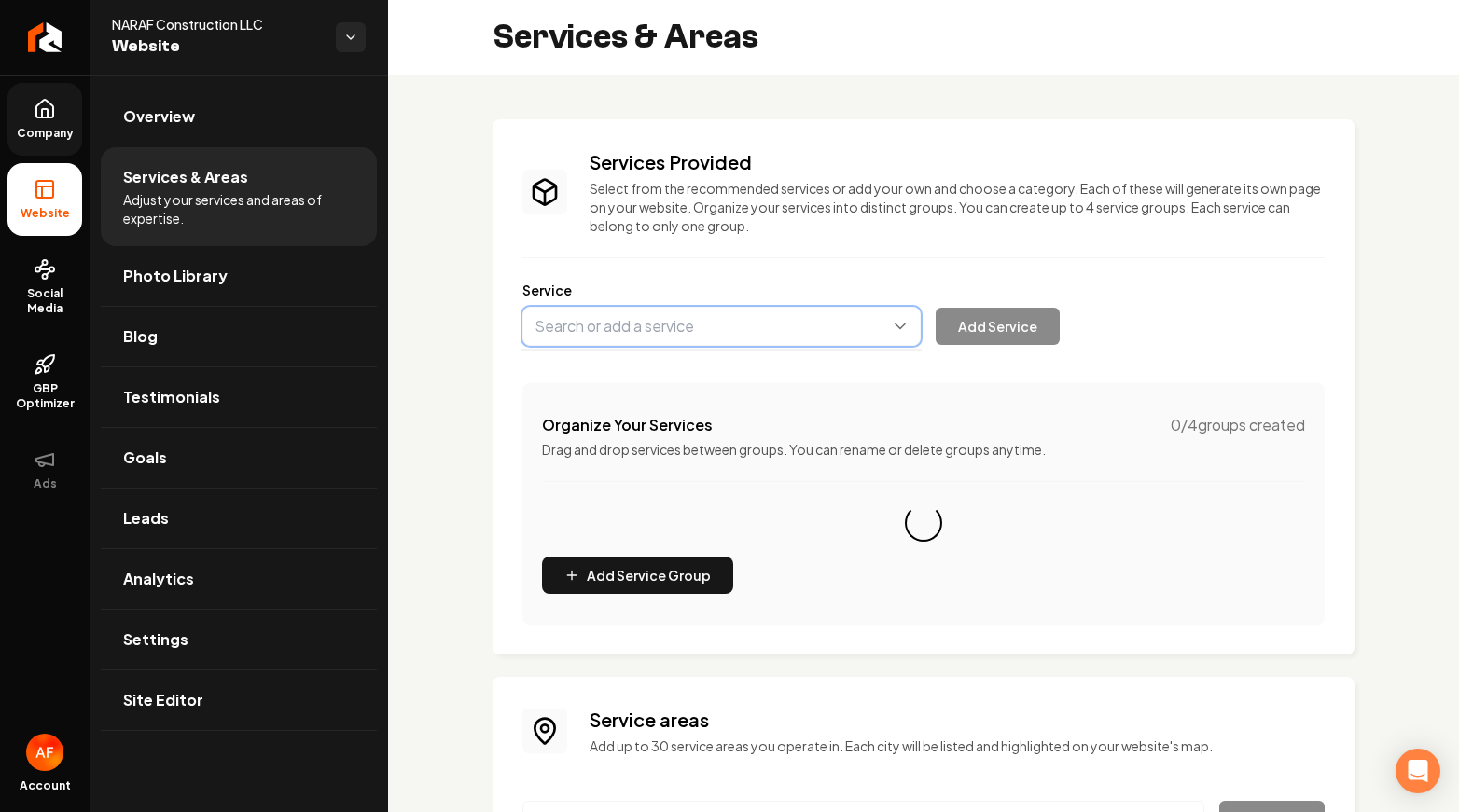
drag, startPoint x: 799, startPoint y: 316, endPoint x: 791, endPoint y: 339, distance: 24.4
click at [791, 339] on button "Main content area" at bounding box center [721, 327] width 398 height 39
click at [872, 311] on button "Main content area" at bounding box center [721, 327] width 398 height 39
click at [874, 315] on button "Main content area" at bounding box center [721, 327] width 398 height 39
click at [40, 310] on div "Company Website Social Media GBP Optimizer Ads Account NARAF Construction LLC W…" at bounding box center [729, 406] width 1459 height 812
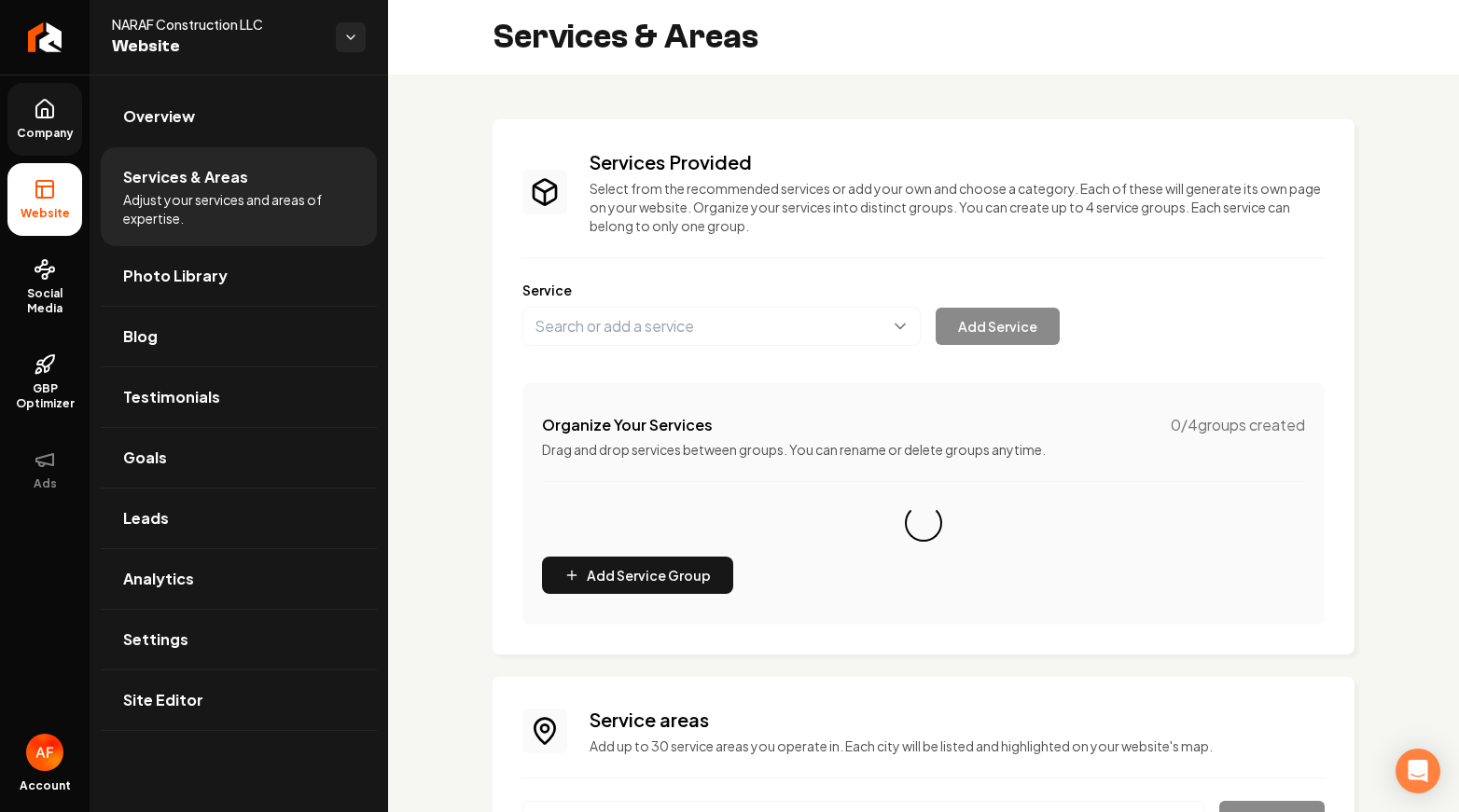
click at [50, 90] on link "Company" at bounding box center [45, 119] width 75 height 73
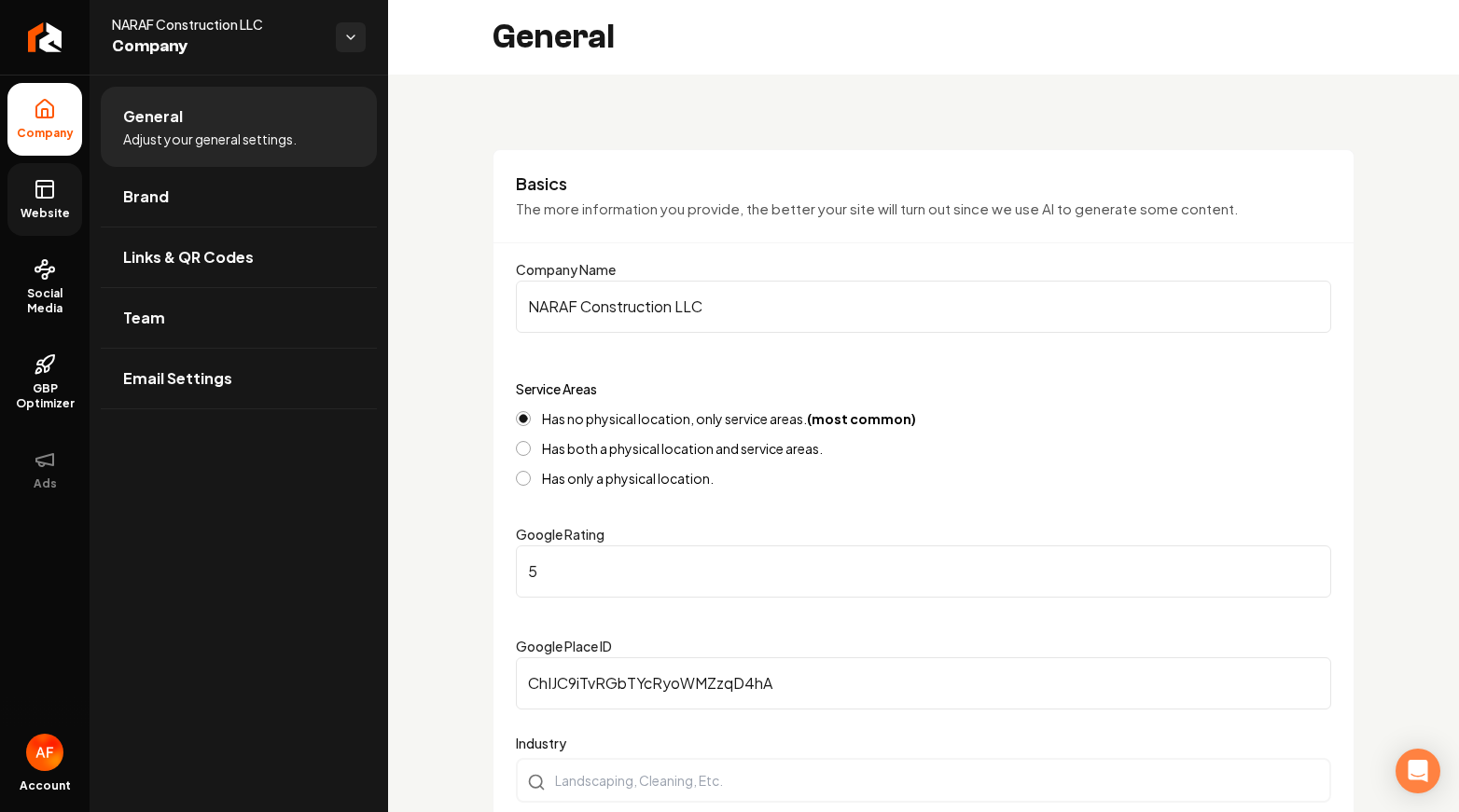
click at [336, 33] on html "Company Website Social Media GBP Optimizer Ads Account NARAF Construction LLC C…" at bounding box center [729, 406] width 1459 height 812
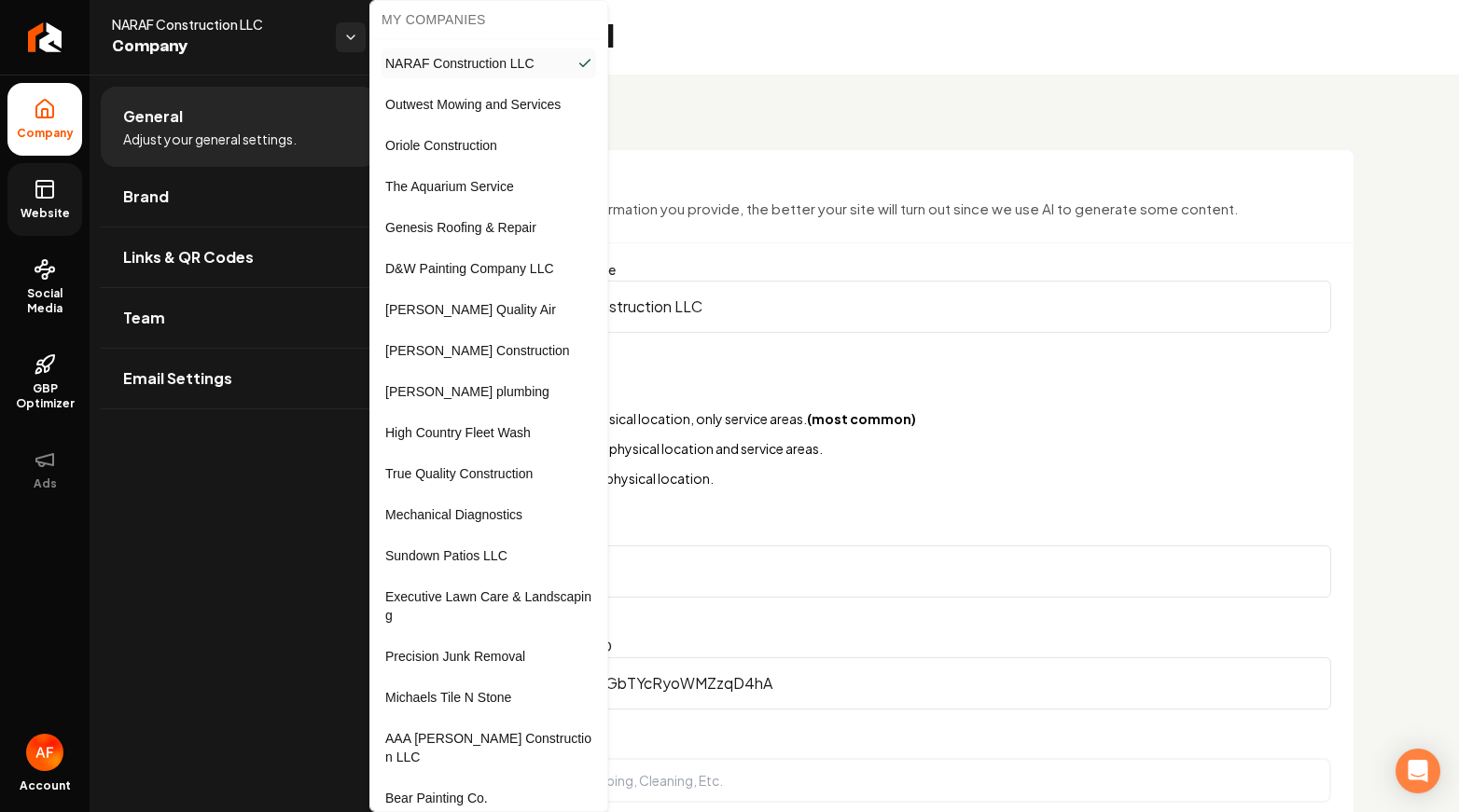
click at [343, 36] on html "Company Website Social Media GBP Optimizer Ads Account NARAF Construction LLC C…" at bounding box center [729, 406] width 1459 height 812
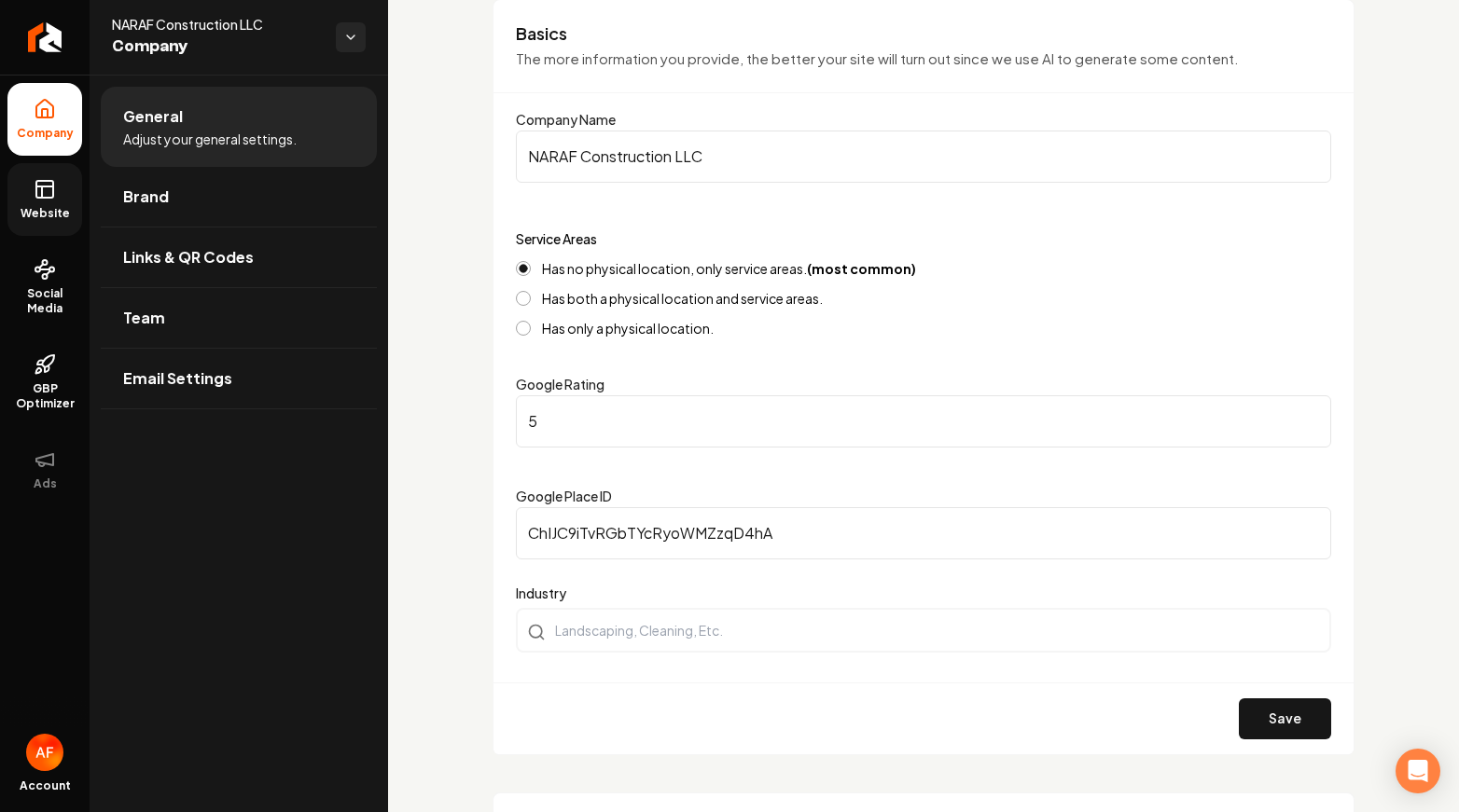
scroll to position [365, 0]
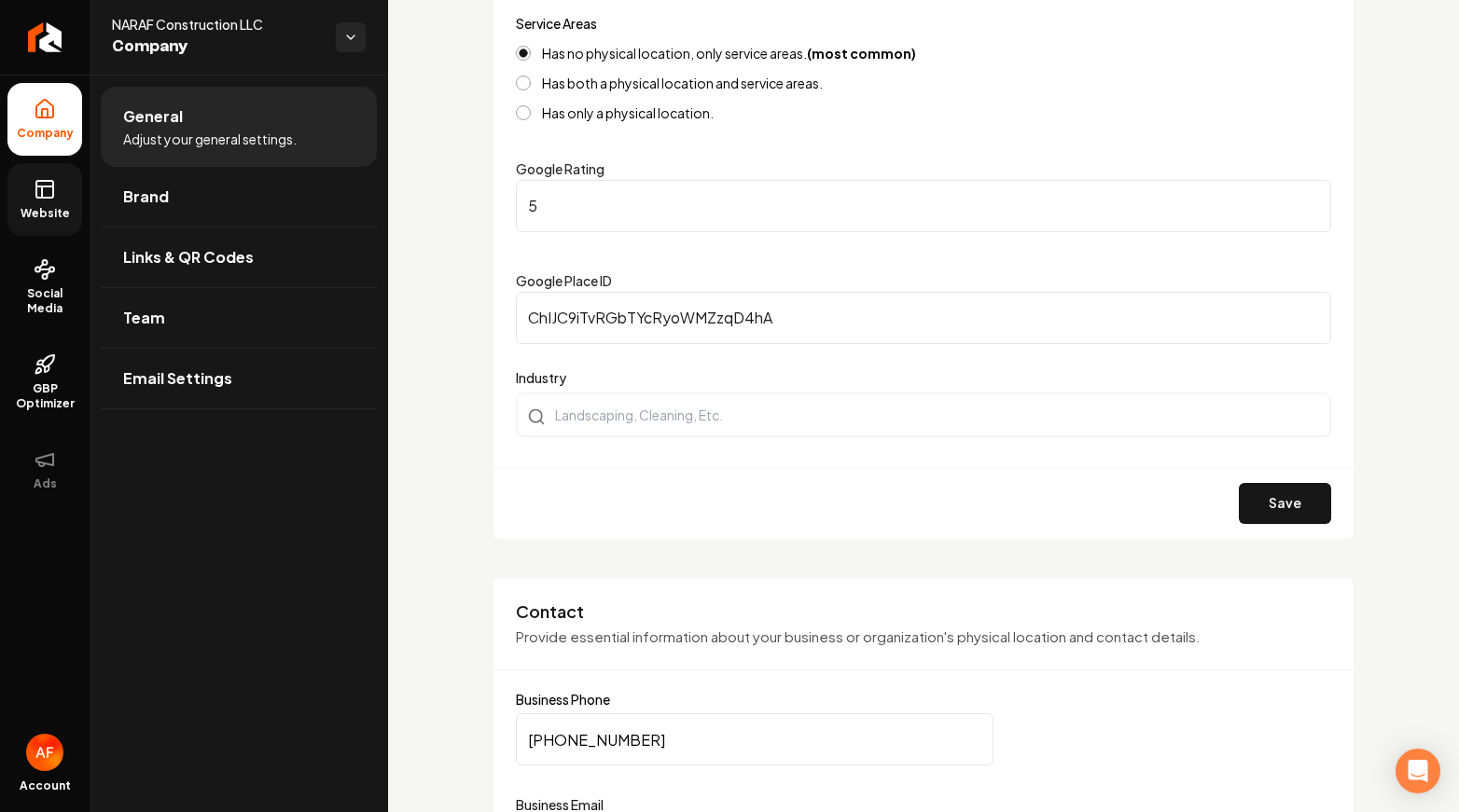
click at [626, 317] on input "ChIJC9iTvRGbTYcRyoWMZzqD4hA" at bounding box center [923, 318] width 815 height 52
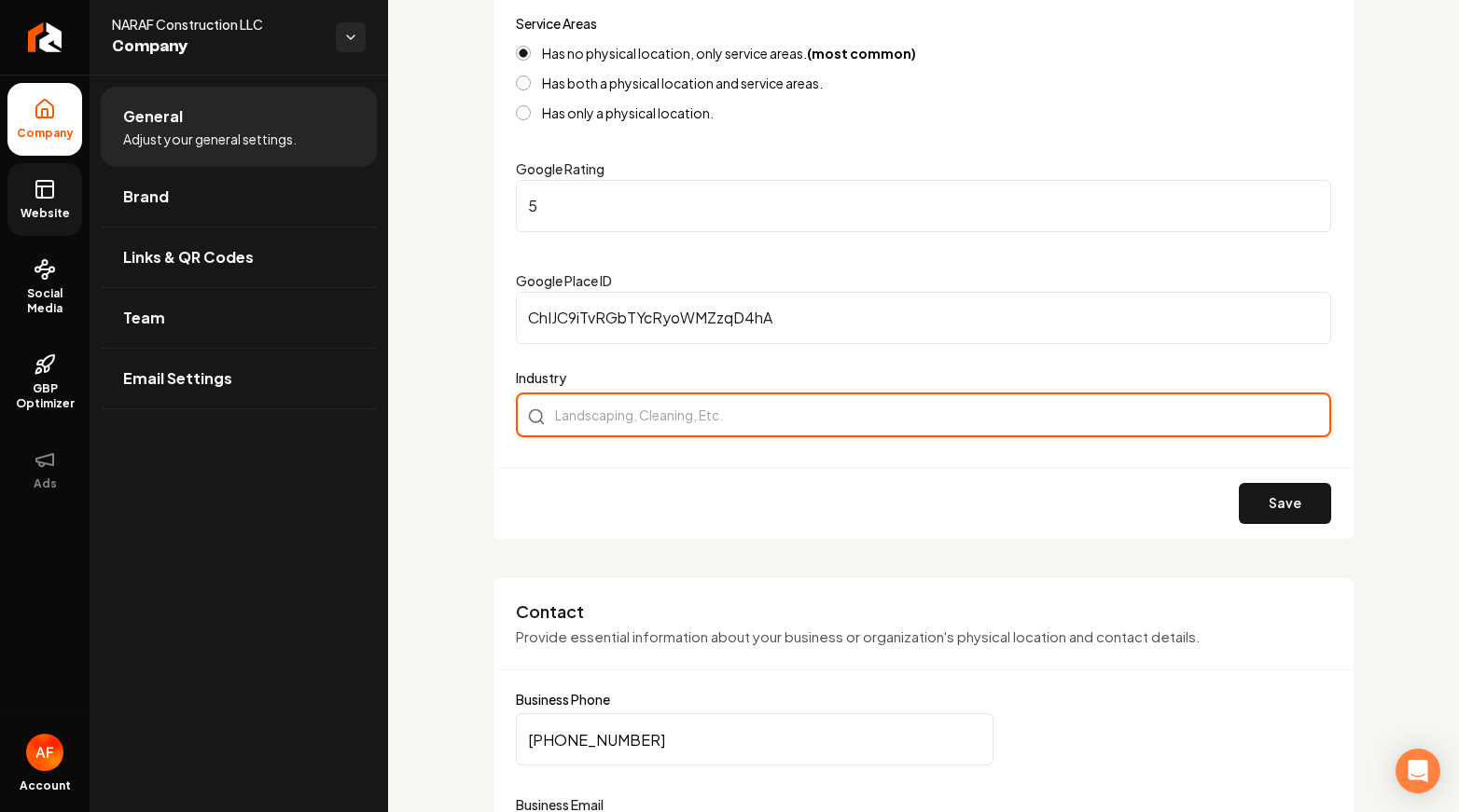
click at [632, 406] on div "Main content area" at bounding box center [923, 415] width 815 height 45
type input "Roofing"
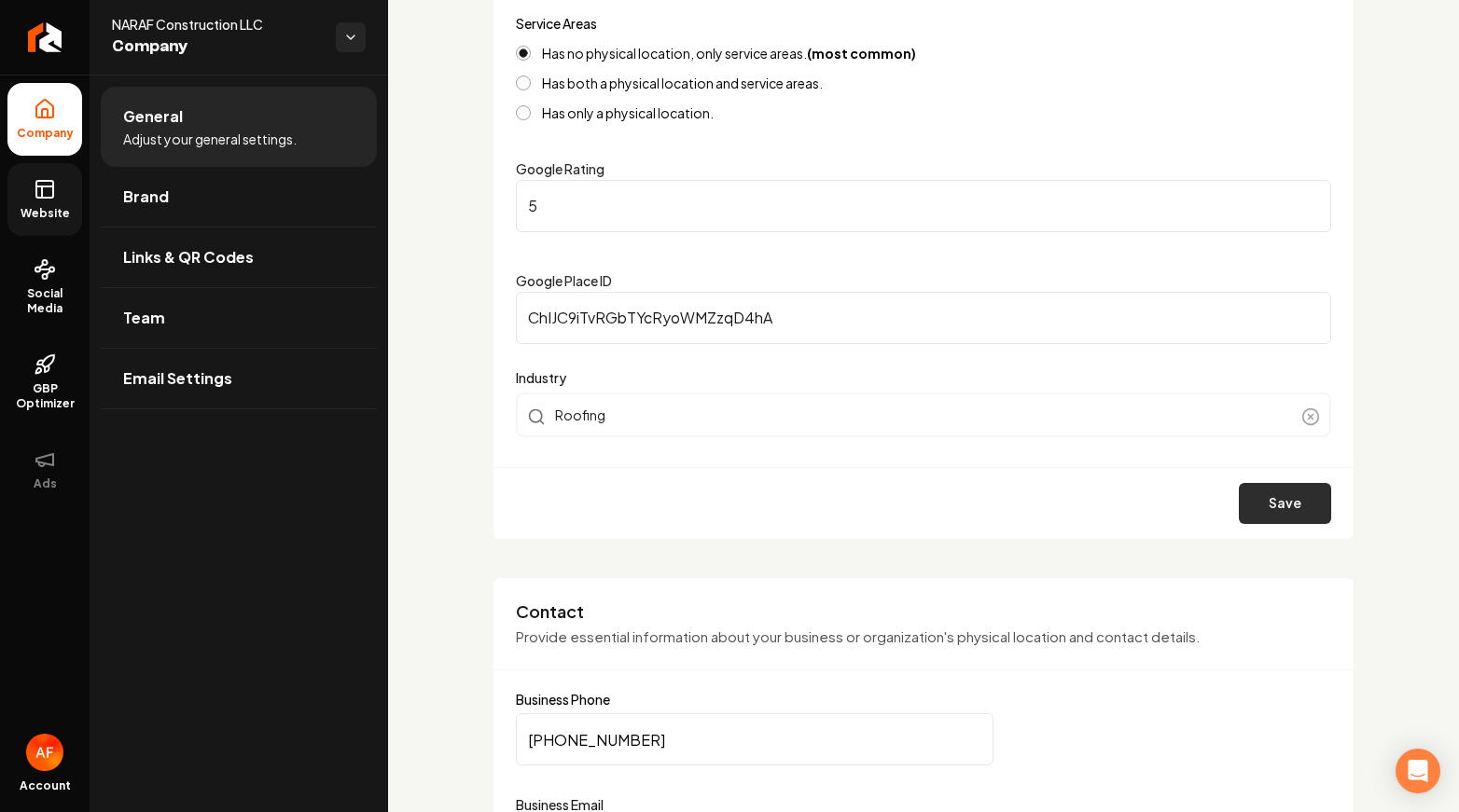
click at [1247, 500] on button "Save" at bounding box center [1285, 503] width 92 height 41
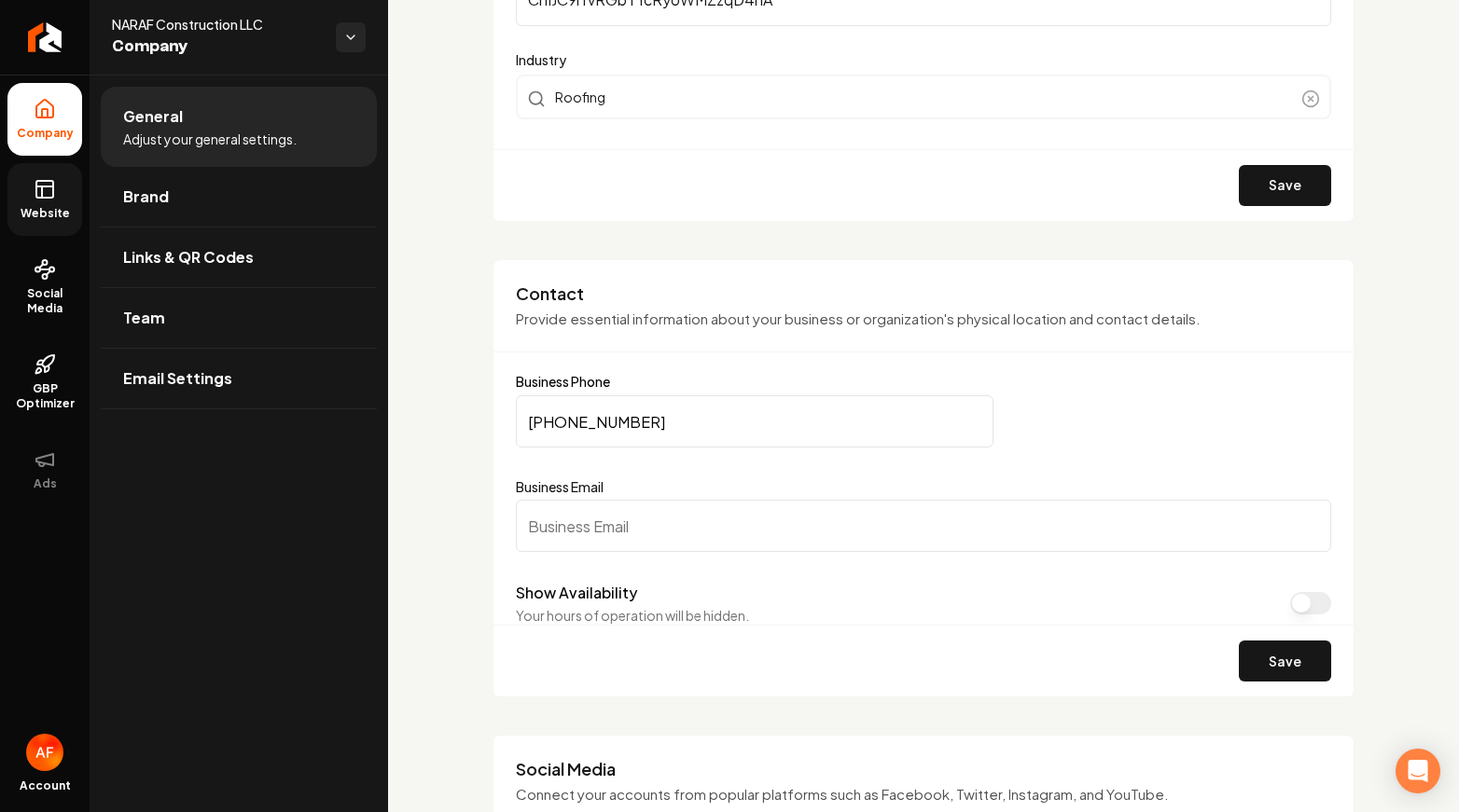
scroll to position [718, 0]
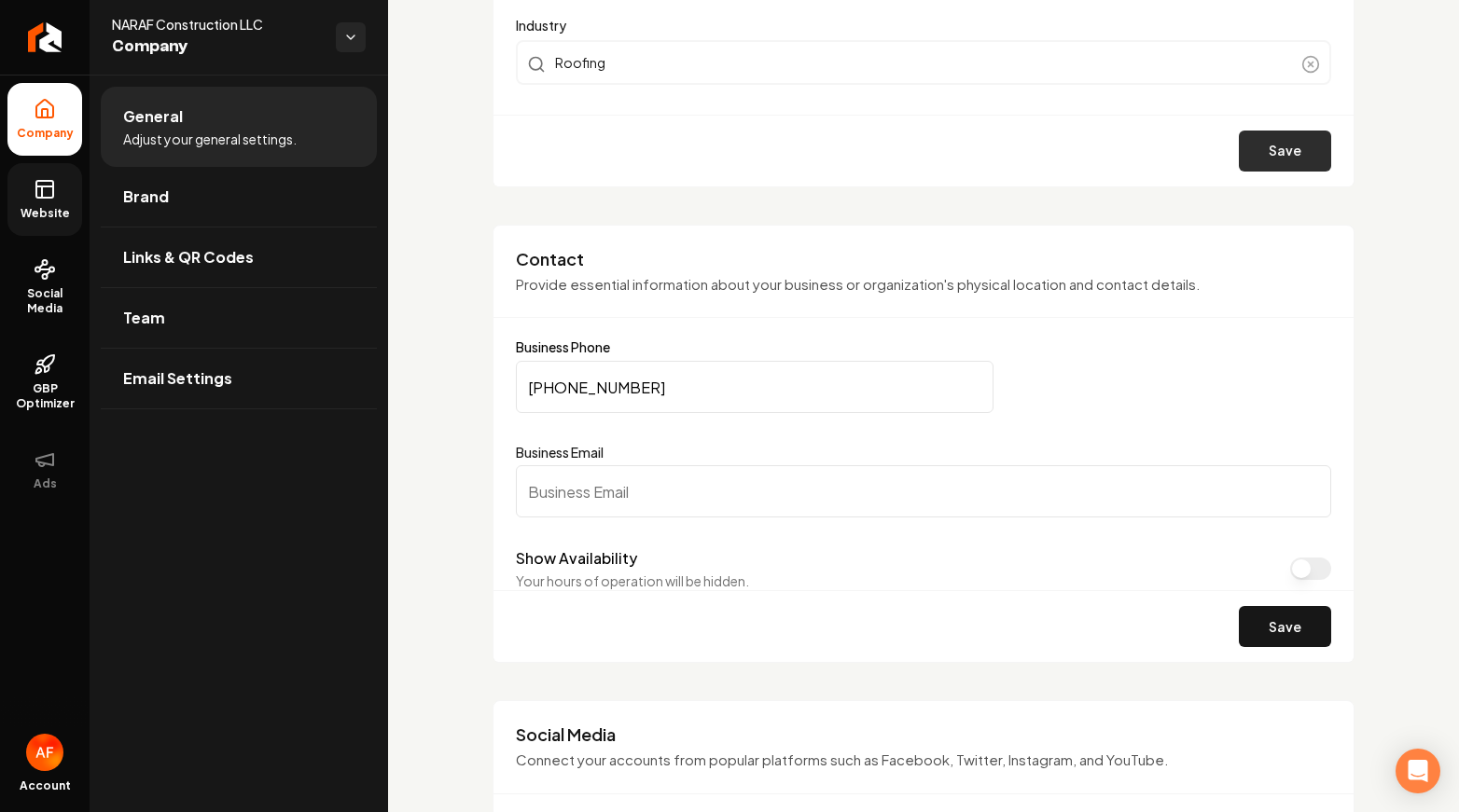
click at [1267, 155] on button "Save" at bounding box center [1285, 151] width 92 height 41
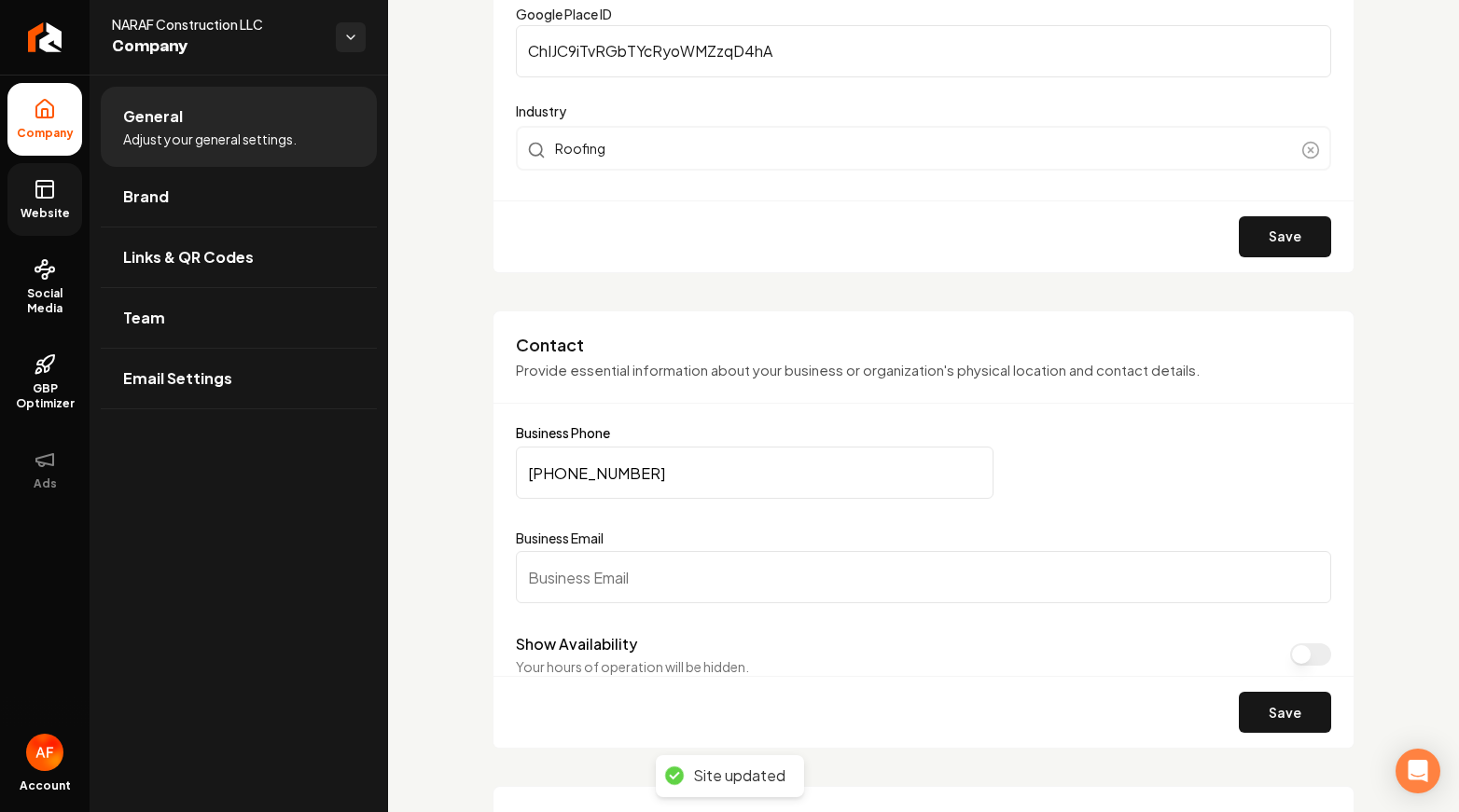
scroll to position [522, 0]
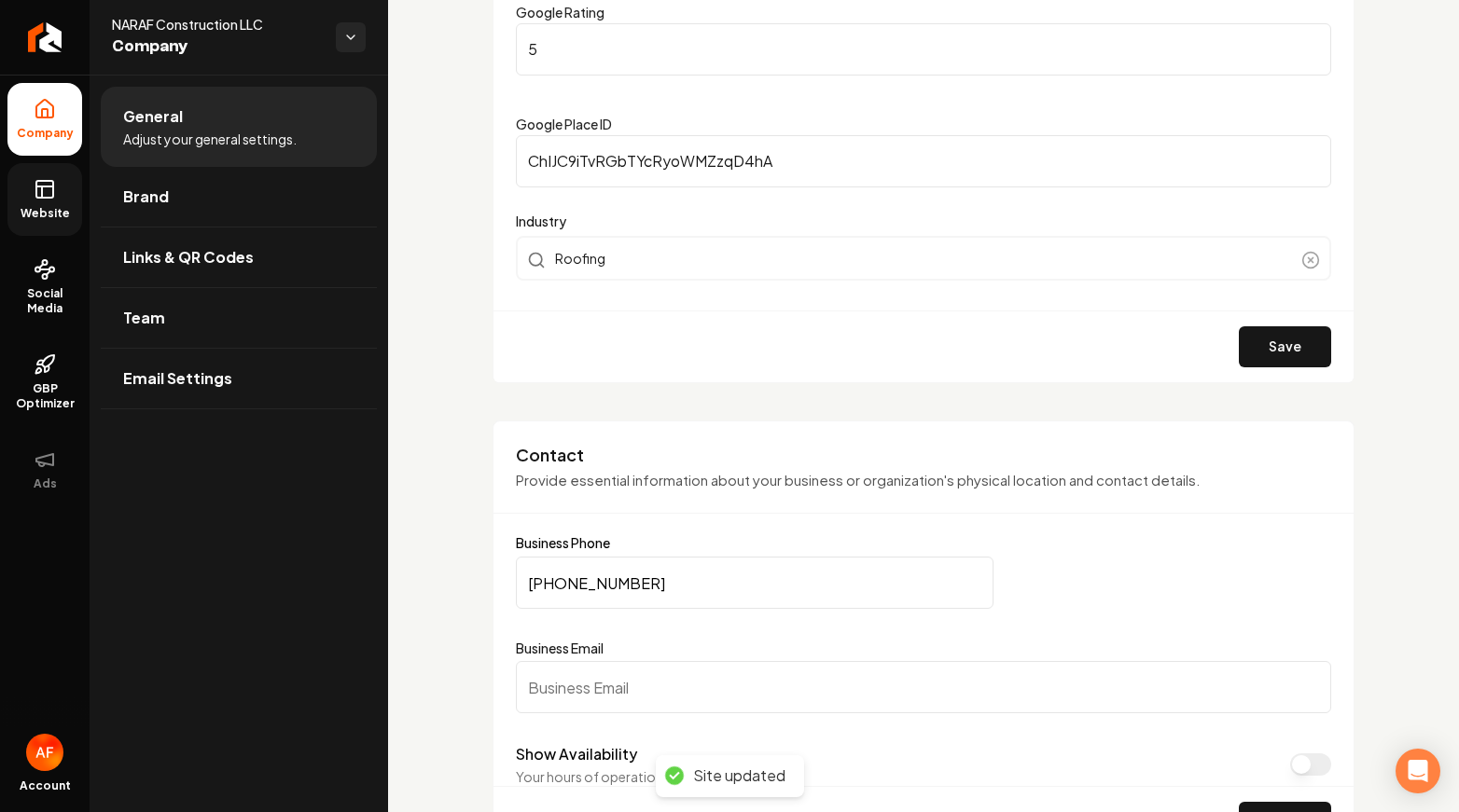
click at [632, 670] on input "Business Email" at bounding box center [923, 687] width 815 height 52
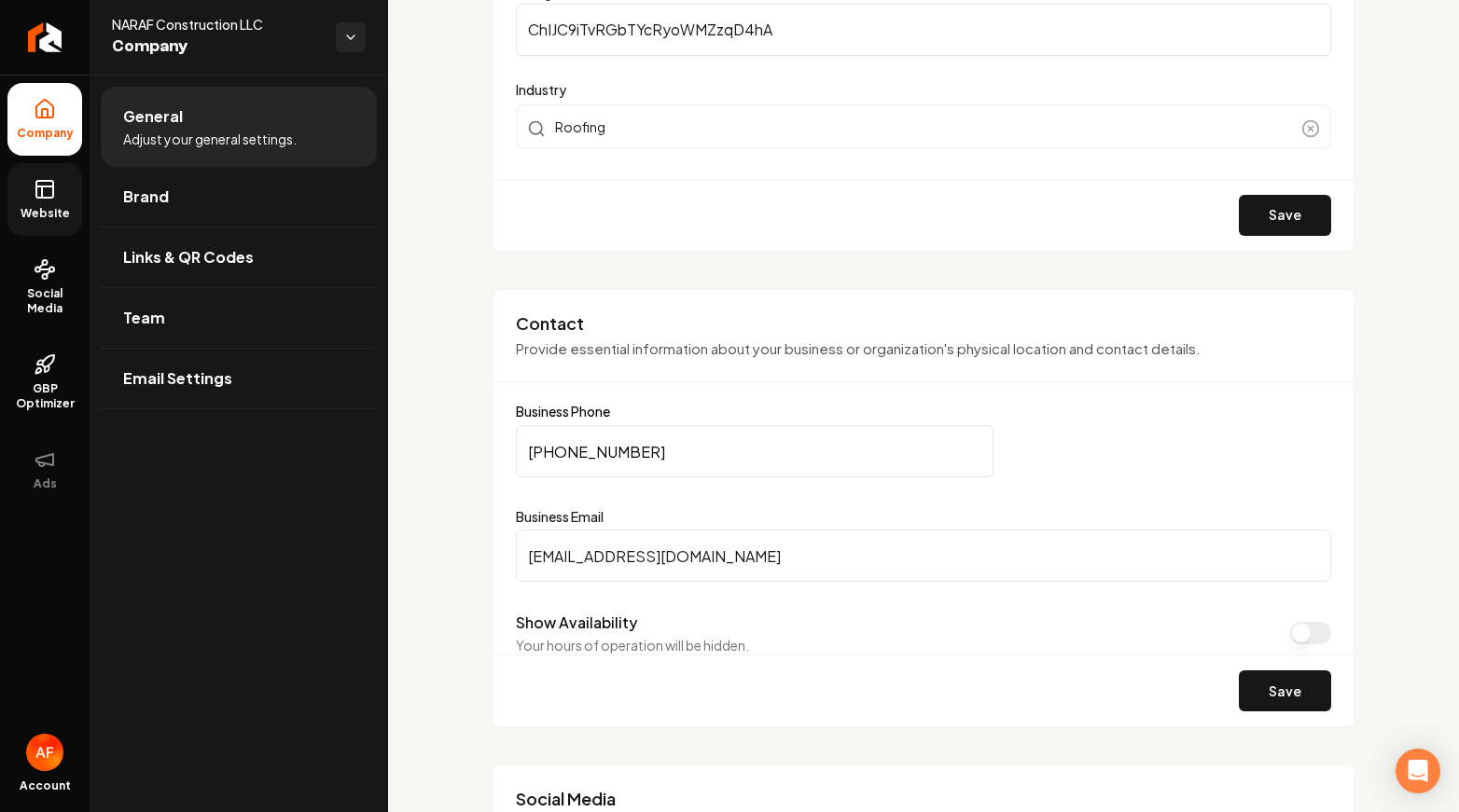
scroll to position [921, 0]
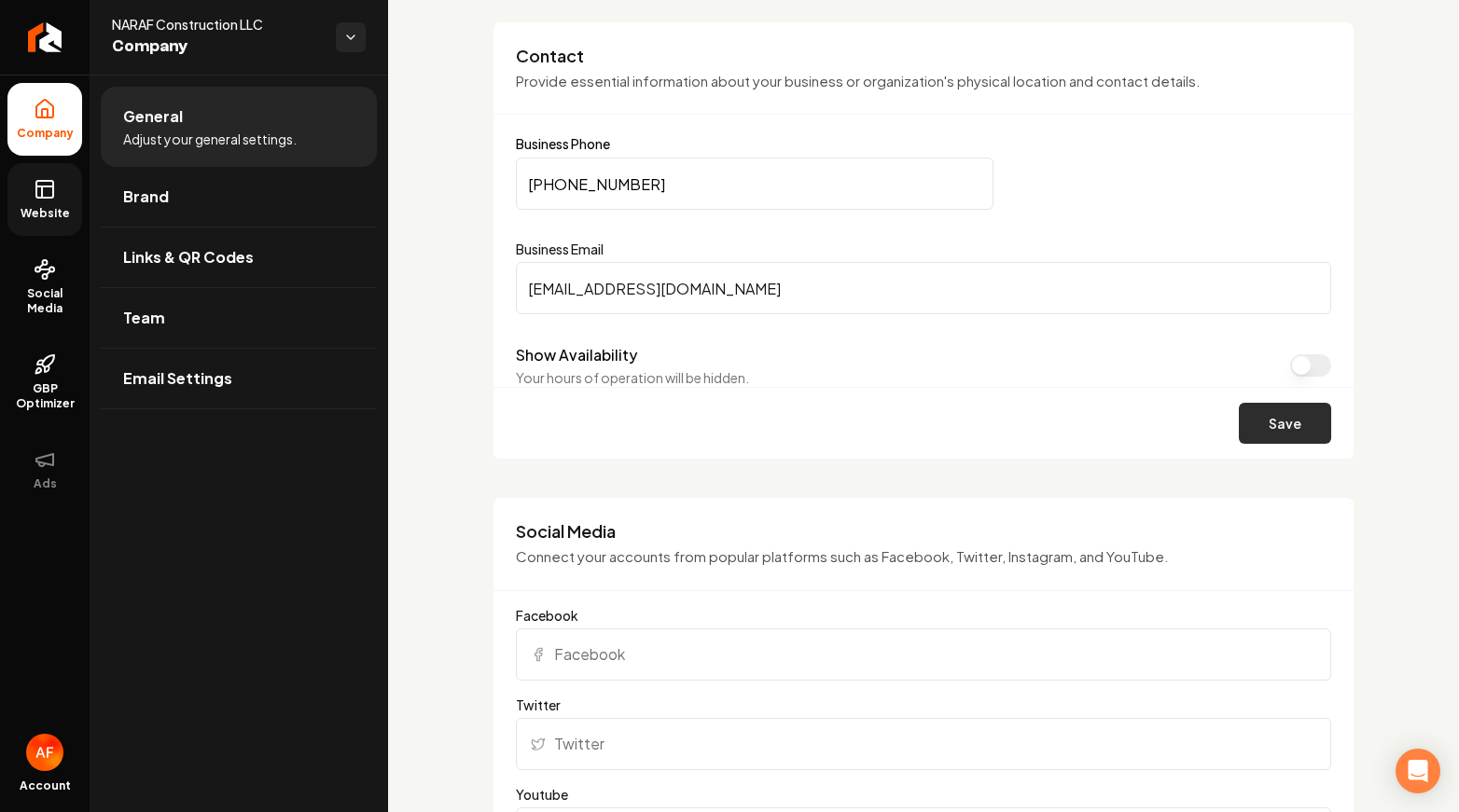
type input "test@test.com"
click at [1287, 411] on button "Save" at bounding box center [1285, 423] width 92 height 41
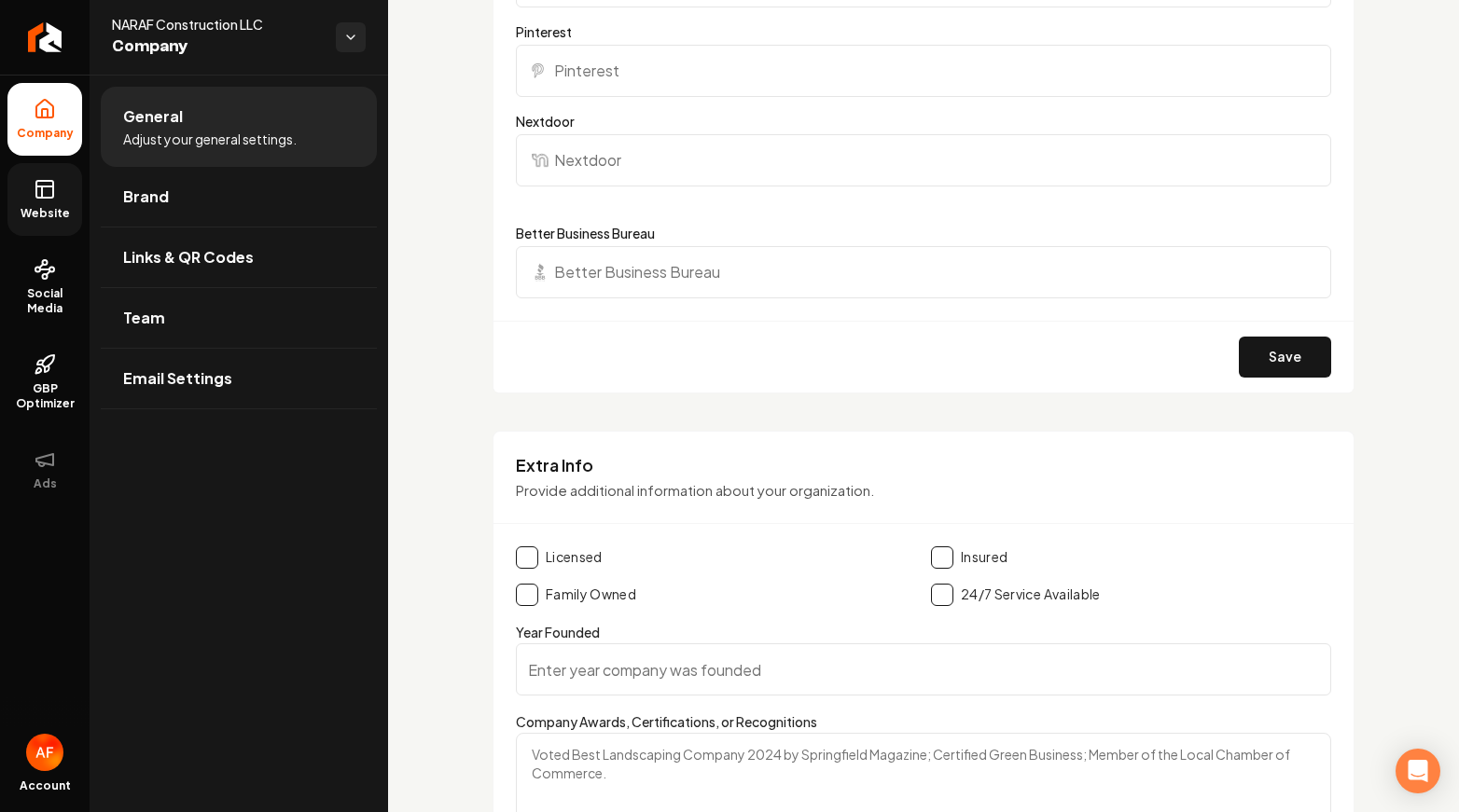
scroll to position [2572, 0]
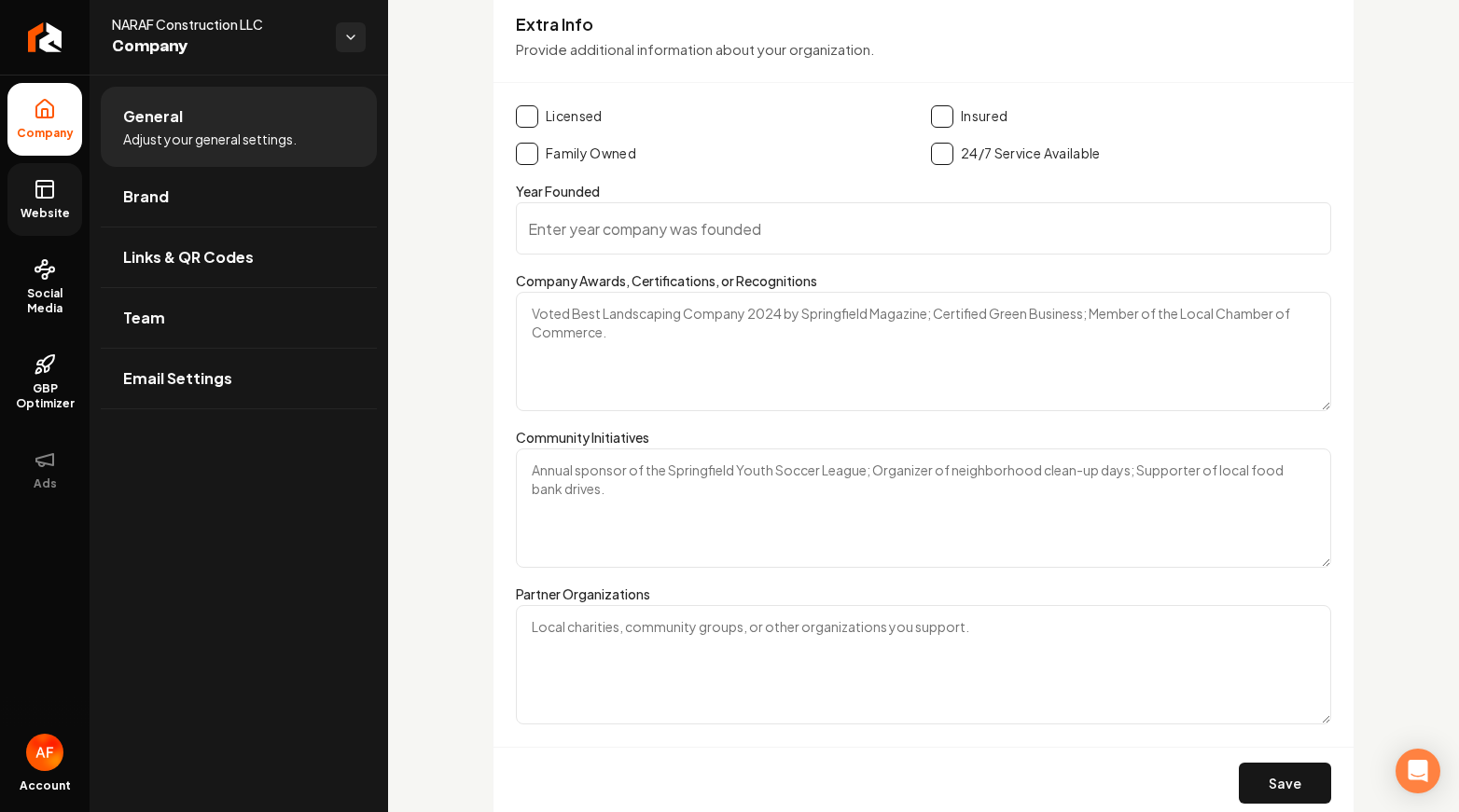
click at [536, 123] on button "Main content area" at bounding box center [526, 116] width 22 height 22
drag, startPoint x: 530, startPoint y: 152, endPoint x: 853, endPoint y: 104, distance: 326.5
click at [531, 152] on button "Main content area" at bounding box center [526, 153] width 22 height 22
click at [961, 109] on label "Insured" at bounding box center [984, 116] width 47 height 18
click at [940, 111] on button "Main content area" at bounding box center [941, 116] width 22 height 22
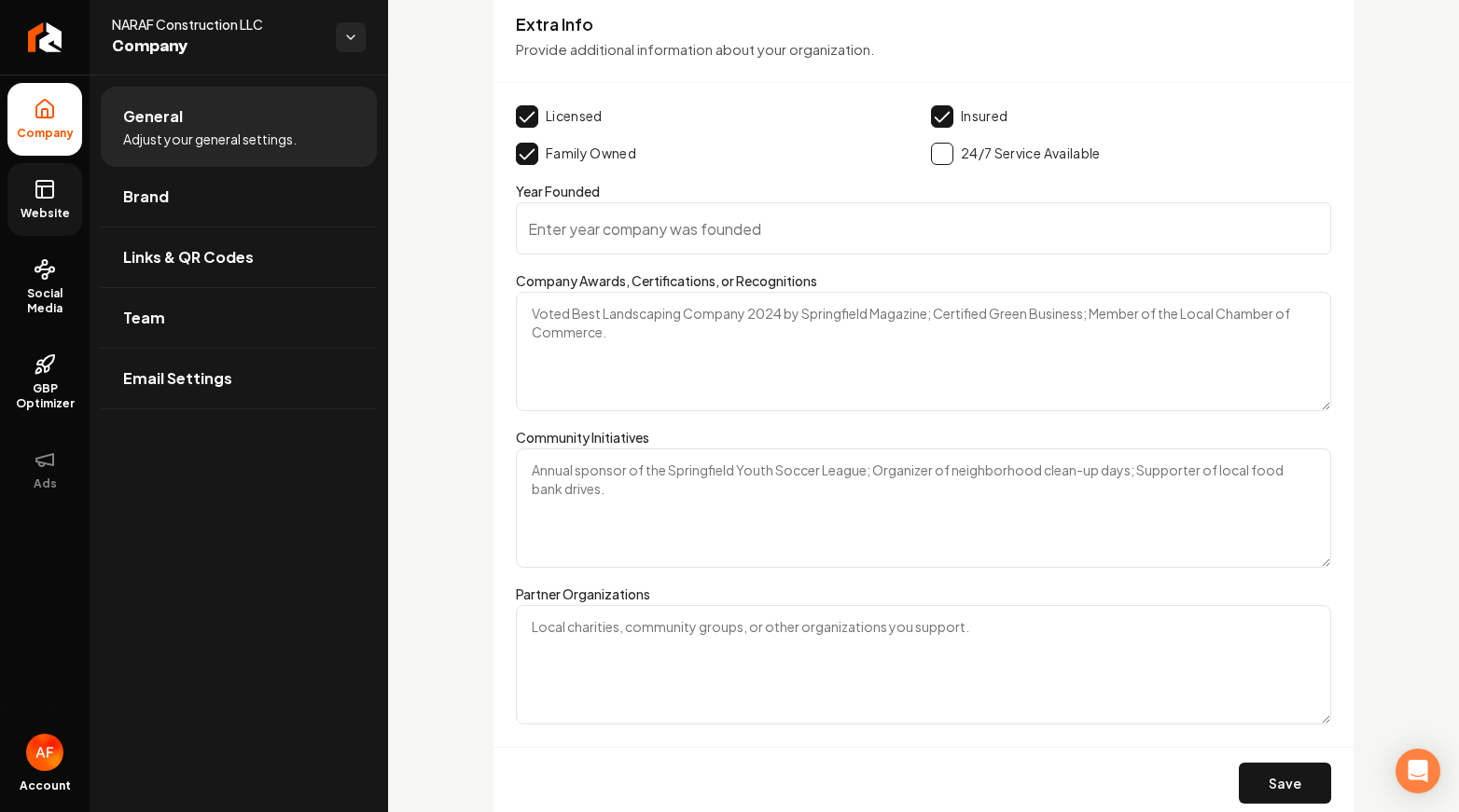
drag, startPoint x: 944, startPoint y: 152, endPoint x: 891, endPoint y: 156, distance: 53.2
click at [944, 152] on button "Main content area" at bounding box center [941, 153] width 22 height 22
click at [1264, 790] on button "Save" at bounding box center [1285, 783] width 92 height 41
click at [1283, 792] on button "Save" at bounding box center [1285, 783] width 92 height 41
click at [49, 194] on icon at bounding box center [45, 189] width 22 height 22
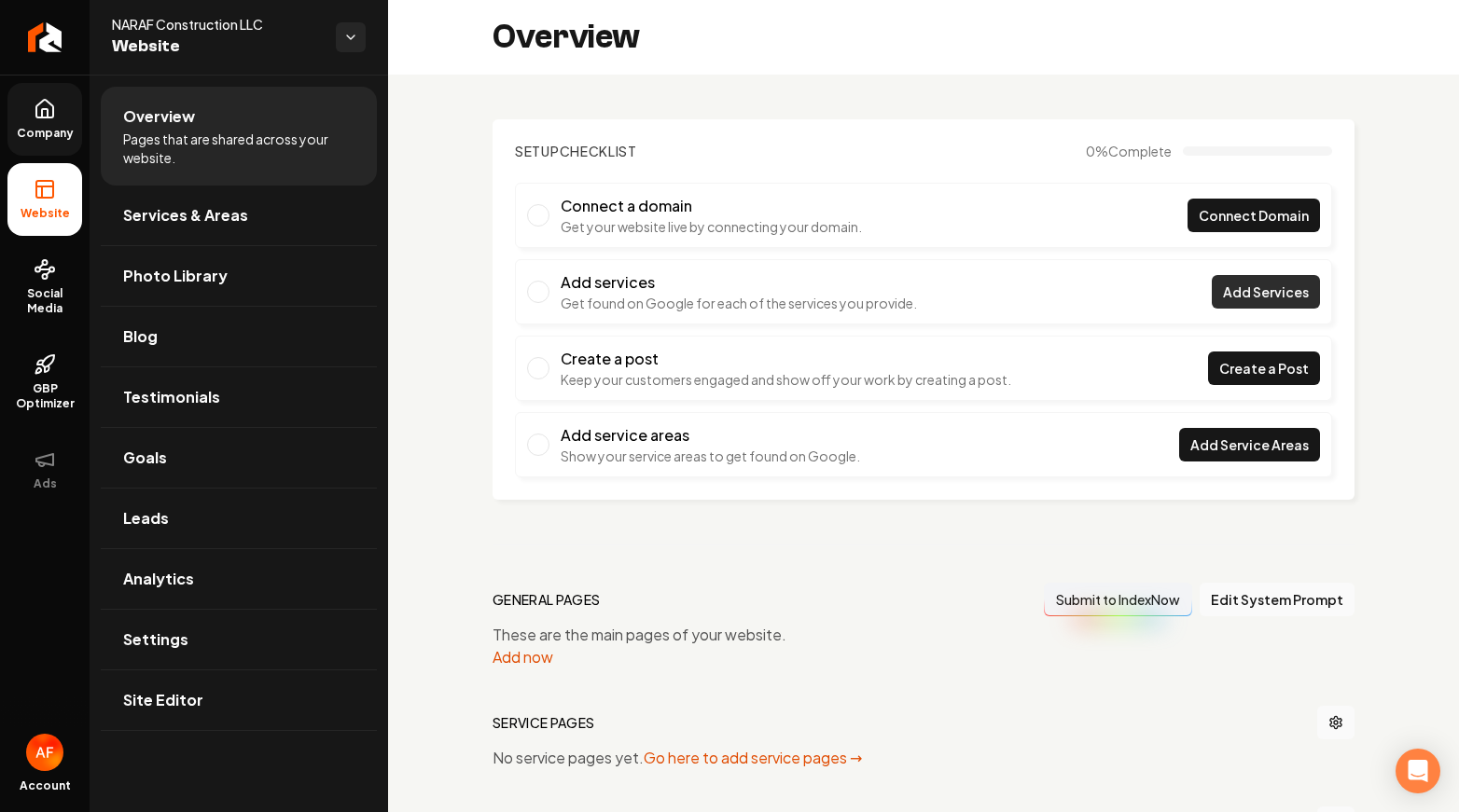
click at [1244, 301] on link "Add Services" at bounding box center [1266, 292] width 109 height 34
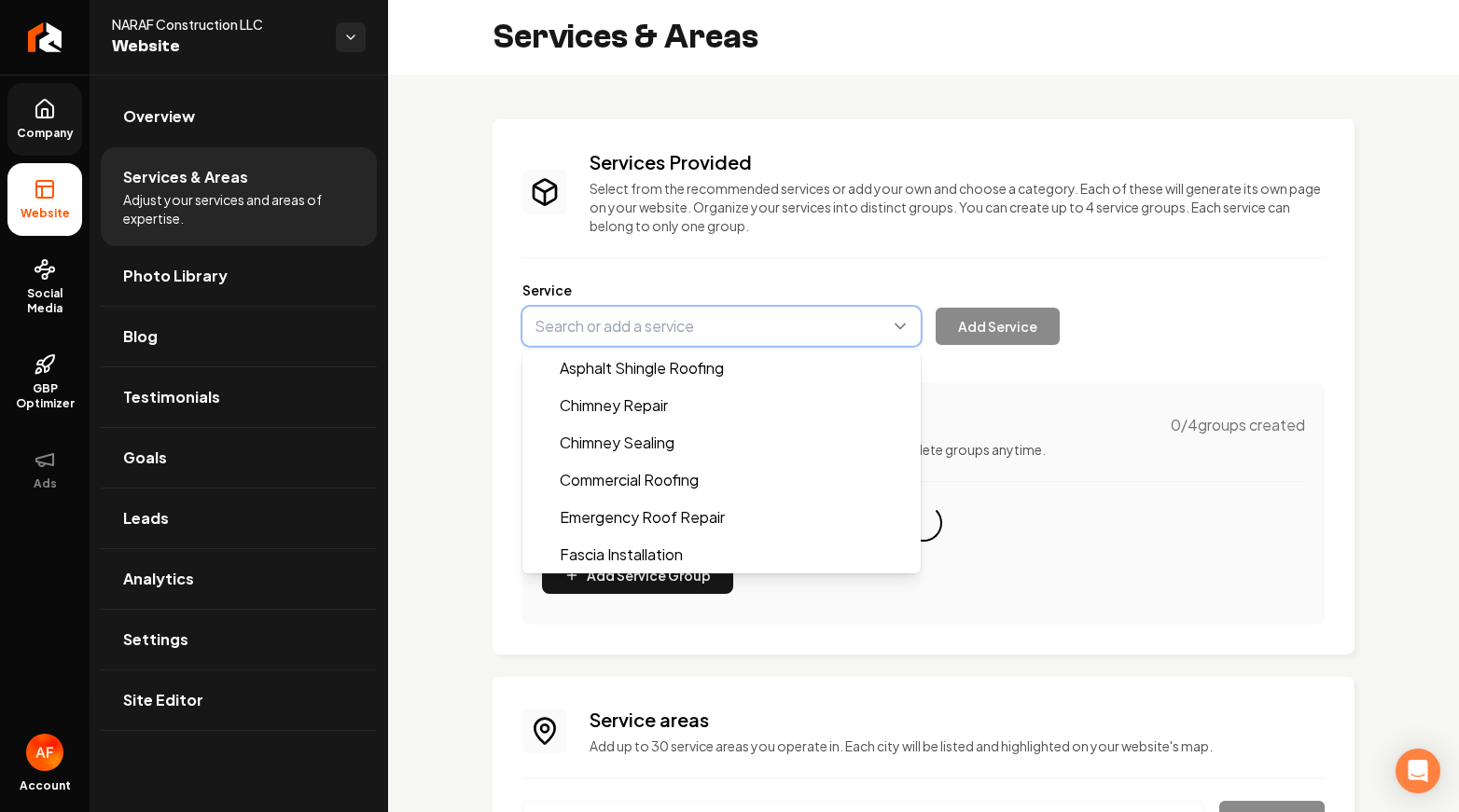
click at [907, 317] on button "Main content area" at bounding box center [721, 327] width 398 height 39
type input "Asphalt Shingle Roofing"
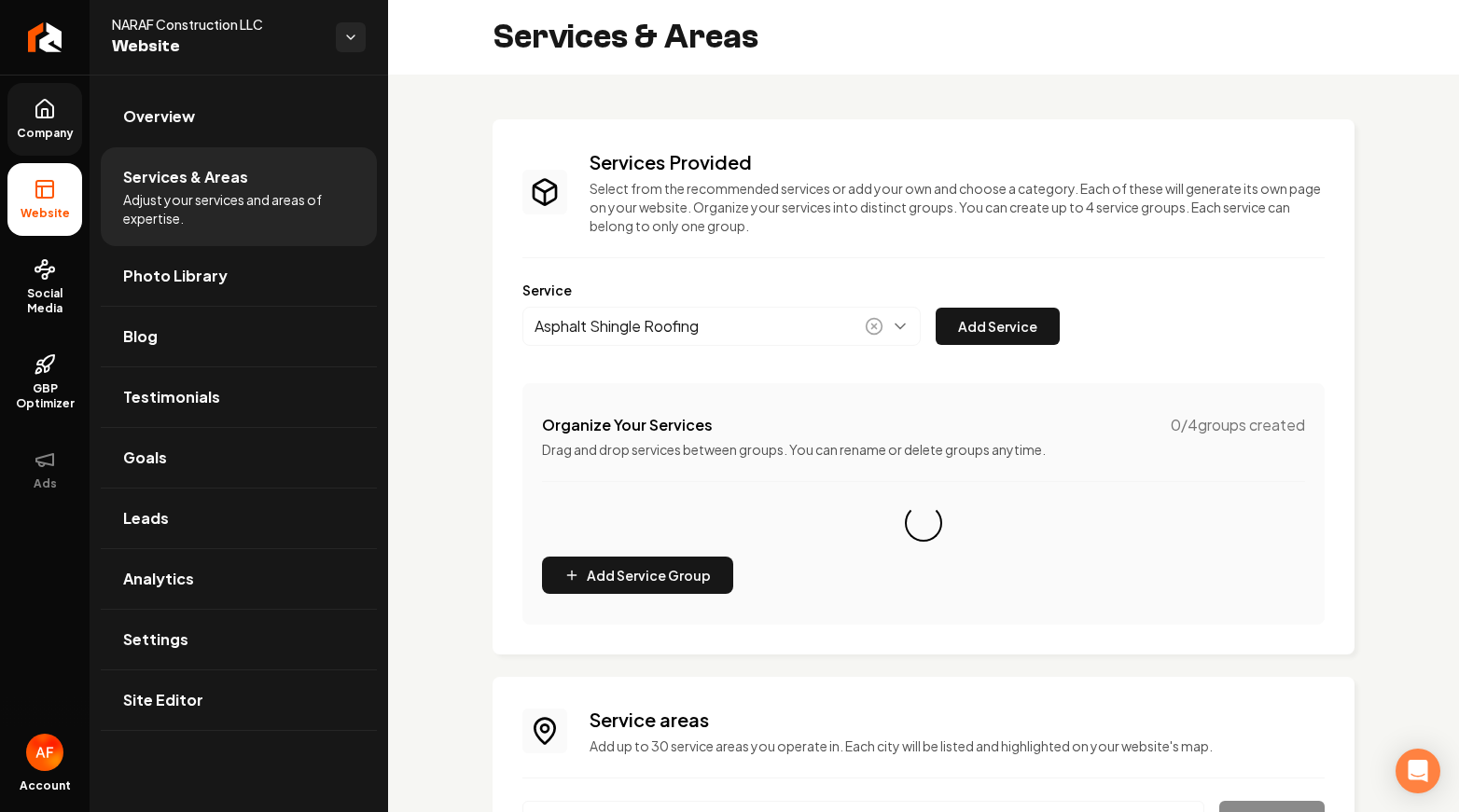
drag, startPoint x: 995, startPoint y: 330, endPoint x: 967, endPoint y: 328, distance: 28.1
click at [995, 330] on button "Add Service" at bounding box center [998, 326] width 124 height 37
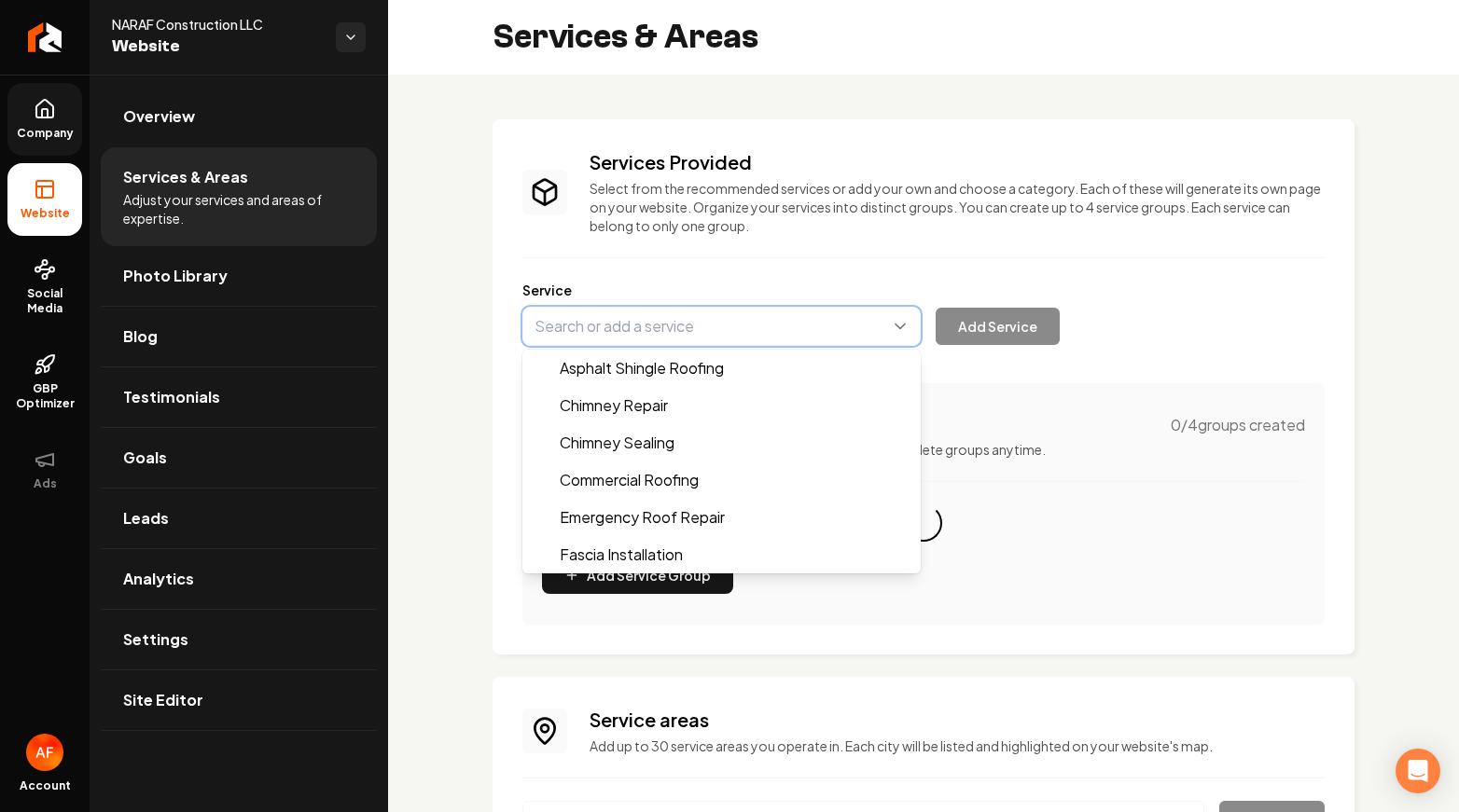
click at [897, 324] on button "Main content area" at bounding box center [721, 327] width 398 height 39
type input "Chimney Repair"
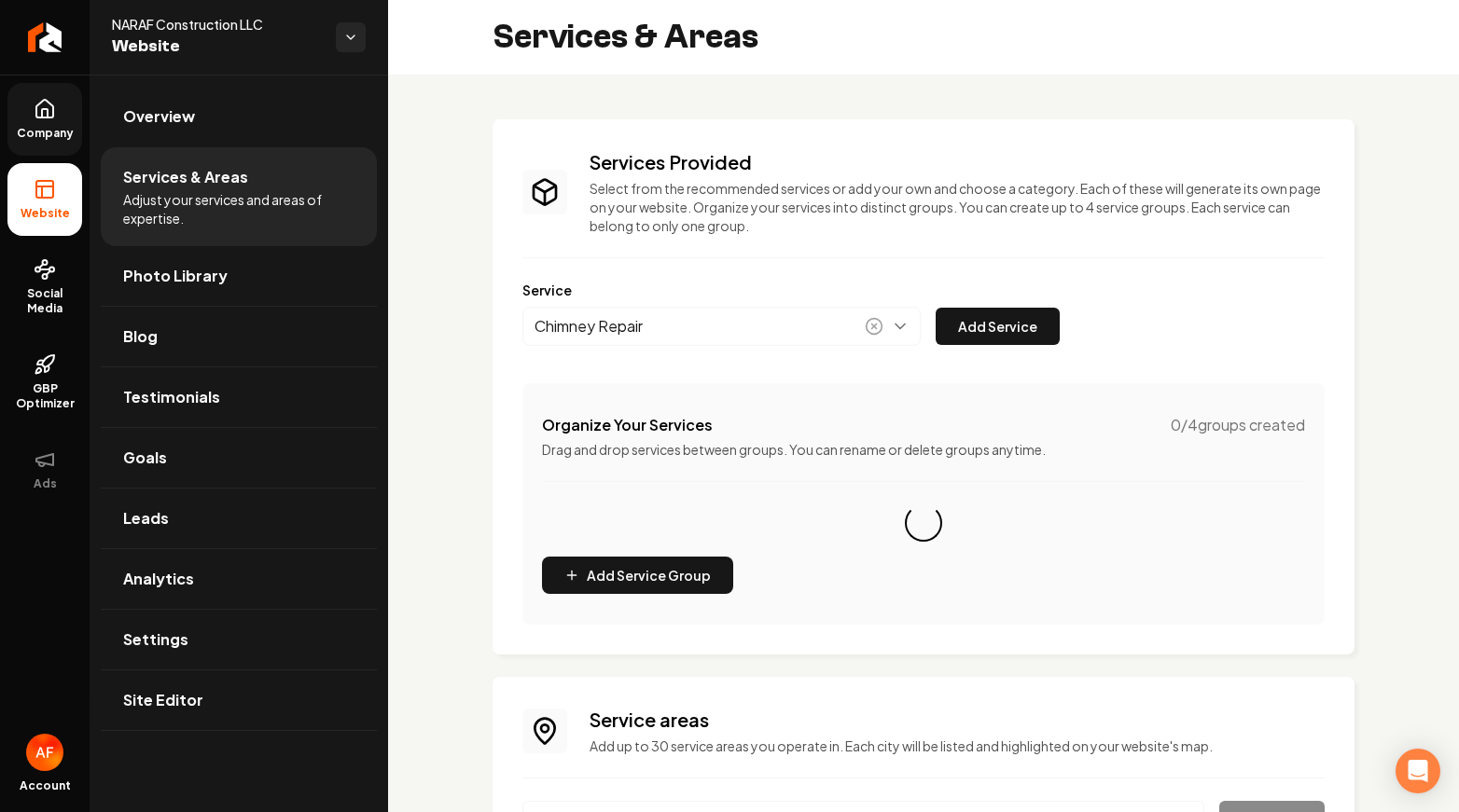
click at [883, 324] on icon "Main content area" at bounding box center [873, 326] width 18 height 18
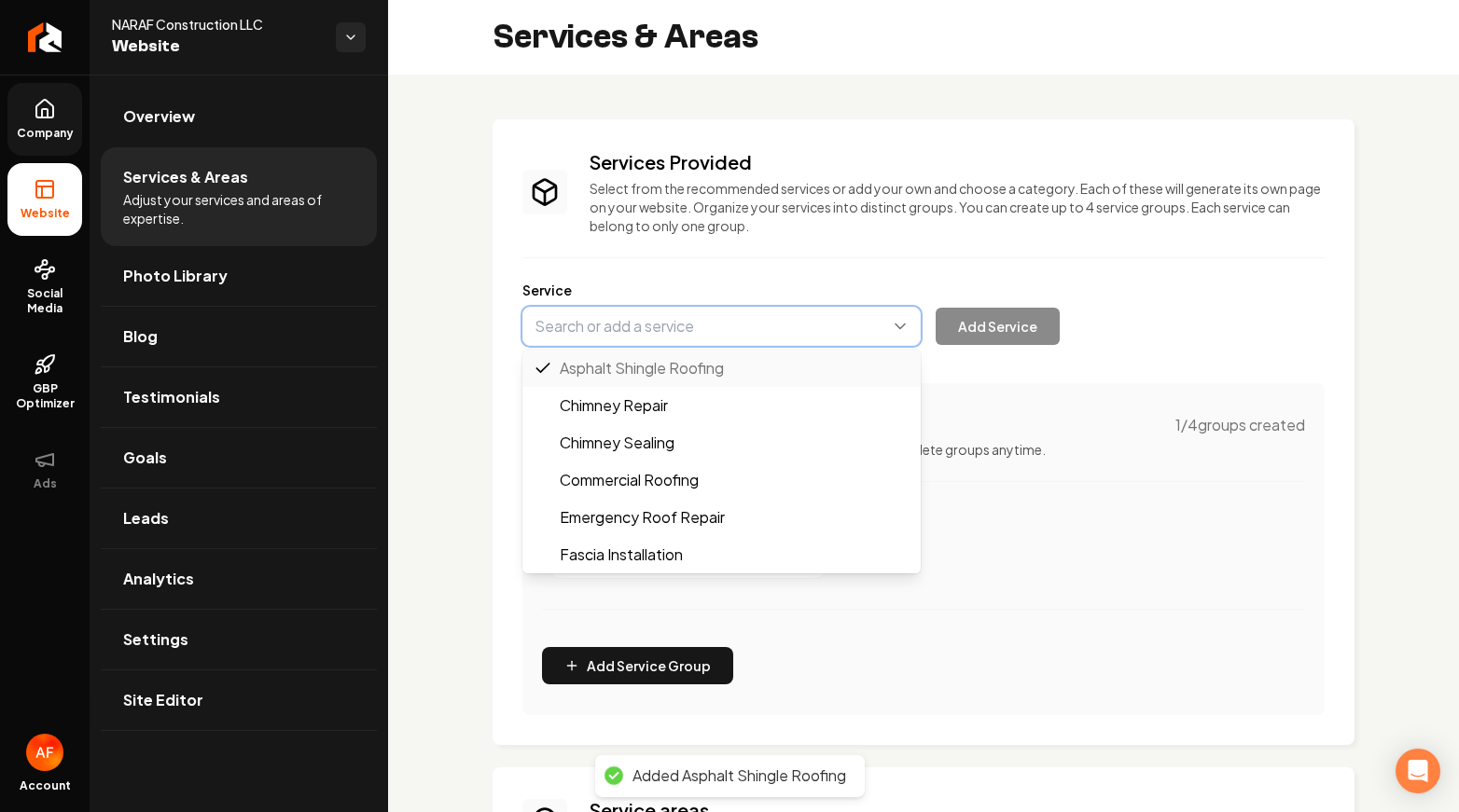
click at [912, 327] on button "Main content area" at bounding box center [721, 327] width 398 height 39
type input "Commercial Roofing"
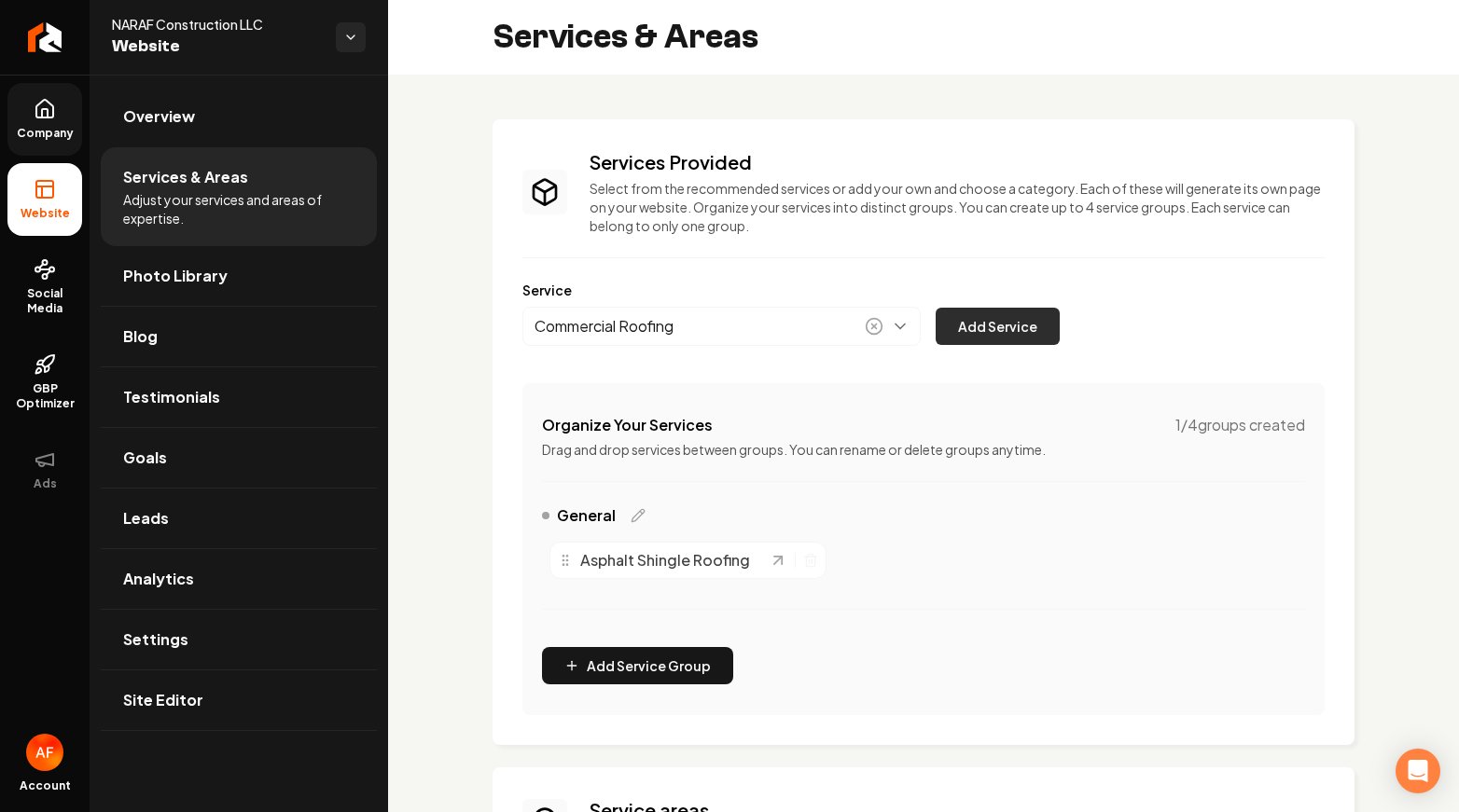
click at [1049, 320] on button "Add Service" at bounding box center [998, 326] width 124 height 37
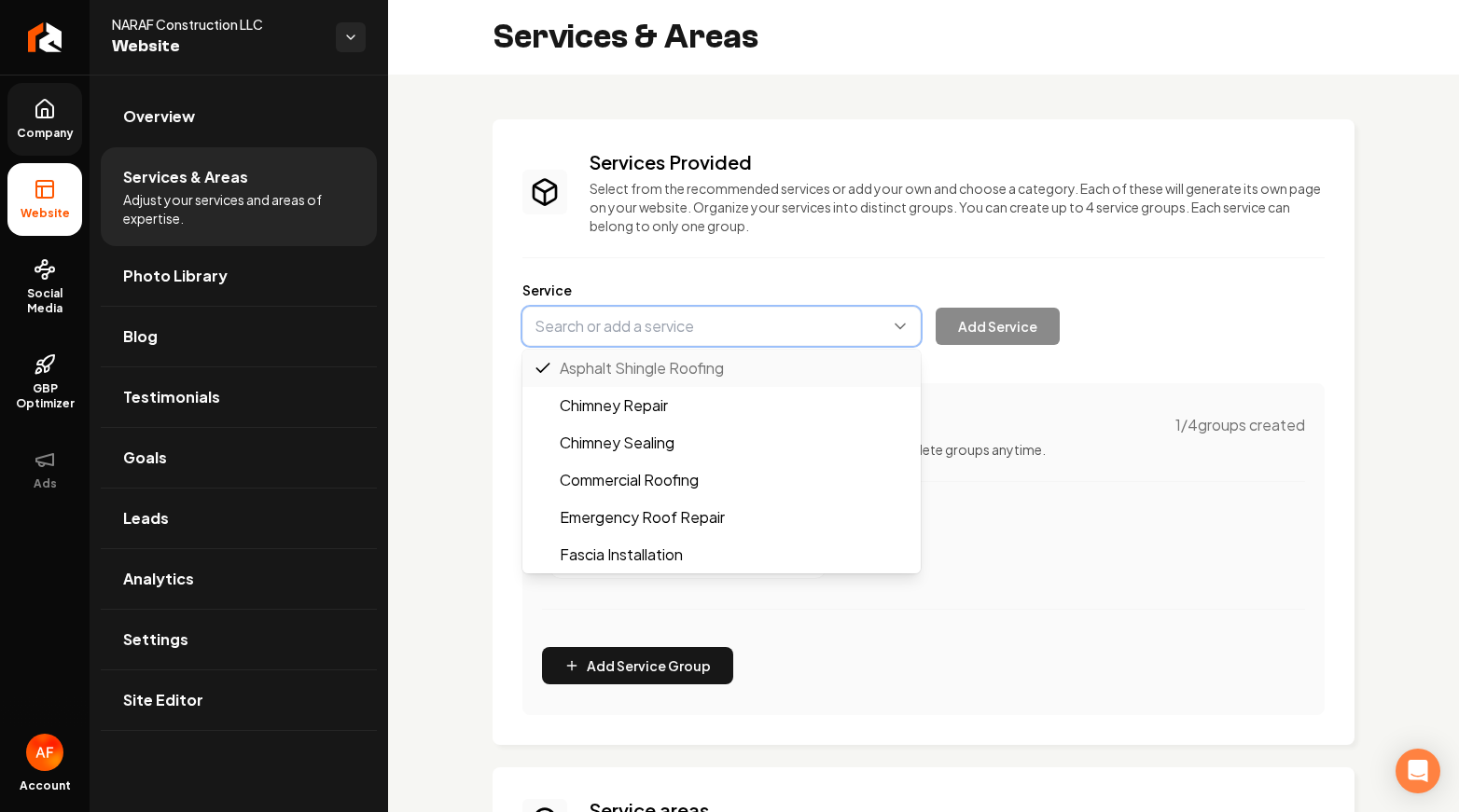
click at [906, 325] on button "Main content area" at bounding box center [721, 327] width 398 height 39
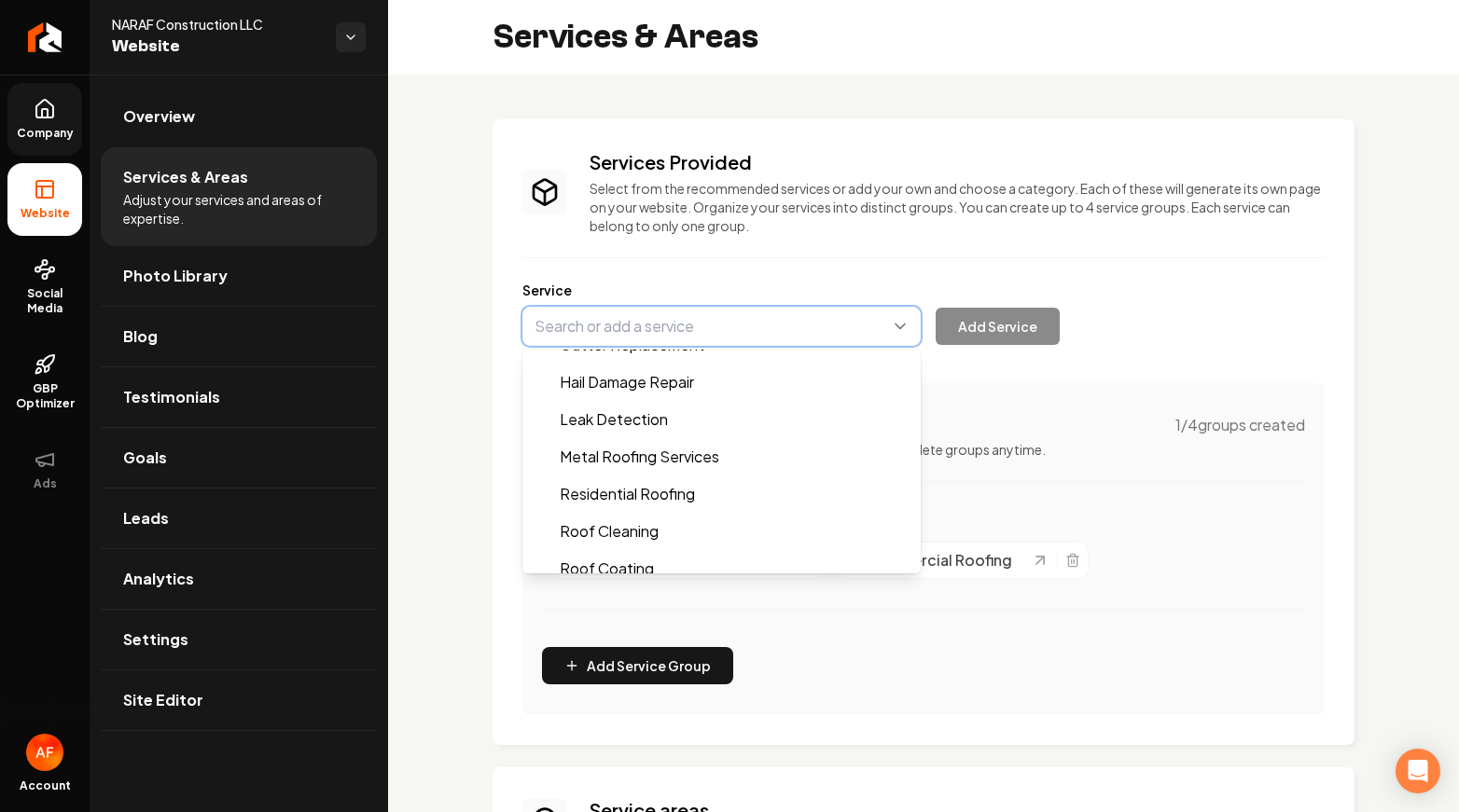
scroll to position [434, 0]
type input "Residential Roofing"
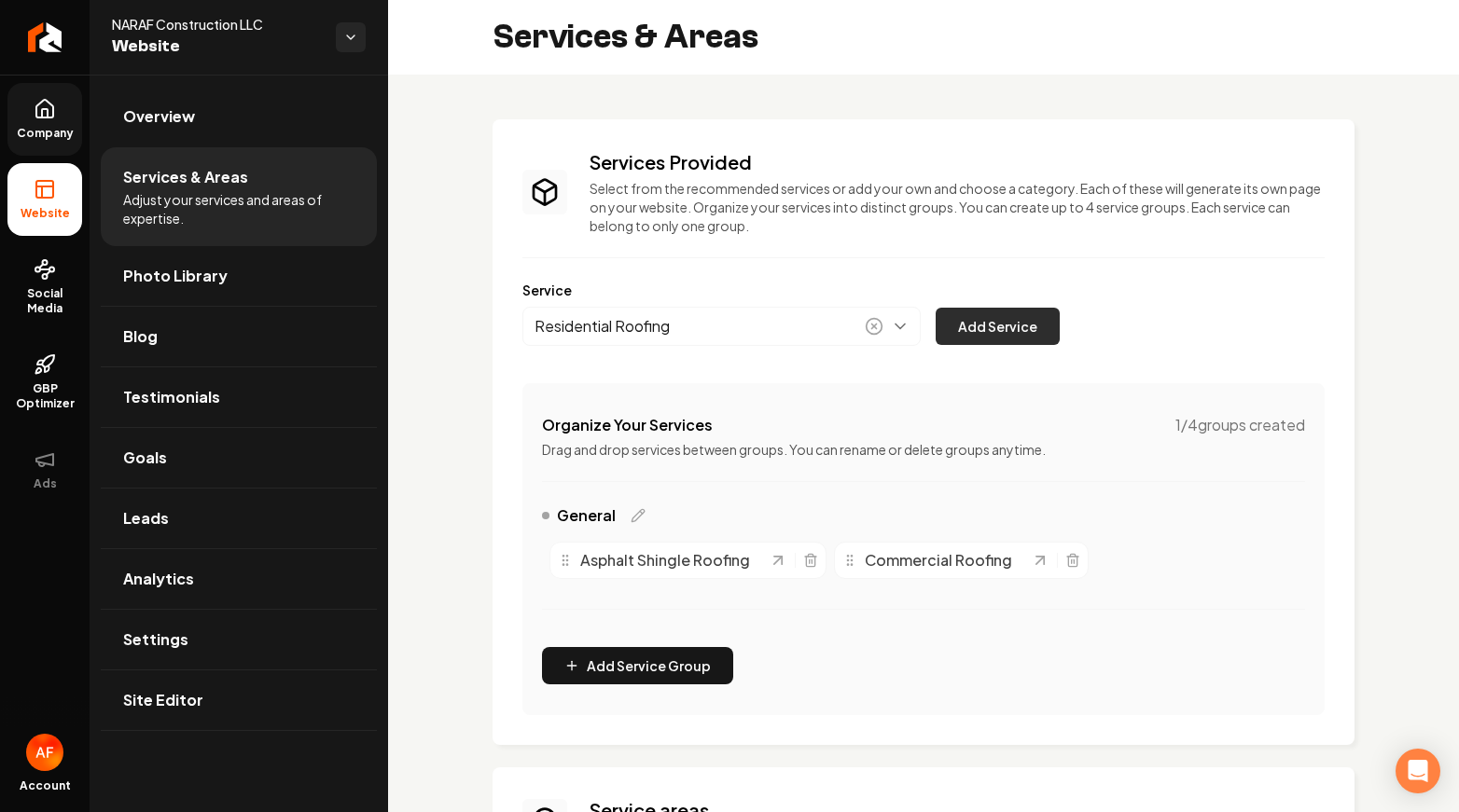
click at [1007, 333] on button "Add Service" at bounding box center [998, 326] width 124 height 37
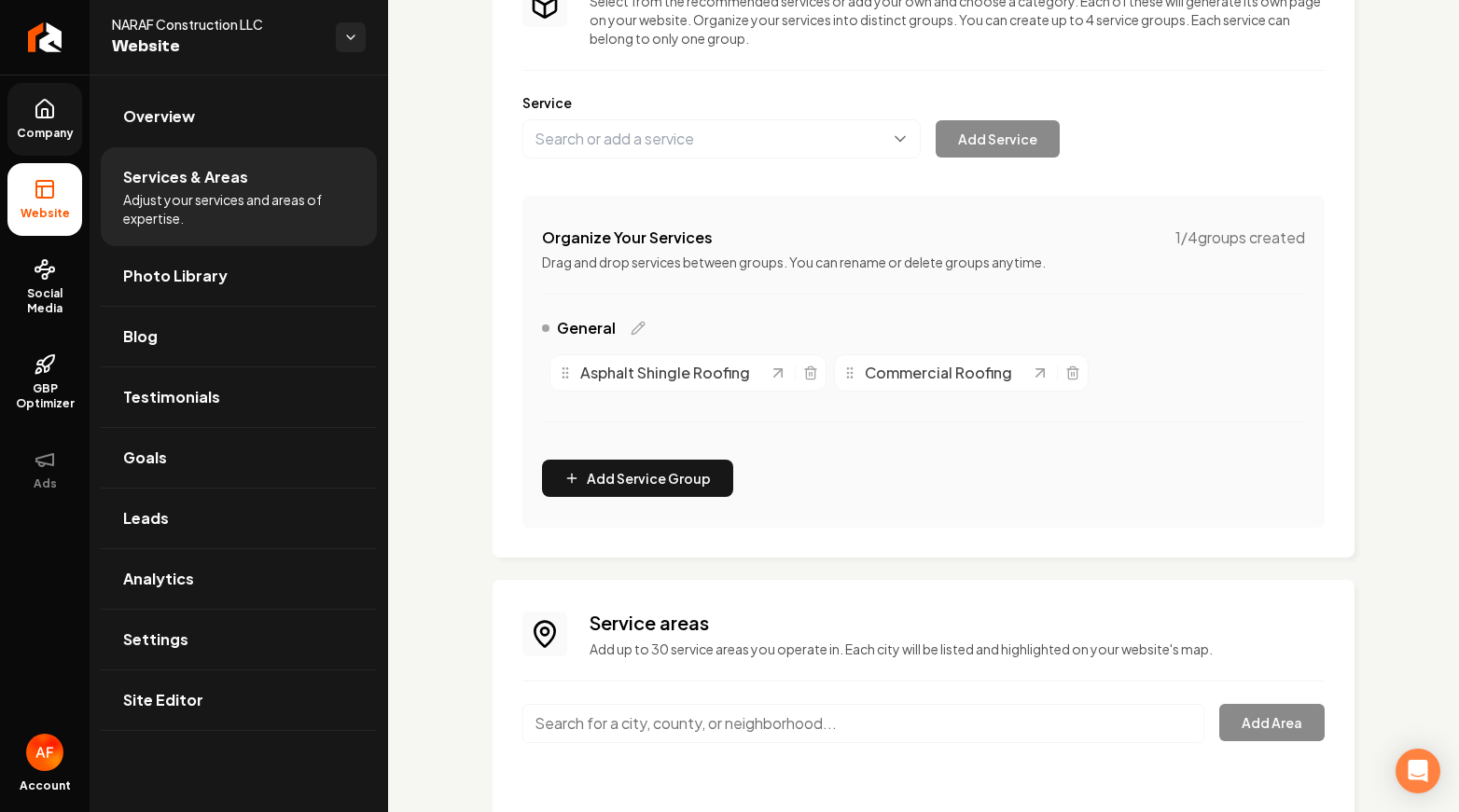
scroll to position [241, 0]
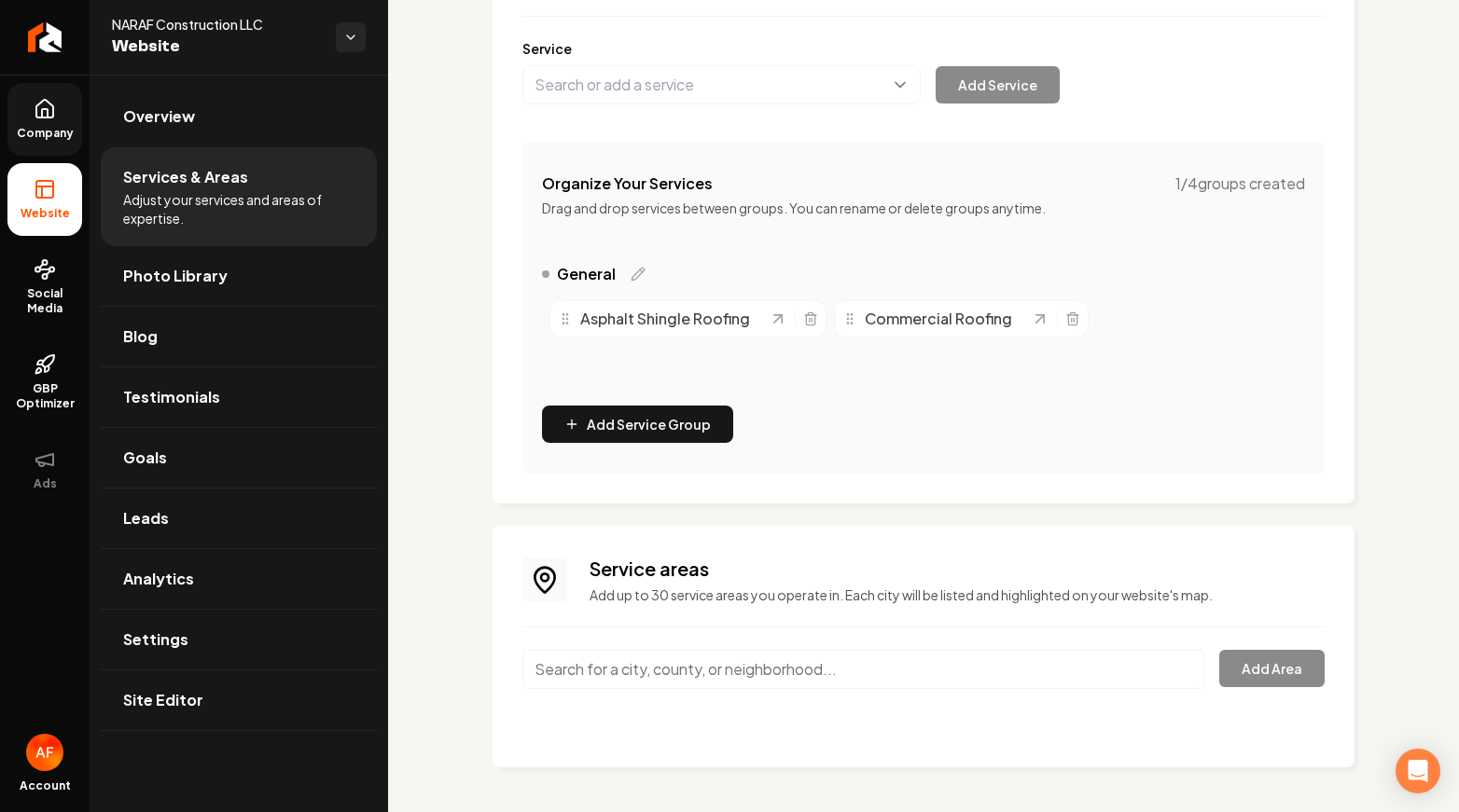
drag, startPoint x: 1104, startPoint y: 692, endPoint x: 1095, endPoint y: 674, distance: 20.1
click at [1103, 692] on div "Main content area" at bounding box center [863, 680] width 682 height 61
click at [1094, 673] on input "Main content area" at bounding box center [863, 670] width 682 height 39
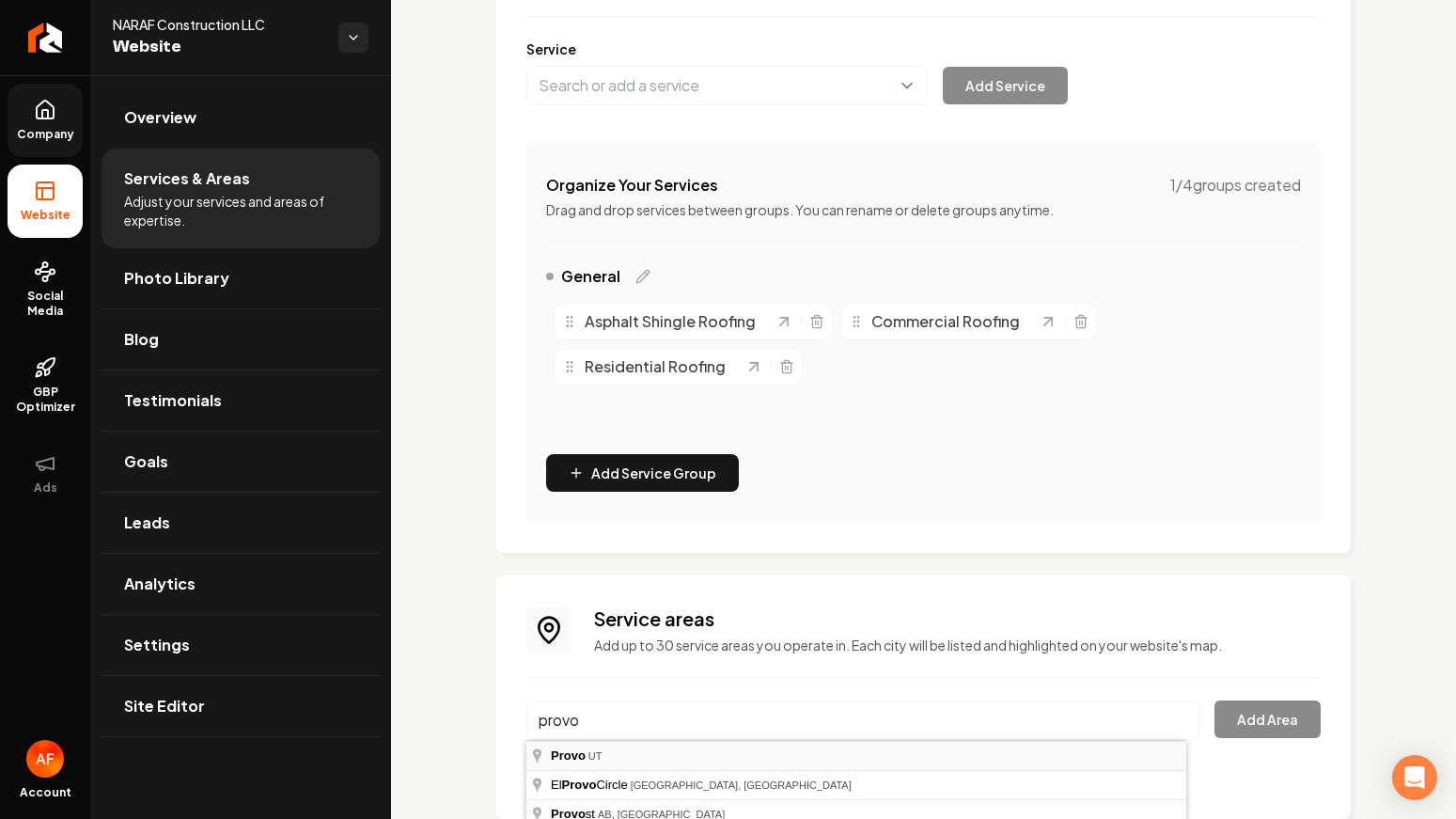
type input "Provo, UT"
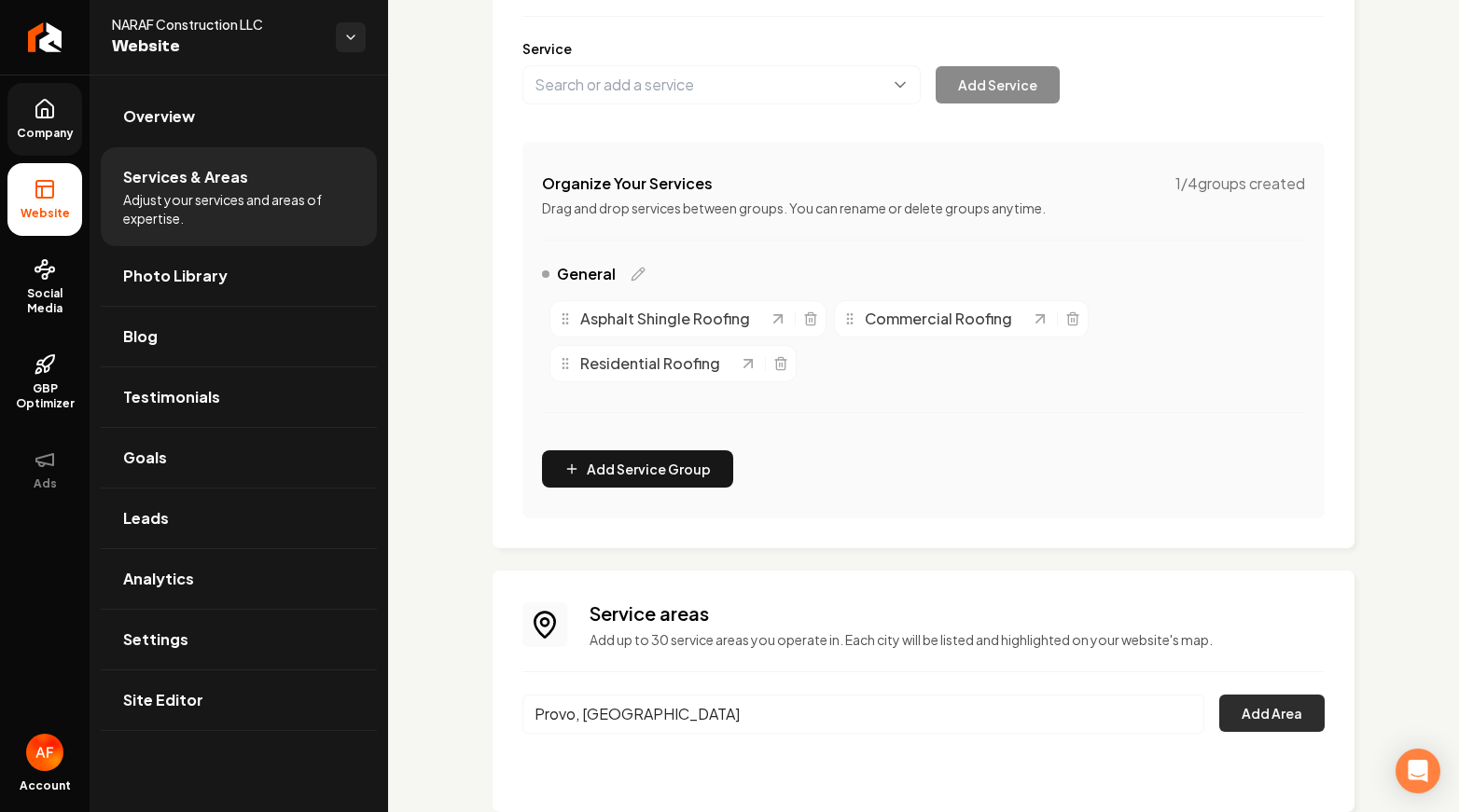
click at [1233, 701] on button "Add Area" at bounding box center [1271, 713] width 106 height 37
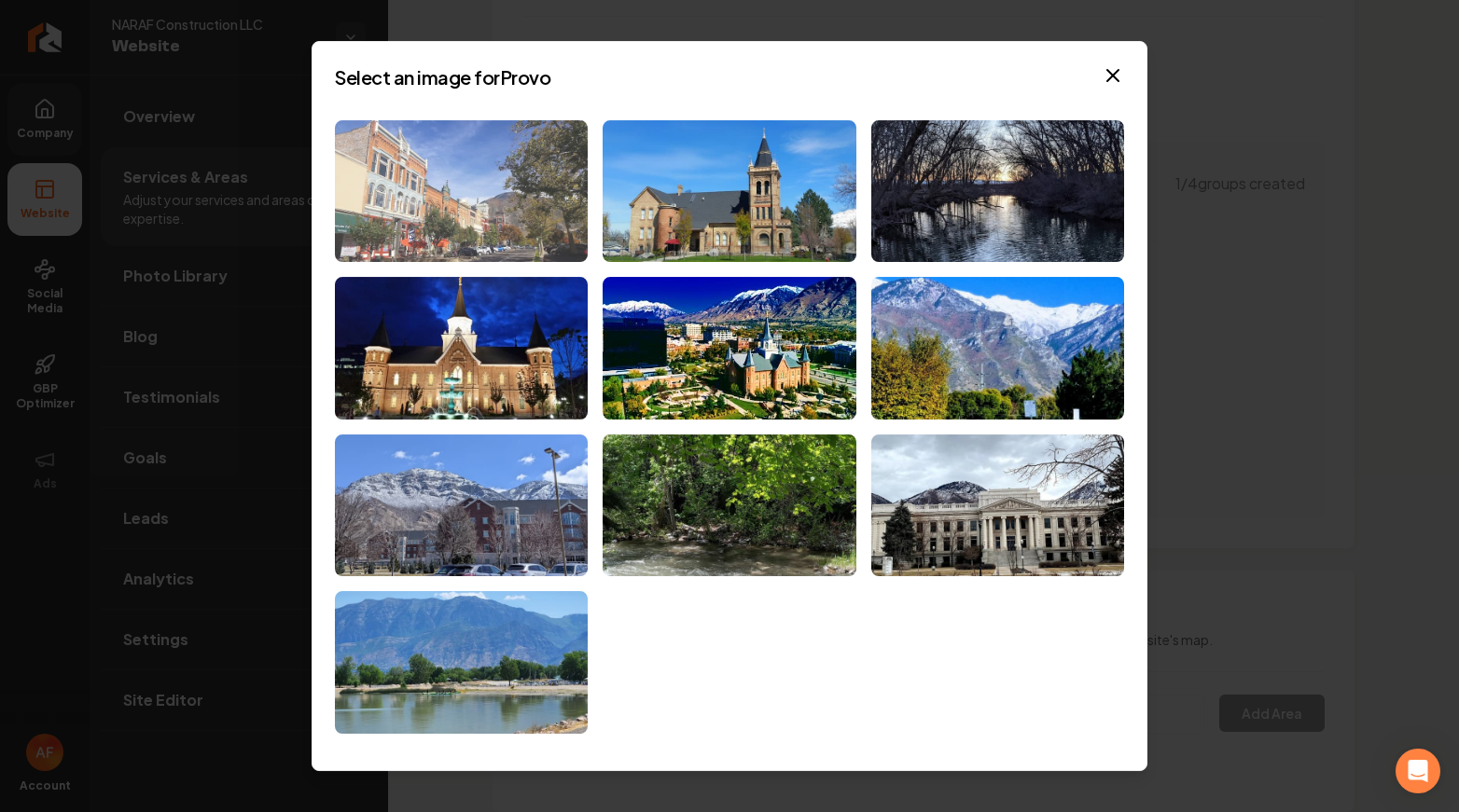
click at [505, 259] on img at bounding box center [460, 191] width 253 height 142
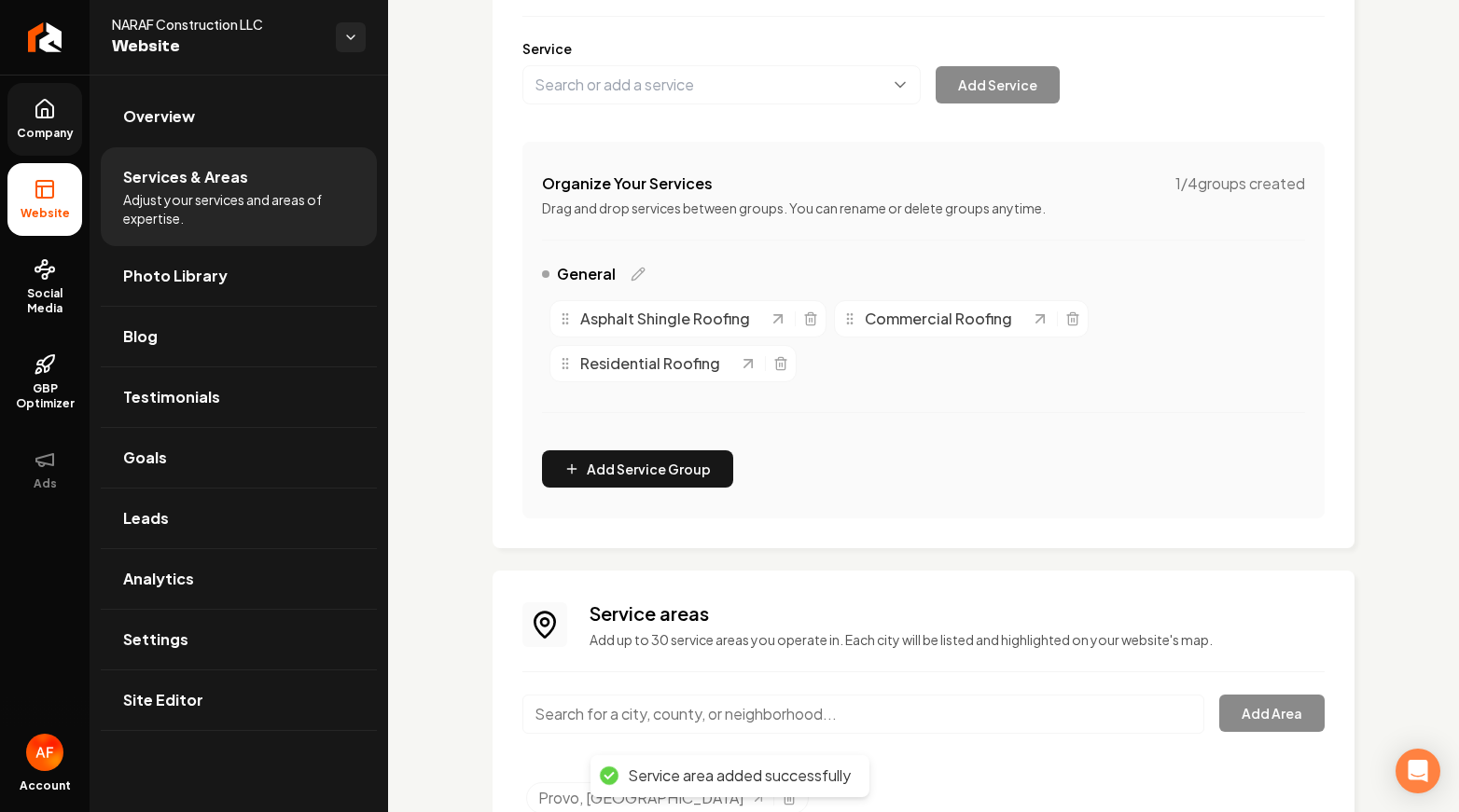
click at [53, 116] on icon at bounding box center [45, 109] width 16 height 17
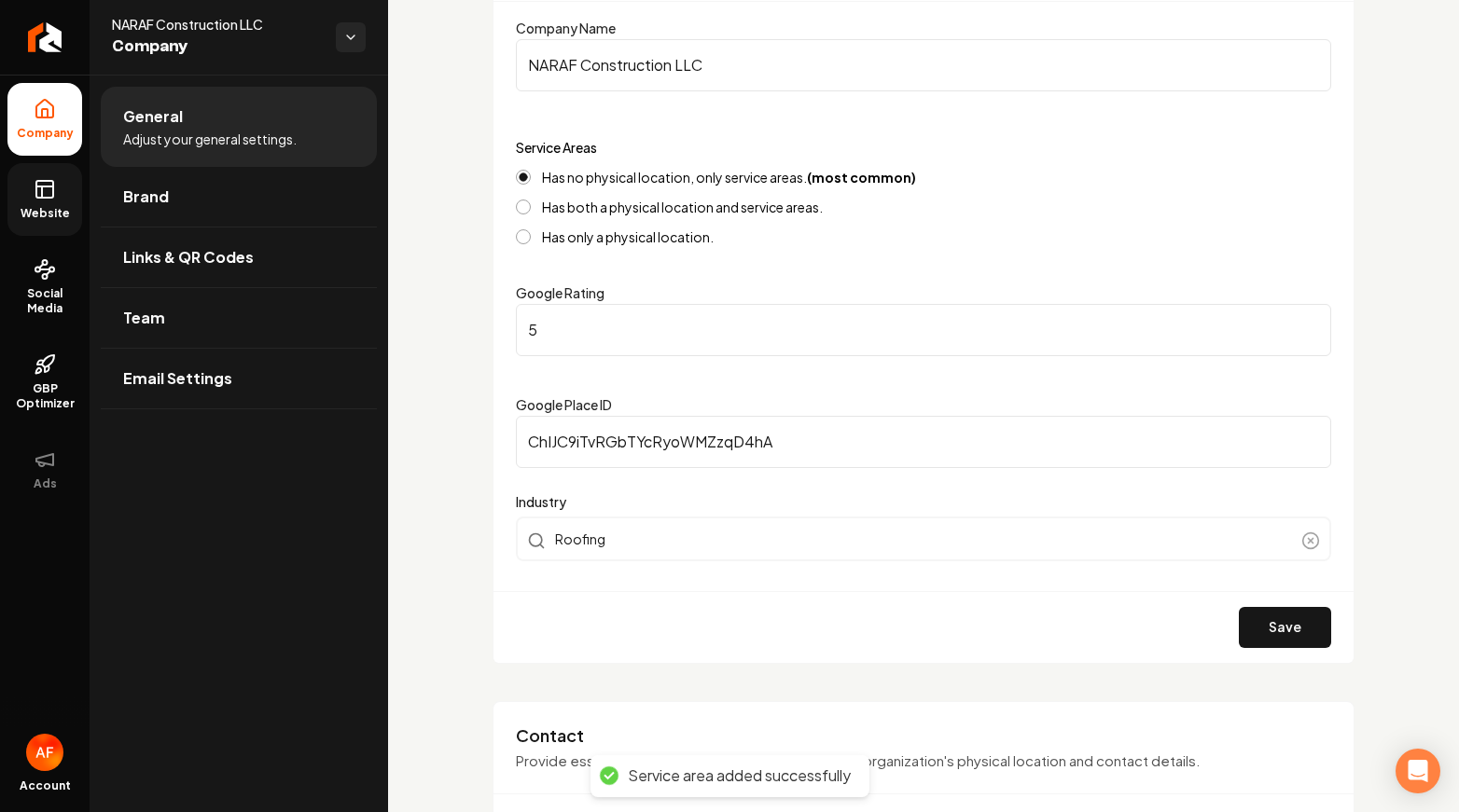
click at [39, 194] on icon at bounding box center [45, 189] width 22 height 22
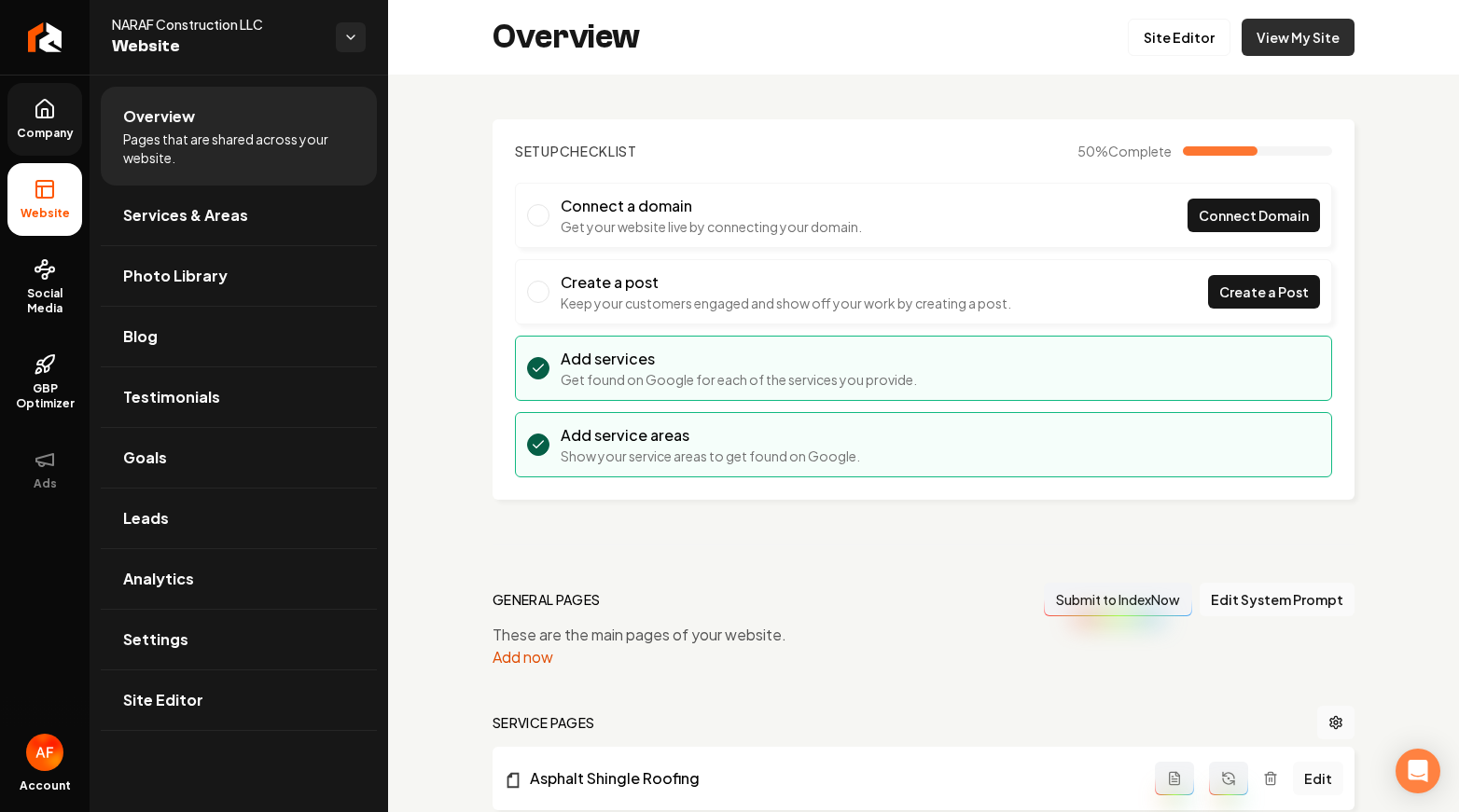
click at [1289, 37] on link "View My Site" at bounding box center [1297, 37] width 112 height 37
click at [1199, 53] on link "Site Editor" at bounding box center [1179, 37] width 103 height 37
